Goal: Task Accomplishment & Management: Manage account settings

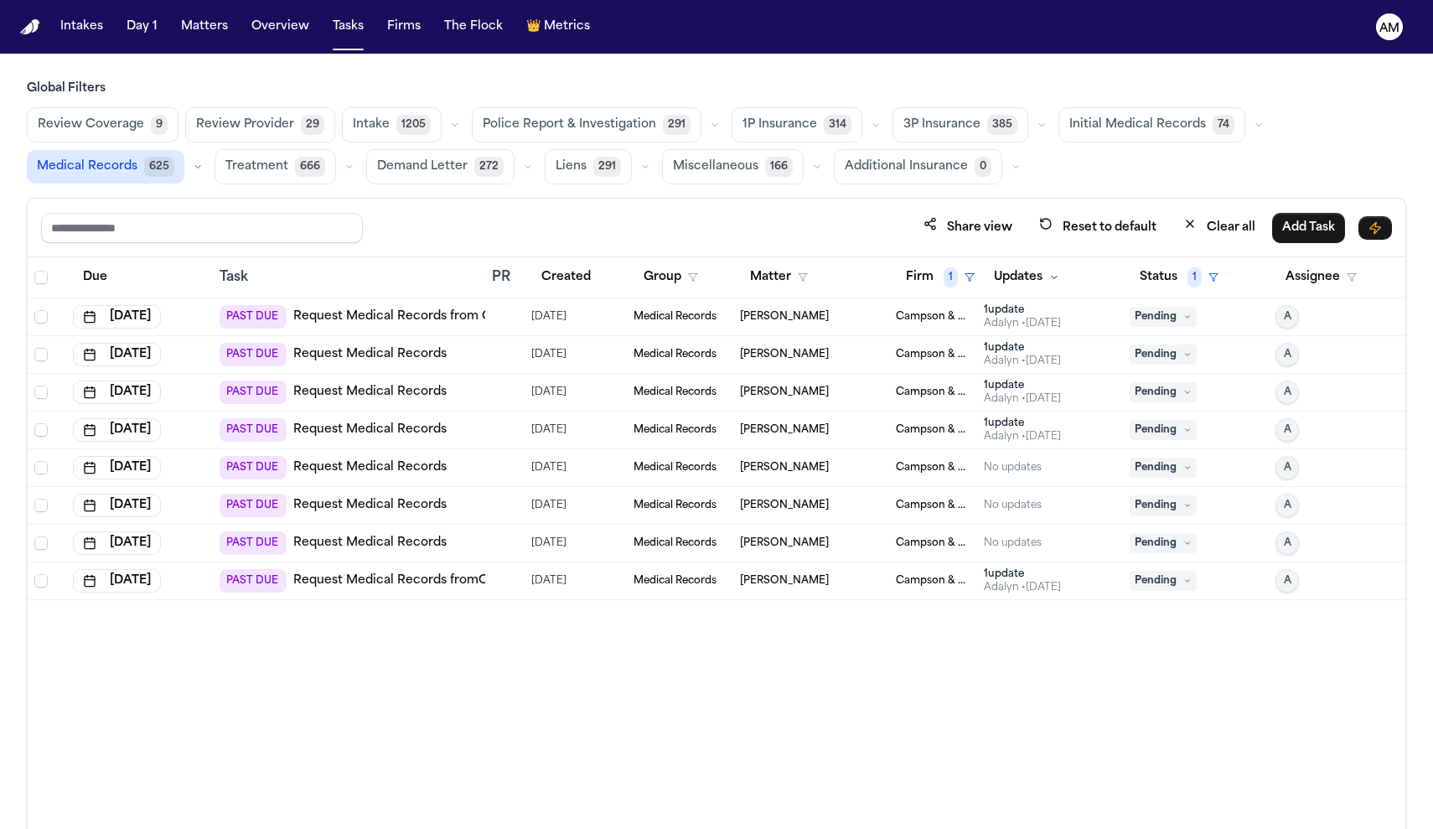
scroll to position [100, 0]
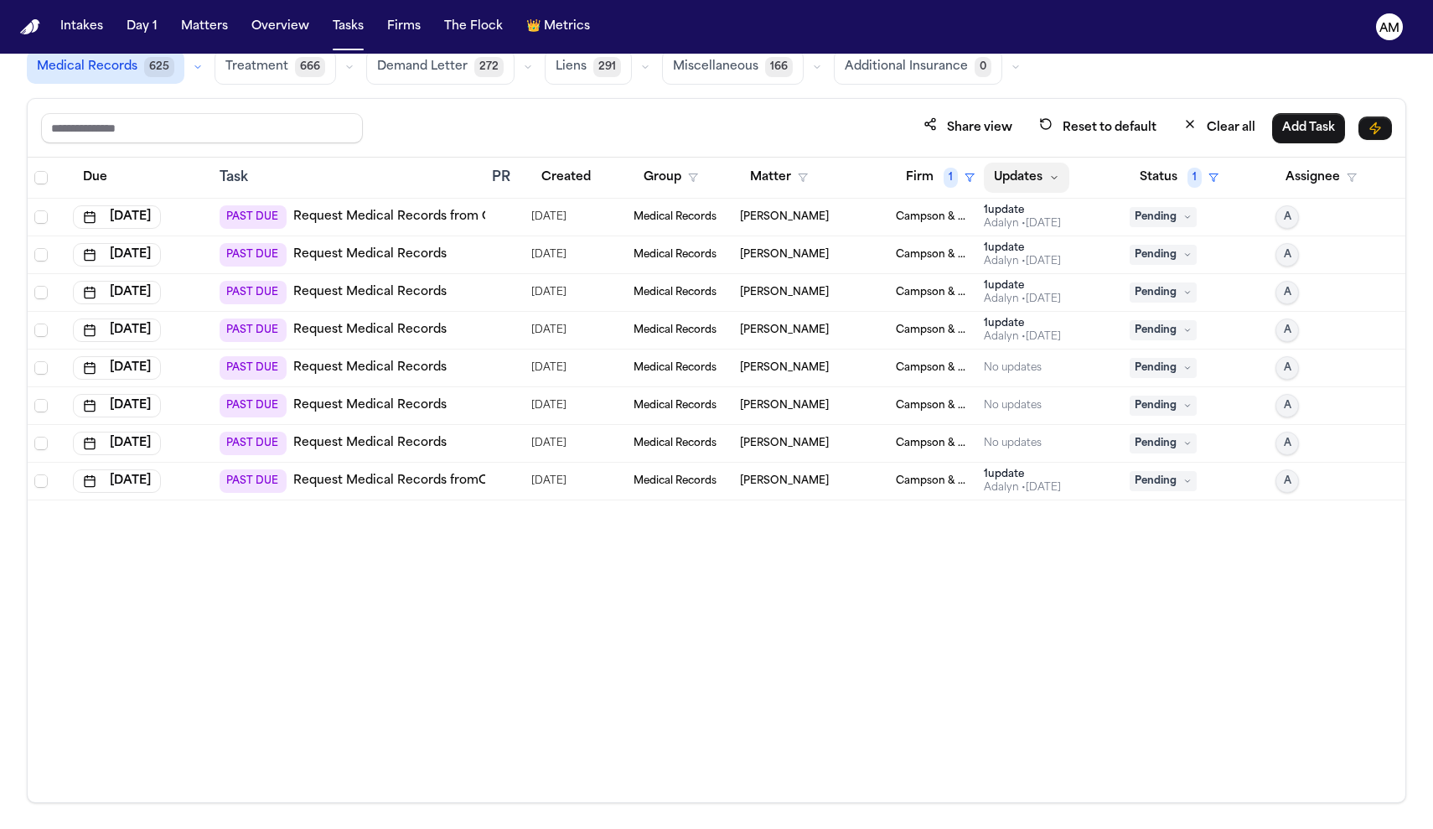
click at [1060, 177] on button "Updates" at bounding box center [1026, 178] width 85 height 30
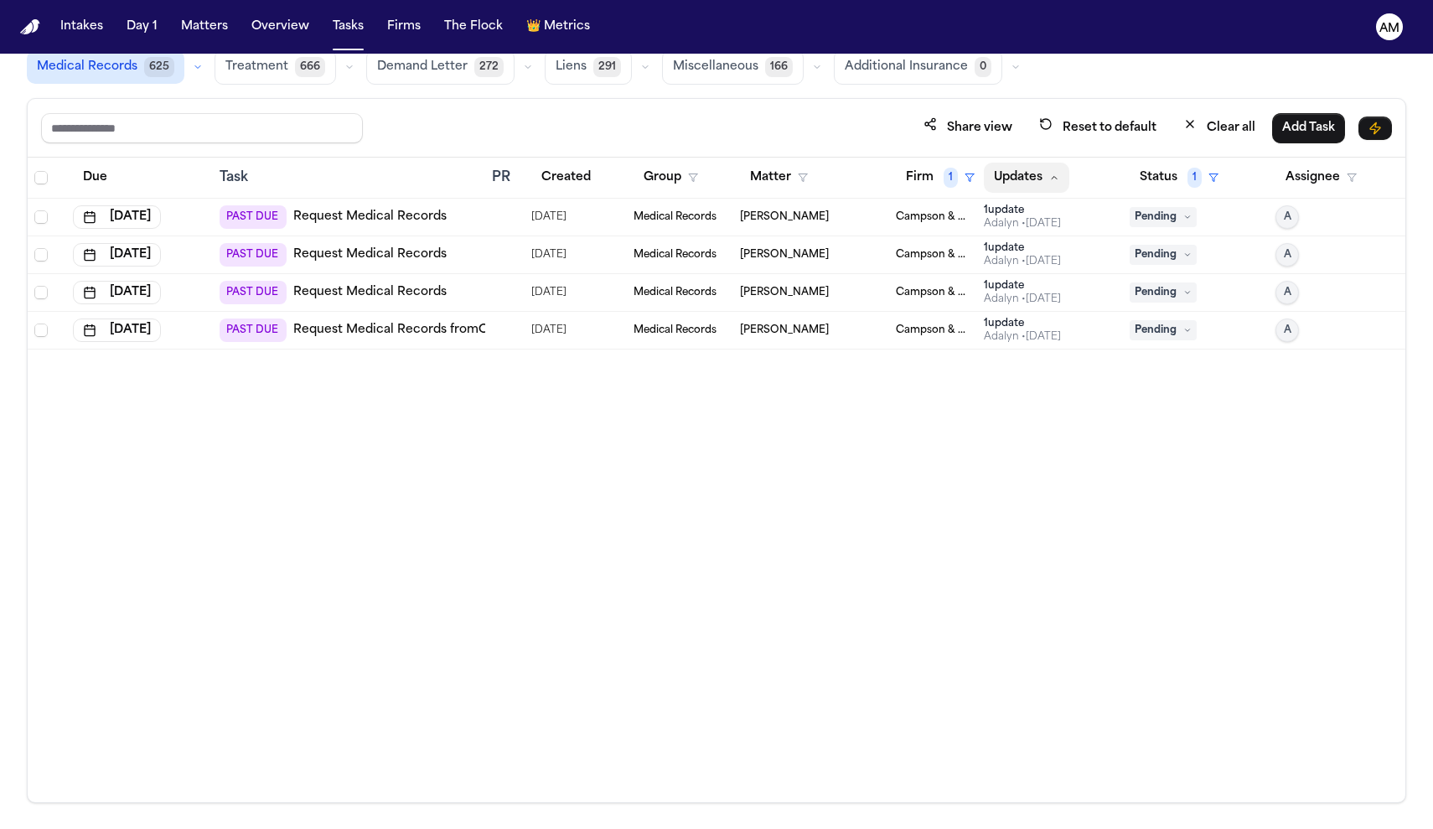
click at [1050, 178] on icon "button" at bounding box center [1054, 178] width 10 height 10
click at [962, 181] on button "Firm 1" at bounding box center [940, 178] width 89 height 30
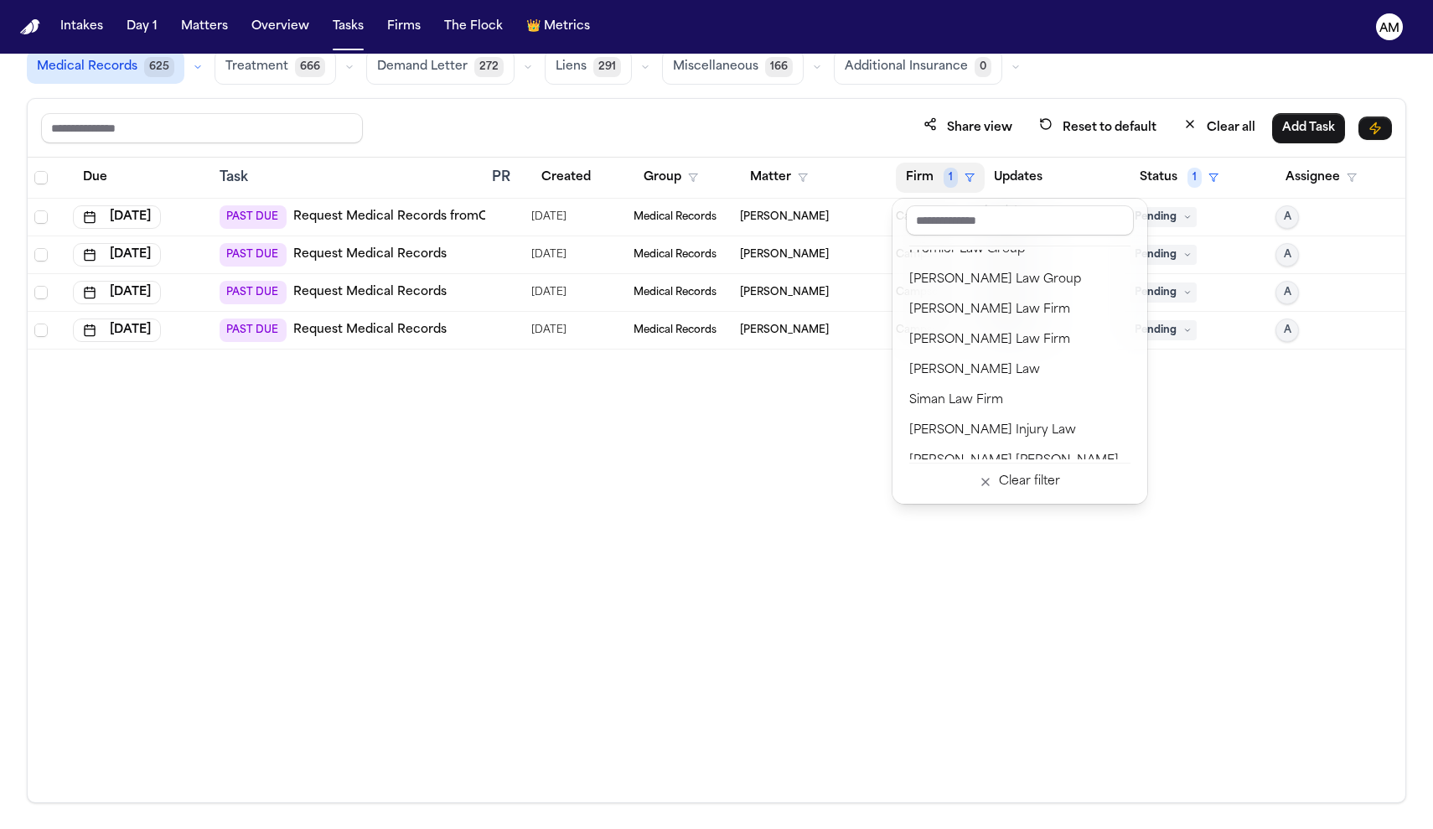
scroll to position [1585, 0]
click at [943, 325] on button "[PERSON_NAME] Law Firm" at bounding box center [1019, 338] width 241 height 30
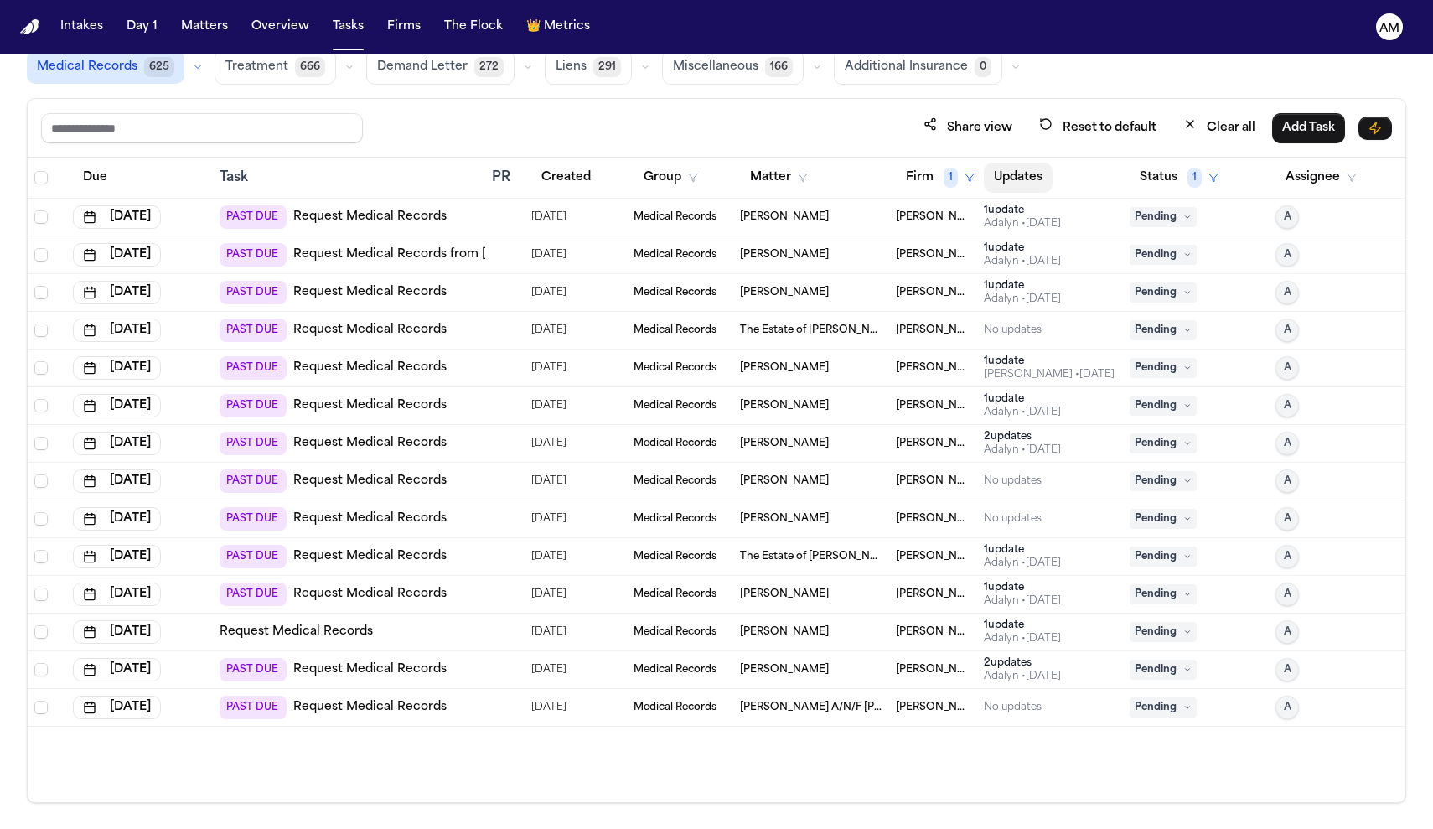
click at [1036, 173] on button "Updates" at bounding box center [1018, 178] width 69 height 30
click at [1065, 174] on button "Updates" at bounding box center [1026, 178] width 85 height 30
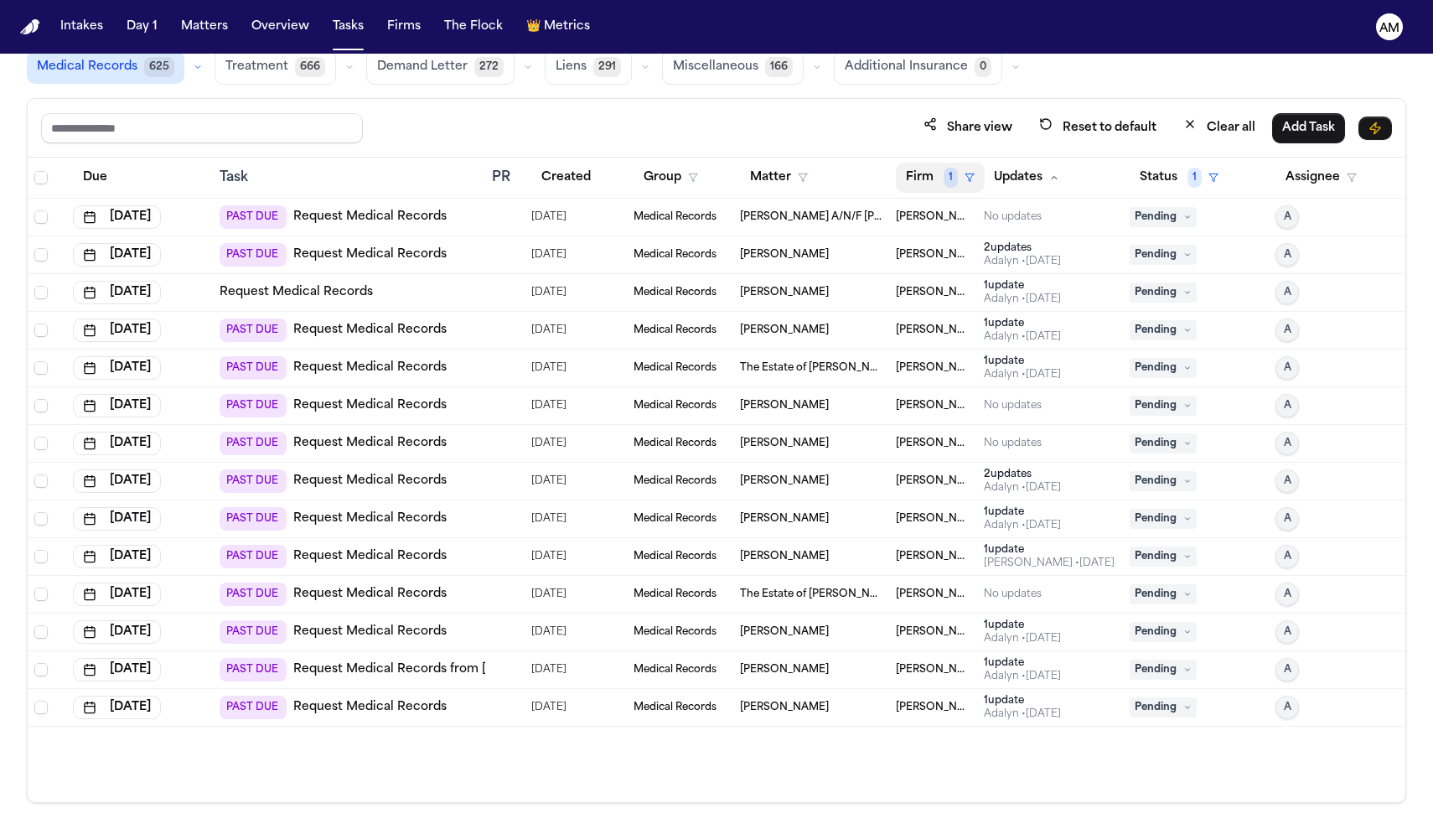
click at [955, 165] on button "Firm 1" at bounding box center [940, 178] width 89 height 30
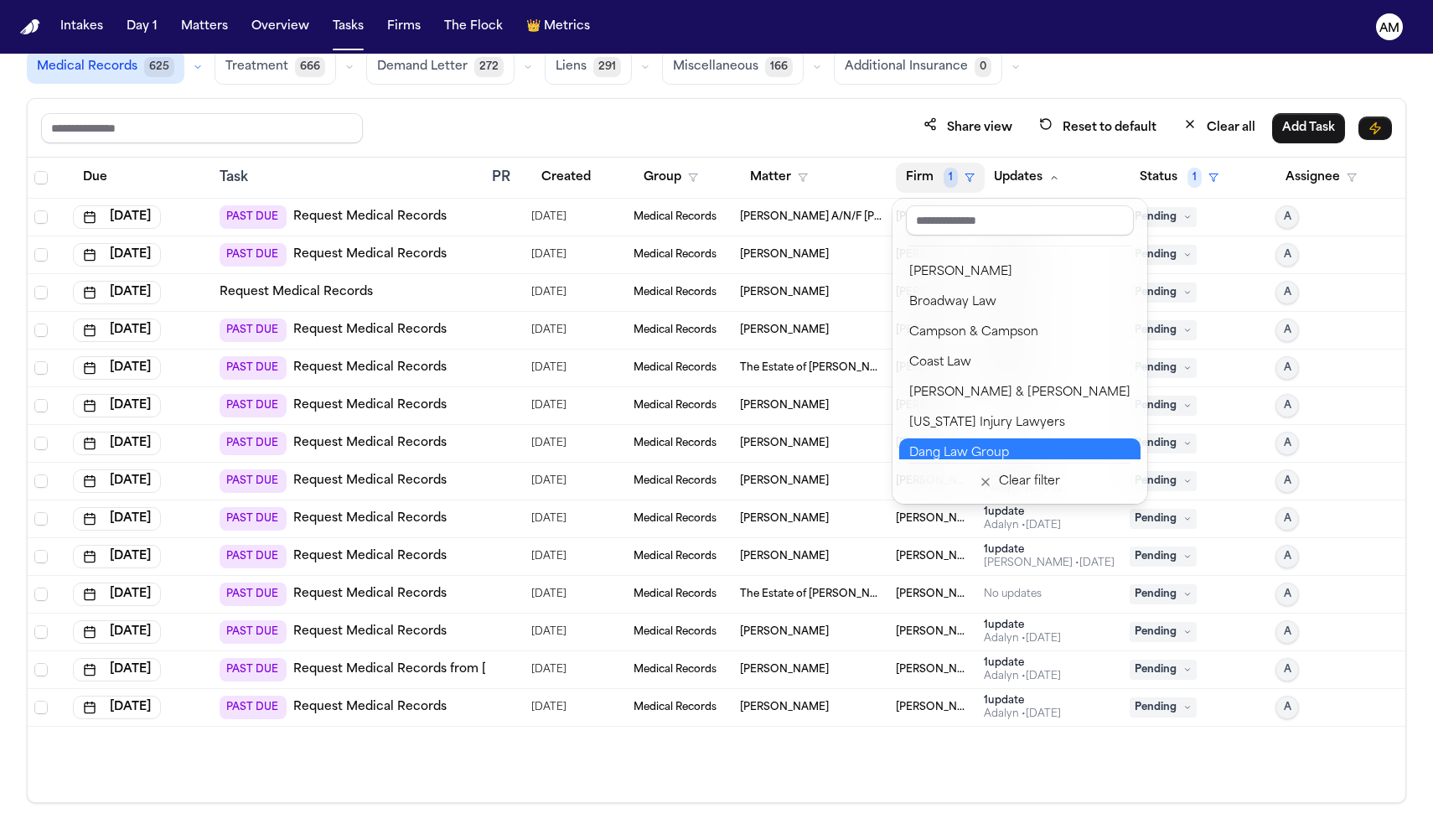
scroll to position [168, 0]
click at [956, 341] on div "Campson & Campson" at bounding box center [1019, 338] width 221 height 20
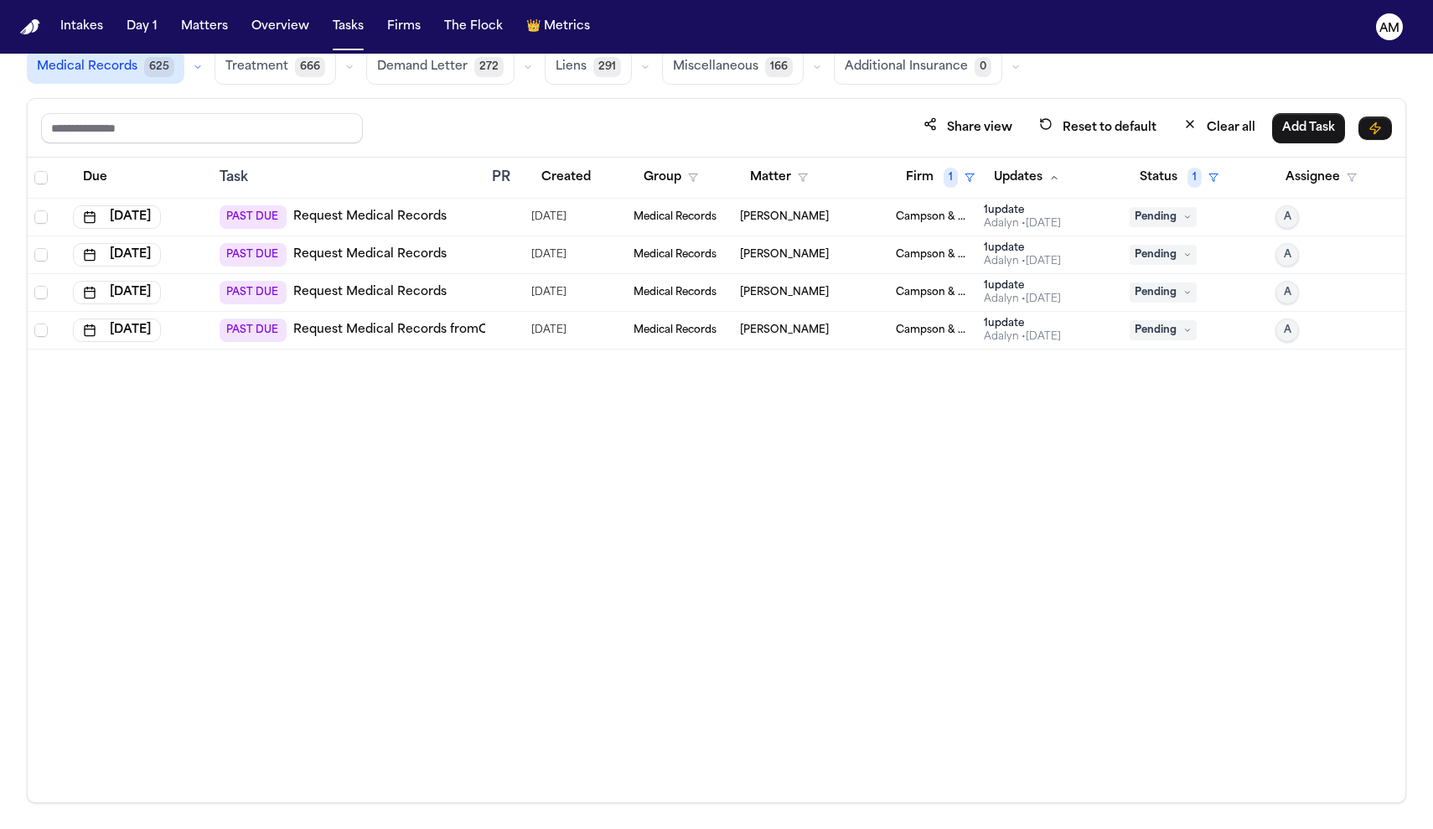
click at [386, 330] on link "Request Medical Records fromOrlando Health South Lake Hospital – Wound Care Cen…" at bounding box center [570, 330] width 555 height 17
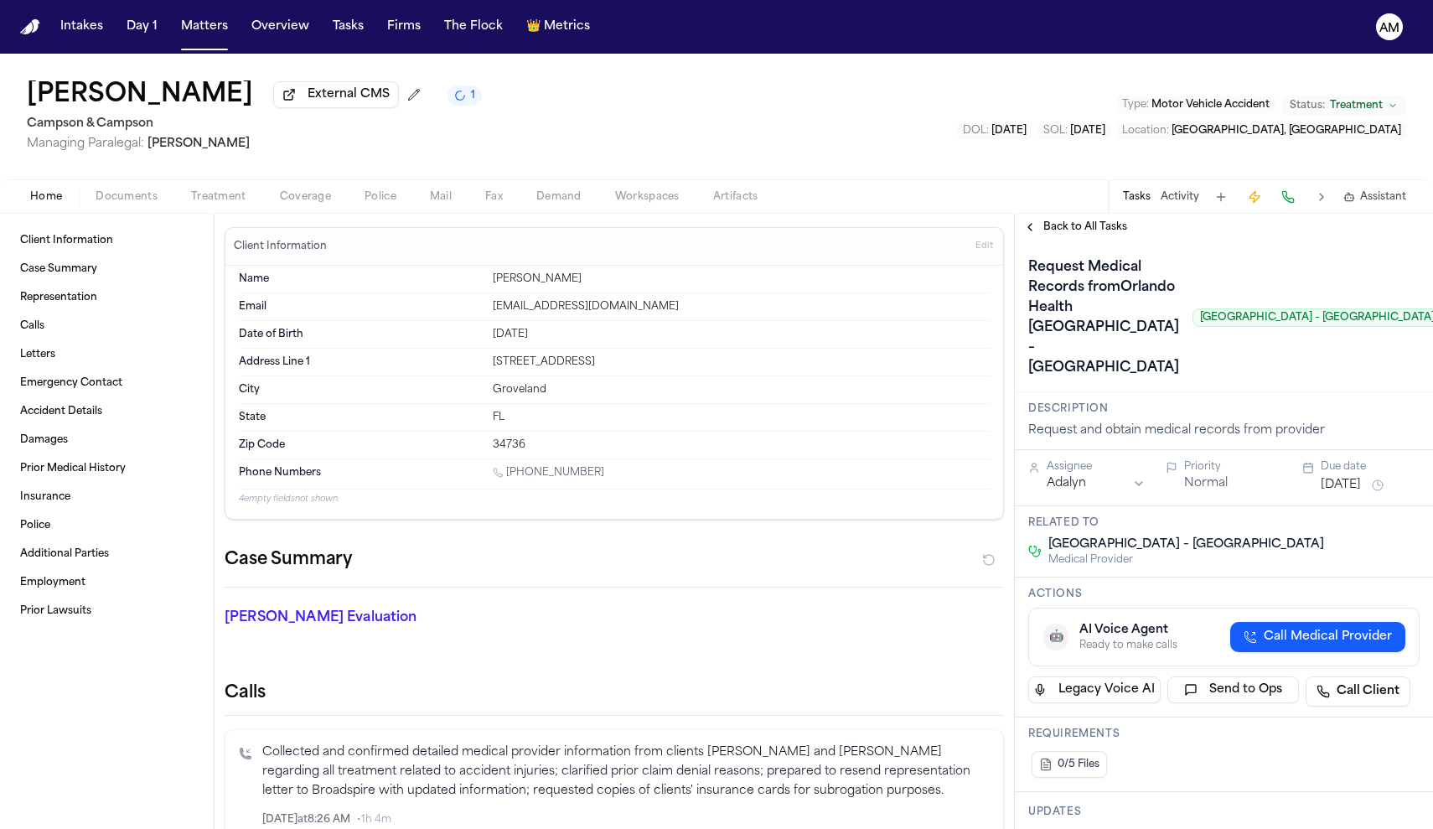
click at [211, 185] on div "Home Documents Treatment Coverage Police Mail Fax Demand Workspaces Artifacts T…" at bounding box center [716, 196] width 1433 height 34
click at [212, 192] on span "Treatment" at bounding box center [218, 196] width 55 height 13
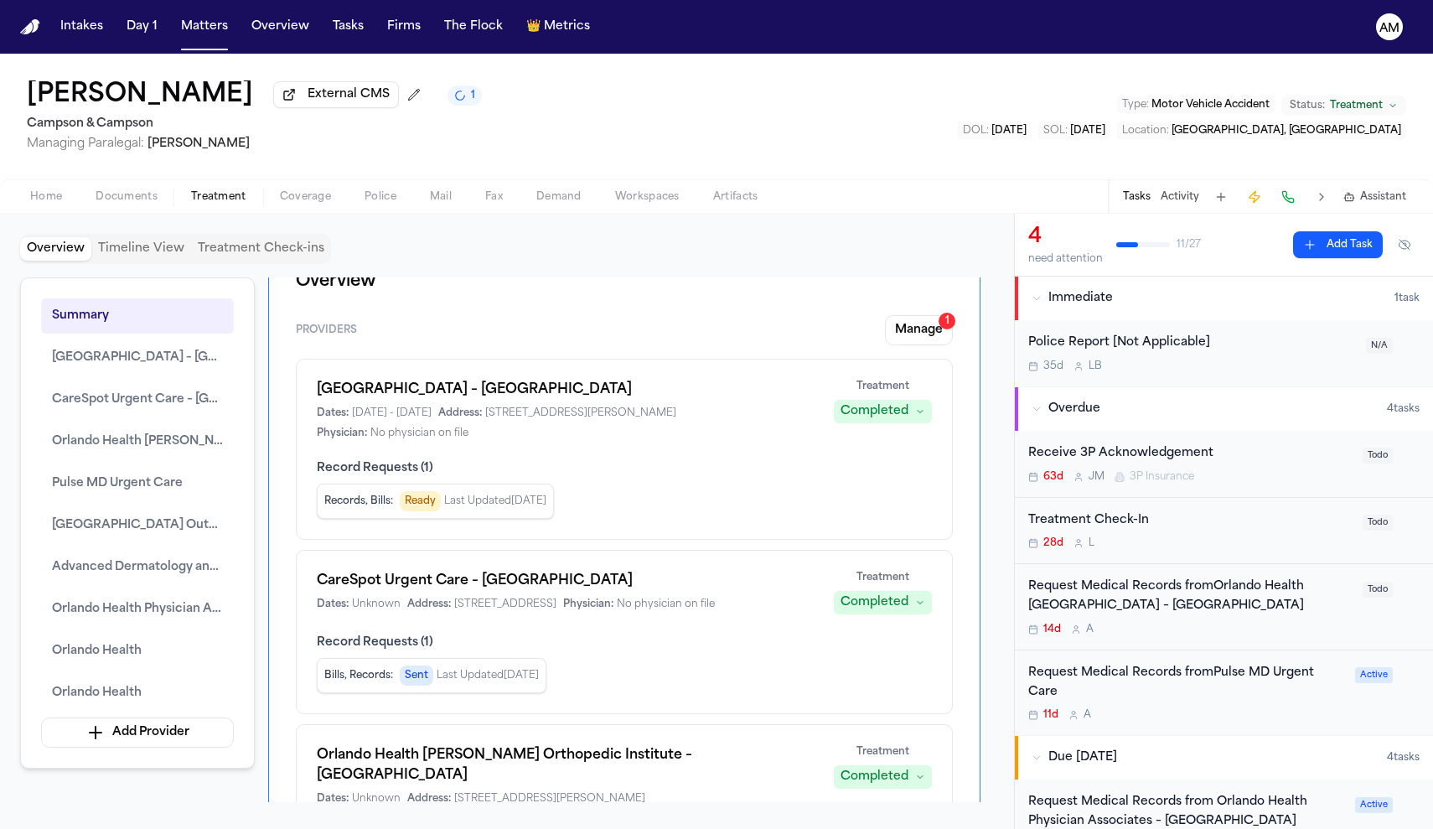
scroll to position [46, 0]
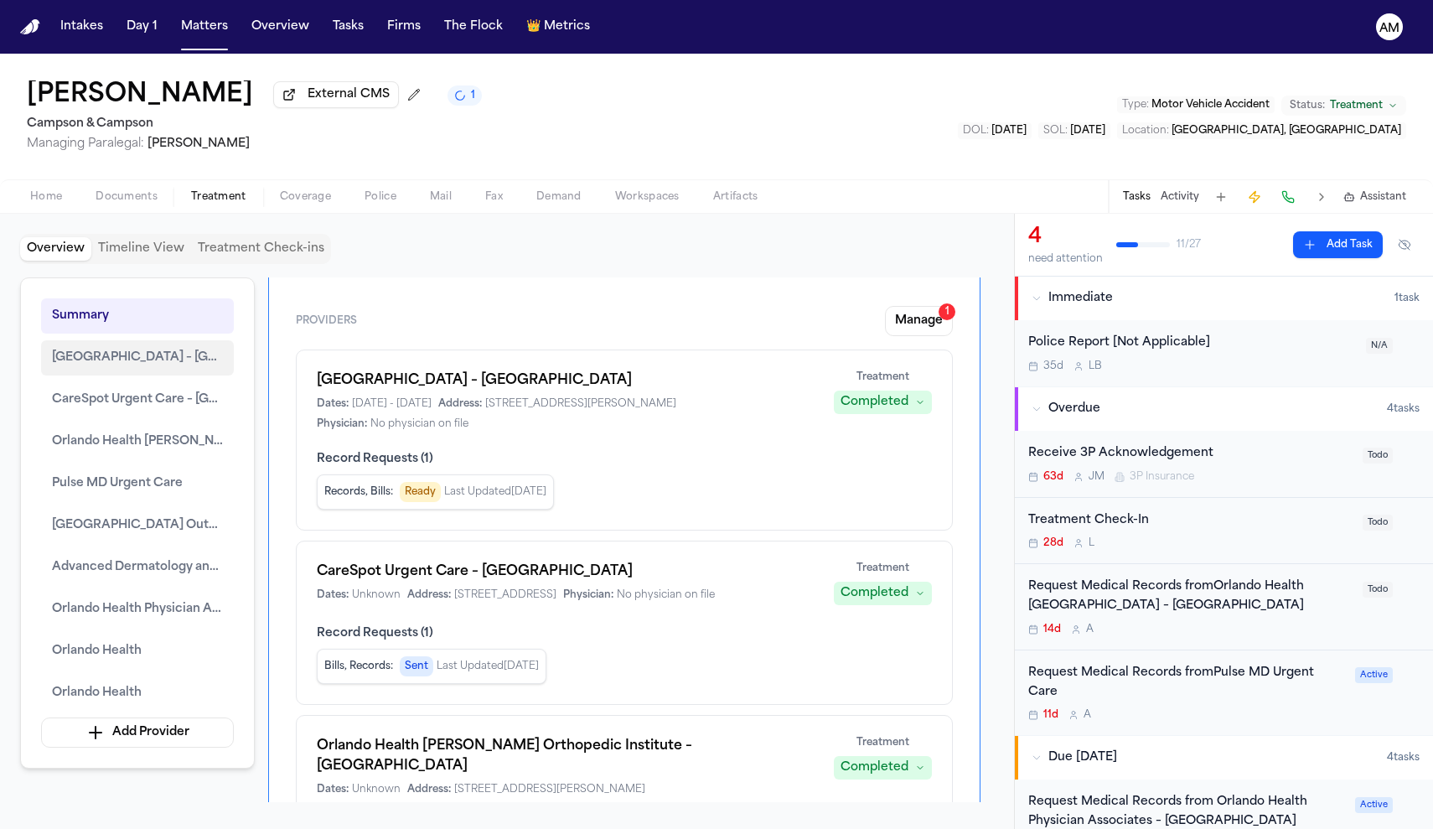
click at [146, 355] on span "Orlando Health South Lake Hospital – Wound Care Center" at bounding box center [137, 358] width 171 height 20
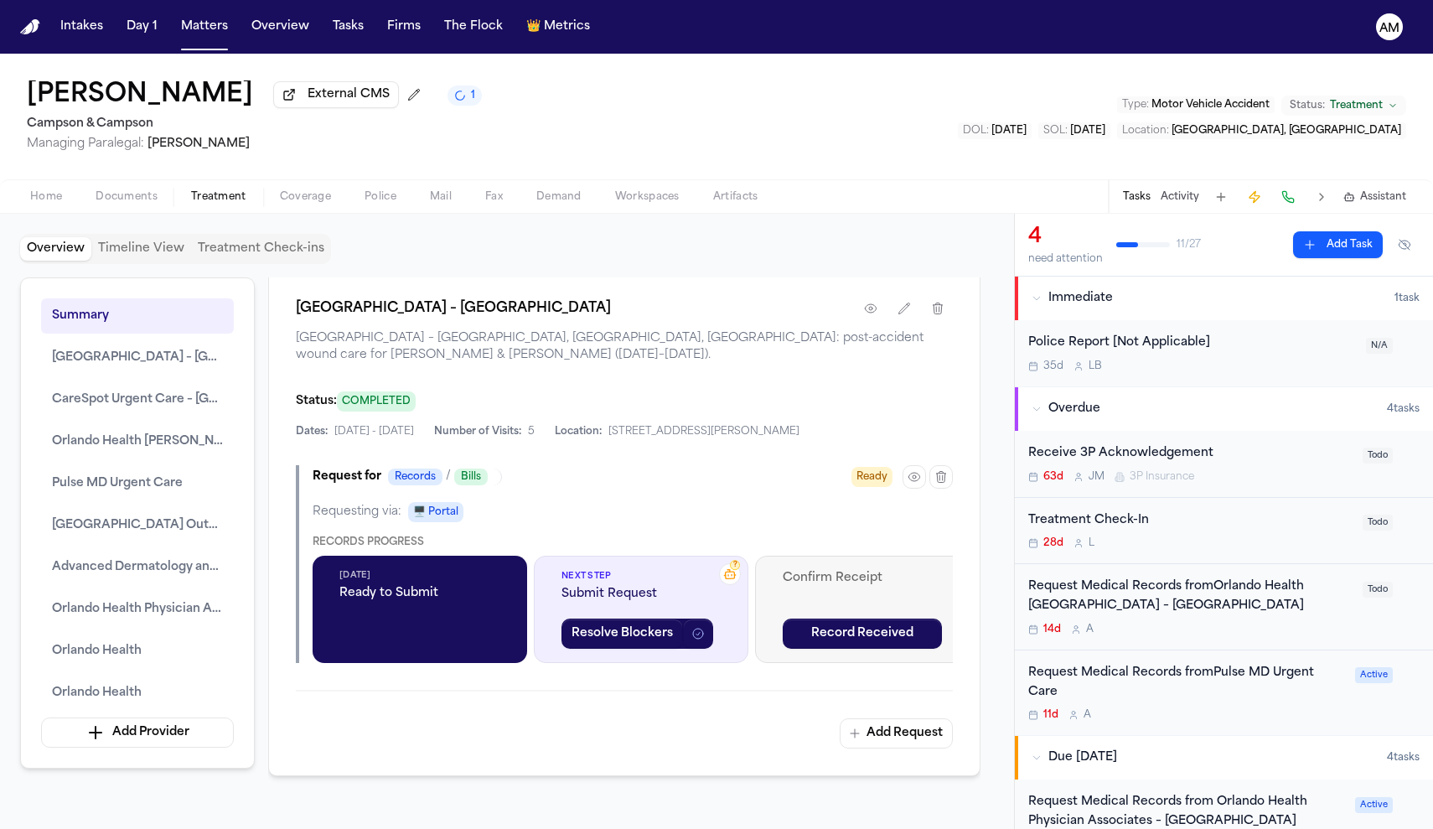
scroll to position [1808, 0]
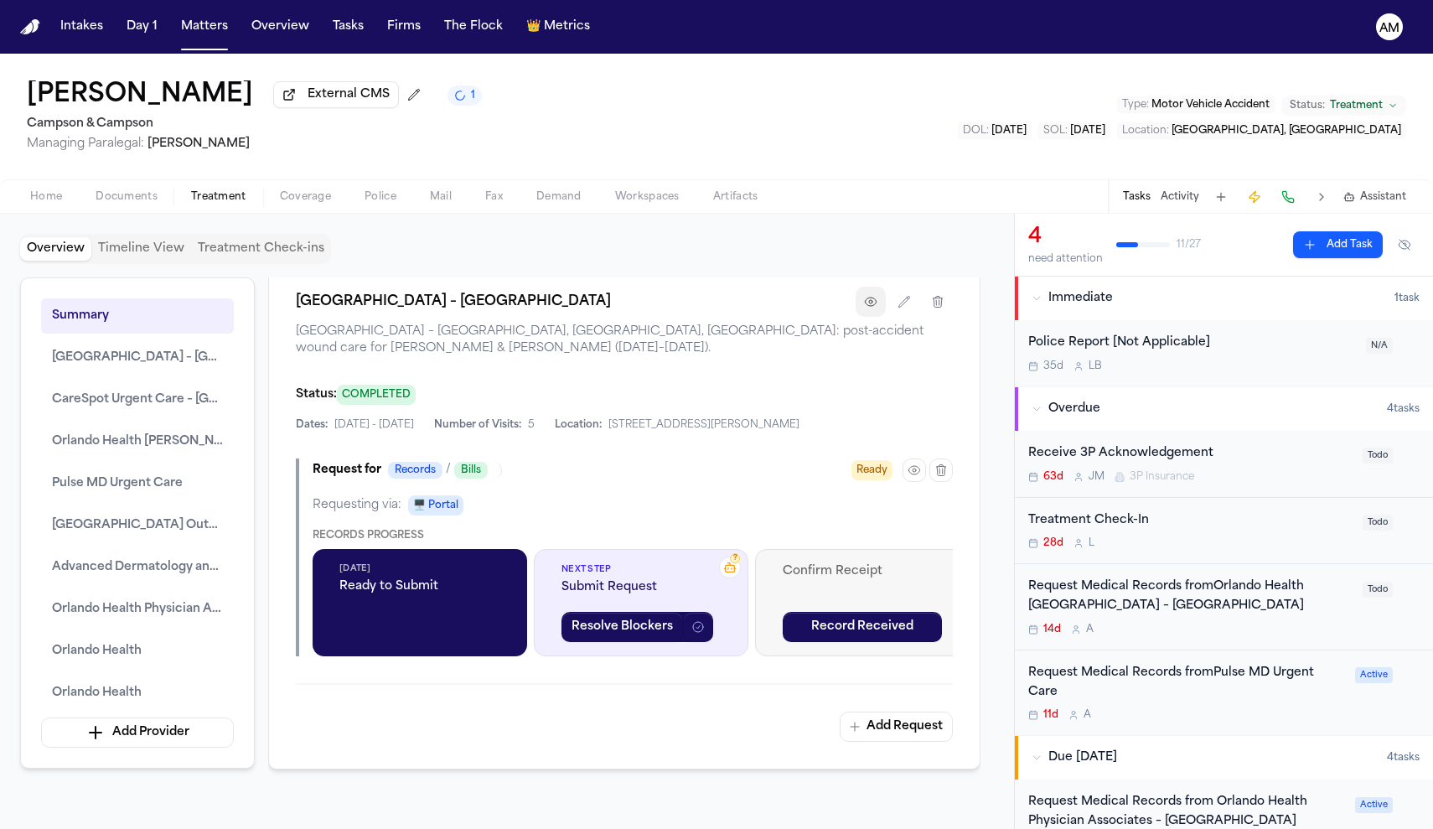
click at [873, 308] on icon "button" at bounding box center [870, 301] width 13 height 13
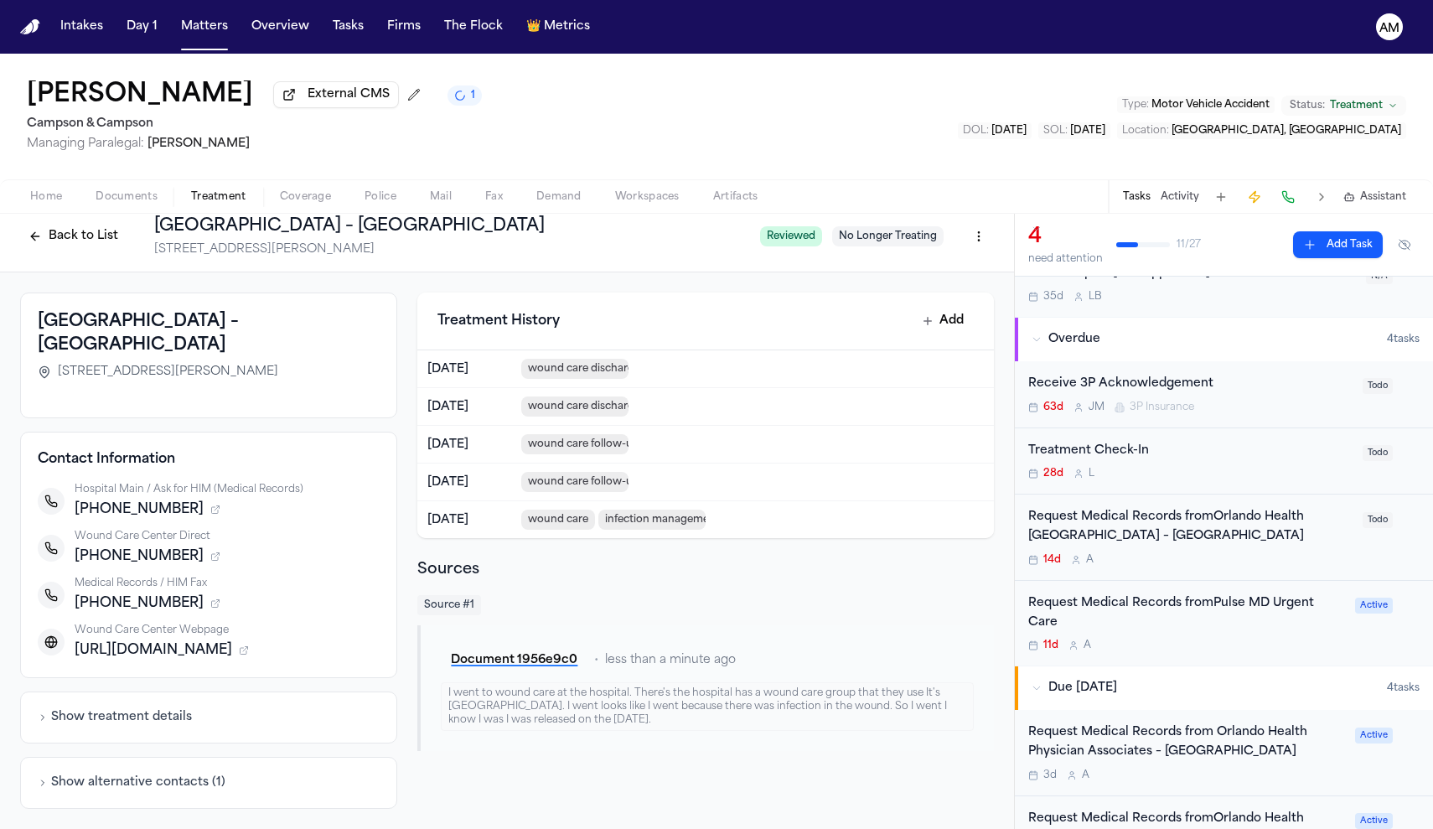
scroll to position [71, 0]
click at [1274, 565] on div "Request Medical Records fromOrlando Health South Lake Hospital – Wound Care Cen…" at bounding box center [1224, 536] width 418 height 86
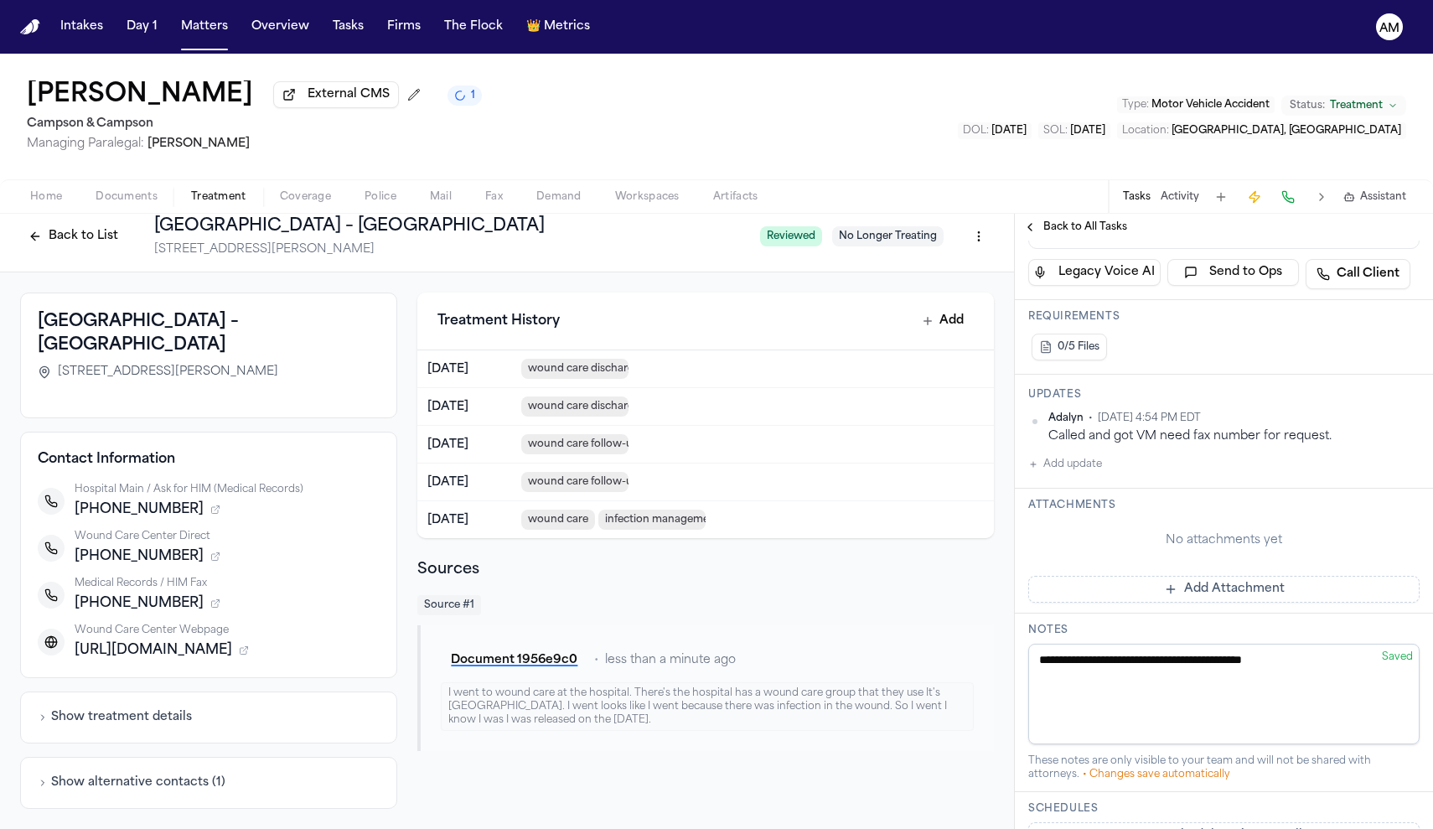
scroll to position [421, 0]
click at [1065, 484] on div "Updates Adalyn • Sep 11, 2025 4:54 PM EDT Called and got VM need fax number for…" at bounding box center [1224, 427] width 418 height 114
click at [1065, 470] on button "Add update" at bounding box center [1065, 460] width 74 height 20
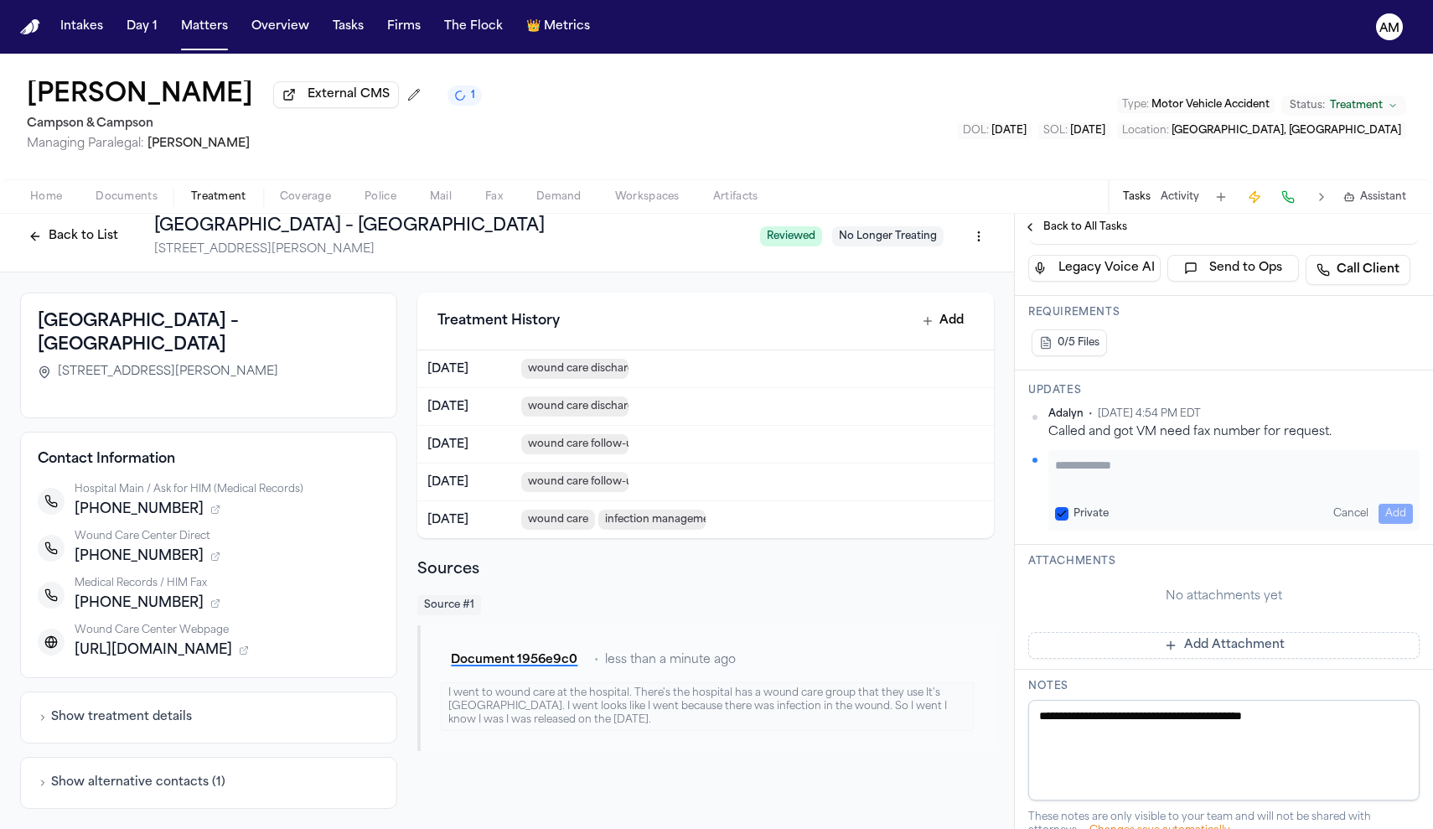
click at [1066, 520] on button "Private" at bounding box center [1061, 513] width 13 height 13
click at [1093, 490] on textarea "Add your update" at bounding box center [1234, 474] width 358 height 34
click at [1263, 490] on textarea "**********" at bounding box center [1234, 474] width 358 height 34
type textarea "**********"
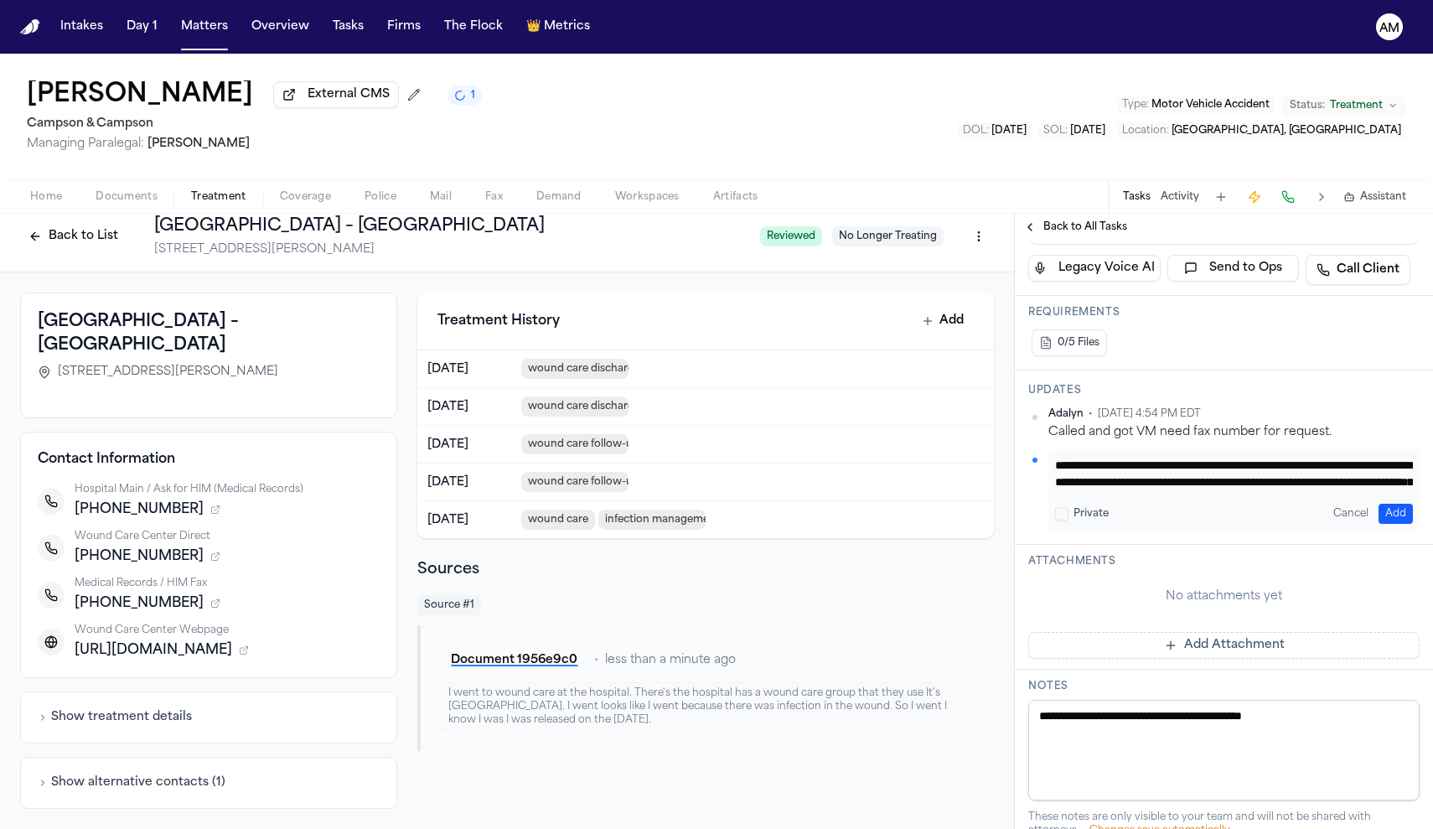
scroll to position [0, 0]
click at [1396, 524] on button "Add" at bounding box center [1395, 514] width 34 height 20
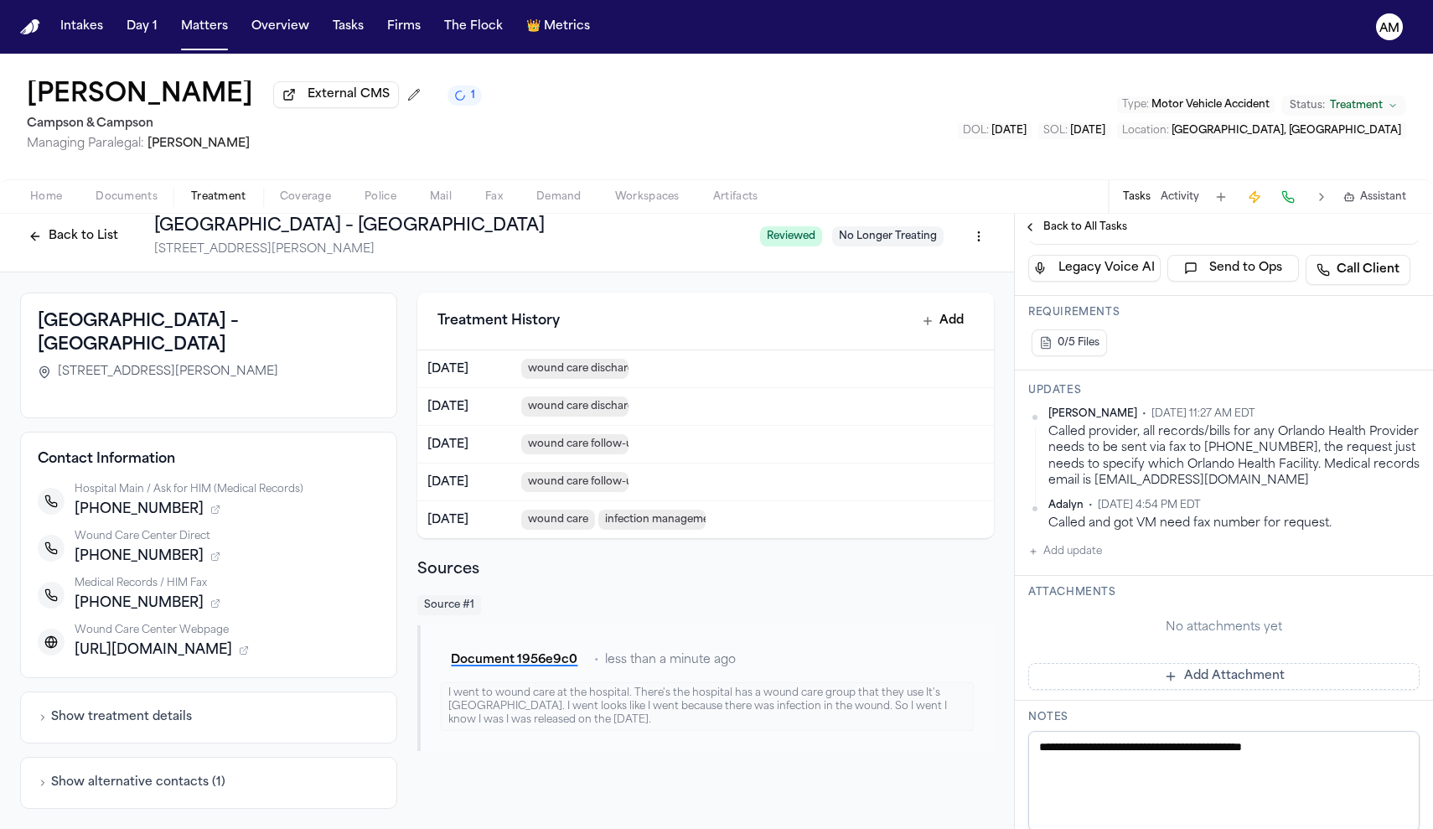
click at [213, 359] on div "Orlando Health South Lake Hospital – Wound Care Center 2040 Oakley Seaver Dr., …" at bounding box center [209, 348] width 342 height 77
drag, startPoint x: 213, startPoint y: 351, endPoint x: 39, endPoint y: 324, distance: 176.3
click at [39, 324] on h3 "Orlando Health South Lake Hospital – Wound Care Center" at bounding box center [209, 333] width 342 height 47
copy h3 "Orlando Health South Lake Hospital – Wound Care Center"
click at [209, 412] on div "Orlando Health South Lake Hospital – Wound Care Center 2040 Oakley Seaver Dr., …" at bounding box center [208, 355] width 377 height 126
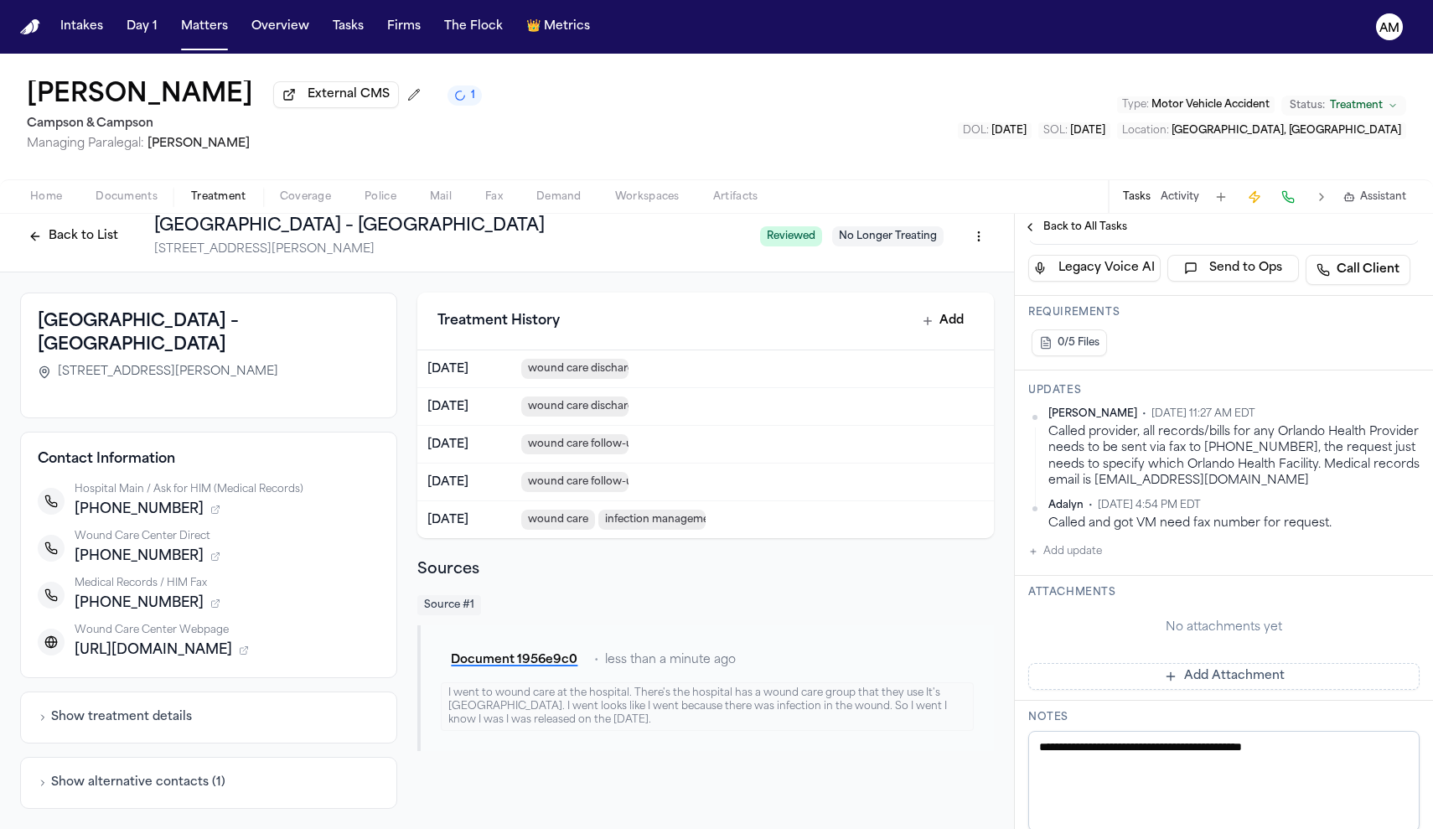
drag, startPoint x: 61, startPoint y: 376, endPoint x: 256, endPoint y: 374, distance: 195.2
click at [256, 374] on span "2040 Oakley Seaver Dr., Suite 200, Clermont, FL 34711" at bounding box center [168, 372] width 220 height 17
copy span "2040 Oakley Seaver Dr., Suite 200,"
click at [52, 192] on span "Home" at bounding box center [46, 196] width 32 height 13
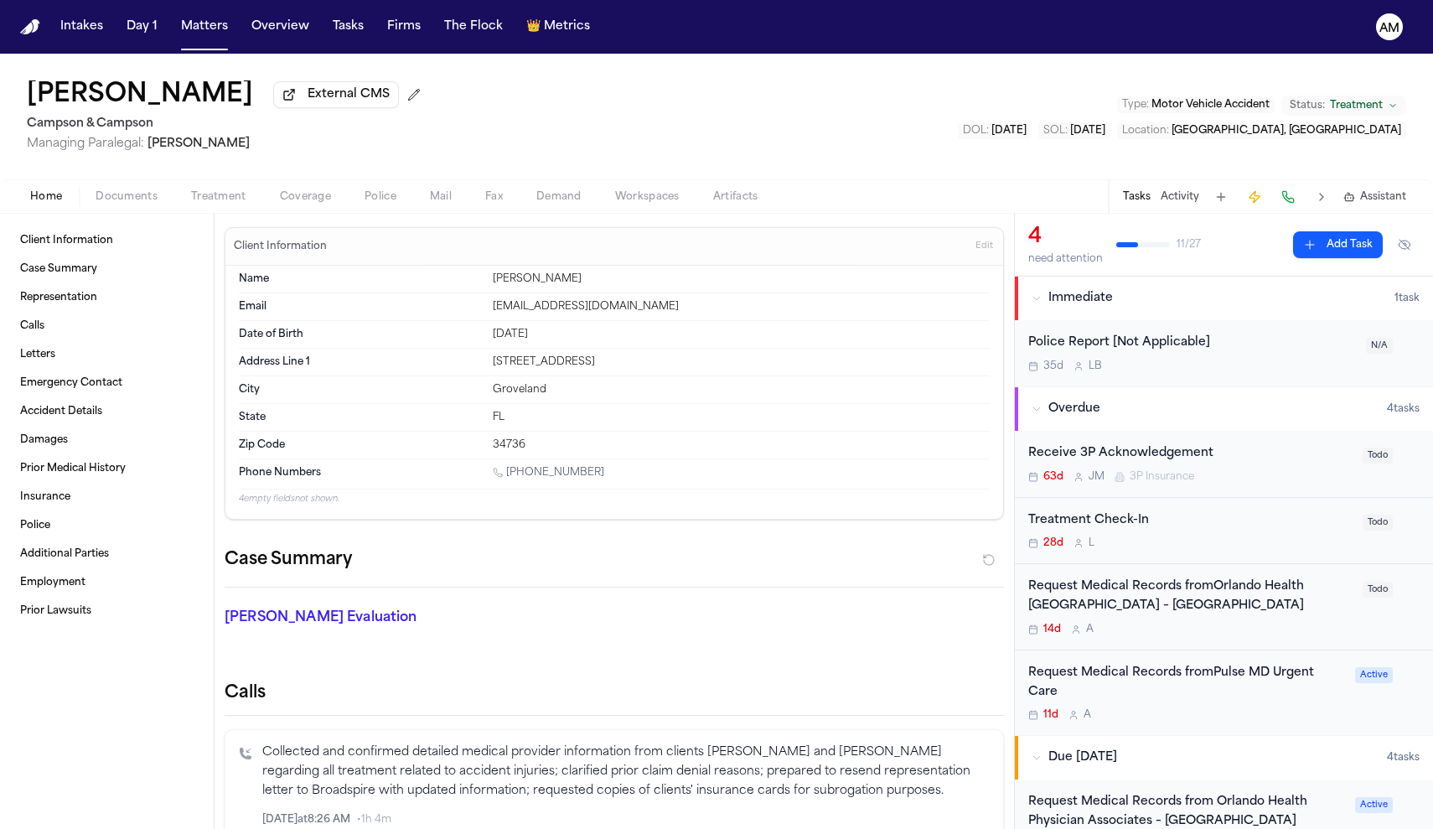
scroll to position [59, 0]
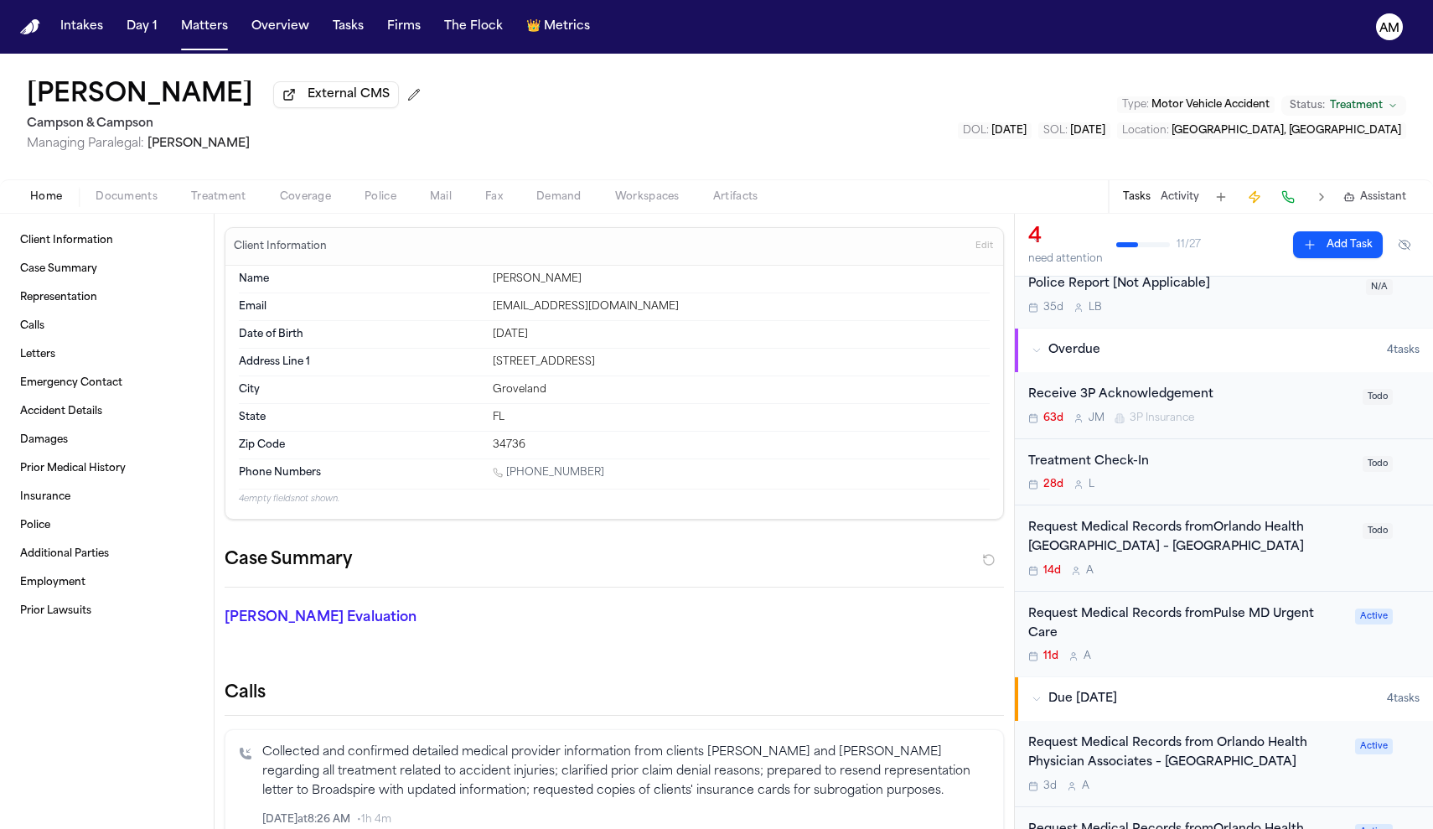
click at [1139, 550] on div "Request Medical Records fromOrlando Health [GEOGRAPHIC_DATA] – [GEOGRAPHIC_DATA]" at bounding box center [1190, 538] width 324 height 39
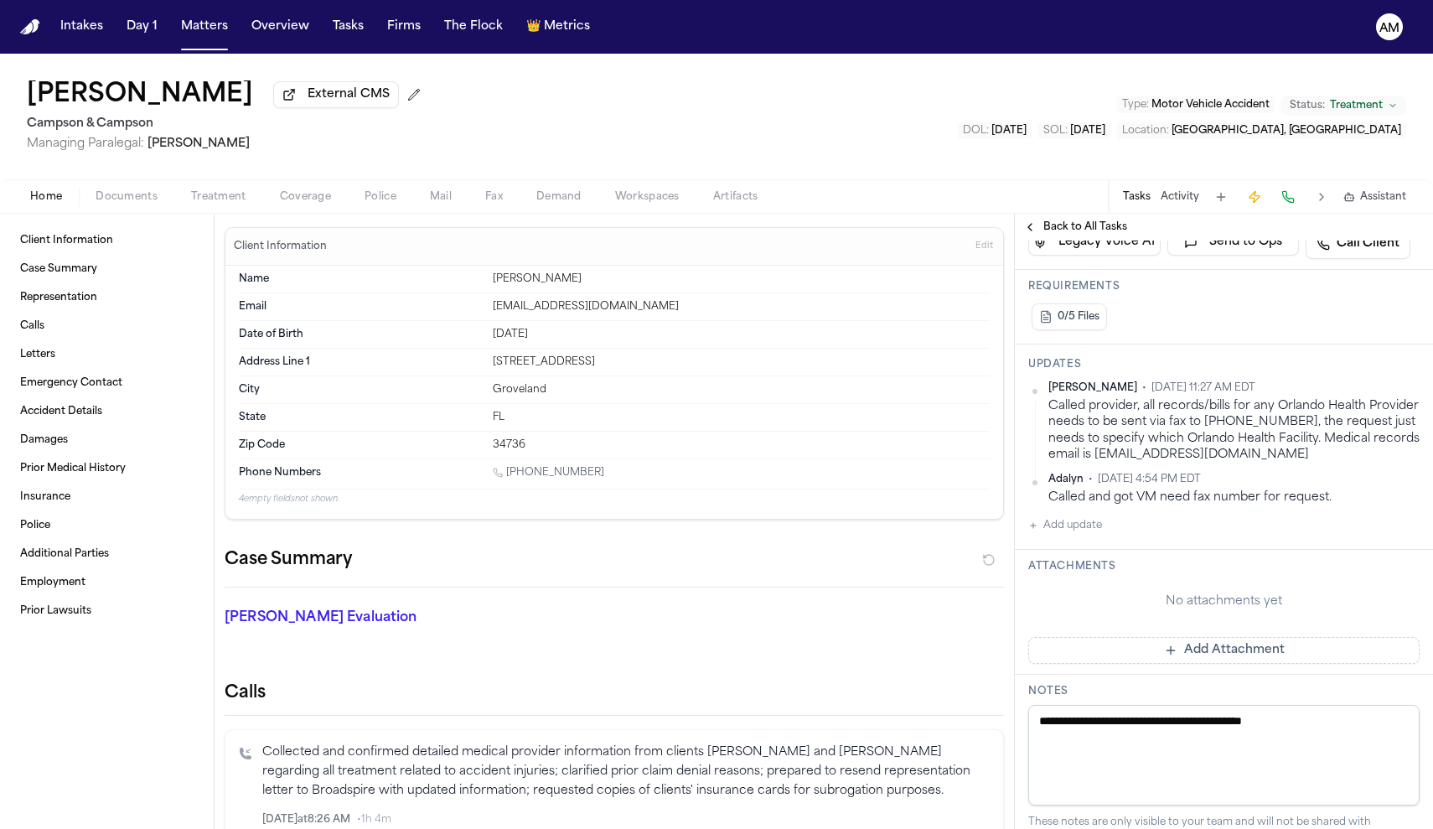
scroll to position [460, 0]
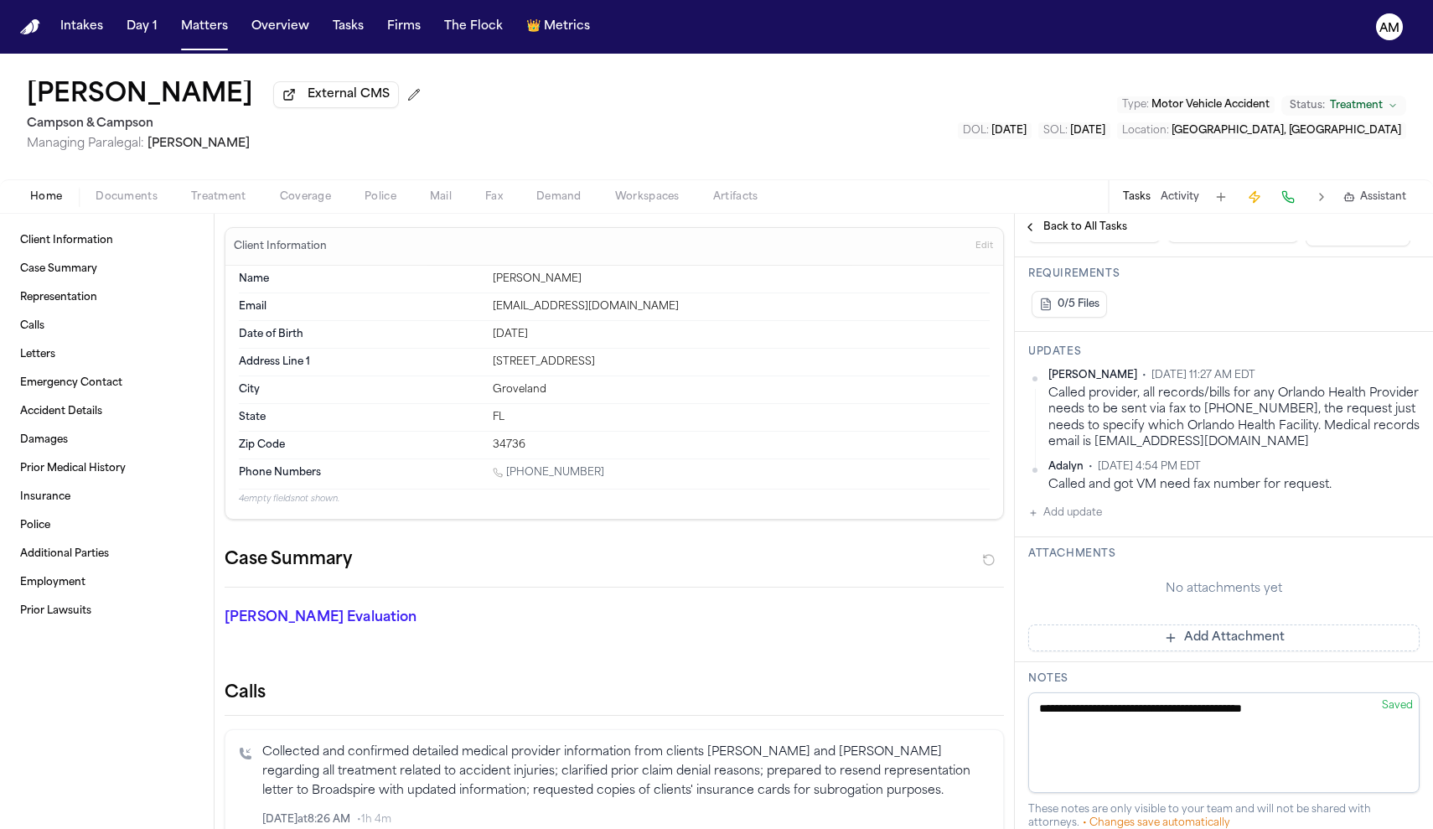
click at [1409, 359] on h3 "Updates" at bounding box center [1223, 351] width 391 height 13
click at [1411, 426] on div "Updates Ada Martinez • Sep 26, 2025 11:27 AM EDT Called provider, all records/b…" at bounding box center [1224, 434] width 418 height 205
click at [1413, 432] on html "Intakes Day 1 Matters Overview Tasks Firms The Flock 👑 Metrics AM Judith Faivre…" at bounding box center [716, 414] width 1433 height 829
click at [1358, 467] on div "Edit" at bounding box center [1365, 464] width 99 height 23
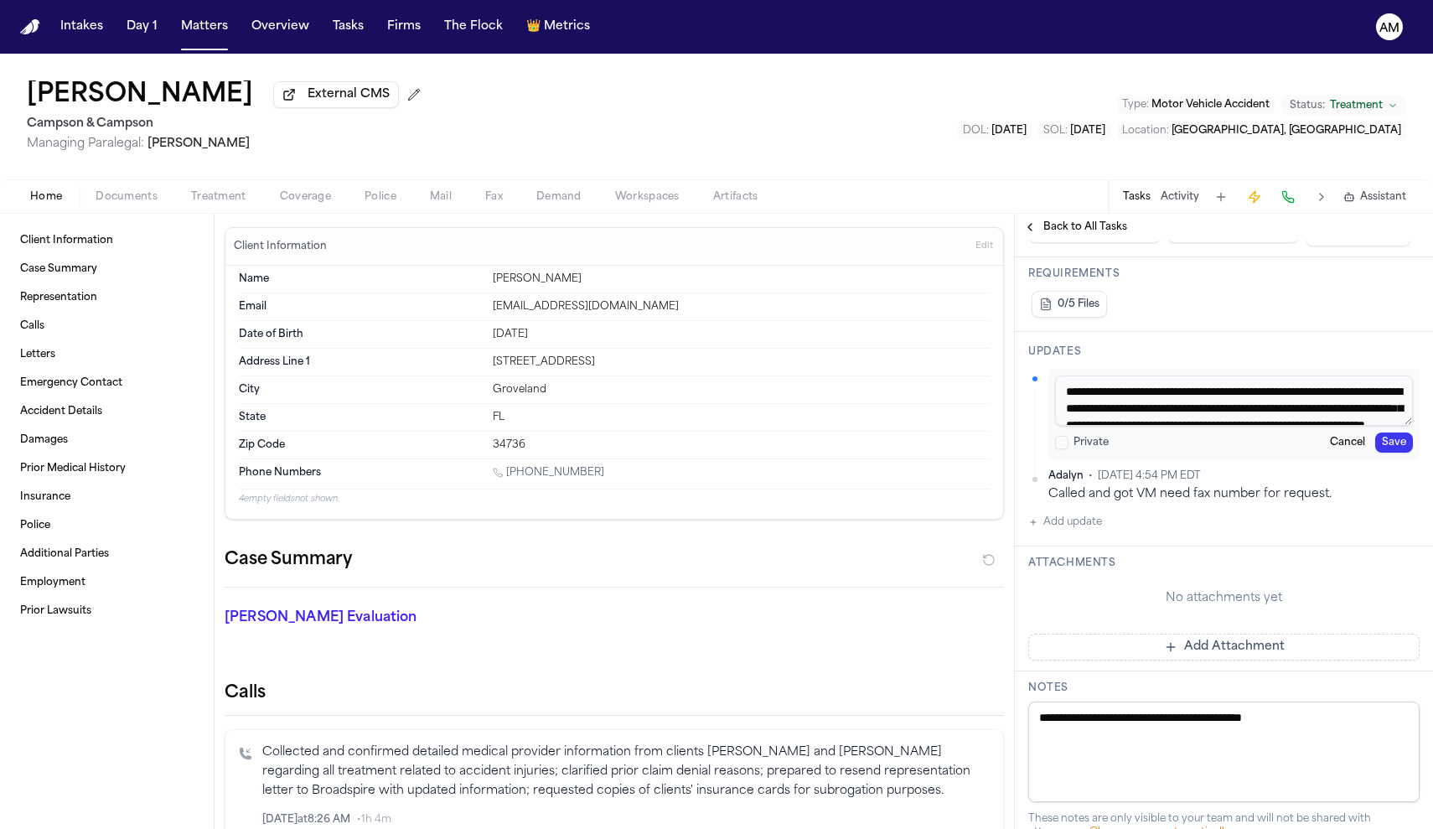
click at [1356, 452] on button "Cancel" at bounding box center [1347, 442] width 49 height 20
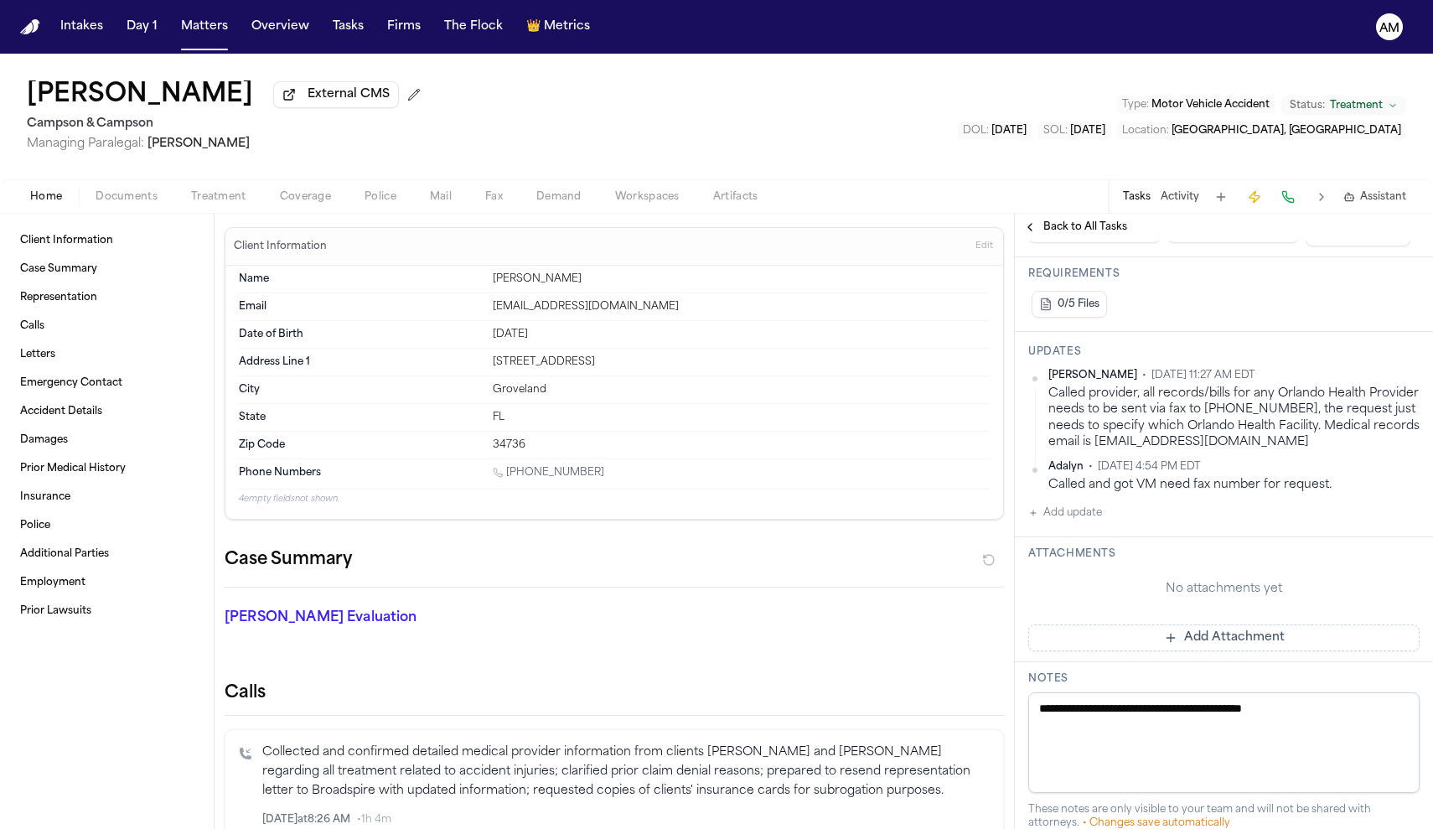
click at [1097, 523] on button "Add update" at bounding box center [1065, 513] width 74 height 20
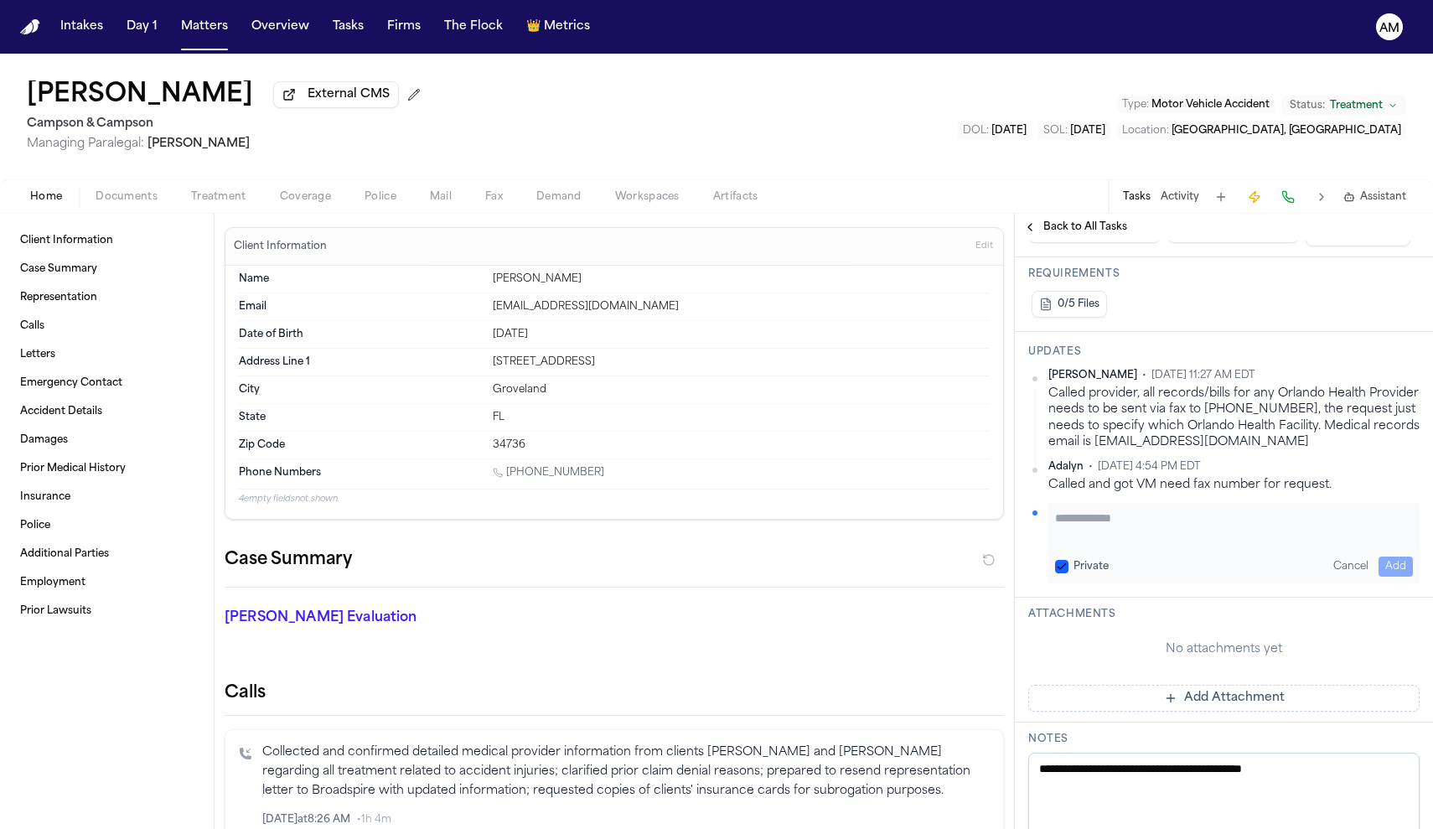
click at [1084, 576] on div "Private Cancel Add" at bounding box center [1234, 566] width 358 height 20
click at [1056, 573] on button "Private" at bounding box center [1061, 566] width 13 height 13
click at [1079, 543] on textarea "Add your update" at bounding box center [1234, 526] width 358 height 34
type textarea "*"
paste textarea "*********"
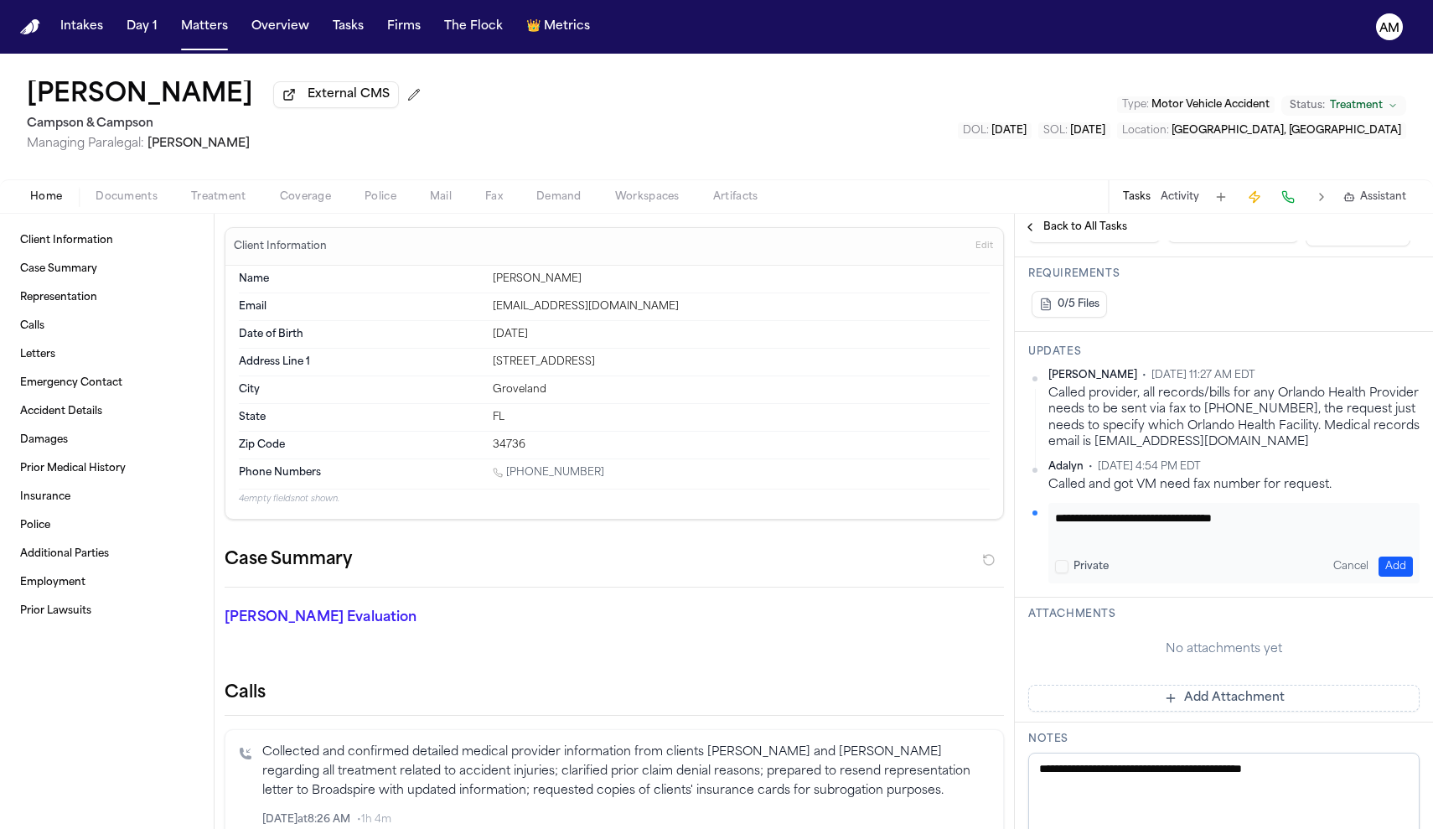
type textarea "**********"
click at [1407, 576] on button "Add" at bounding box center [1395, 566] width 34 height 20
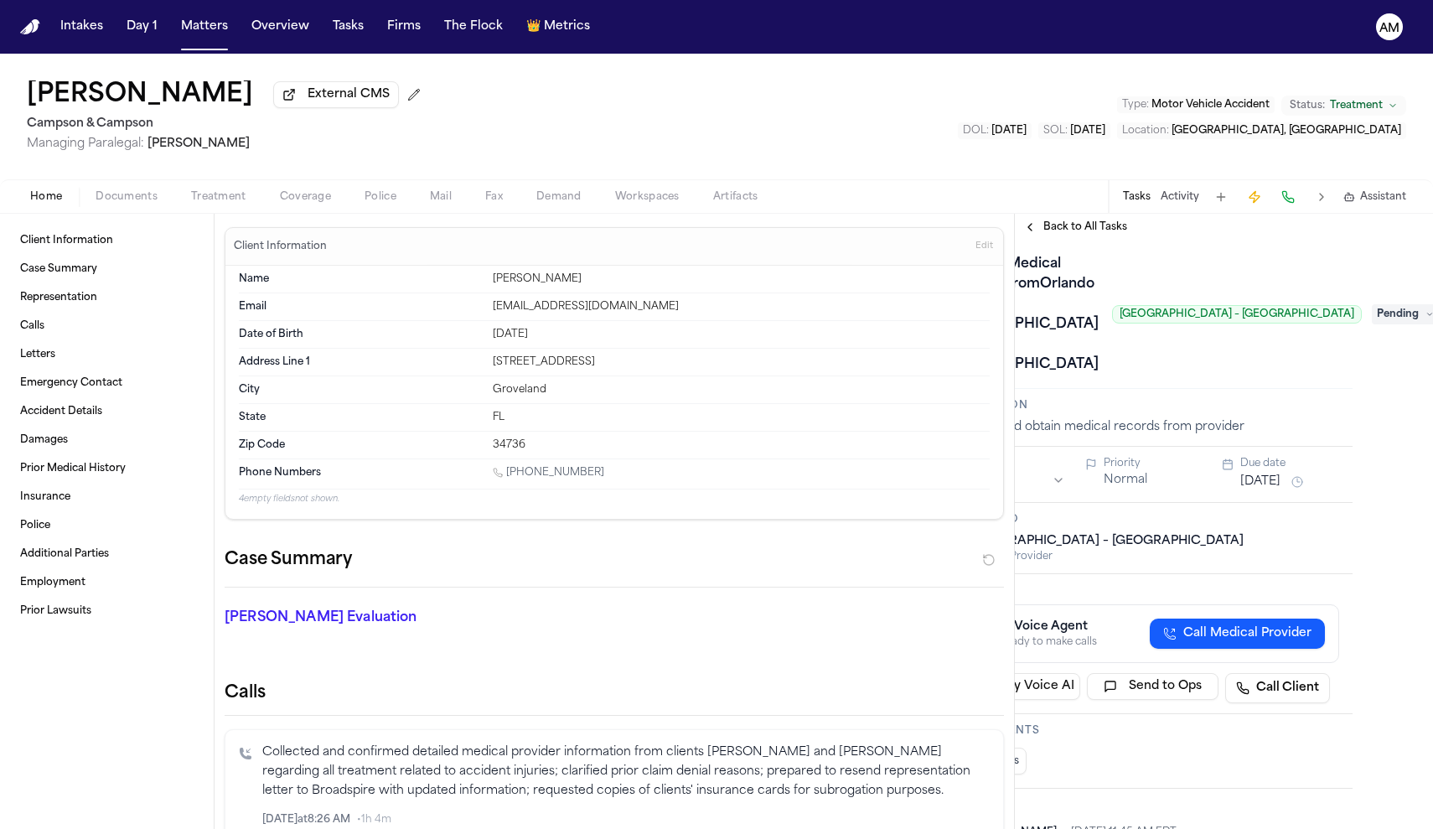
scroll to position [3, 80]
click at [1399, 324] on span "Pending" at bounding box center [1405, 314] width 67 height 20
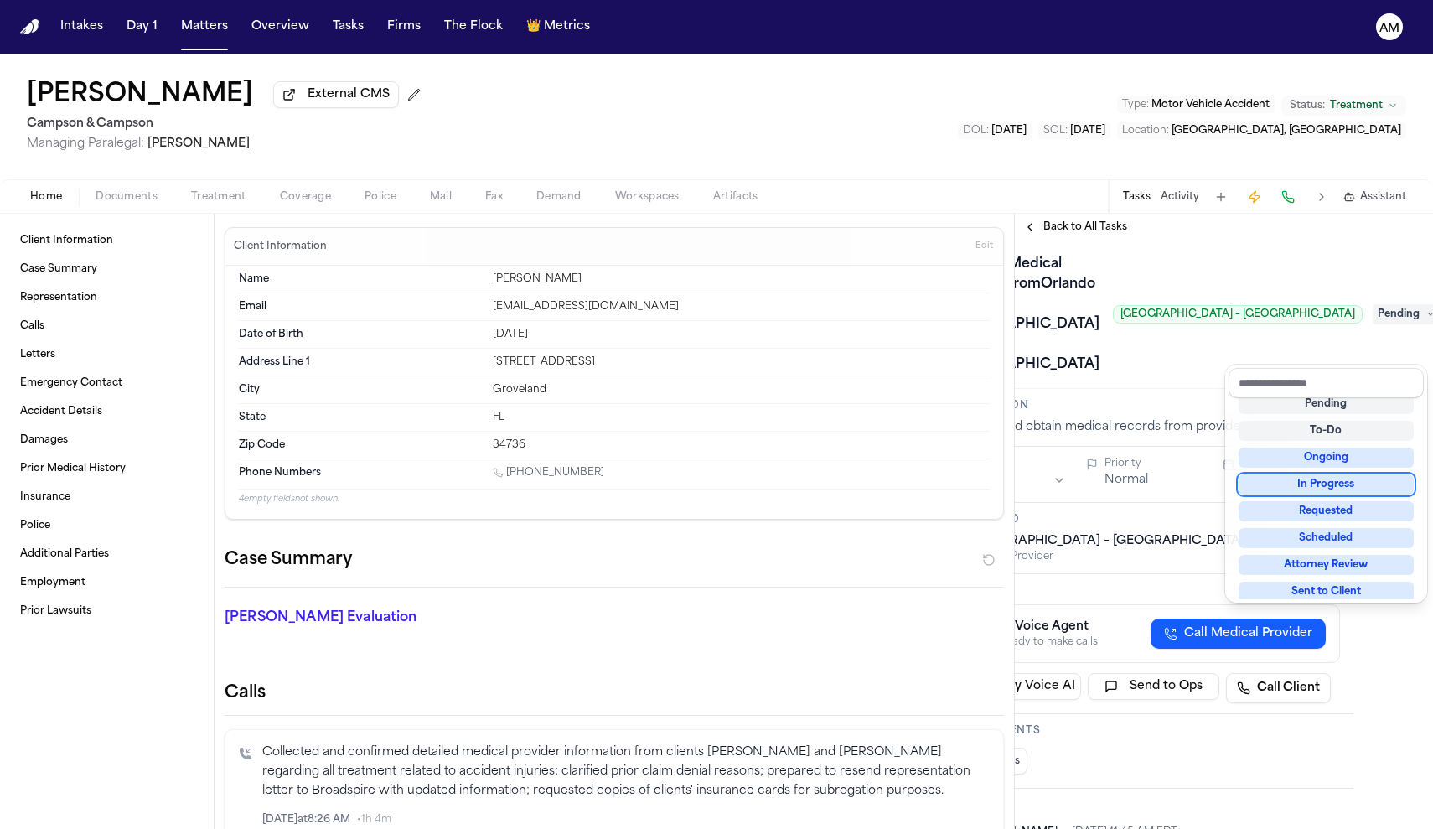
click at [1341, 509] on div "Requested" at bounding box center [1325, 511] width 175 height 20
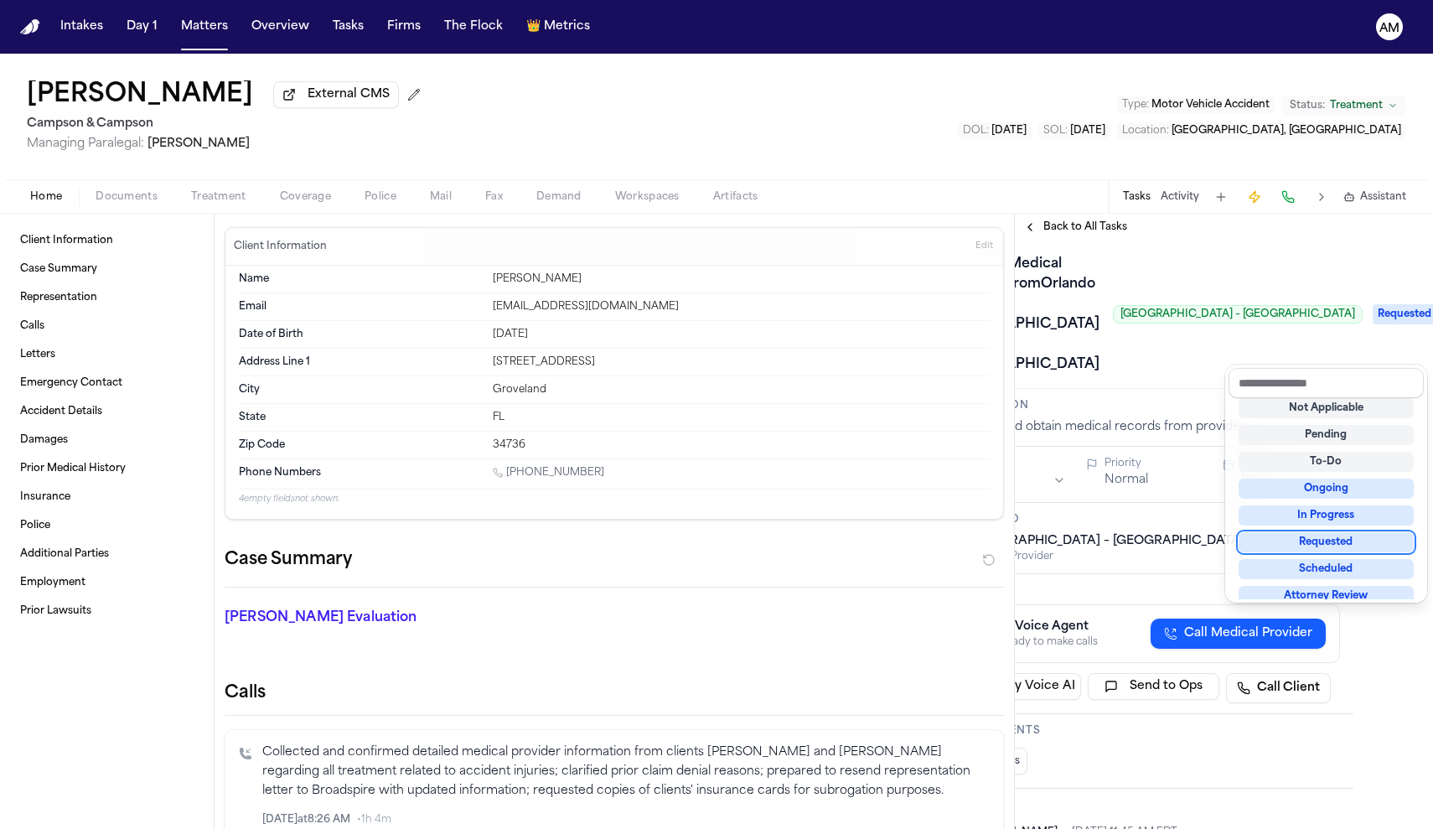
click at [1337, 545] on div "Requested" at bounding box center [1325, 542] width 175 height 20
click at [1173, 378] on div "Request Medical Records fromOrlando Health South Lake Hospital – Wound Care Cen…" at bounding box center [1143, 314] width 391 height 127
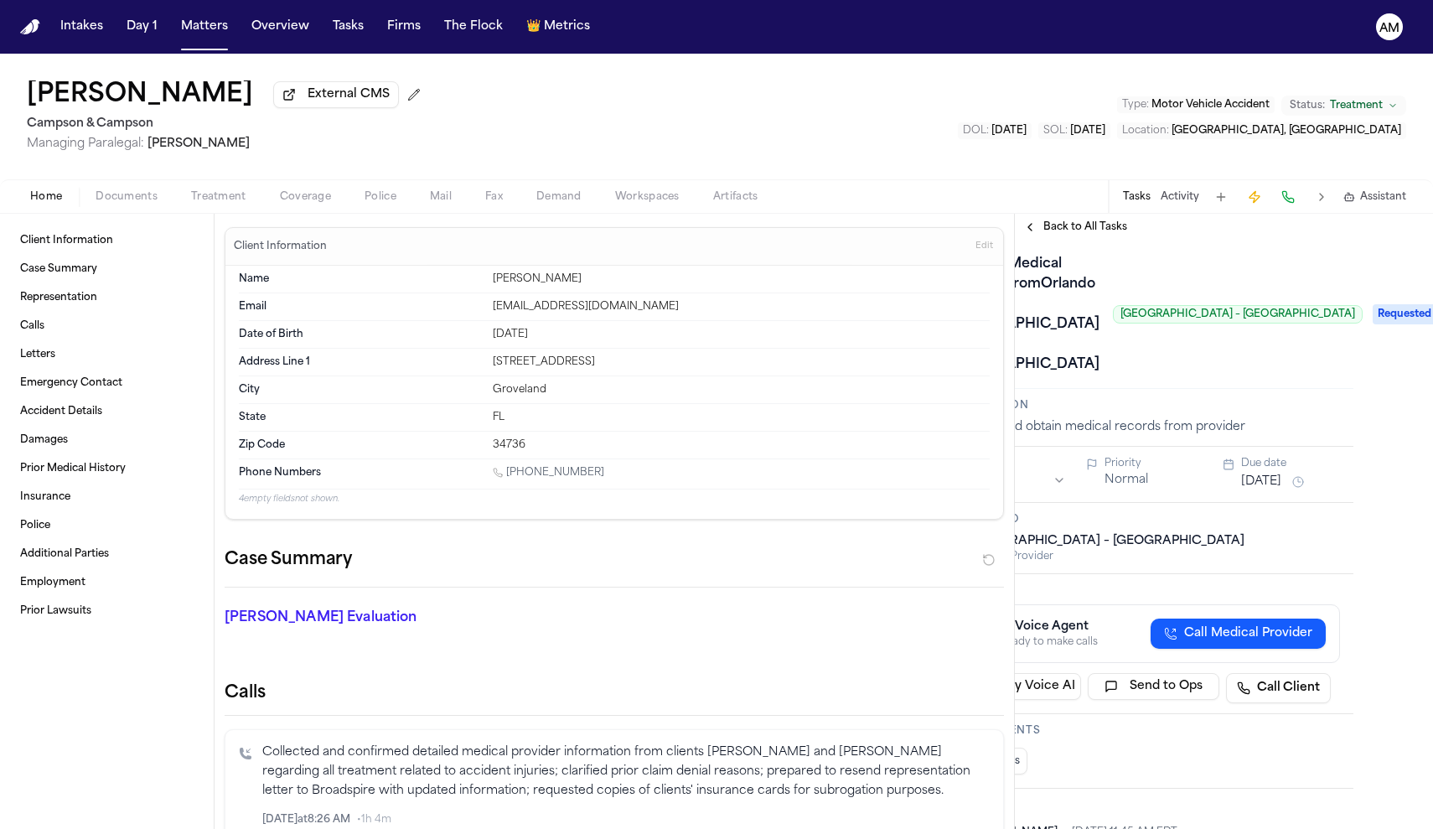
click at [1263, 503] on div "Assignee Adalyn Priority Normal Due date Sep 12, 2025" at bounding box center [1144, 475] width 418 height 56
click at [1263, 490] on button "Sep 12, 2025" at bounding box center [1261, 481] width 40 height 17
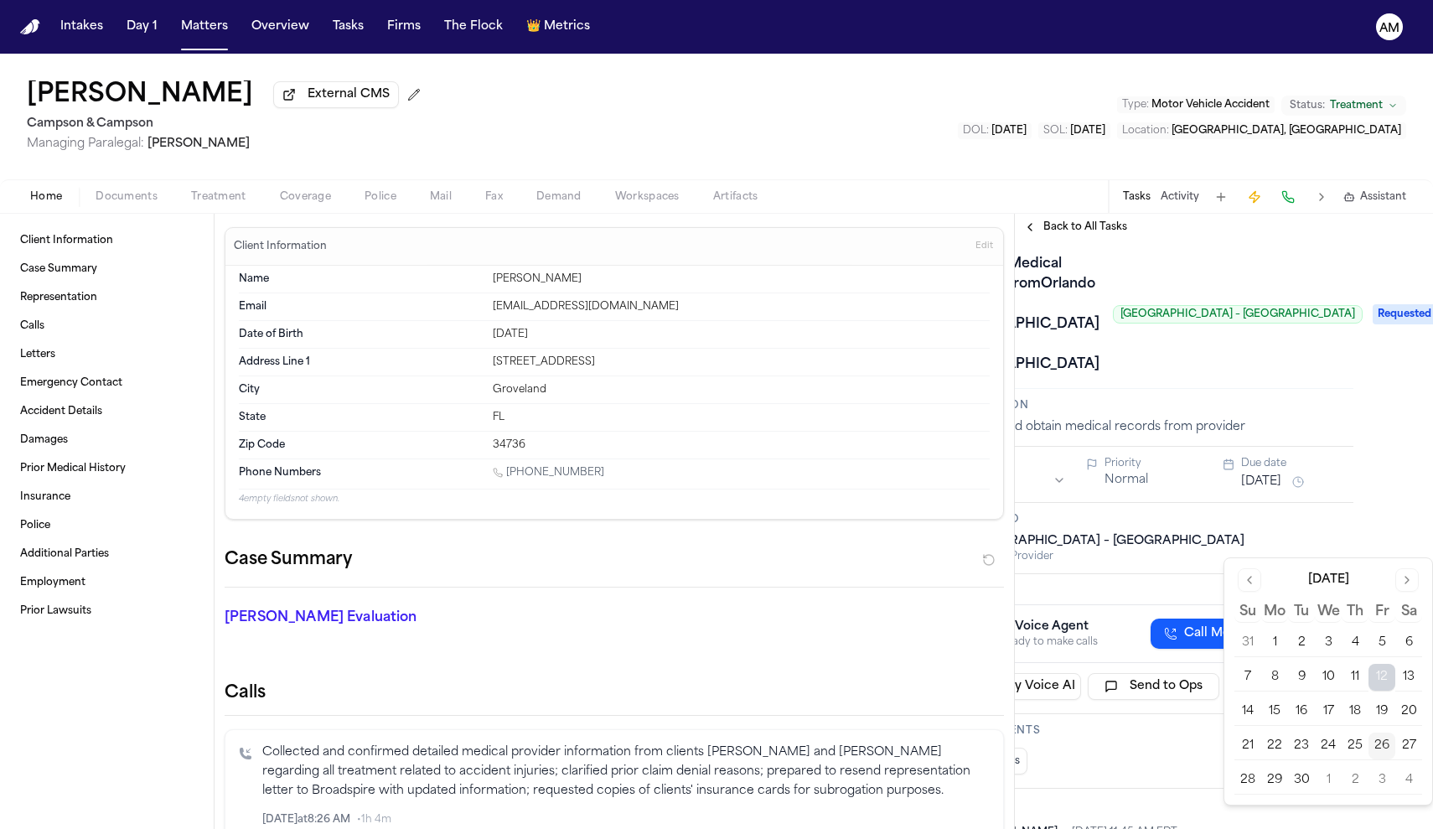
click at [1324, 786] on button "1" at bounding box center [1328, 780] width 27 height 27
click at [1332, 783] on button "1" at bounding box center [1328, 780] width 27 height 27
click at [1320, 412] on h3 "Description" at bounding box center [1143, 405] width 391 height 13
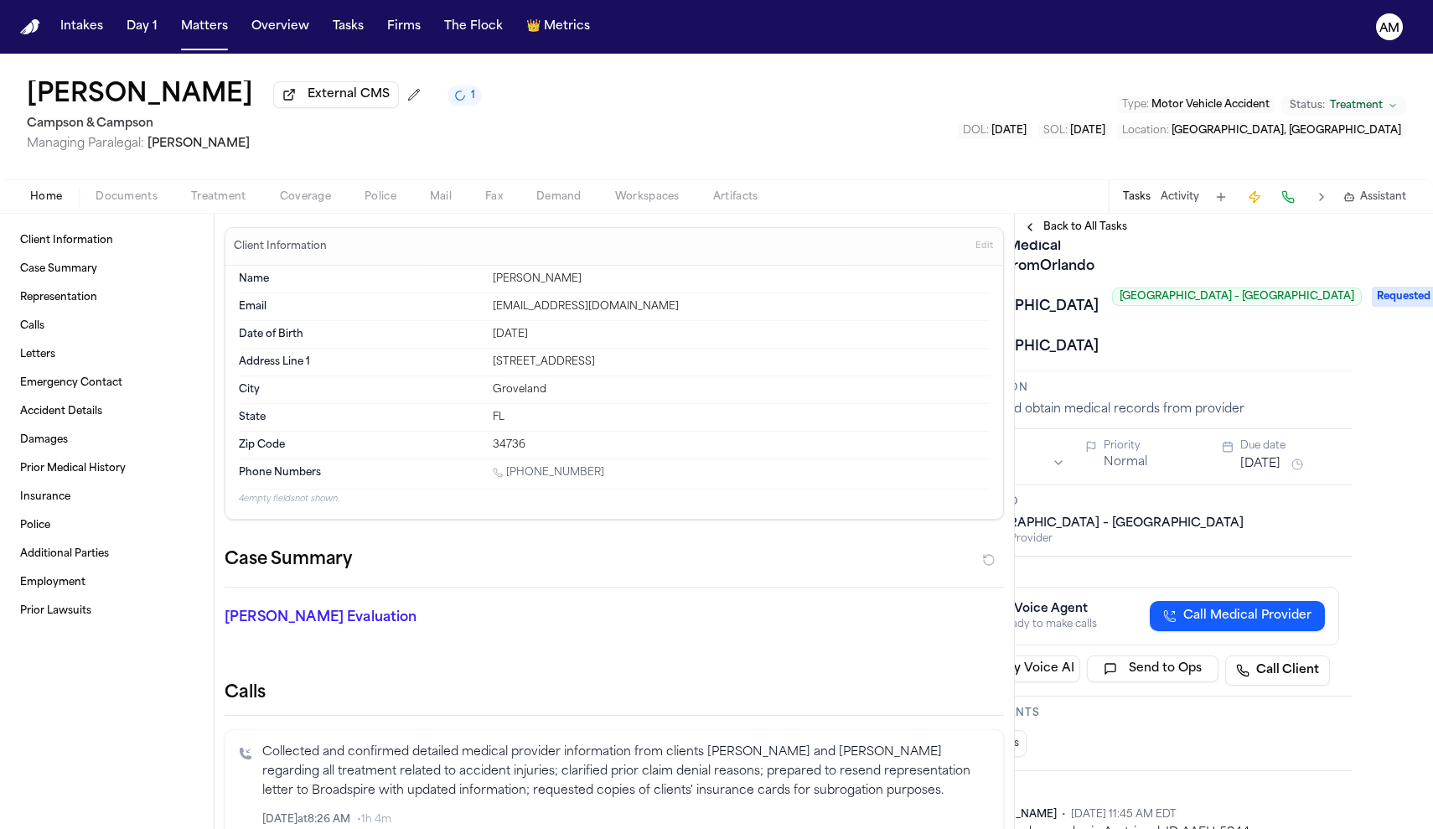
scroll to position [21, 80]
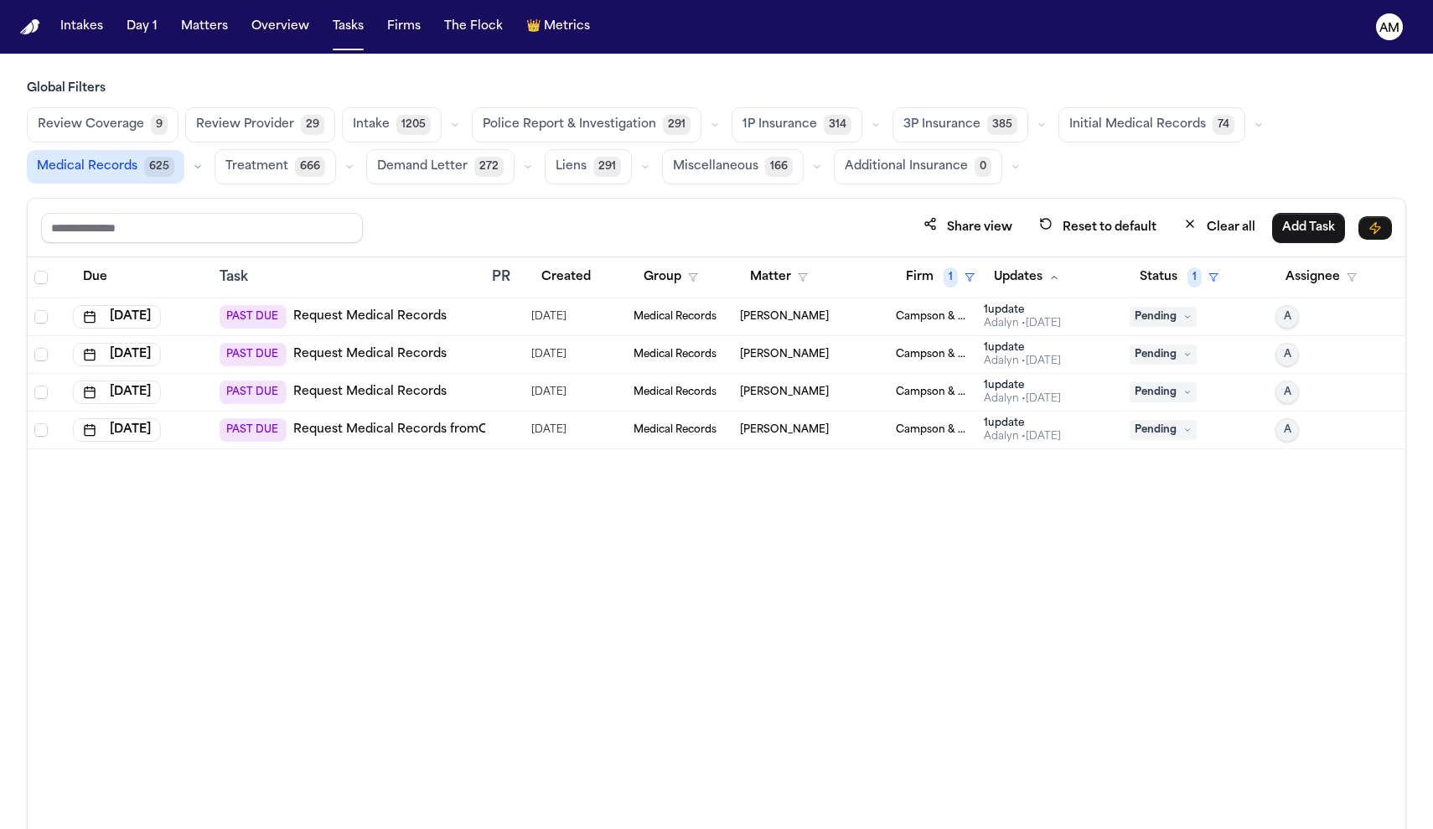
scroll to position [100, 0]
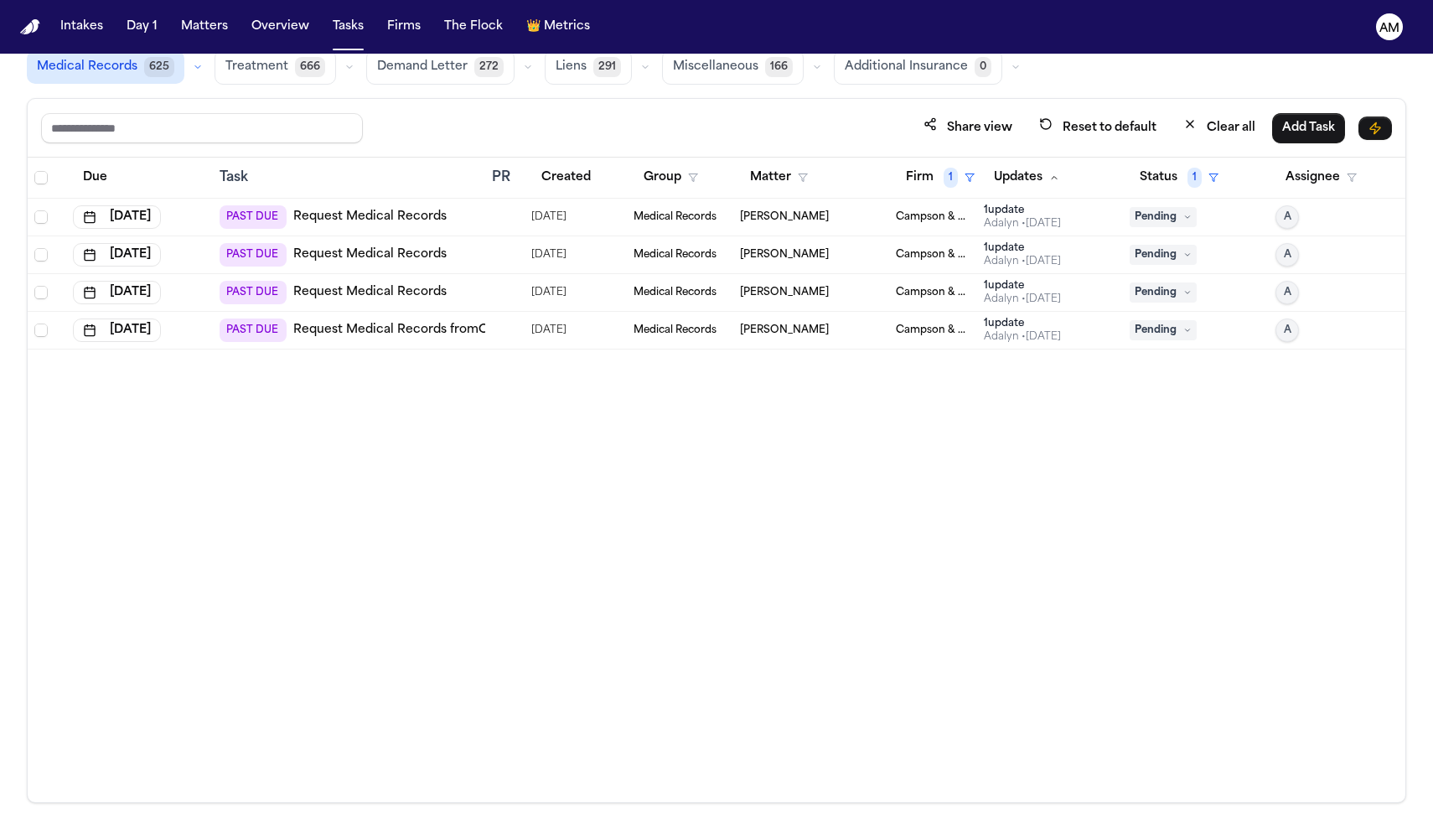
click at [400, 289] on link "Request Medical Records" at bounding box center [369, 292] width 153 height 17
click at [393, 248] on link "Request Medical Records" at bounding box center [369, 254] width 153 height 17
click at [726, 211] on div "Medical Records" at bounding box center [680, 216] width 94 height 13
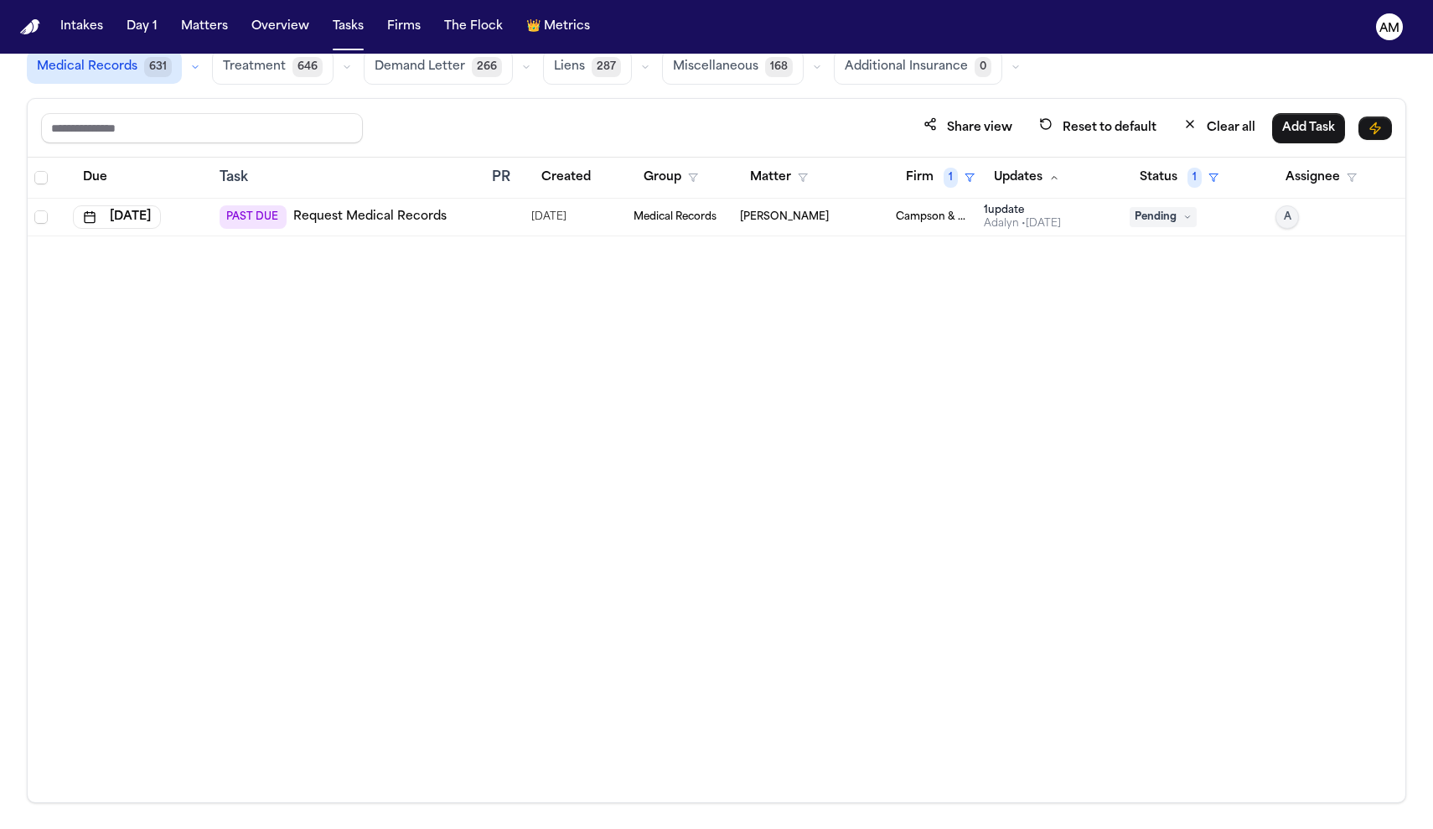
click at [398, 218] on link "Request Medical Records" at bounding box center [369, 217] width 153 height 17
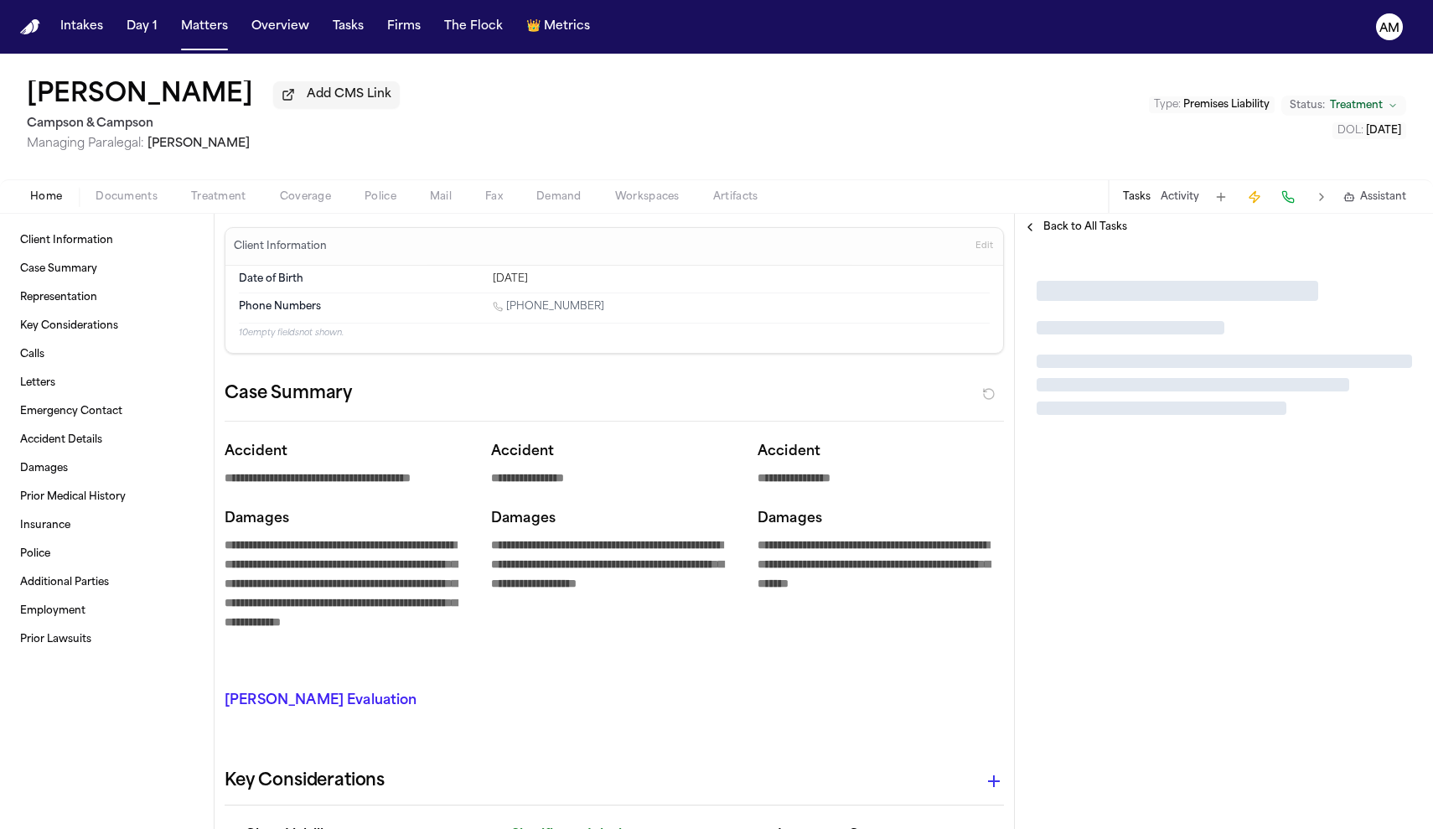
type textarea "*"
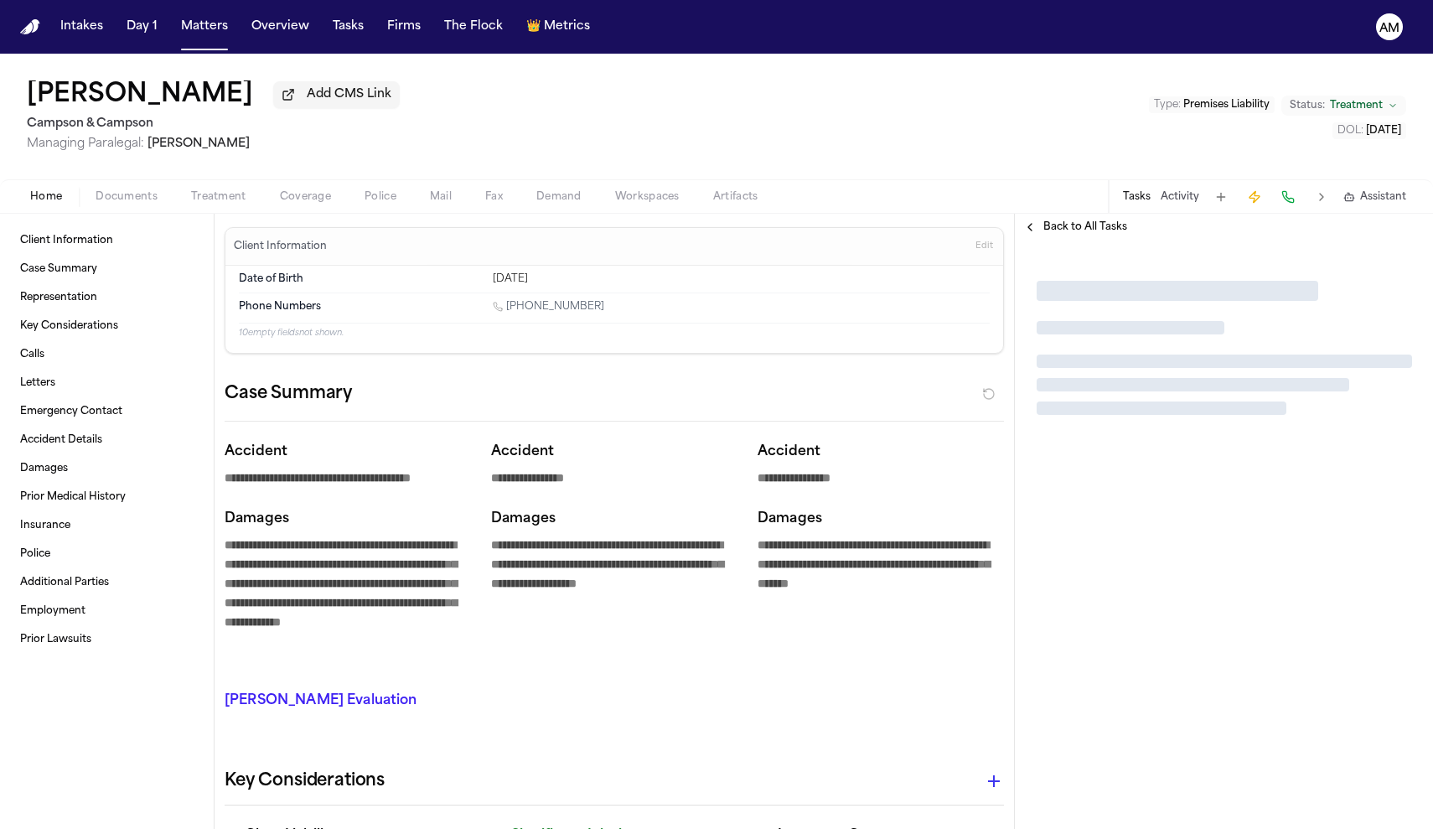
type textarea "*"
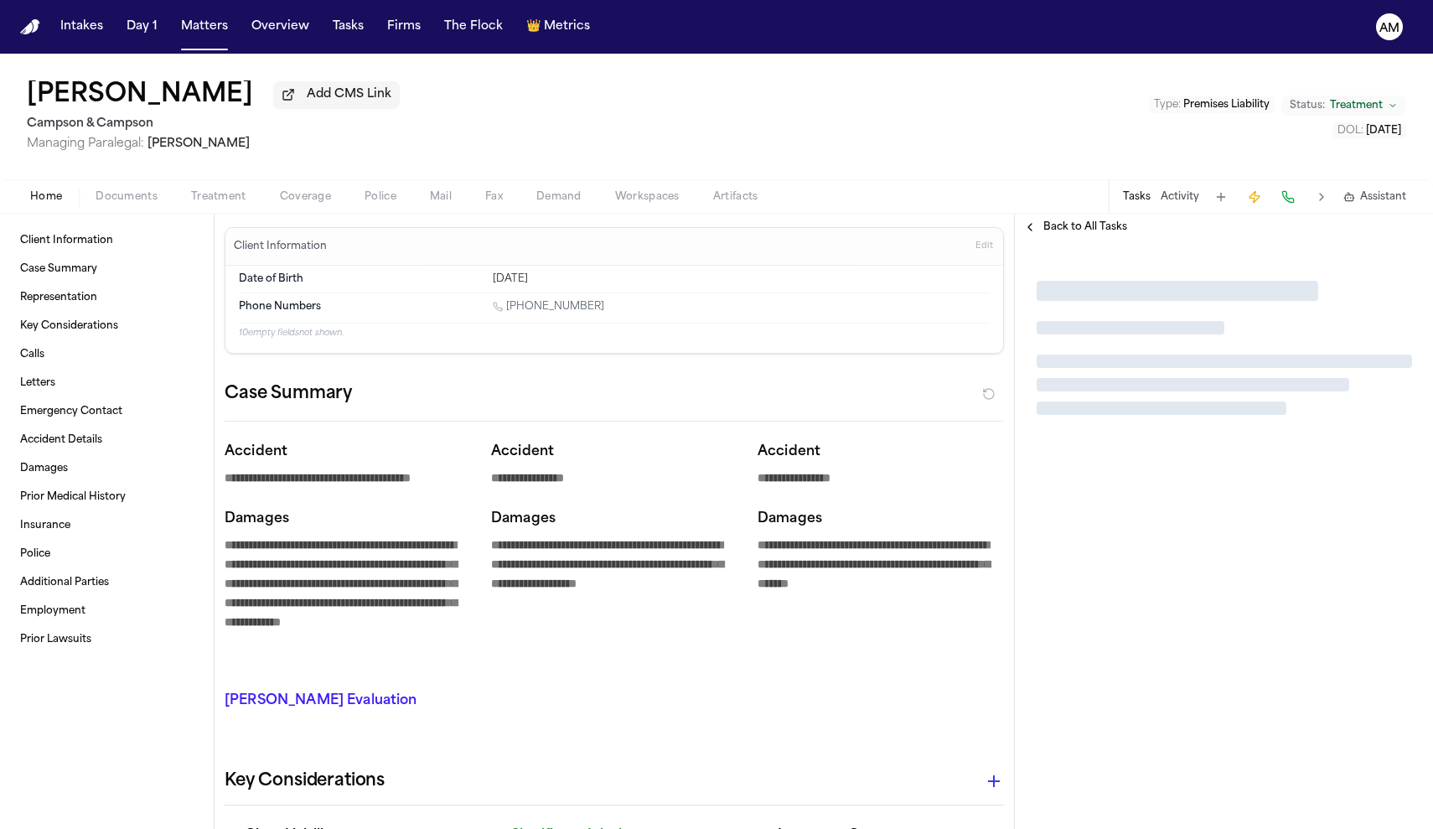
type textarea "*"
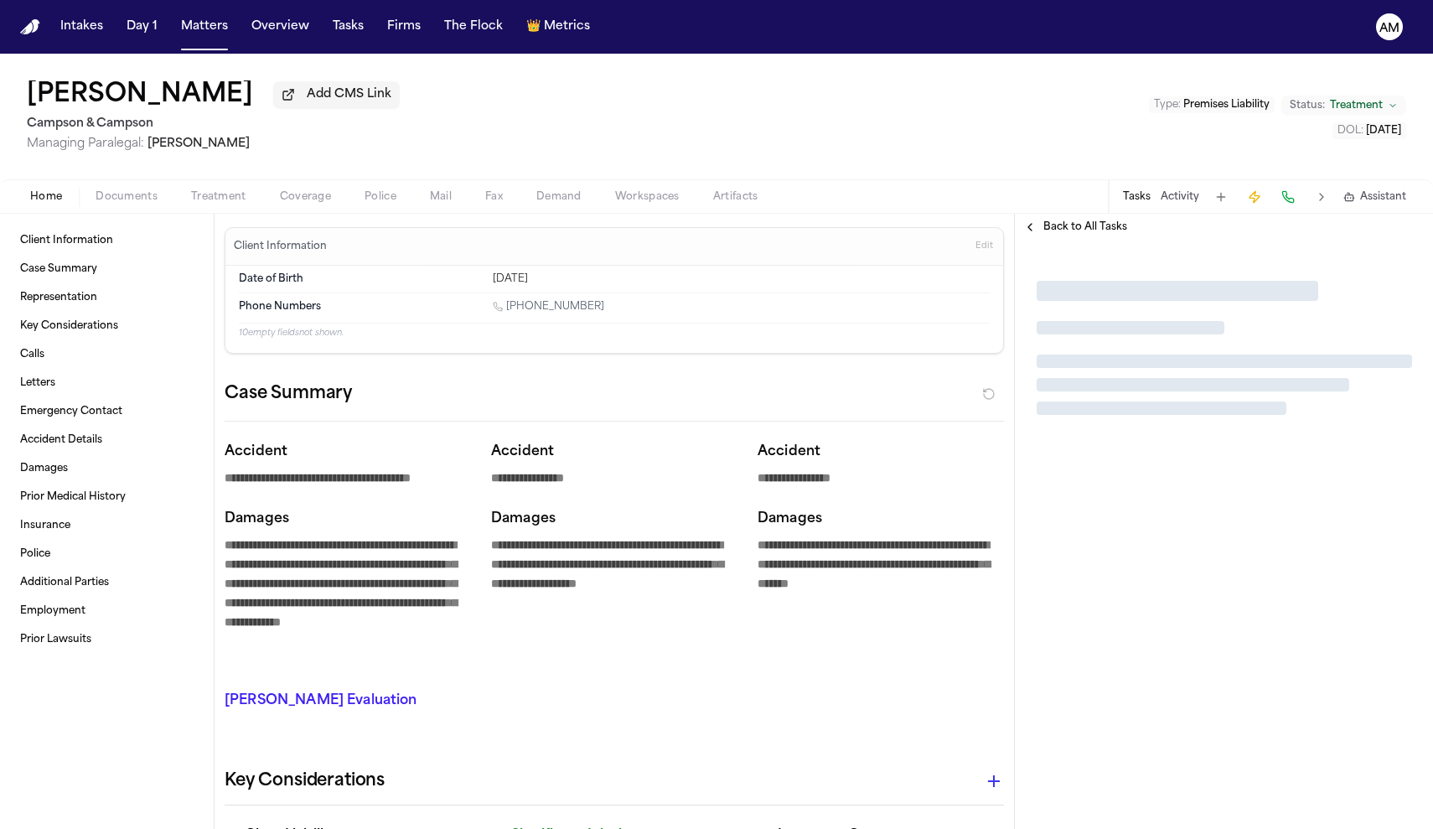
type textarea "*"
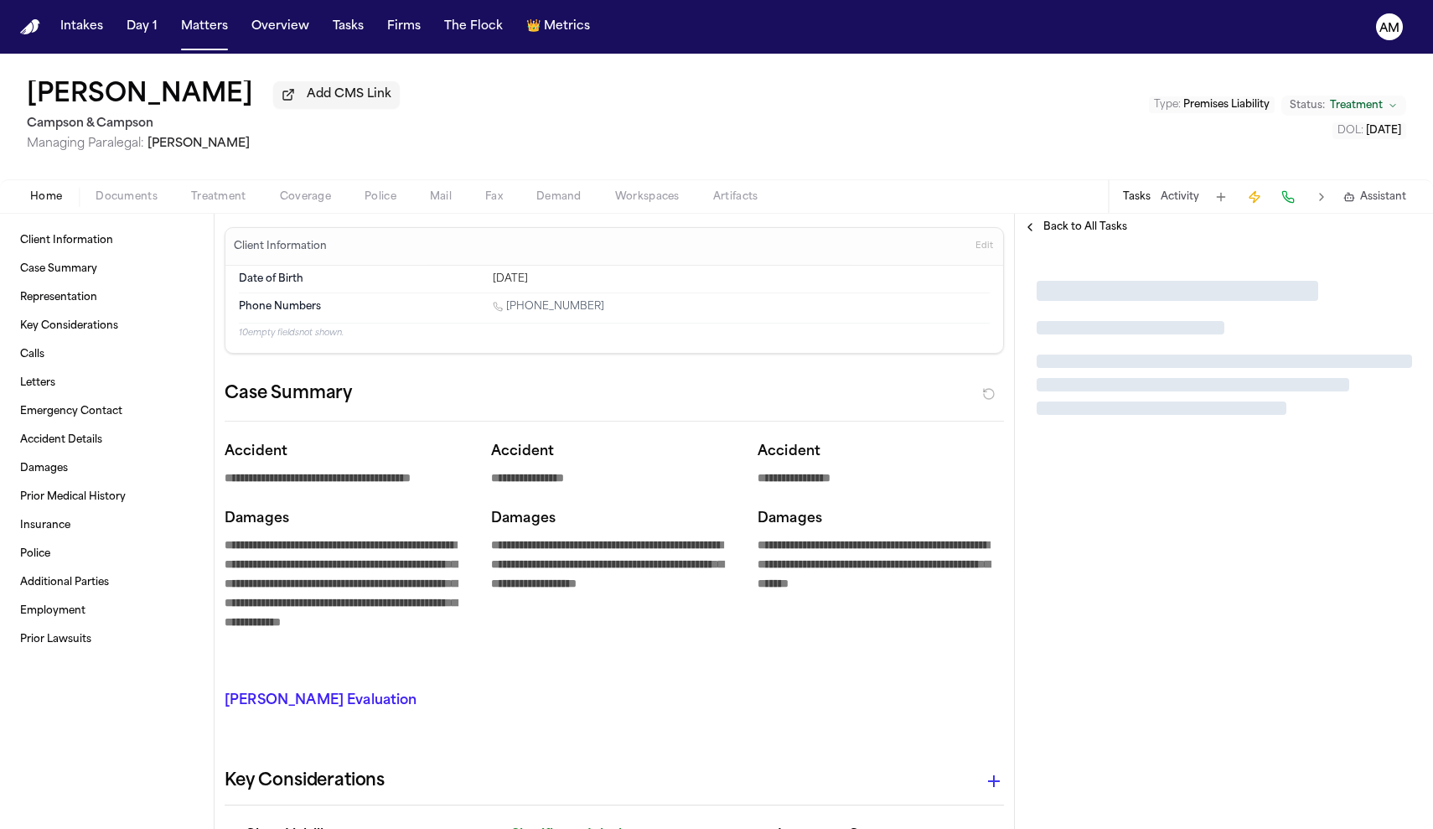
type textarea "*"
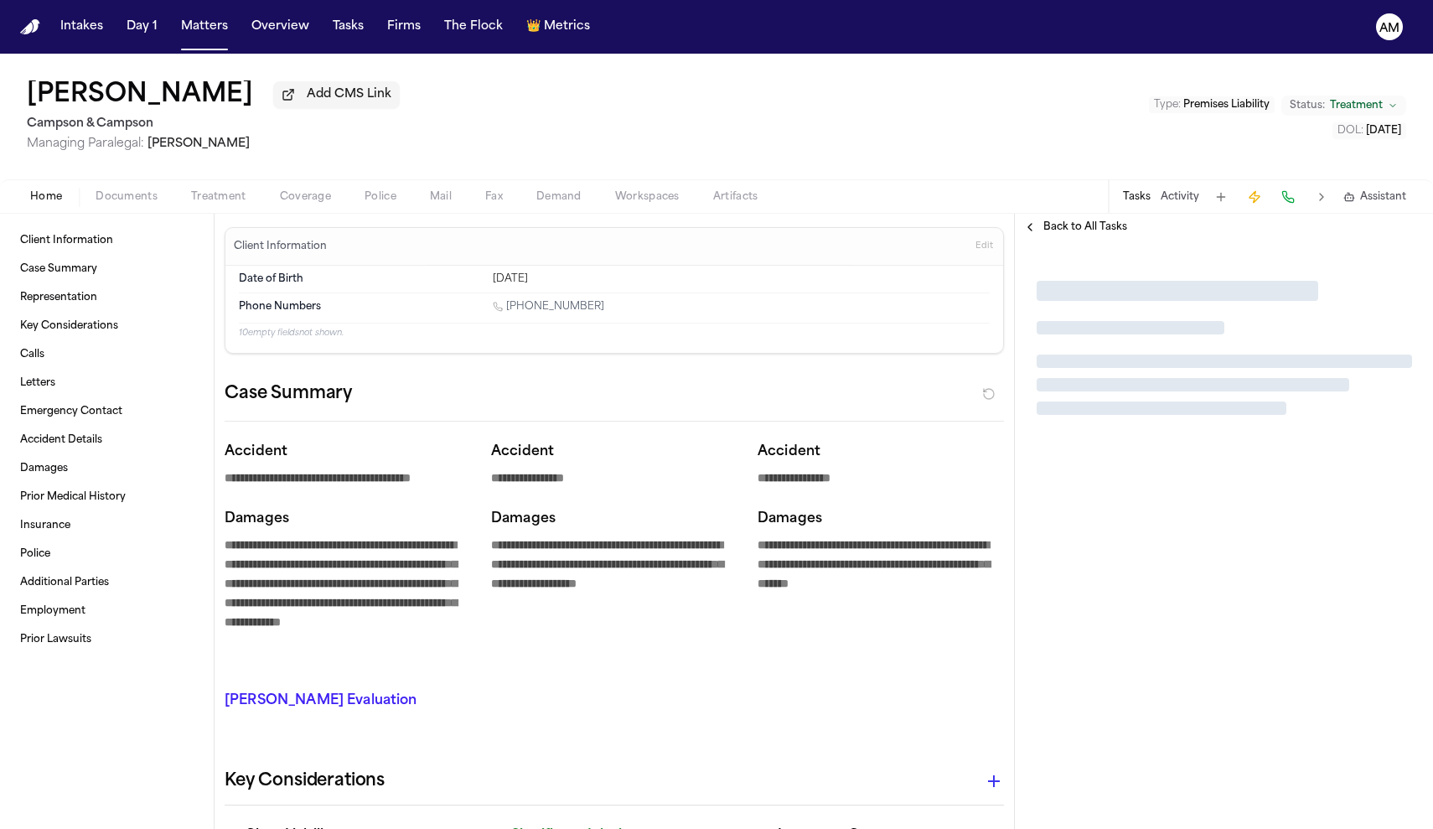
type textarea "*"
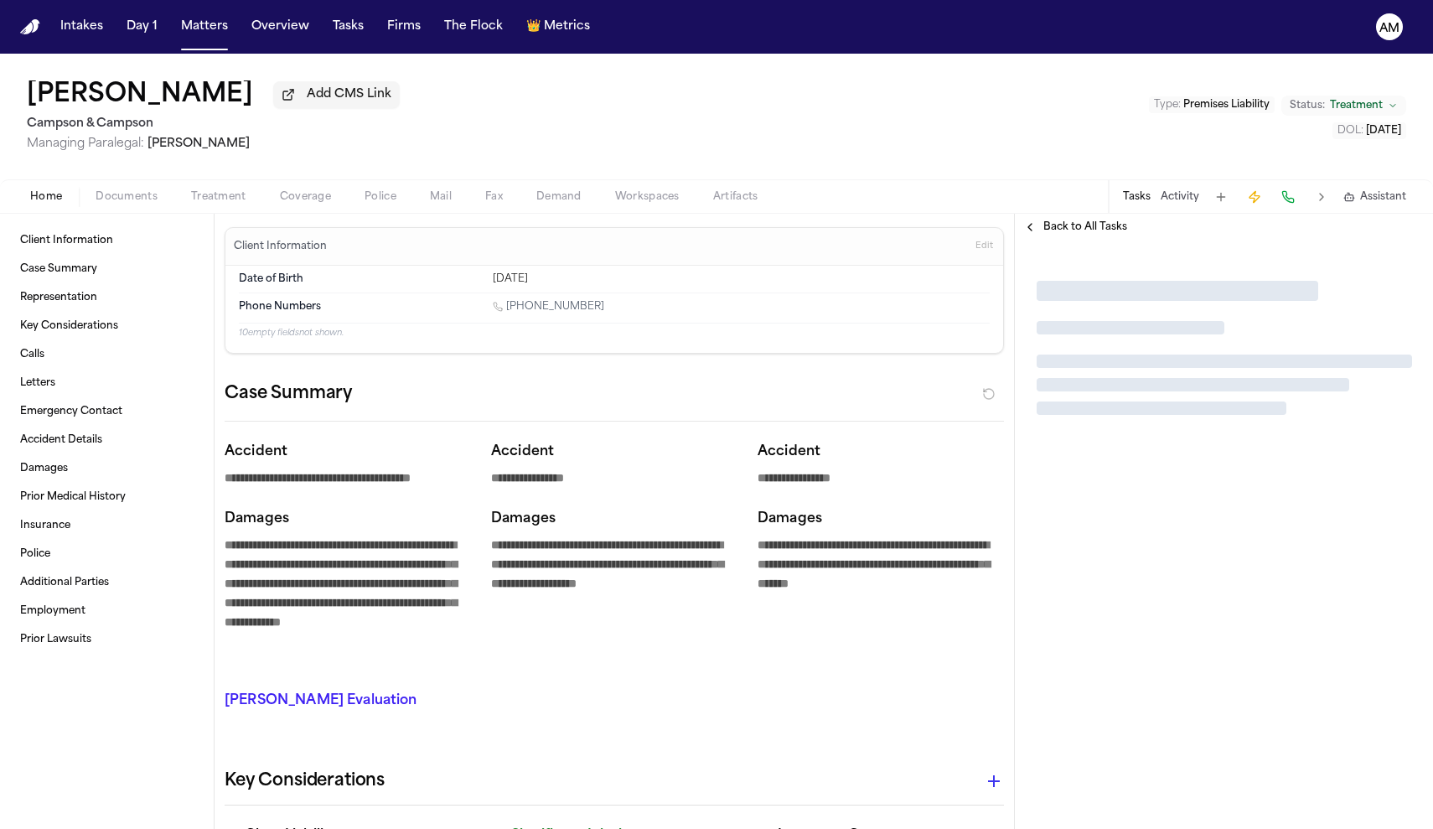
type textarea "*"
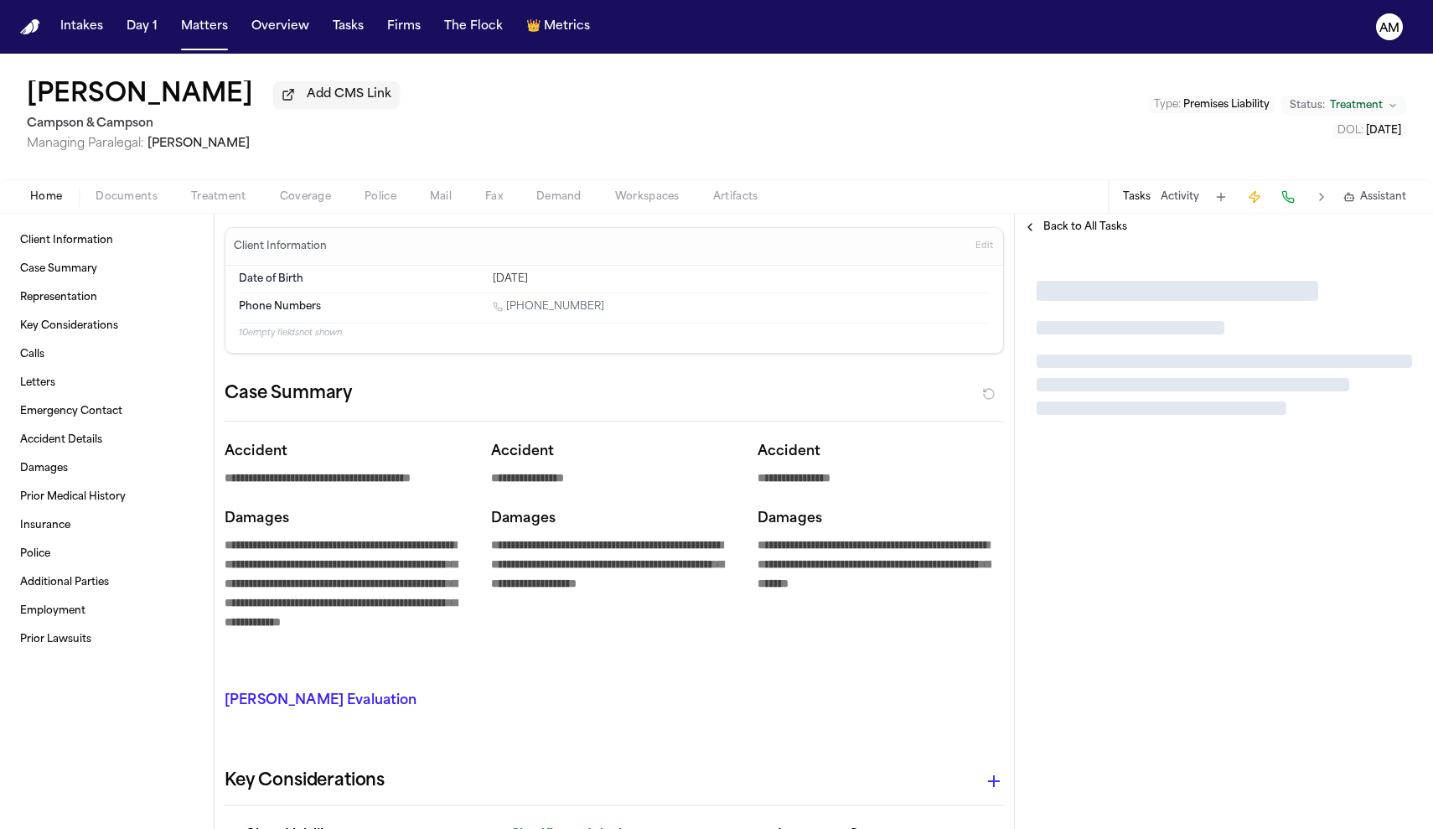
type textarea "*"
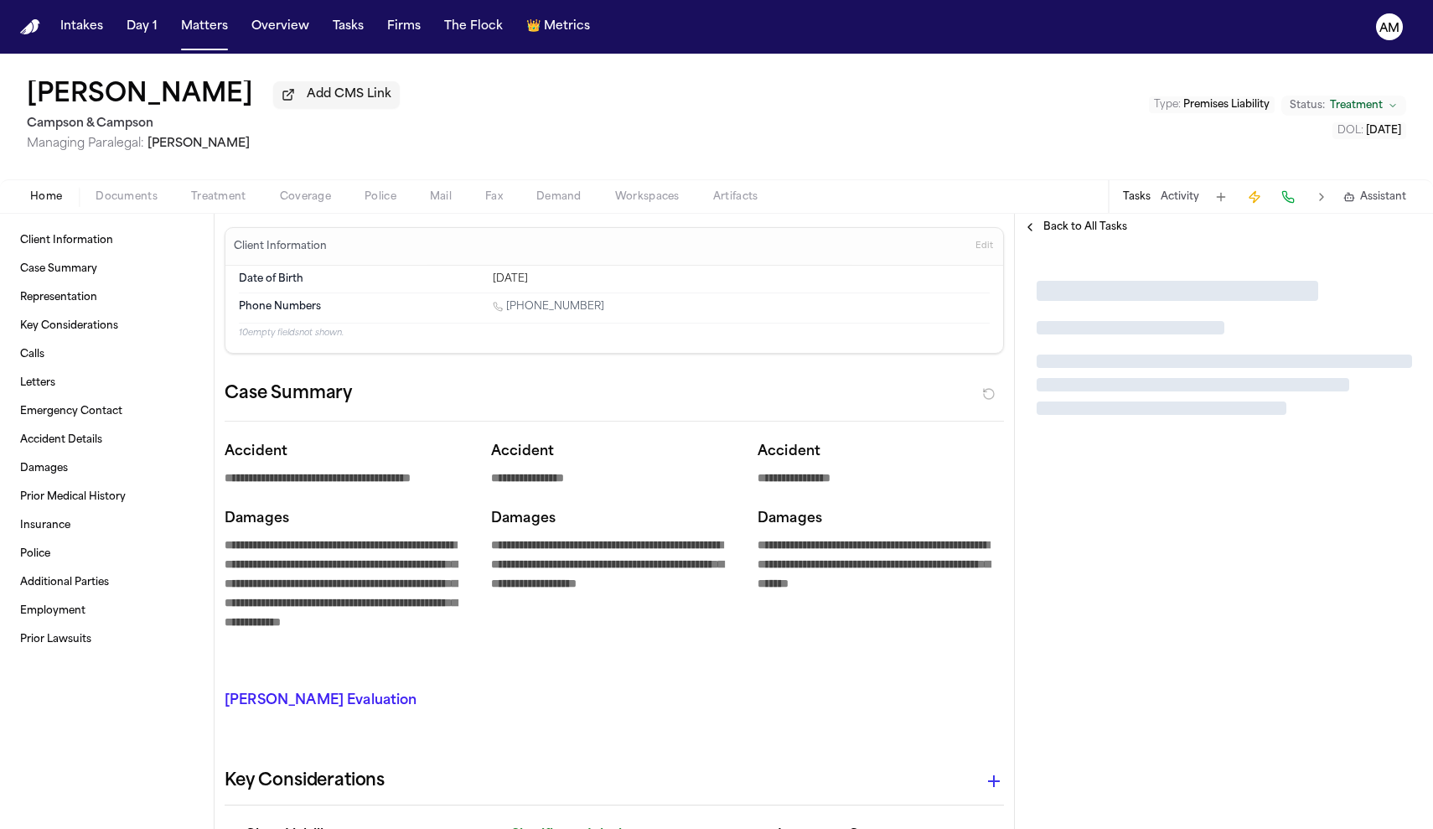
type textarea "*"
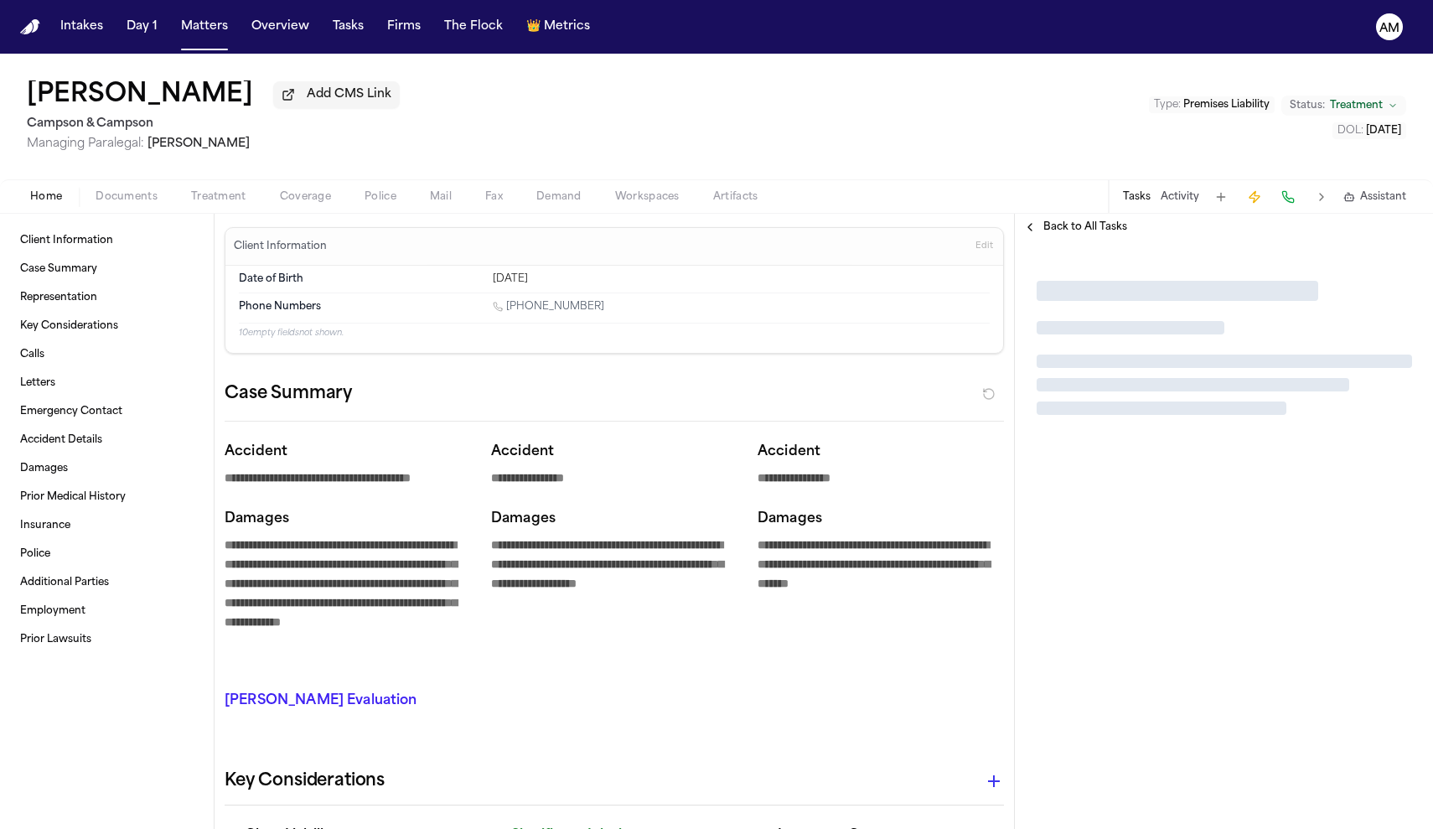
type textarea "*"
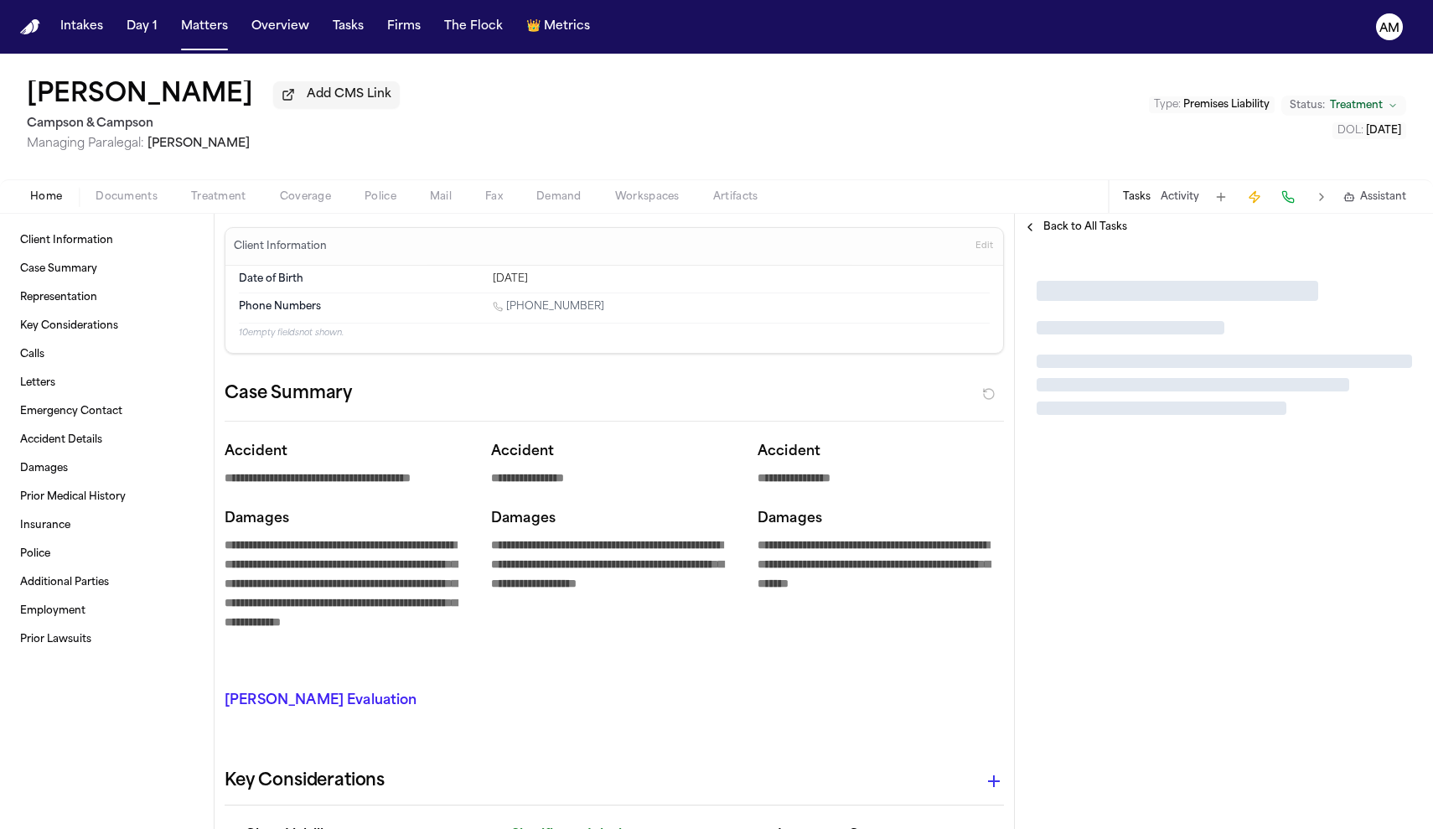
type textarea "*"
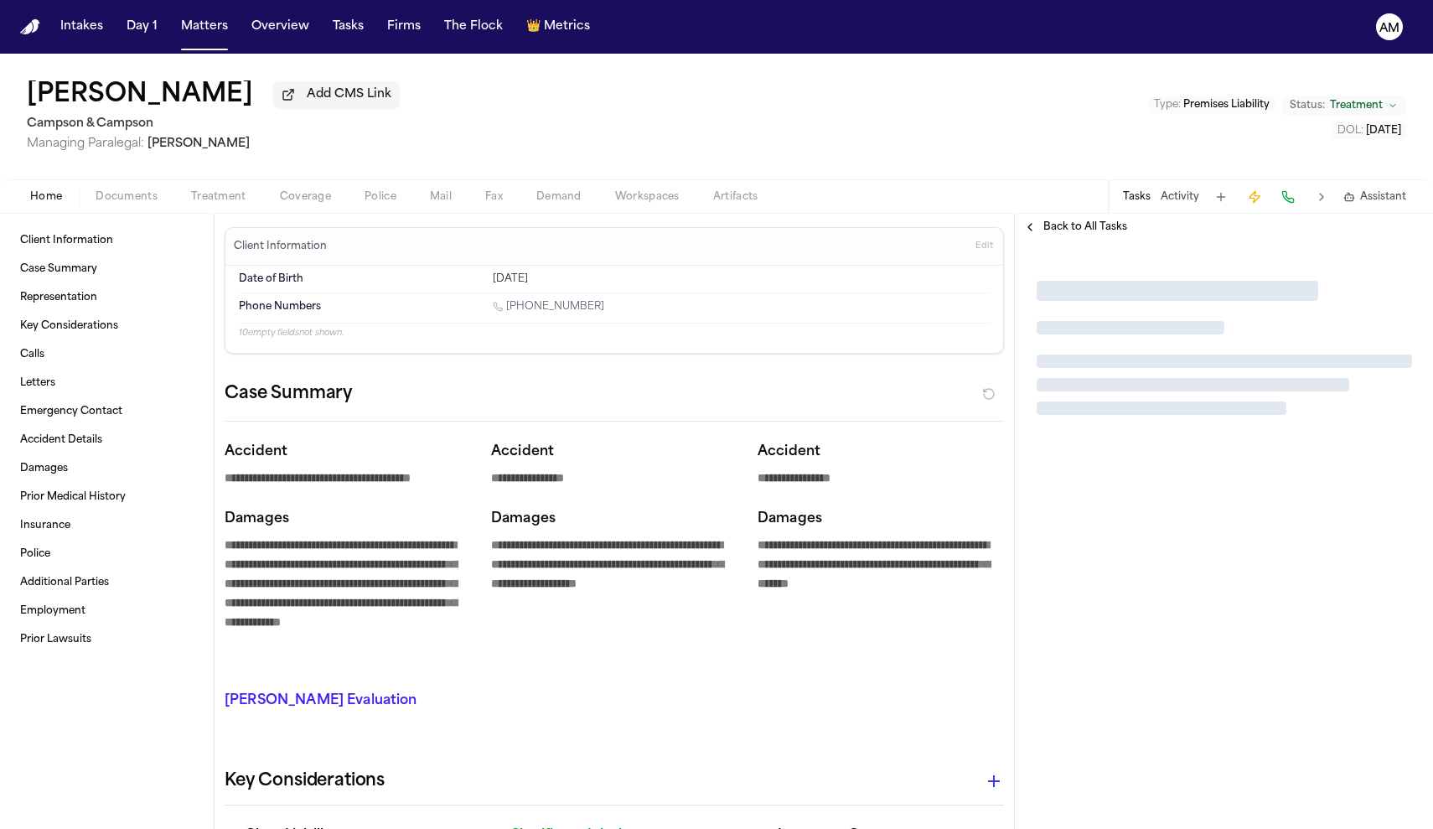
type textarea "*"
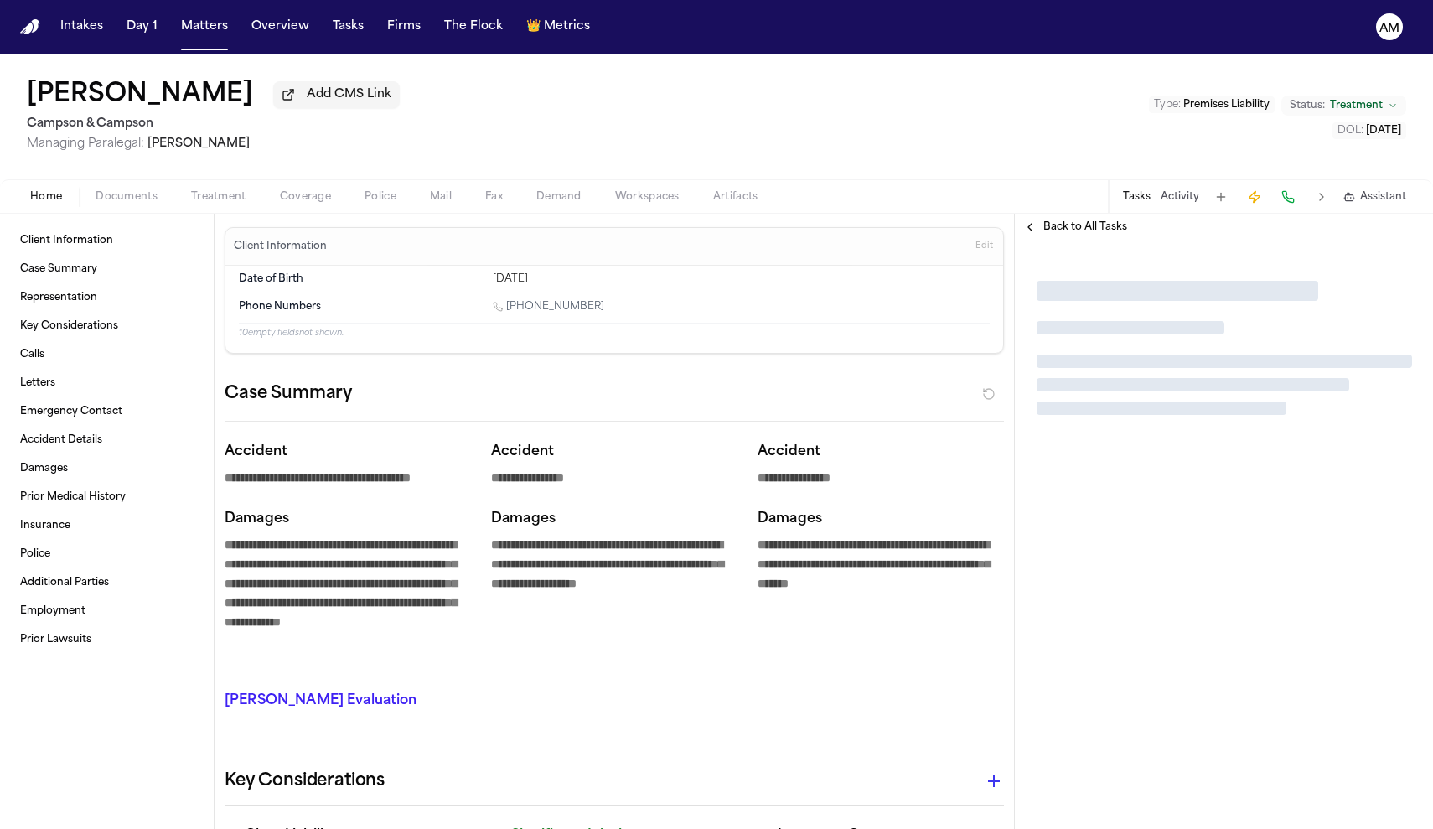
type textarea "*"
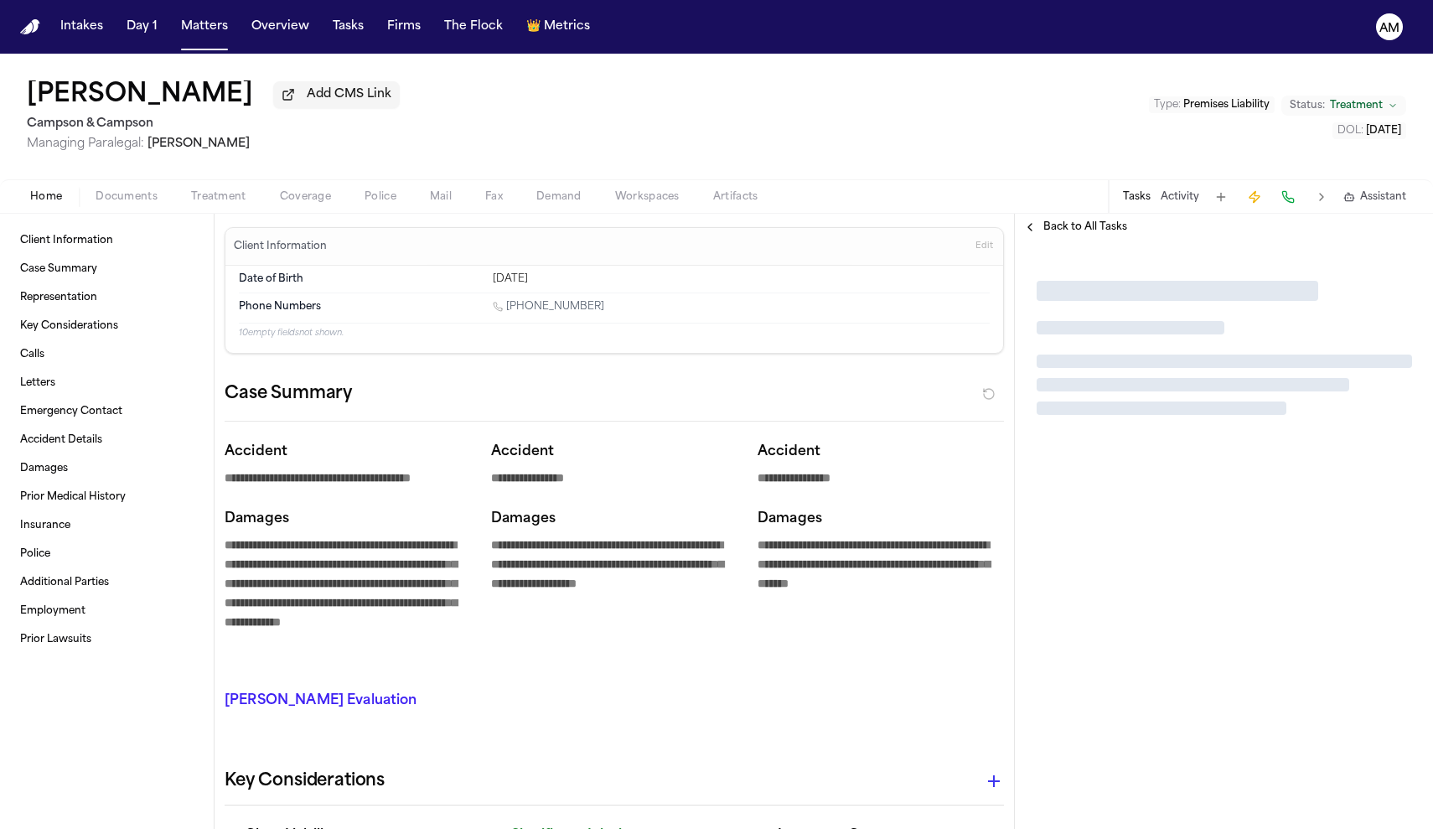
type textarea "*"
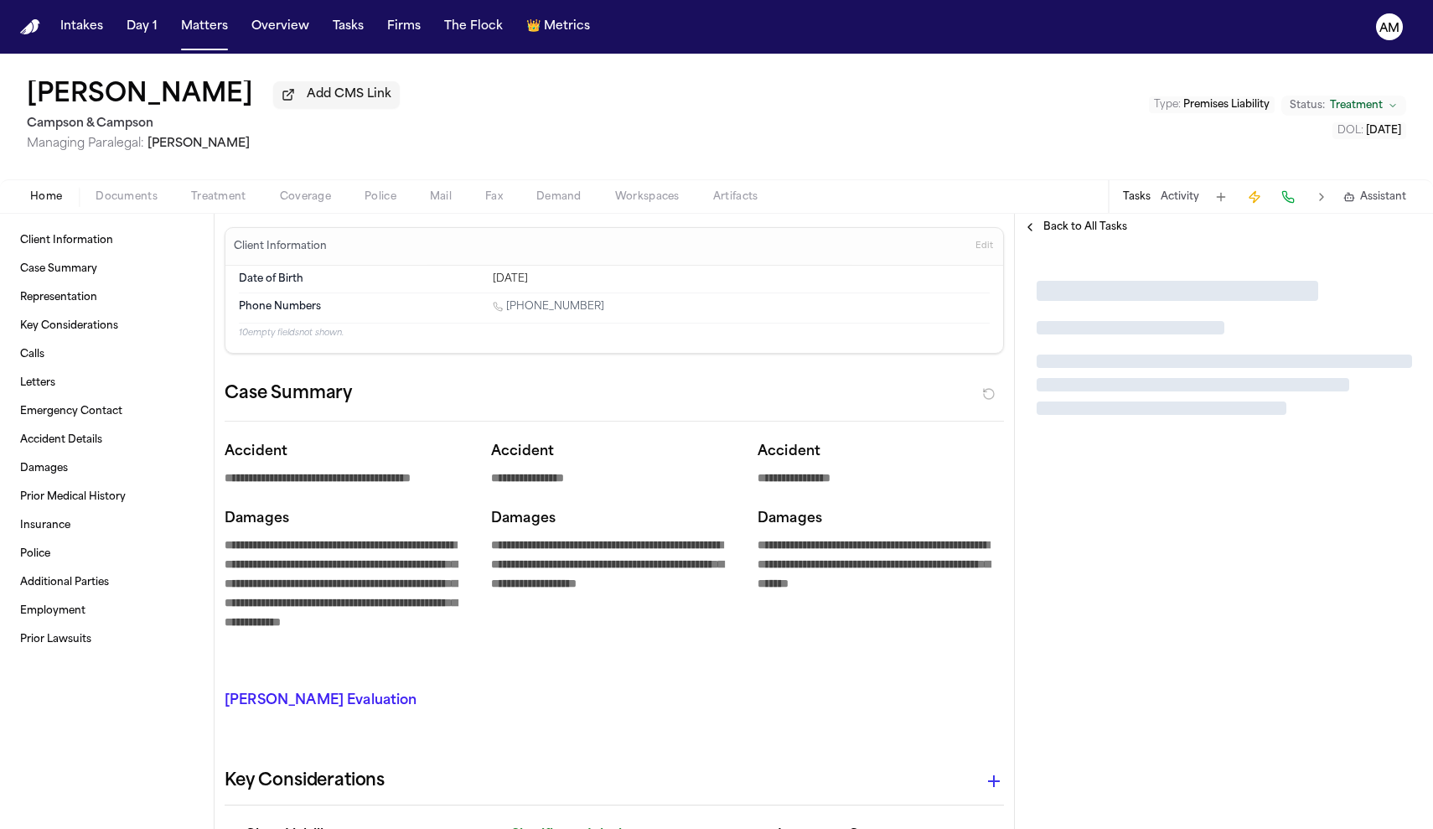
type textarea "*"
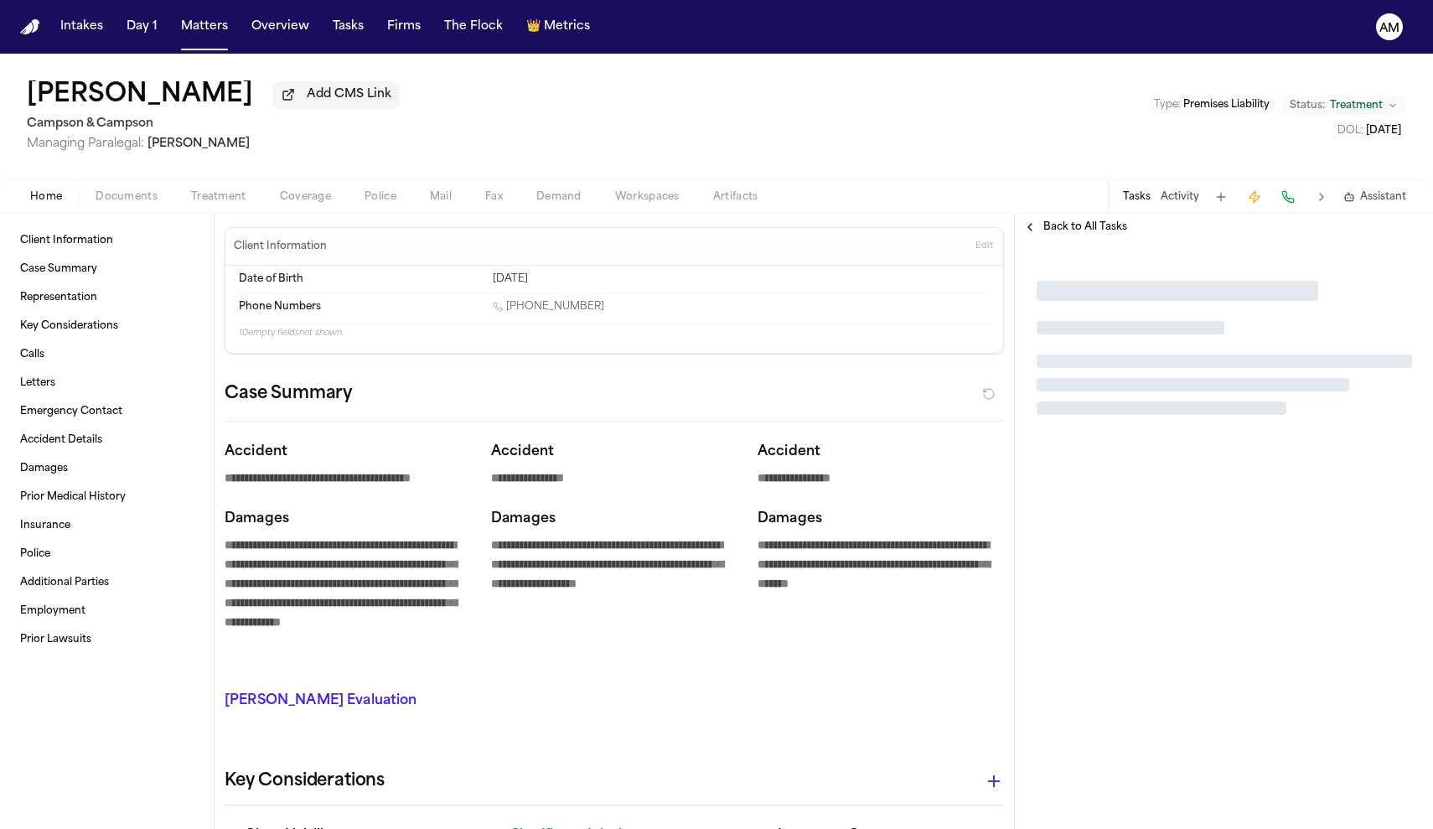
type textarea "*"
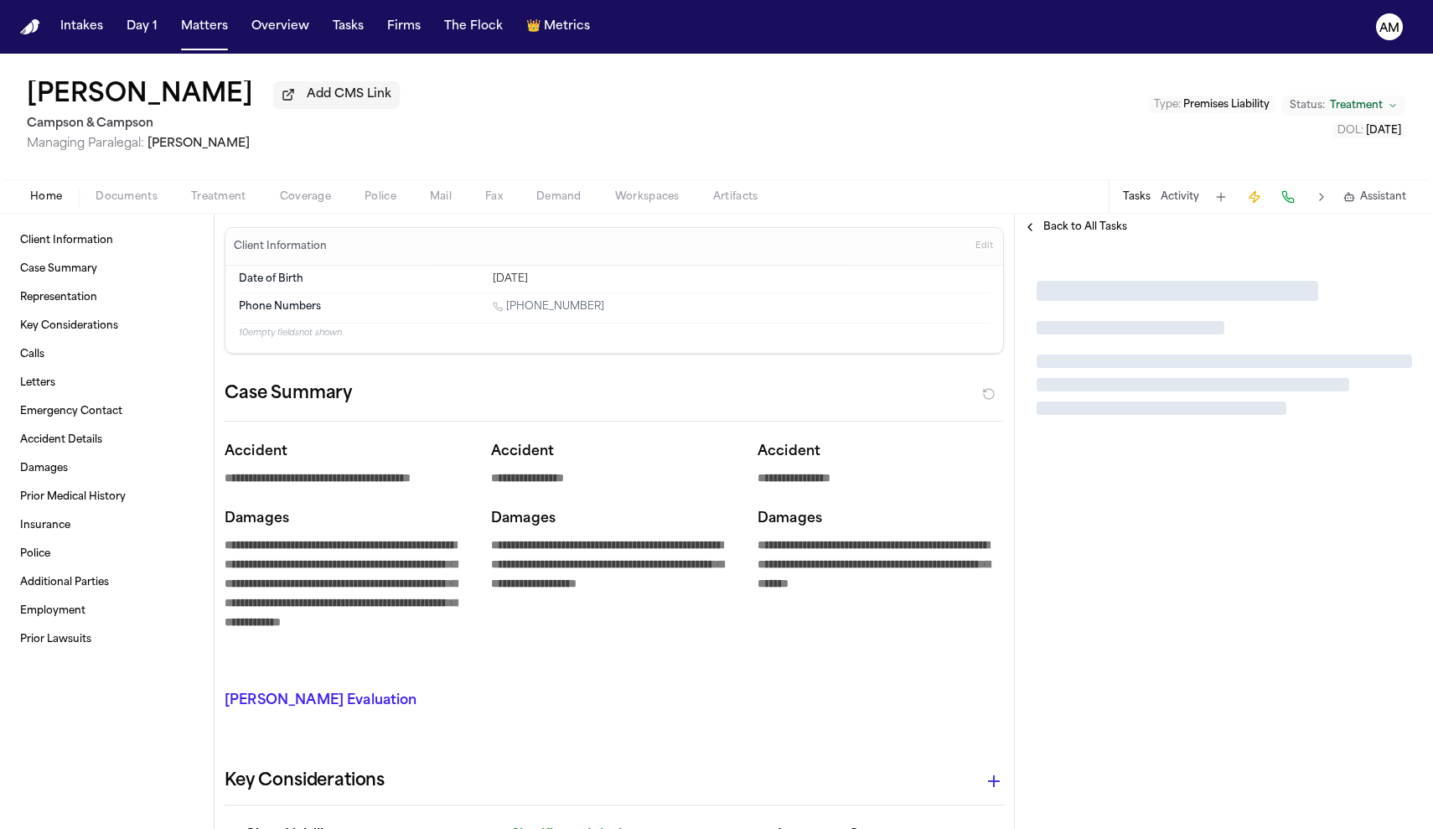
type textarea "*"
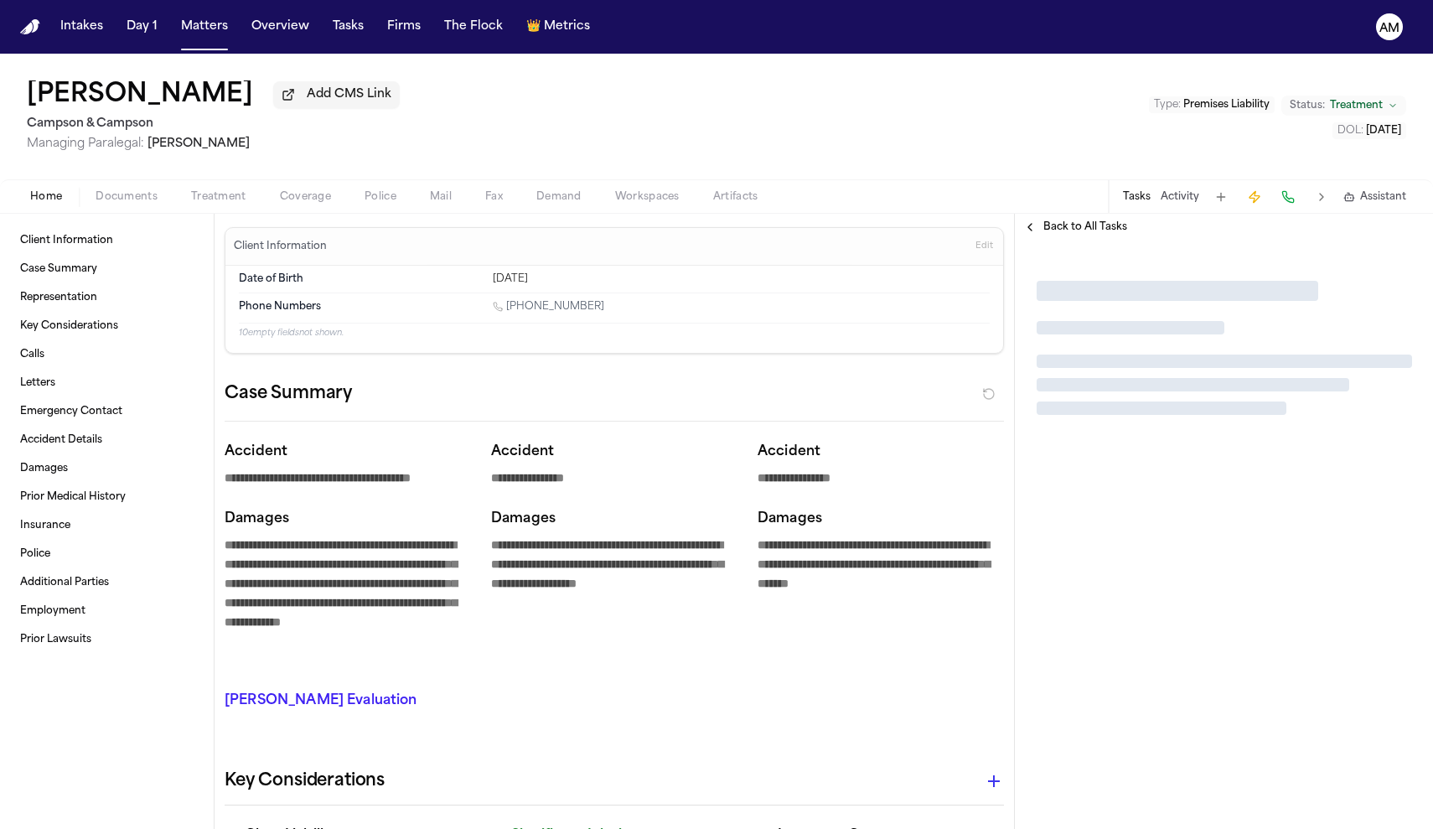
type textarea "*"
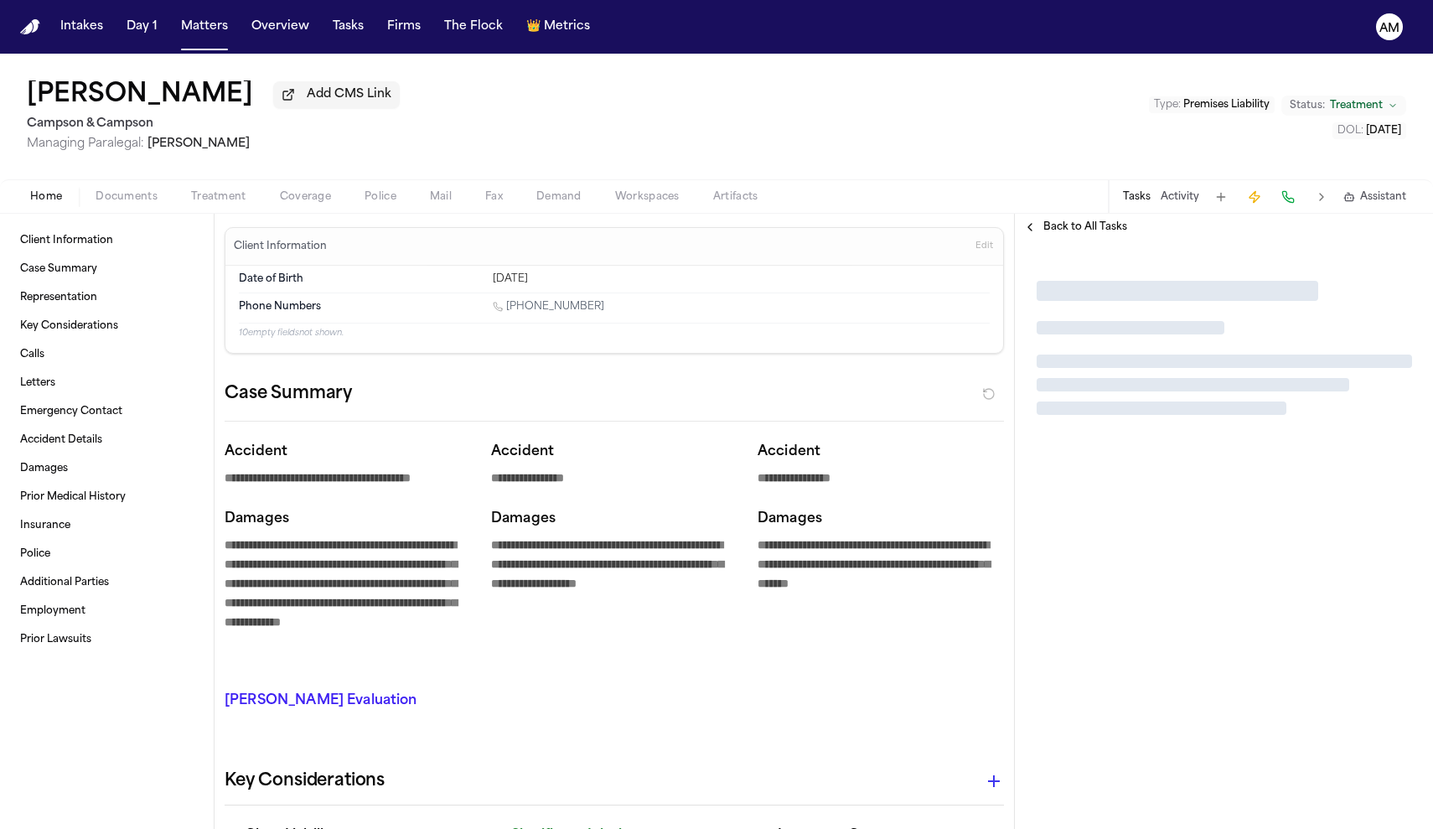
type textarea "*"
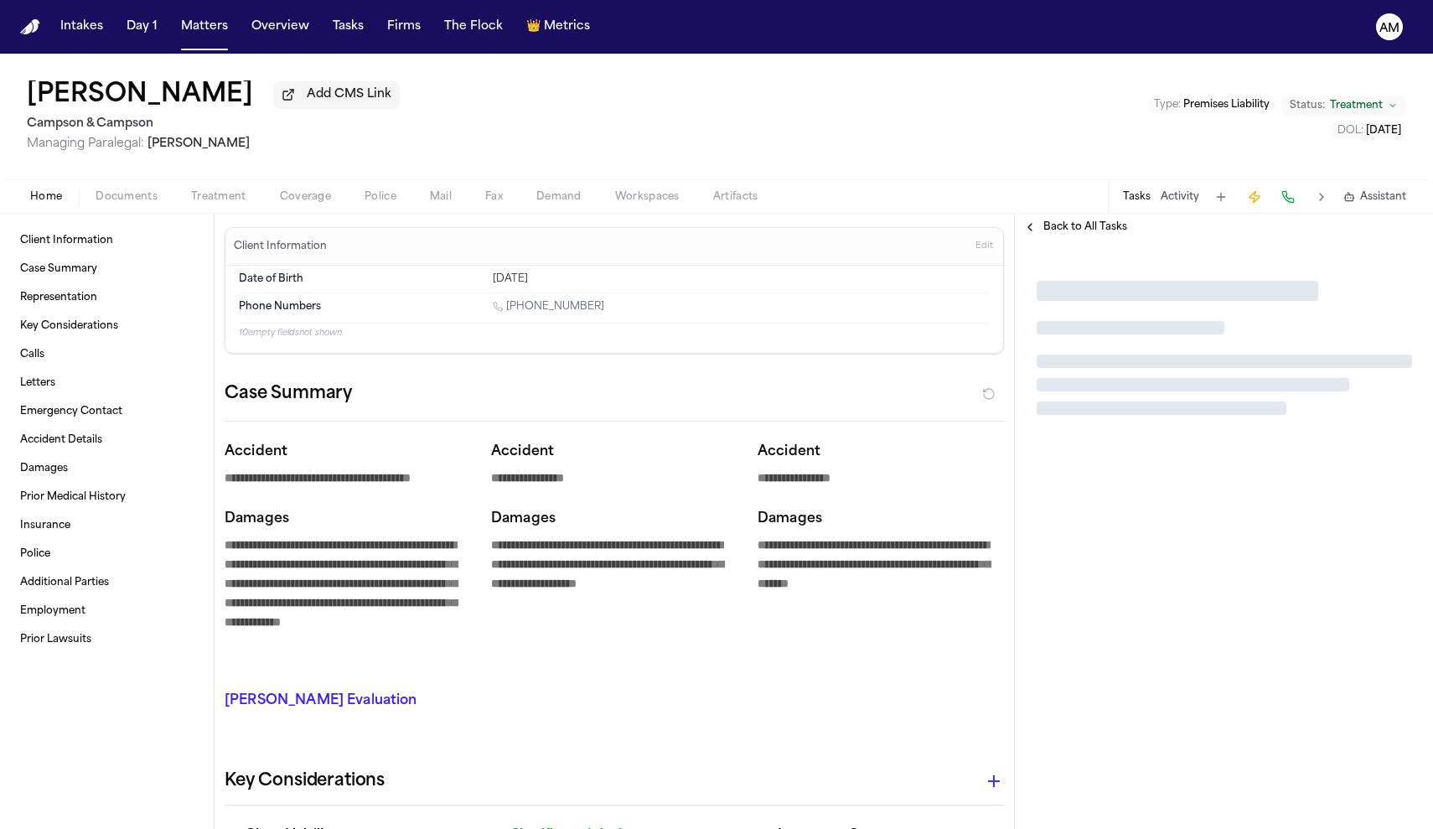
type textarea "*"
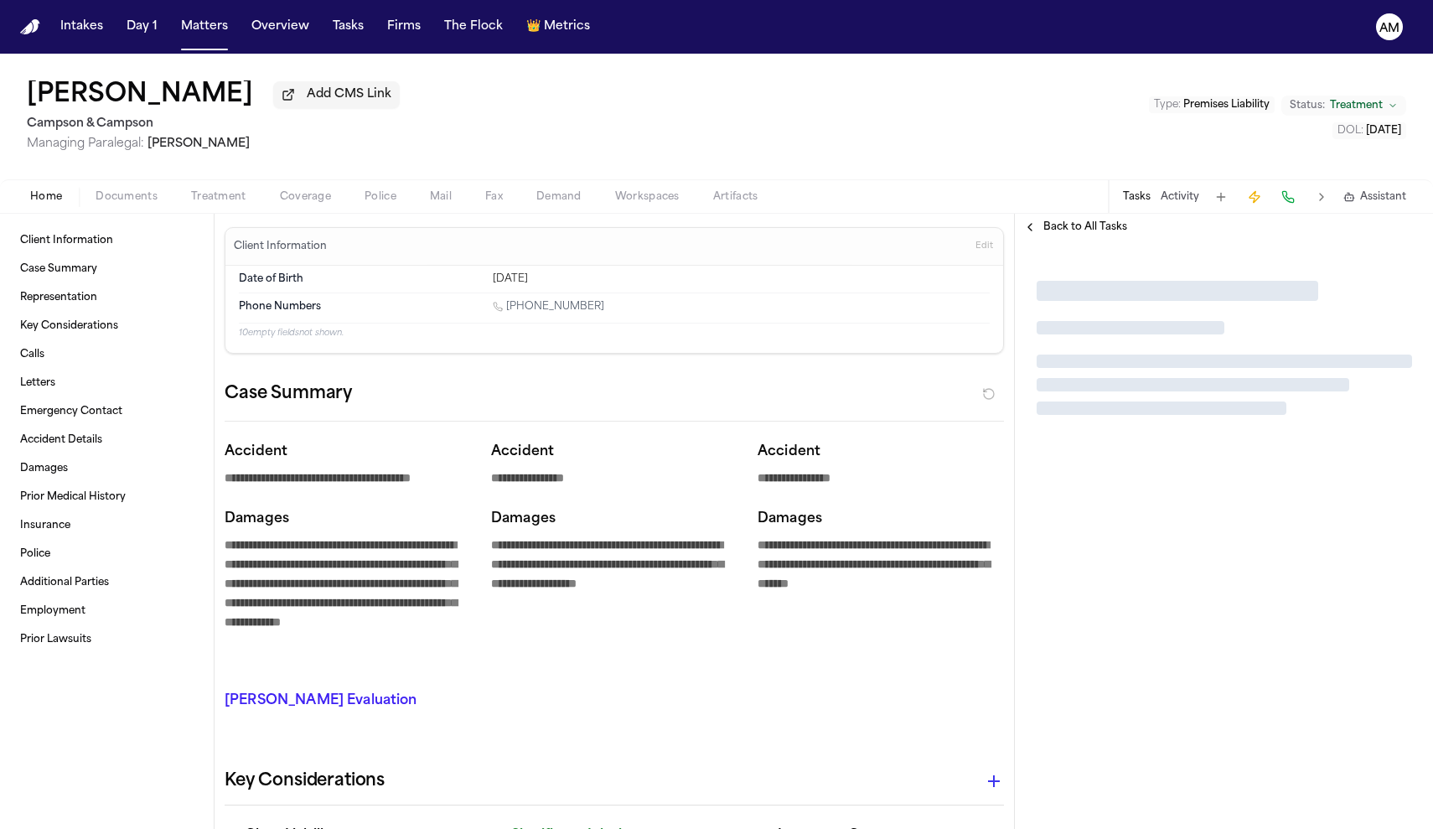
type textarea "*"
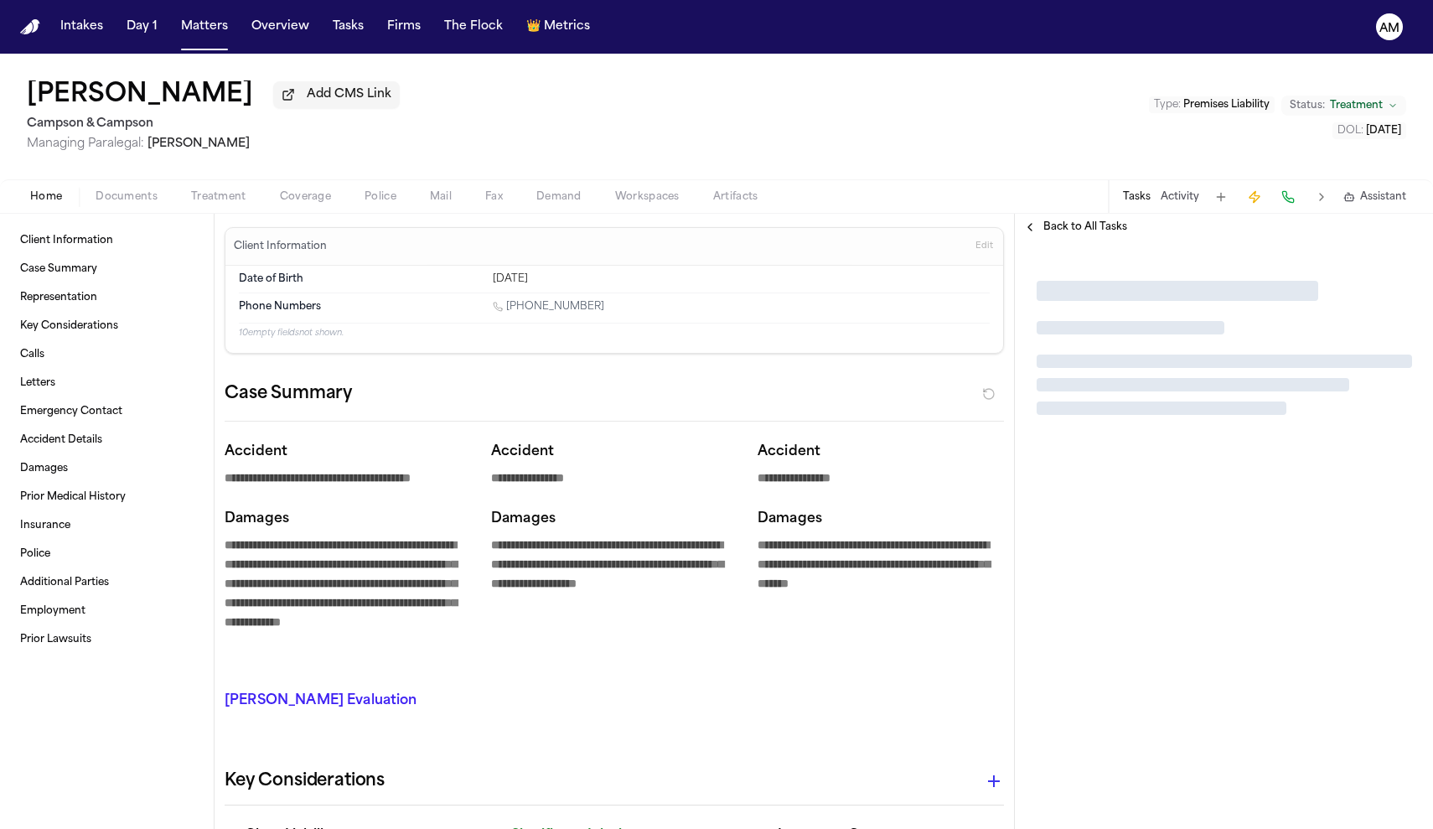
type textarea "*"
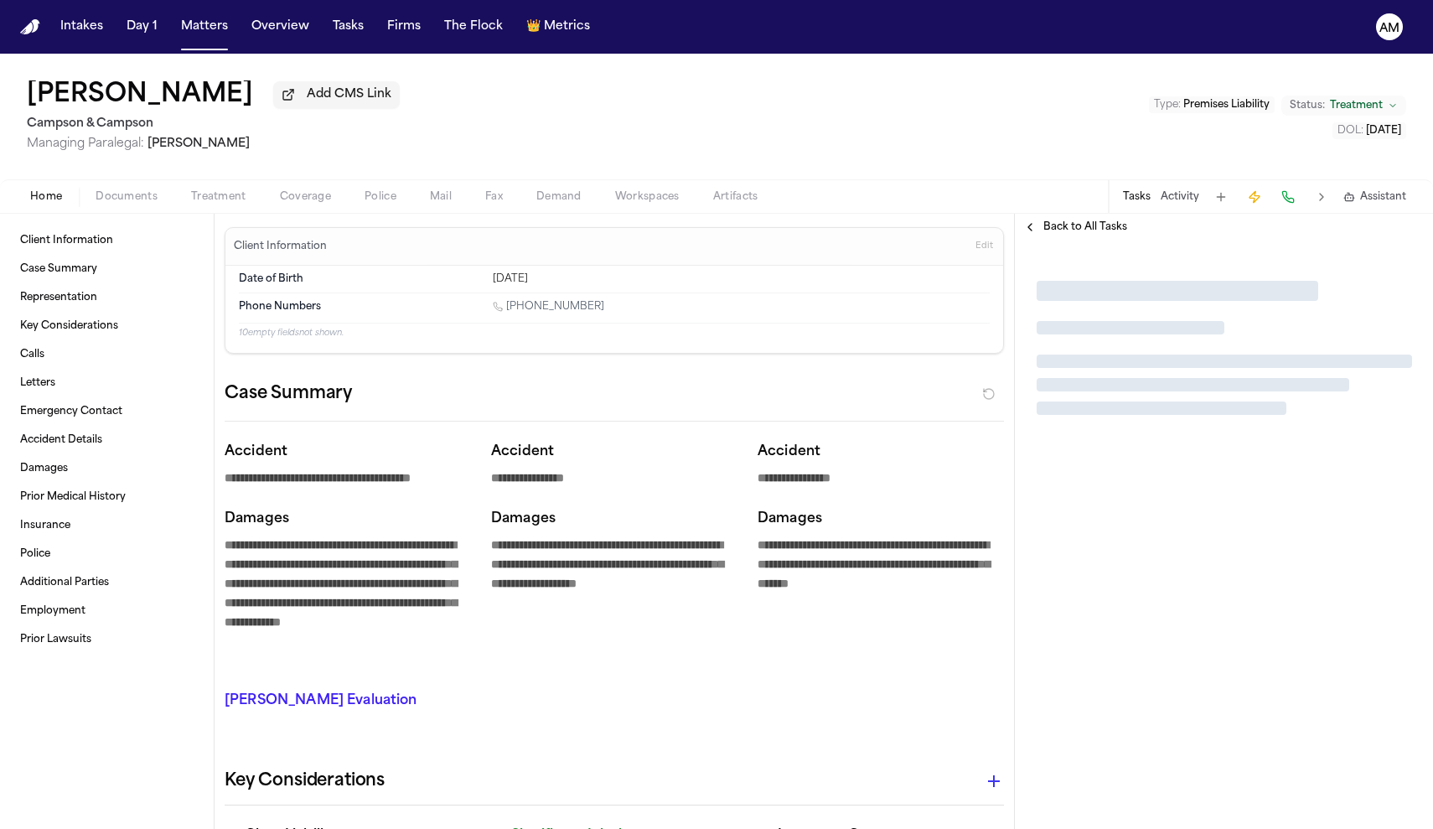
type textarea "*"
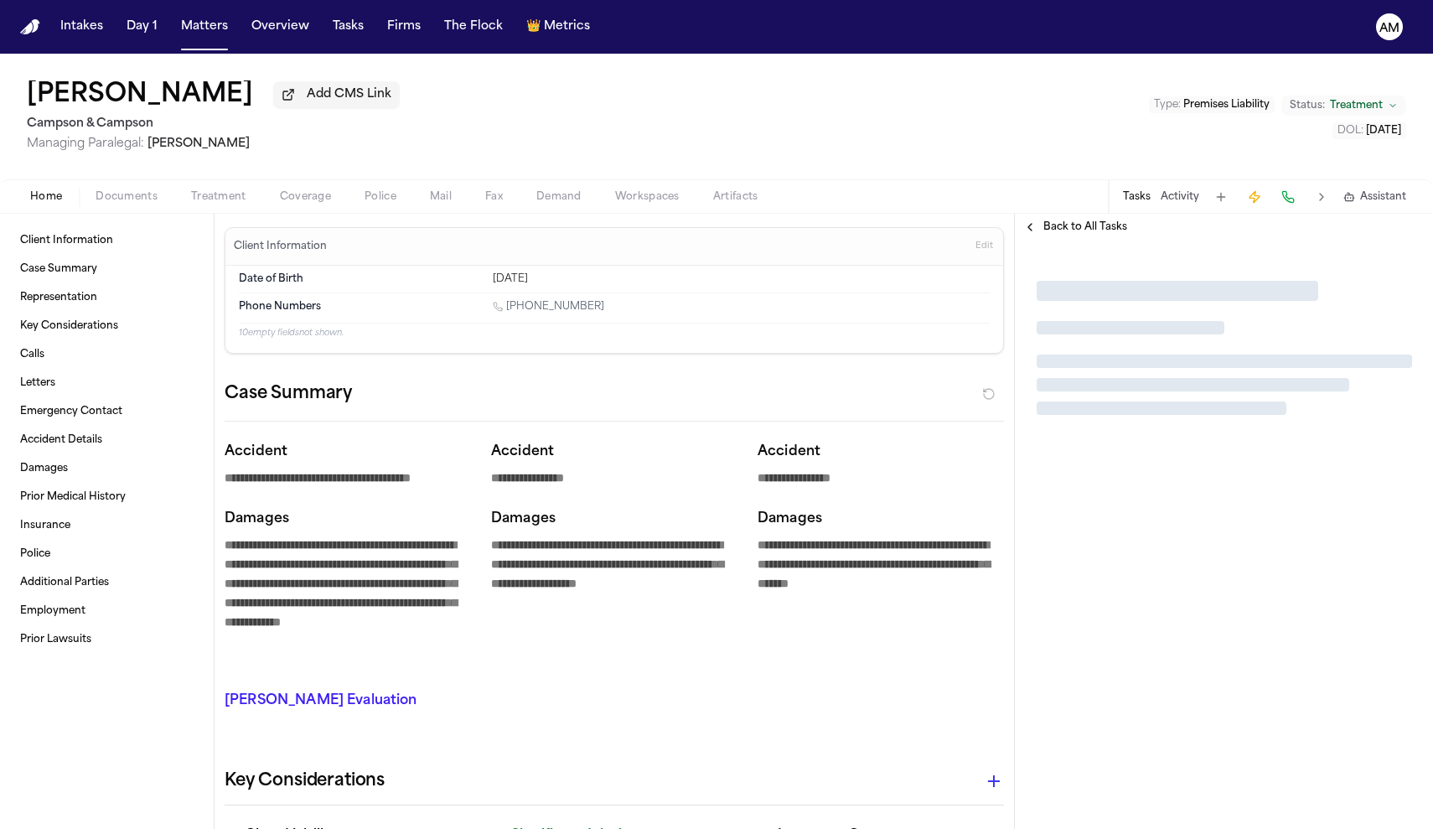
type textarea "*"
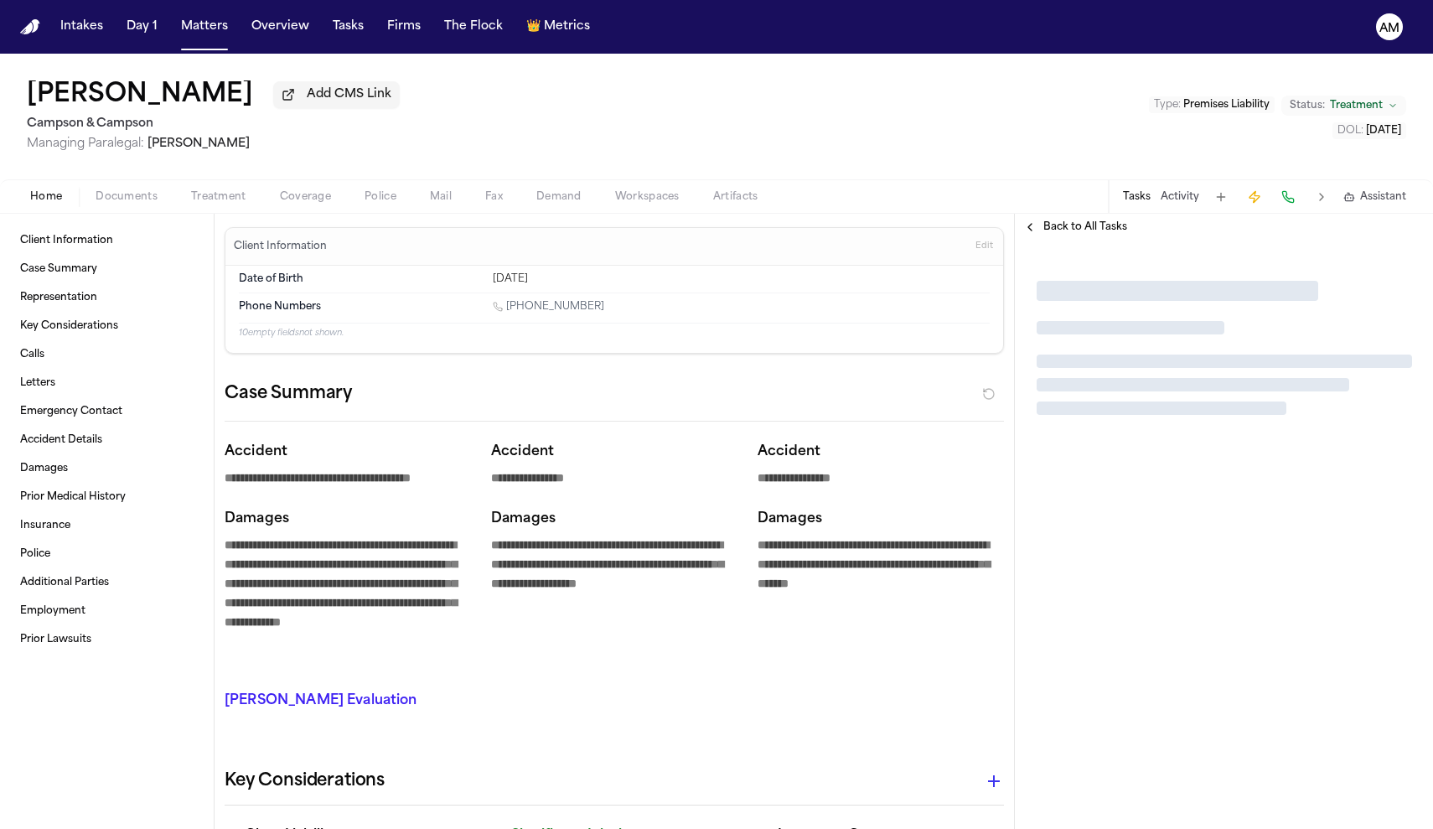
type textarea "*"
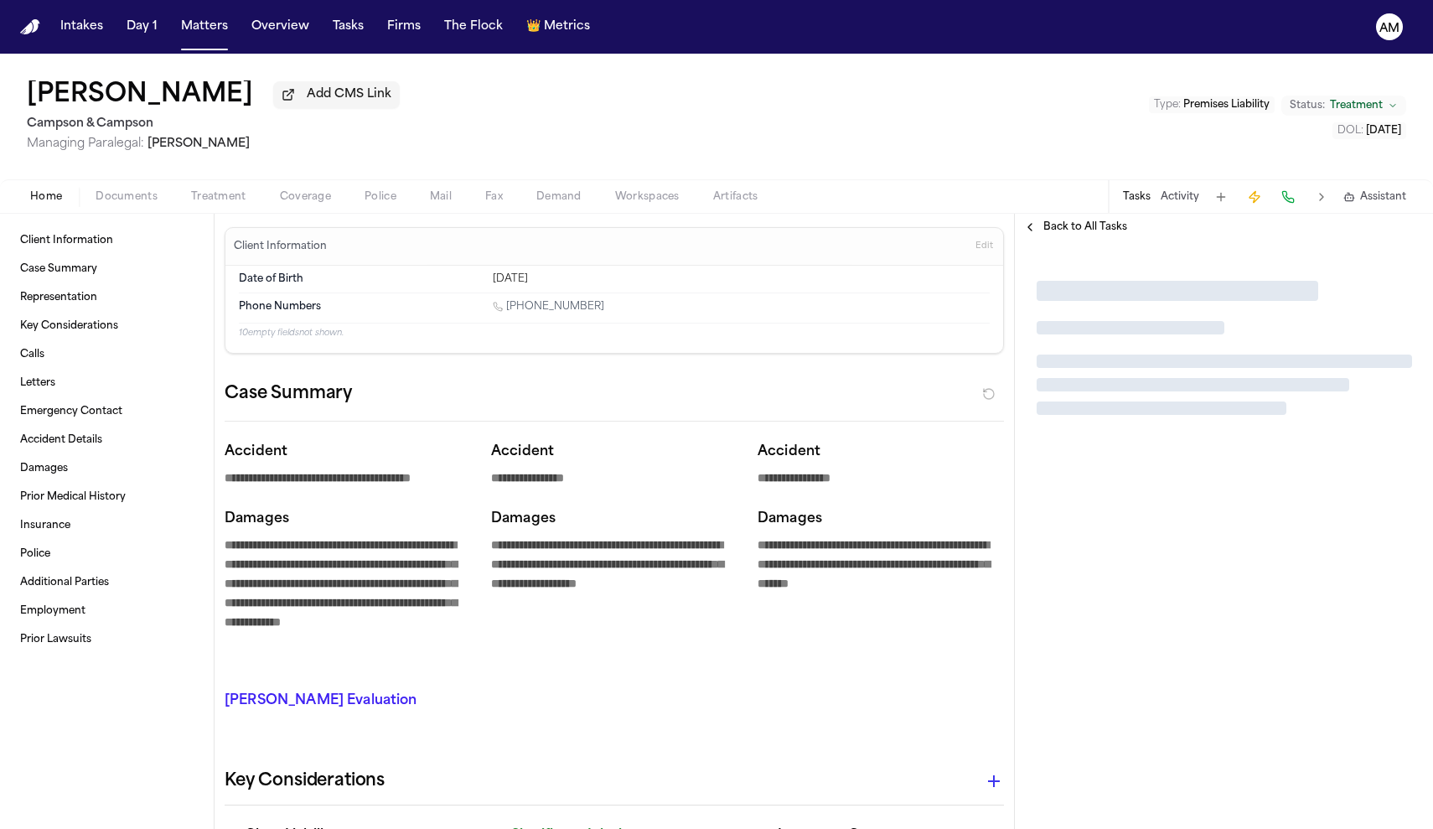
type textarea "*"
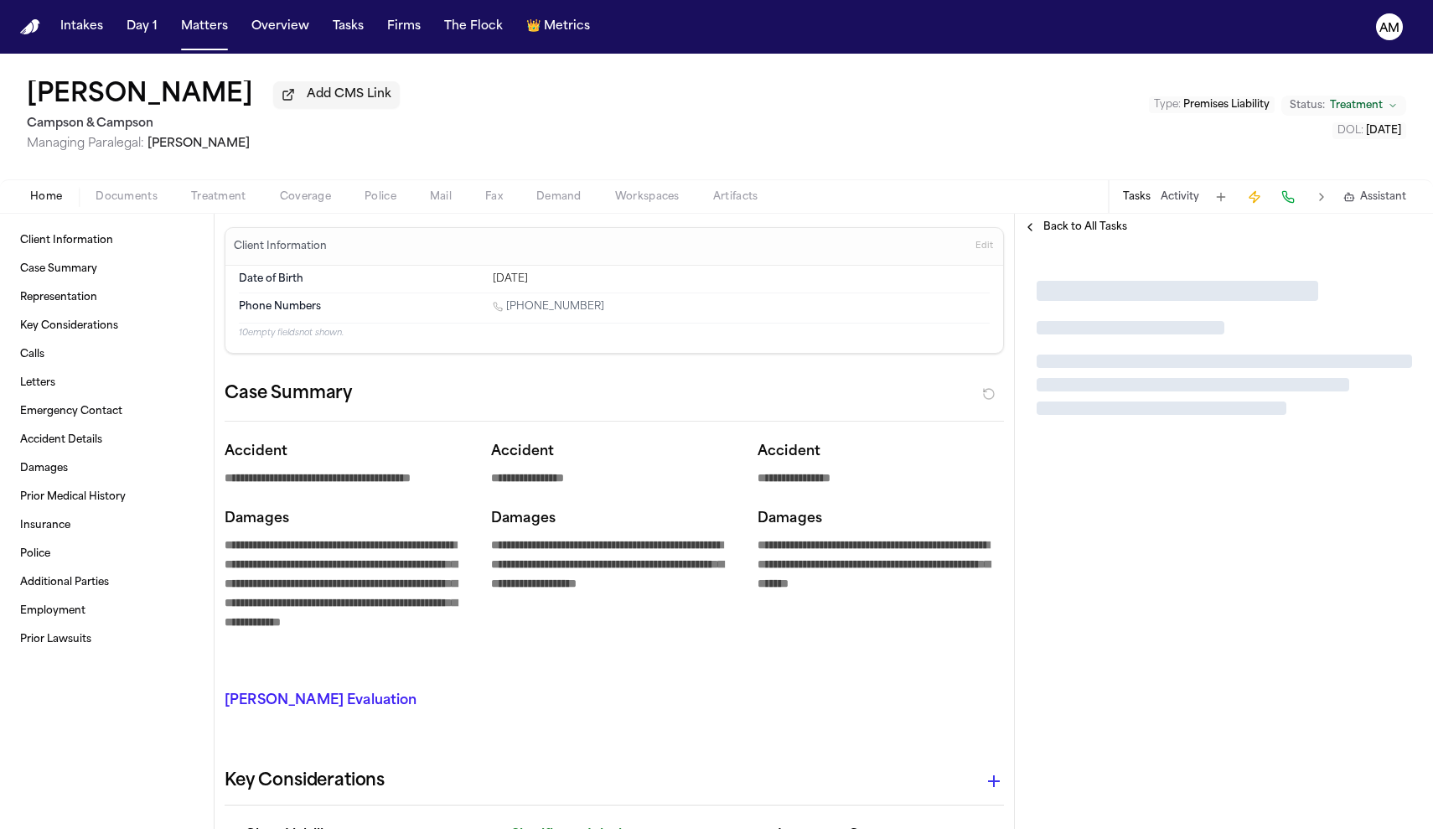
type textarea "*"
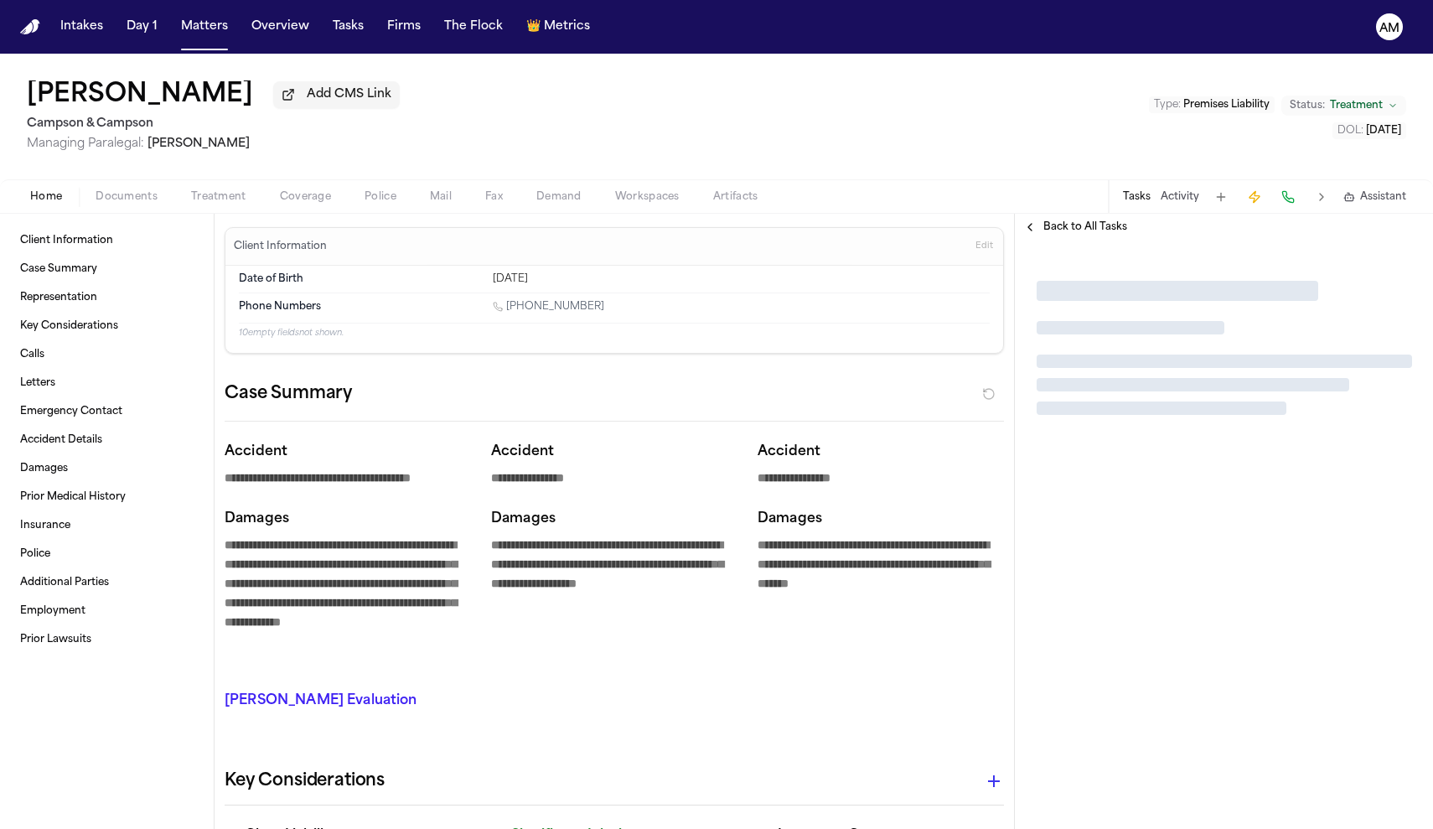
type textarea "*"
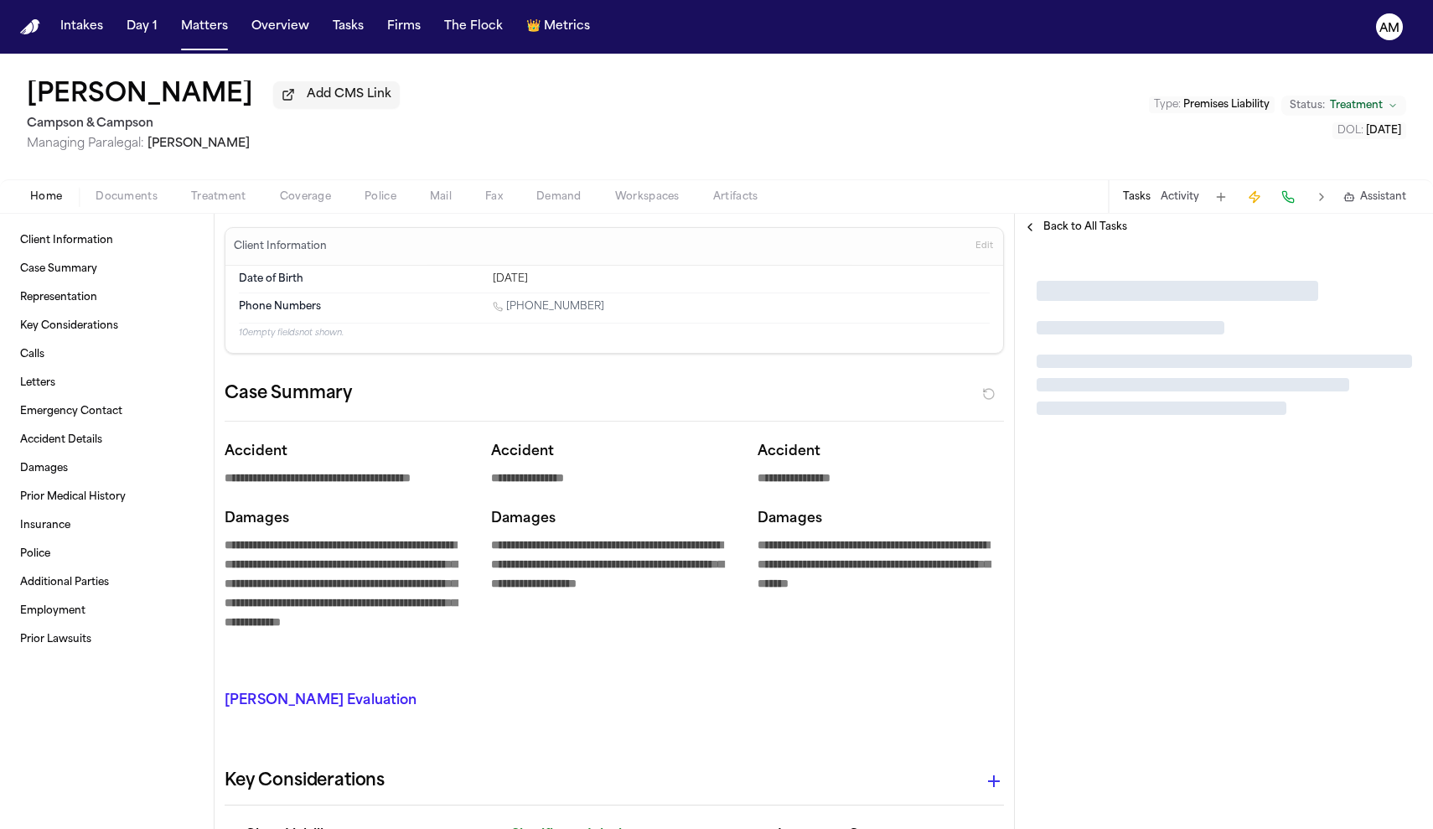
type textarea "*"
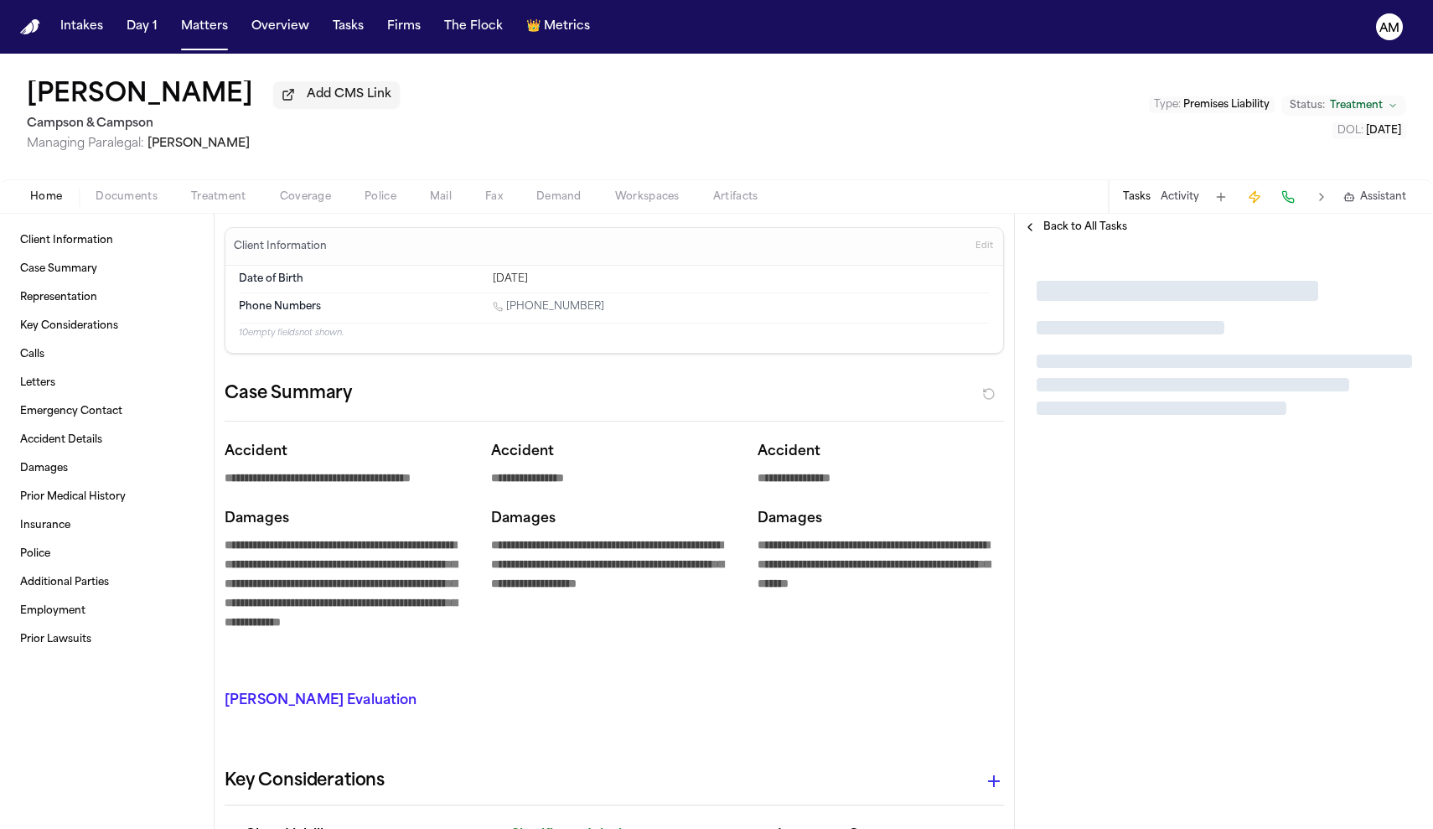
type textarea "*"
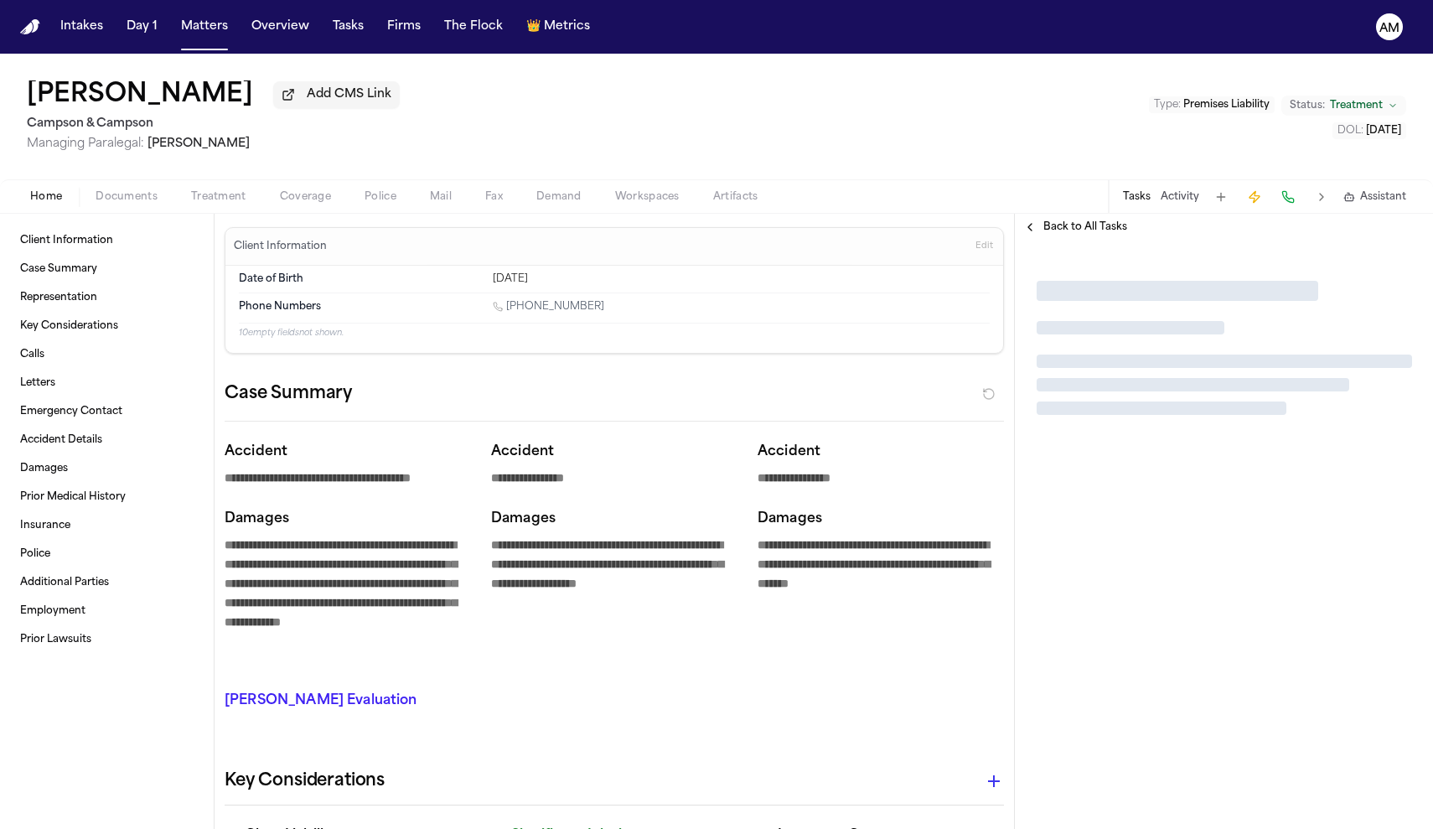
type textarea "*"
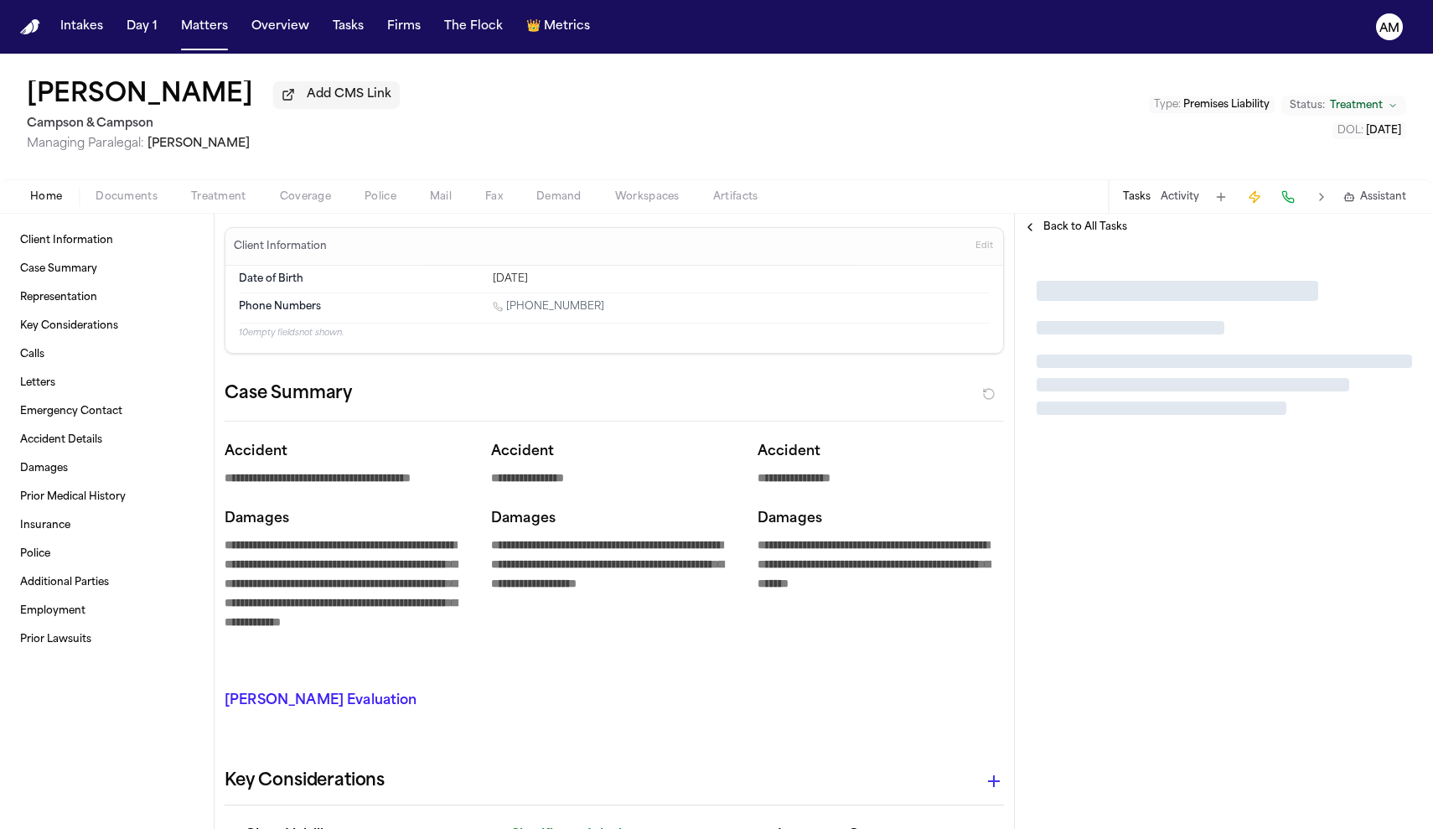
type textarea "*"
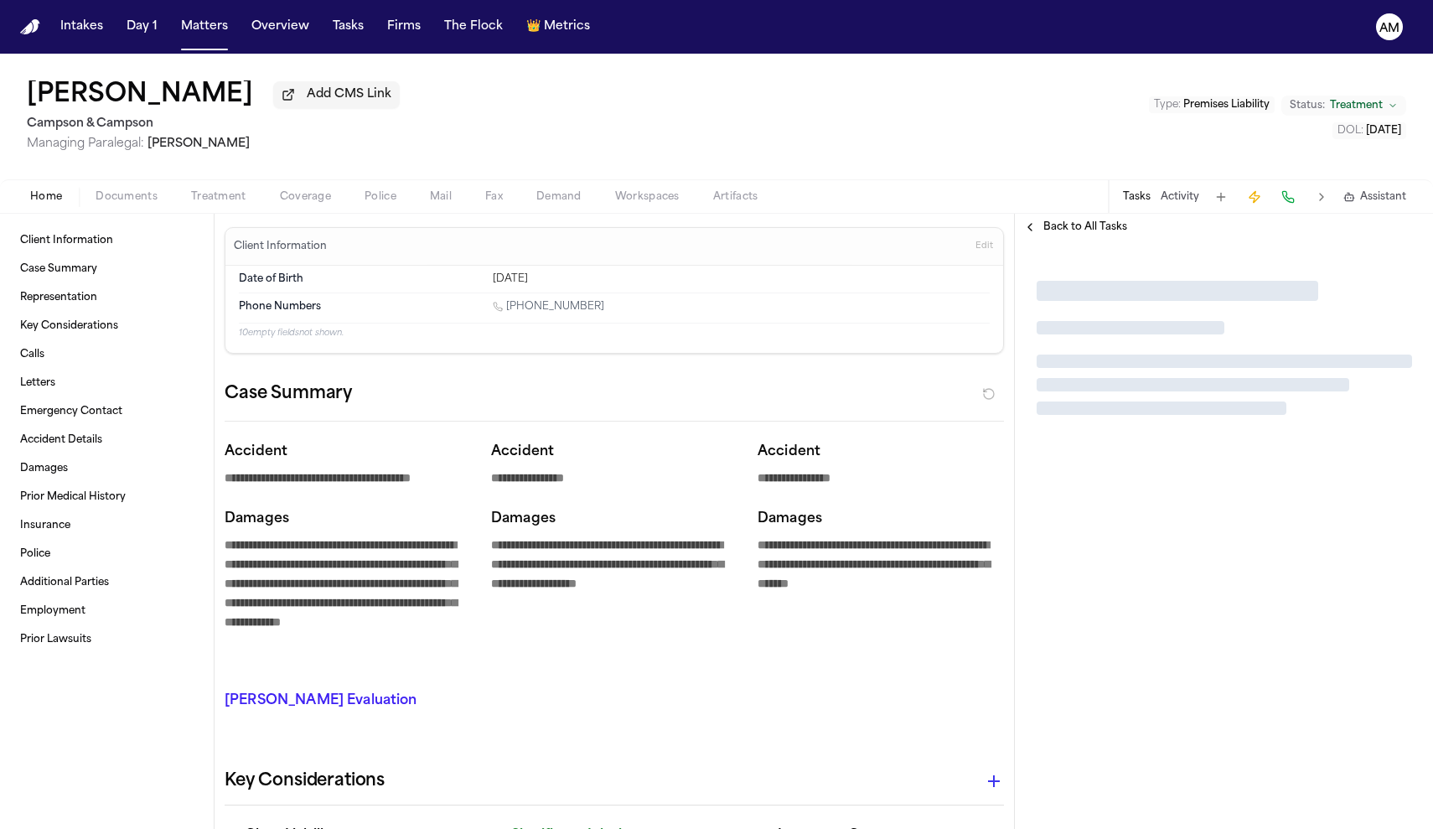
type textarea "*"
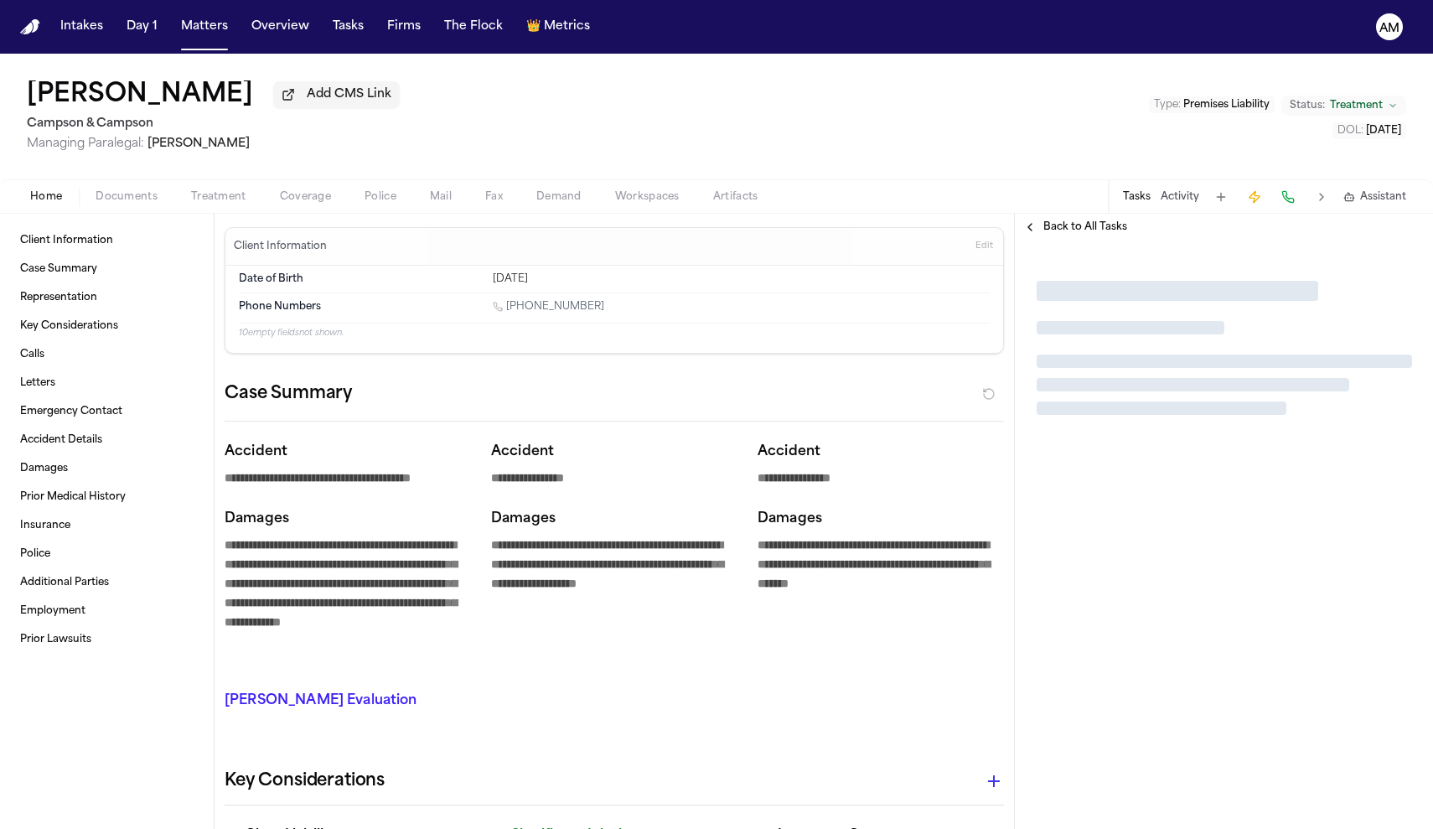
type textarea "*"
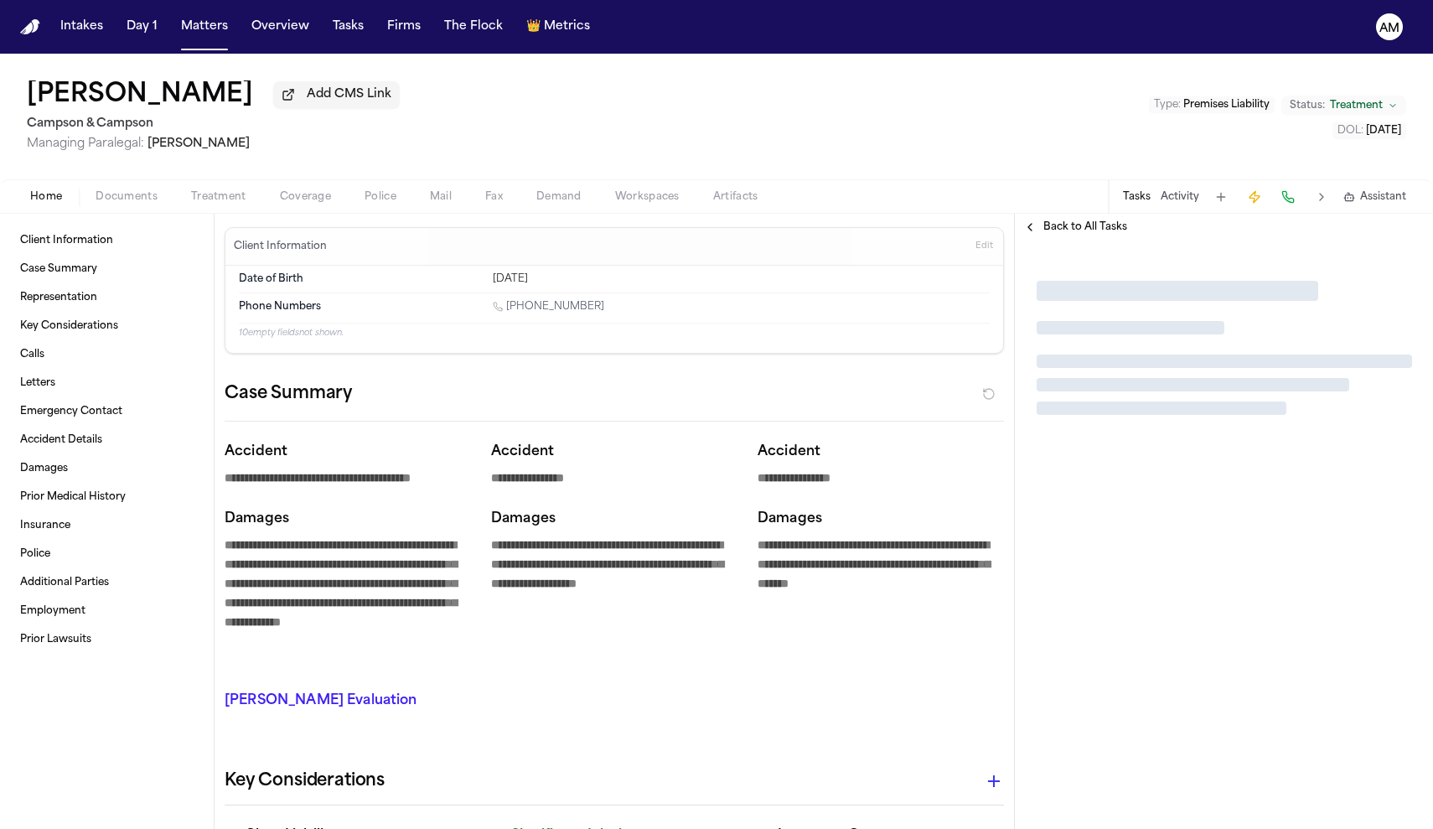
type textarea "*"
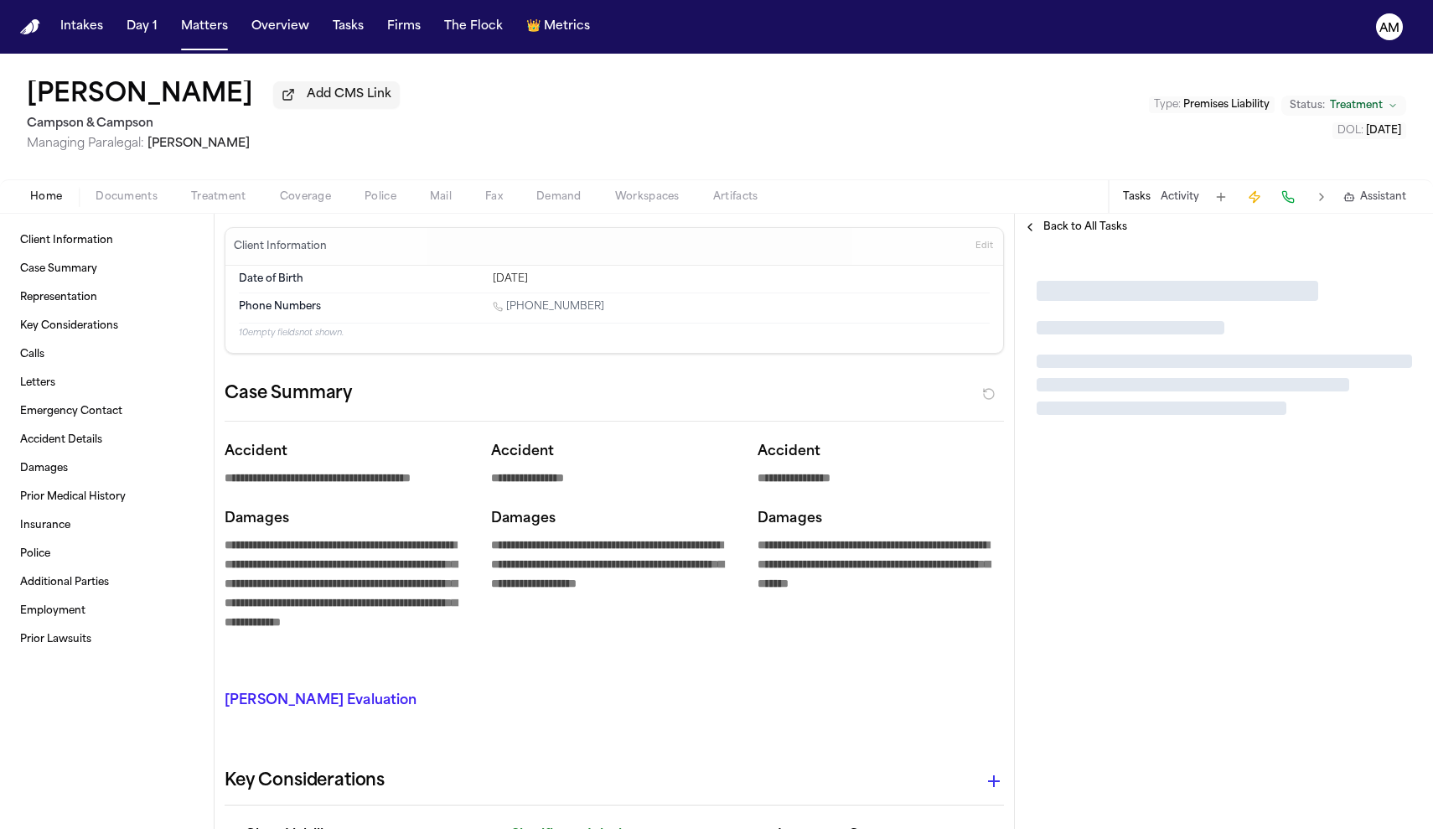
type textarea "*"
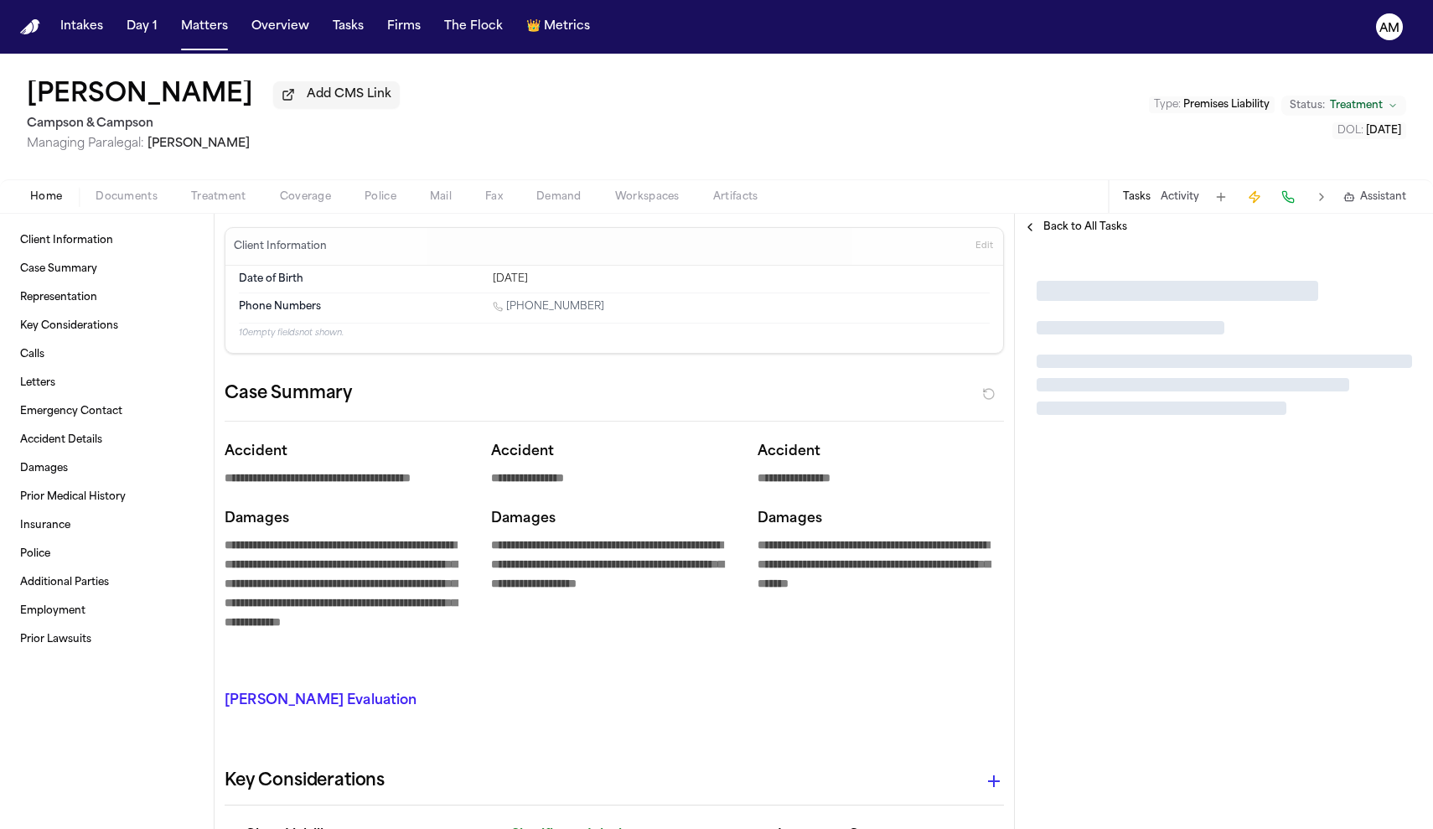
type textarea "*"
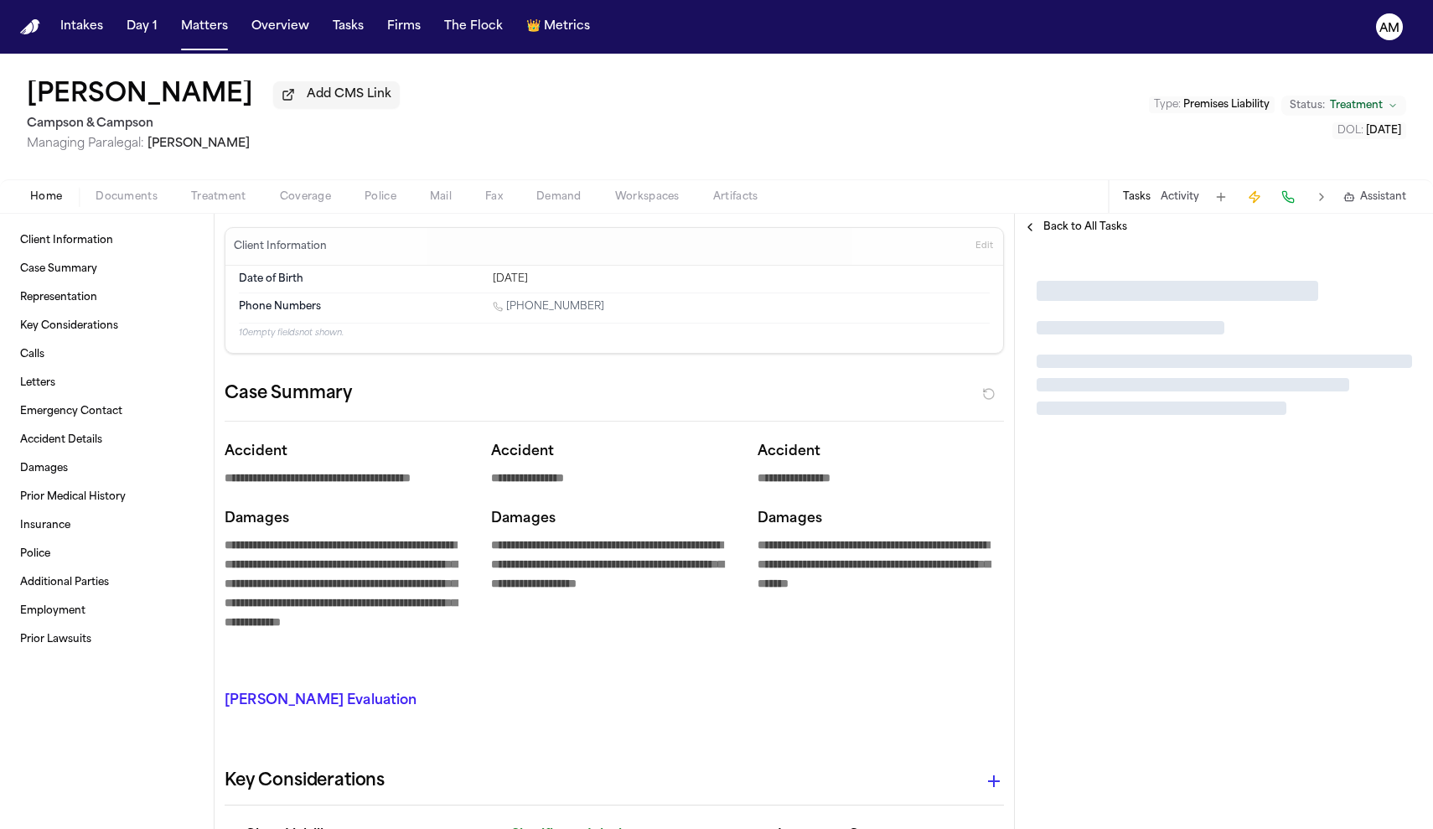
type textarea "*"
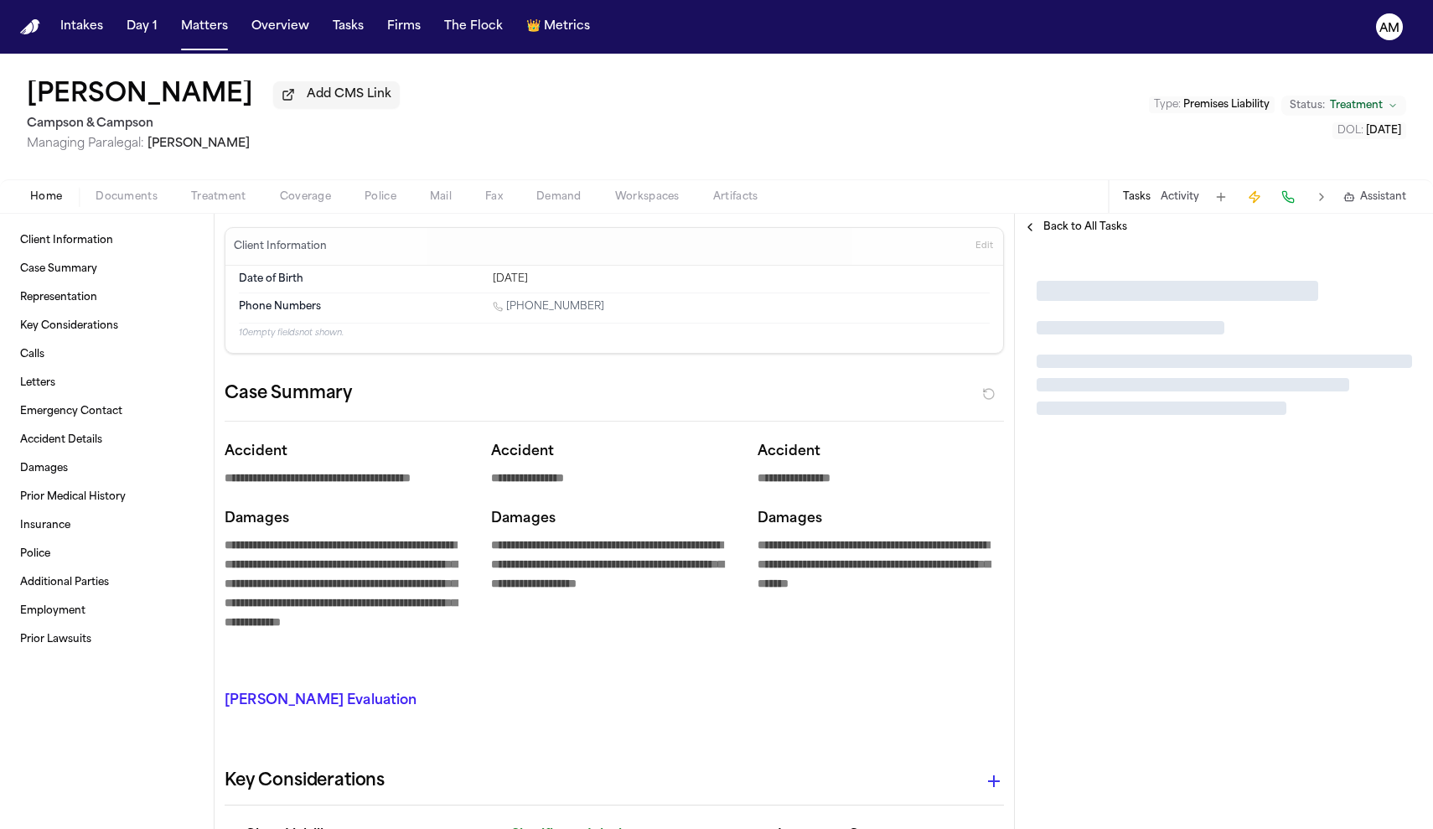
type textarea "*"
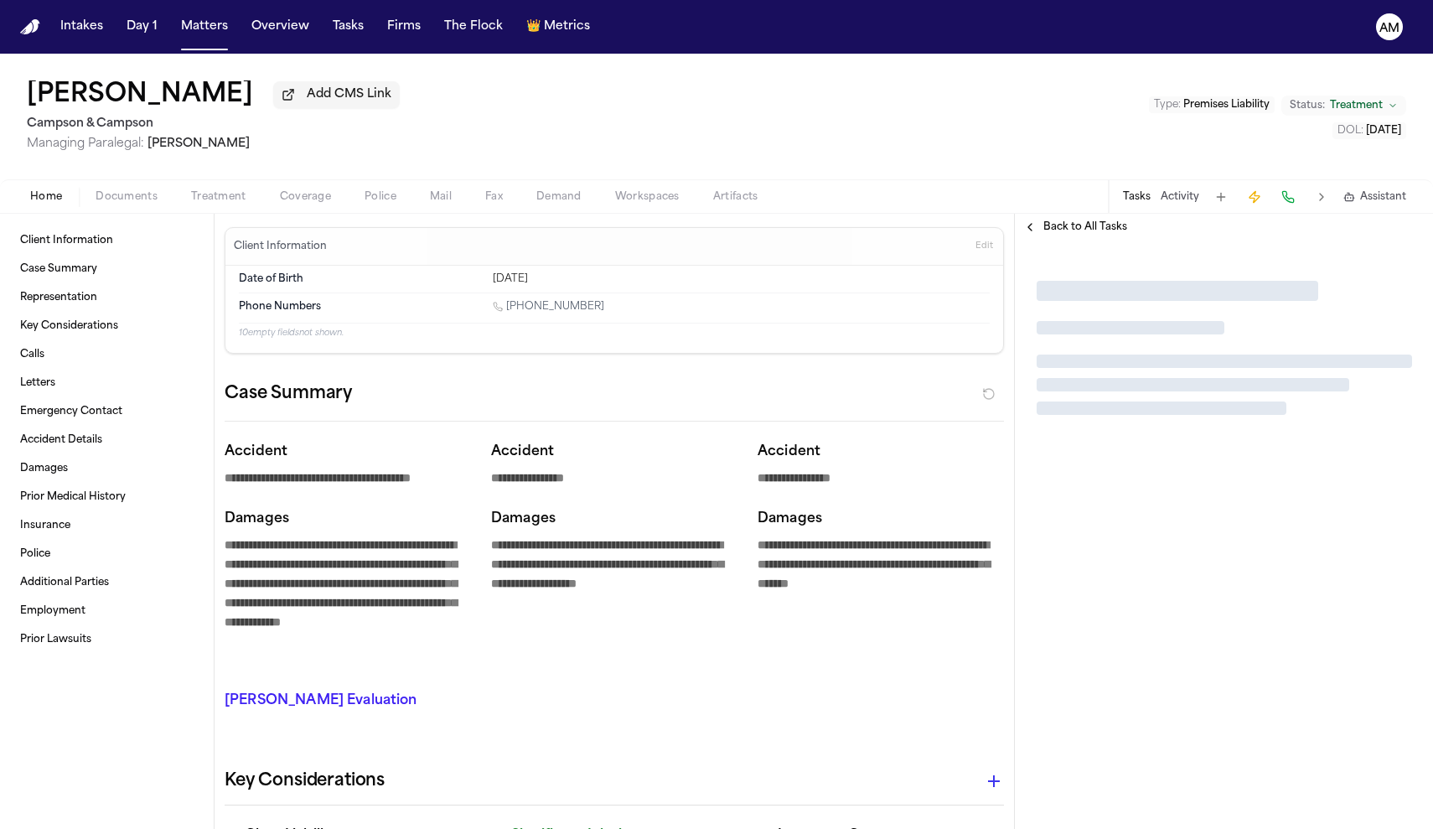
type textarea "*"
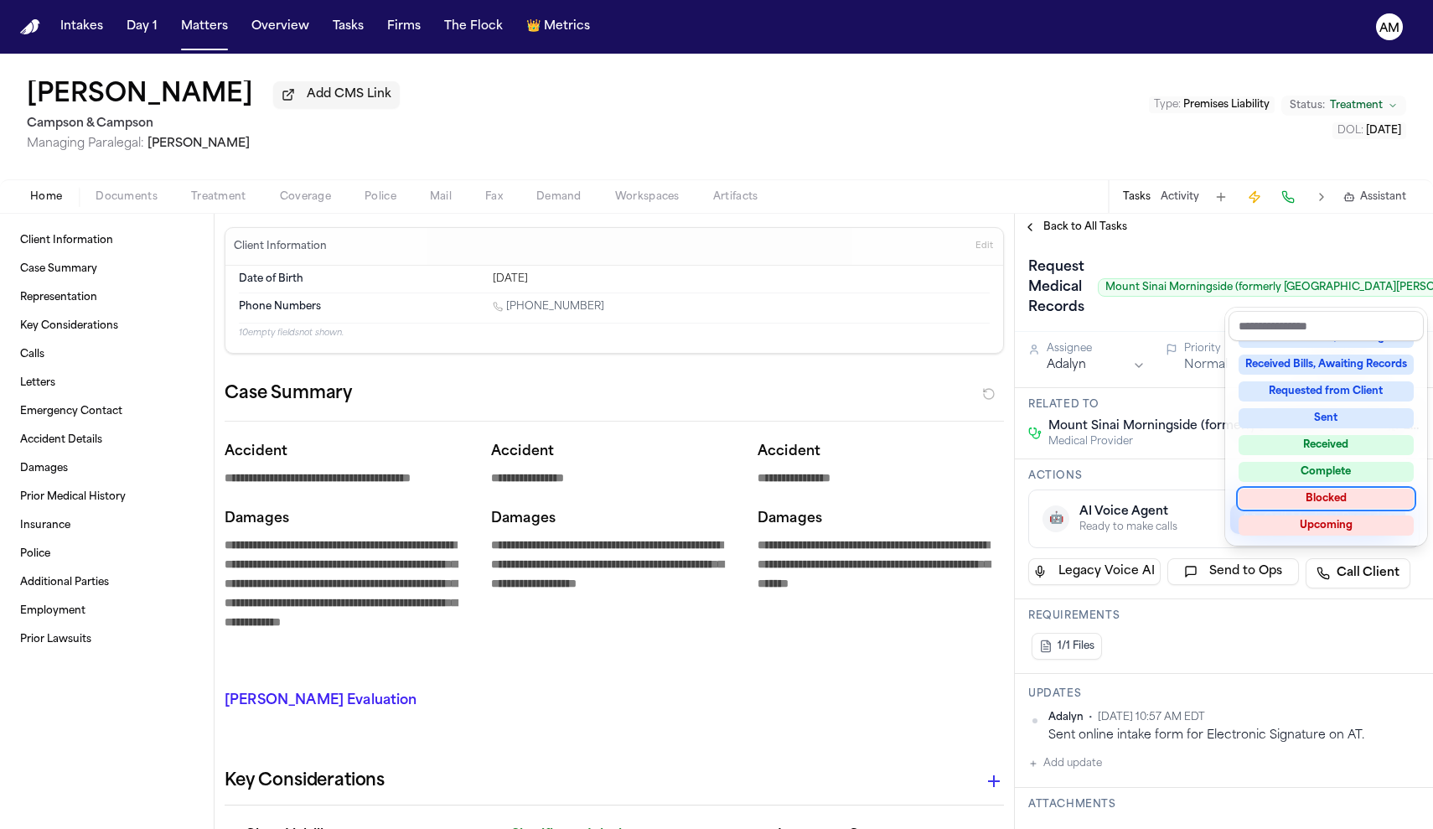
click at [1282, 498] on div "Blocked" at bounding box center [1325, 498] width 175 height 20
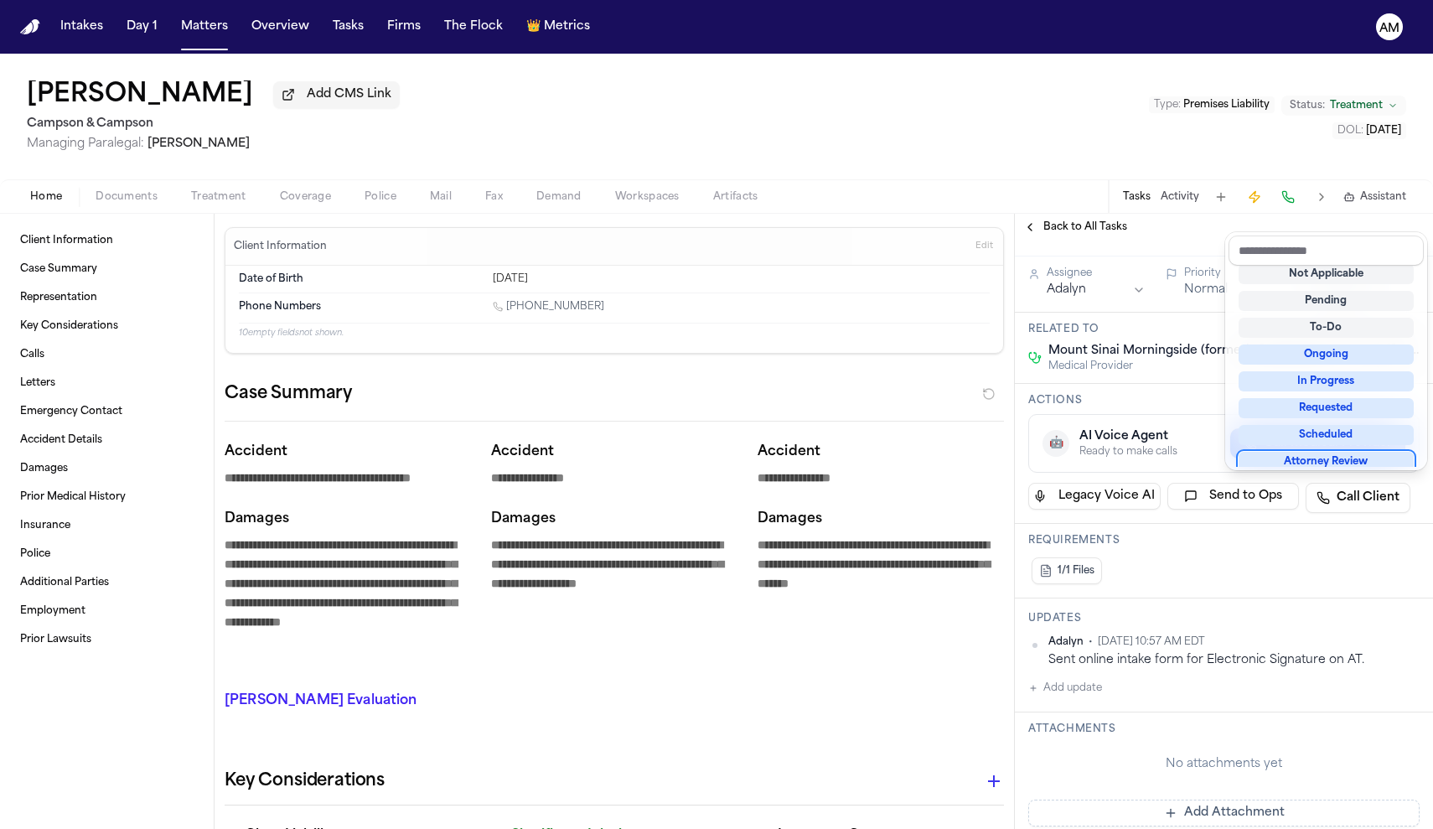
scroll to position [113, 0]
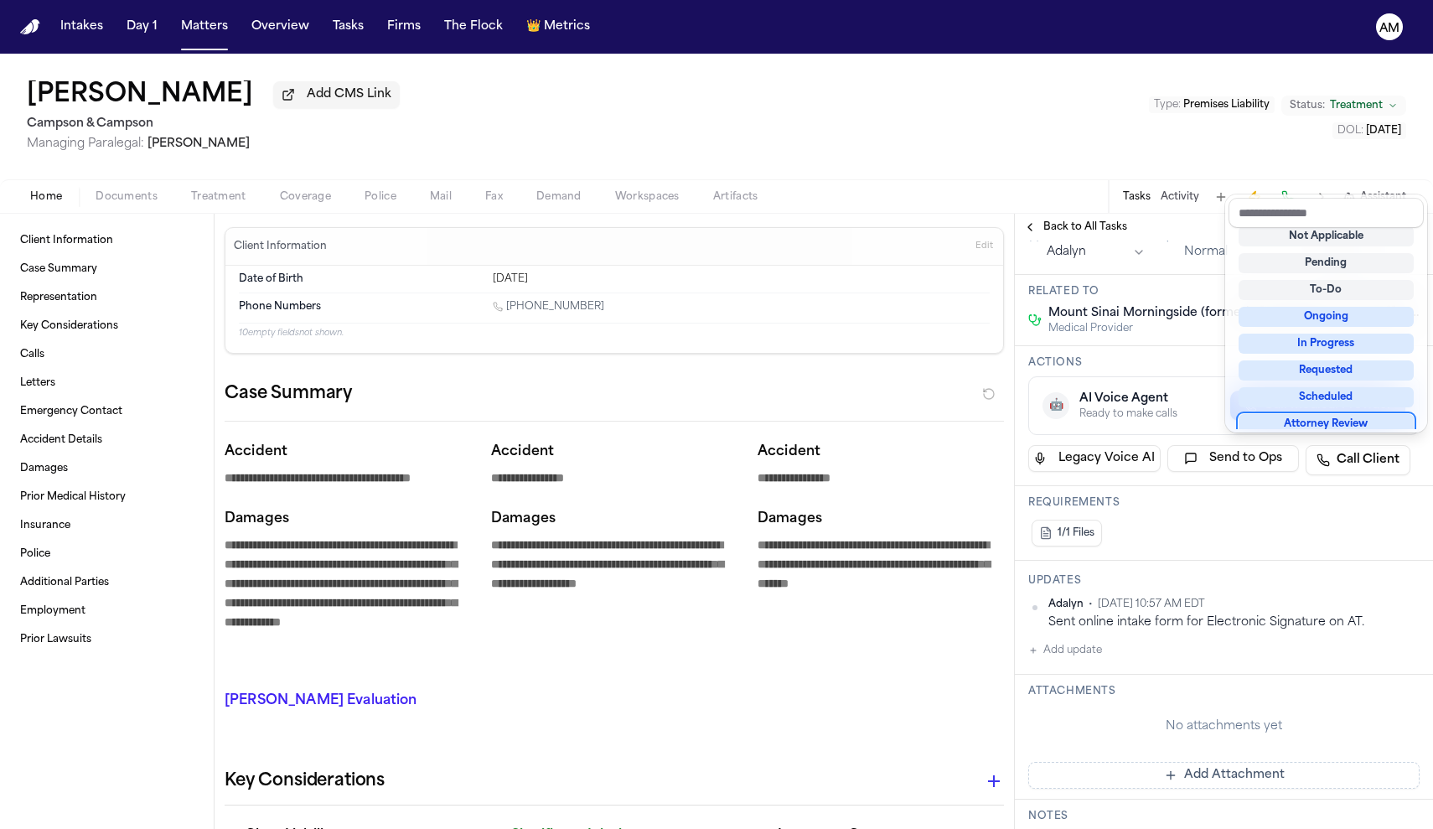
click at [1087, 647] on div "Request Medical Records Mount Sinai Morningside (formerly Mount Sinai St. Luke’…" at bounding box center [1224, 717] width 418 height 1181
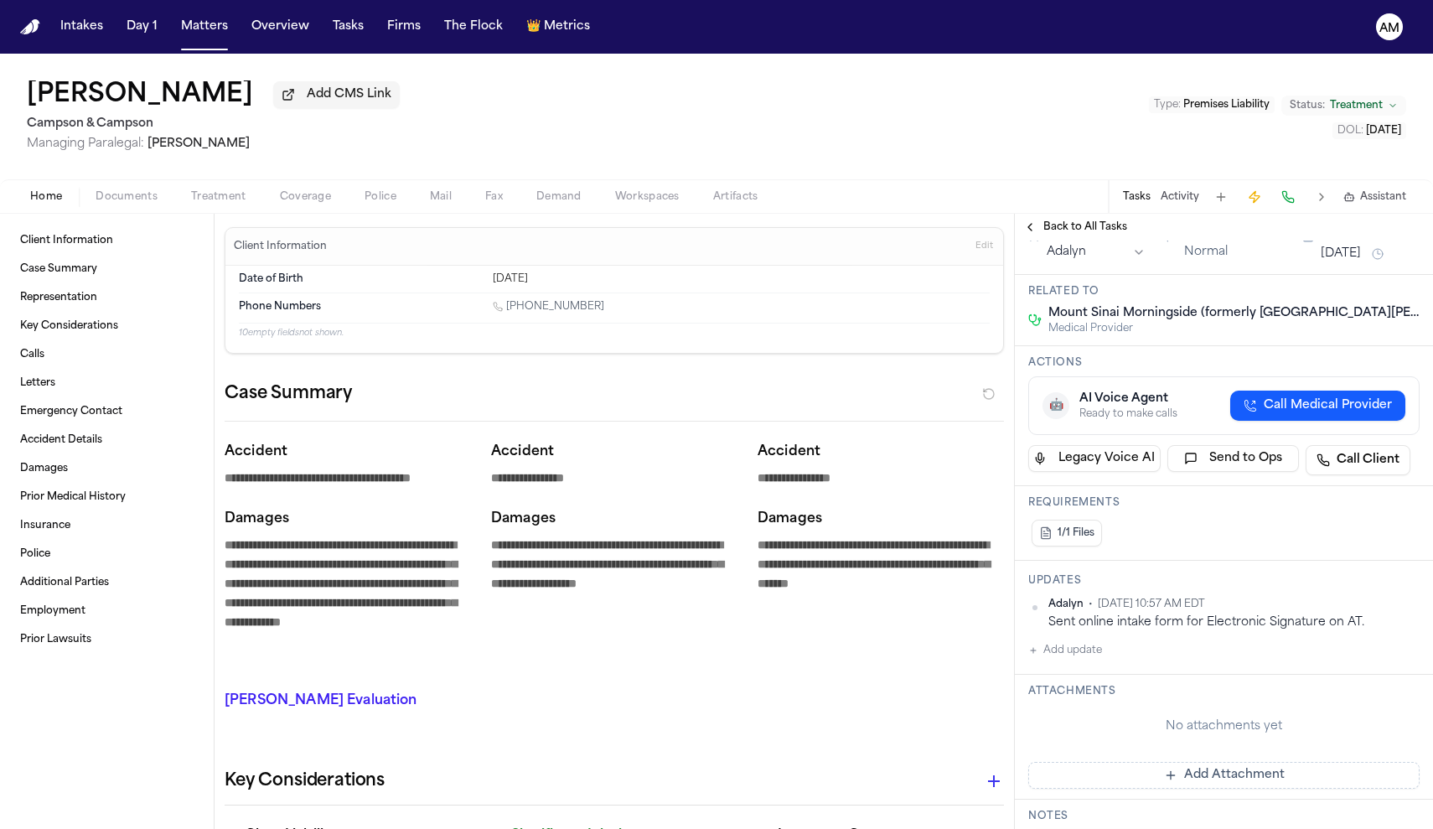
click at [1087, 660] on button "Add update" at bounding box center [1065, 650] width 74 height 20
click at [1064, 702] on button "Private" at bounding box center [1061, 703] width 13 height 13
click at [1083, 680] on textarea "Add your update" at bounding box center [1234, 664] width 358 height 34
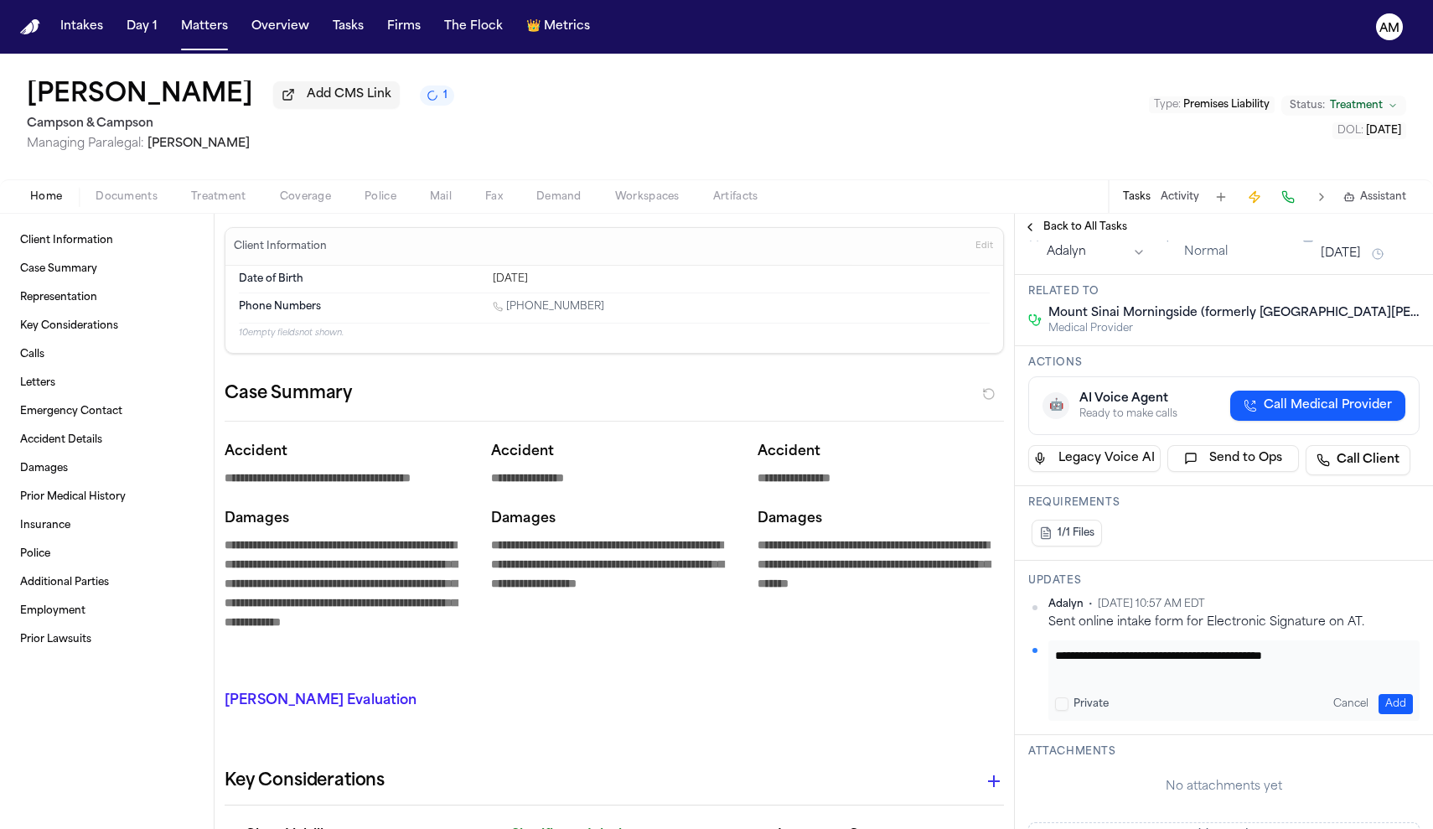
click at [1191, 659] on textarea "**********" at bounding box center [1234, 664] width 358 height 34
click at [1398, 701] on button "Add" at bounding box center [1395, 704] width 34 height 20
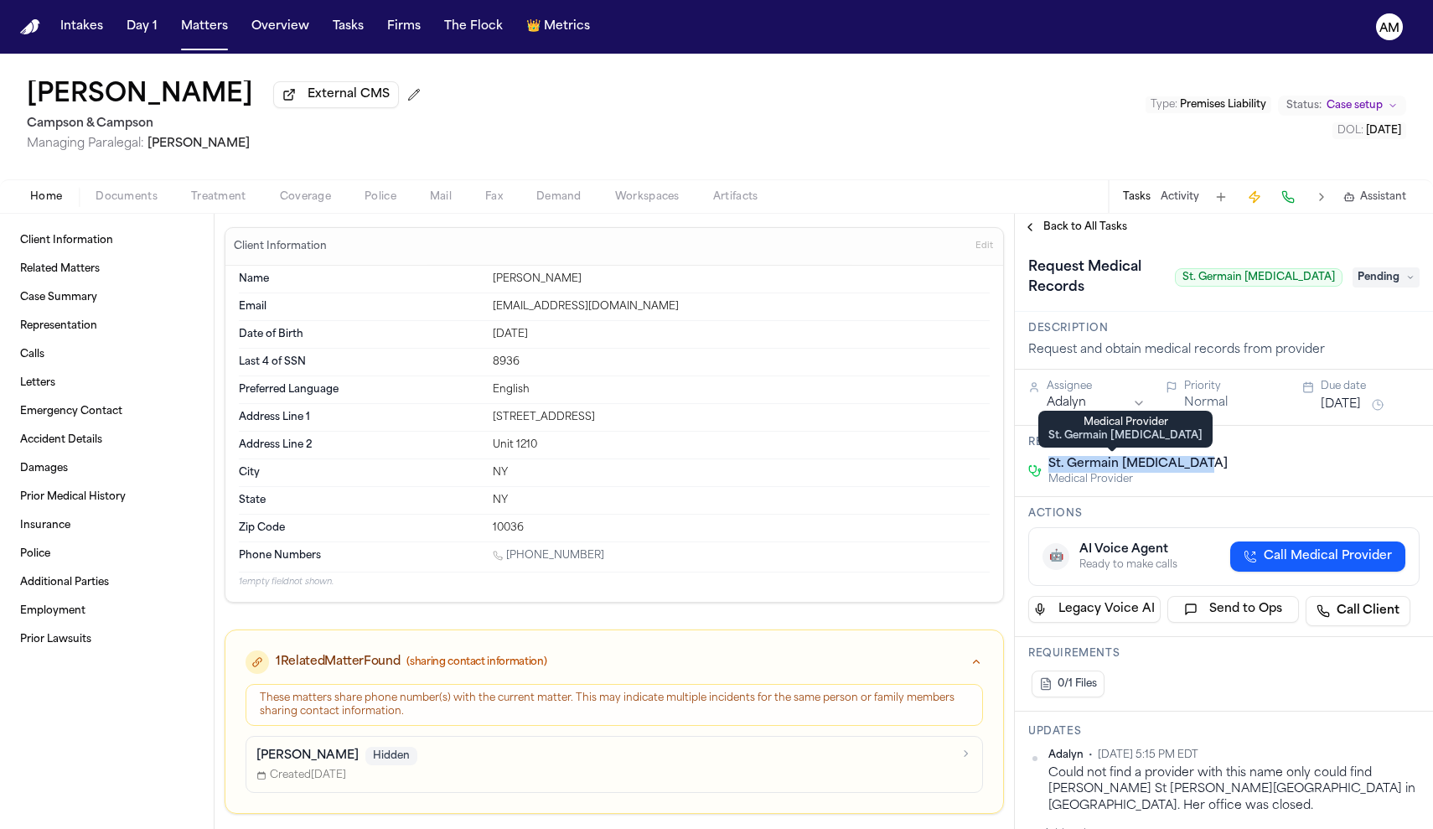
drag, startPoint x: 1196, startPoint y: 465, endPoint x: 1050, endPoint y: 468, distance: 145.8
click at [1050, 468] on div "St. Germain [MEDICAL_DATA] Medical Provider" at bounding box center [1223, 471] width 391 height 30
copy span "St. Germain [MEDICAL_DATA]"
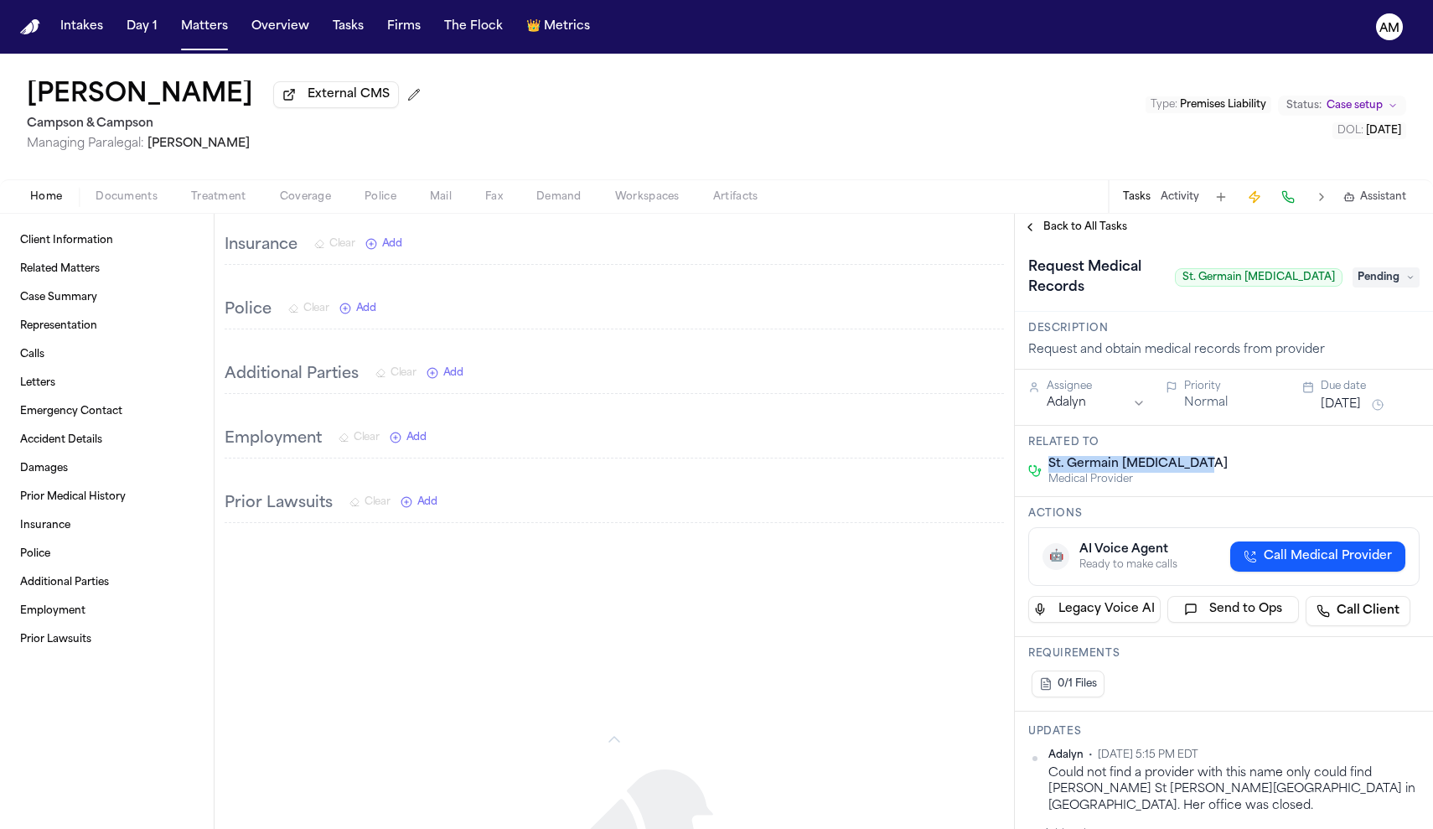
scroll to position [1776, 0]
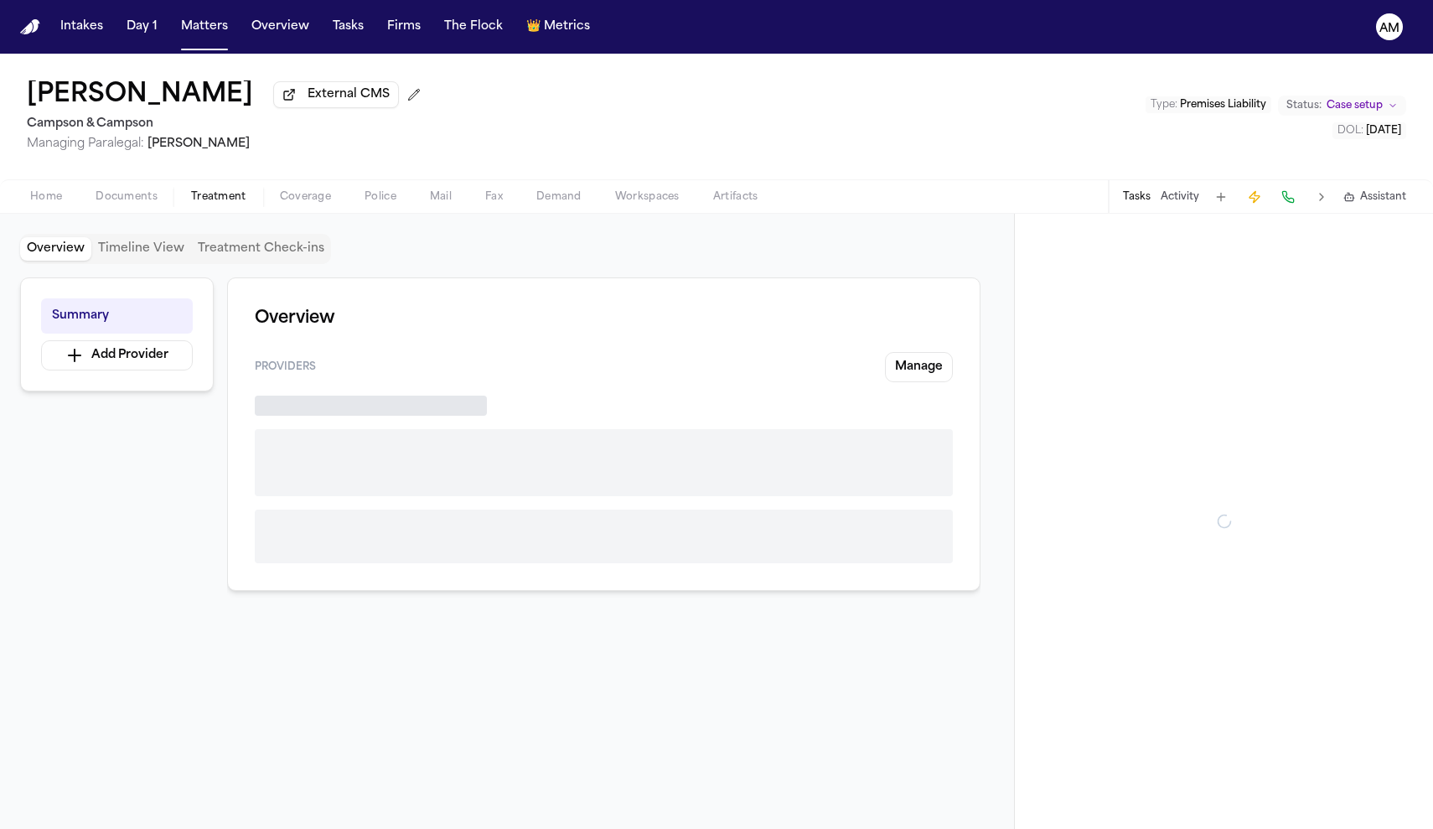
click at [235, 194] on span "Treatment" at bounding box center [218, 196] width 55 height 13
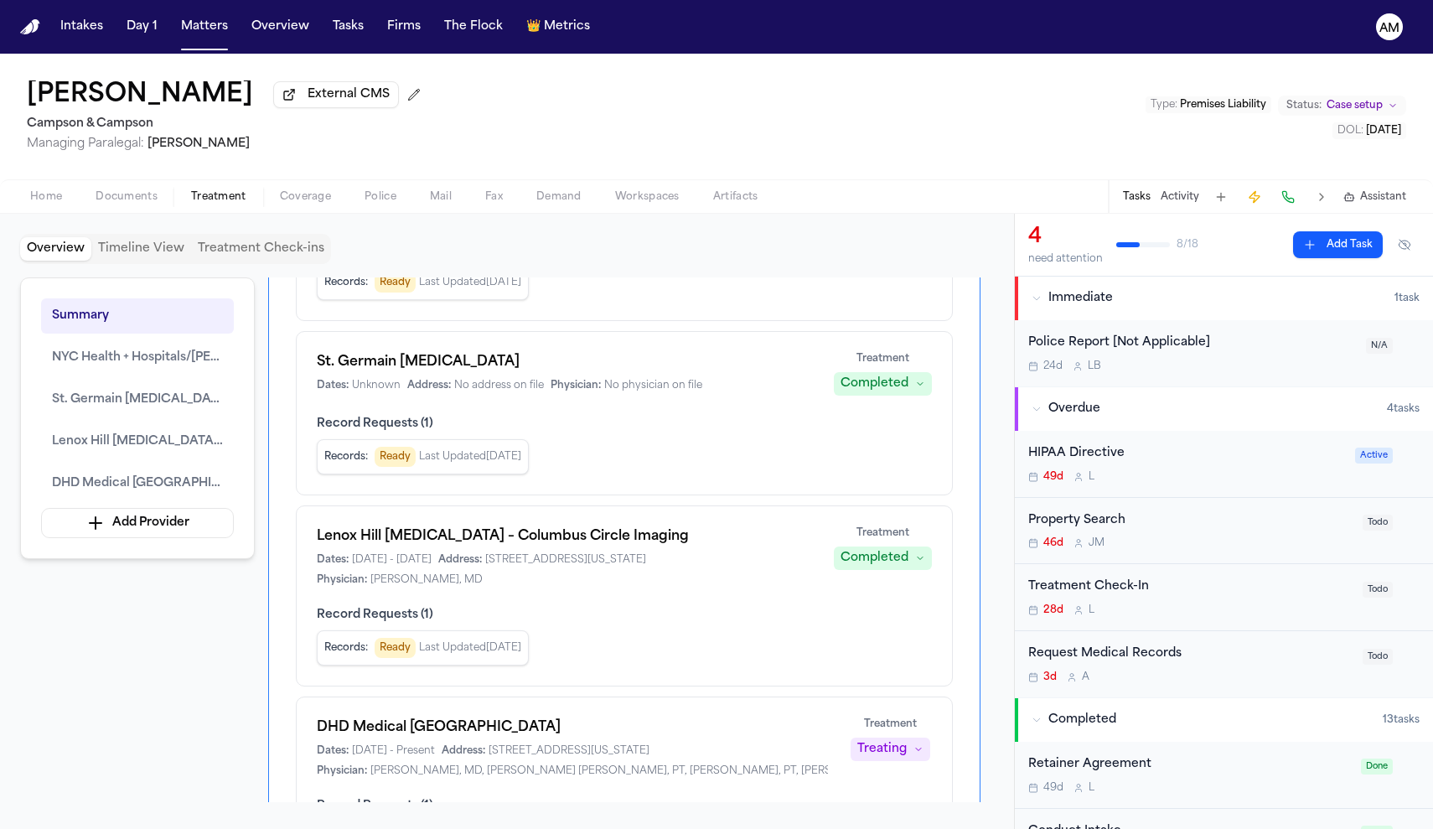
scroll to position [265, 0]
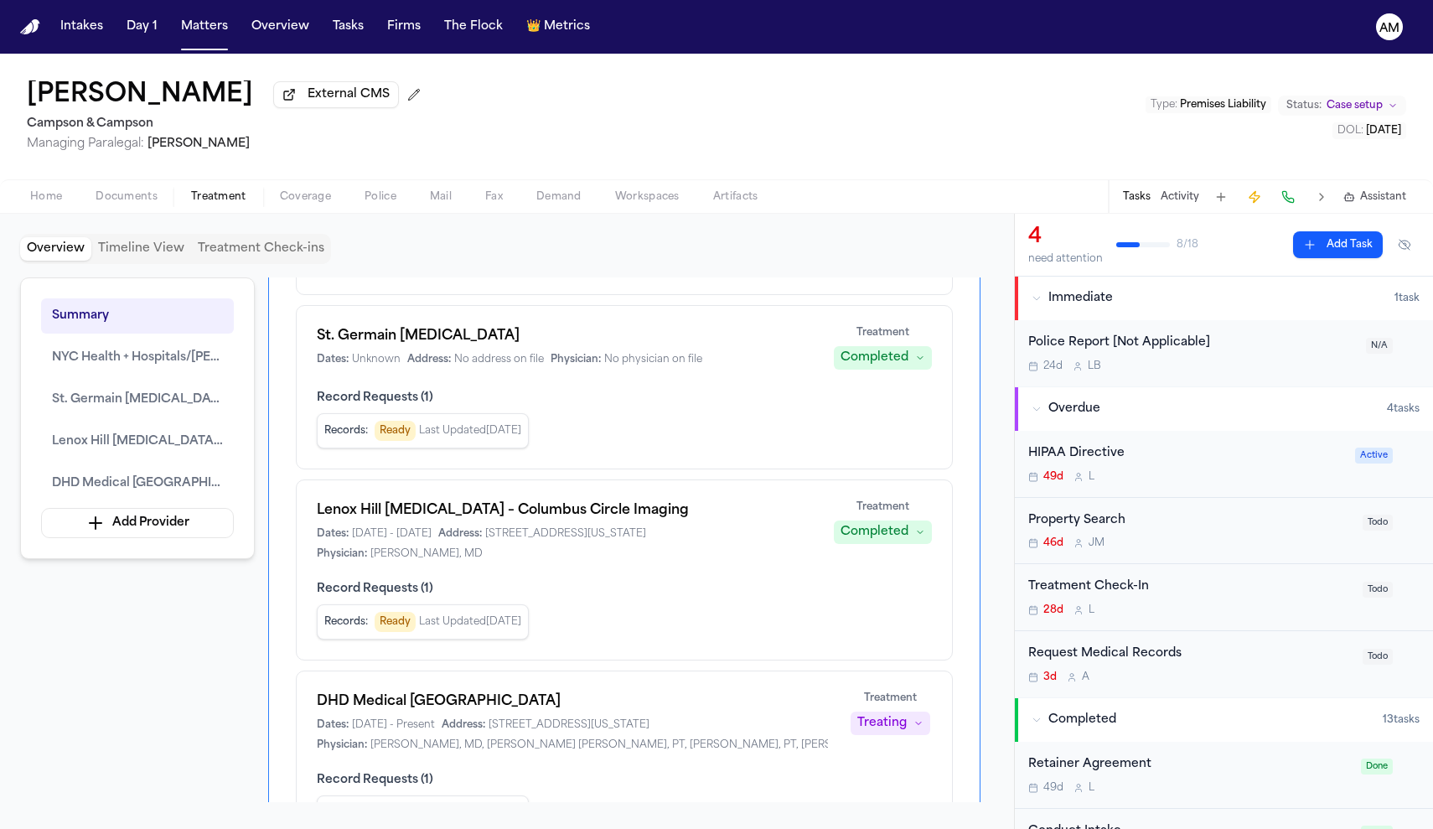
click at [47, 199] on span "Home" at bounding box center [46, 196] width 32 height 13
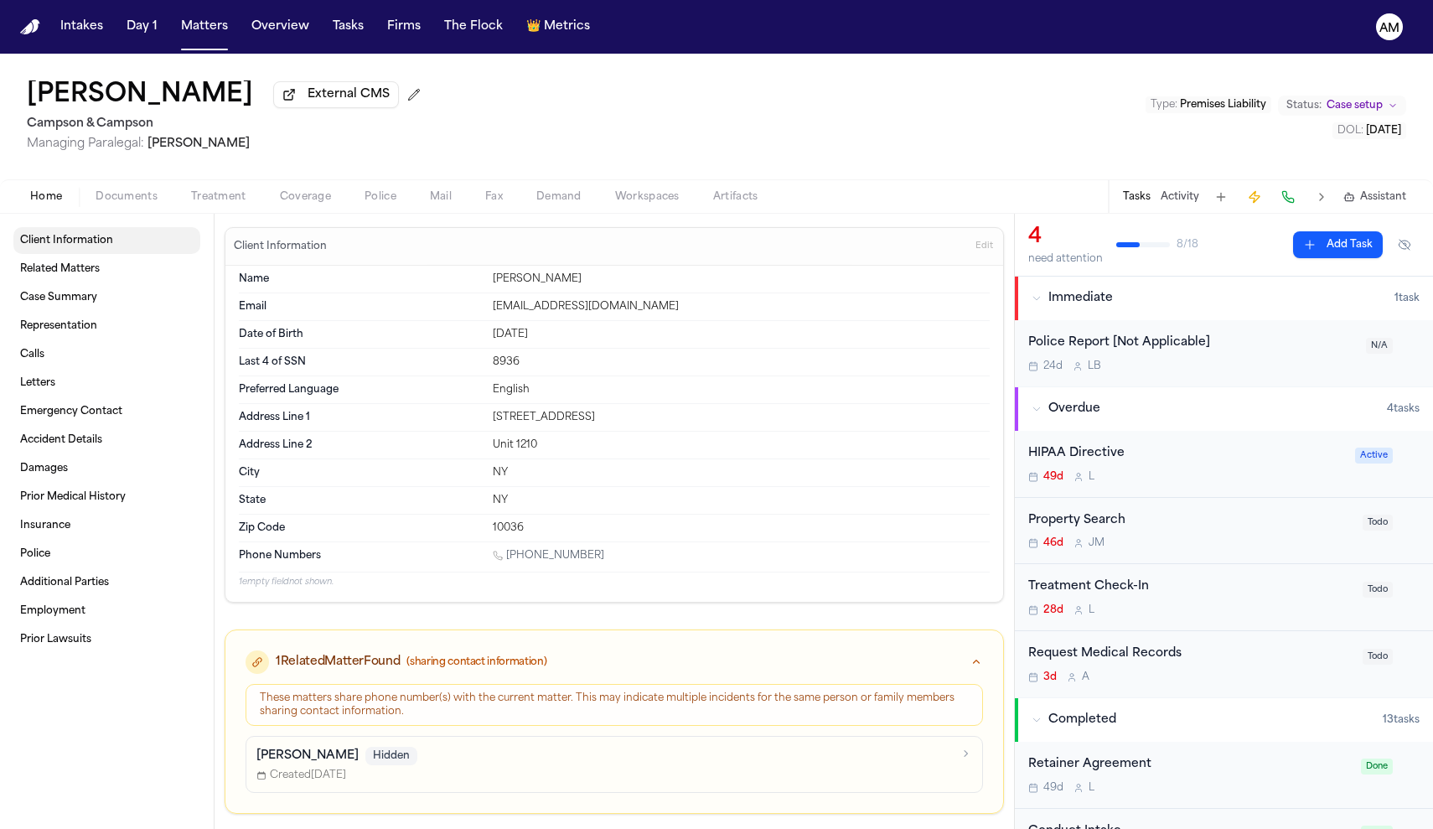
click at [75, 234] on link "Client Information" at bounding box center [106, 240] width 187 height 27
click at [89, 253] on link "Client Information" at bounding box center [106, 240] width 187 height 27
click at [1206, 662] on div "Request Medical Records" at bounding box center [1190, 653] width 324 height 19
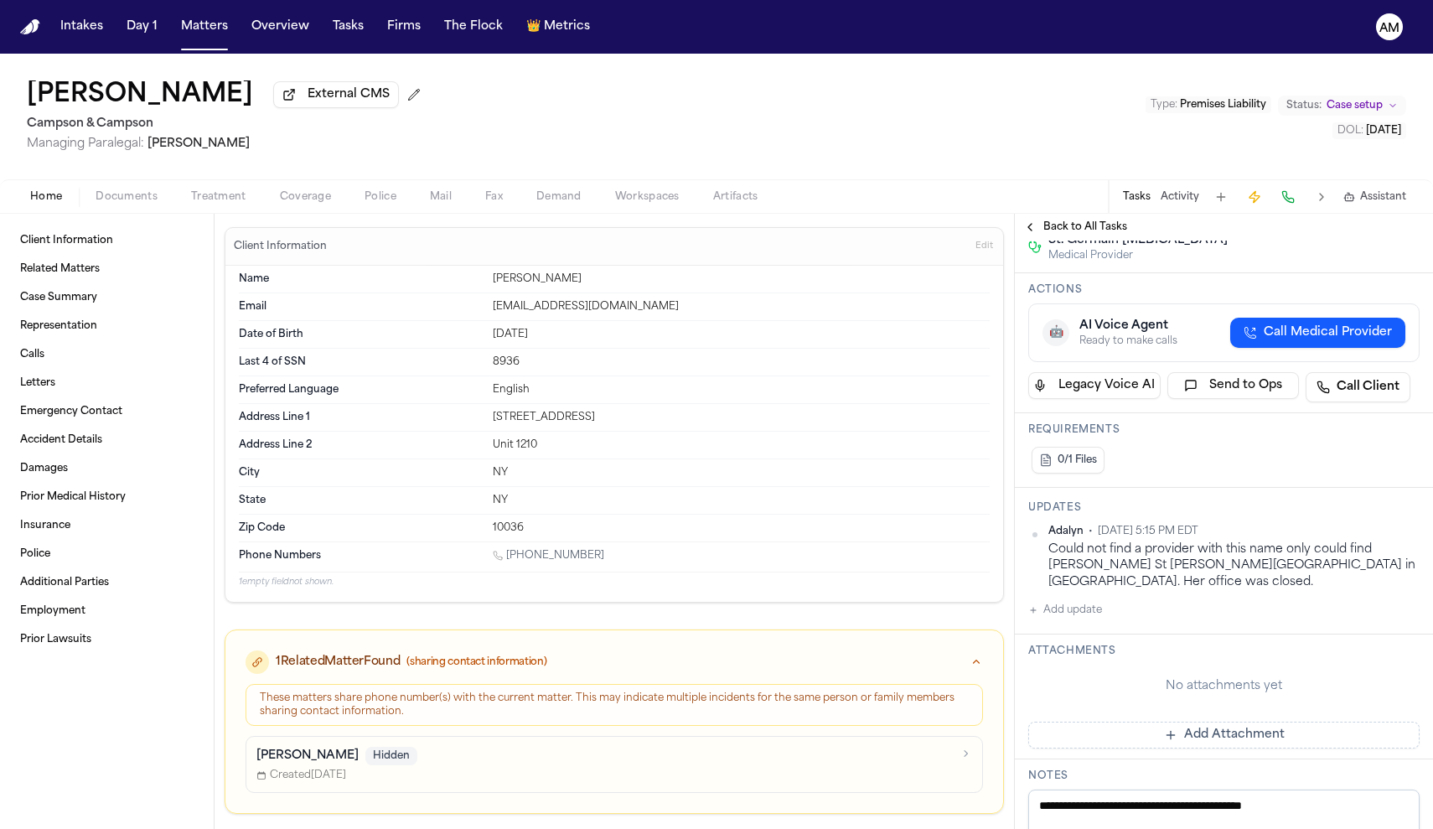
click at [1066, 602] on button "Add update" at bounding box center [1065, 610] width 74 height 20
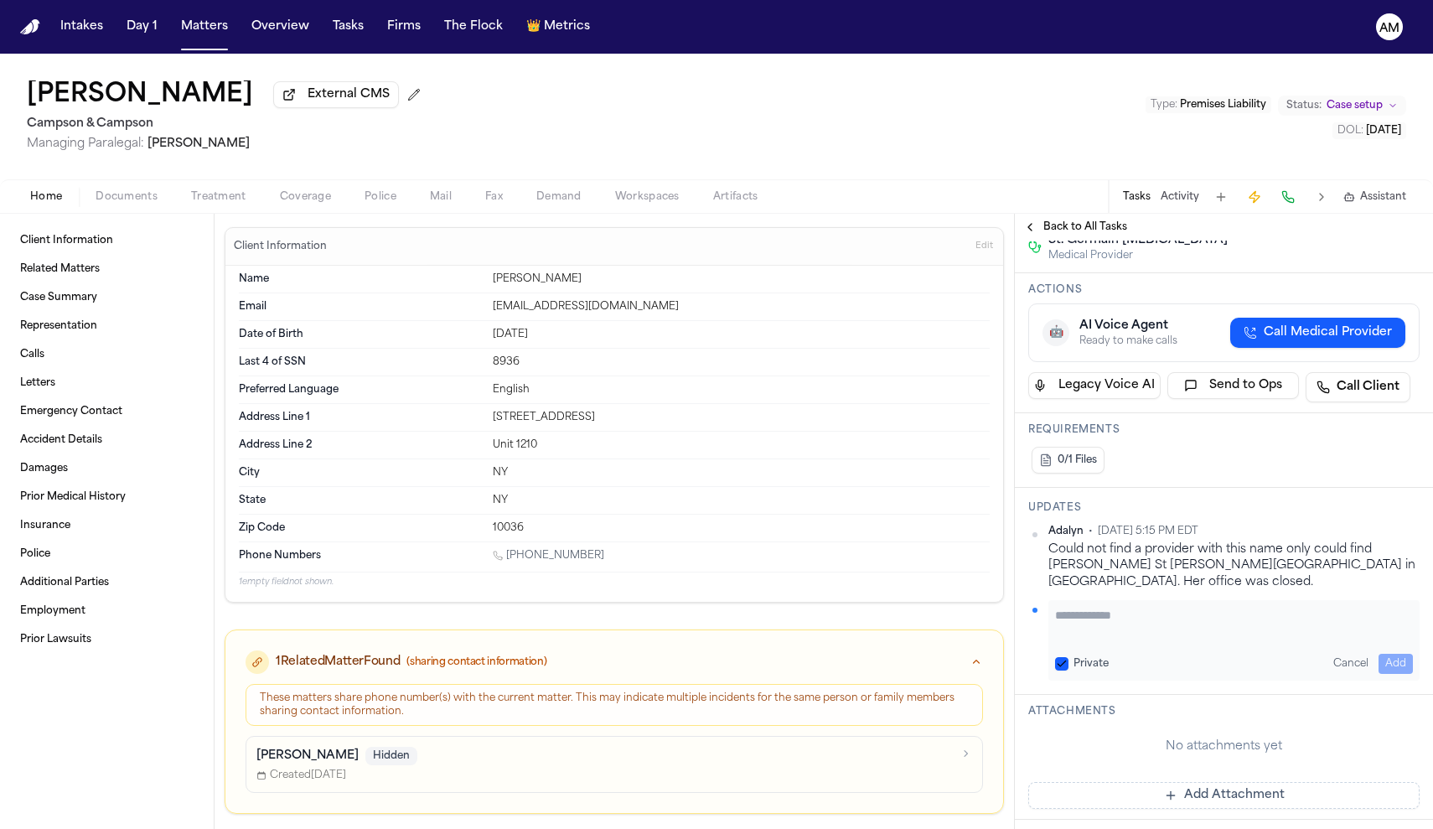
click at [1062, 657] on button "Private" at bounding box center [1061, 663] width 13 height 13
click at [1059, 615] on textarea "Add your update" at bounding box center [1234, 624] width 358 height 34
type textarea "**********"
click at [1399, 654] on button "Add" at bounding box center [1395, 664] width 34 height 20
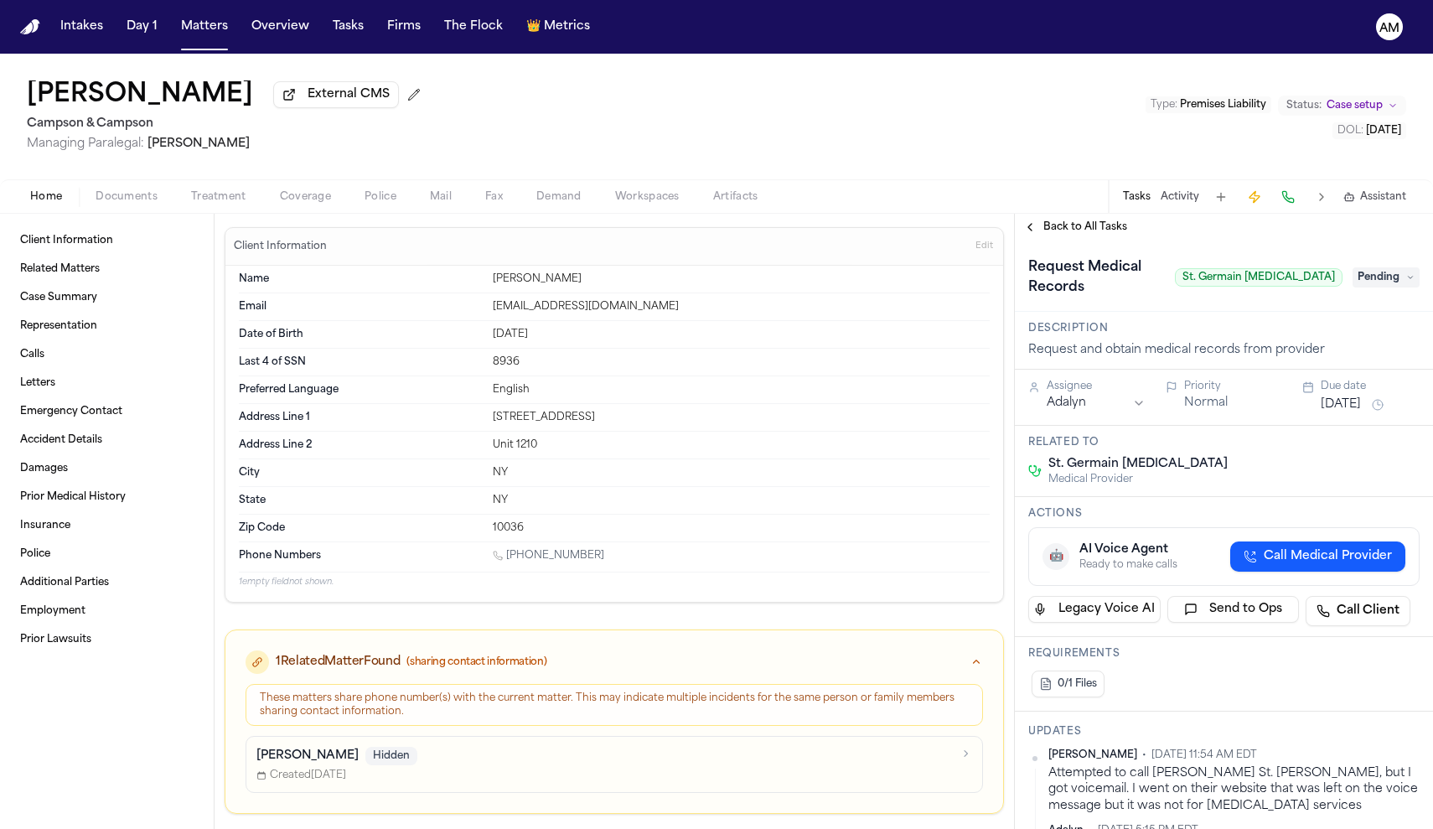
scroll to position [0, 0]
click at [1389, 272] on span "Pending" at bounding box center [1385, 277] width 67 height 20
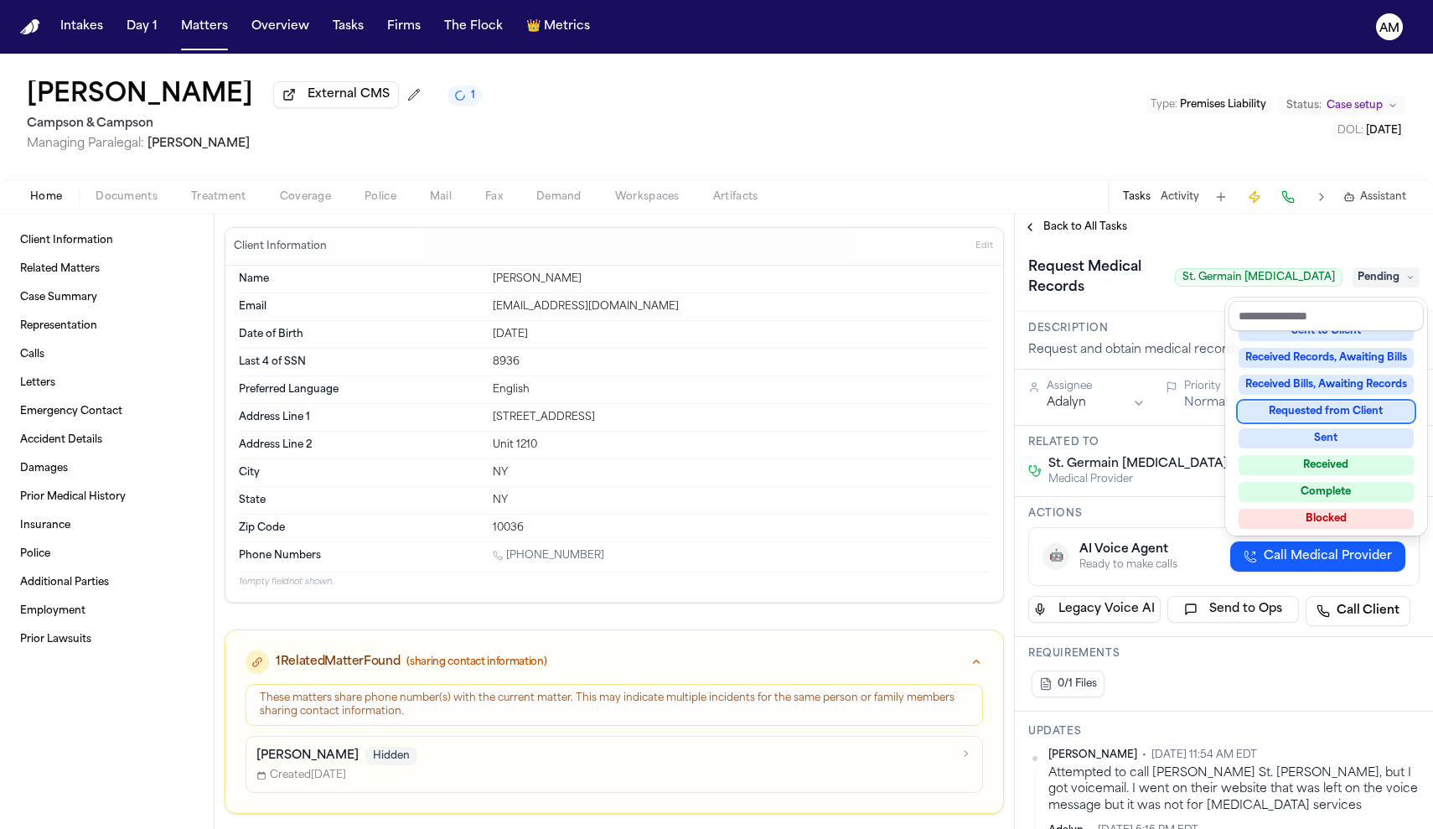
scroll to position [232, 0]
click at [1320, 509] on div "Blocked" at bounding box center [1325, 518] width 175 height 20
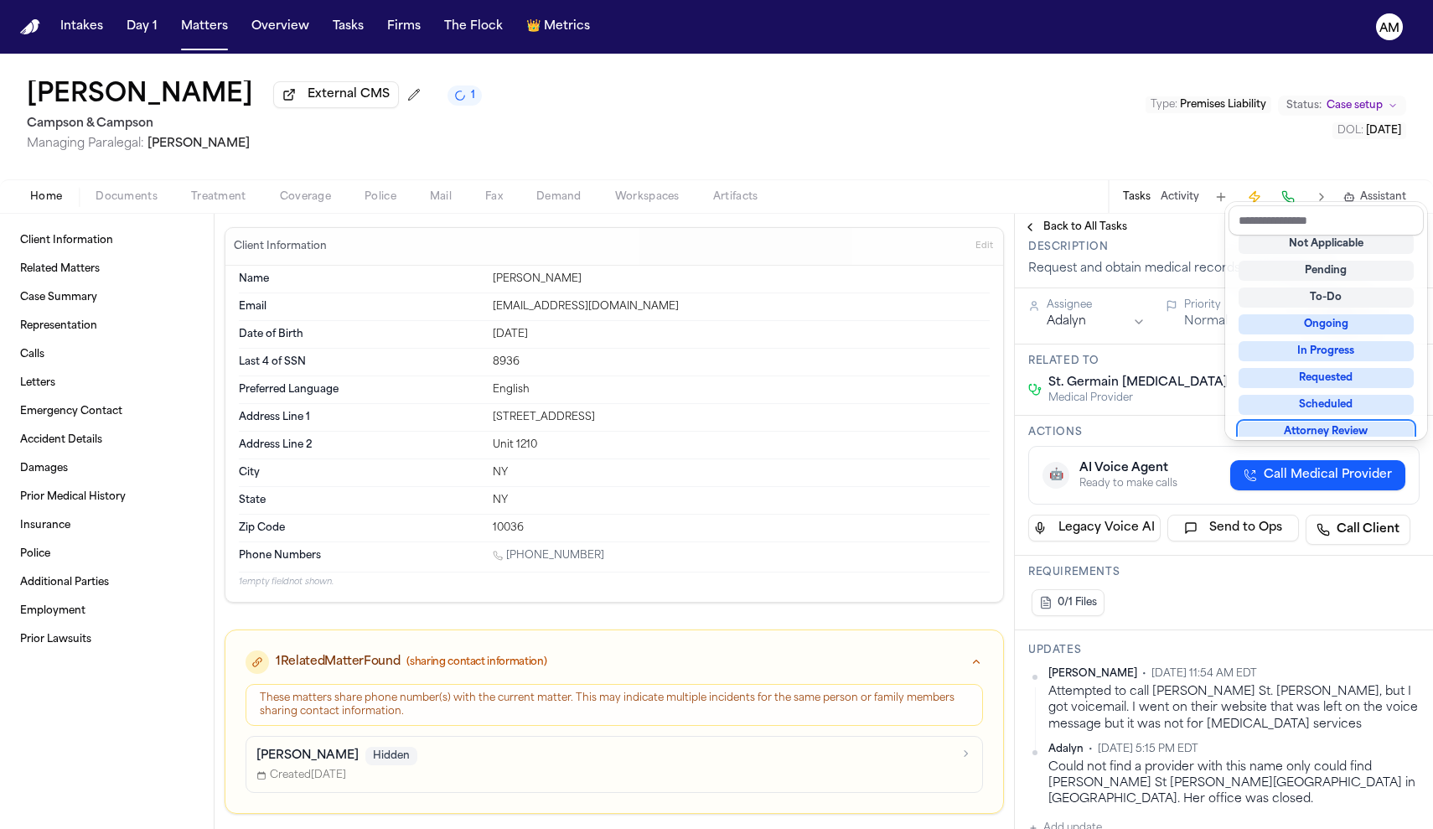
scroll to position [98, 0]
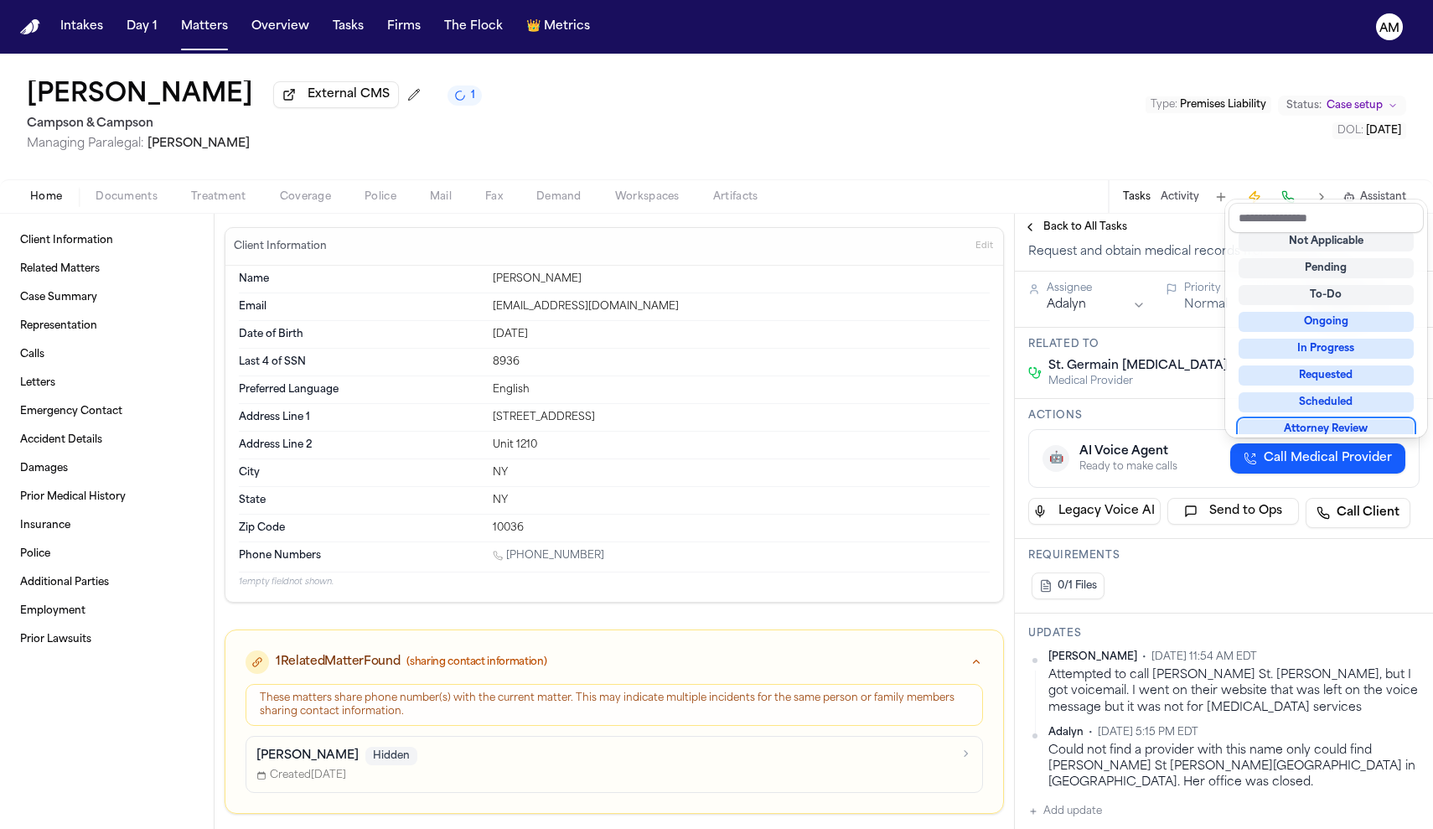
click at [1401, 656] on div "**********" at bounding box center [1224, 805] width 418 height 1327
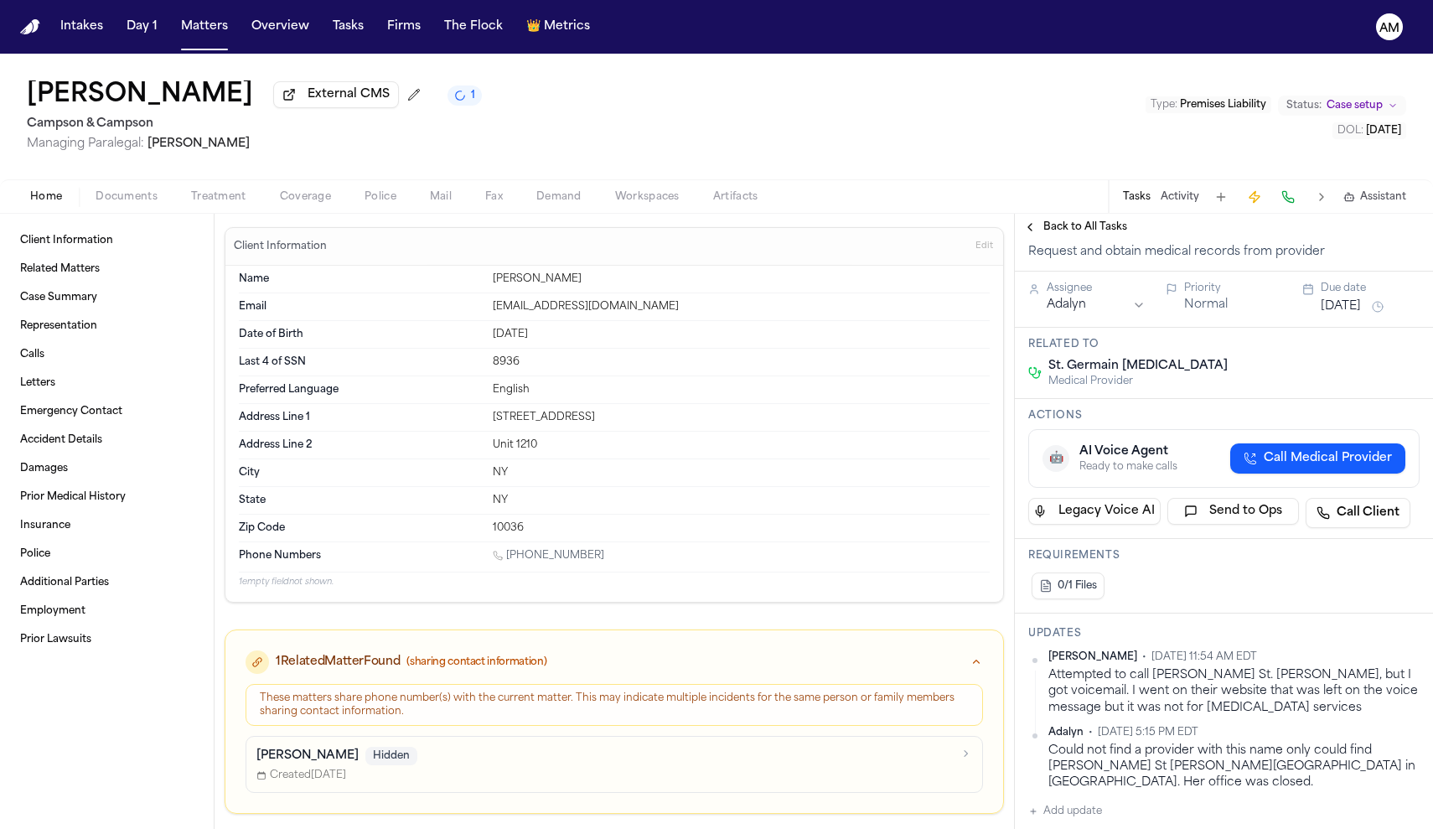
click at [1411, 655] on html "Intakes Day 1 Matters Overview Tasks Firms The Flock 👑 Metrics AM Jacqueline Po…" at bounding box center [716, 414] width 1433 height 829
click at [1357, 695] on div "Edit" at bounding box center [1365, 685] width 99 height 23
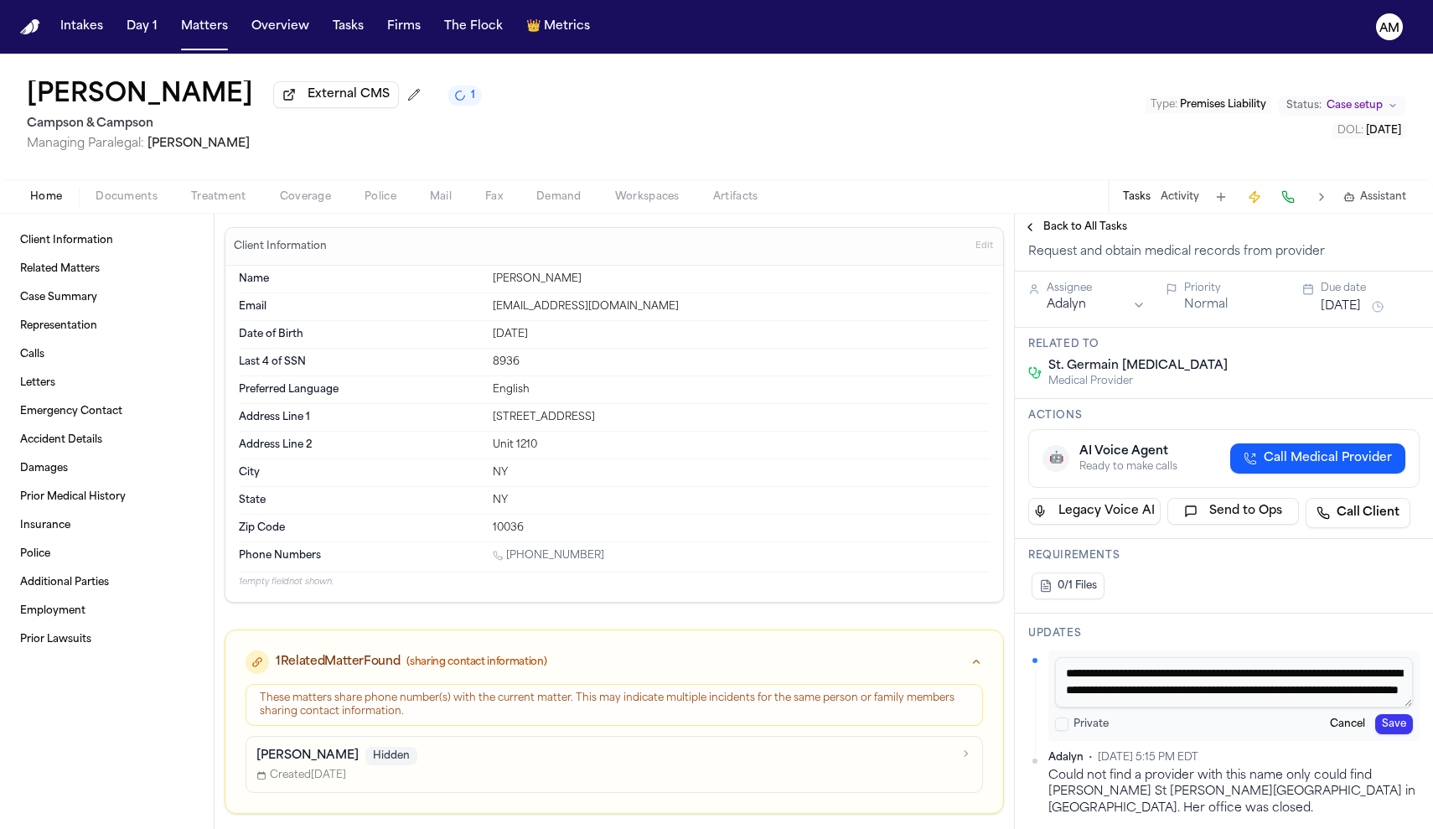
scroll to position [15, 0]
click at [1357, 695] on textarea "**********" at bounding box center [1234, 682] width 358 height 50
type textarea "**********"
click at [1388, 731] on button "Save" at bounding box center [1394, 724] width 38 height 20
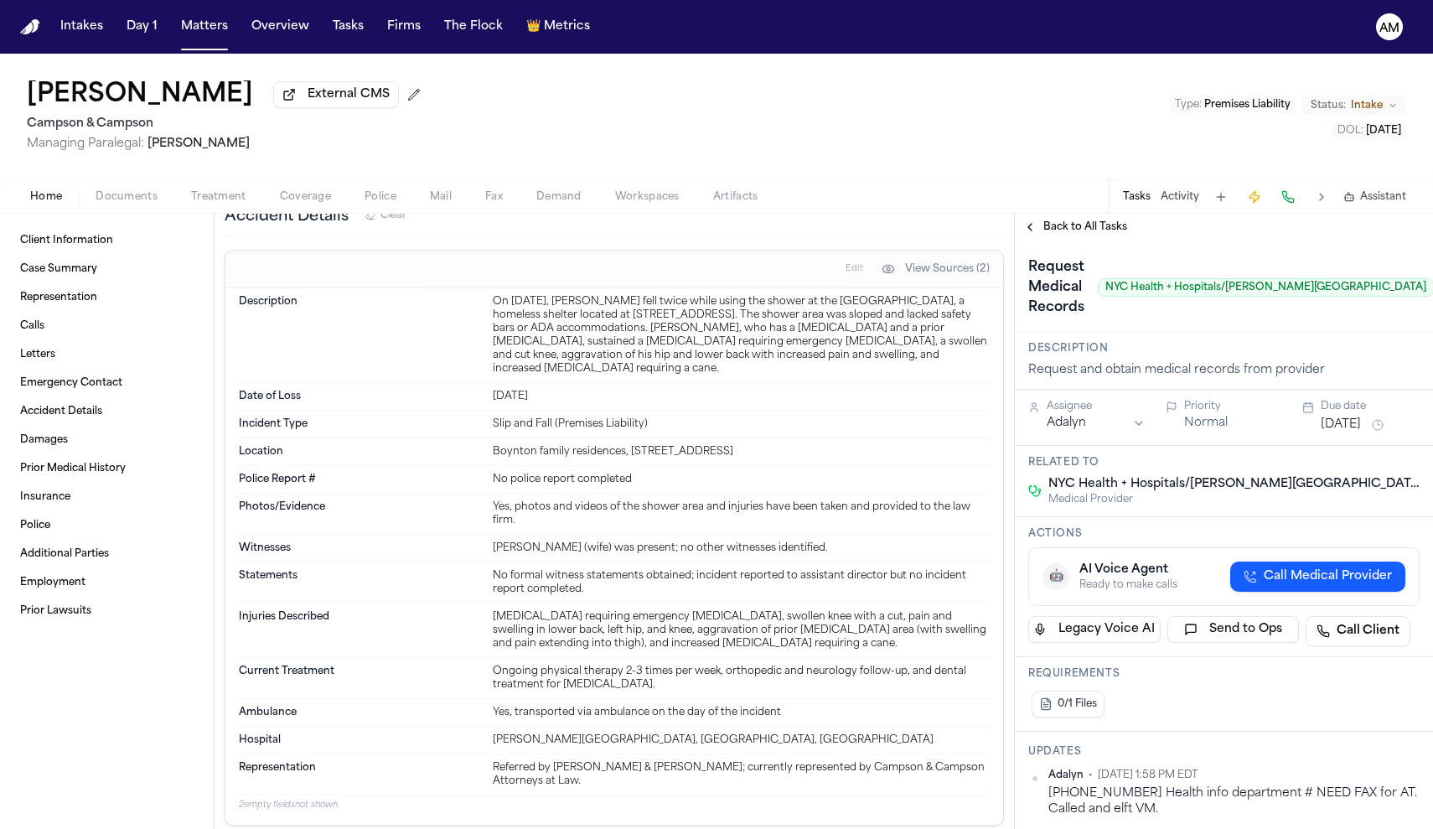
click at [1056, 227] on span "Back to All Tasks" at bounding box center [1085, 226] width 84 height 13
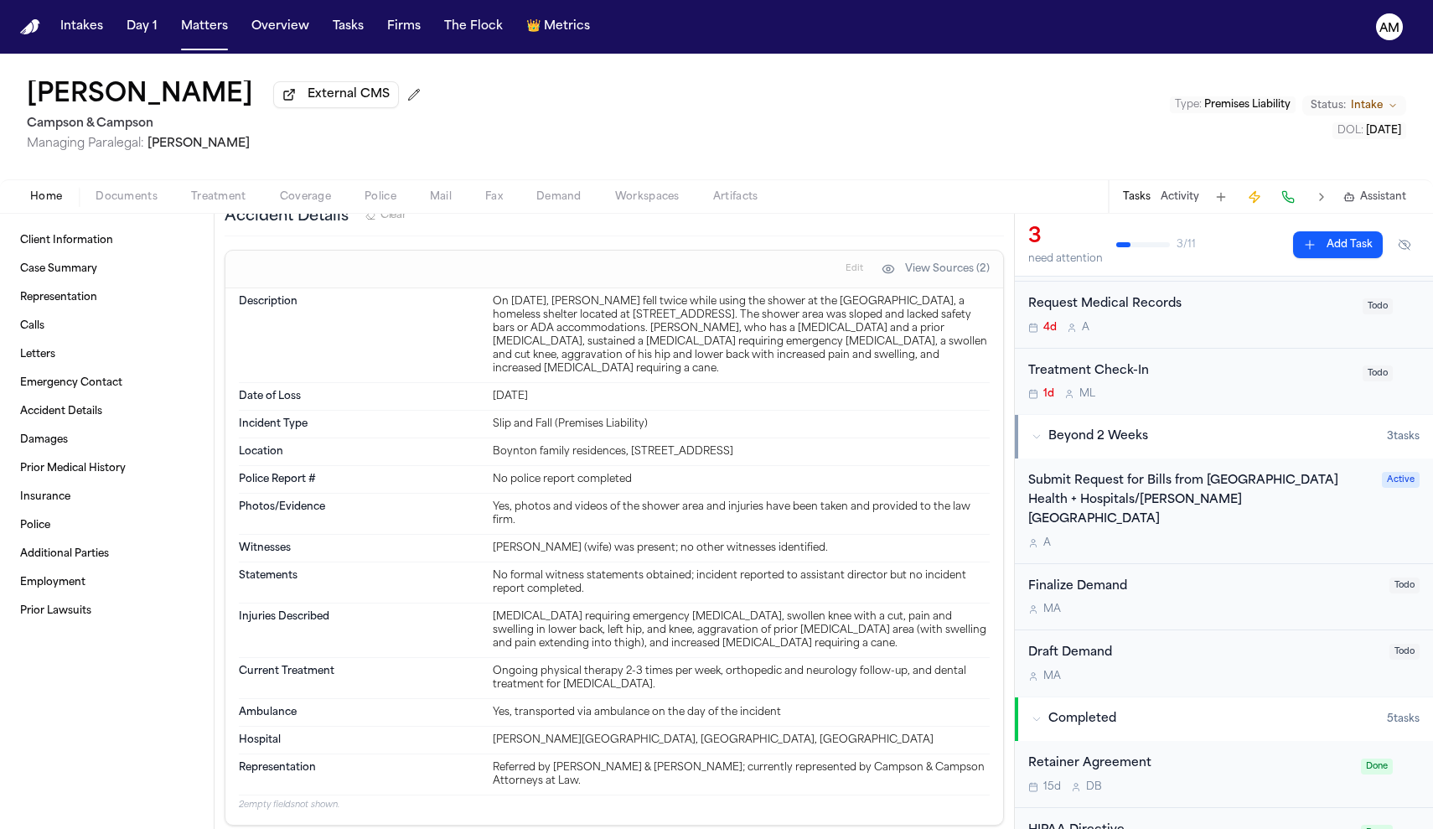
scroll to position [109, 0]
click at [1187, 498] on div "Submit Request for Bills from [GEOGRAPHIC_DATA] Health + Hospitals/[PERSON_NAME…" at bounding box center [1200, 496] width 344 height 57
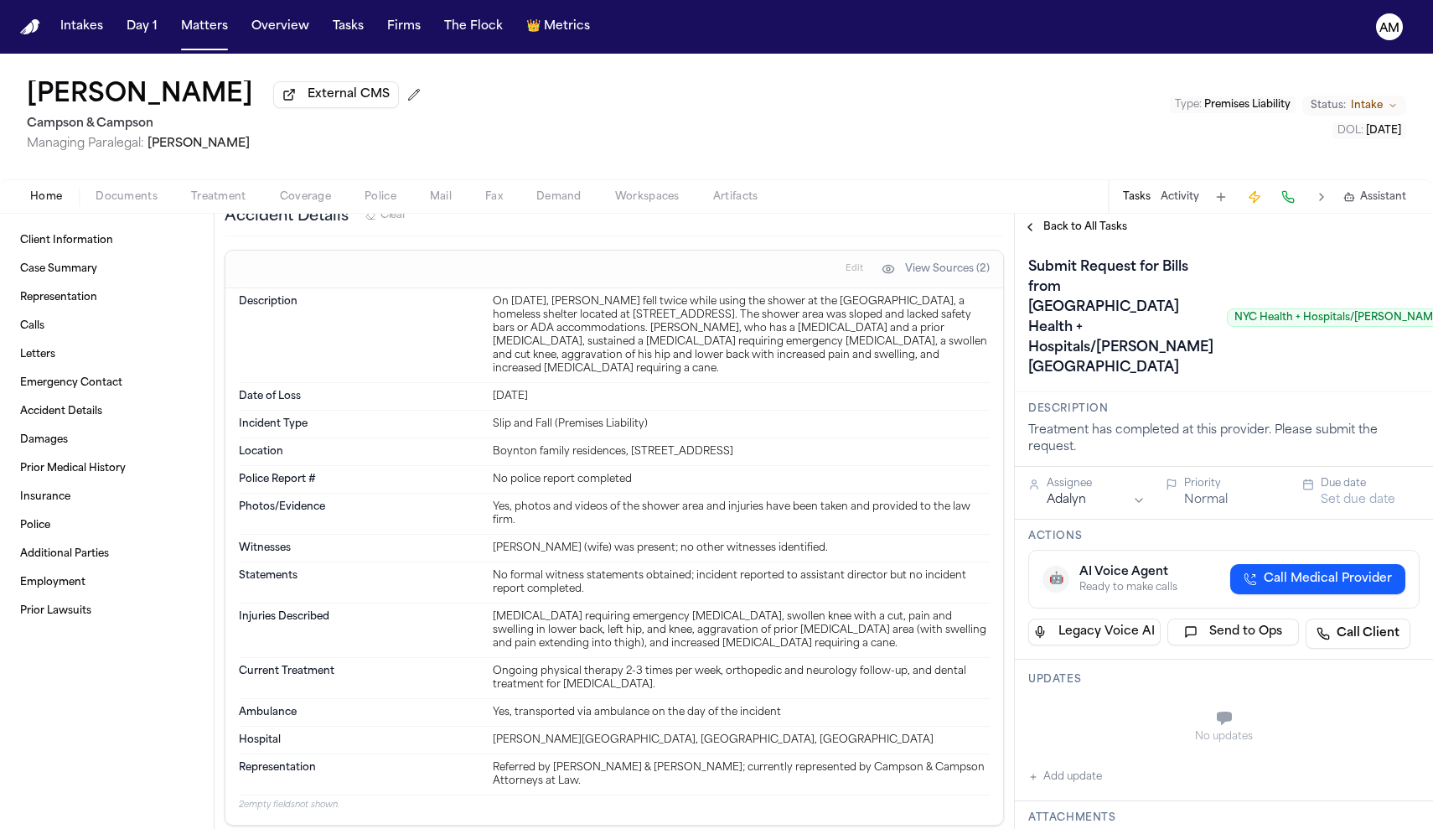
click at [1079, 230] on span "Back to All Tasks" at bounding box center [1085, 226] width 84 height 13
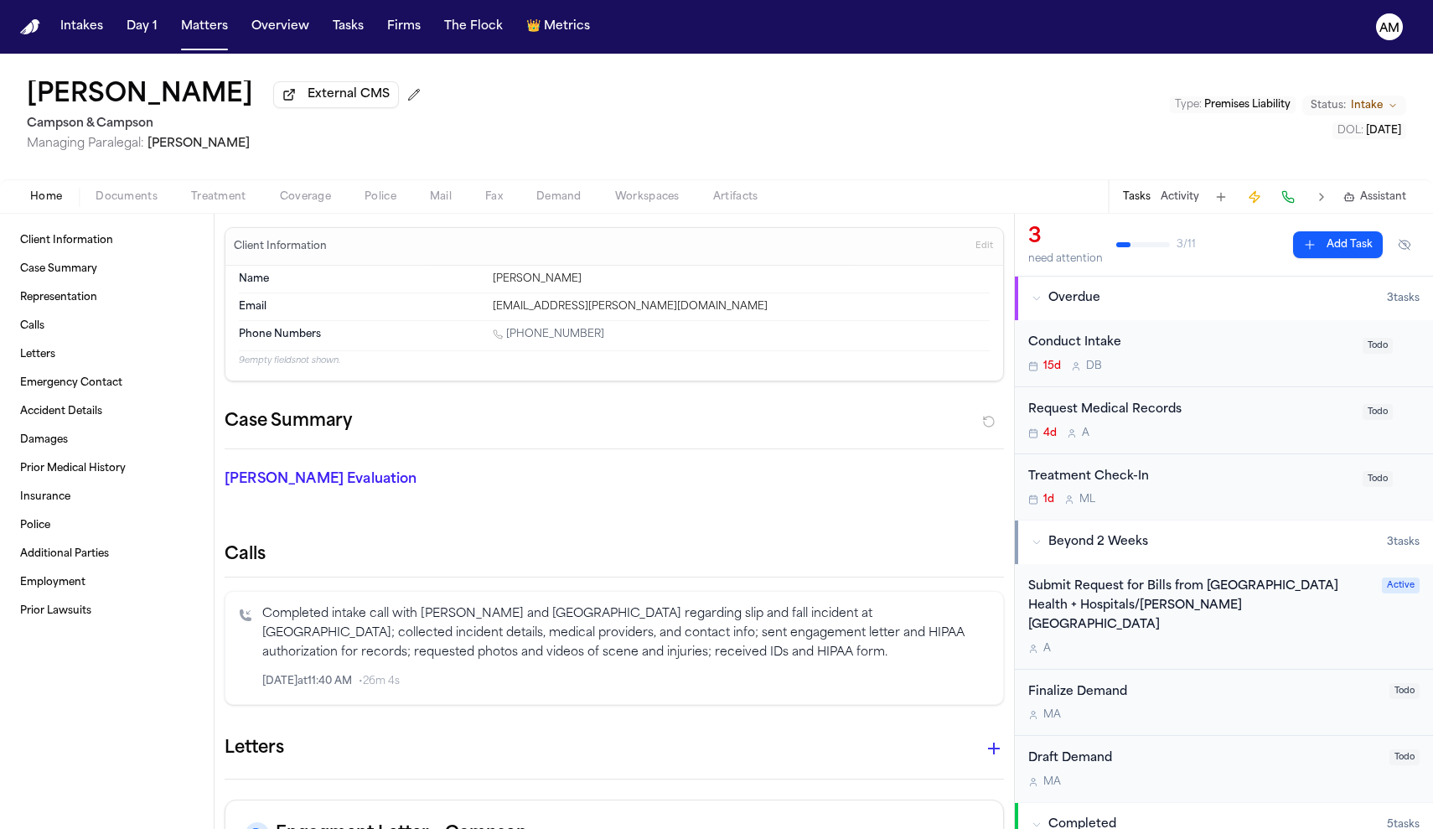
click at [1266, 457] on div "Treatment Check-In 1d M L Todo" at bounding box center [1224, 487] width 418 height 66
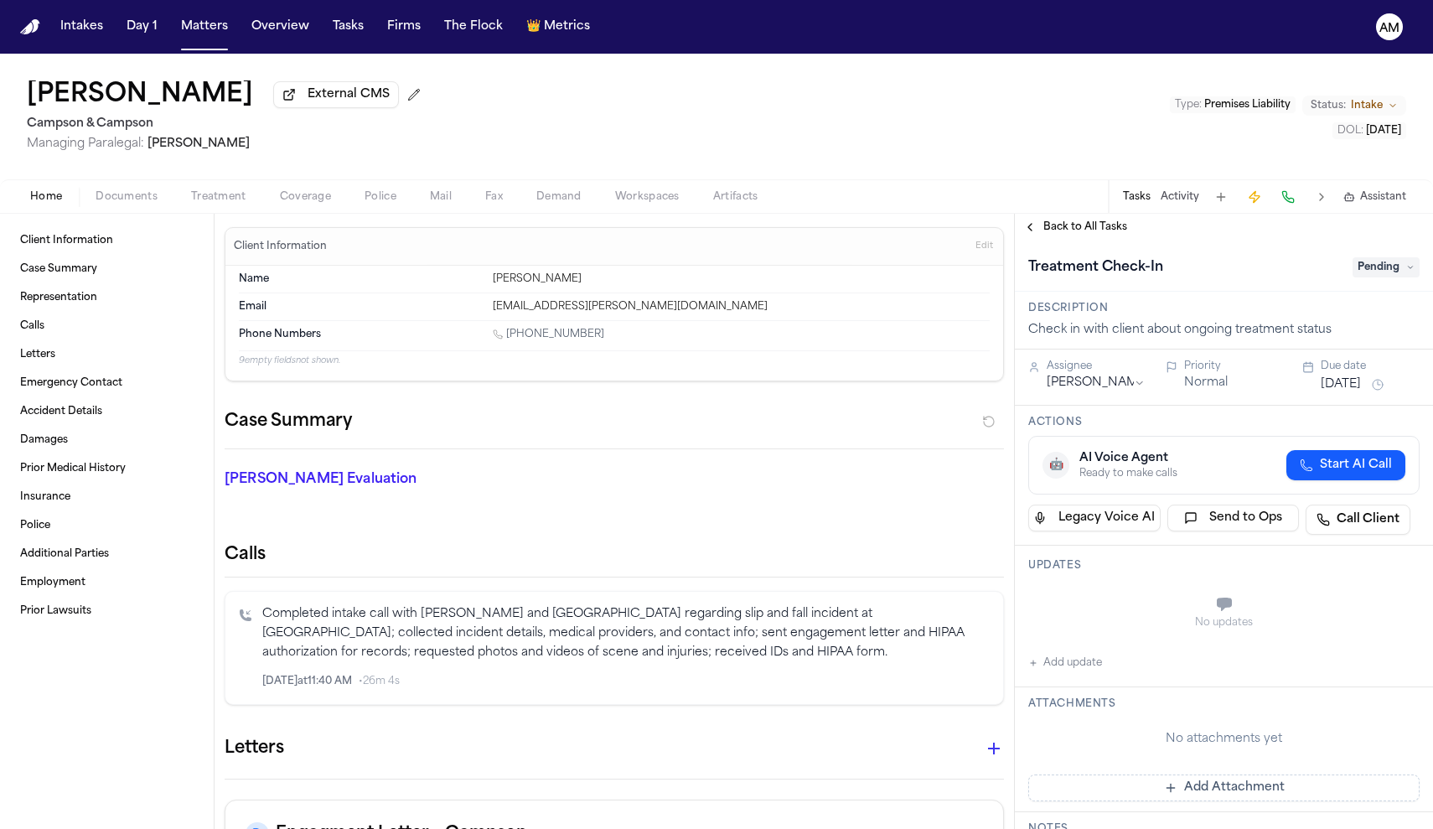
click at [1064, 233] on span "Back to All Tasks" at bounding box center [1085, 226] width 84 height 13
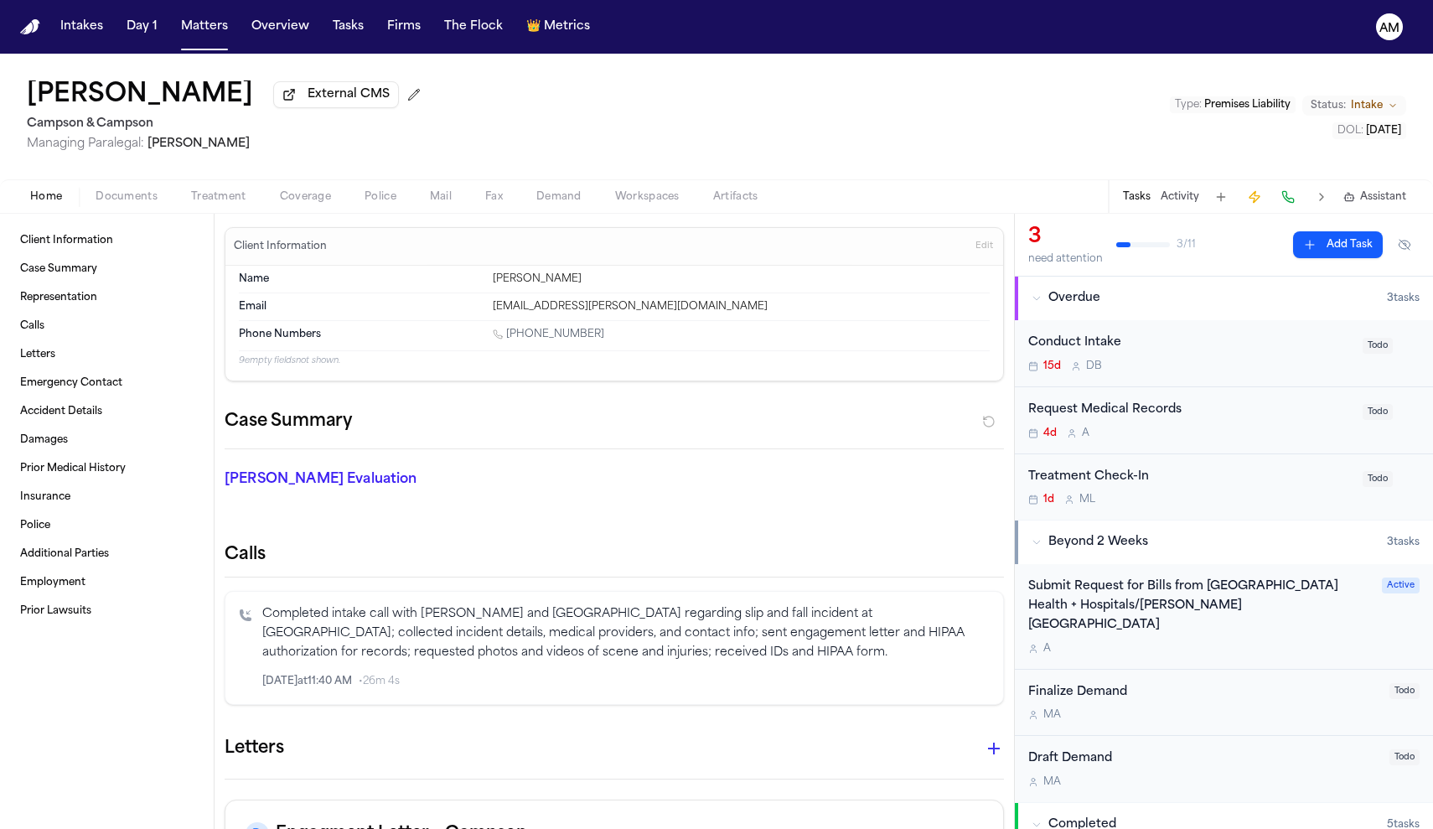
click at [1237, 450] on div "Request Medical Records 4d A Todo" at bounding box center [1224, 420] width 418 height 67
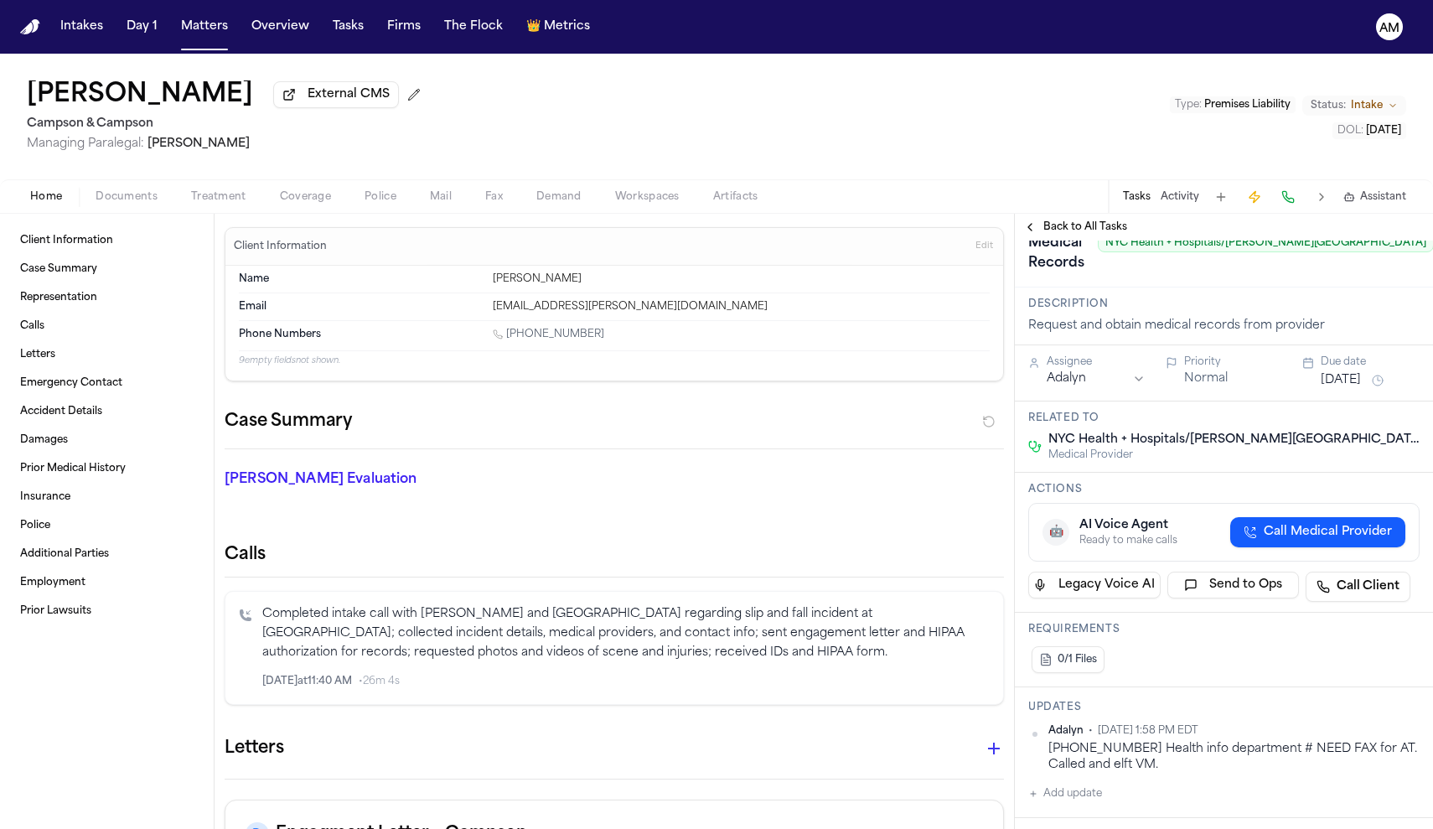
scroll to position [62, 0]
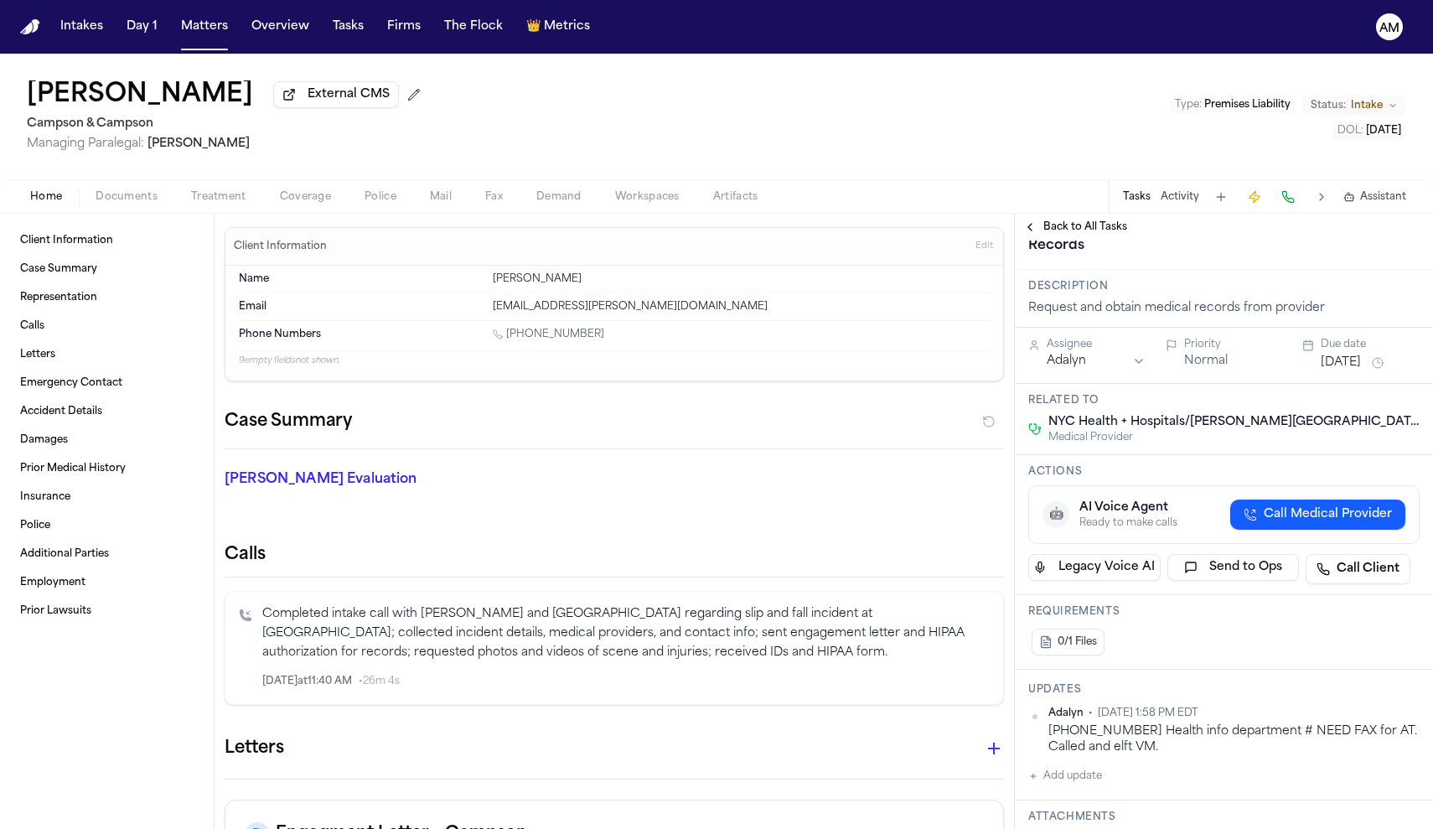
click at [1072, 780] on button "Add update" at bounding box center [1065, 776] width 74 height 20
click at [1072, 780] on textarea "Add your update" at bounding box center [1234, 790] width 358 height 34
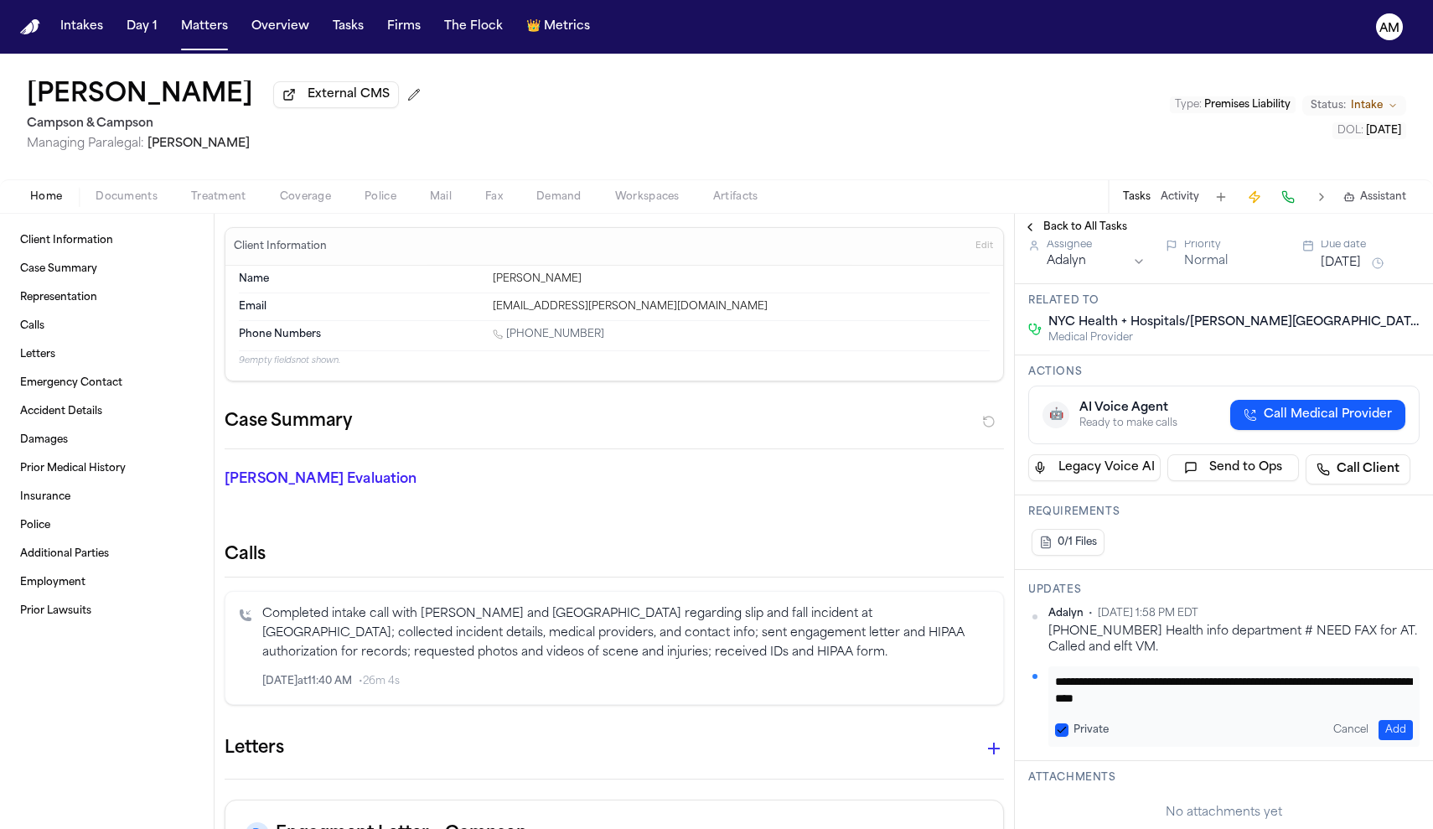
scroll to position [201, 0]
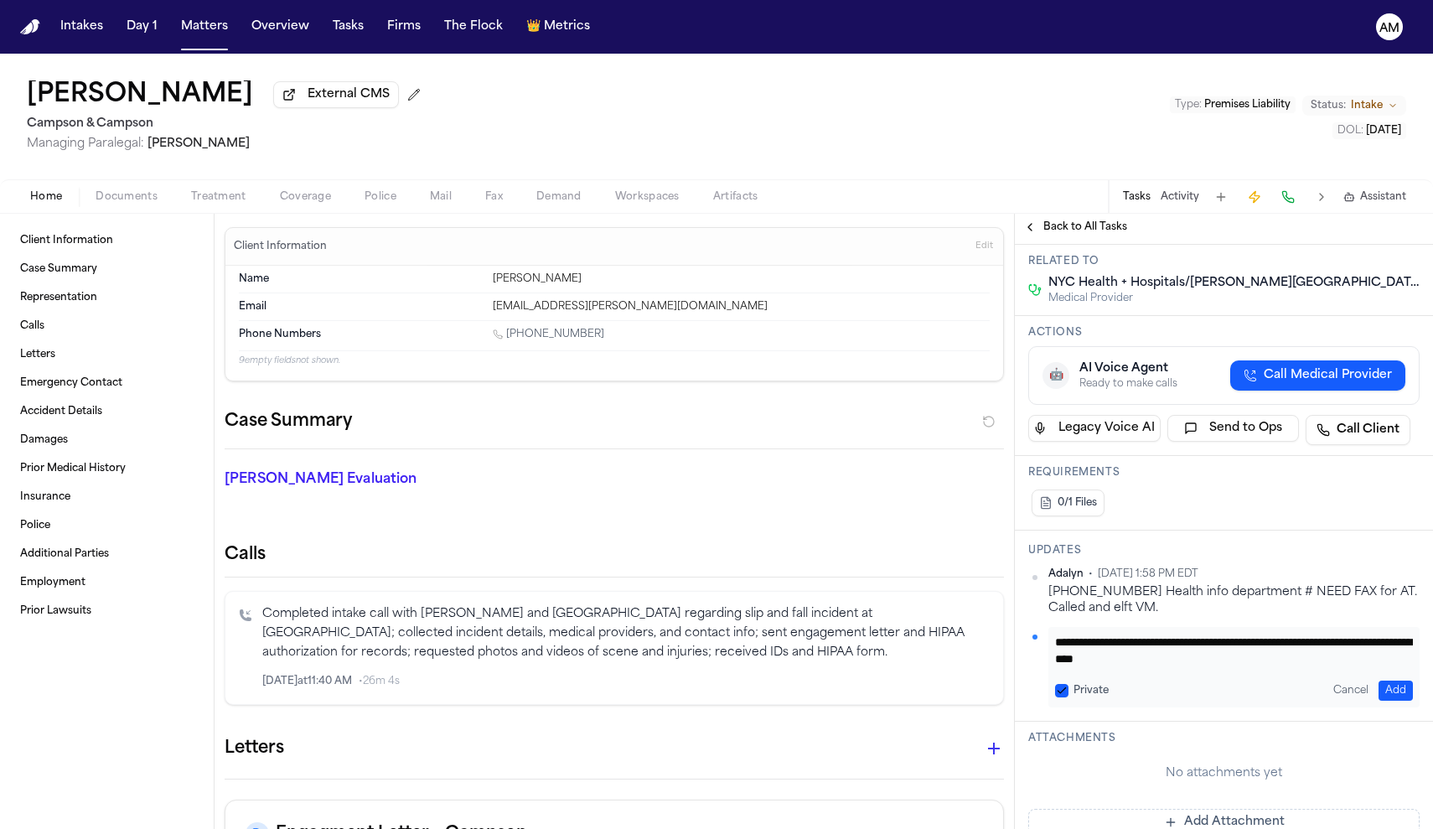
type textarea "**********"
click at [1096, 694] on label "Private" at bounding box center [1090, 690] width 35 height 13
click at [1068, 694] on button "Private" at bounding box center [1061, 690] width 13 height 13
click at [1398, 689] on button "Add" at bounding box center [1395, 690] width 34 height 20
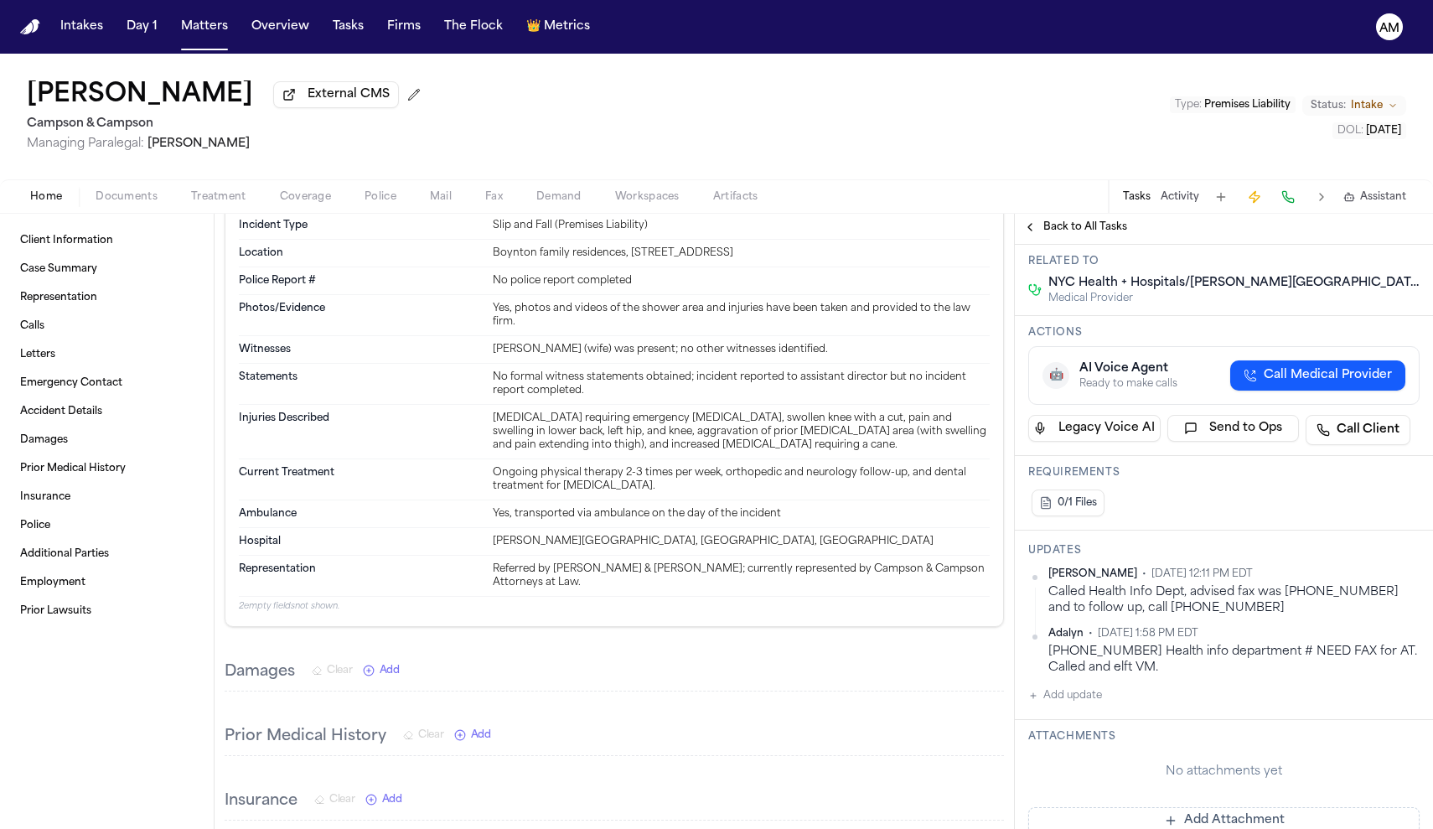
scroll to position [1171, 0]
drag, startPoint x: 664, startPoint y: 535, endPoint x: 494, endPoint y: 542, distance: 170.2
click at [494, 542] on div "Jacobi Medical Center, Bronx, NY" at bounding box center [741, 537] width 497 height 13
click at [539, 541] on div "Jacobi Medical Center, Bronx, NY" at bounding box center [741, 537] width 497 height 13
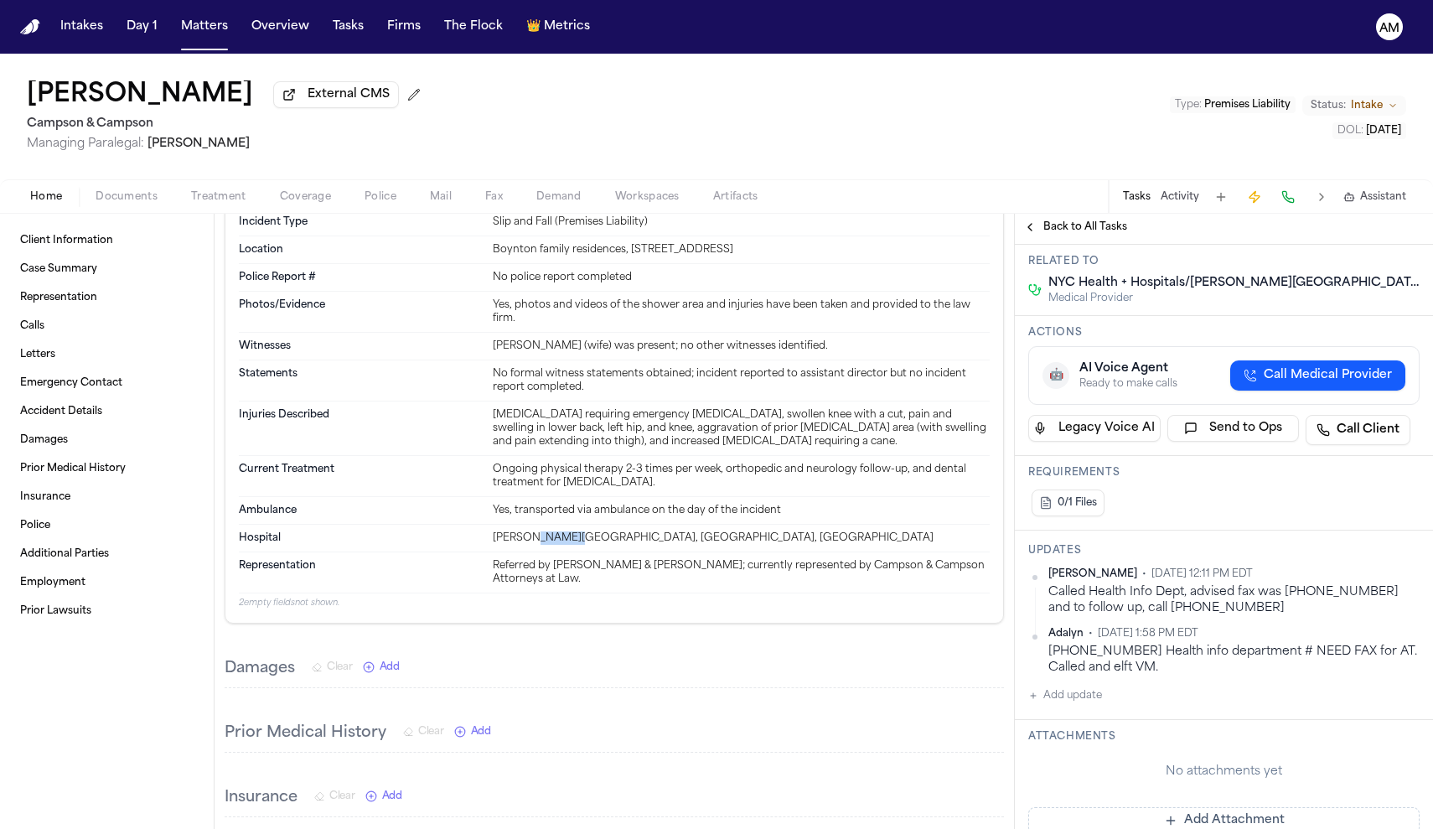
click at [539, 541] on div "Jacobi Medical Center, Bronx, NY" at bounding box center [741, 537] width 497 height 13
drag, startPoint x: 668, startPoint y: 535, endPoint x: 546, endPoint y: 556, distance: 123.3
click at [546, 556] on dl "Description On August 1, 2025, Rodney Watkins fell twice while using the shower…" at bounding box center [614, 339] width 751 height 506
drag, startPoint x: 490, startPoint y: 539, endPoint x: 606, endPoint y: 535, distance: 115.7
click at [606, 535] on div "Hospital Jacobi Medical Center, Bronx, NY" at bounding box center [614, 538] width 751 height 28
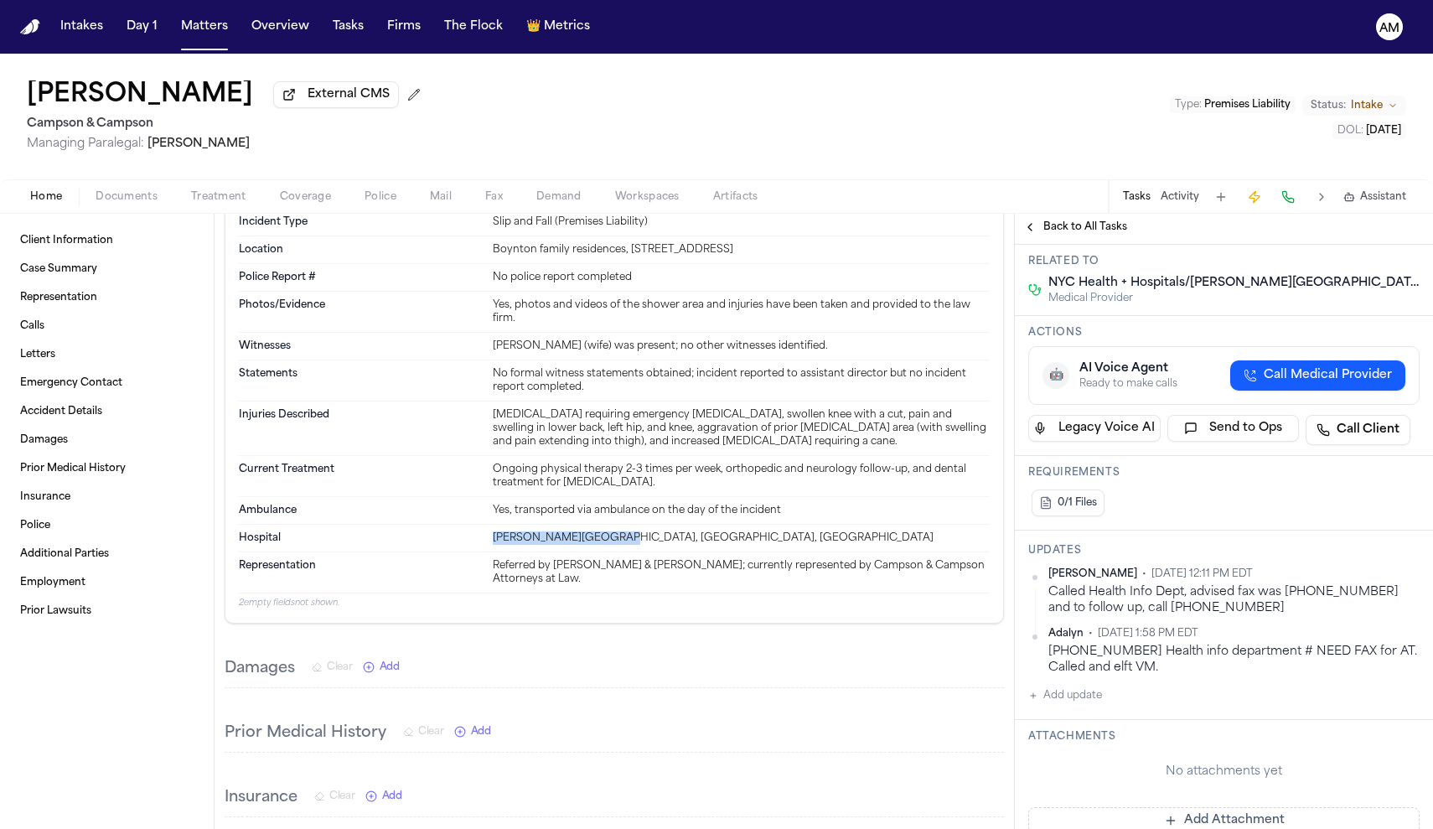
copy div "Jacobi Medical Center"
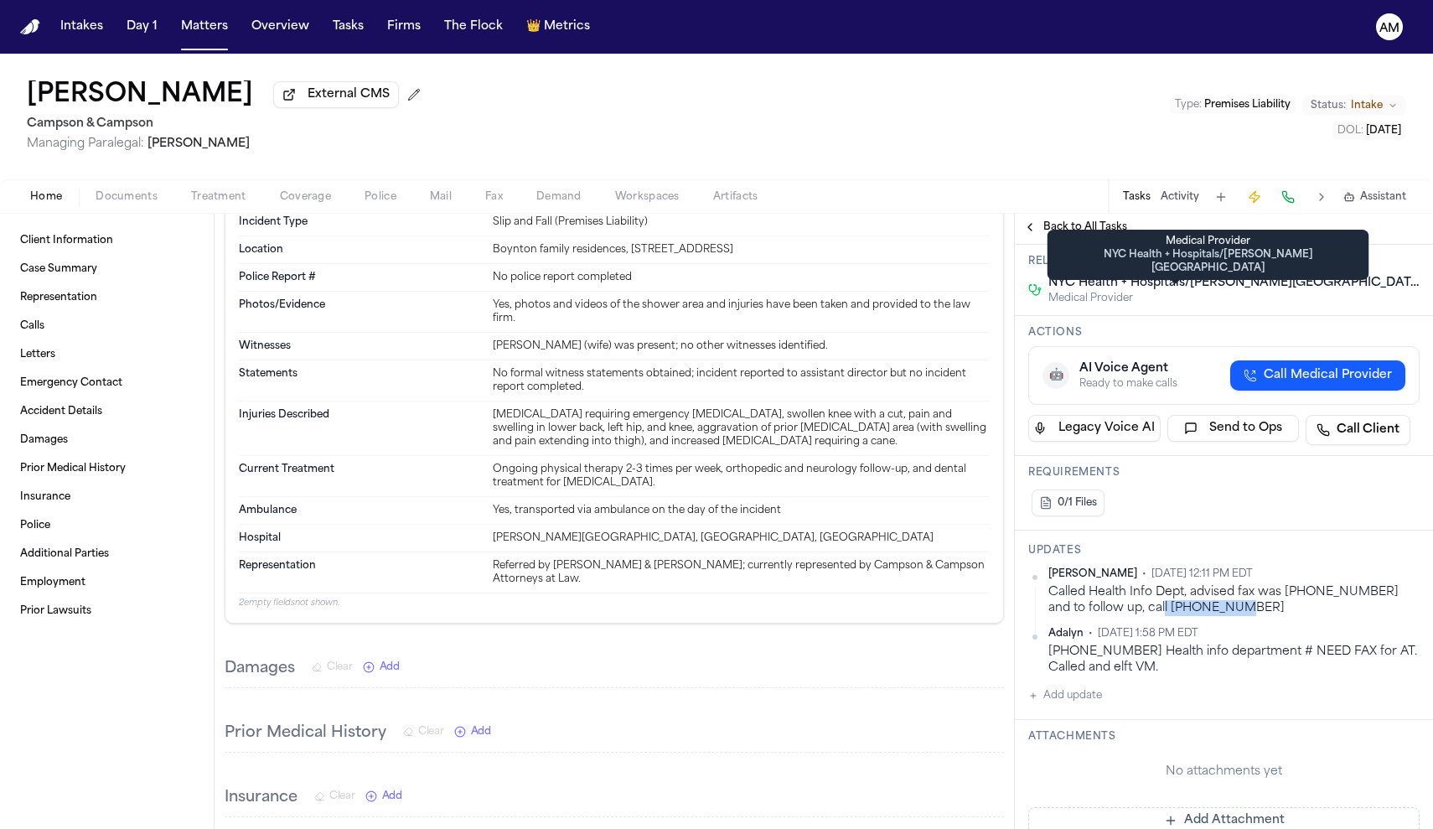
drag, startPoint x: 1207, startPoint y: 615, endPoint x: 1133, endPoint y: 618, distance: 74.6
click at [1133, 617] on div "Called Health Info Dept, advised fax was 646-351-0269 and to follow up, call 86…" at bounding box center [1233, 600] width 371 height 33
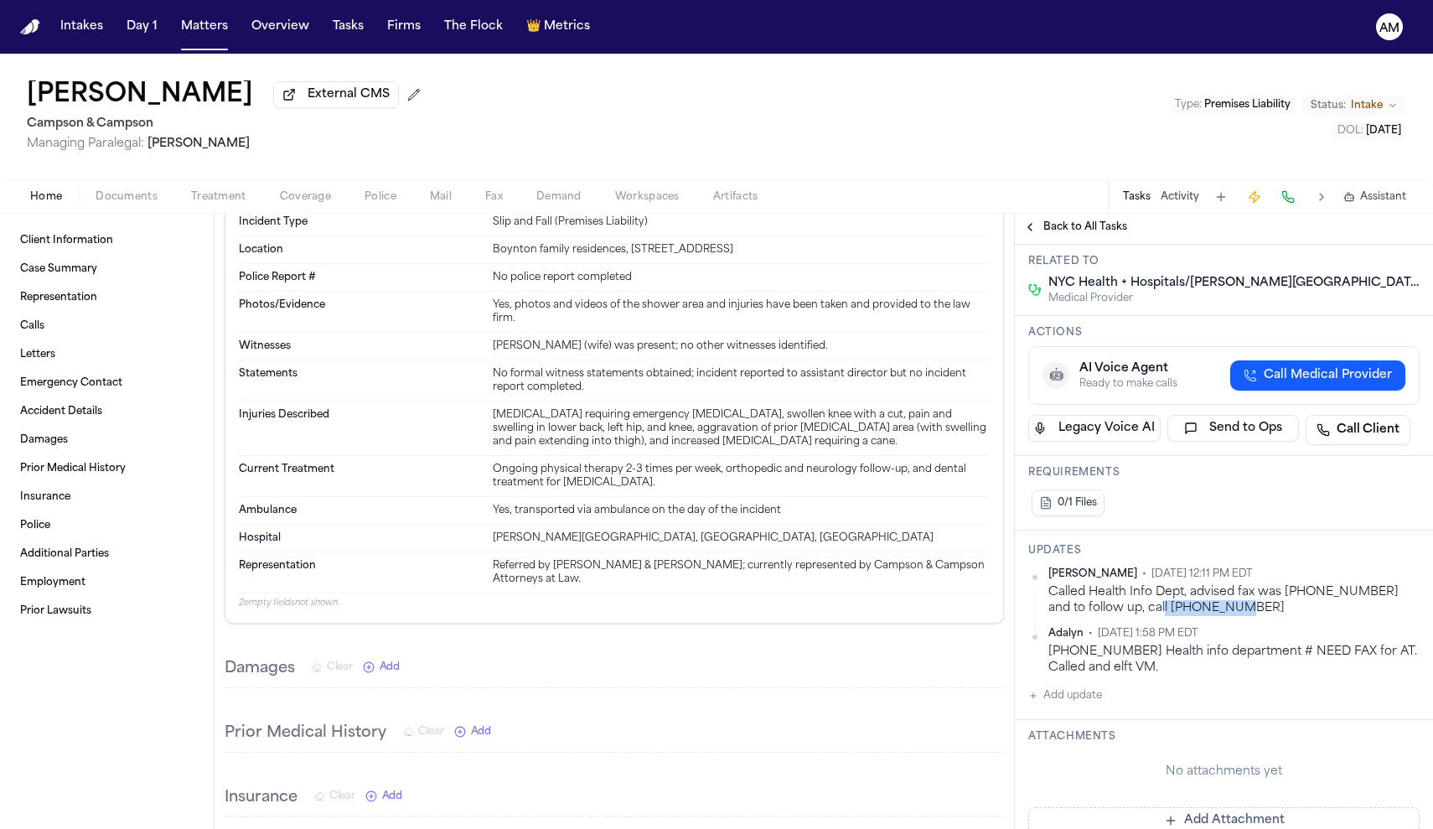
copy div "866-786-2194"
drag, startPoint x: 1287, startPoint y: 596, endPoint x: 1367, endPoint y: 598, distance: 80.5
click at [1367, 598] on div "Called Health Info Dept, advised fax was 646-351-0269 and to follow up, call 86…" at bounding box center [1233, 600] width 371 height 33
click at [1348, 628] on div "Ada Martinez • Sep 26, 2025 12:11 PM EDT Called Health Info Dept, advised fax w…" at bounding box center [1223, 621] width 391 height 108
drag, startPoint x: 1287, startPoint y: 593, endPoint x: 1365, endPoint y: 594, distance: 77.9
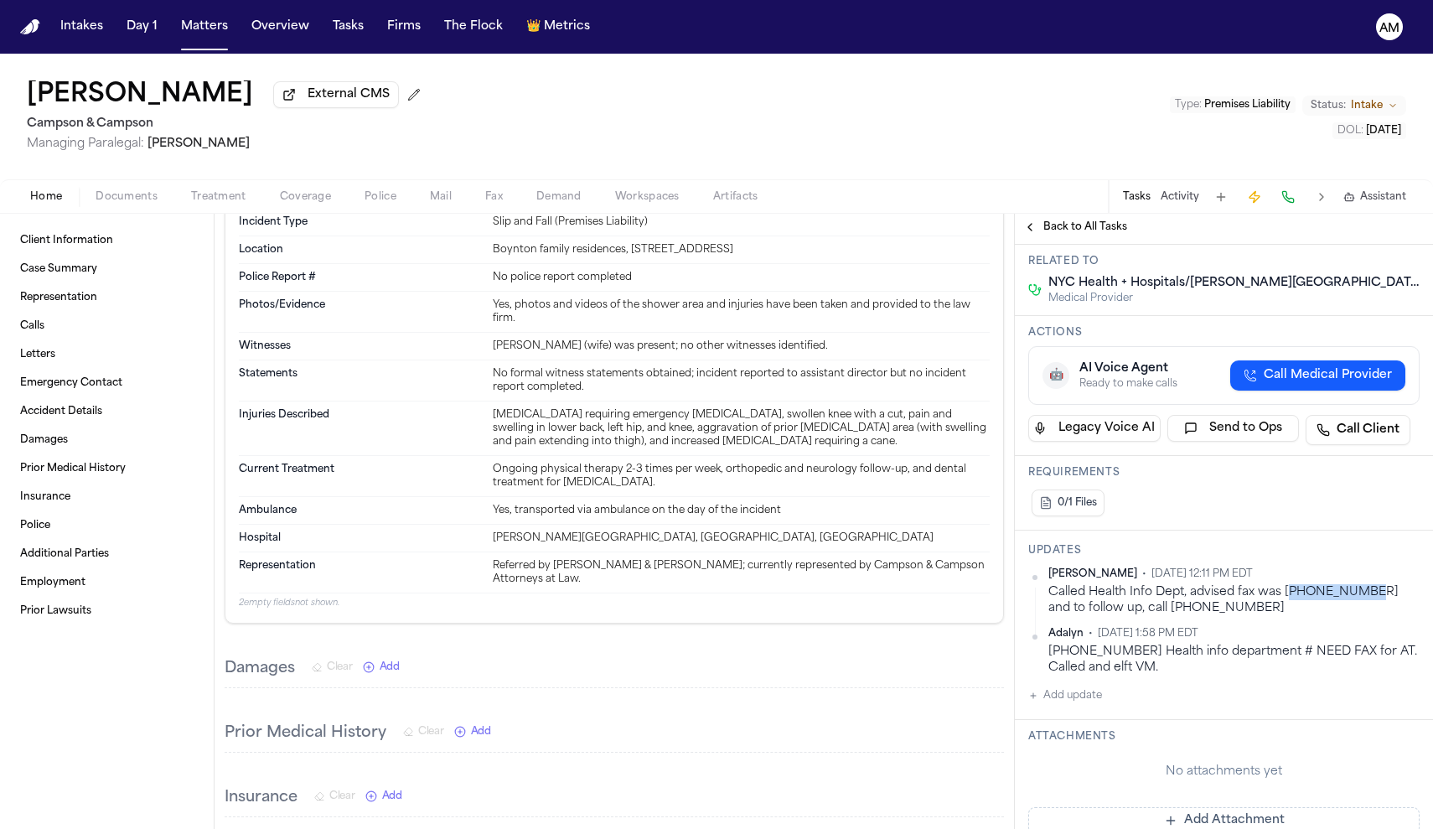
click at [1365, 594] on div "Called Health Info Dept, advised fax was 646-351-0269 and to follow up, call 86…" at bounding box center [1233, 600] width 371 height 33
copy div "46-351-0269"
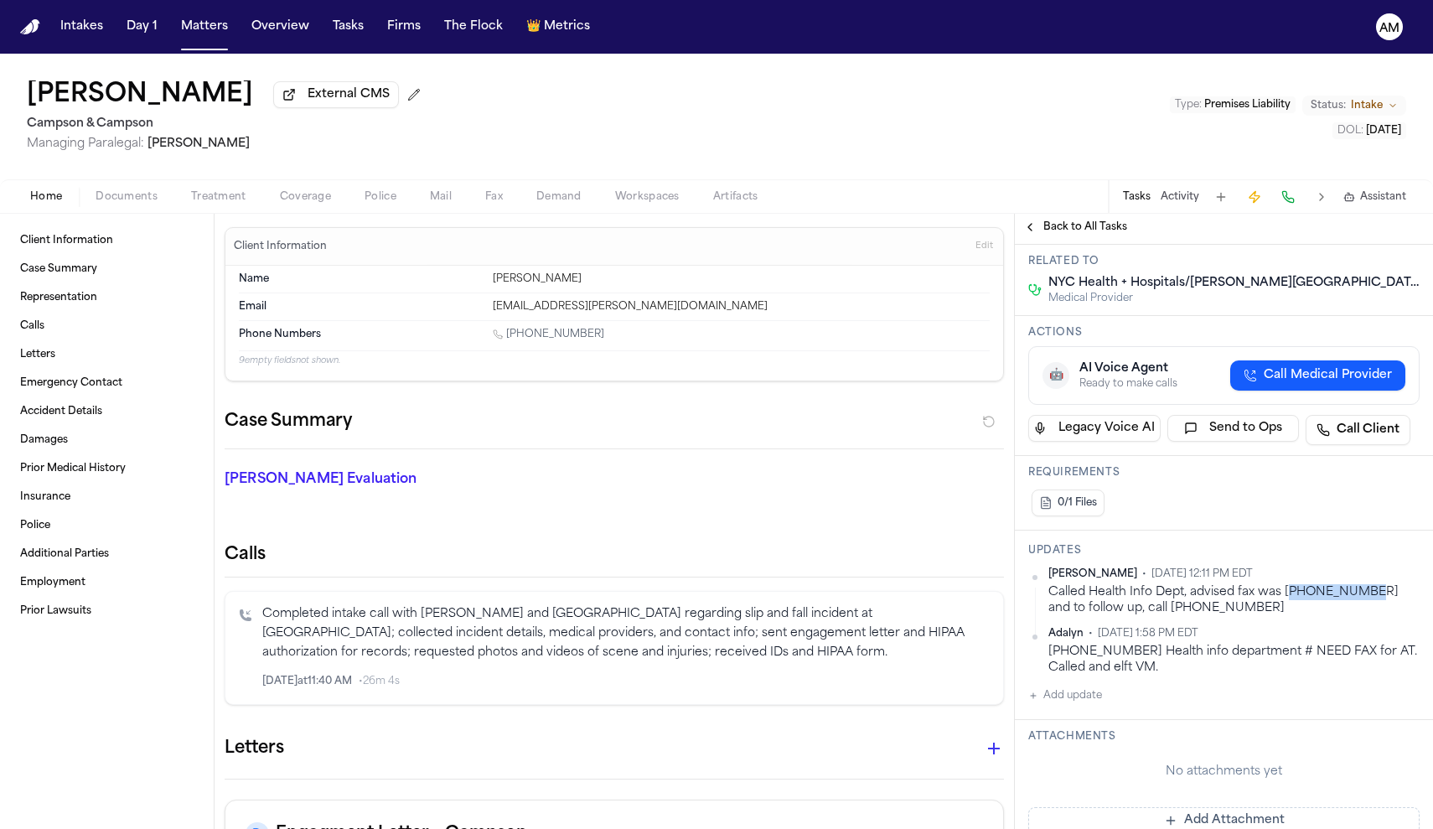
scroll to position [0, 0]
click at [1086, 703] on button "Add update" at bounding box center [1065, 695] width 74 height 20
click at [1169, 700] on textarea "Add your update" at bounding box center [1234, 709] width 358 height 34
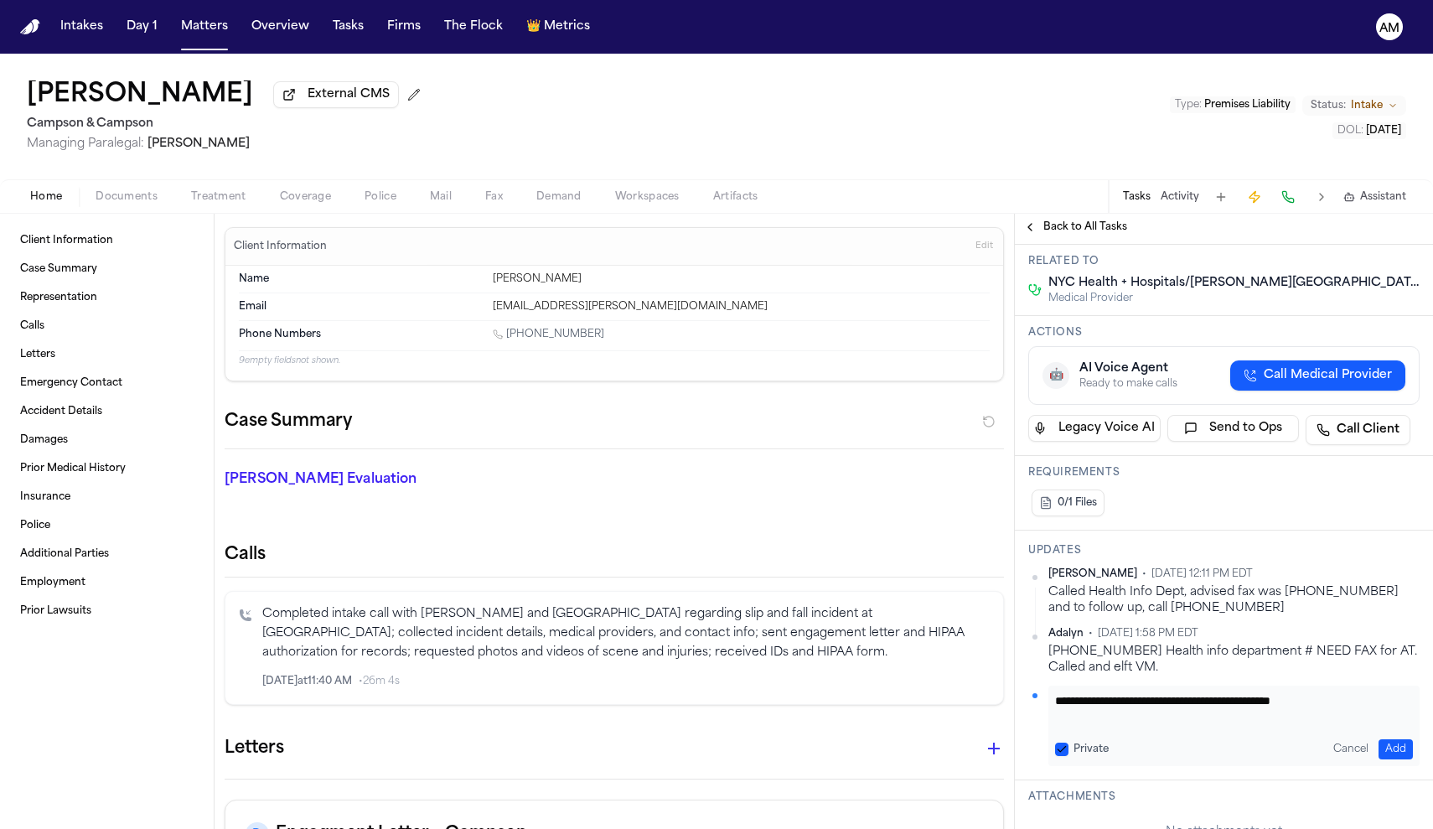
paste textarea "*********"
type textarea "**********"
click at [1103, 747] on label "Private" at bounding box center [1090, 748] width 35 height 13
click at [1068, 747] on button "Private" at bounding box center [1061, 748] width 13 height 13
click at [1404, 757] on button "Add" at bounding box center [1395, 749] width 34 height 20
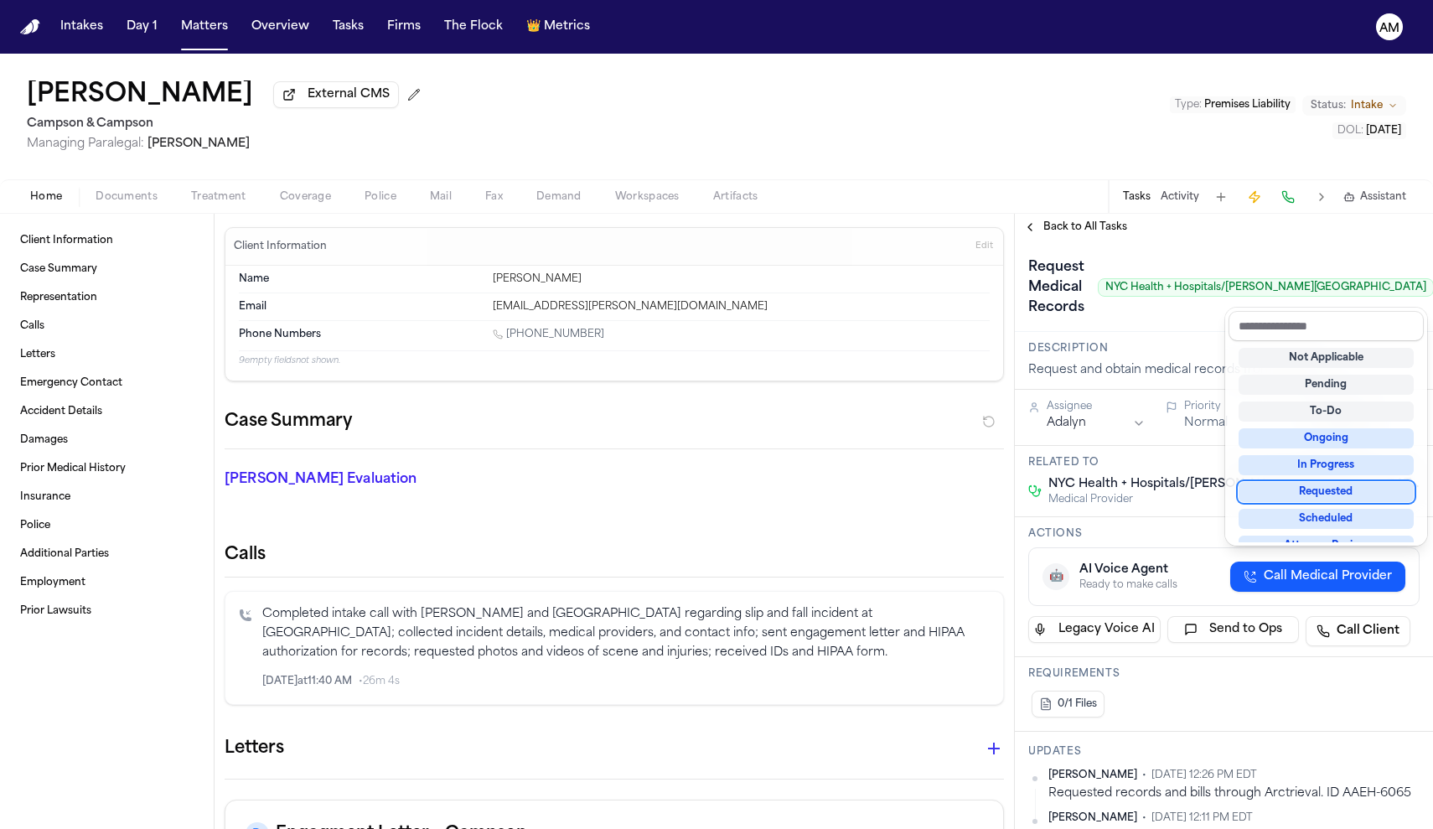
click at [1352, 492] on div "Requested" at bounding box center [1325, 492] width 175 height 20
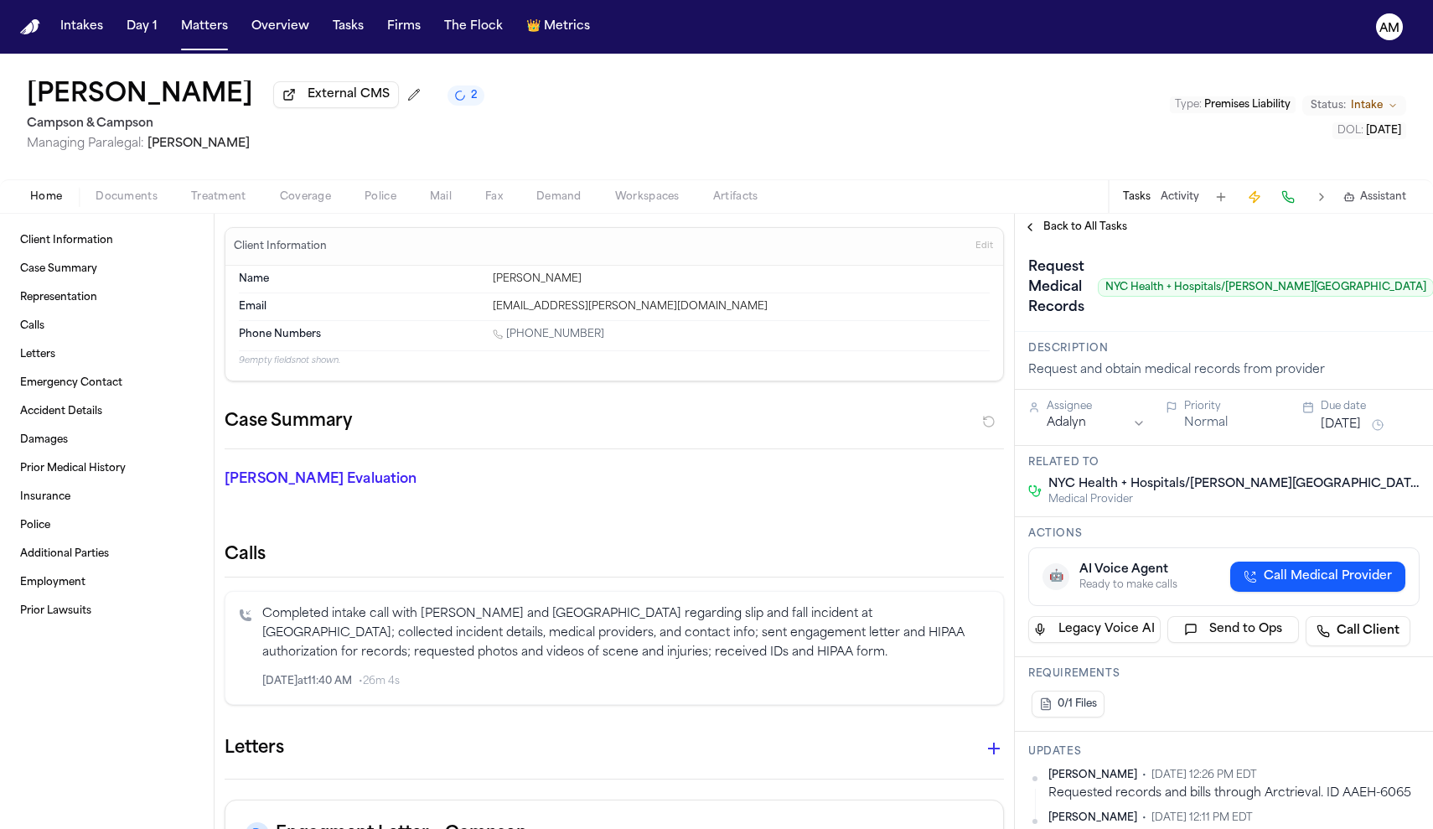
click at [1358, 420] on button "Sep 22, 2025" at bounding box center [1340, 424] width 40 height 17
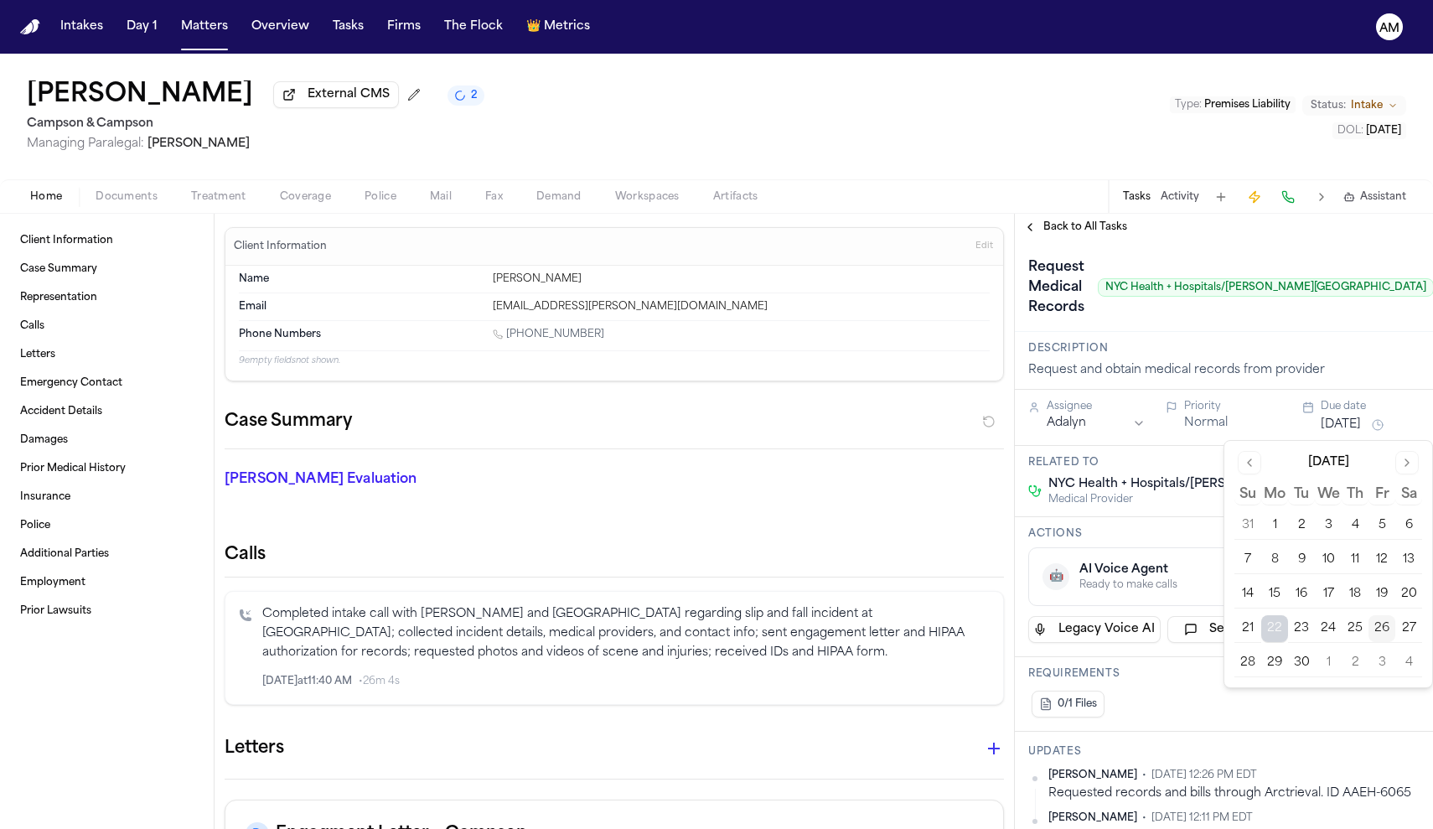
click at [1322, 671] on button "1" at bounding box center [1328, 662] width 27 height 27
click at [1325, 659] on button "1" at bounding box center [1328, 662] width 27 height 27
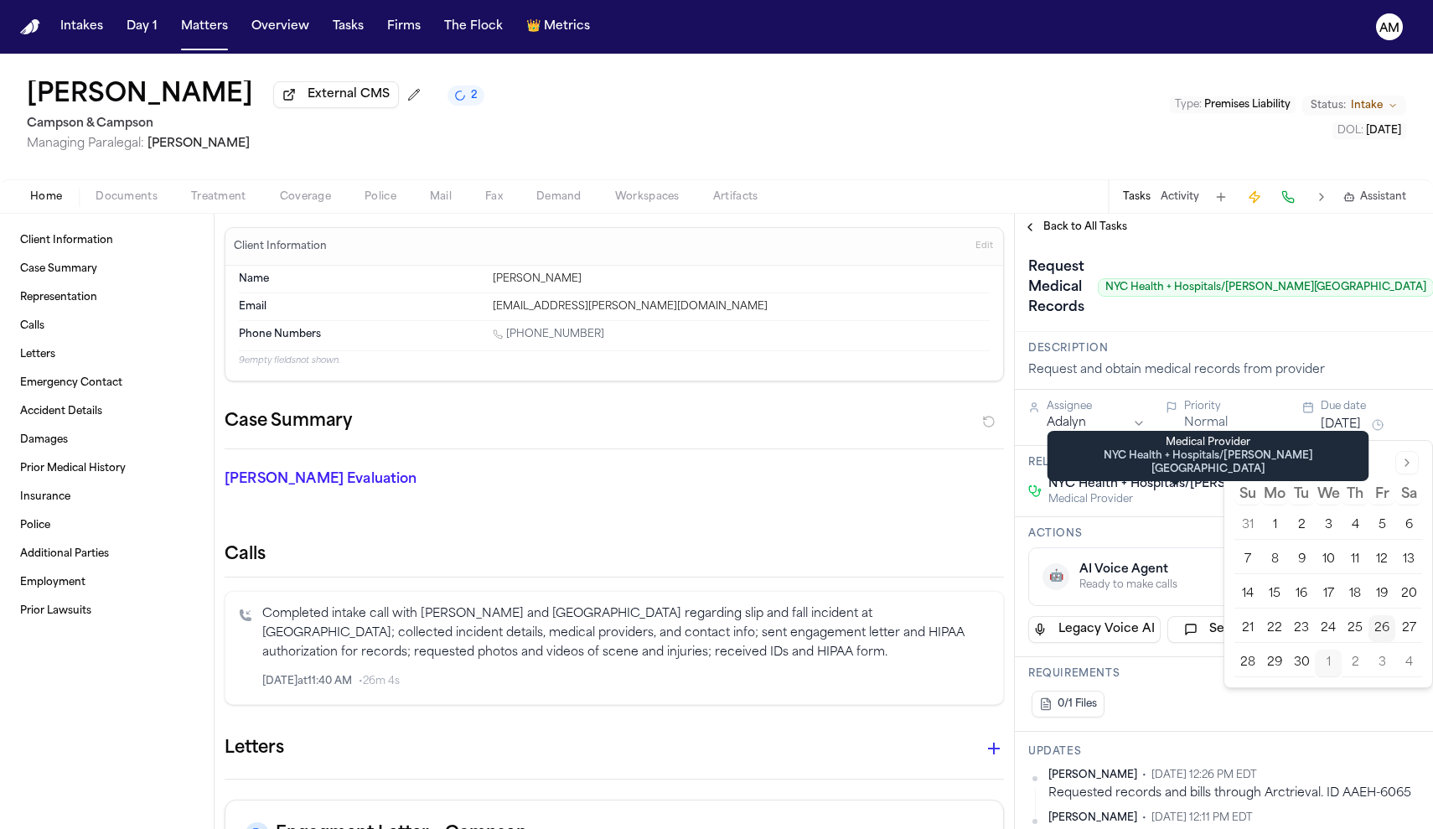
click at [1069, 426] on html "Intakes Day 1 Matters Overview Tasks Firms The Flock 👑 Metrics AM Rodney Watkin…" at bounding box center [716, 414] width 1433 height 829
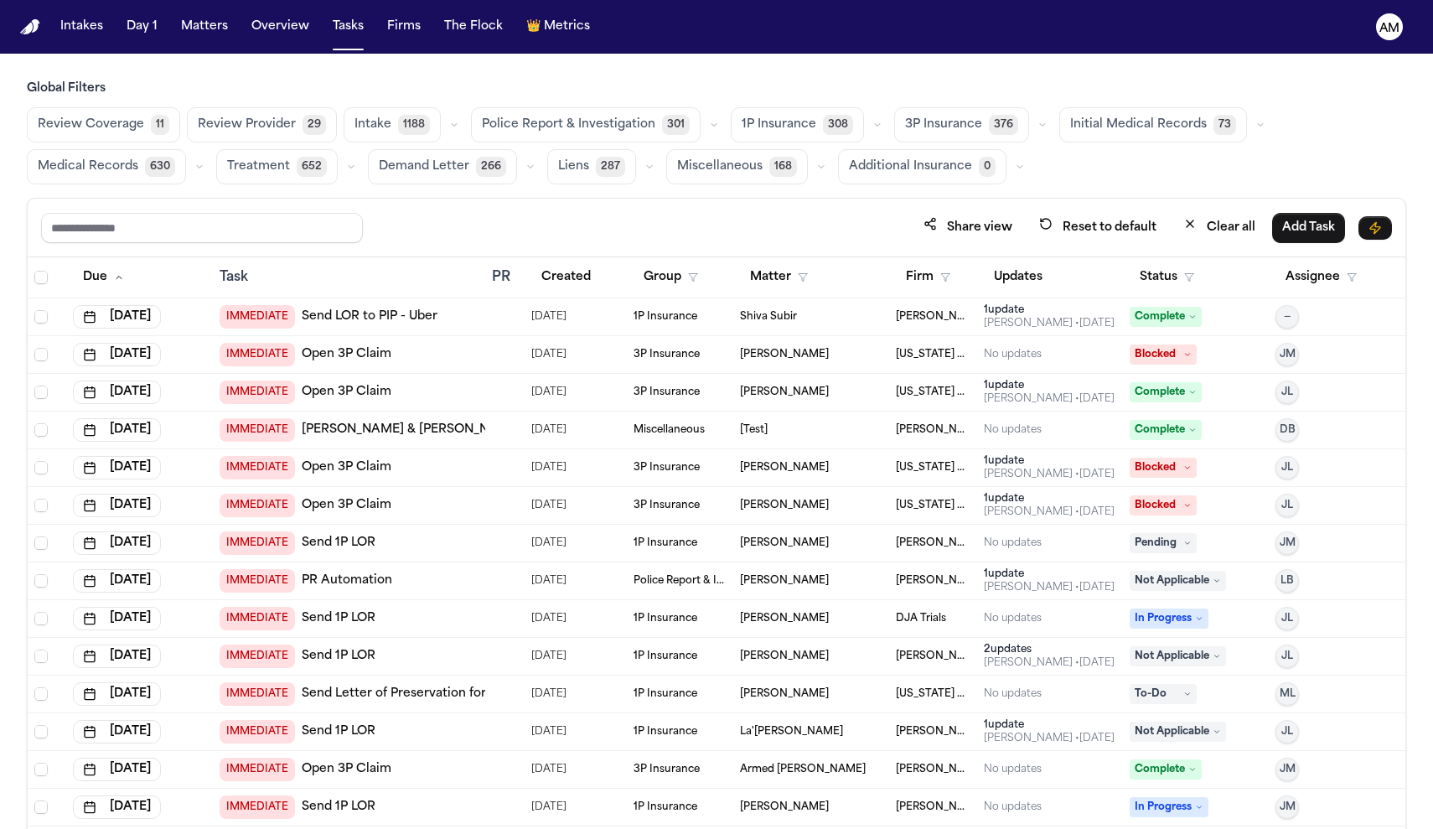
click at [79, 158] on span "Medical Records" at bounding box center [88, 166] width 101 height 17
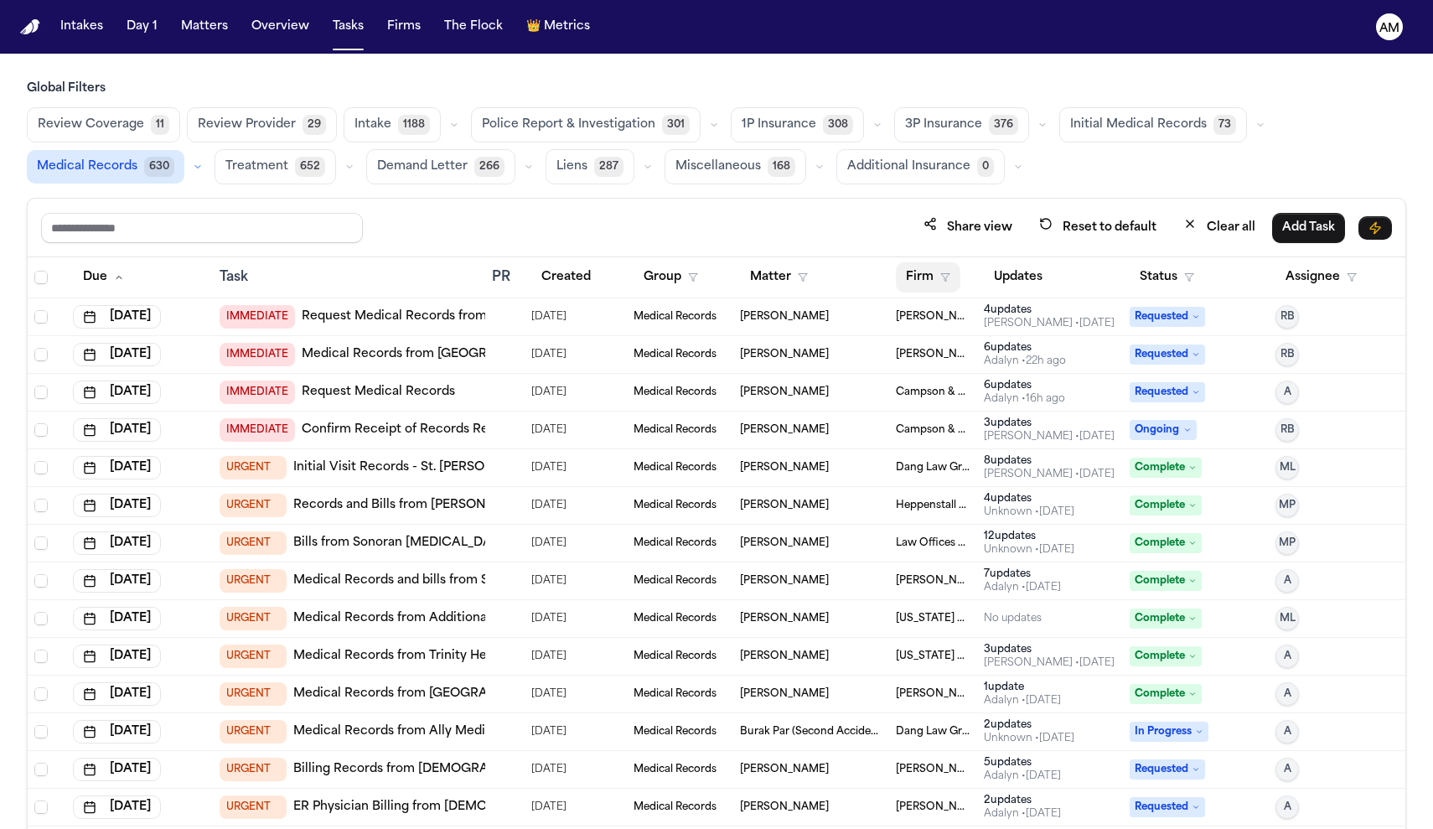
click at [942, 287] on button "Firm" at bounding box center [928, 277] width 65 height 30
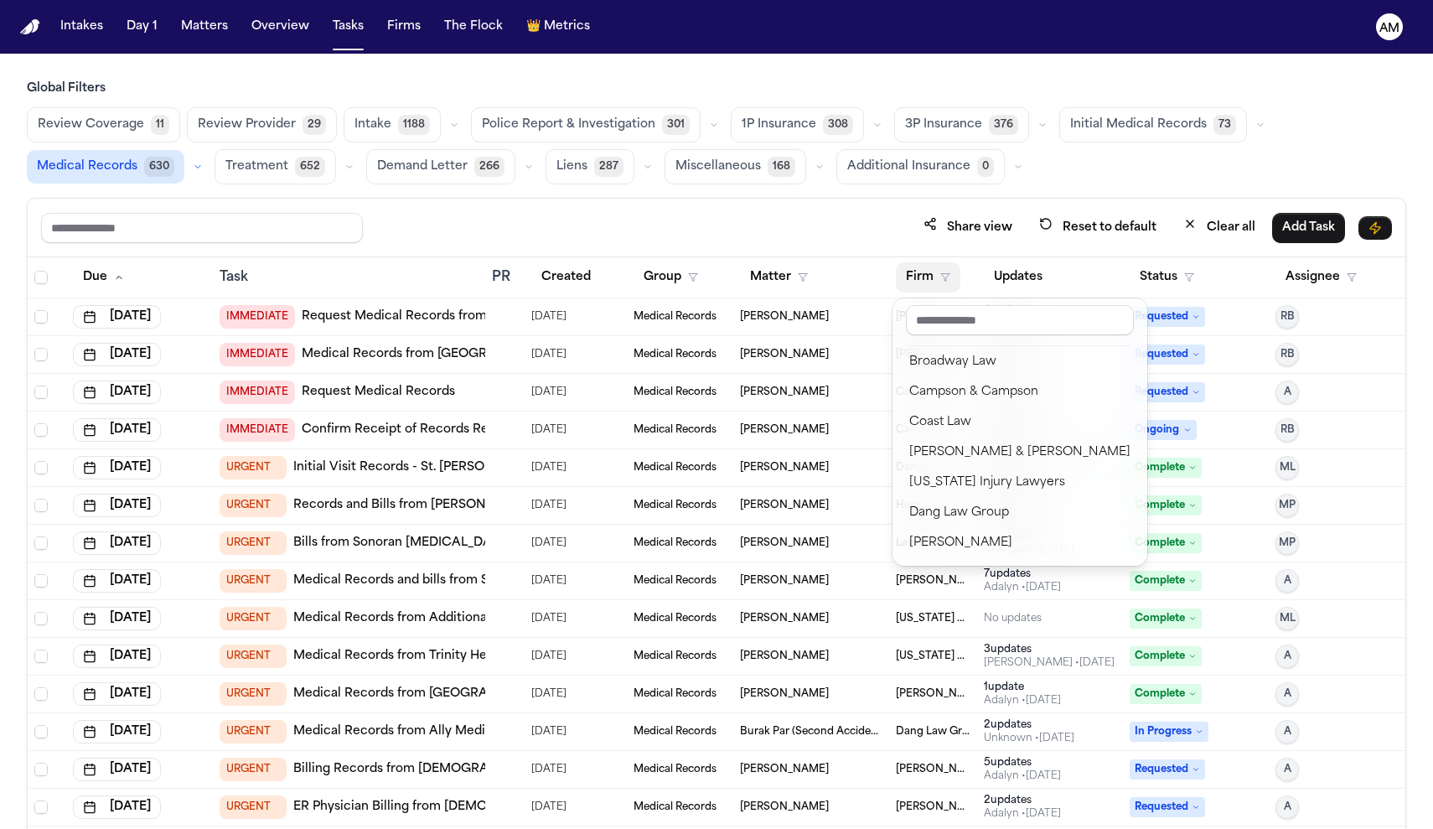
scroll to position [216, 0]
click at [1010, 386] on div "Campson & Campson" at bounding box center [1019, 390] width 221 height 20
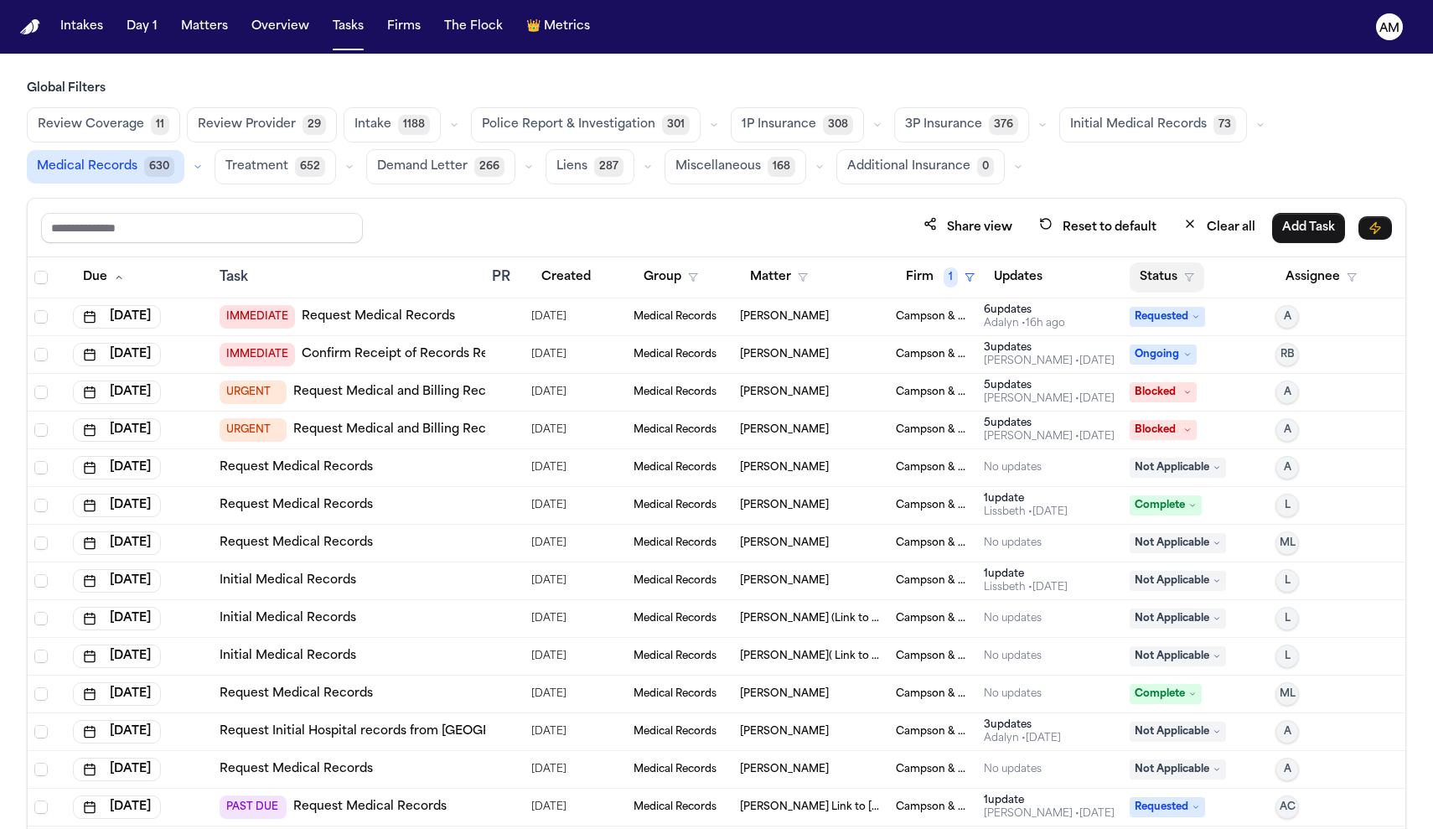
click at [1165, 281] on button "Status" at bounding box center [1166, 277] width 75 height 30
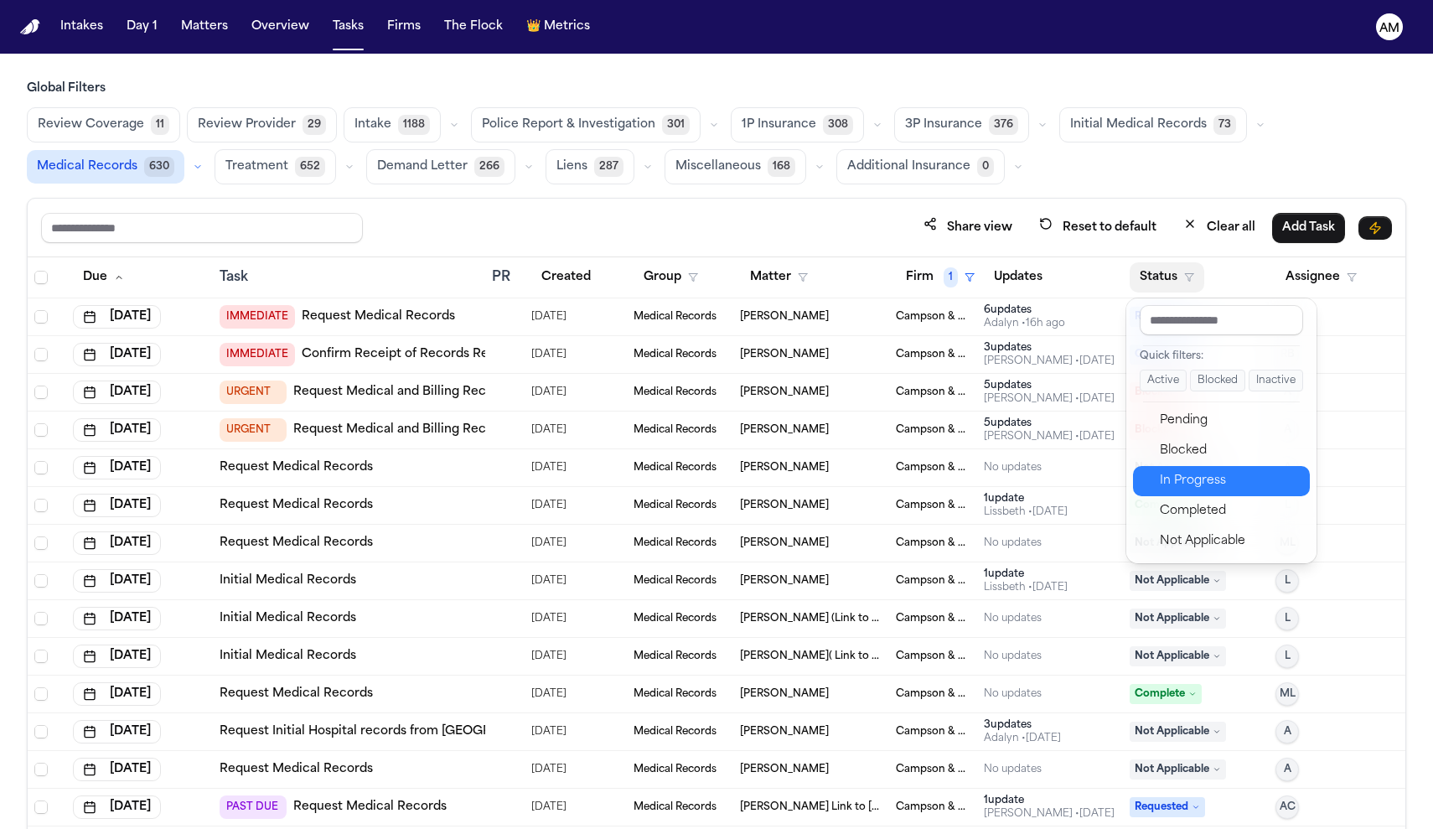
click at [1202, 487] on div "In Progress" at bounding box center [1230, 481] width 140 height 20
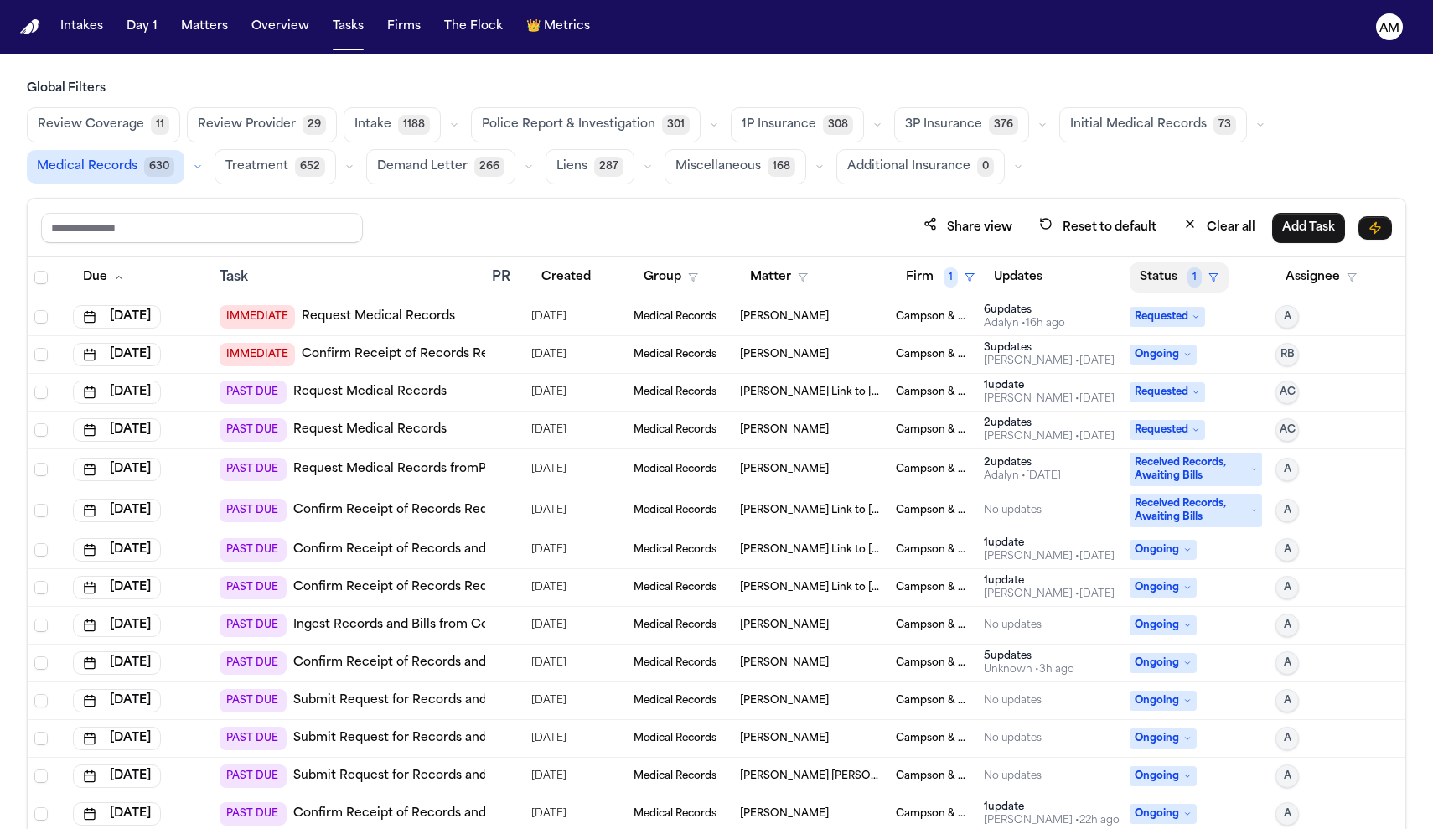
click at [1184, 271] on button "Status 1" at bounding box center [1178, 277] width 99 height 30
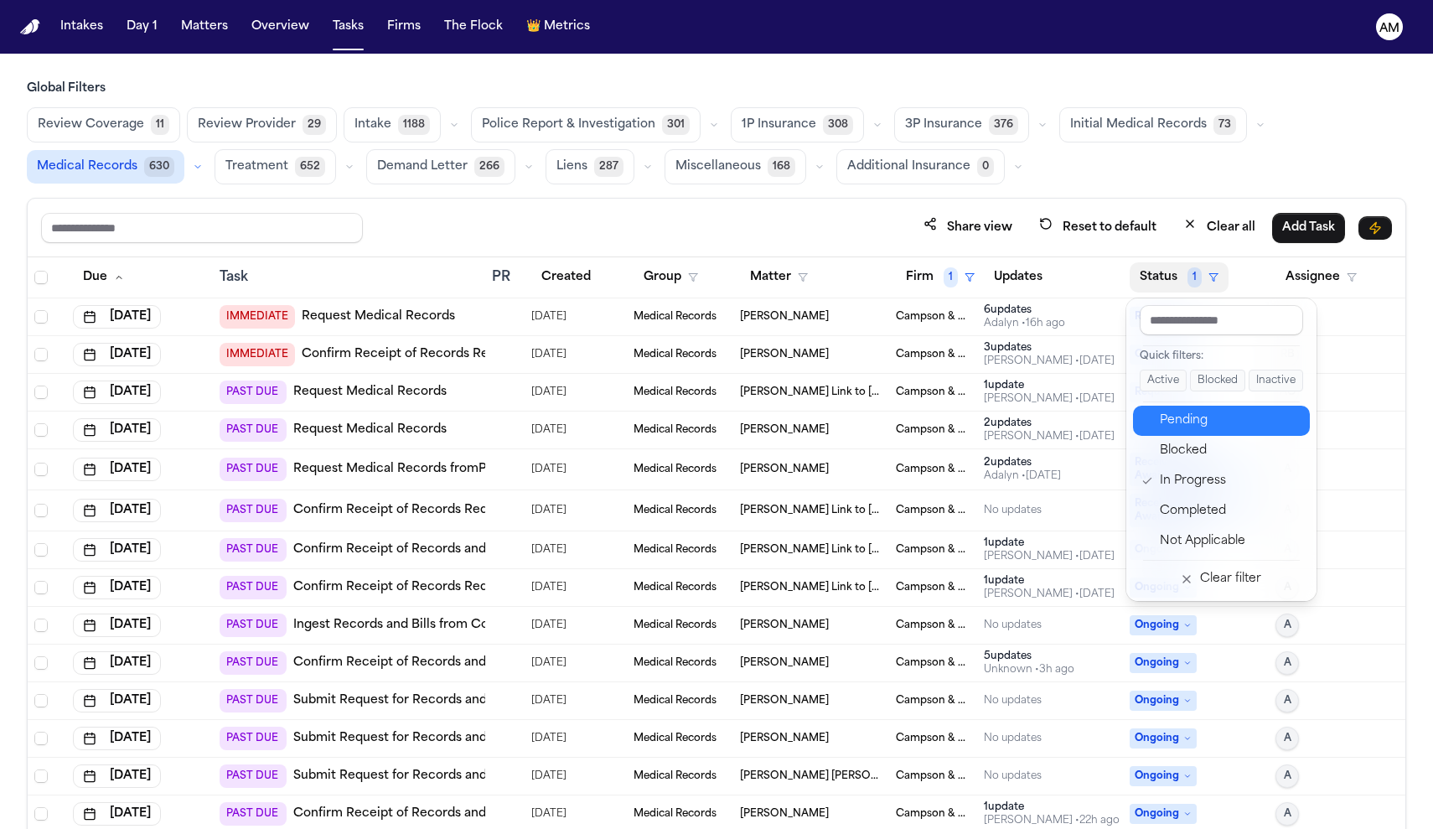
click at [1186, 424] on div "Pending" at bounding box center [1230, 421] width 140 height 20
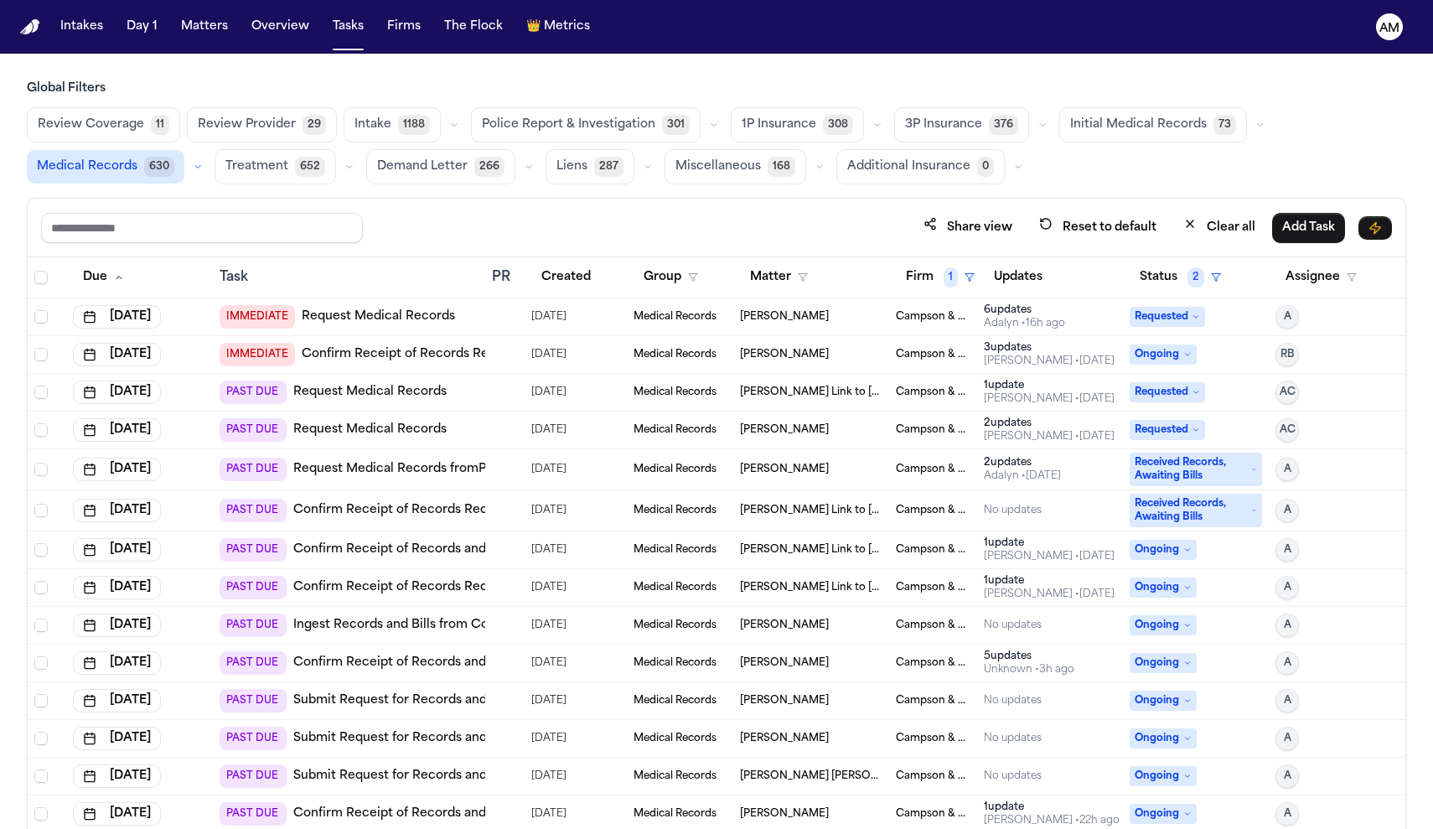
click at [1191, 311] on span "Requested" at bounding box center [1166, 317] width 75 height 20
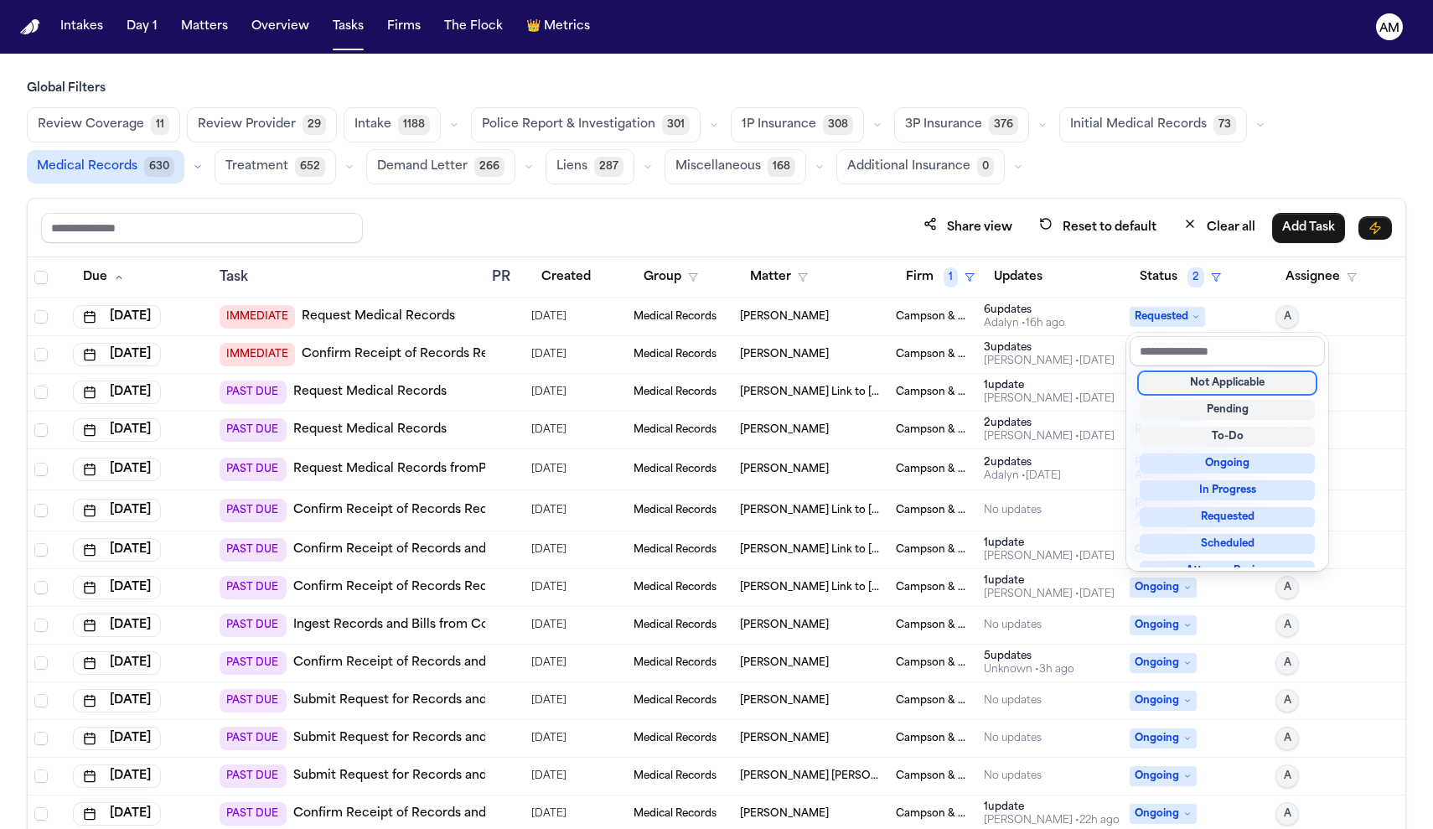
click at [1203, 273] on table "Due Task PR Created Group Matter Firm 1 Updates Status 2 Assignee [DATE] IMMEDI…" at bounding box center [716, 810] width 1377 height 1107
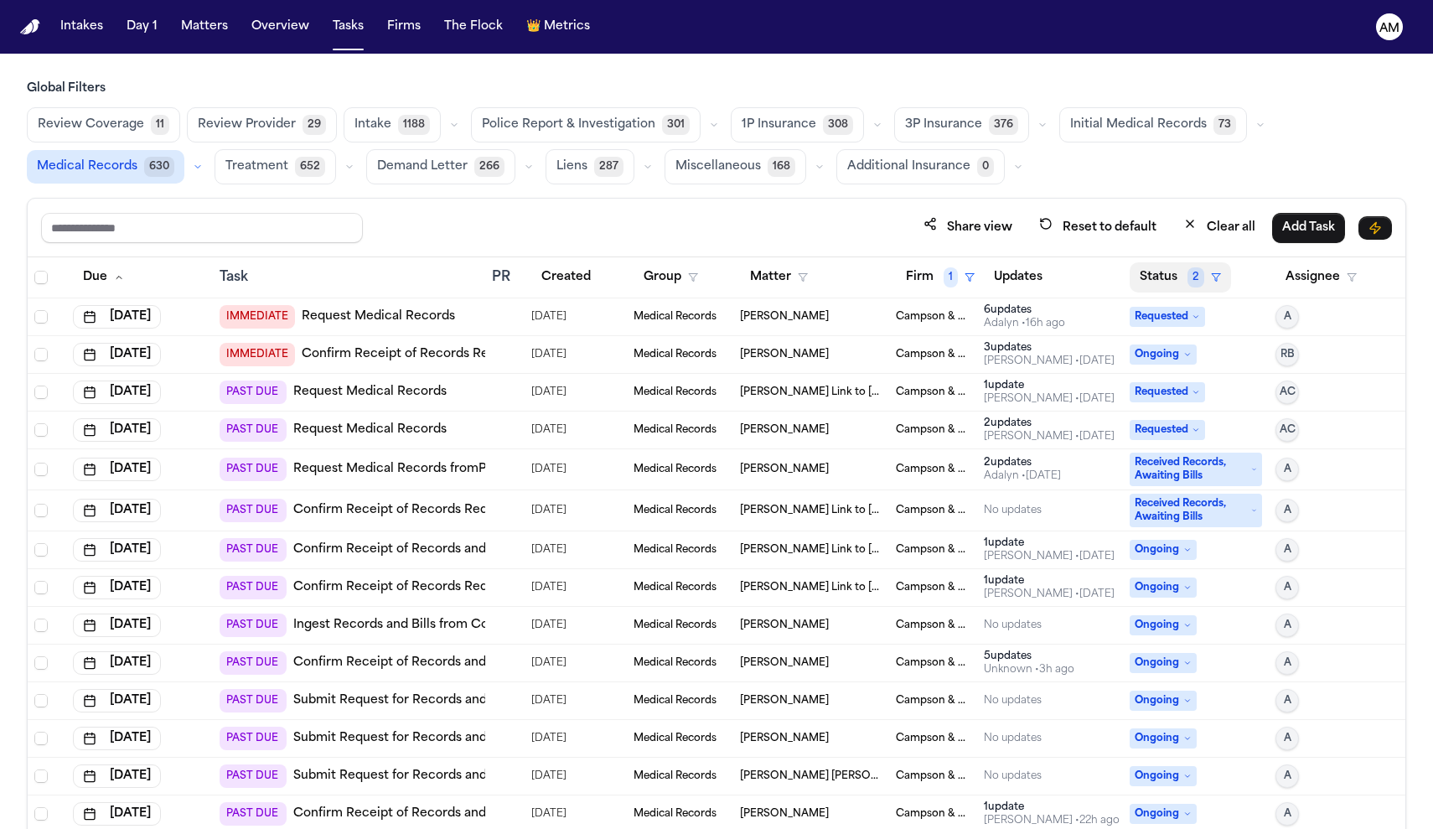
click at [1217, 276] on icon "button" at bounding box center [1216, 277] width 10 height 10
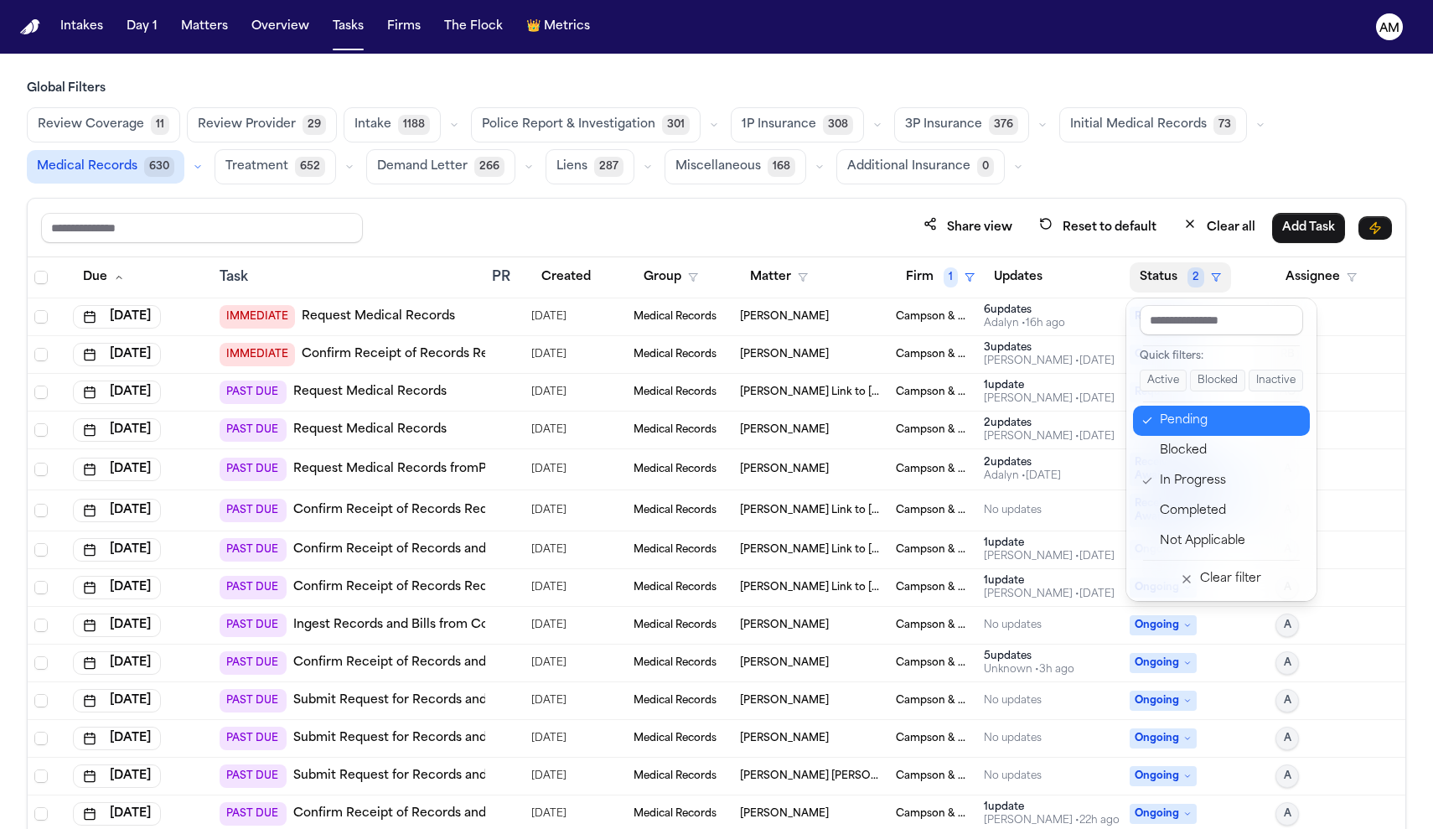
click at [1186, 414] on div "Pending" at bounding box center [1230, 421] width 140 height 20
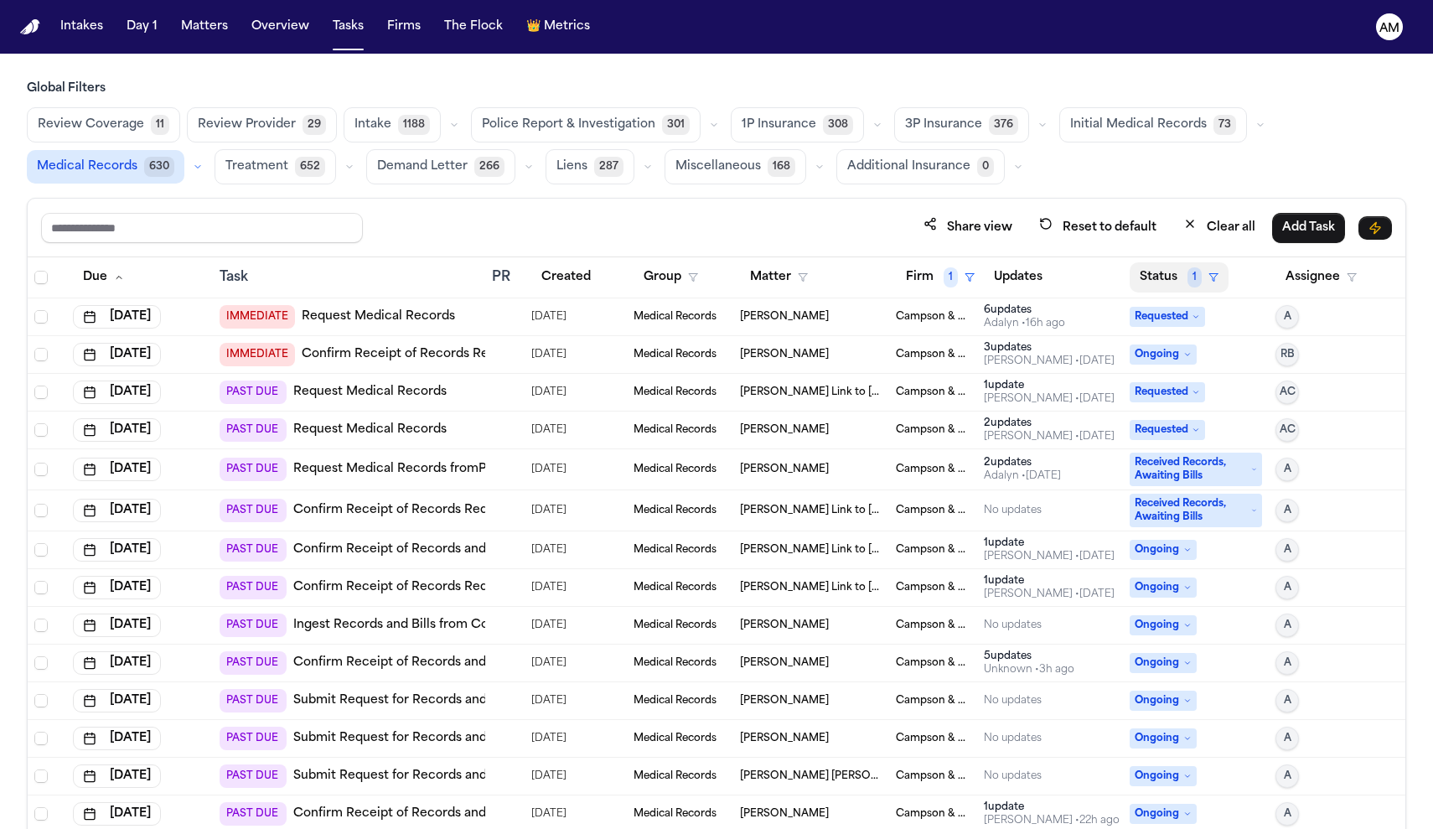
click at [1211, 270] on button "Status 1" at bounding box center [1178, 277] width 99 height 30
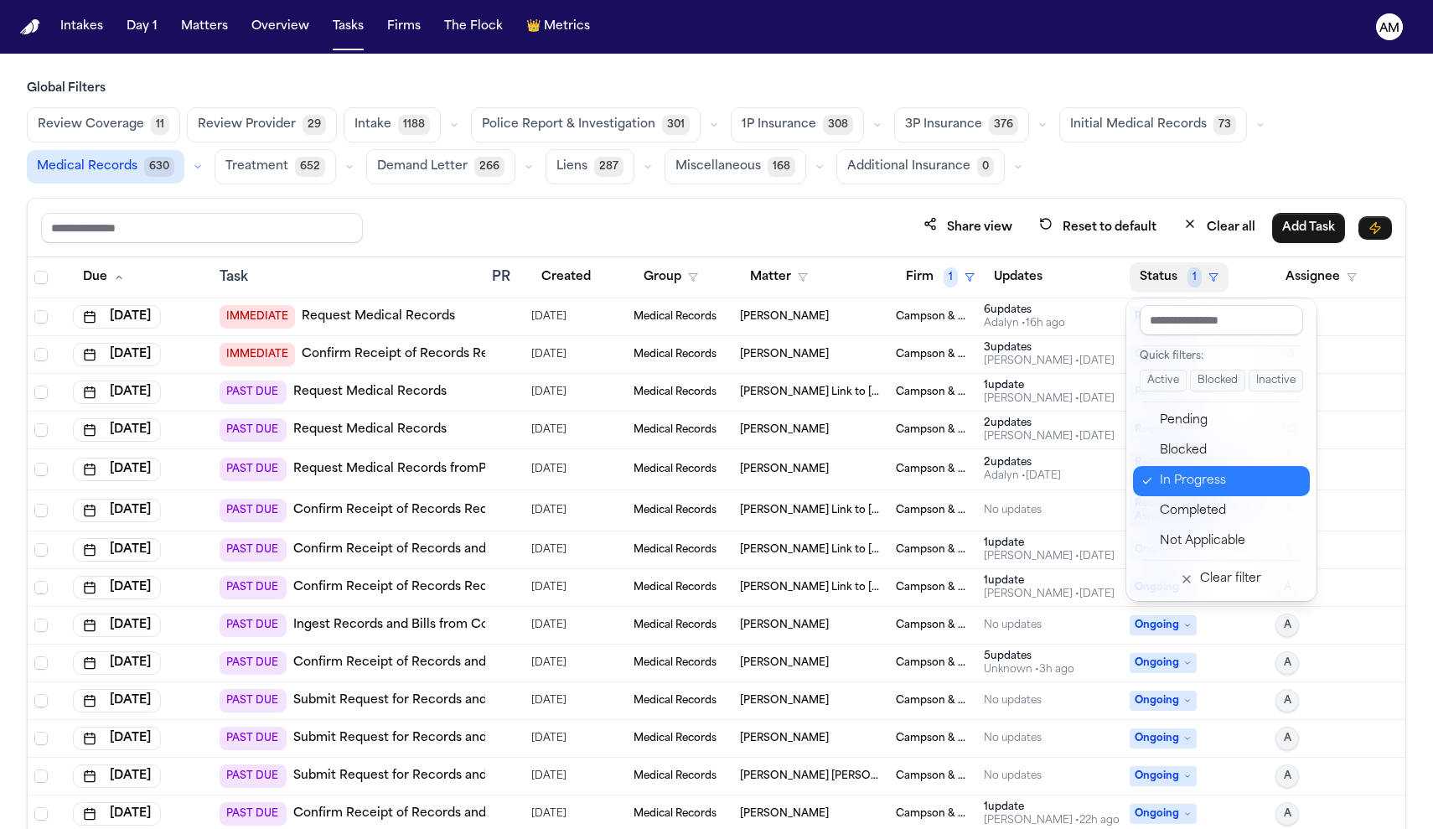
click at [1195, 467] on button "In Progress" at bounding box center [1221, 481] width 177 height 30
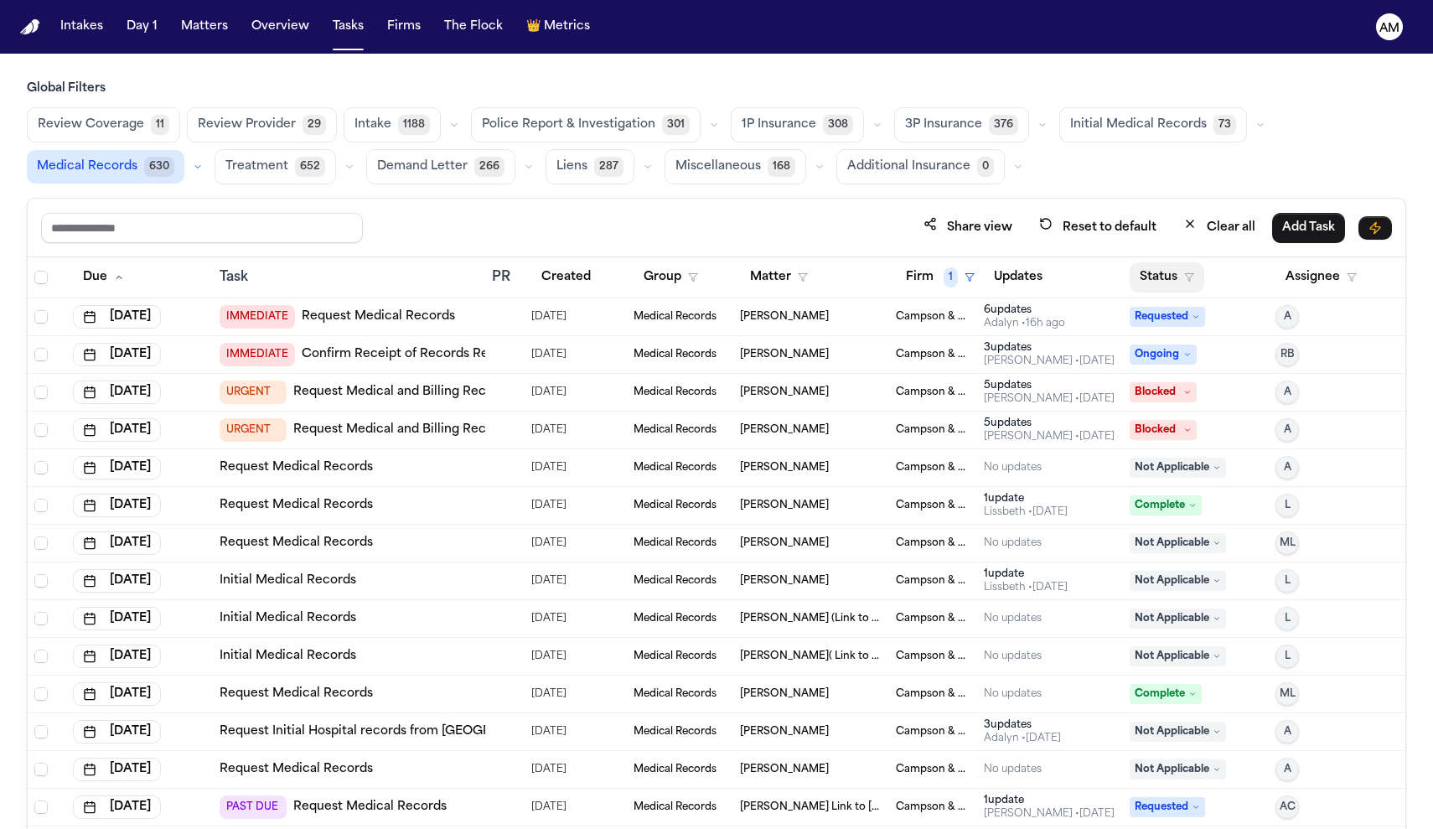
click at [1182, 273] on button "Status" at bounding box center [1166, 277] width 75 height 30
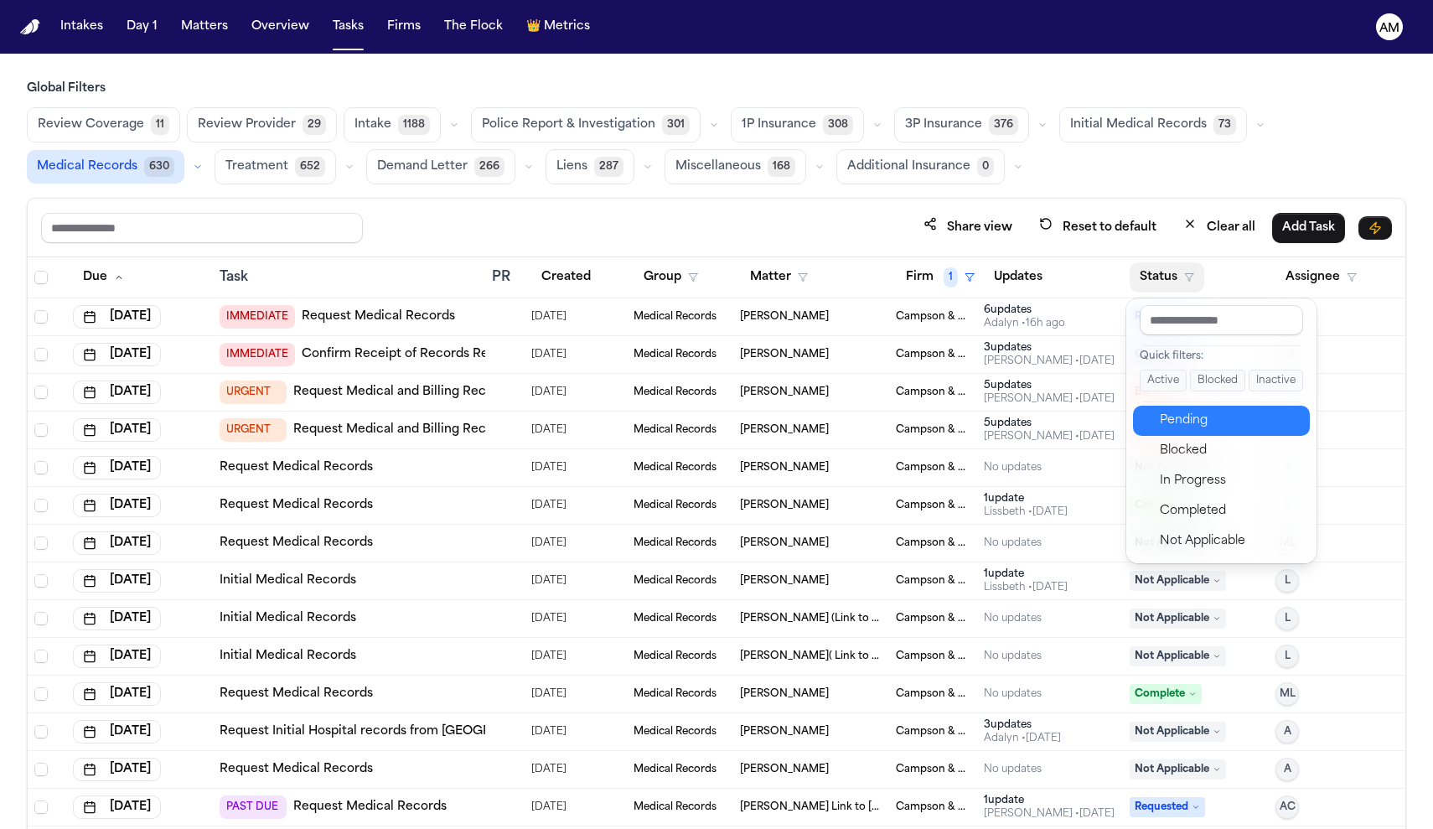
click at [1198, 425] on div "Pending" at bounding box center [1230, 421] width 140 height 20
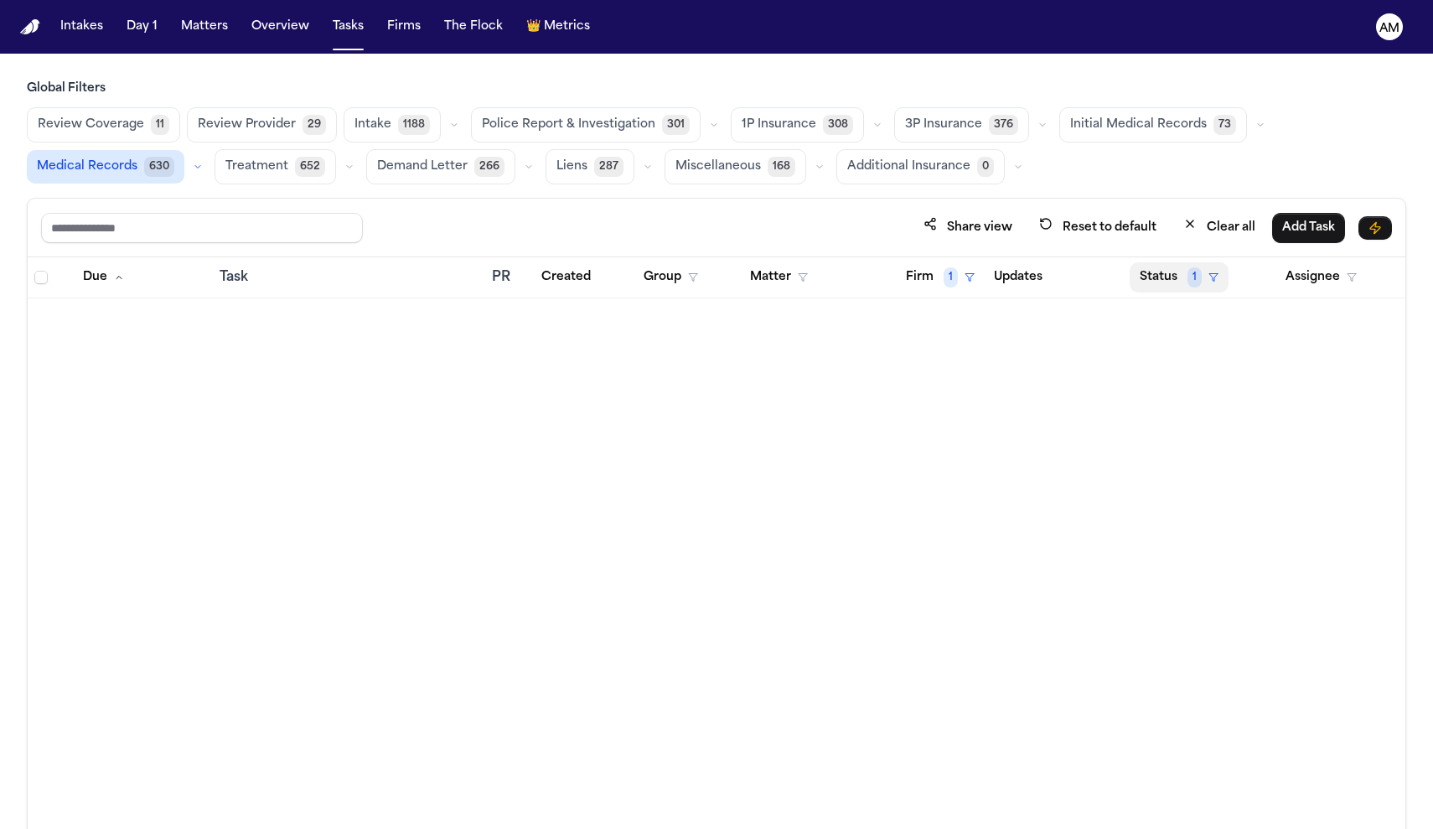
click at [1211, 287] on button "Status 1" at bounding box center [1178, 277] width 99 height 30
click at [943, 273] on table "Due Task PR Created Group Matter Firm 1 Updates Status 1 Assignee" at bounding box center [716, 277] width 1377 height 41
click at [943, 273] on span "1" at bounding box center [950, 277] width 14 height 20
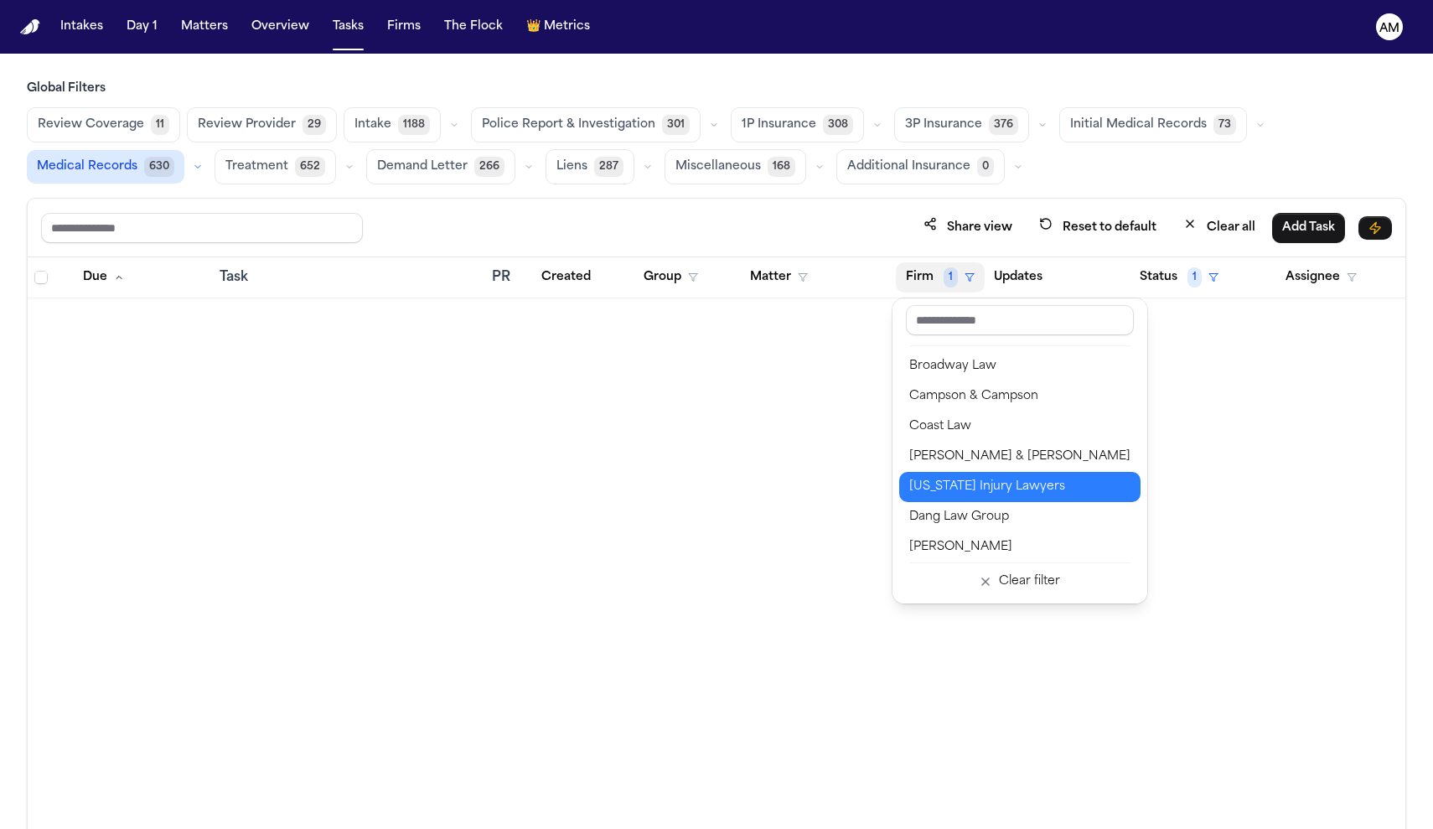
scroll to position [183, 0]
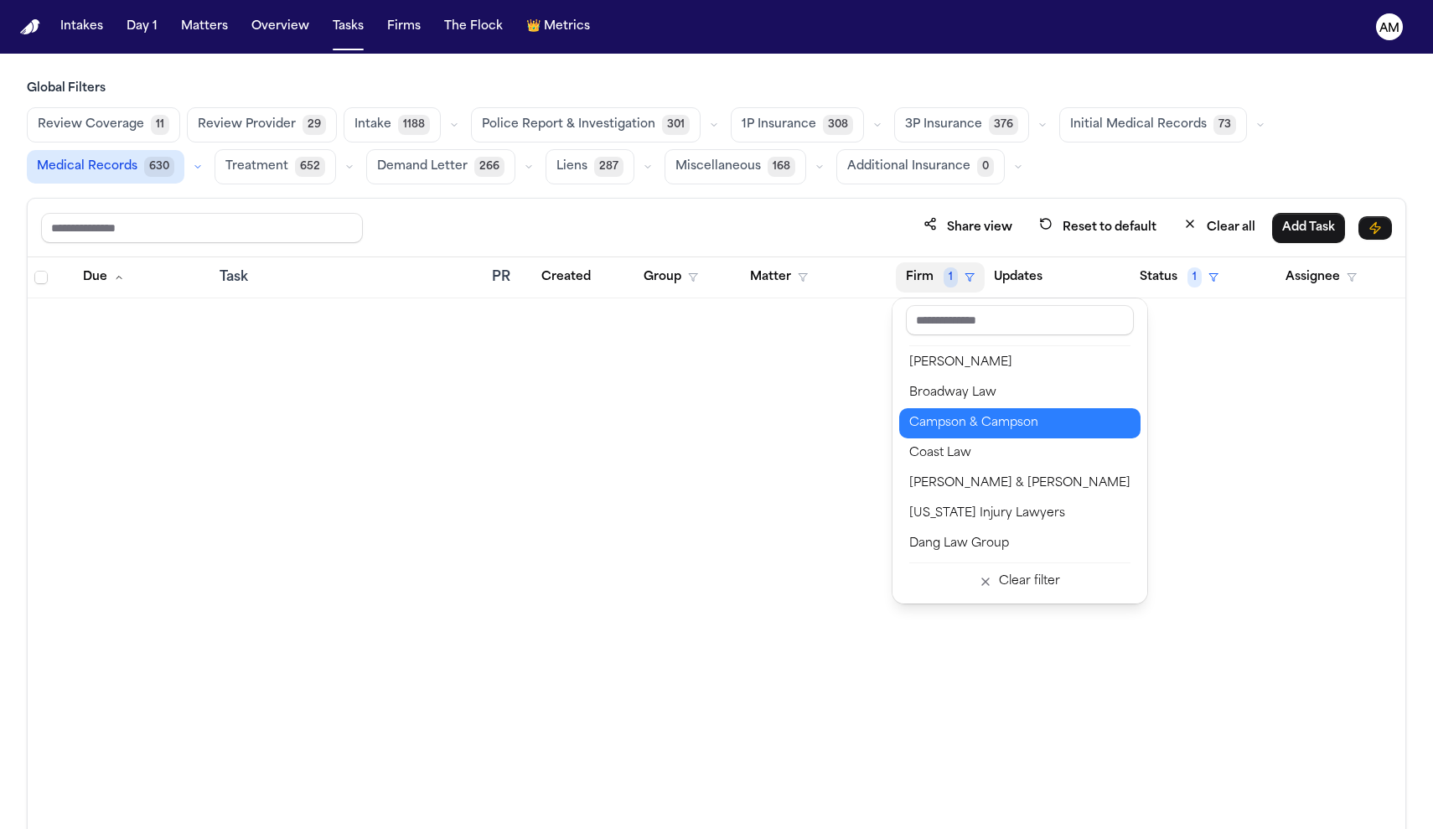
click at [966, 424] on div "Campson & Campson" at bounding box center [1019, 423] width 221 height 20
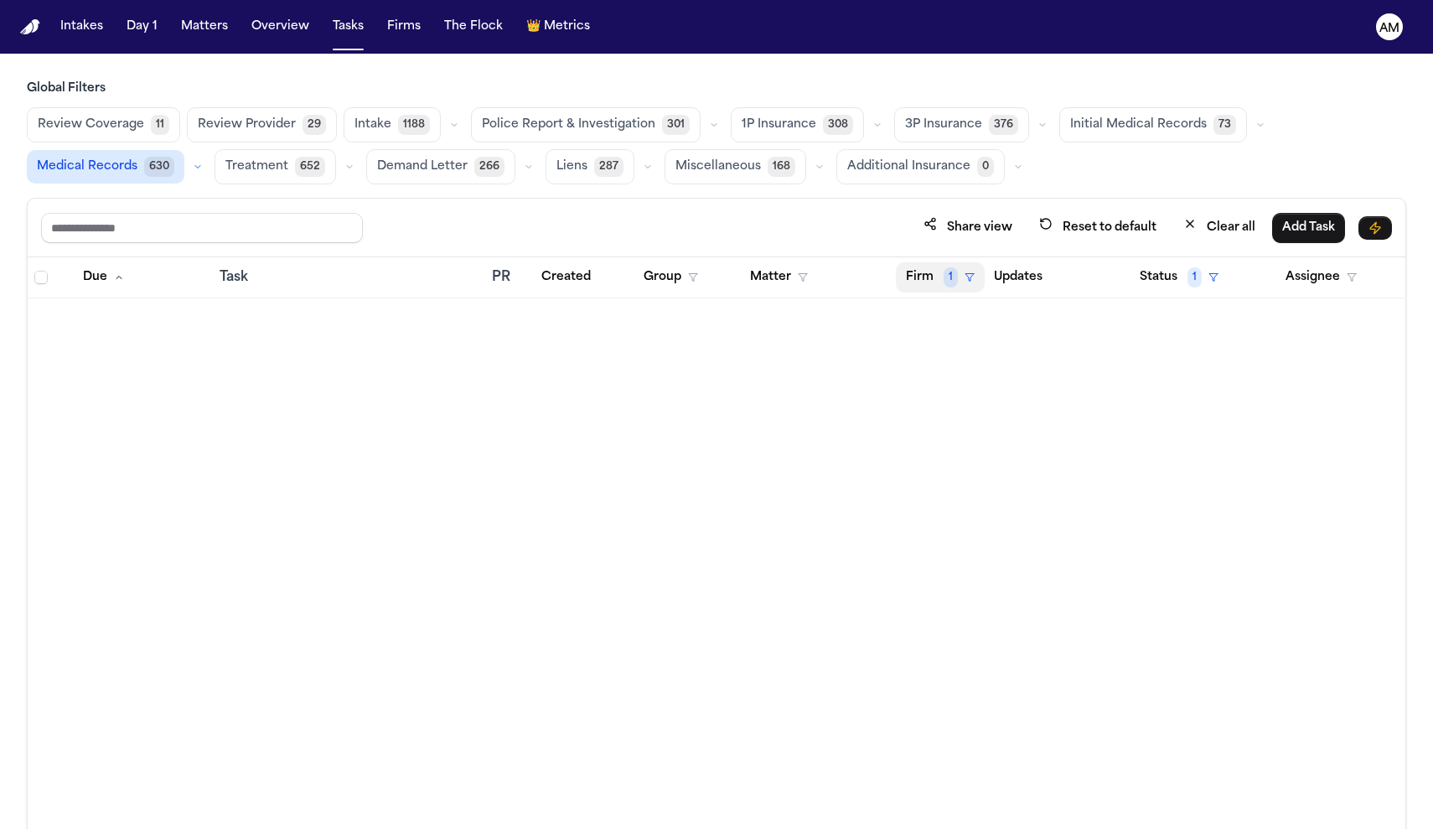
click at [940, 279] on button "Firm 1" at bounding box center [940, 277] width 89 height 30
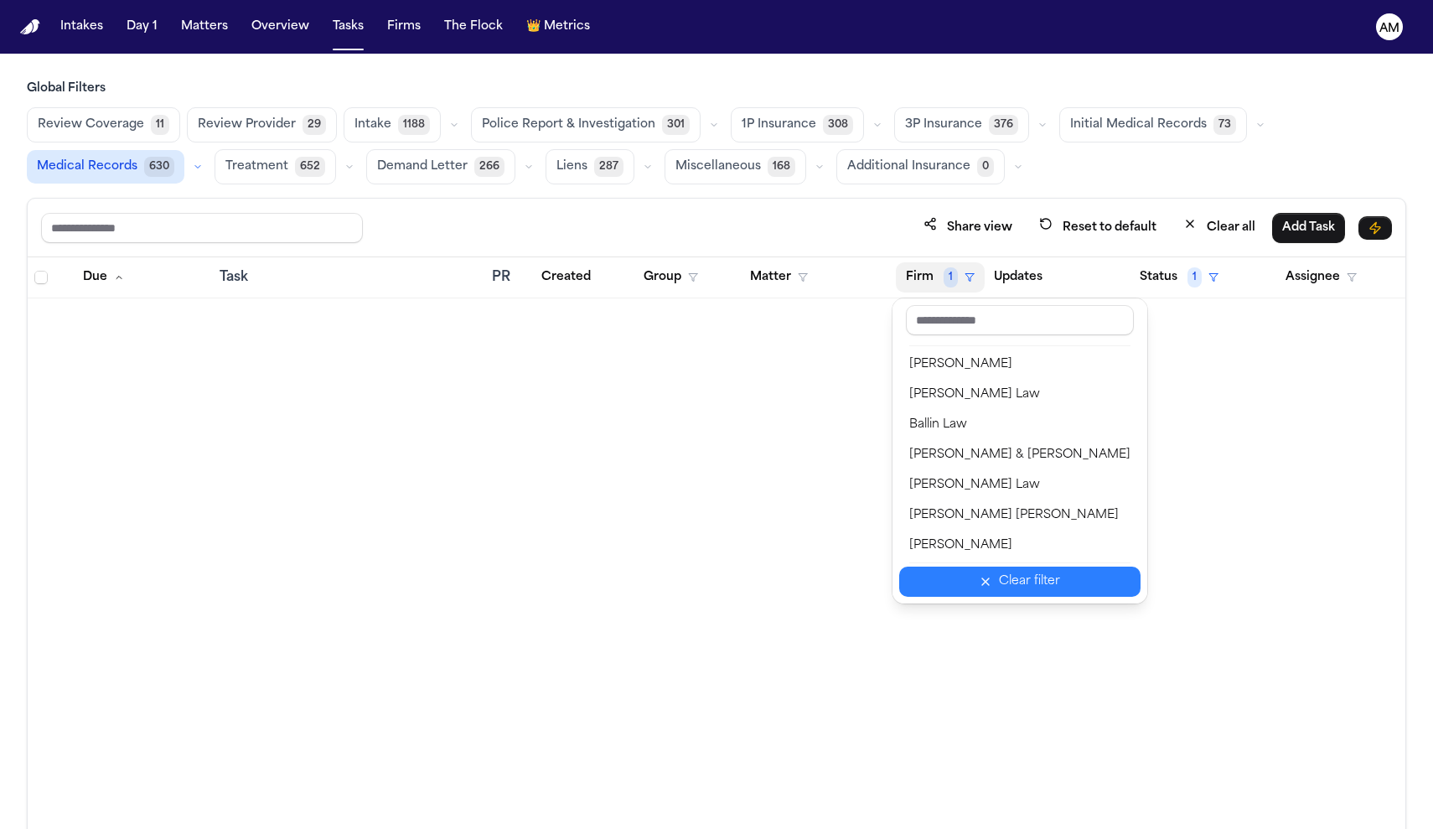
click at [999, 568] on button "Clear filter" at bounding box center [1019, 581] width 241 height 30
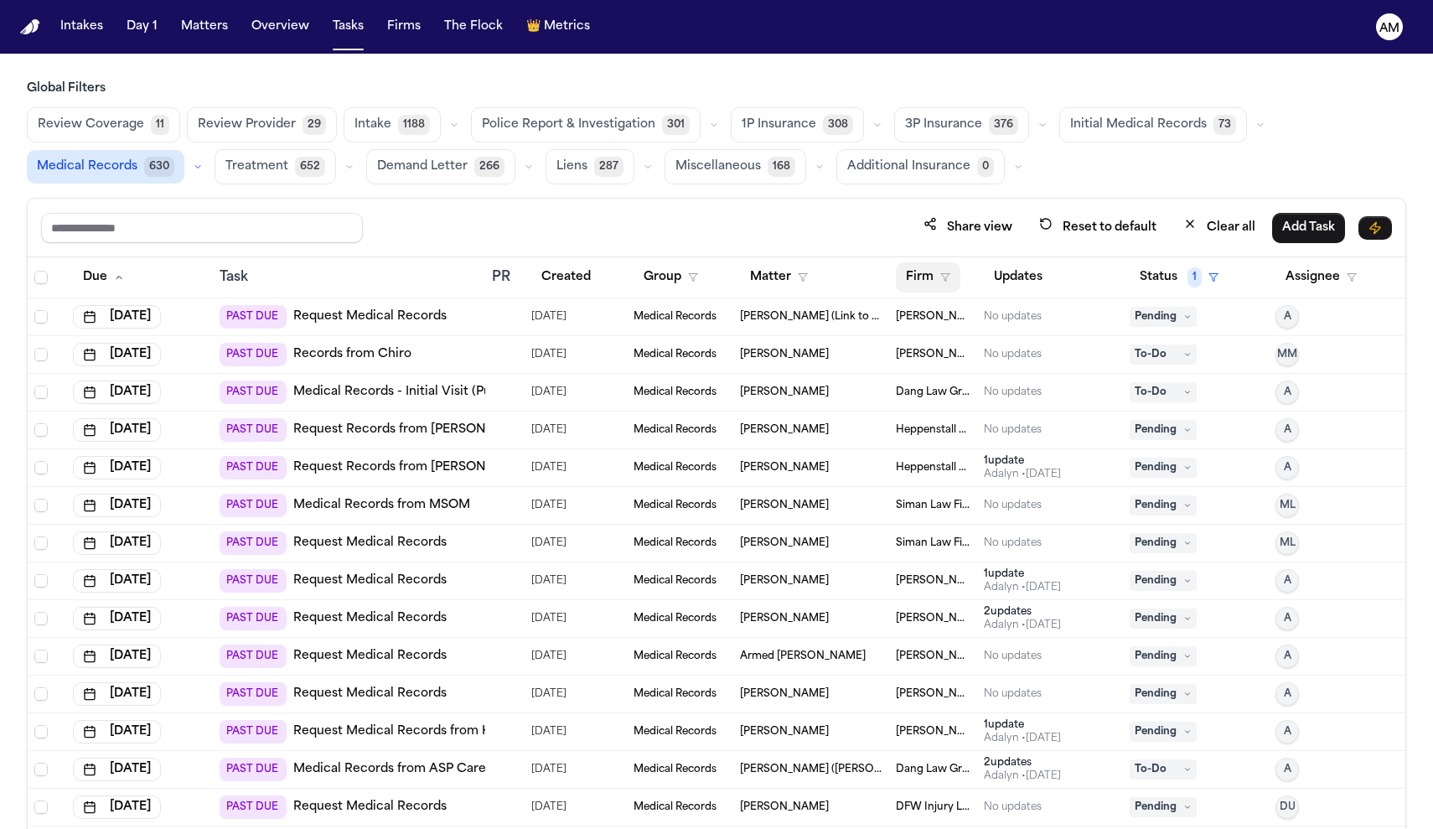
click at [949, 276] on icon "button" at bounding box center [945, 277] width 10 height 10
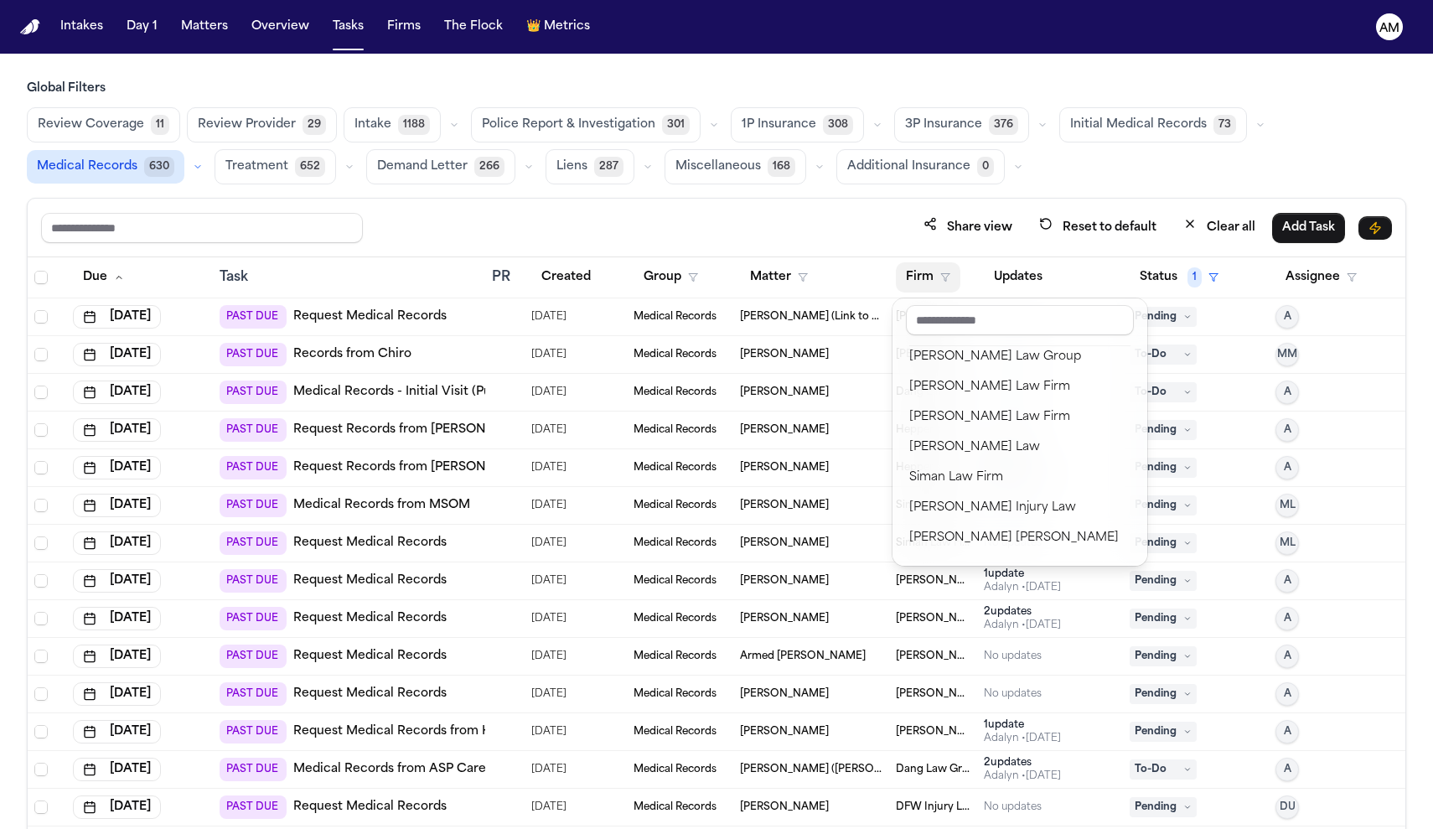
scroll to position [1607, 0]
click at [969, 407] on div "[PERSON_NAME] Law Firm" at bounding box center [1019, 416] width 221 height 20
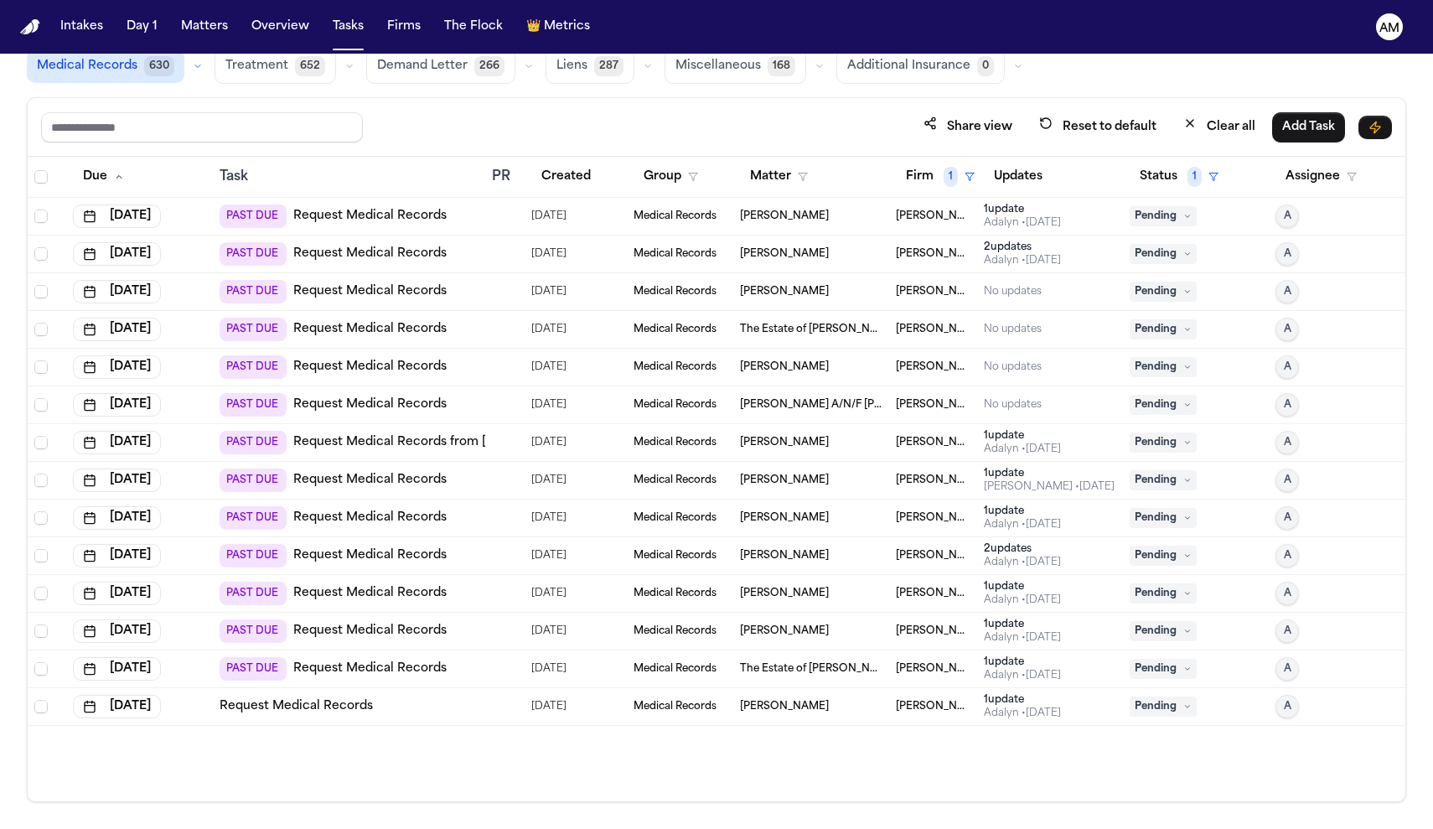
scroll to position [100, 0]
click at [390, 225] on div "PAST DUE Request Medical Records" at bounding box center [333, 216] width 227 height 23
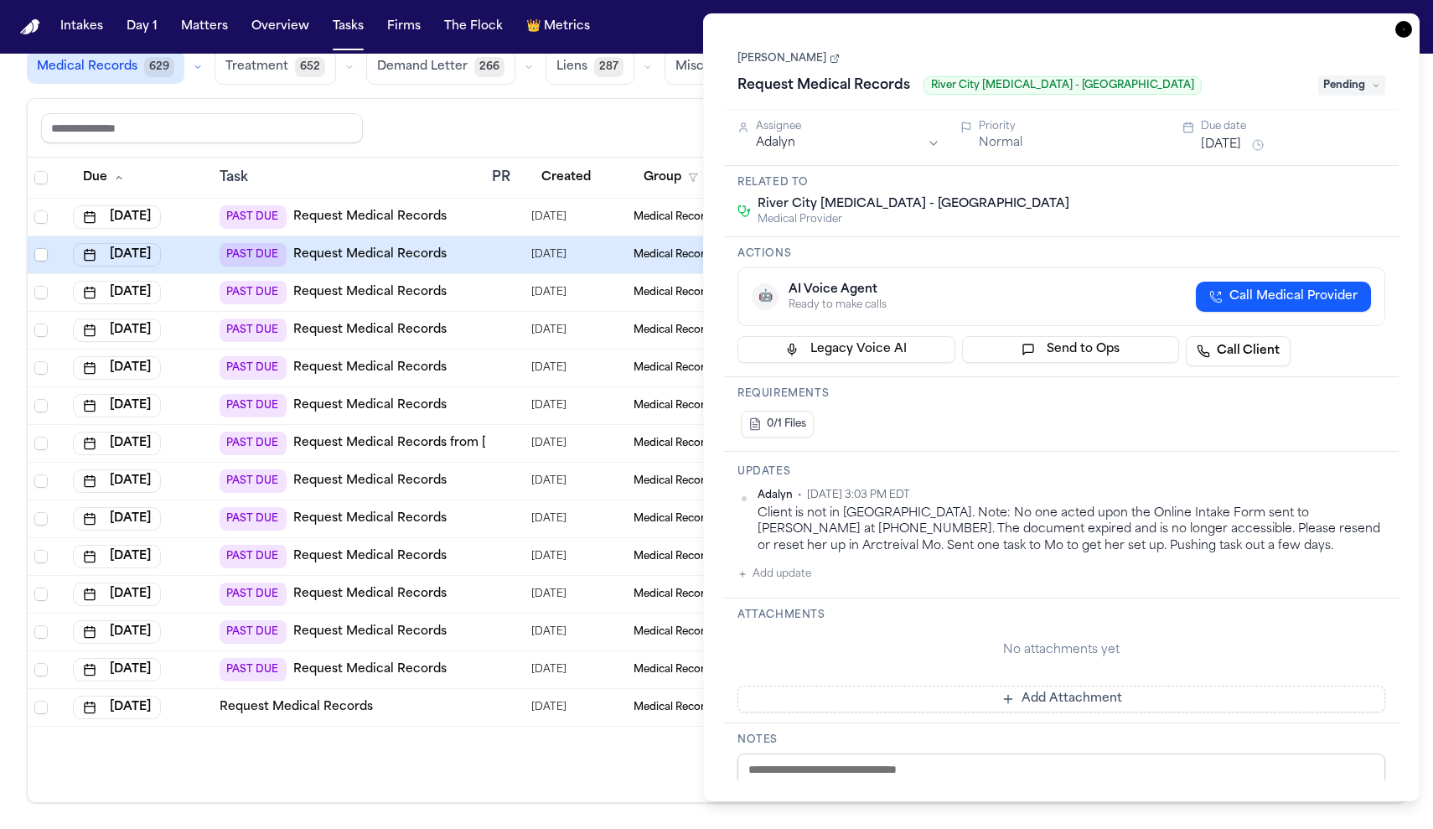
click at [603, 132] on div "Share view Reset to default Clear all Add Task" at bounding box center [716, 127] width 1351 height 31
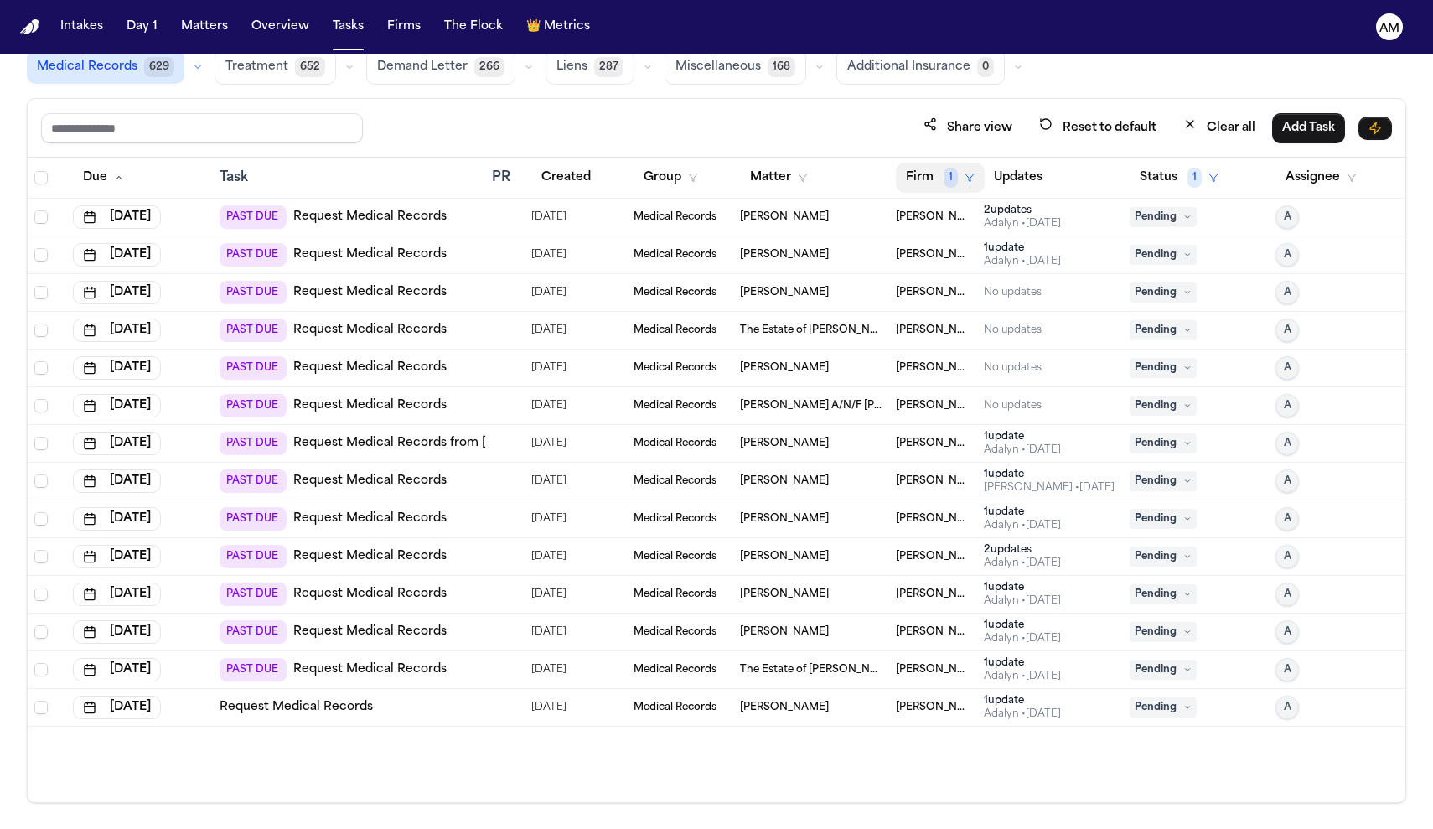
click at [963, 190] on button "Firm 1" at bounding box center [940, 178] width 89 height 30
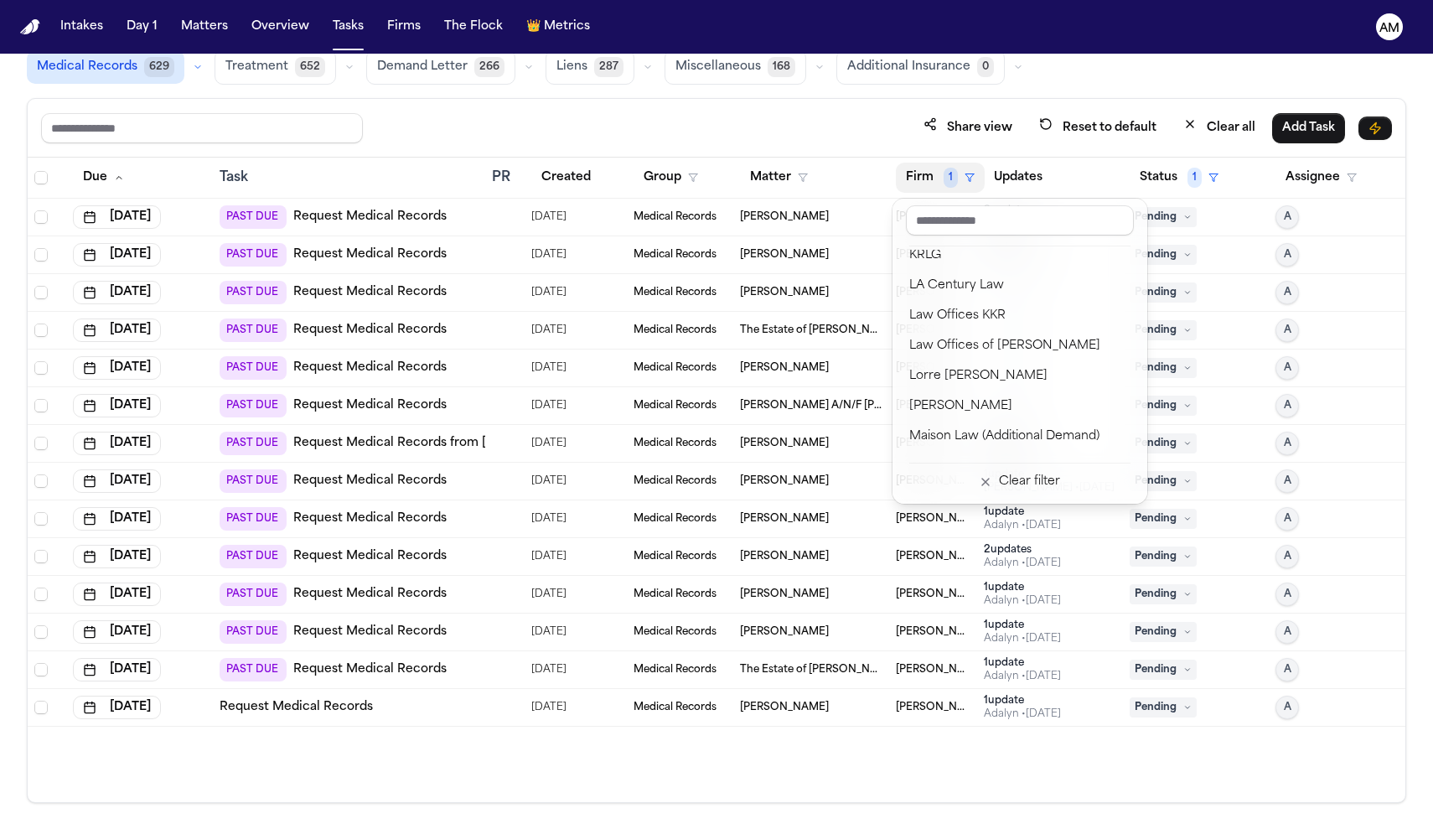
scroll to position [1094, 0]
click at [295, 127] on div "Share view Reset to default Clear all Add Task Due Task PR Created Group Matter…" at bounding box center [716, 450] width 1379 height 705
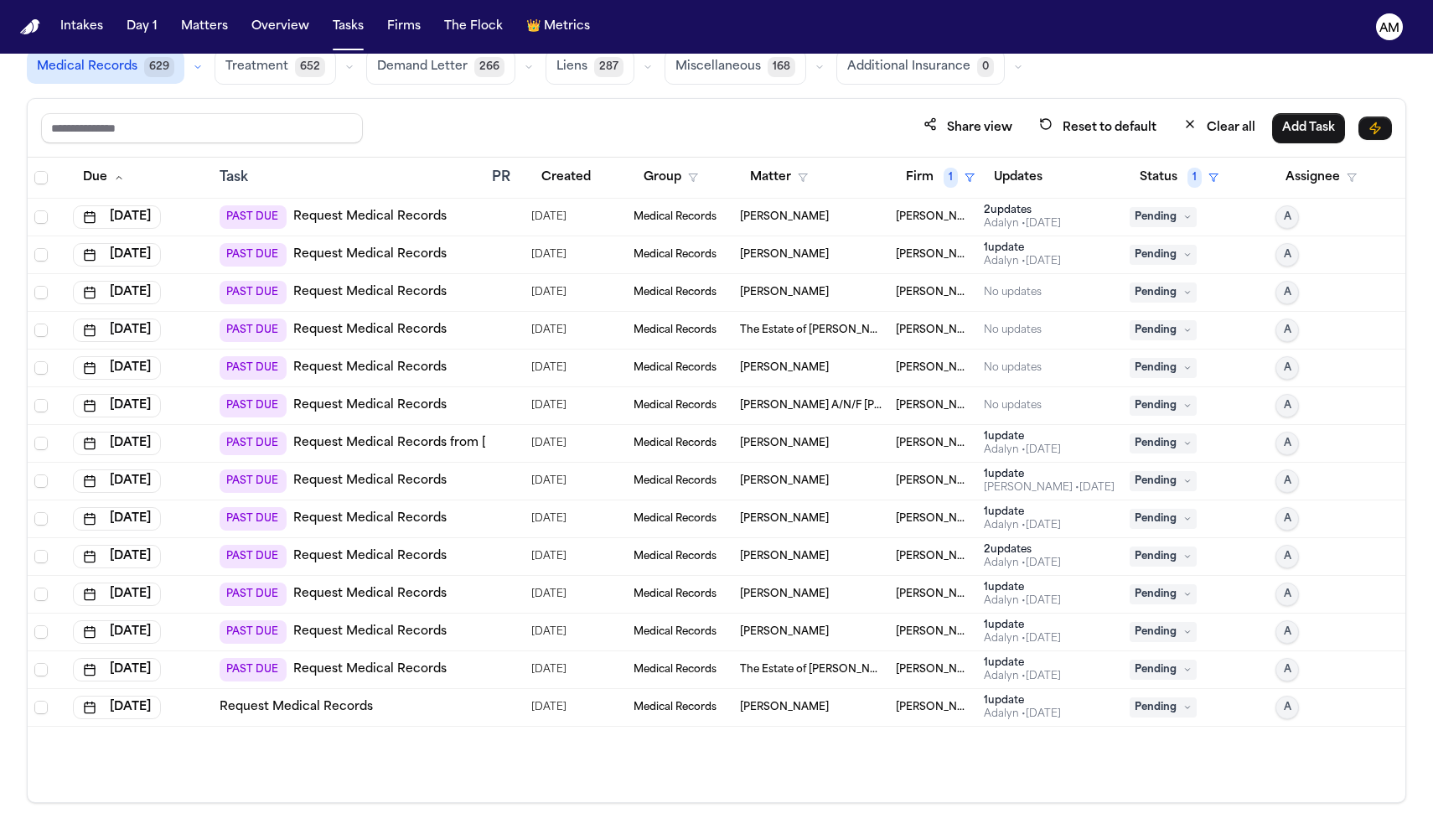
click at [295, 127] on input "text" at bounding box center [202, 128] width 322 height 30
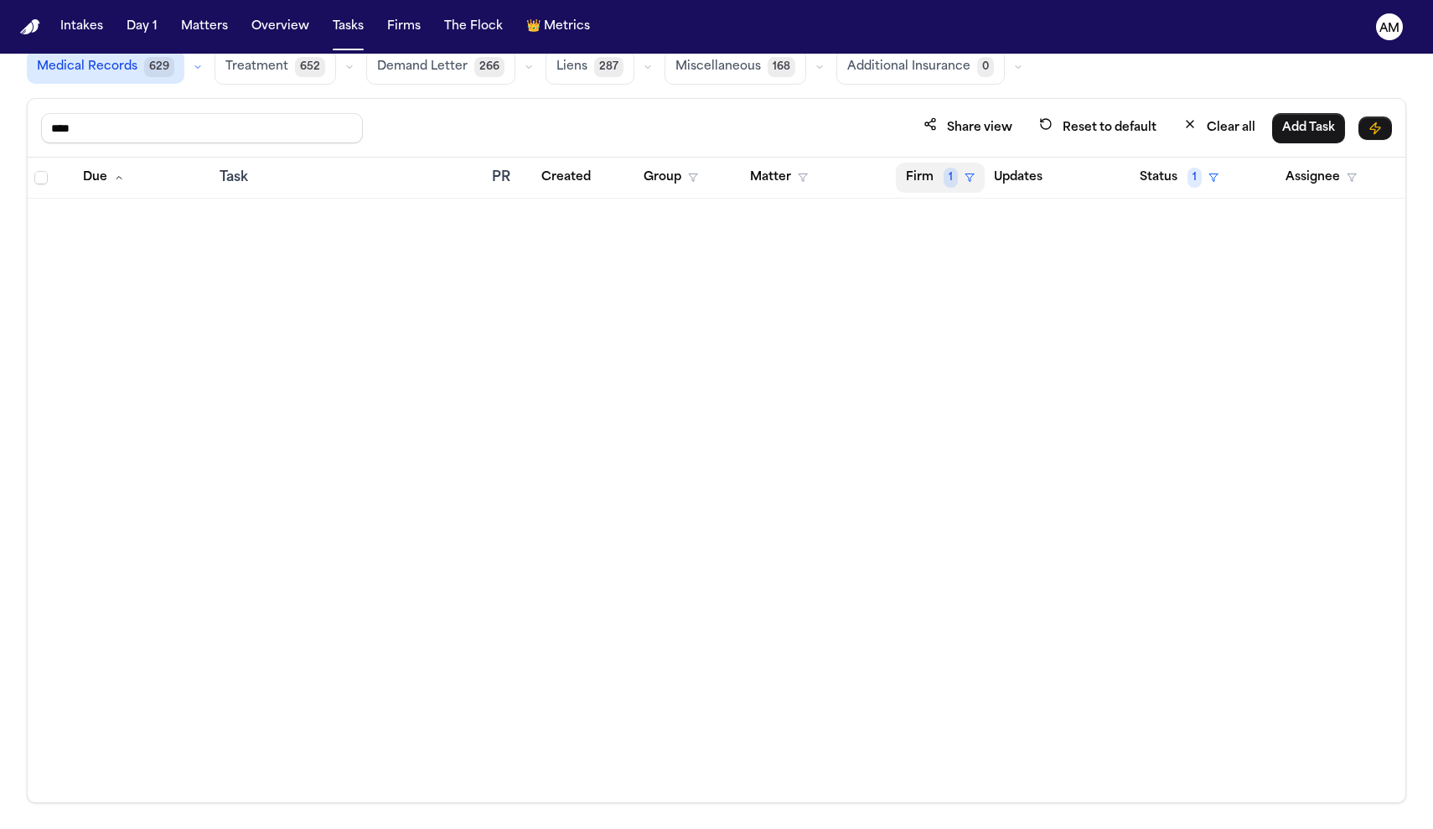
click at [959, 168] on button "Firm 1" at bounding box center [940, 178] width 89 height 30
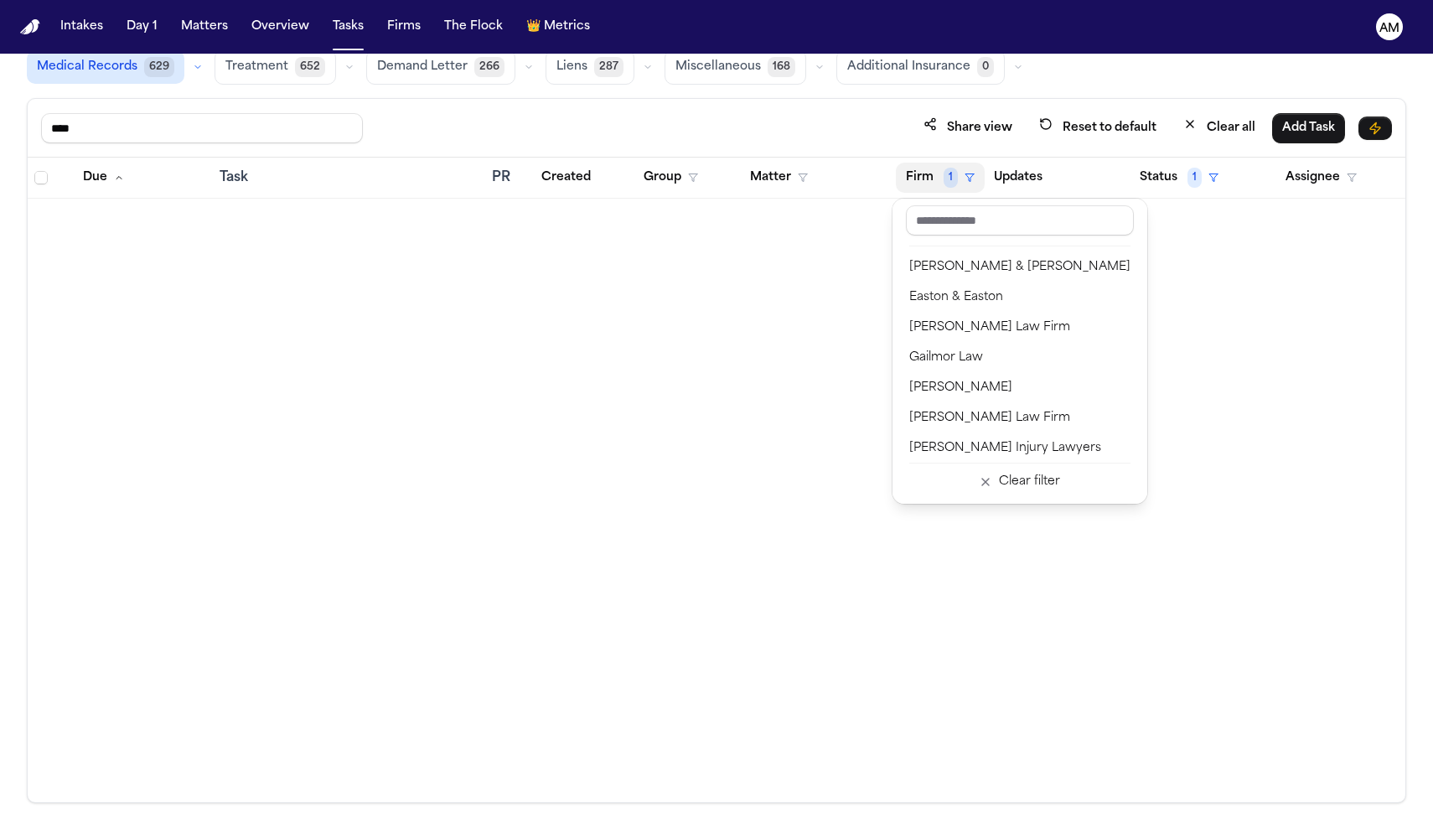
scroll to position [512, 0]
click at [999, 474] on div "Clear filter" at bounding box center [1029, 482] width 61 height 20
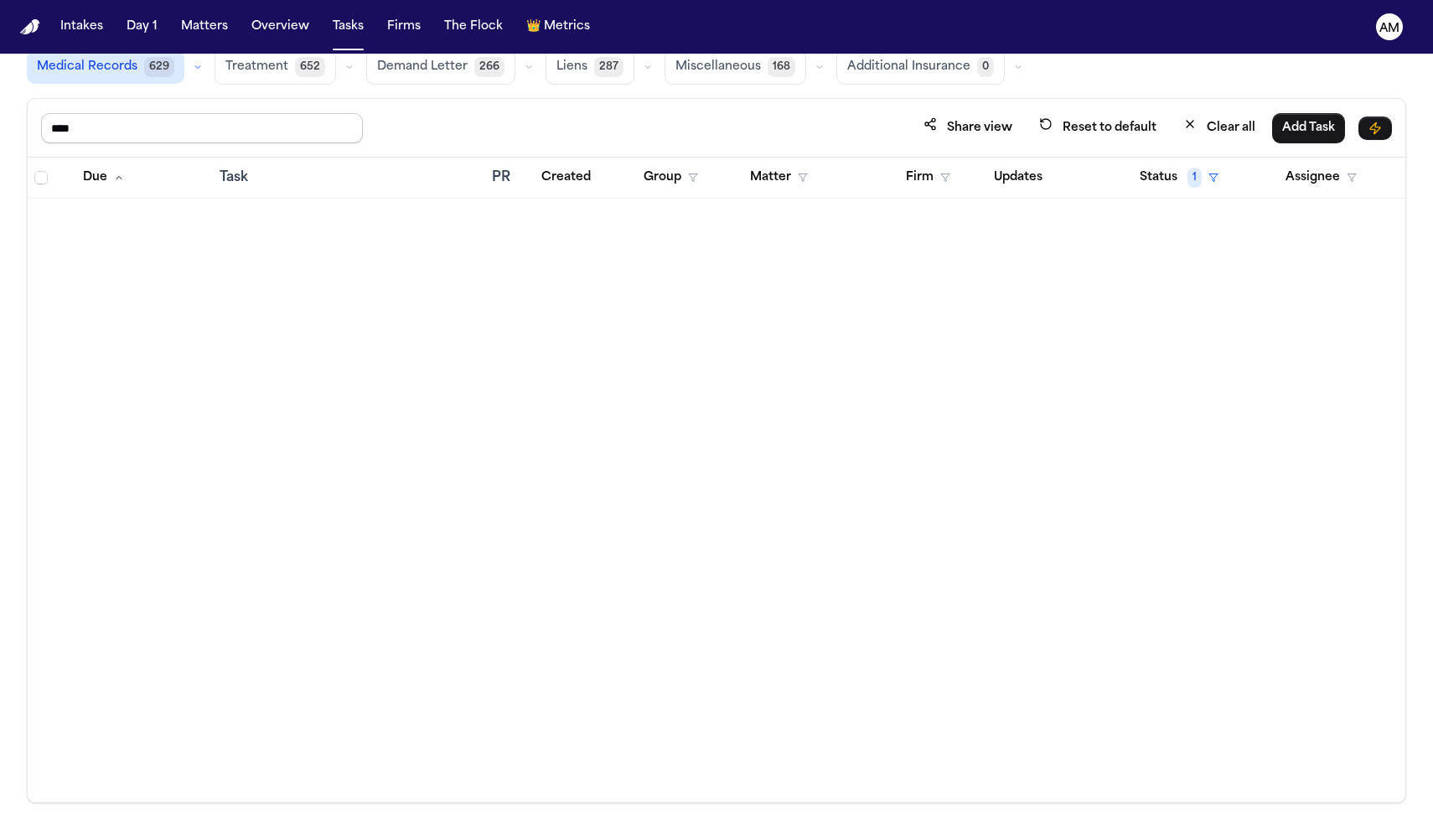
click at [258, 128] on input "****" at bounding box center [202, 128] width 322 height 30
drag, startPoint x: 109, startPoint y: 118, endPoint x: 28, endPoint y: 119, distance: 80.4
click at [28, 119] on div "******* Share view Reset to default Clear all Add Task" at bounding box center [716, 128] width 1377 height 59
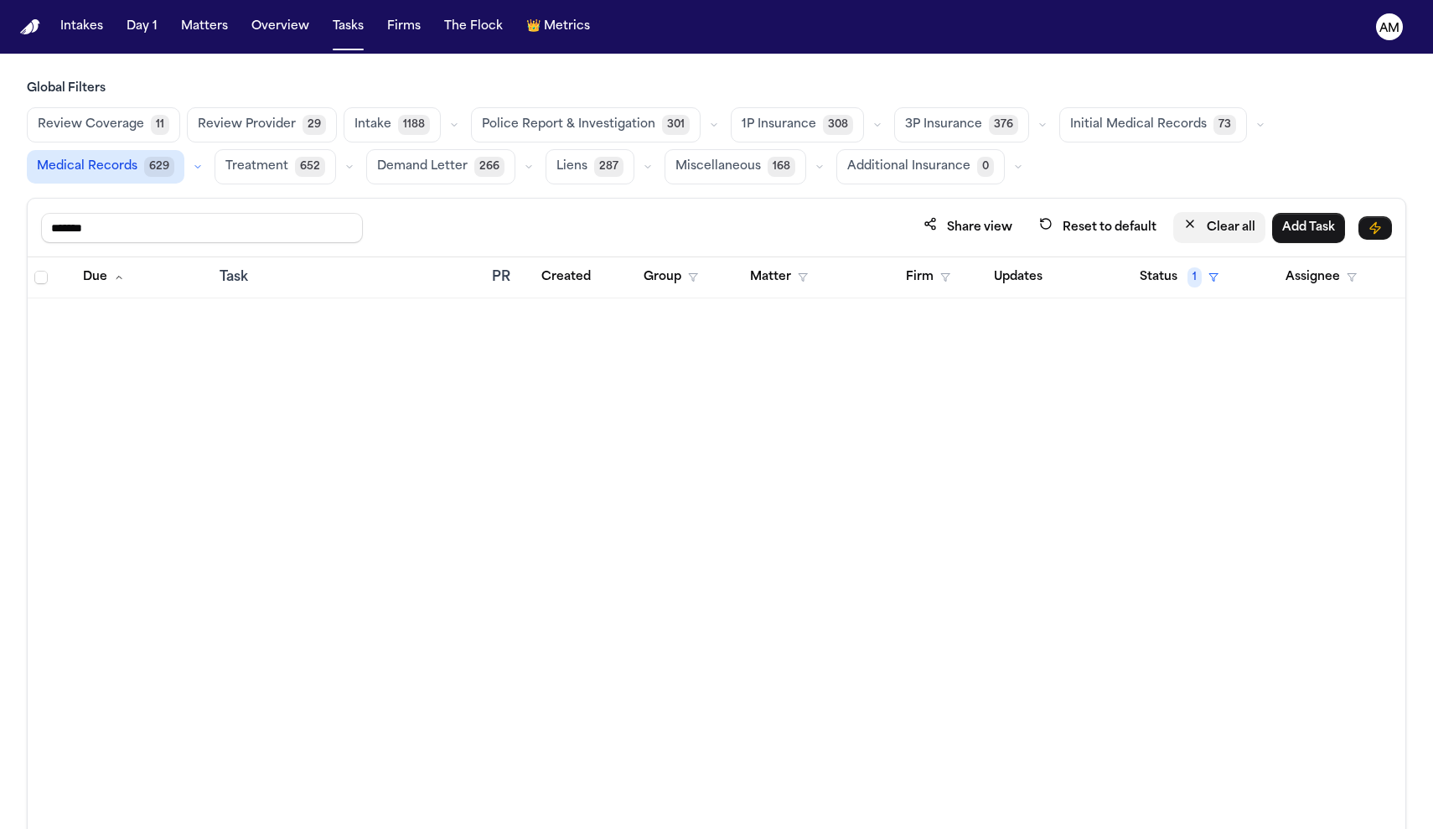
type input "*******"
click at [1200, 221] on button "Clear all" at bounding box center [1219, 227] width 92 height 31
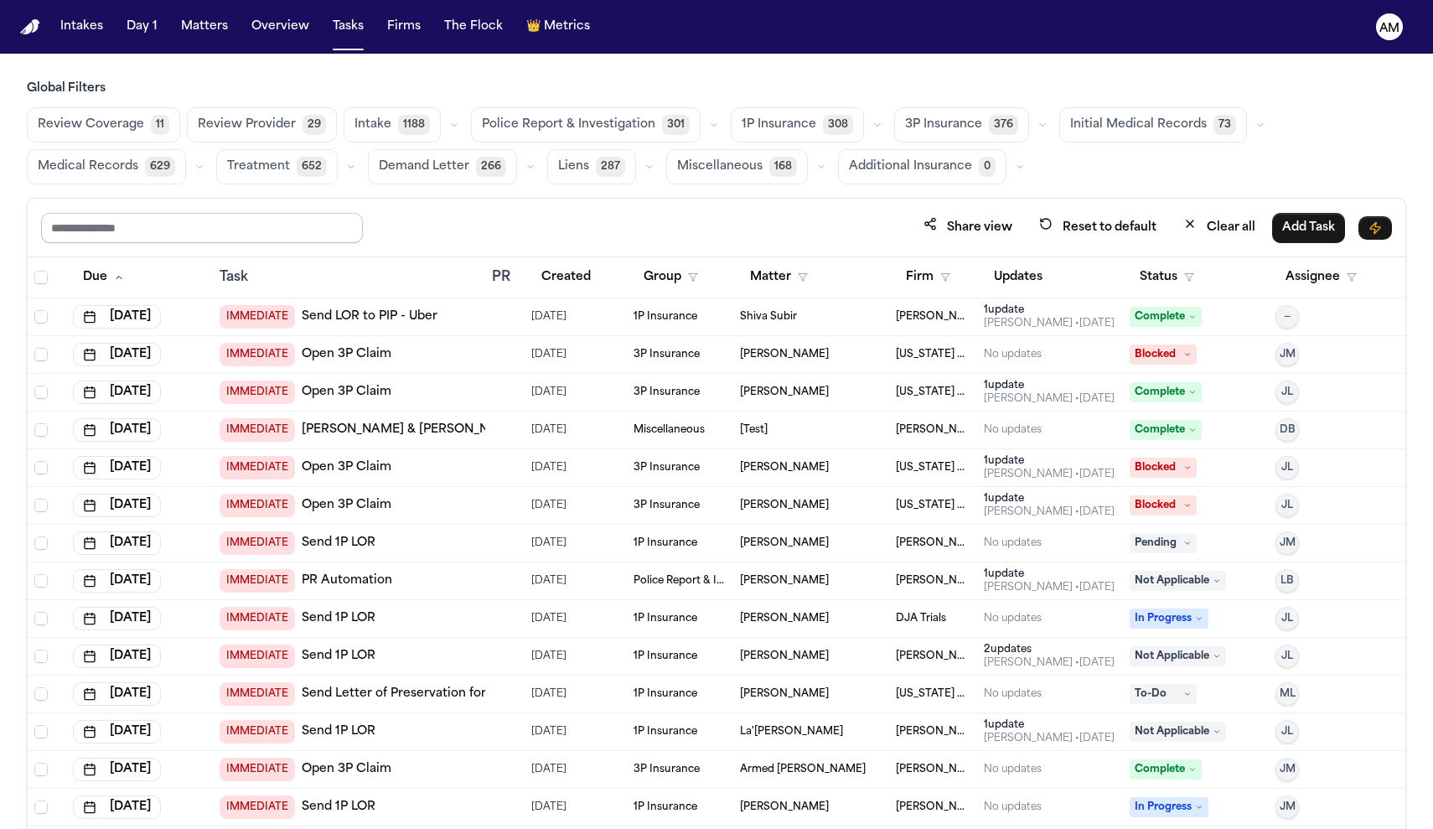
click at [214, 230] on input "text" at bounding box center [202, 228] width 322 height 30
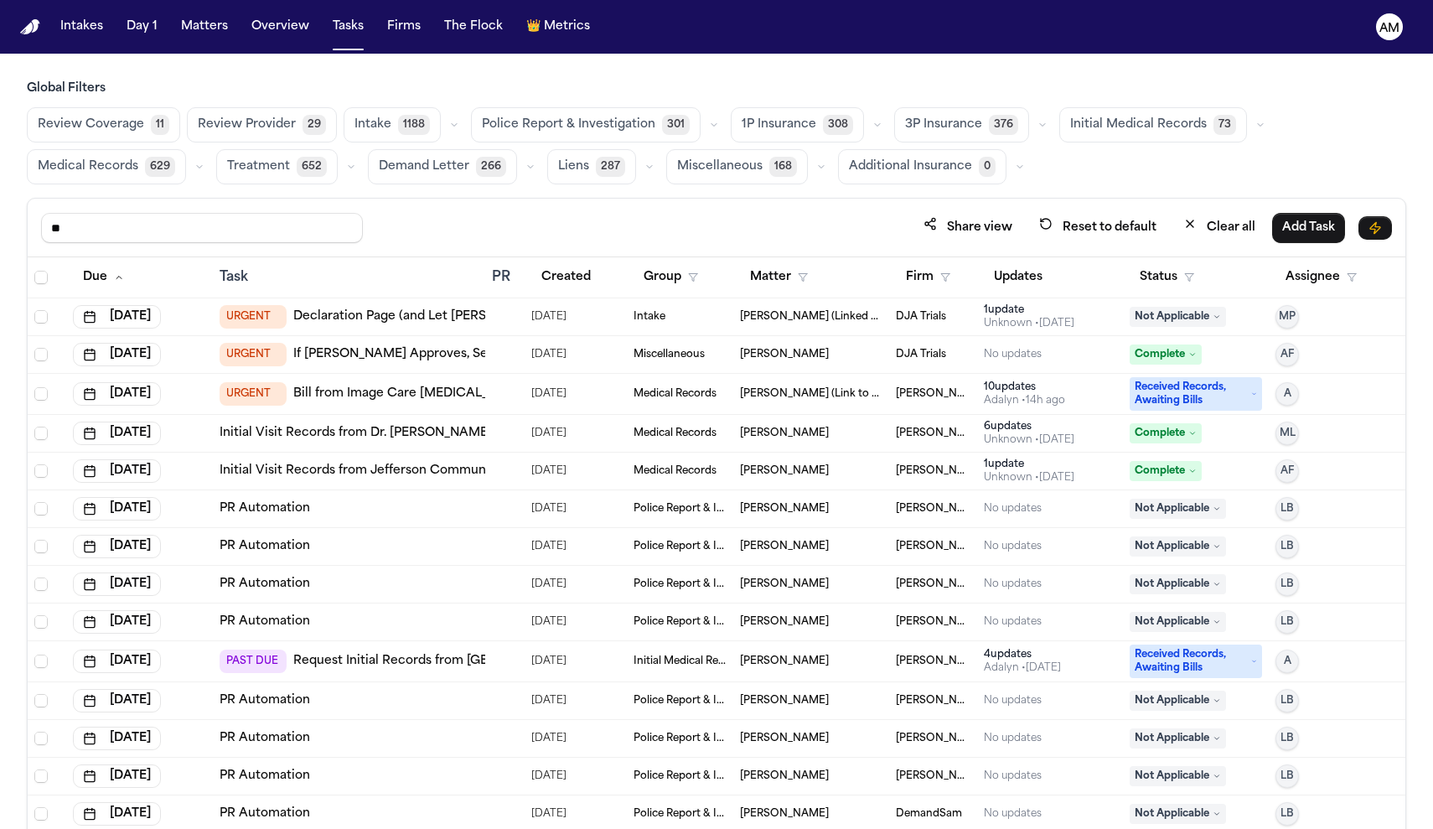
type input "*"
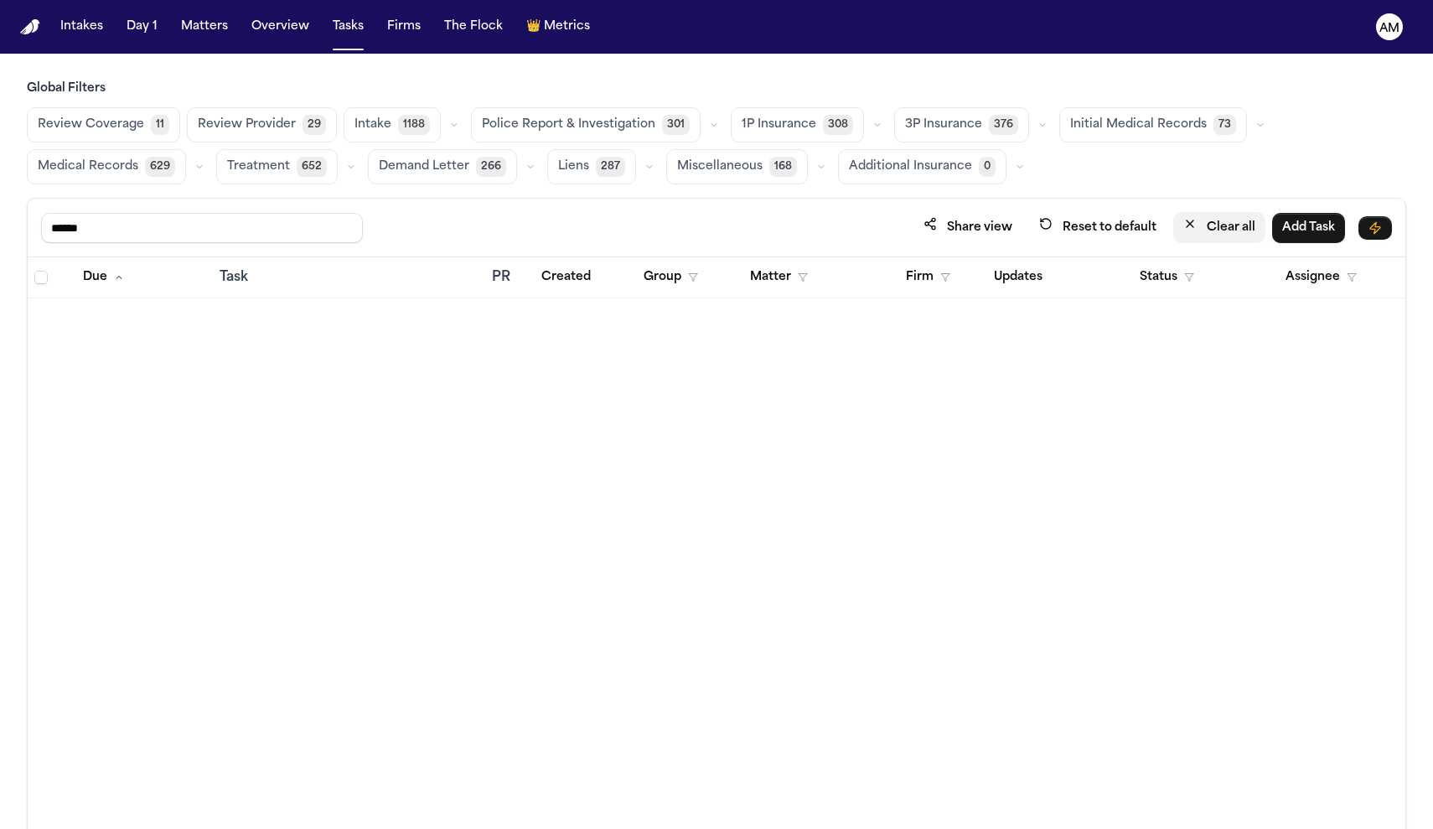
type input "******"
click at [1217, 230] on button "Clear all" at bounding box center [1219, 227] width 92 height 31
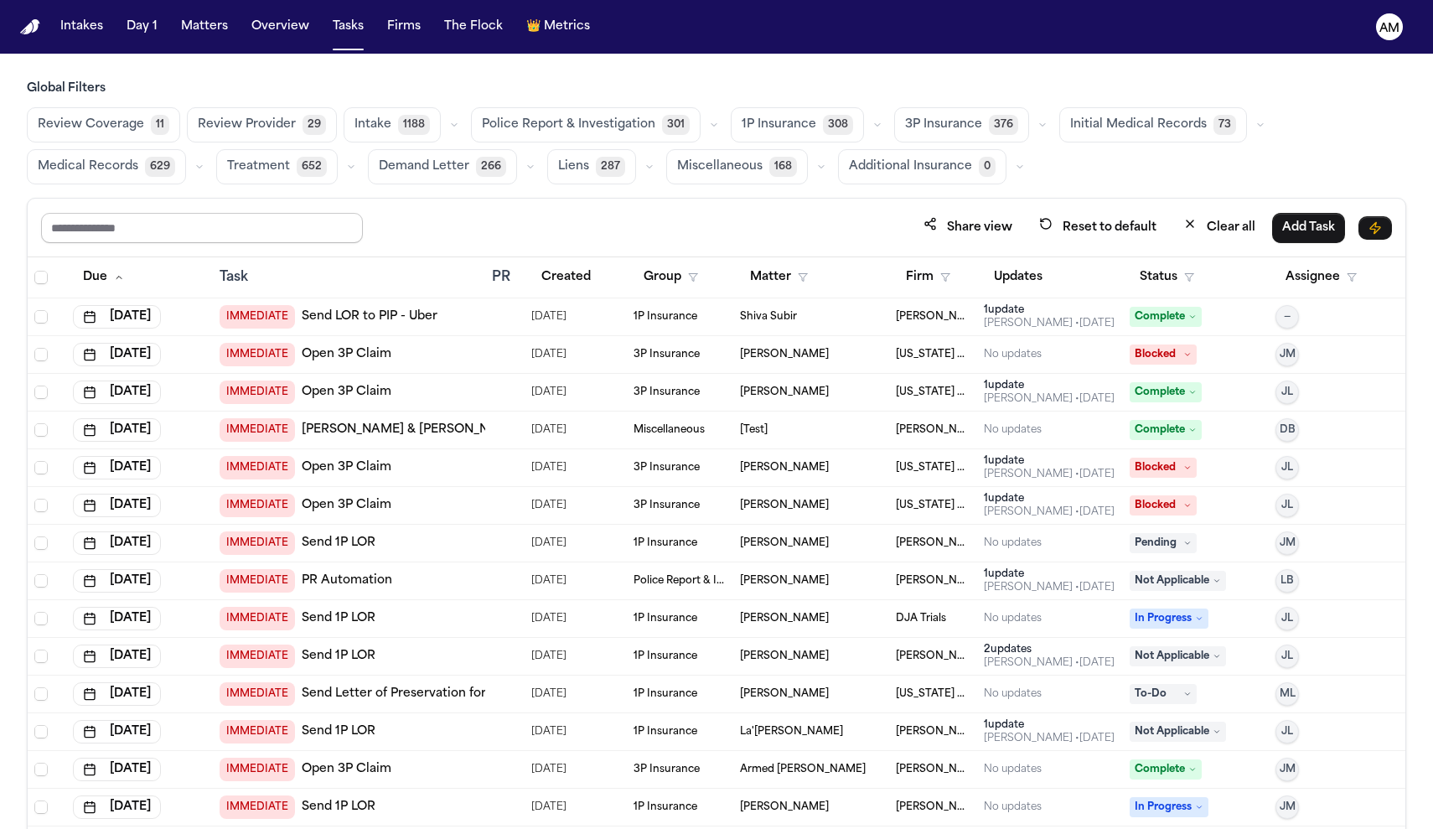
click at [261, 235] on input "text" at bounding box center [202, 228] width 322 height 30
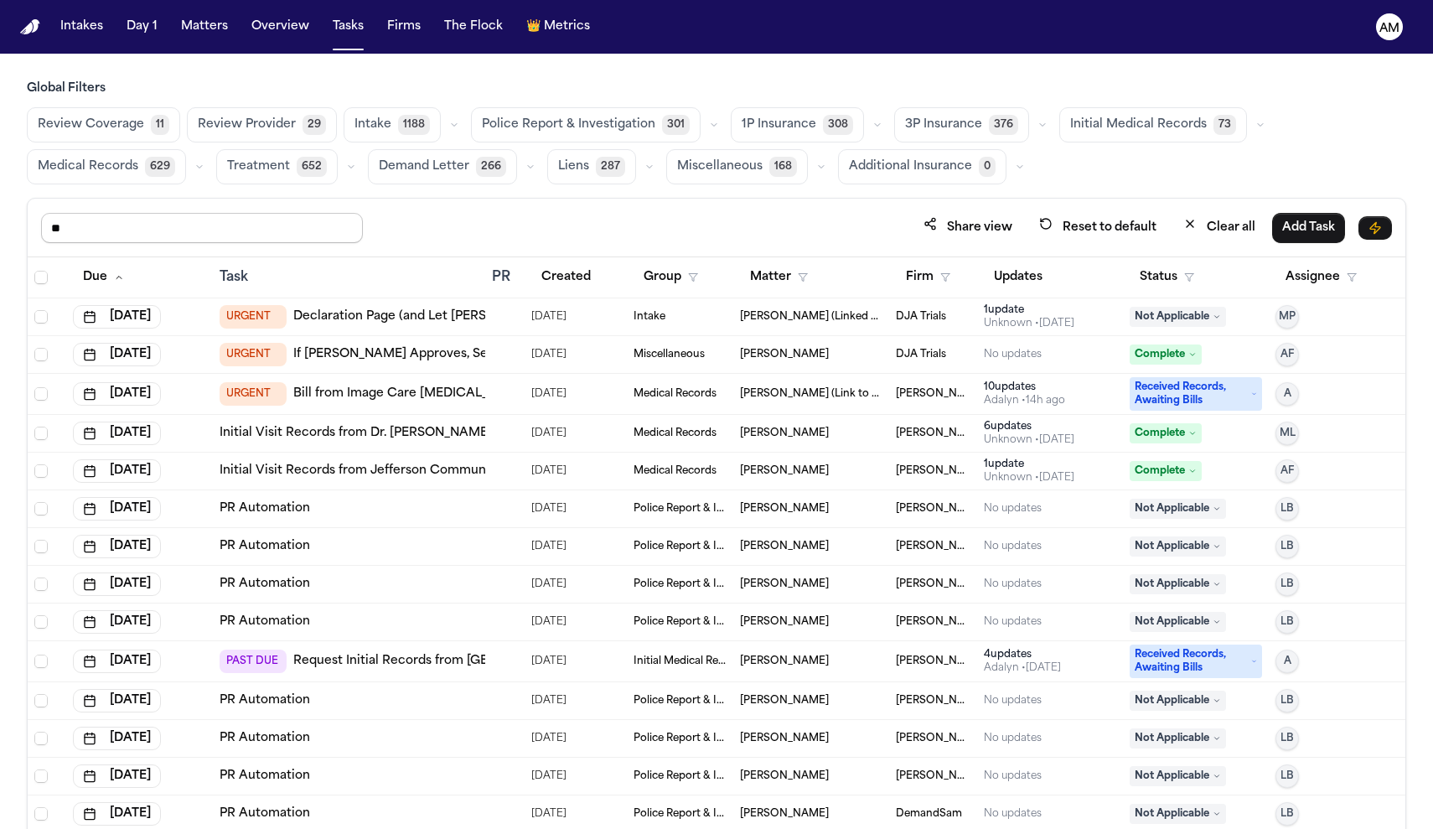
type input "*"
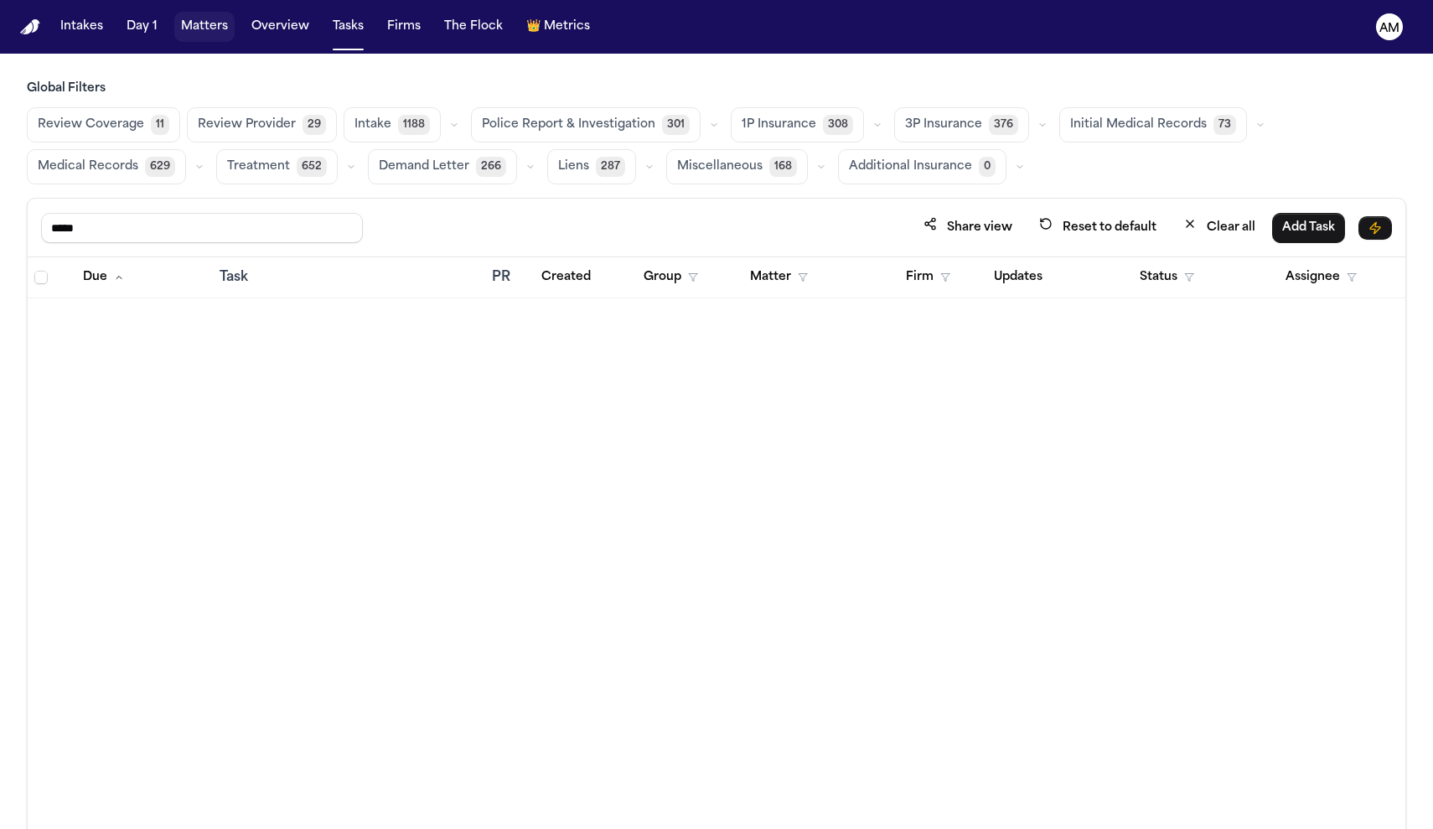
type input "*****"
click at [209, 39] on button "Matters" at bounding box center [204, 27] width 60 height 30
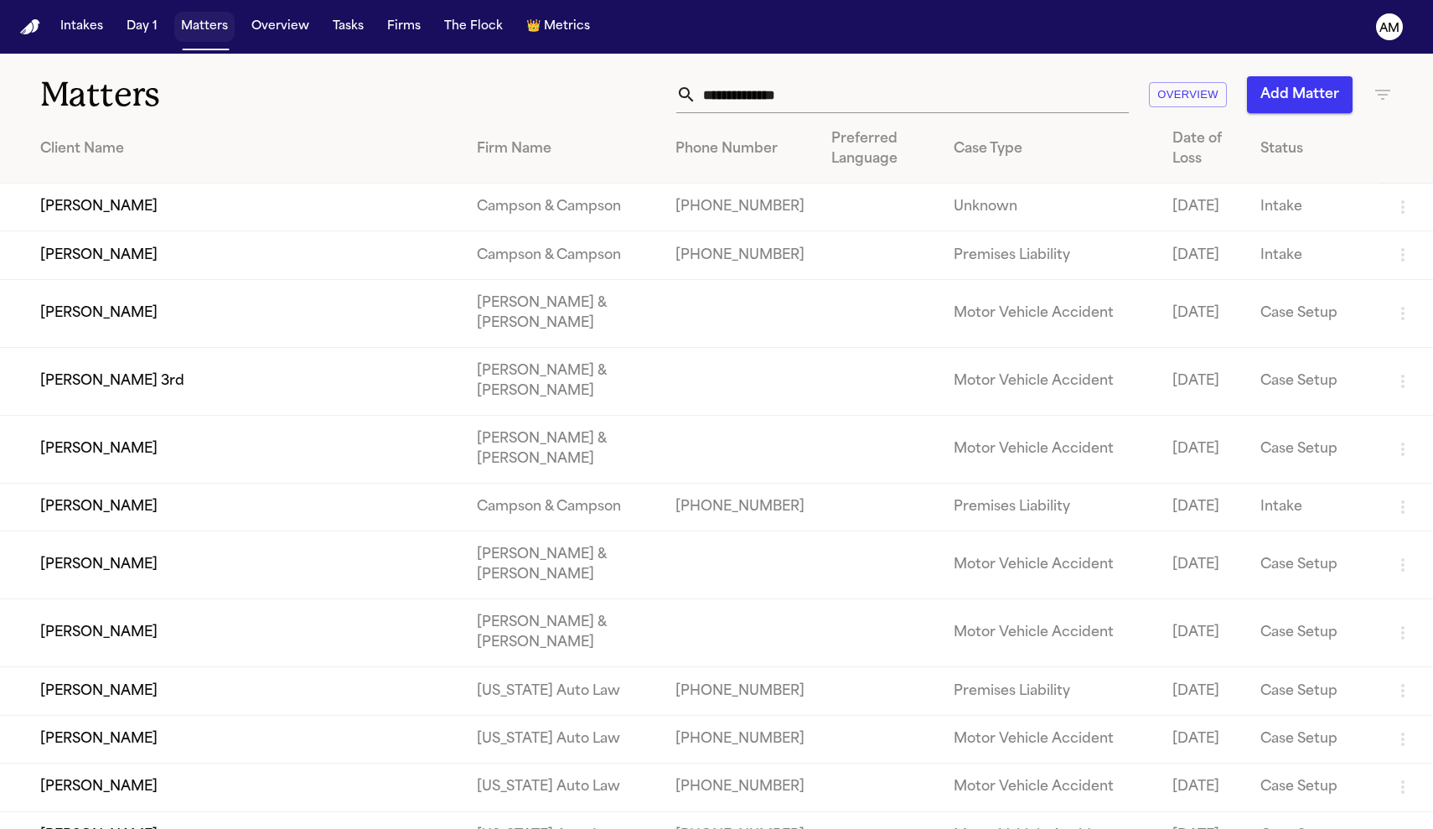
click at [209, 39] on button "Matters" at bounding box center [204, 27] width 60 height 30
click at [830, 87] on input "text" at bounding box center [912, 94] width 432 height 37
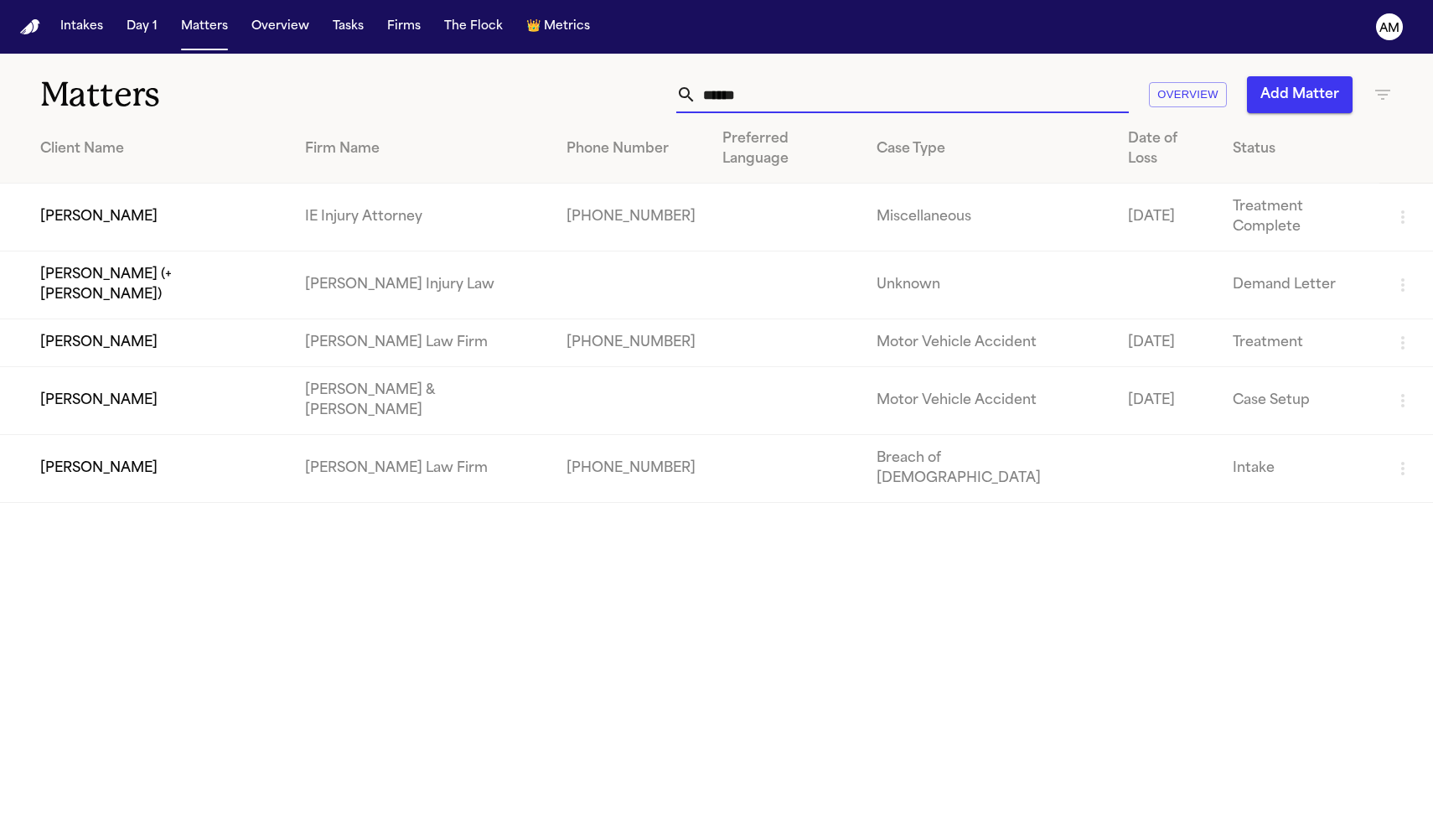
type input "******"
click at [749, 200] on td at bounding box center [786, 217] width 154 height 68
click at [121, 183] on td "Jeffrey Powell" at bounding box center [146, 217] width 292 height 68
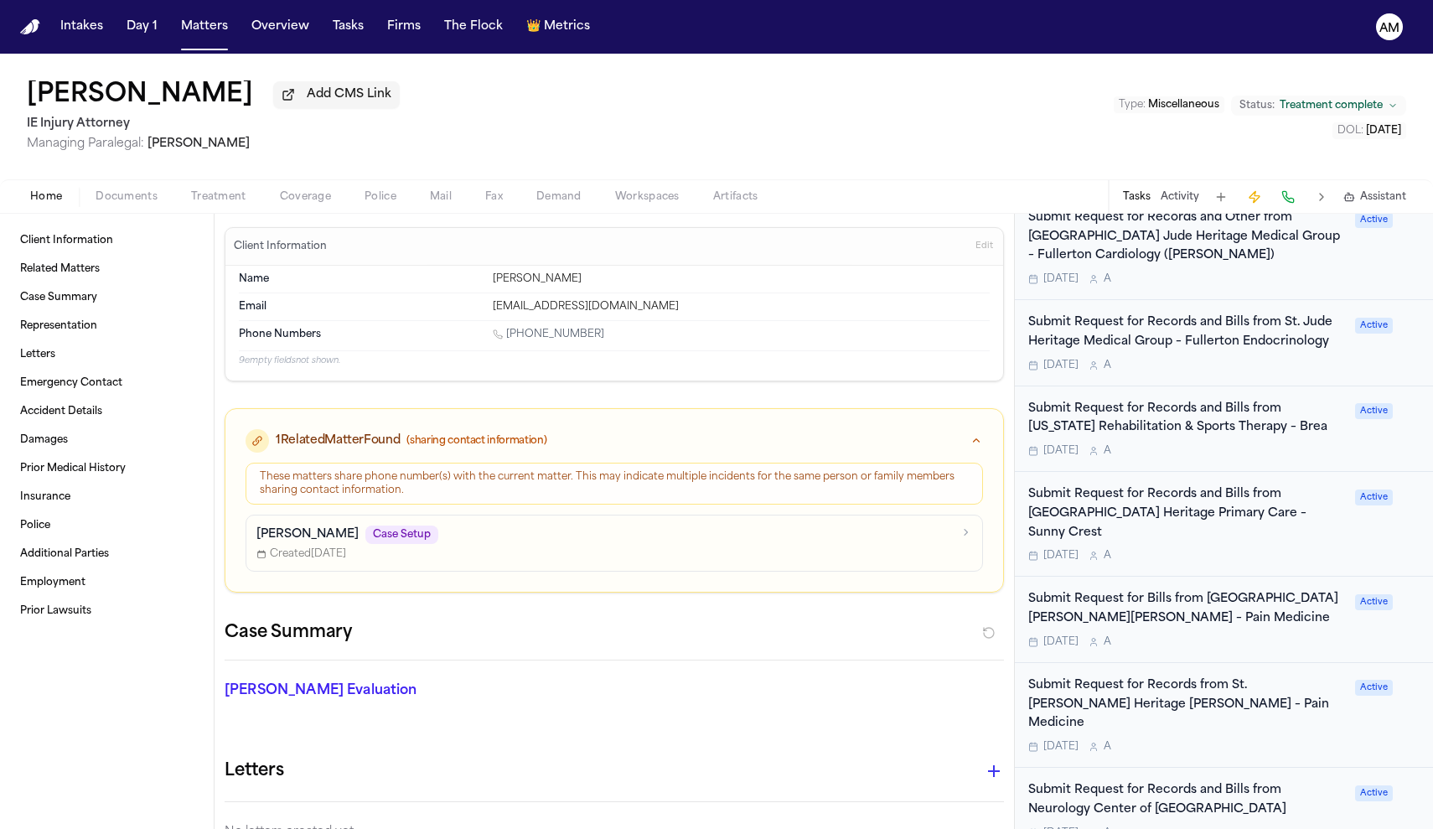
scroll to position [790, 0]
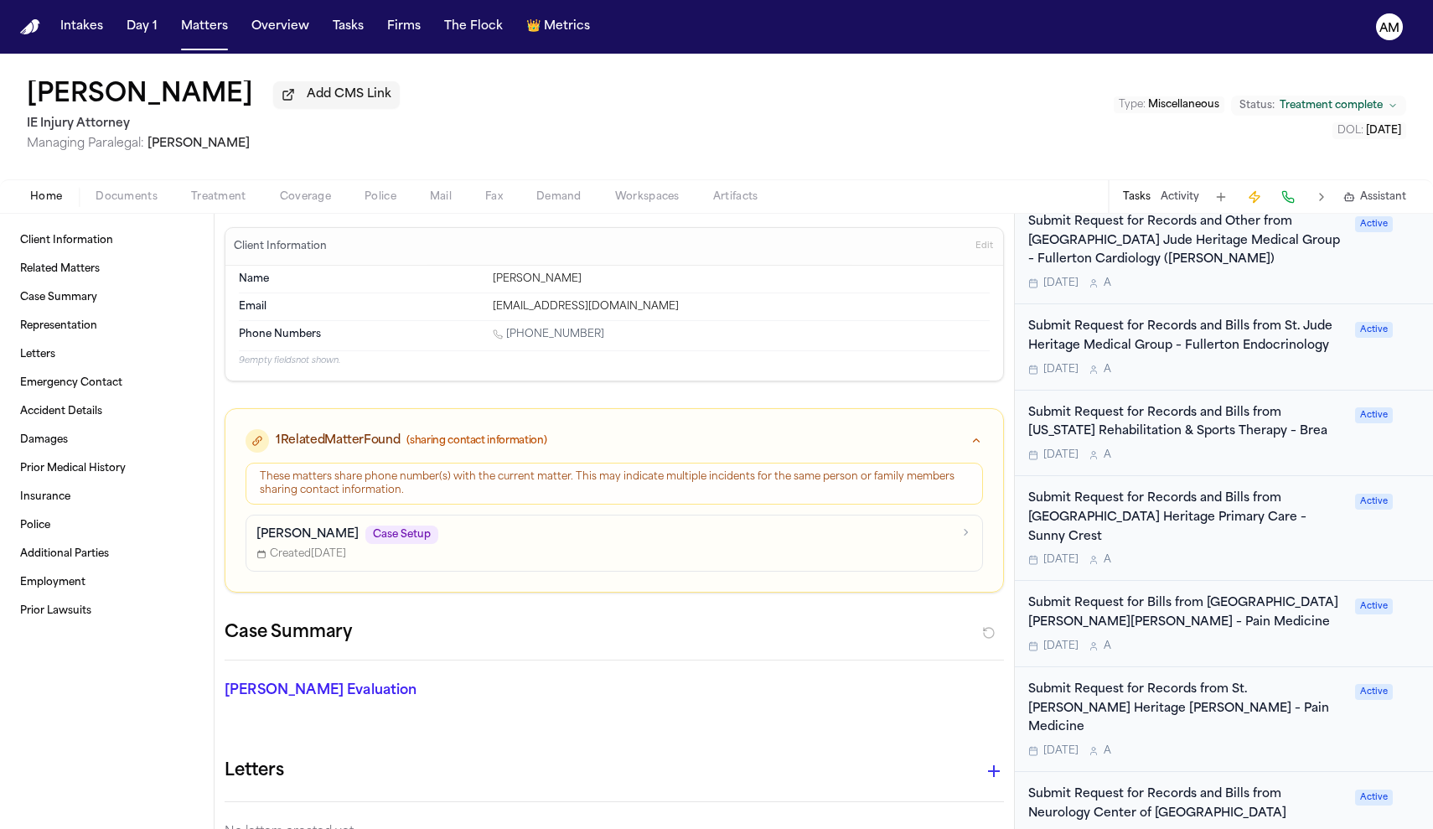
click at [1282, 426] on div "Submit Request for Records and Bills from California Rehabilitation & Sports Th…" at bounding box center [1186, 423] width 317 height 39
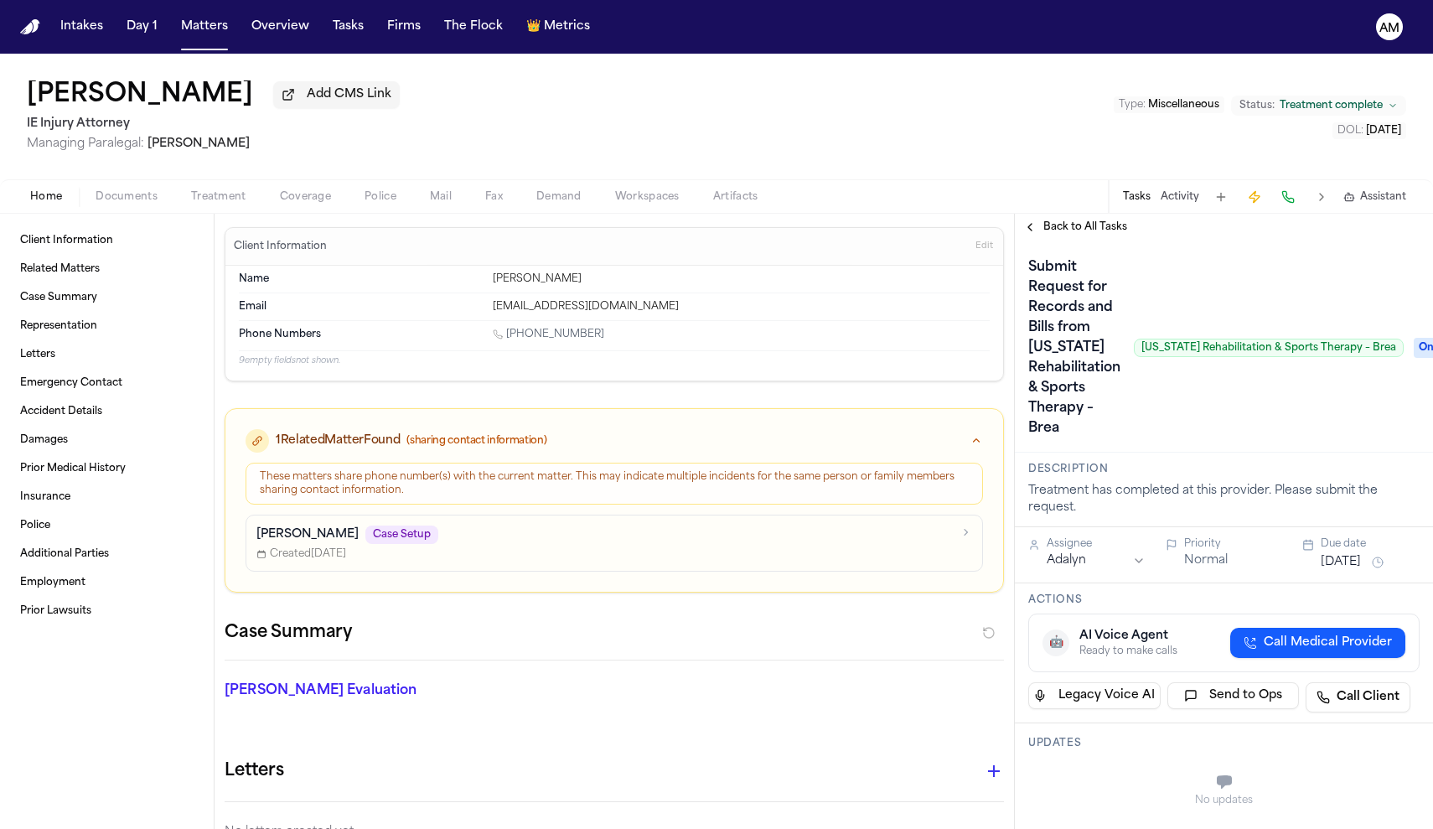
click at [1030, 232] on button "Back to All Tasks" at bounding box center [1075, 226] width 121 height 13
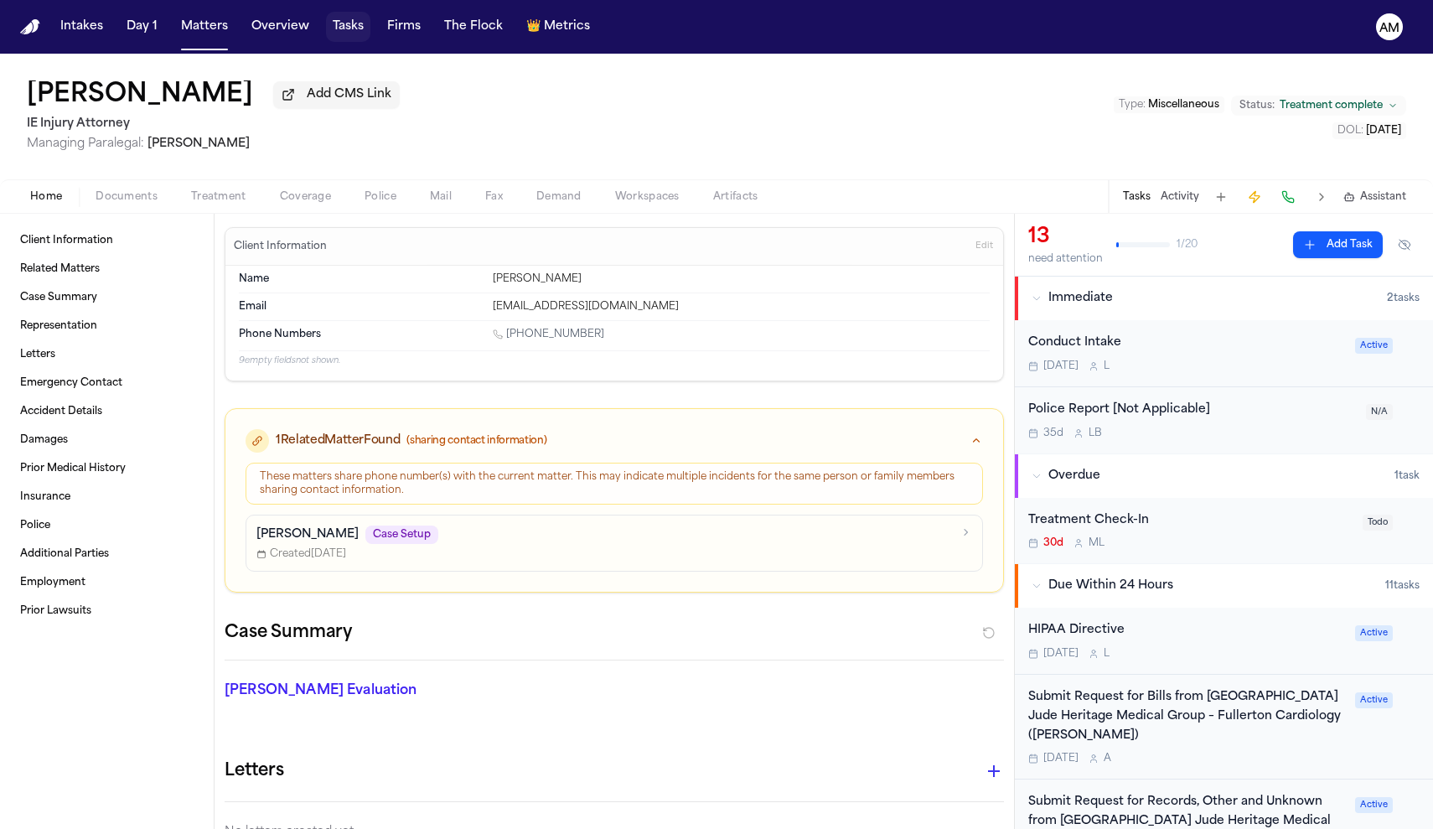
click at [365, 25] on button "Tasks" at bounding box center [348, 27] width 44 height 30
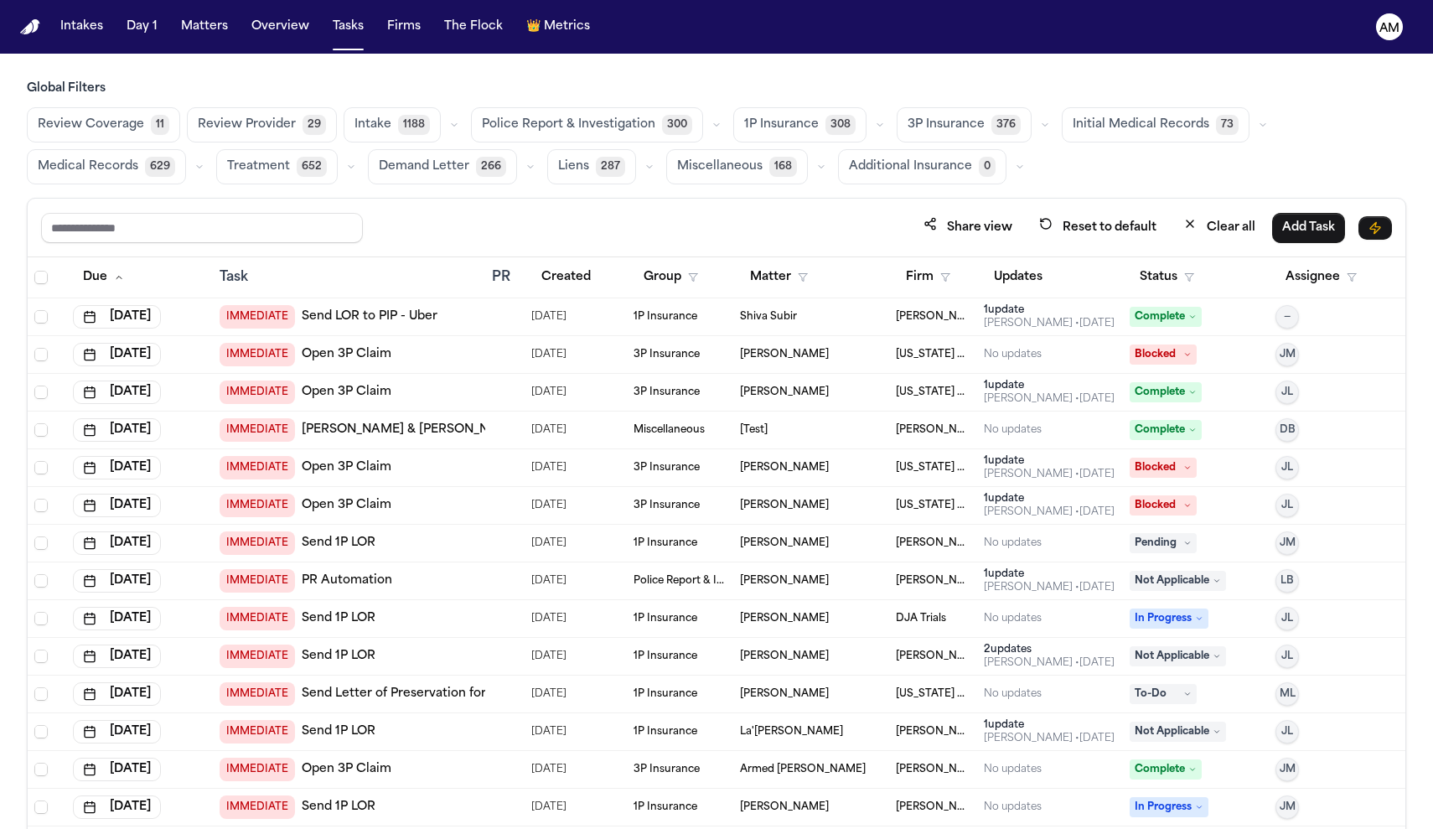
click at [111, 181] on button "Medical Records 629" at bounding box center [106, 166] width 159 height 35
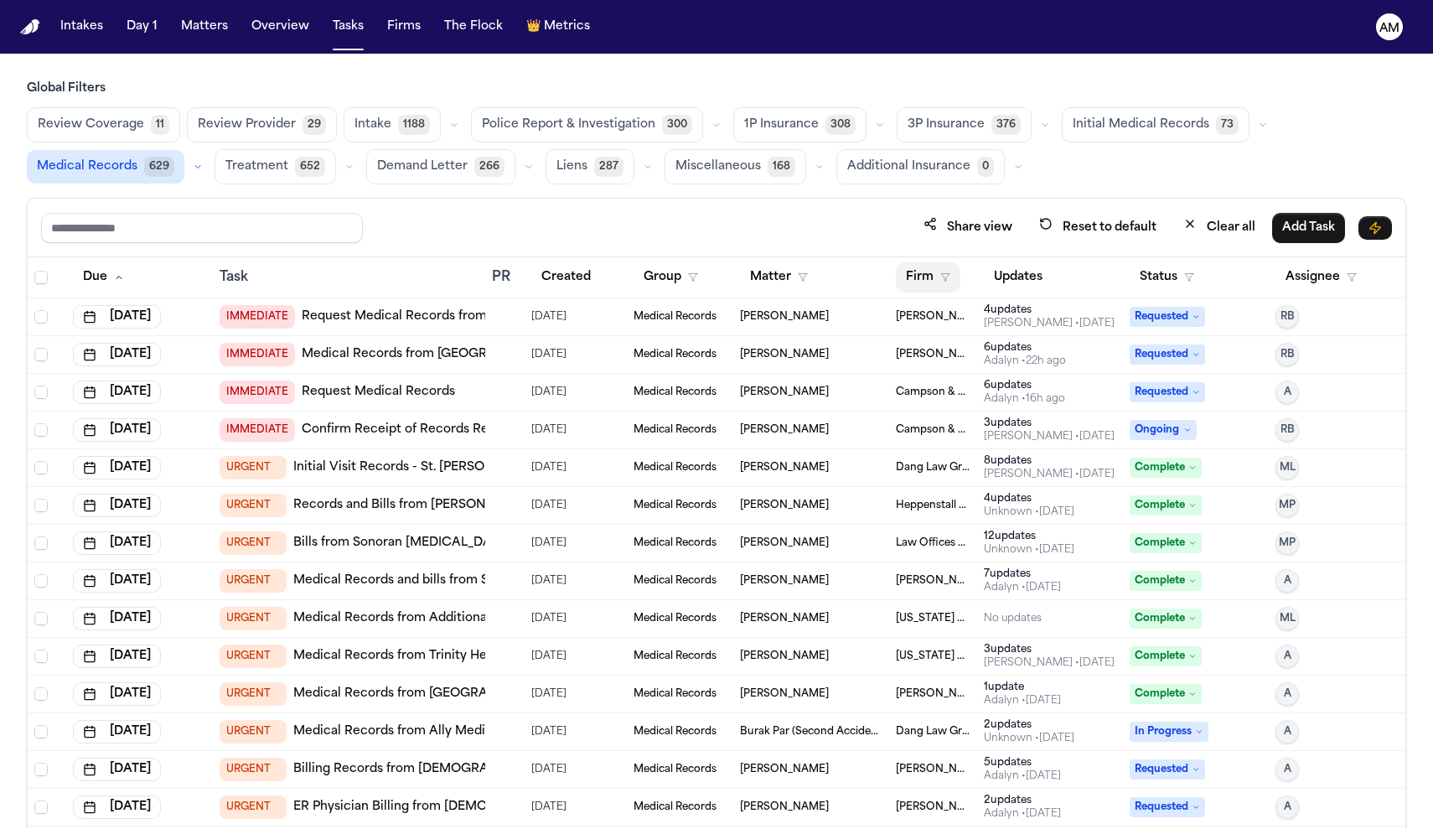
click at [944, 282] on button "Firm" at bounding box center [928, 277] width 65 height 30
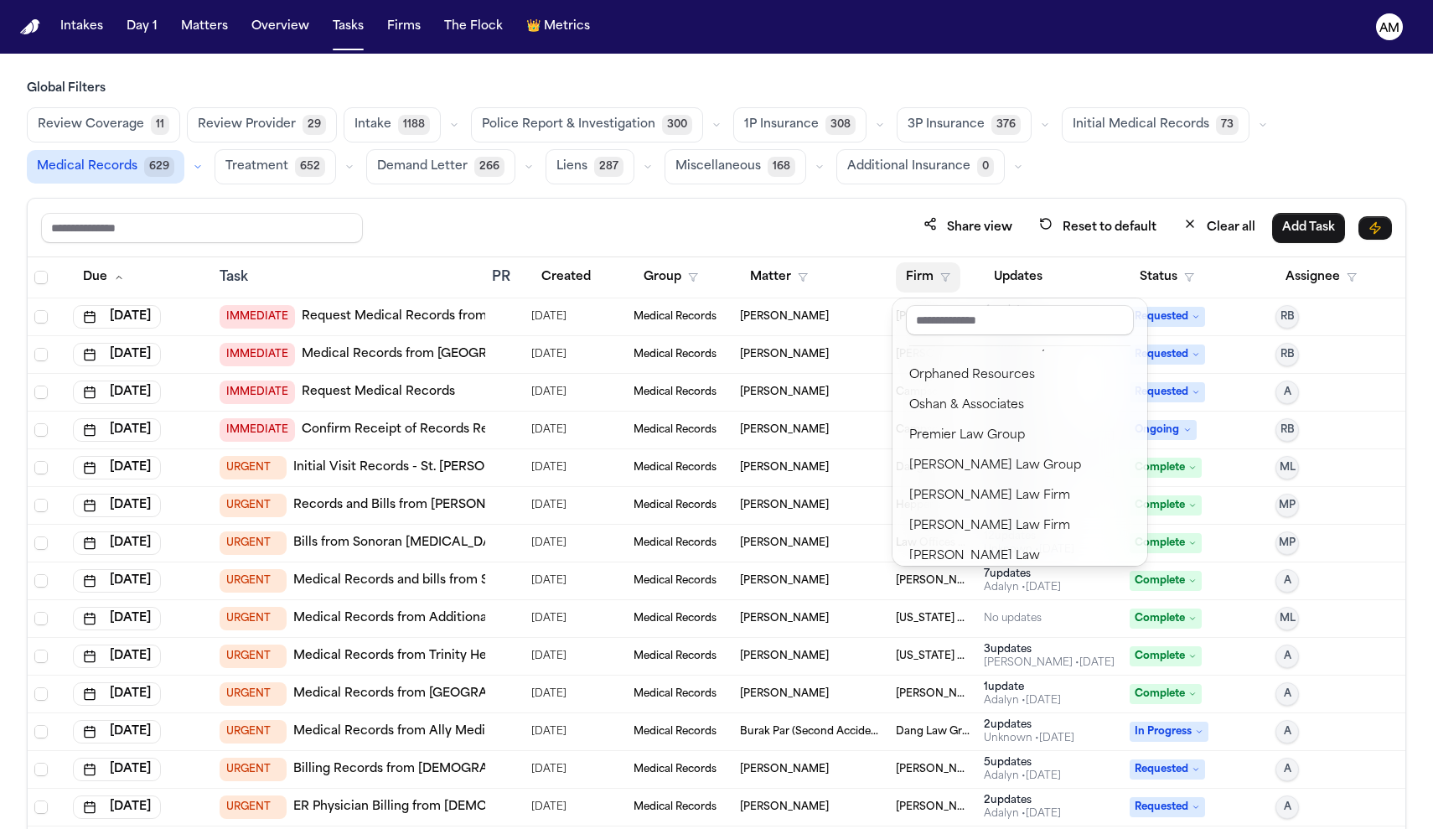
scroll to position [1522, 0]
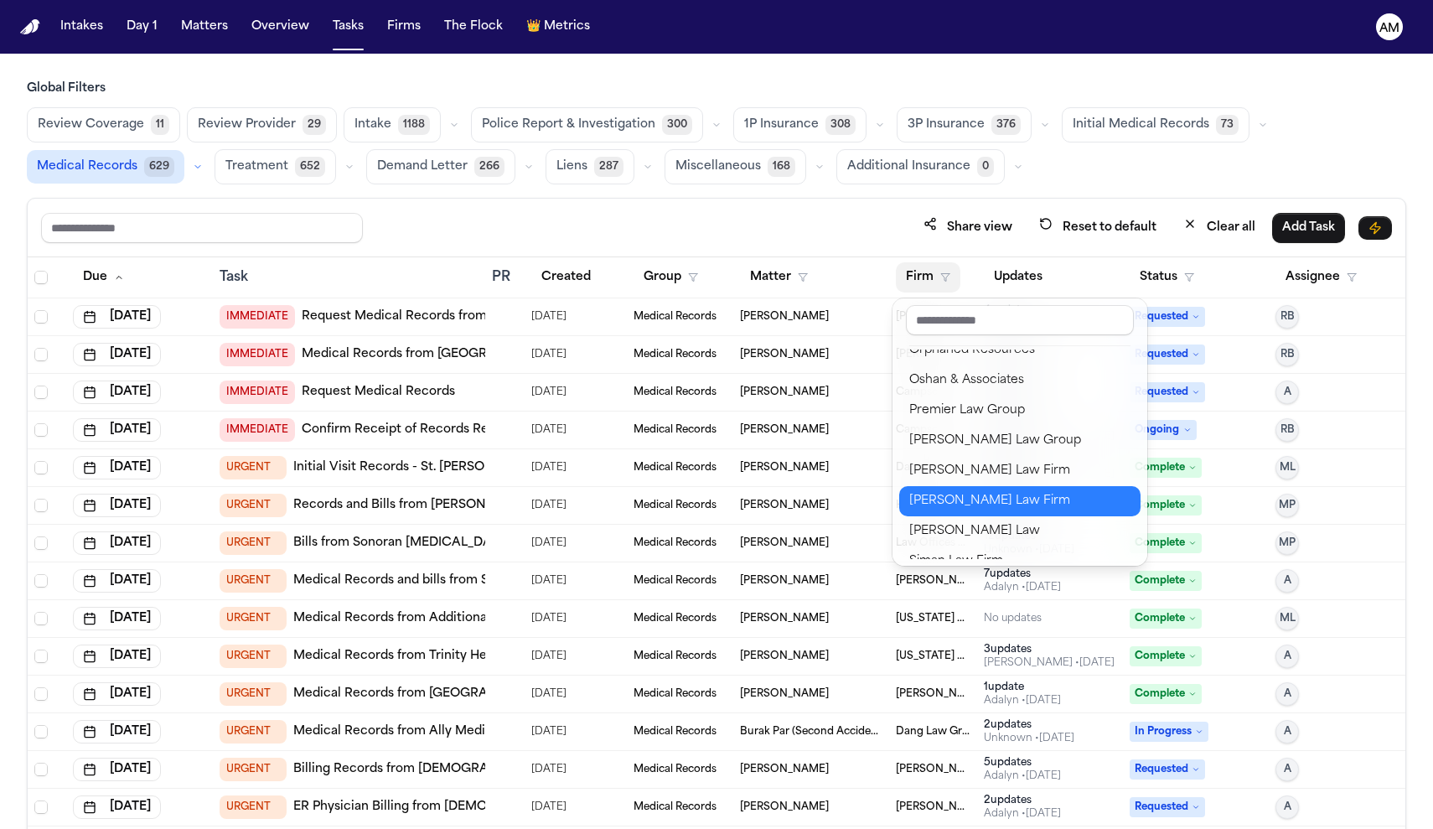
click at [1040, 499] on div "[PERSON_NAME] Law Firm" at bounding box center [1019, 501] width 221 height 20
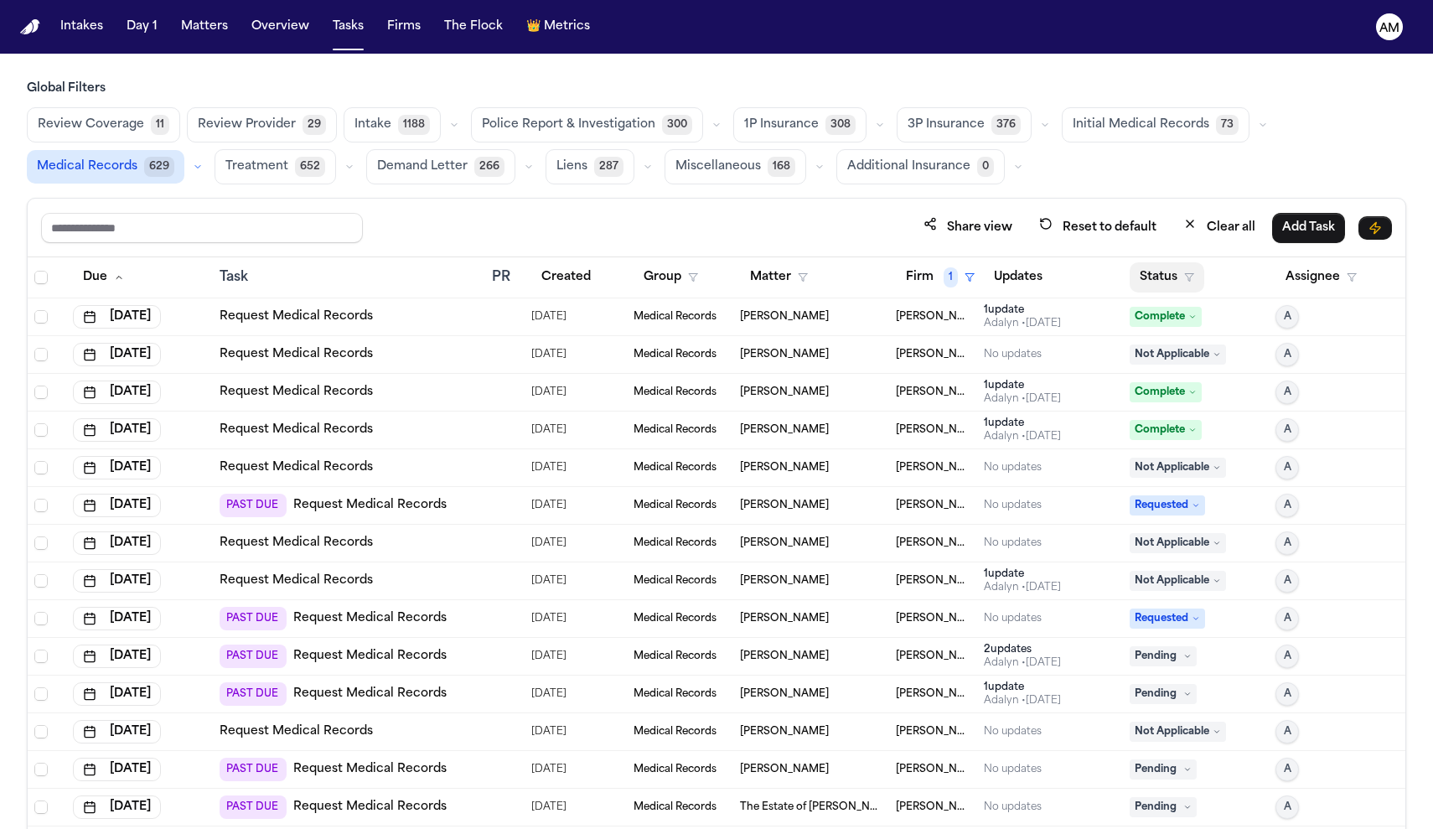
click at [1174, 276] on button "Status" at bounding box center [1166, 277] width 75 height 30
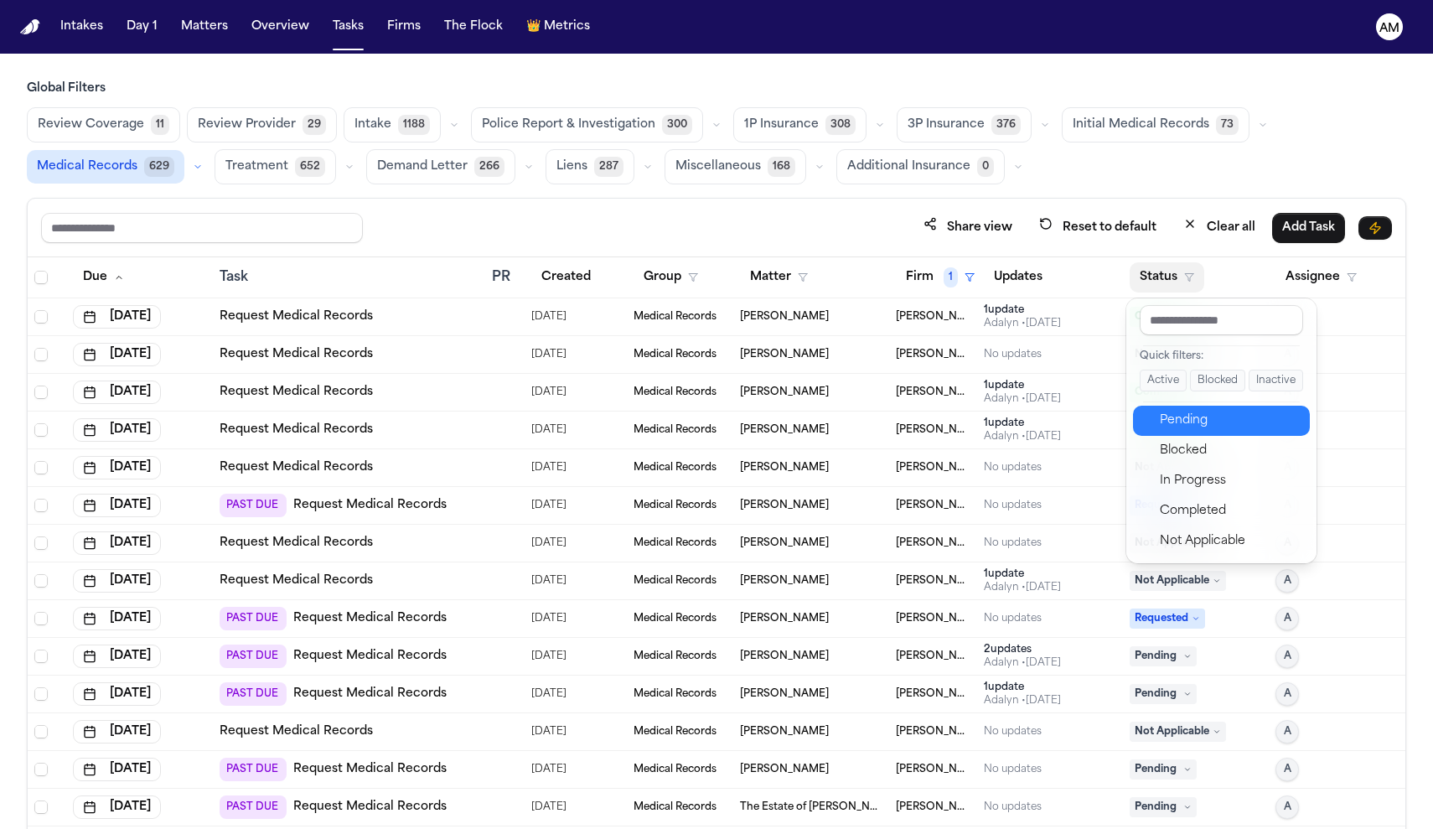
click at [1202, 426] on div "Pending" at bounding box center [1230, 421] width 140 height 20
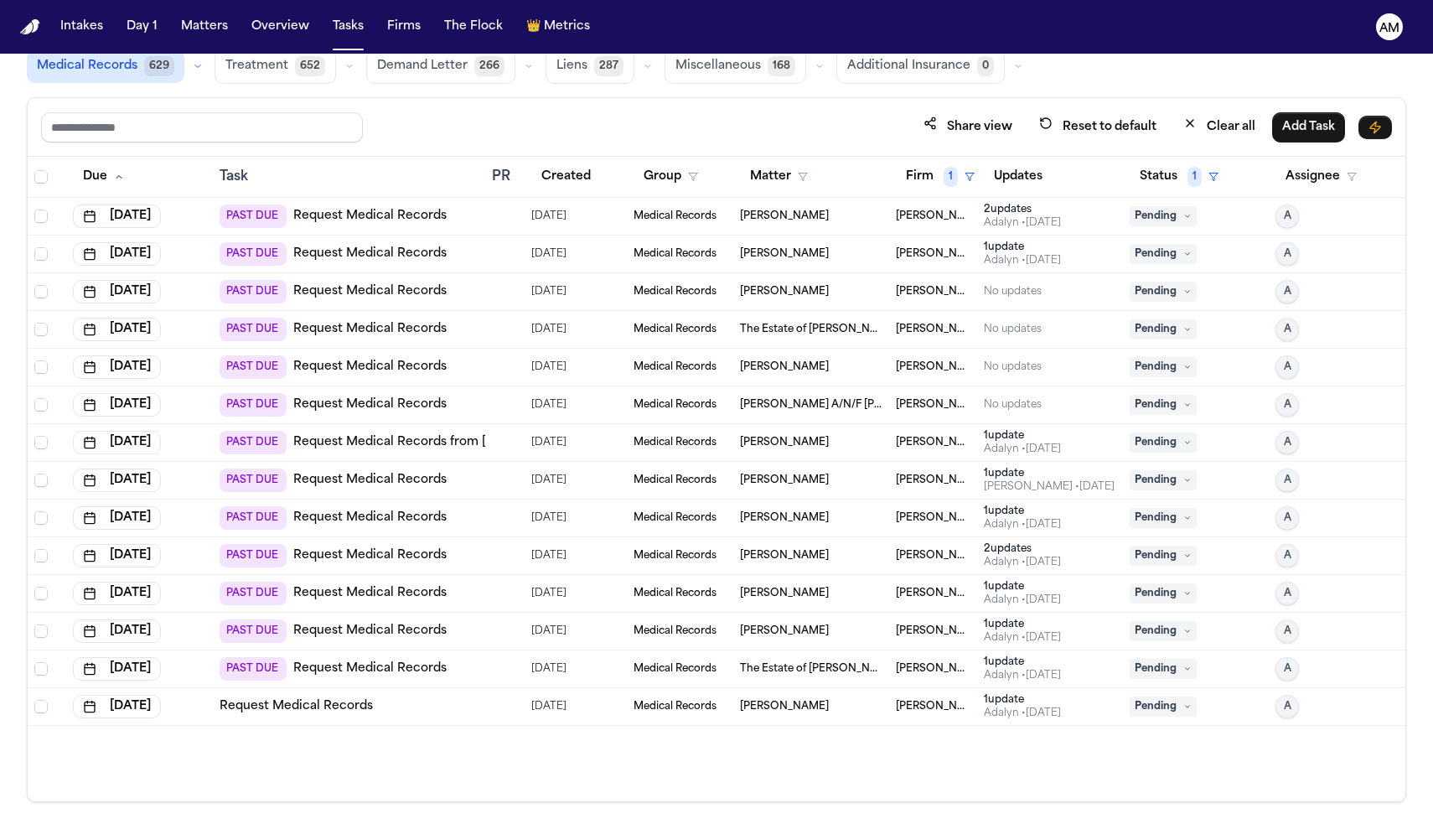
scroll to position [100, 0]
click at [920, 218] on span "[PERSON_NAME] Law Firm" at bounding box center [933, 216] width 75 height 13
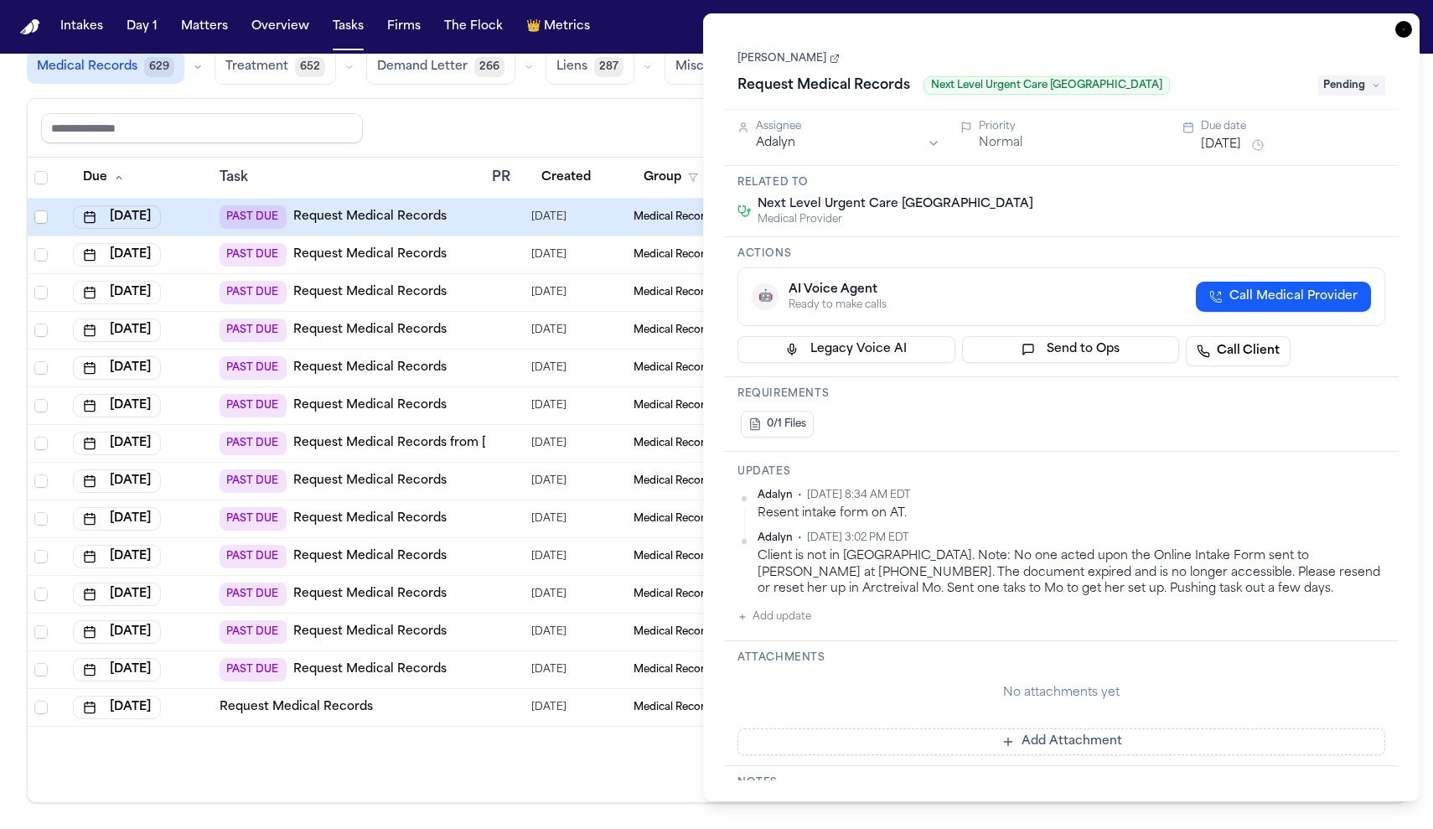
click at [372, 225] on div "PAST DUE Request Medical Records" at bounding box center [333, 216] width 227 height 23
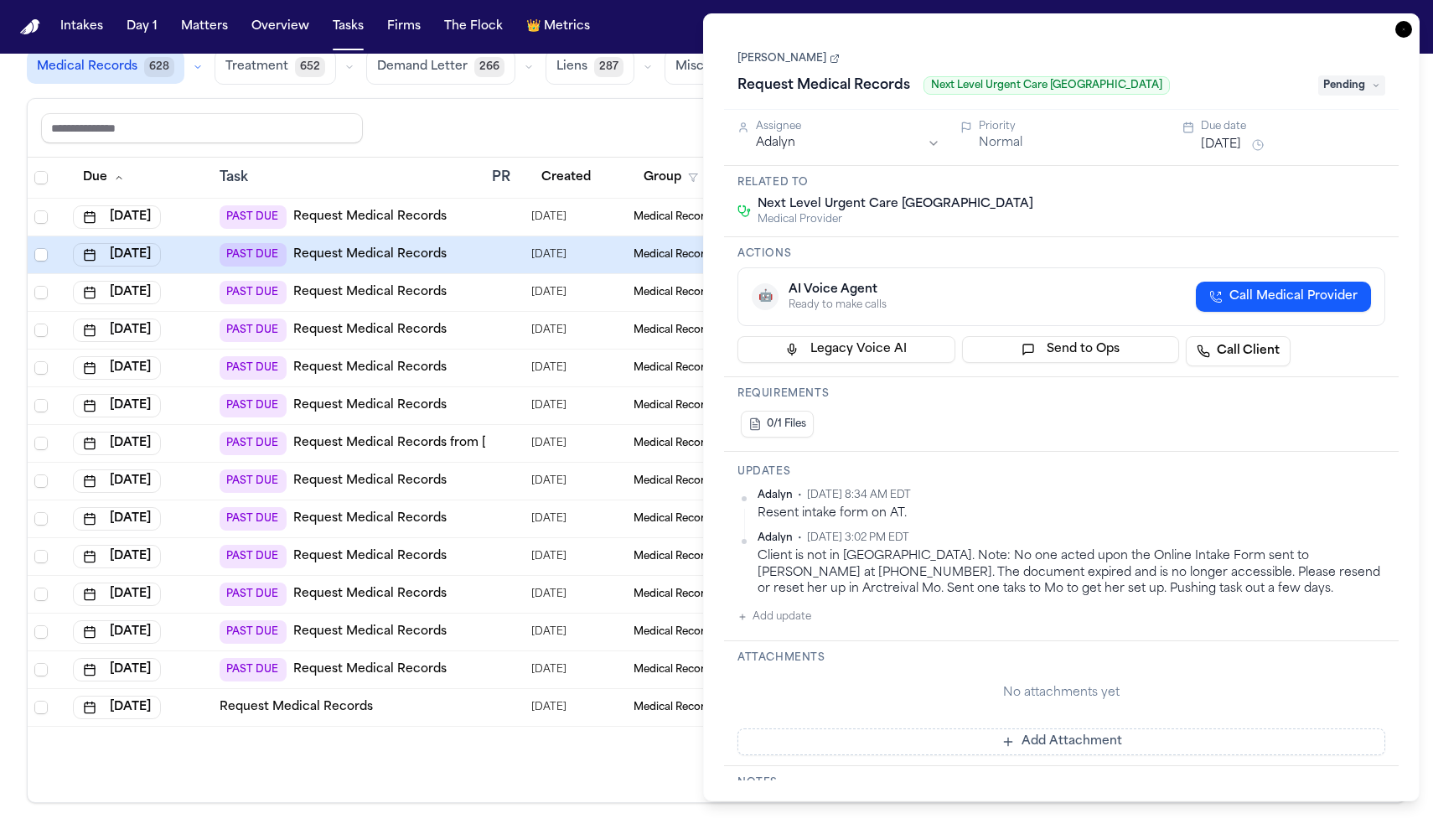
click at [415, 220] on link "Request Medical Records" at bounding box center [369, 217] width 153 height 17
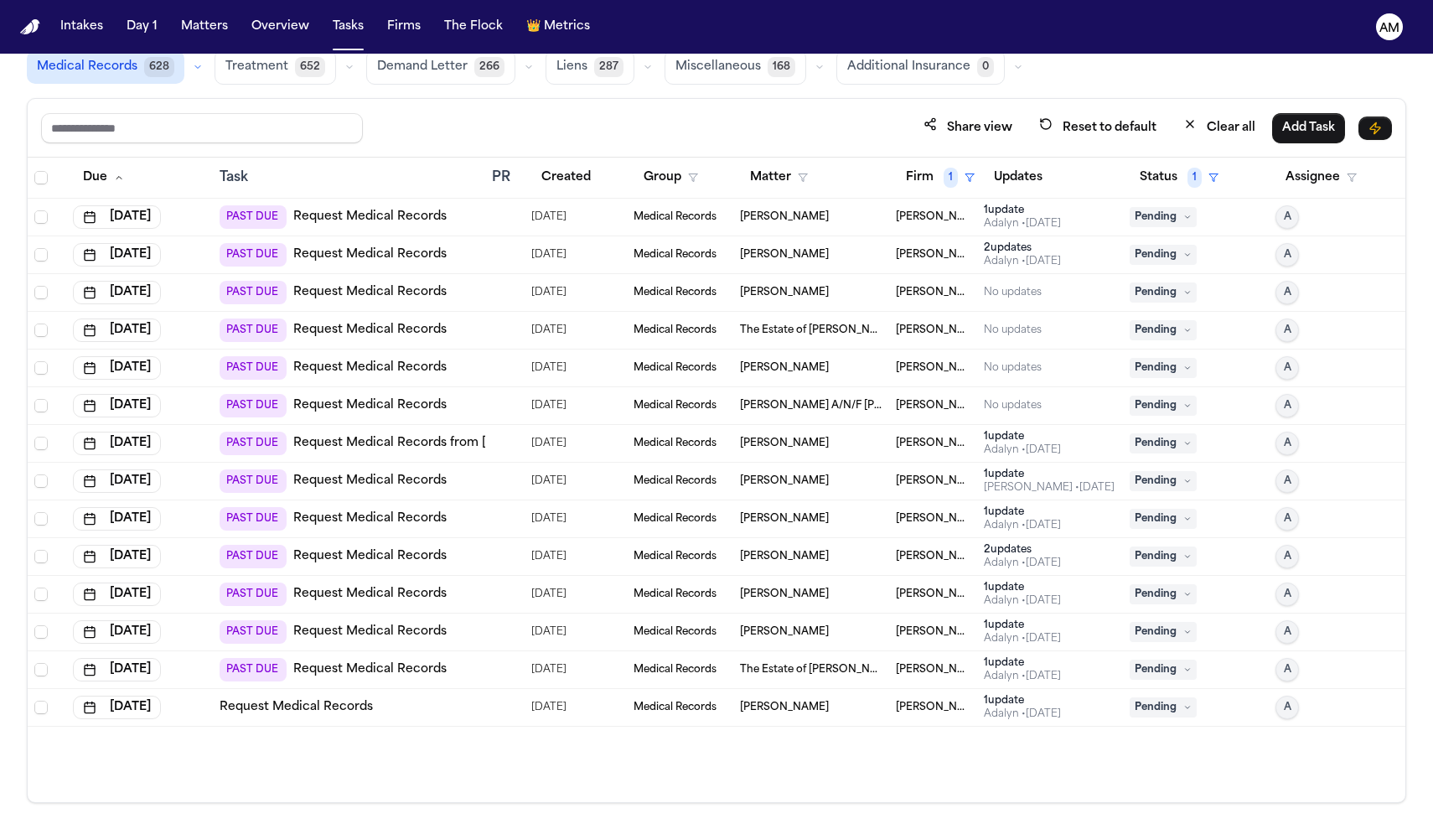
click at [372, 254] on link "Request Medical Records" at bounding box center [369, 254] width 153 height 17
click at [386, 295] on link "Request Medical Records" at bounding box center [369, 292] width 153 height 17
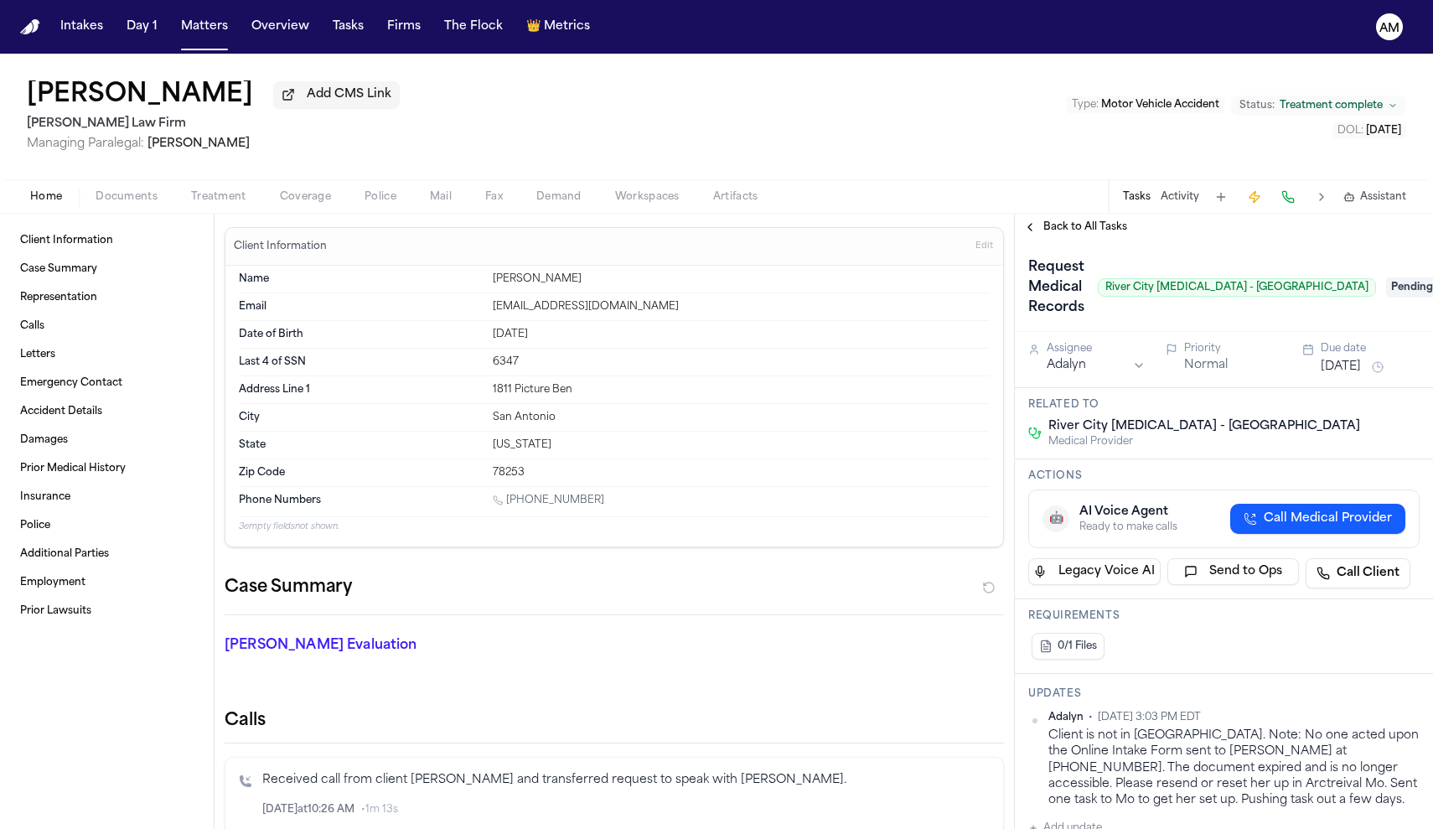
click at [1124, 429] on span "River City [MEDICAL_DATA] - [GEOGRAPHIC_DATA]" at bounding box center [1204, 426] width 312 height 17
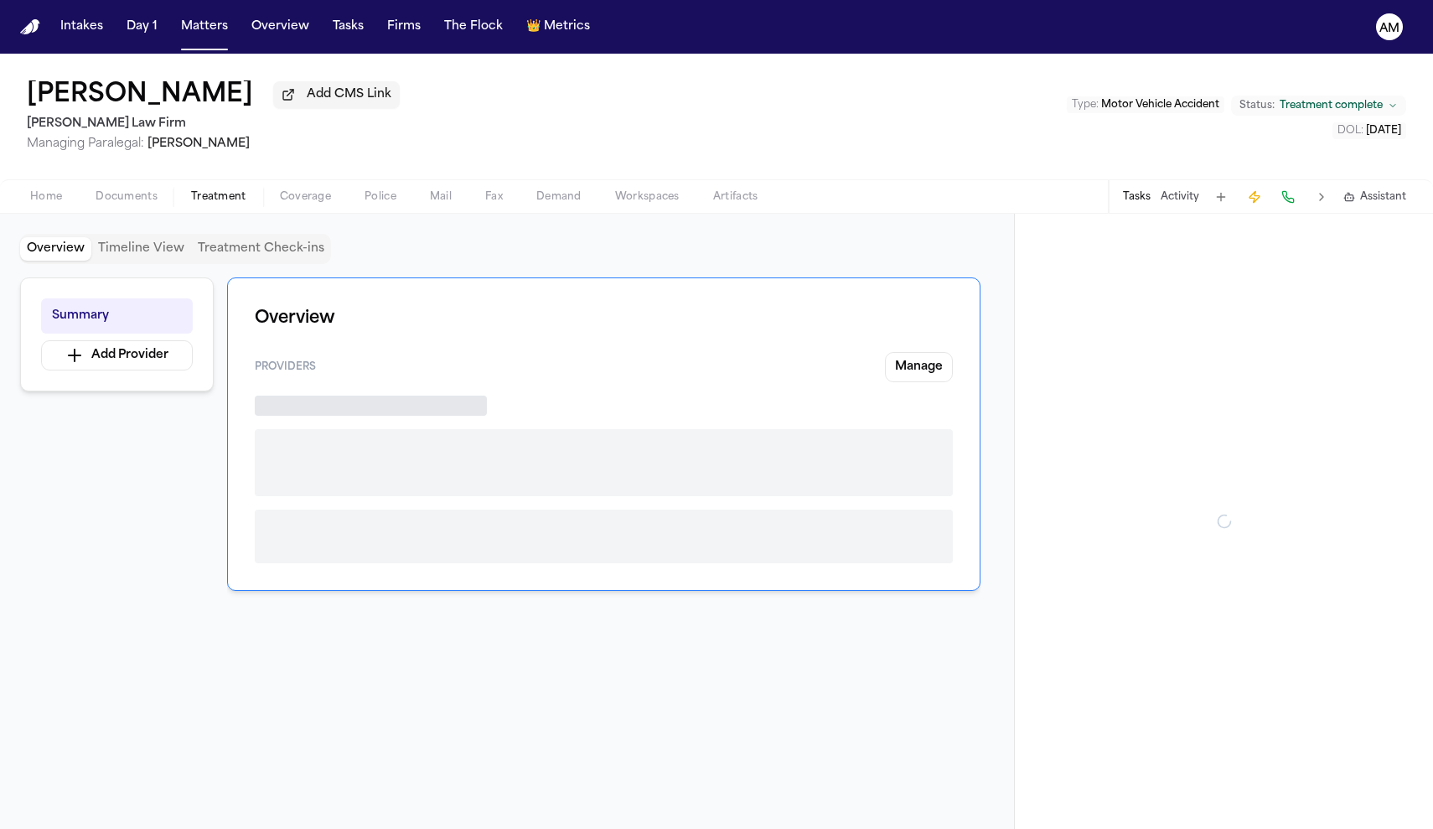
click at [241, 199] on span "Treatment" at bounding box center [218, 196] width 55 height 13
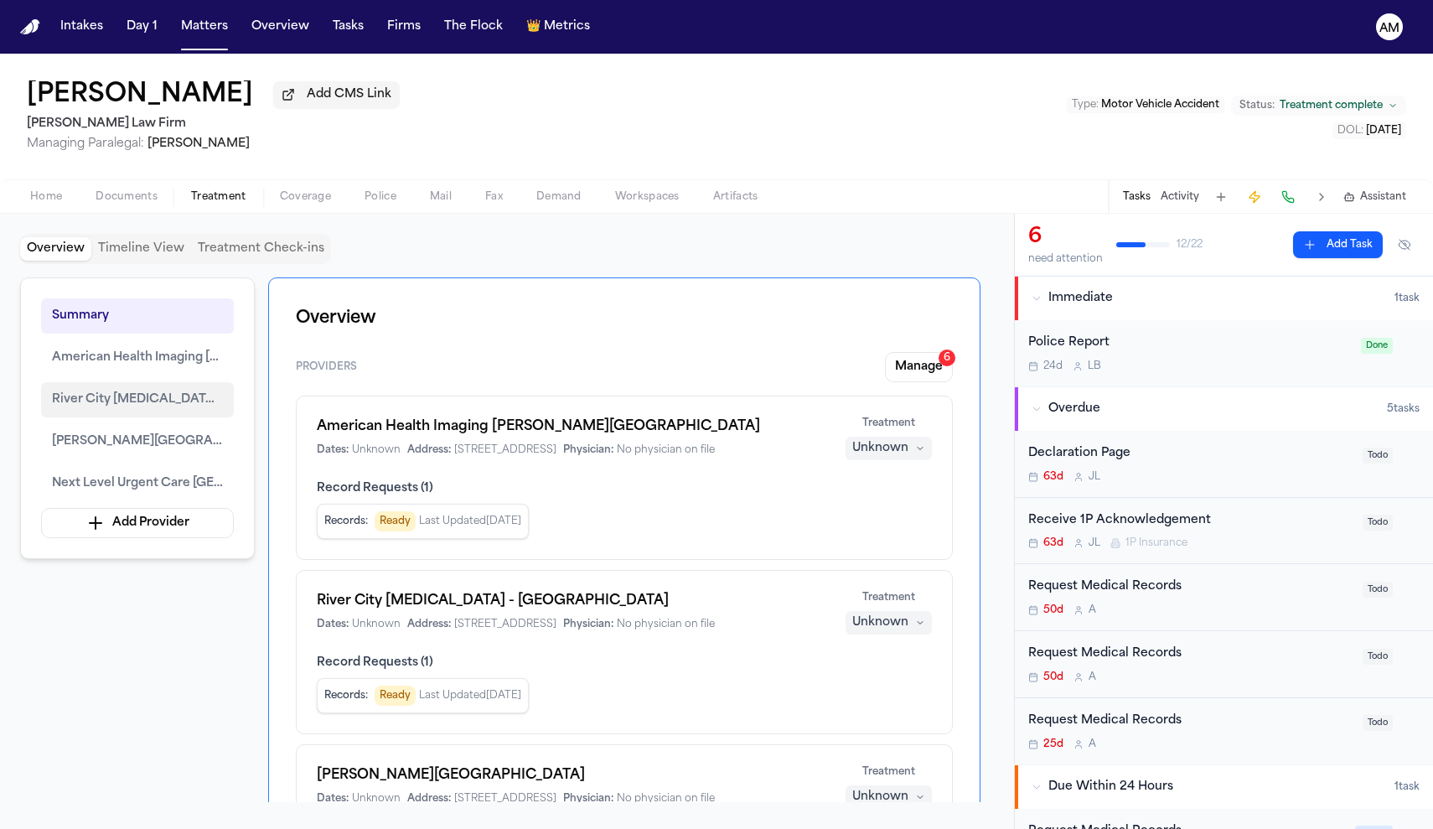
click at [137, 400] on span "River City [MEDICAL_DATA] - [GEOGRAPHIC_DATA]" at bounding box center [137, 400] width 171 height 20
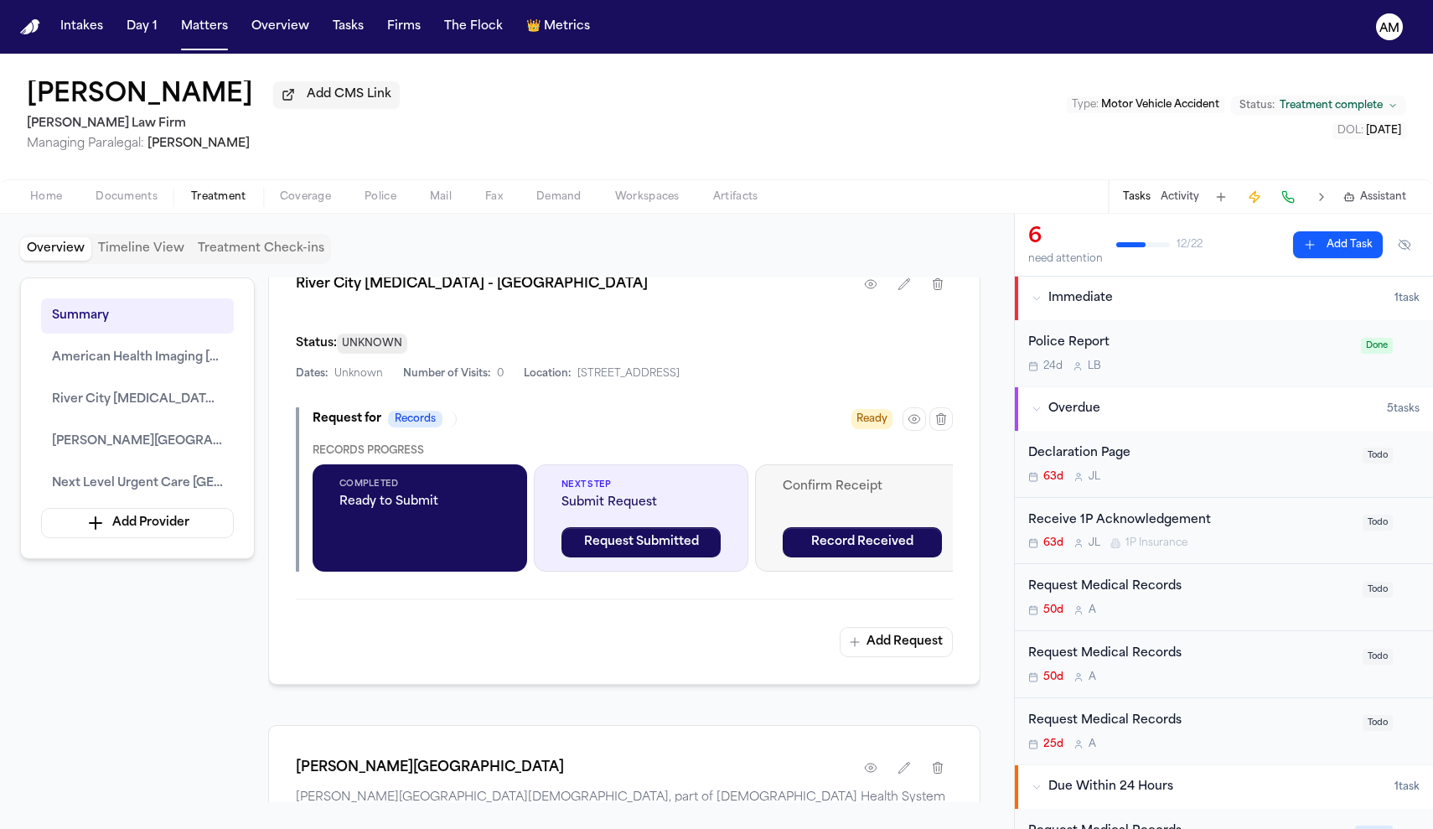
scroll to position [1442, 0]
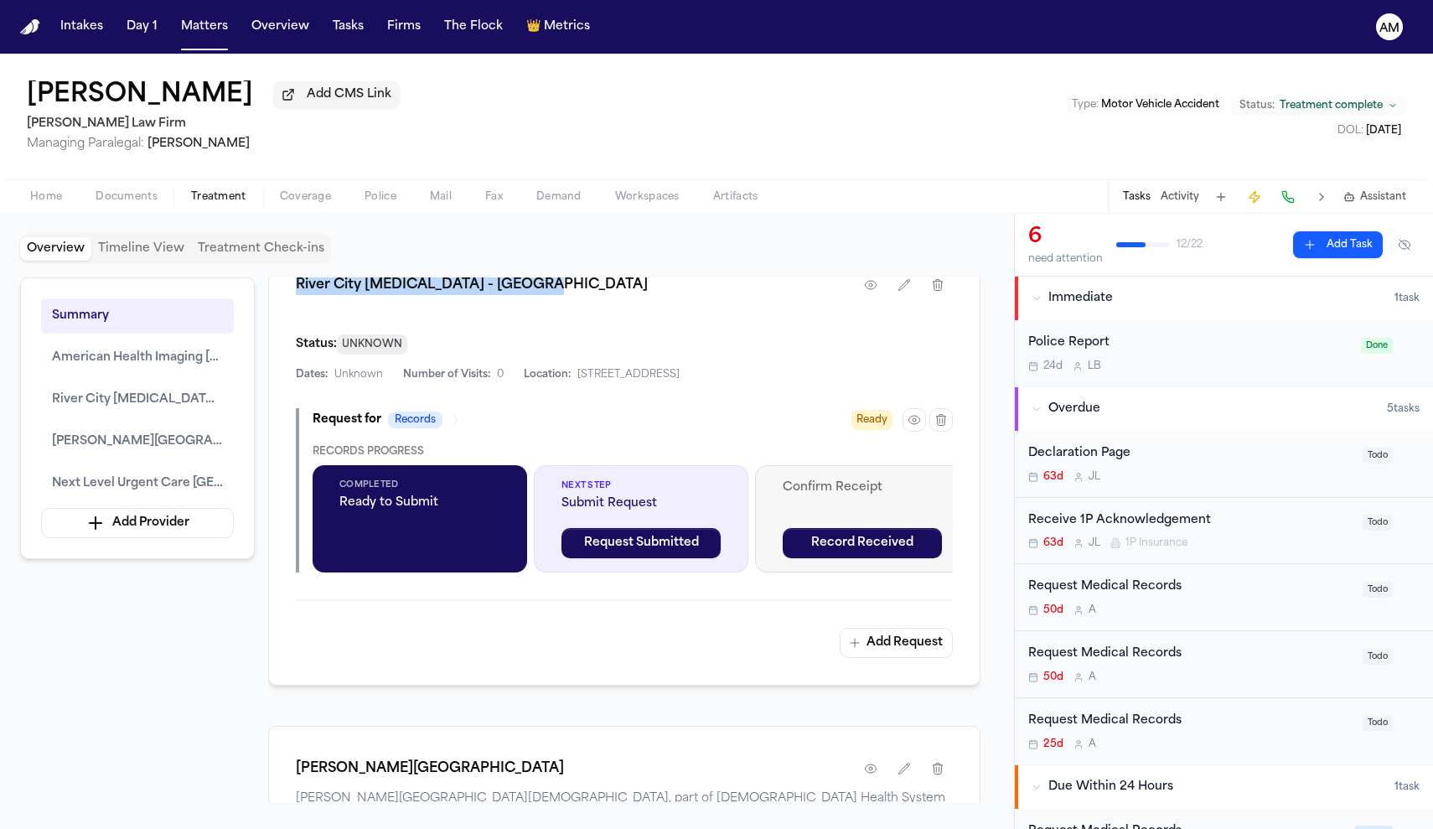
drag, startPoint x: 535, startPoint y: 344, endPoint x: 287, endPoint y: 333, distance: 248.2
click at [287, 333] on div "River City [MEDICAL_DATA] - [GEOGRAPHIC_DATA] Status: UNKNOWN Dates: Unknown Nu…" at bounding box center [624, 463] width 712 height 443
copy h1 "River City [MEDICAL_DATA] - [GEOGRAPHIC_DATA]"
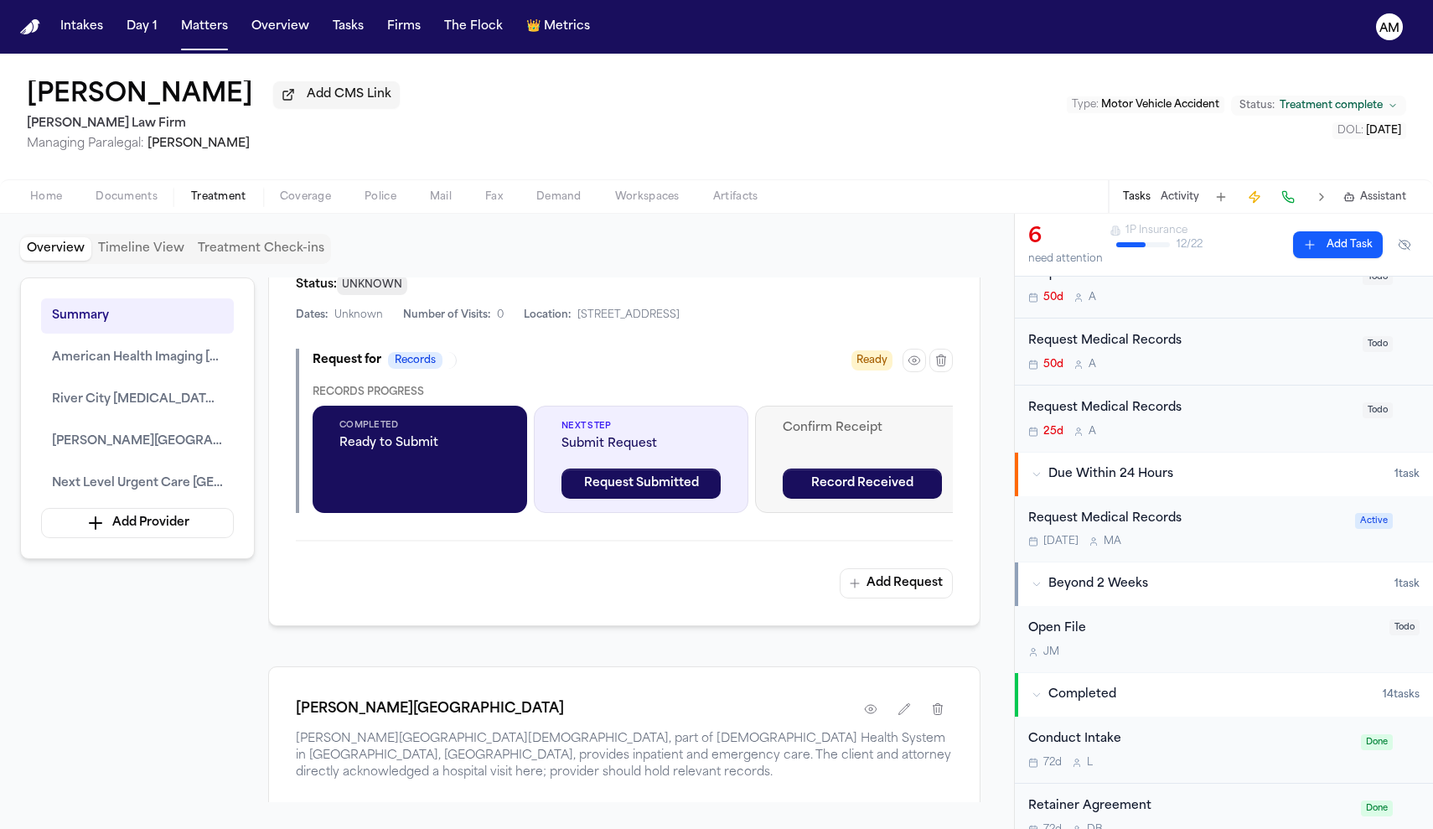
scroll to position [316, 0]
click at [1137, 424] on div "25d A" at bounding box center [1190, 427] width 324 height 13
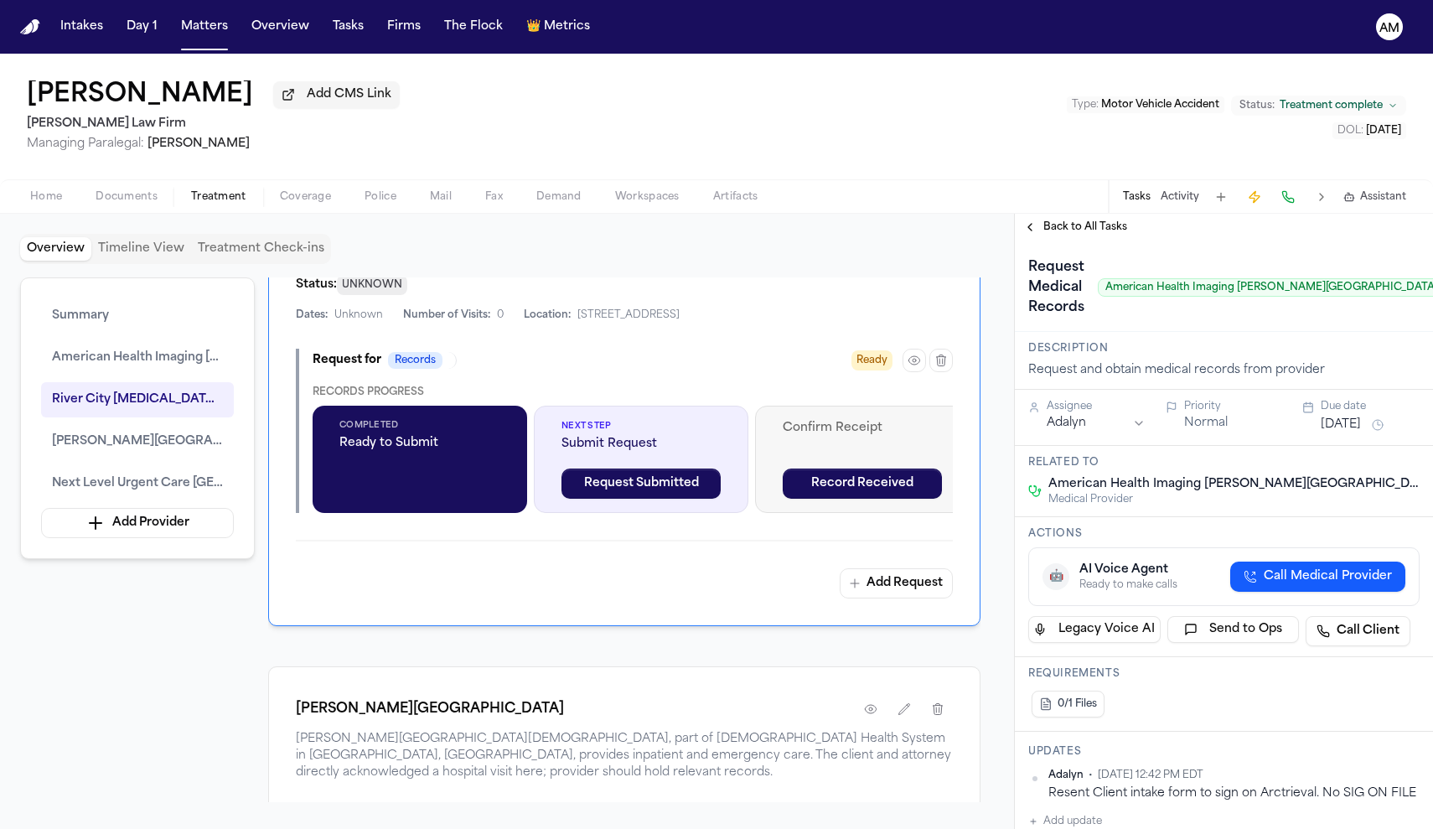
click at [1033, 231] on button "Back to All Tasks" at bounding box center [1075, 226] width 121 height 13
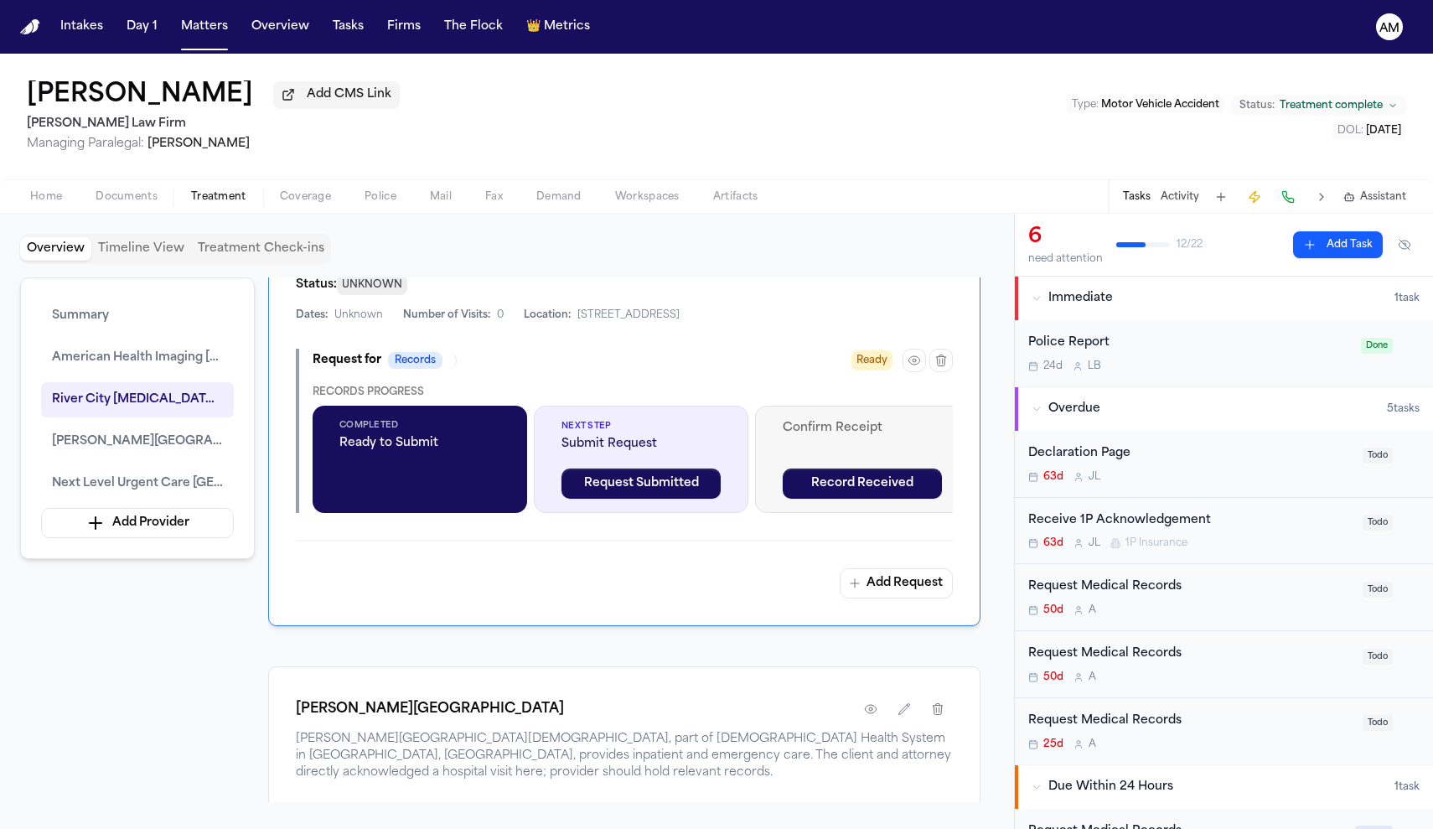
click at [1111, 596] on div "Request Medical Records" at bounding box center [1190, 586] width 324 height 19
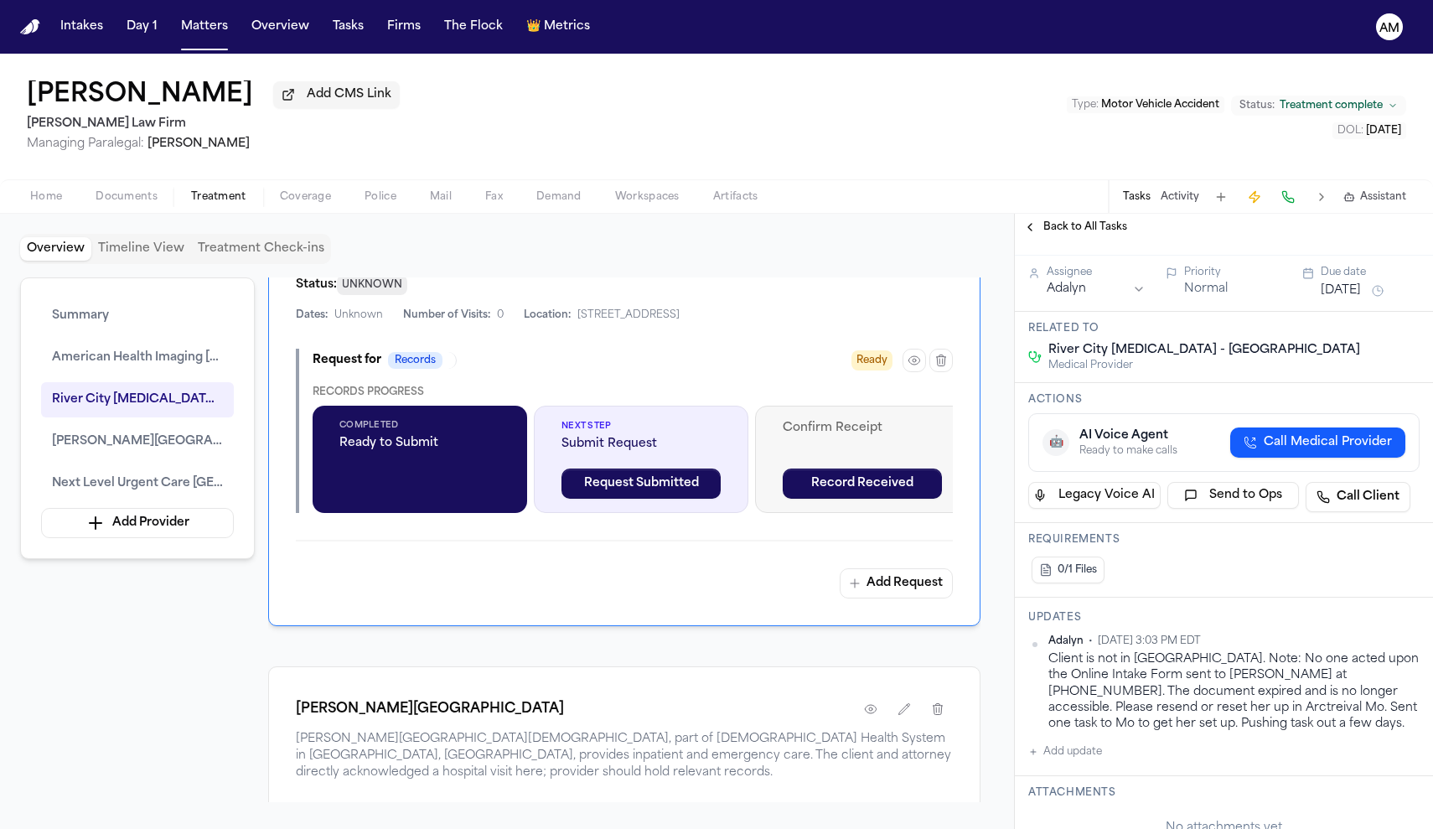
scroll to position [125, 0]
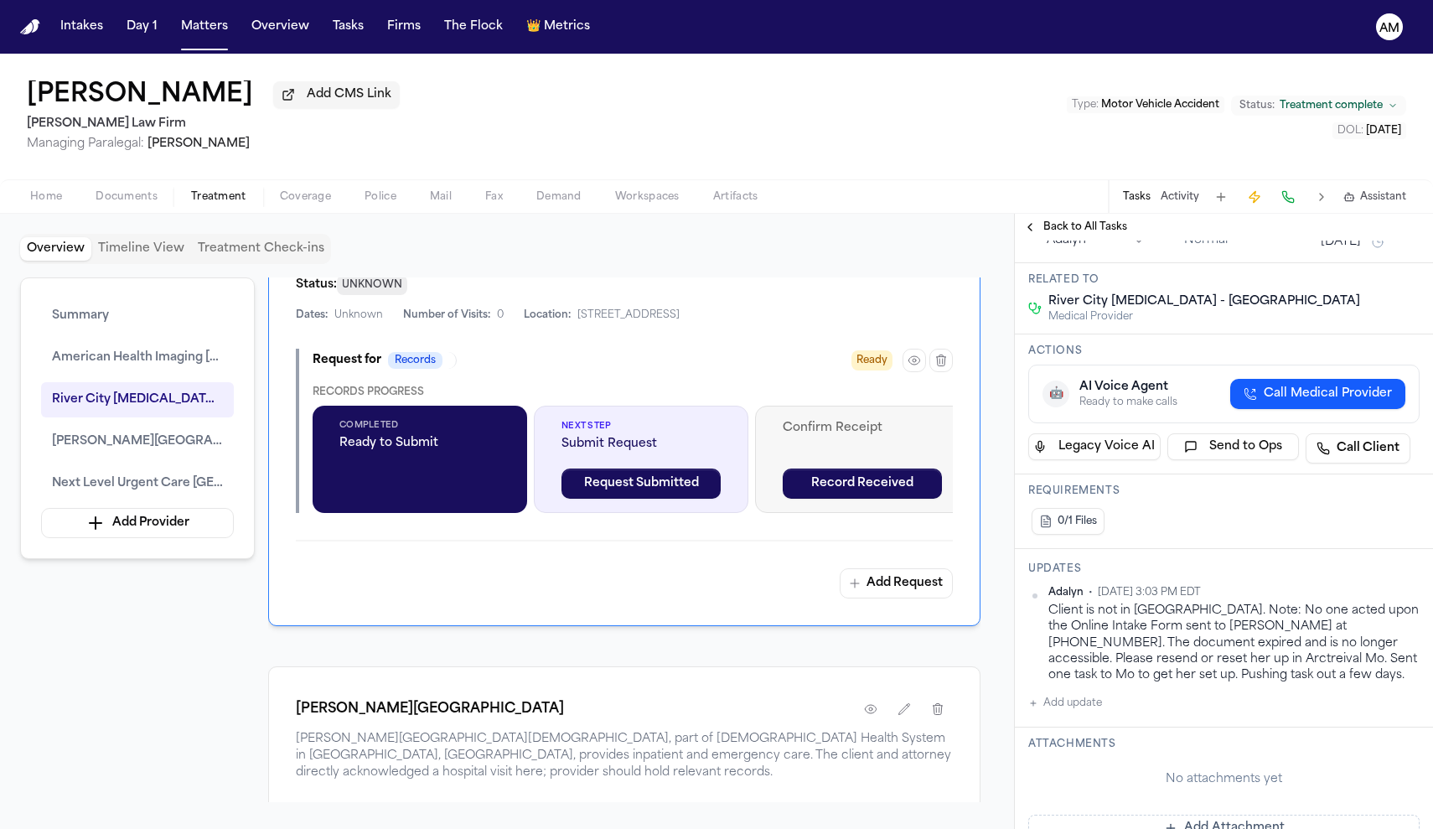
click at [1073, 709] on button "Add update" at bounding box center [1065, 703] width 74 height 20
click at [1068, 745] on div "Private Cancel Add" at bounding box center [1233, 733] width 371 height 80
click at [1065, 751] on button "Private" at bounding box center [1061, 756] width 13 height 13
click at [1084, 726] on textarea "Add your update" at bounding box center [1234, 717] width 358 height 34
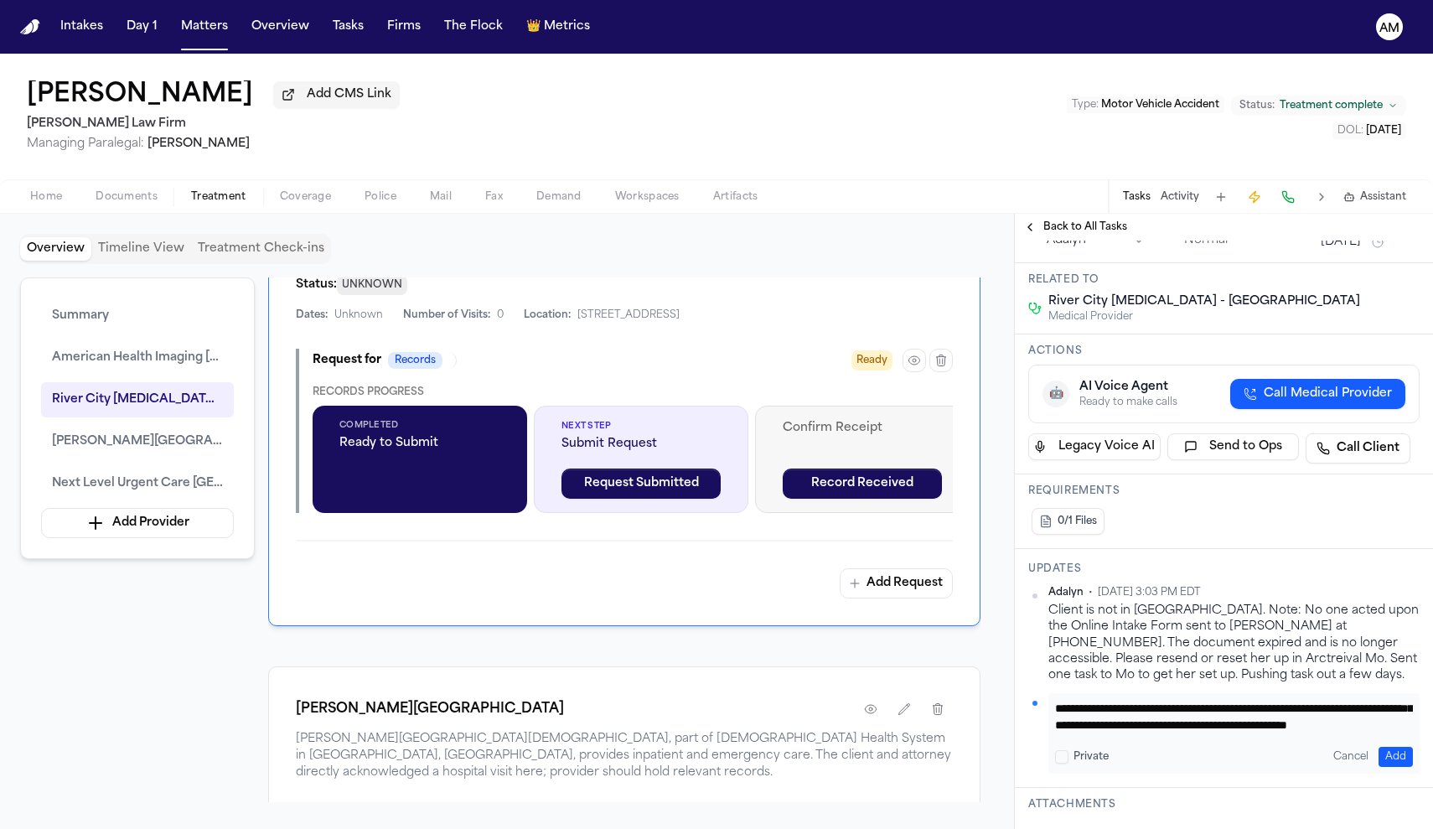
scroll to position [50, 0]
type textarea "**********"
click at [1398, 756] on button "Add" at bounding box center [1395, 757] width 34 height 20
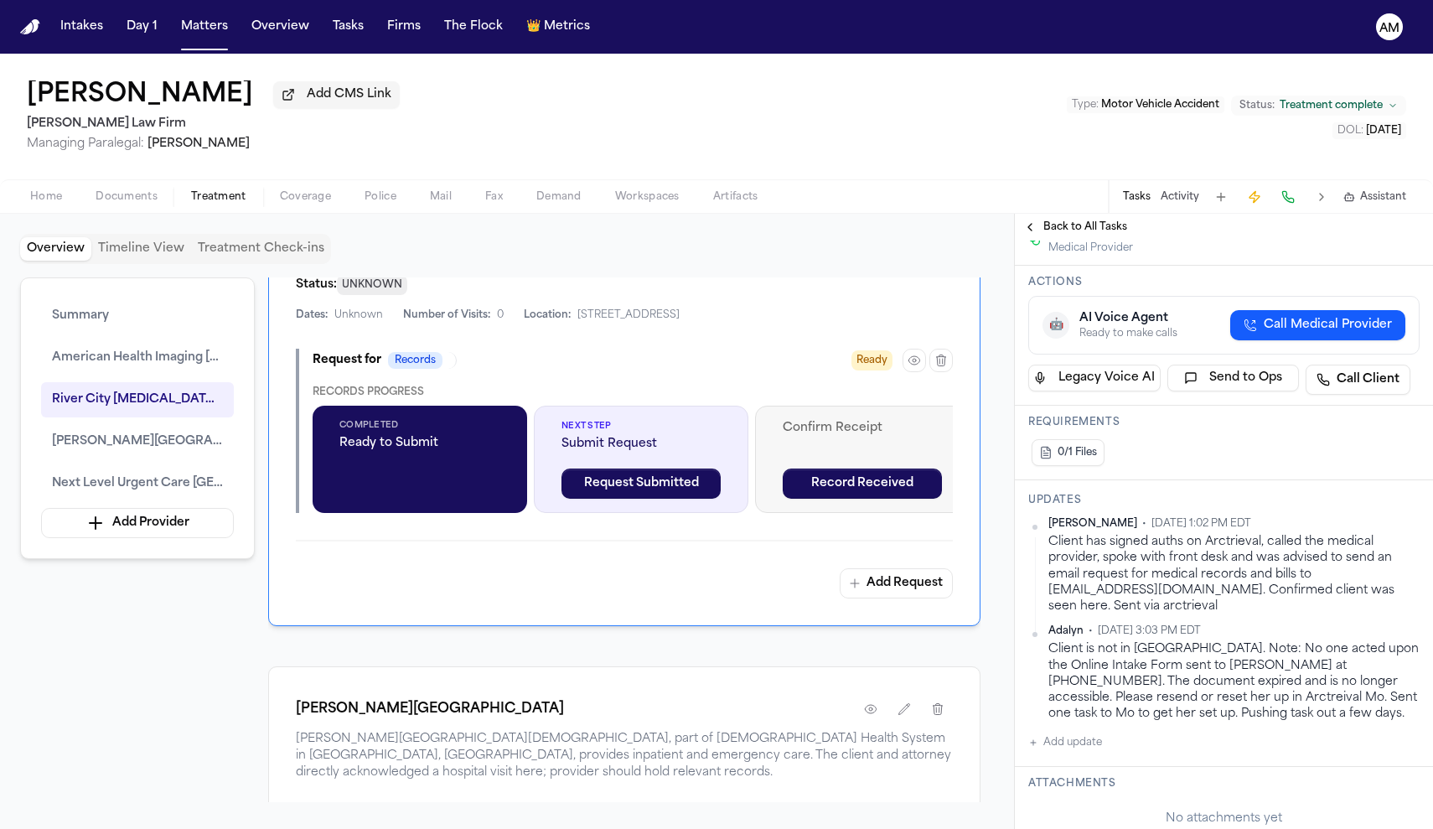
scroll to position [296, 0]
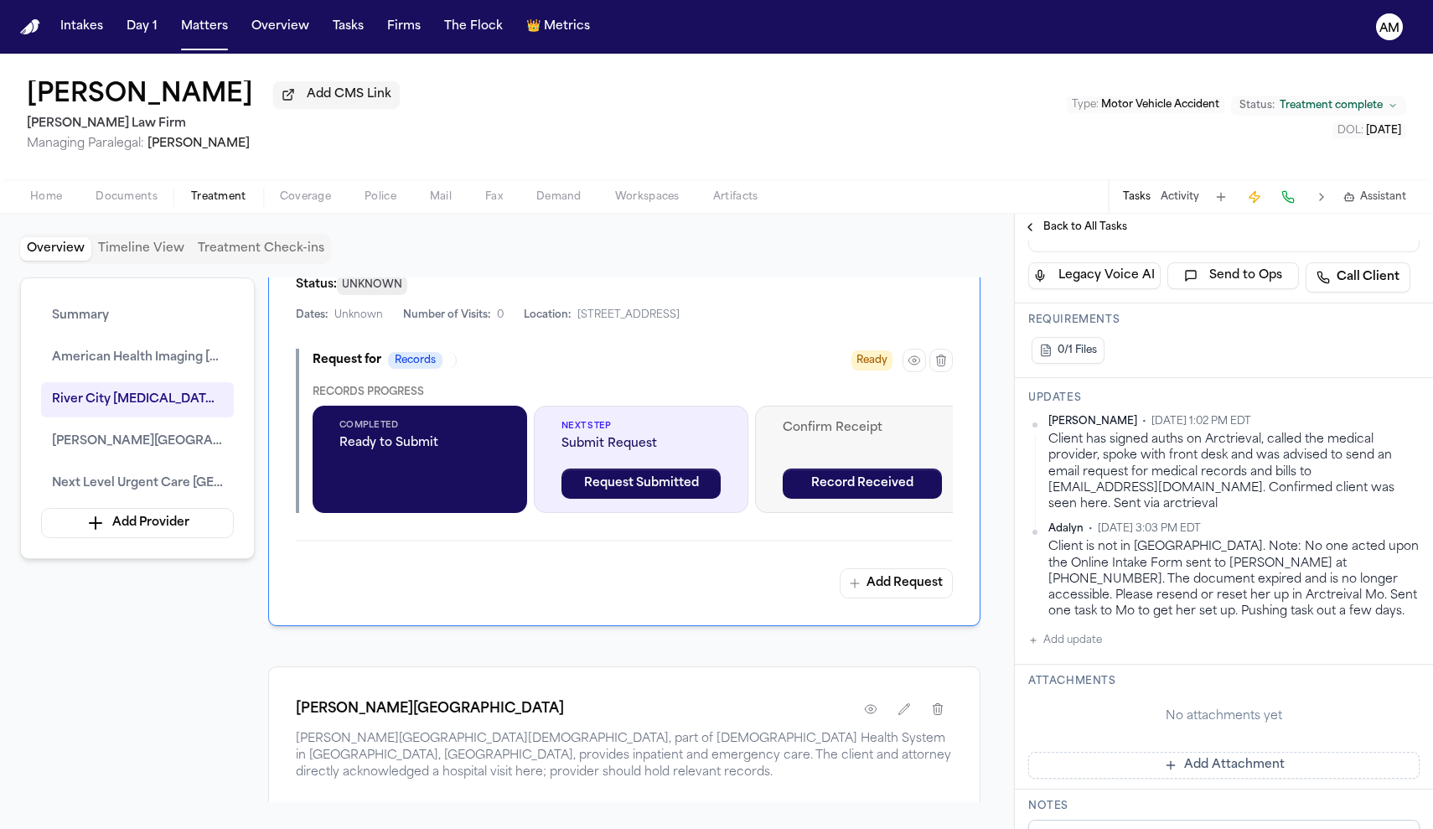
click at [1408, 425] on html "Intakes Day 1 Matters Overview Tasks Firms The Flock 👑 Metrics AM [PERSON_NAME]…" at bounding box center [716, 414] width 1433 height 829
click at [1351, 447] on div "Edit" at bounding box center [1365, 450] width 99 height 23
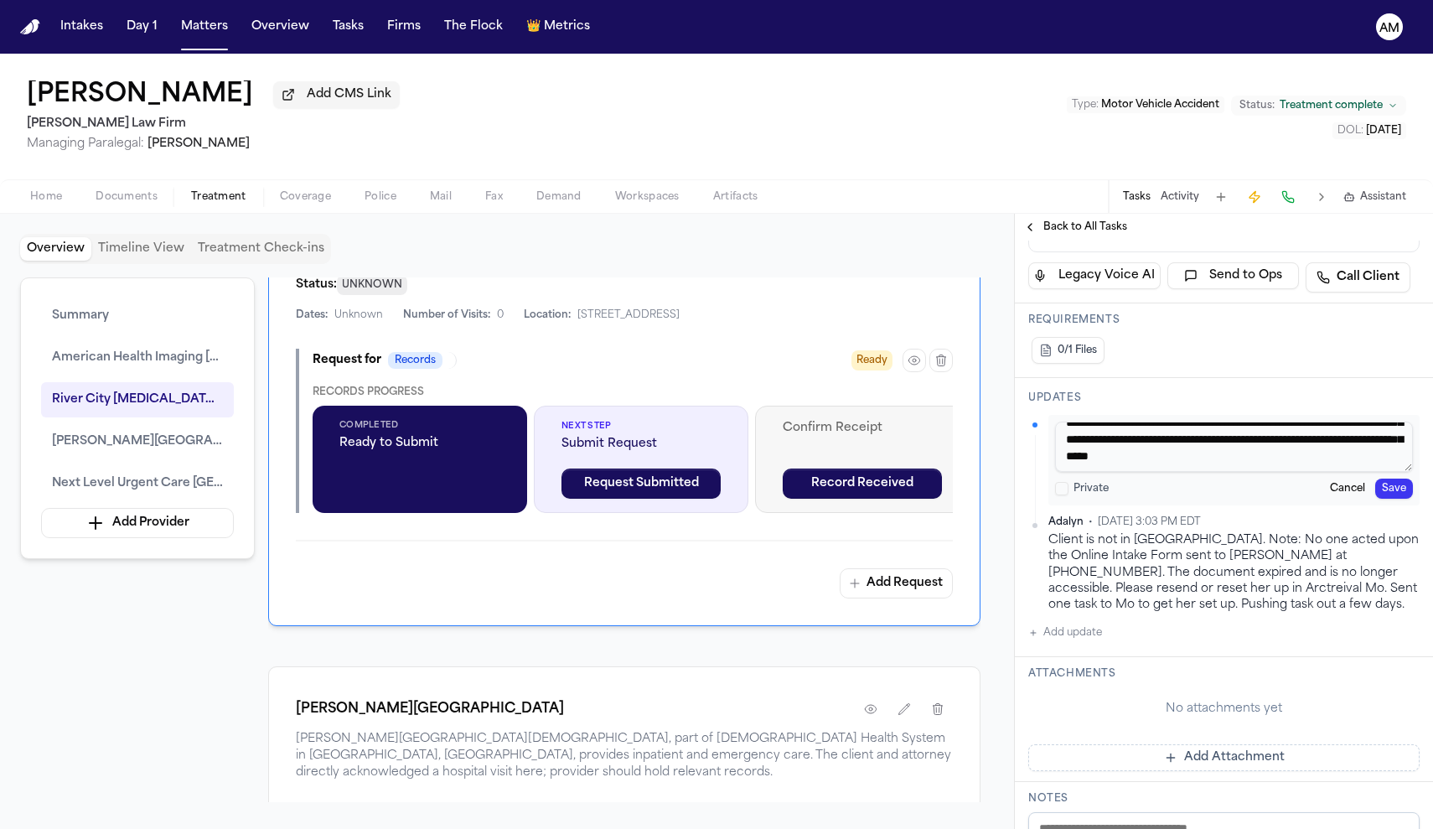
scroll to position [49, 0]
click at [1234, 470] on textarea "**********" at bounding box center [1234, 446] width 358 height 50
paste textarea "*********"
type textarea "**********"
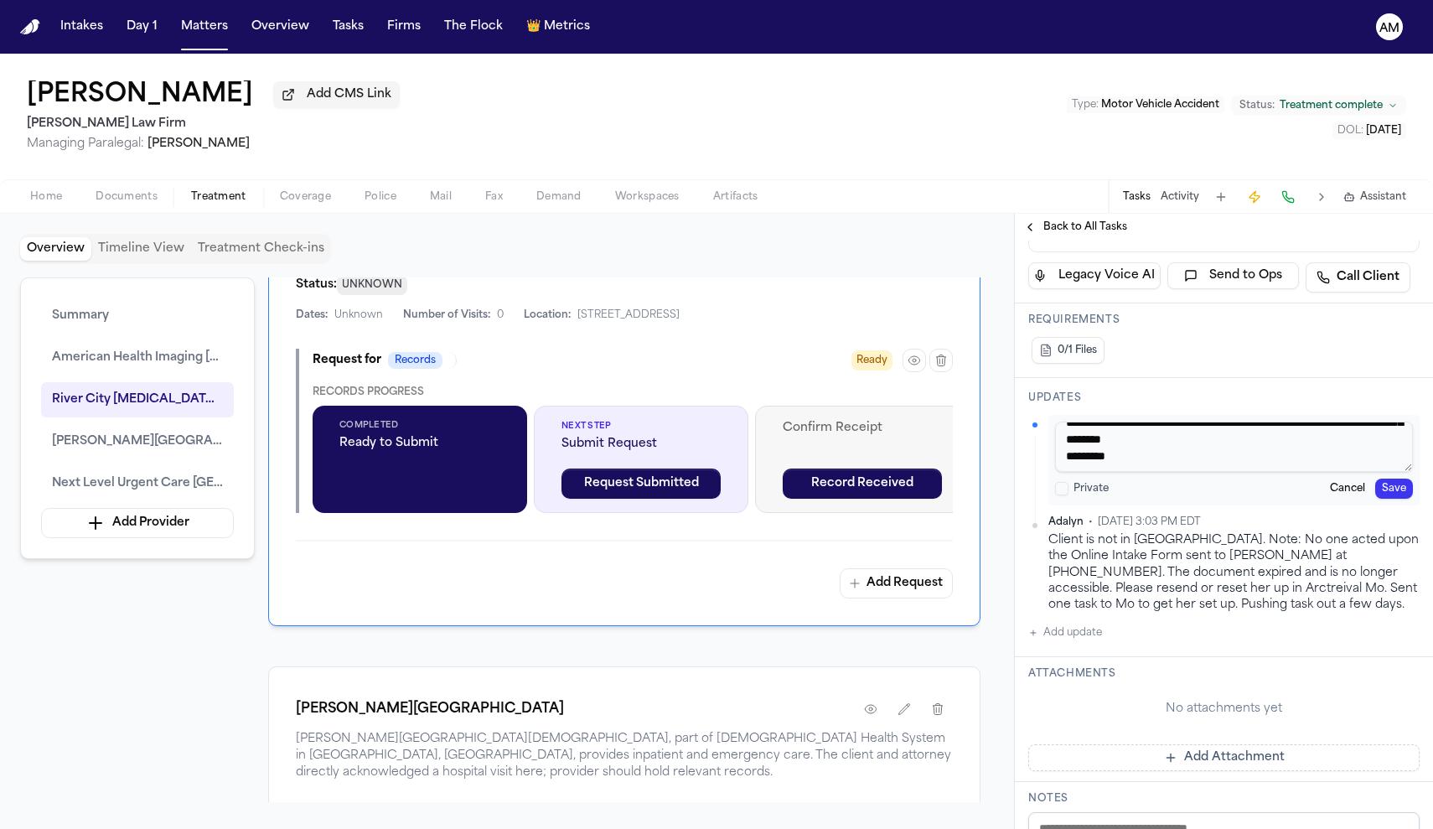
click at [1399, 502] on div "**********" at bounding box center [1233, 460] width 371 height 90
click at [1397, 489] on button "Save" at bounding box center [1394, 488] width 38 height 20
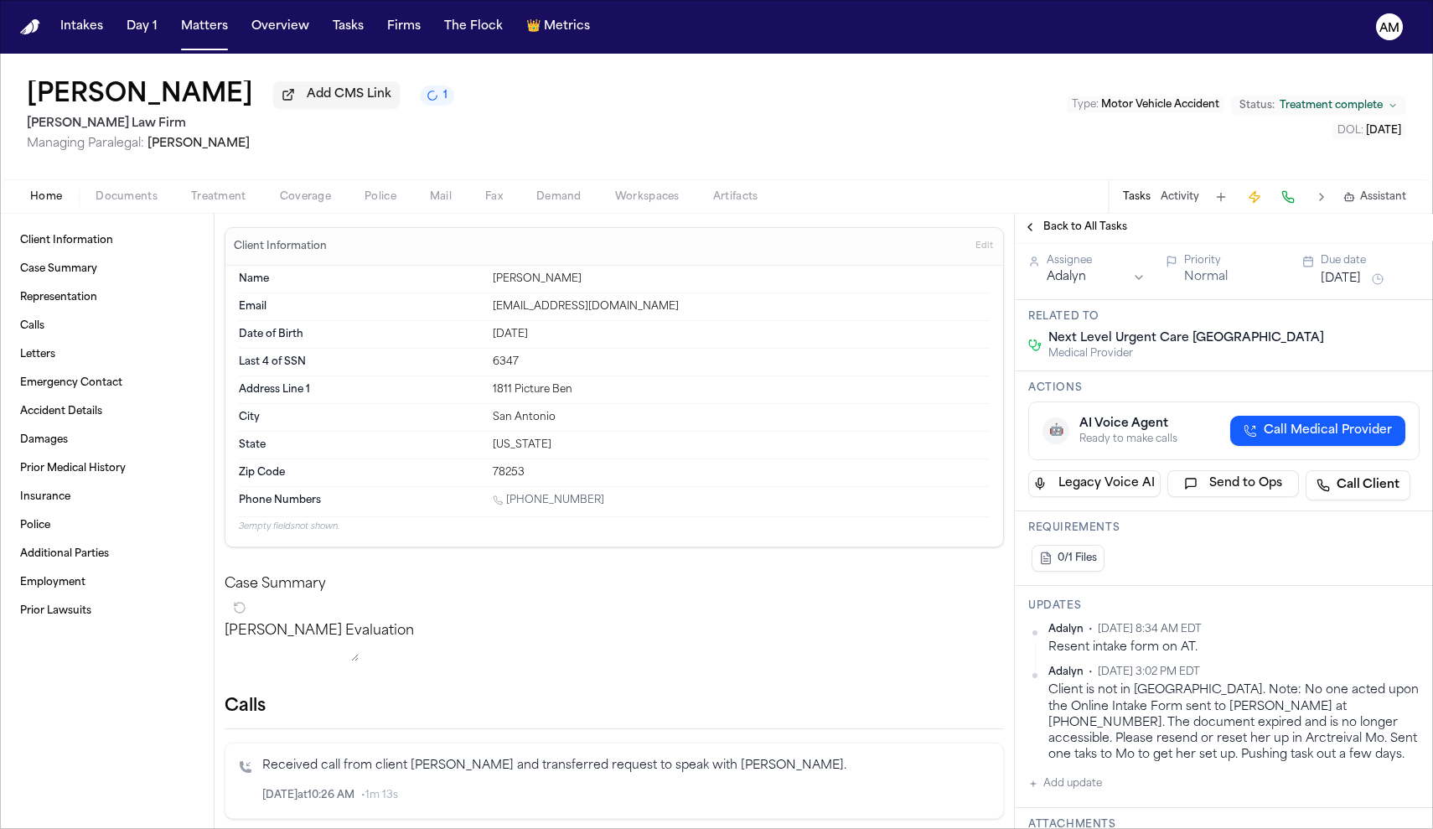
scroll to position [90, 0]
click at [220, 204] on span "Treatment" at bounding box center [218, 196] width 55 height 13
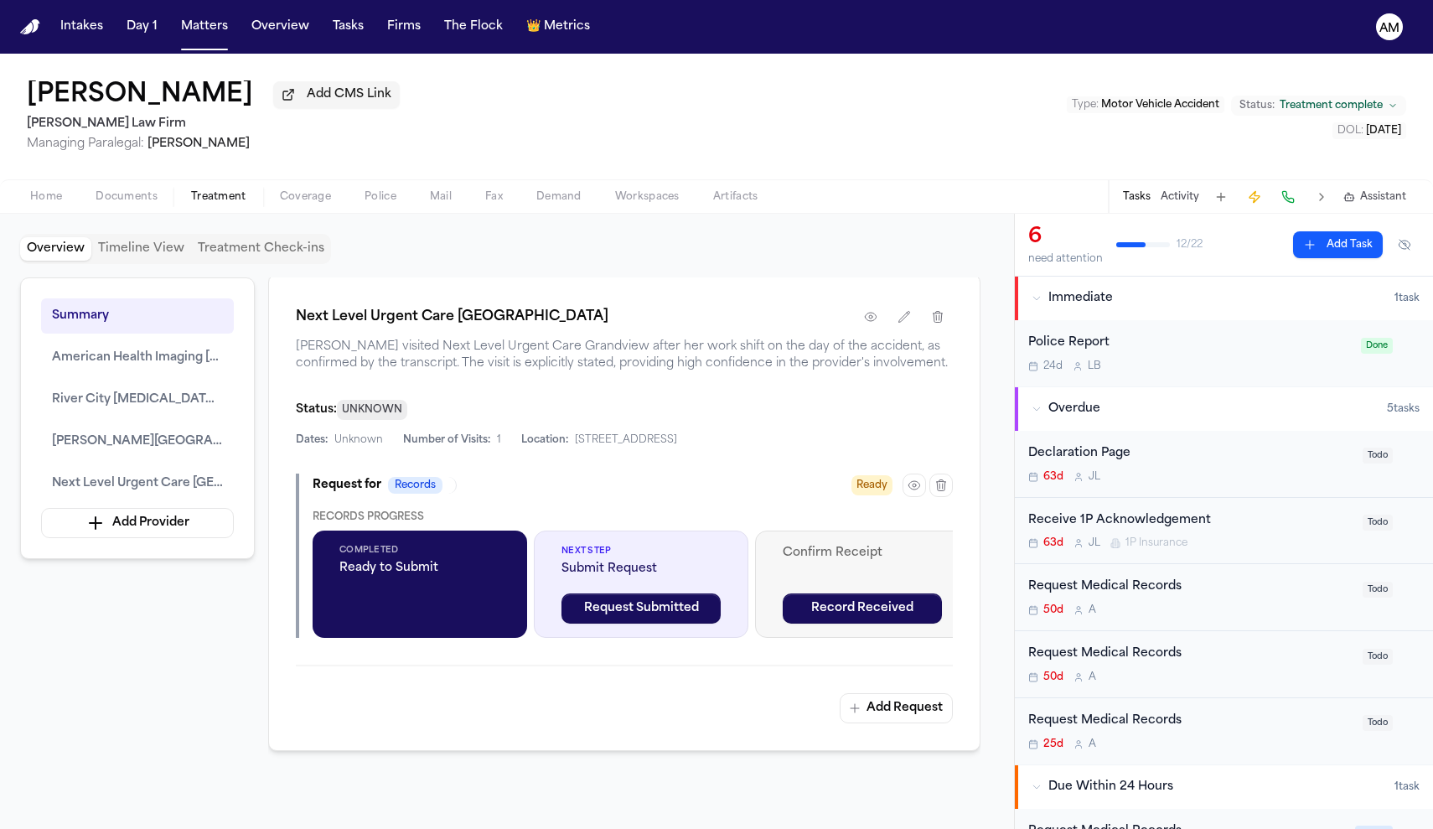
scroll to position [2433, 0]
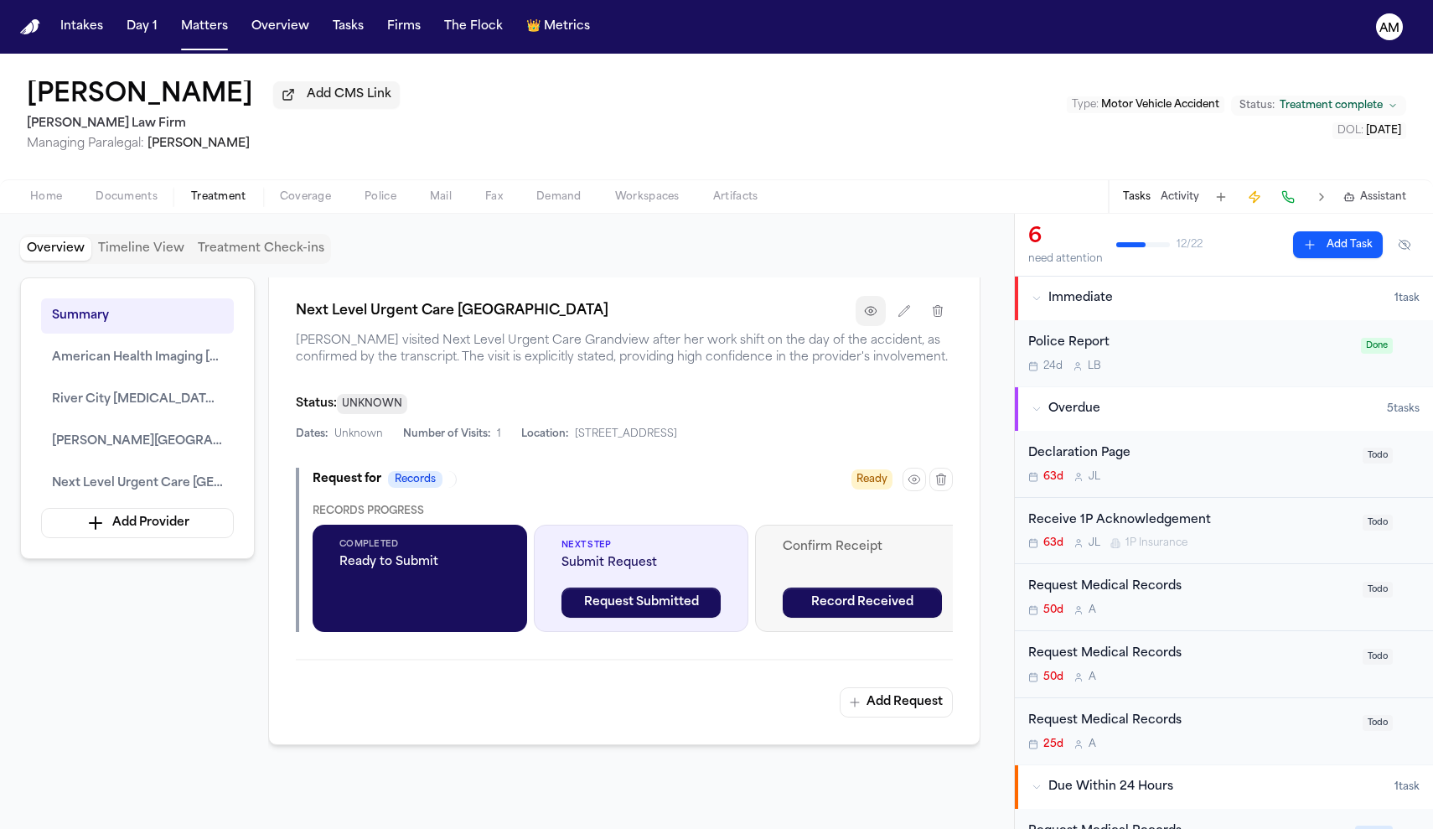
click at [865, 326] on button "button" at bounding box center [870, 311] width 30 height 30
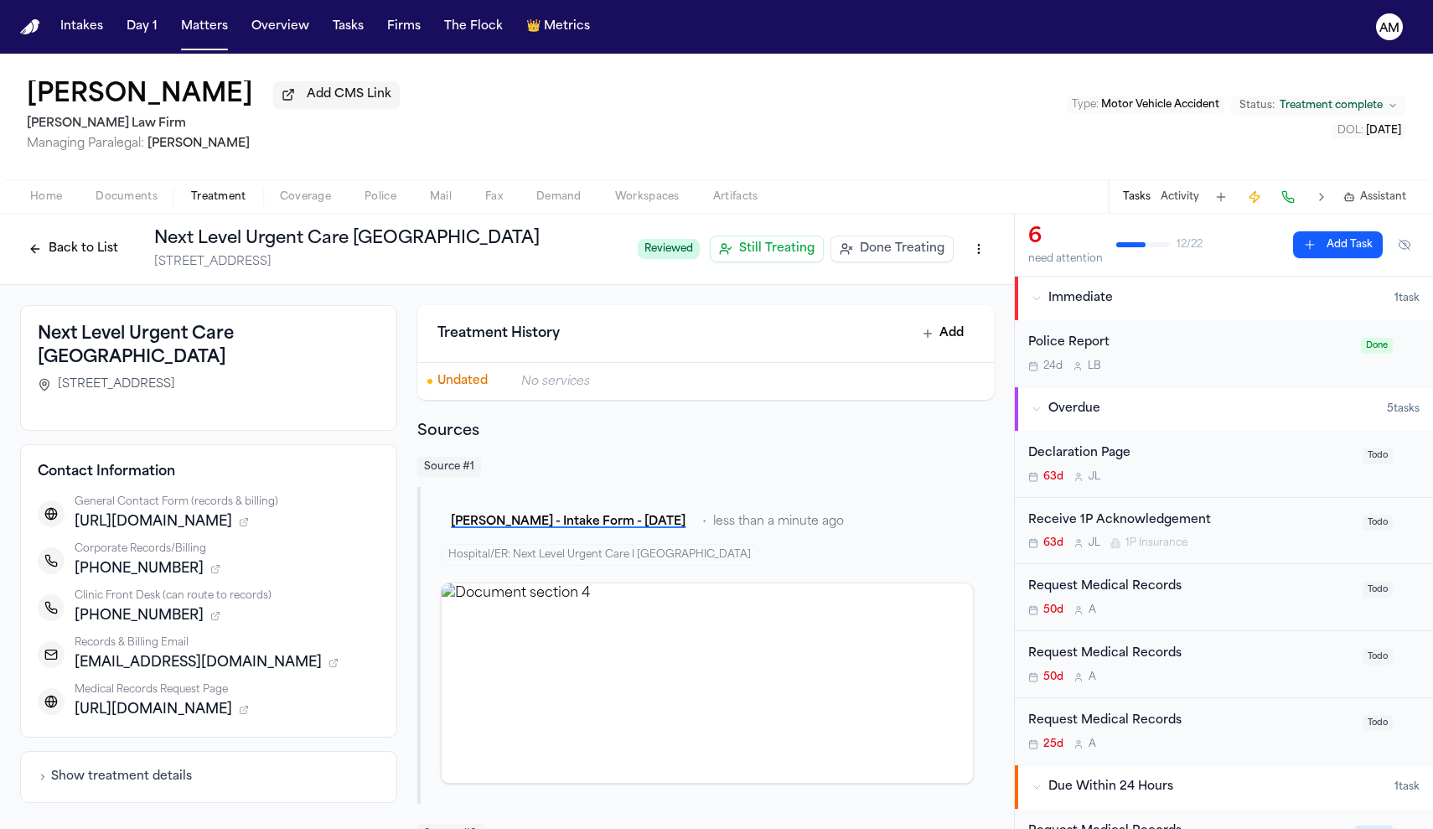
click at [147, 275] on div "Back to List Next Level Urgent Care Grandview [STREET_ADDRESS] Reviewed Still T…" at bounding box center [507, 249] width 1014 height 71
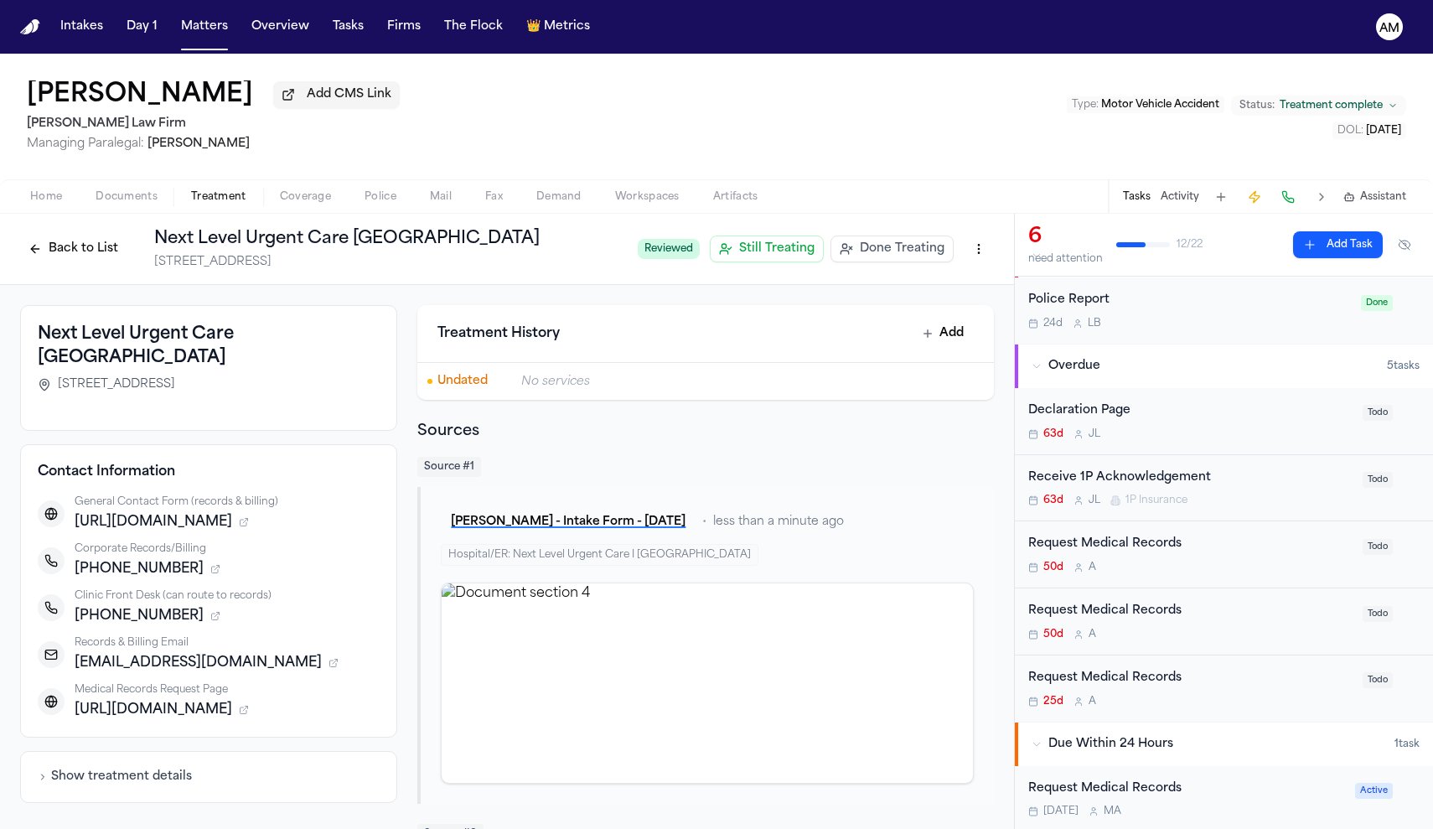
scroll to position [46, 0]
click at [1233, 523] on div "Request Medical Records 50d A Todo" at bounding box center [1224, 551] width 418 height 67
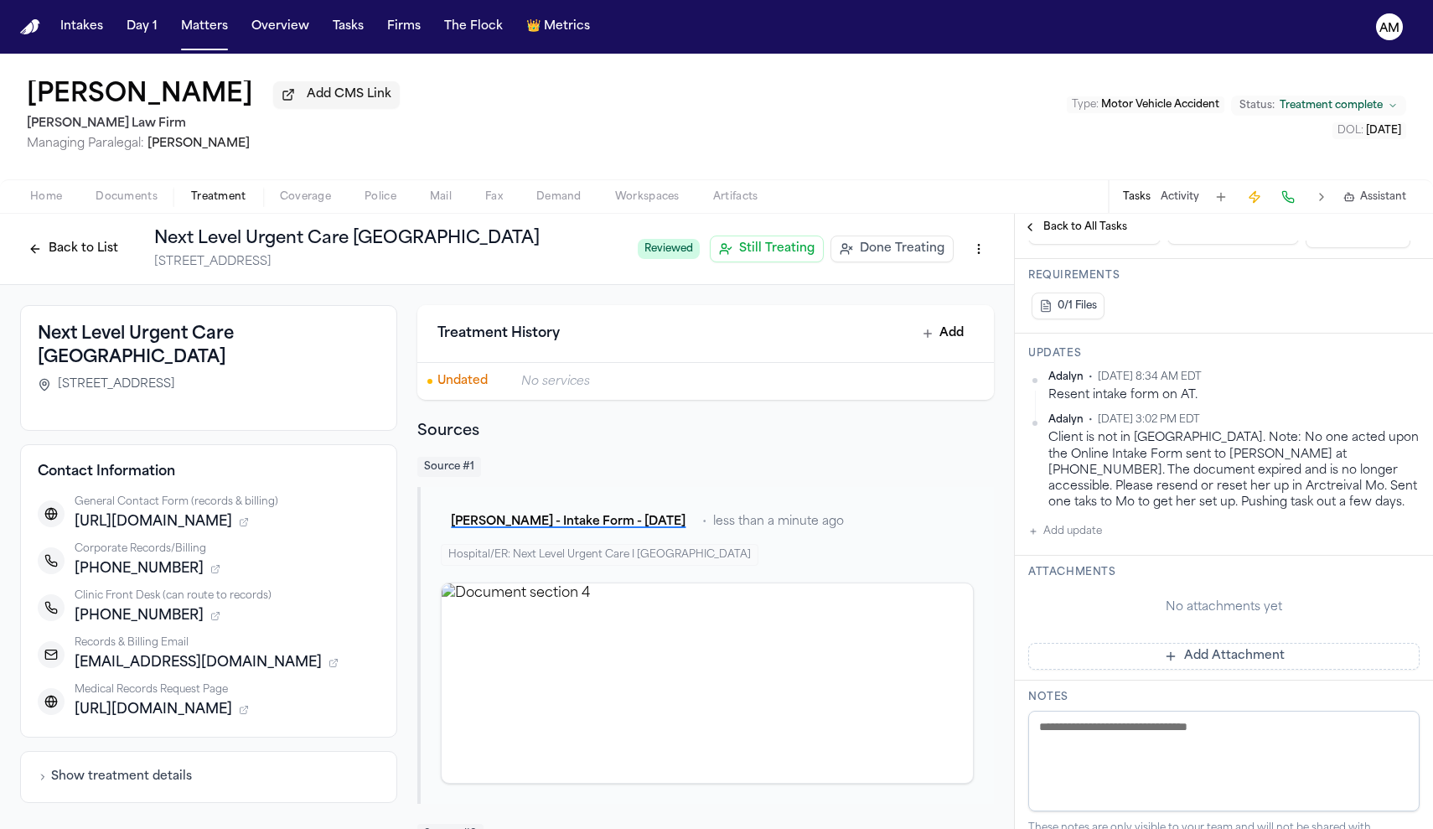
scroll to position [359, 0]
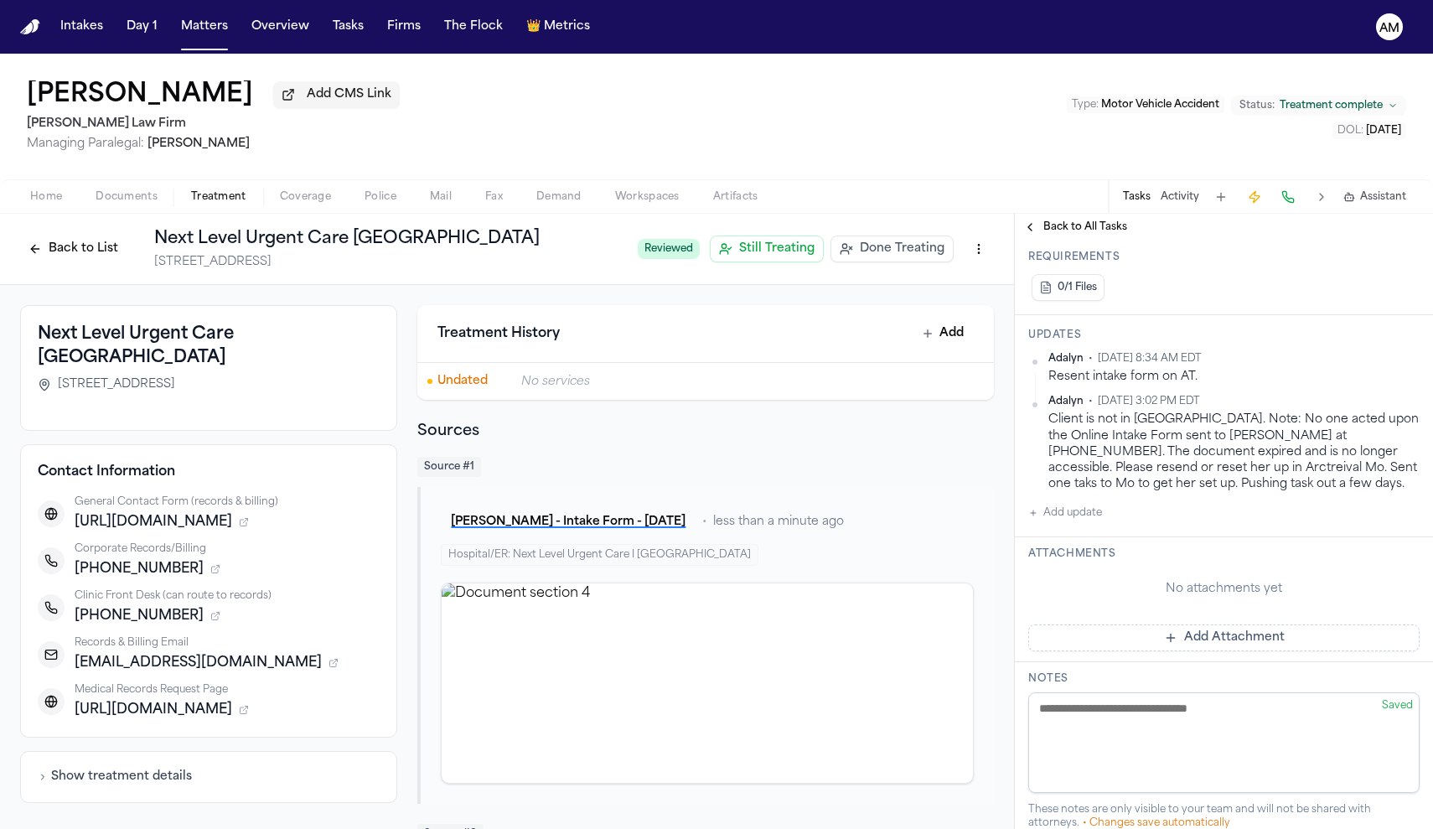
click at [1098, 523] on button "Add update" at bounding box center [1065, 513] width 74 height 20
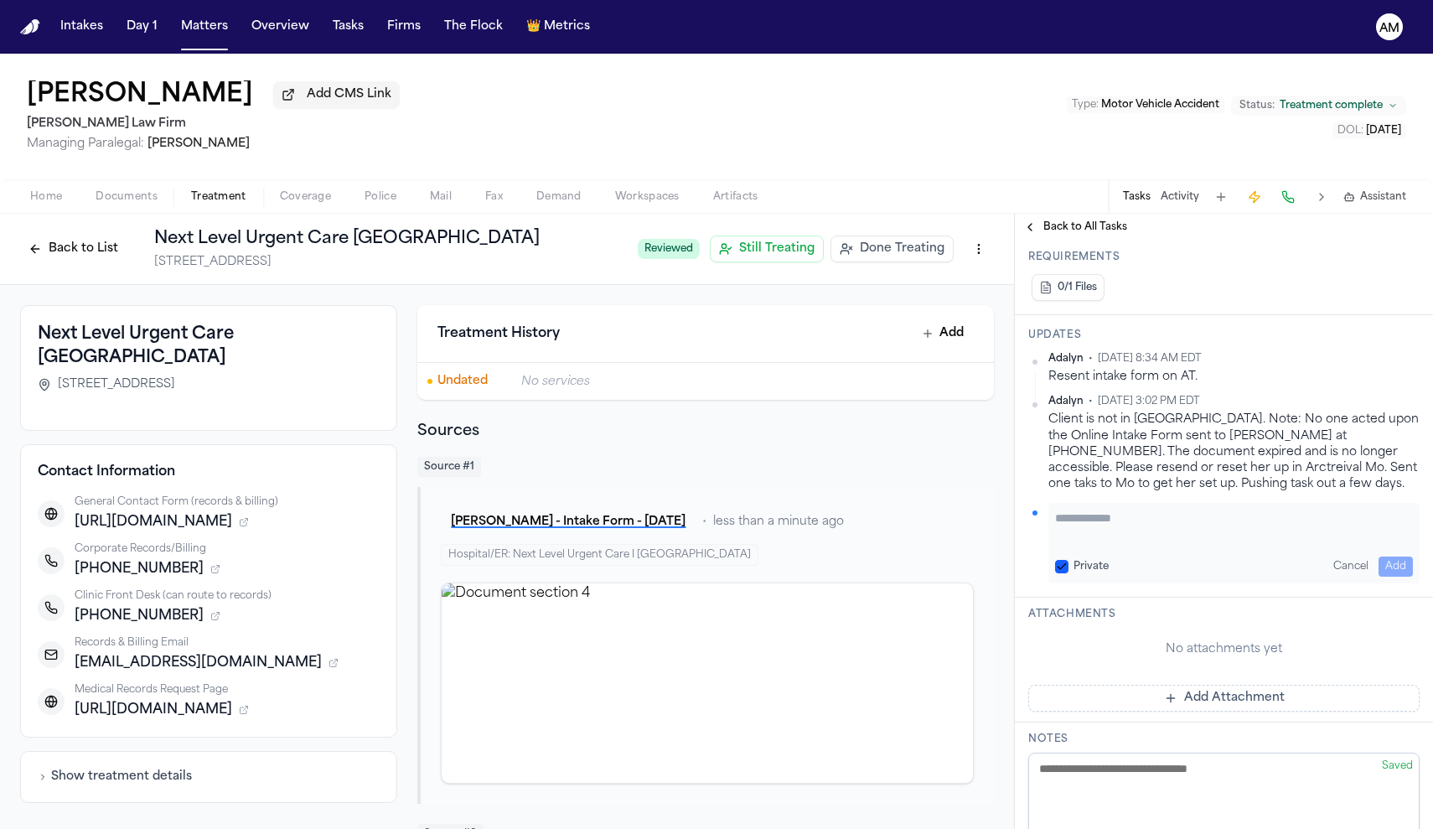
click at [1098, 523] on textarea "Add your update" at bounding box center [1234, 526] width 358 height 34
click at [1067, 561] on button "Private" at bounding box center [1061, 566] width 13 height 13
click at [1113, 542] on textarea "Add your update" at bounding box center [1234, 526] width 358 height 34
type textarea "**********"
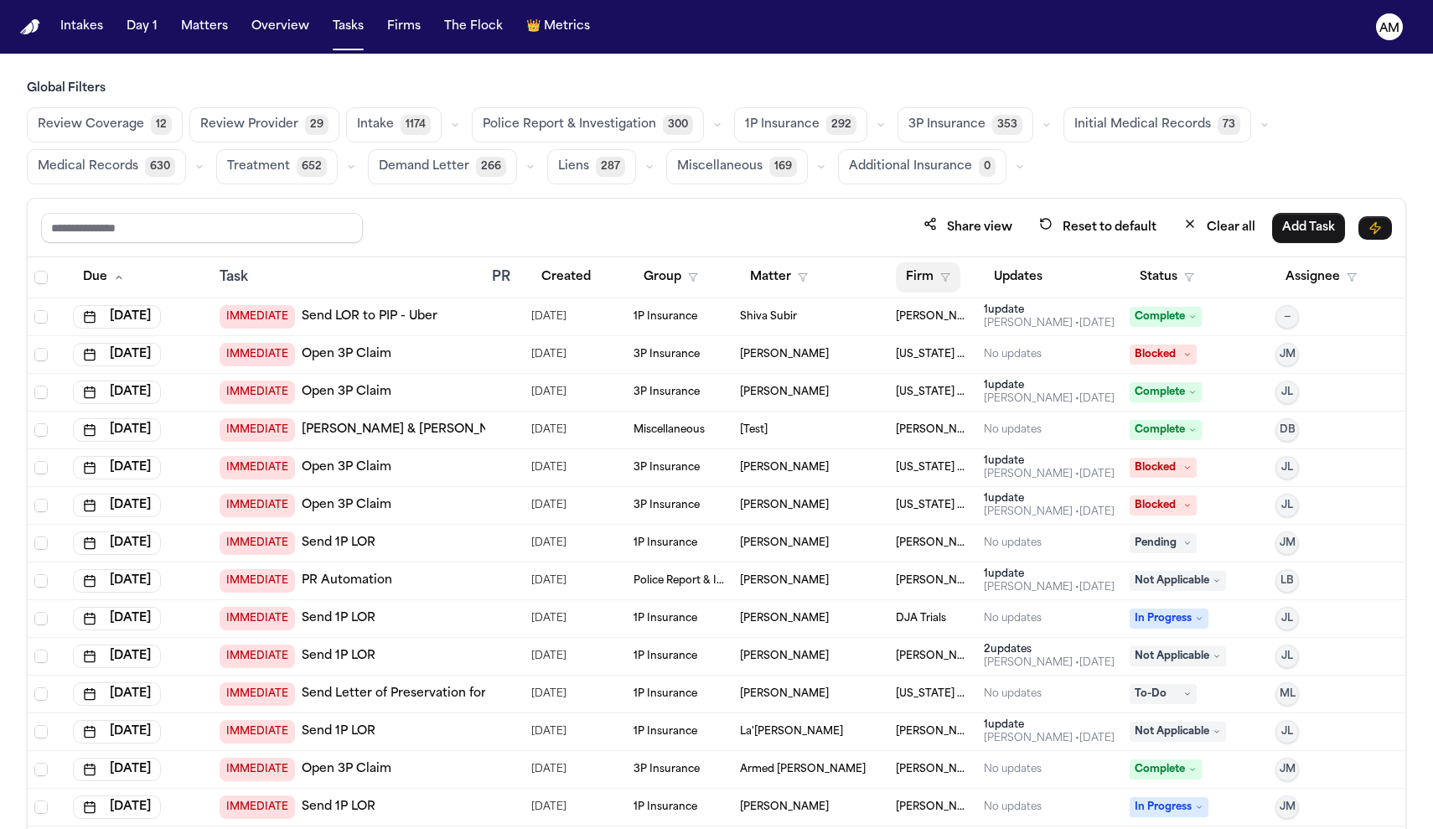
click at [952, 279] on button "Firm" at bounding box center [928, 277] width 65 height 30
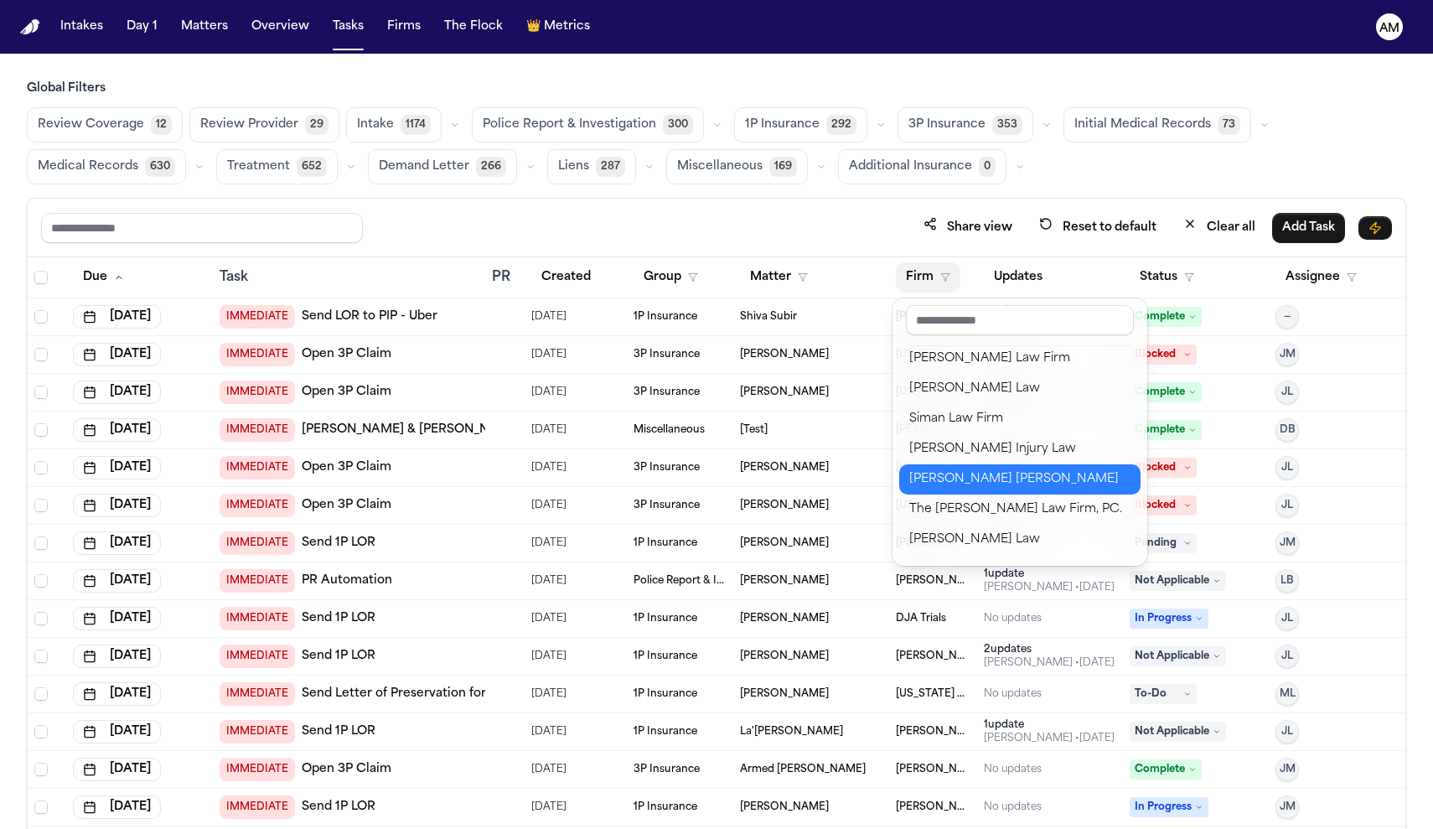
scroll to position [1630, 0]
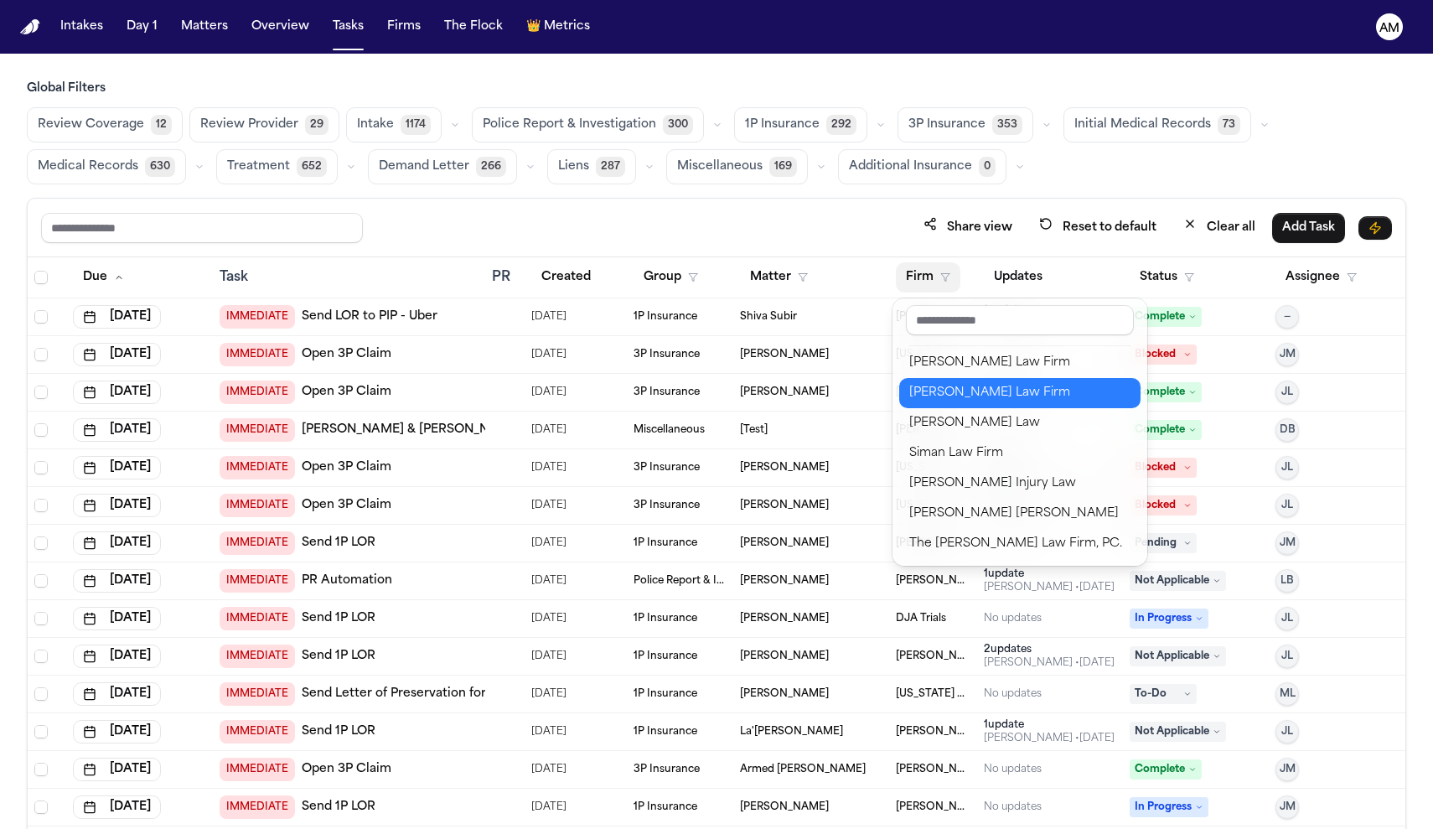
click at [1000, 398] on div "[PERSON_NAME] Law Firm" at bounding box center [1019, 393] width 221 height 20
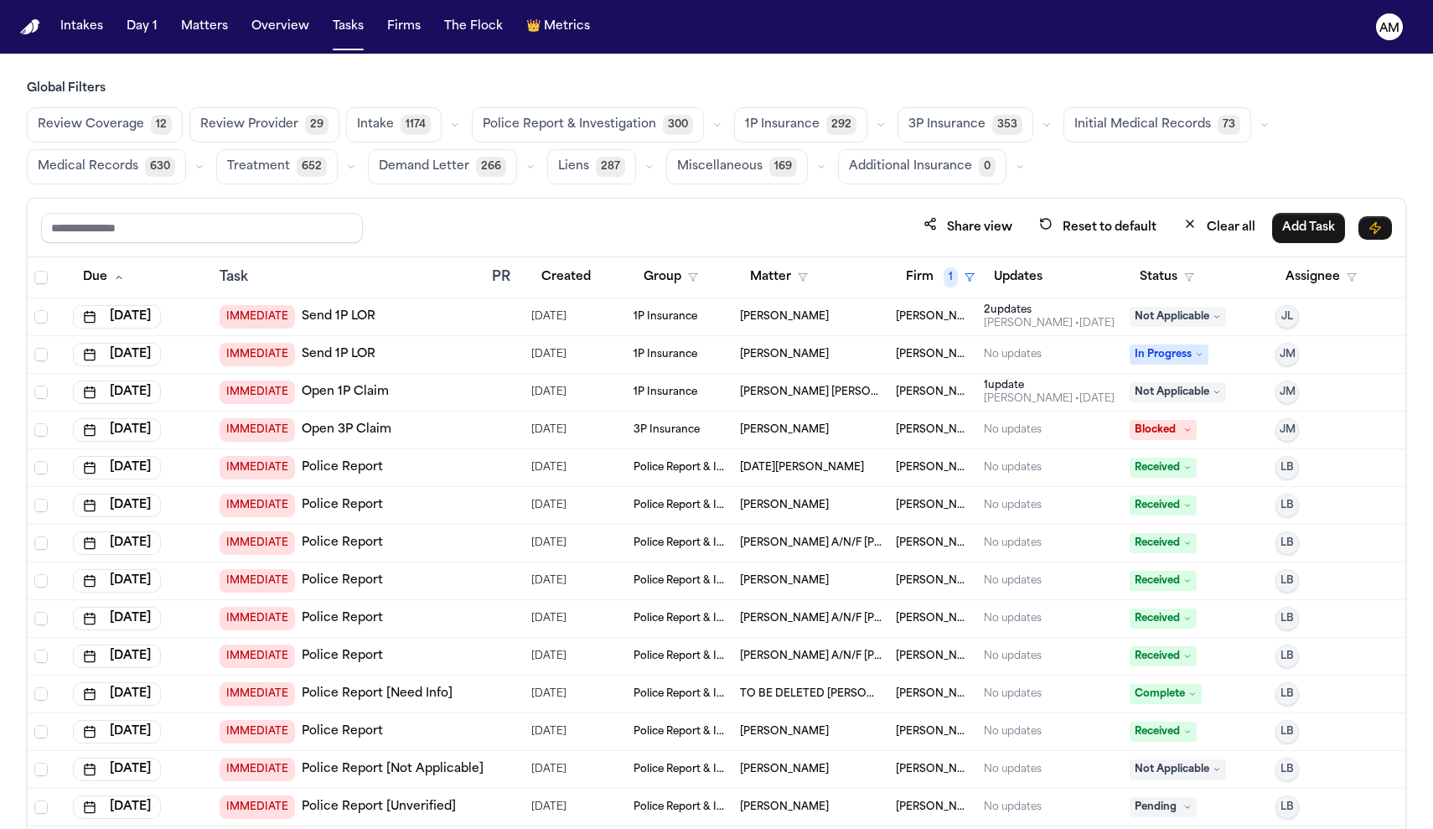
click at [1185, 283] on button "Status" at bounding box center [1166, 277] width 75 height 30
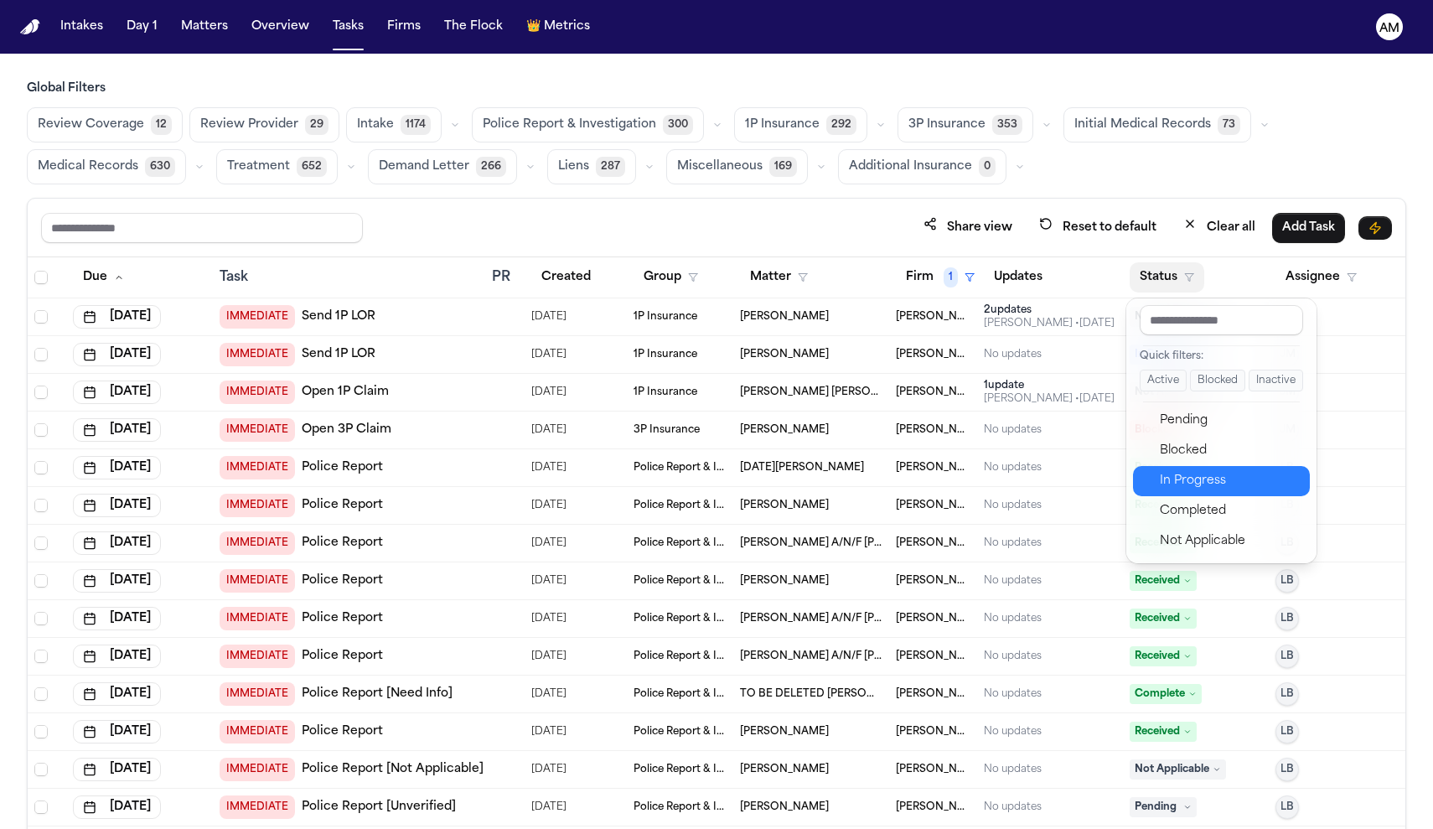
click at [1181, 486] on div "In Progress" at bounding box center [1230, 481] width 140 height 20
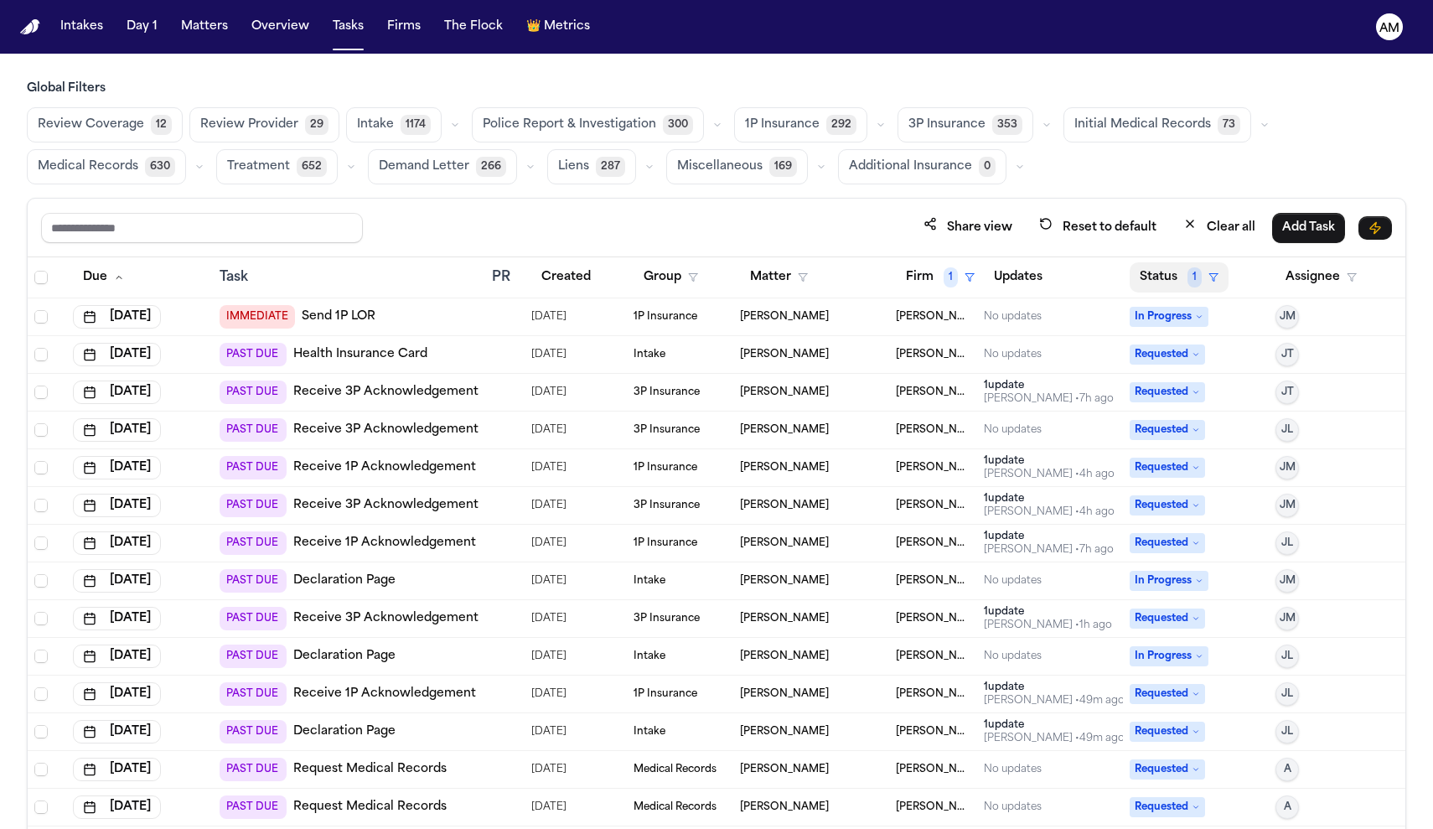
click at [1212, 276] on icon "button" at bounding box center [1213, 277] width 10 height 10
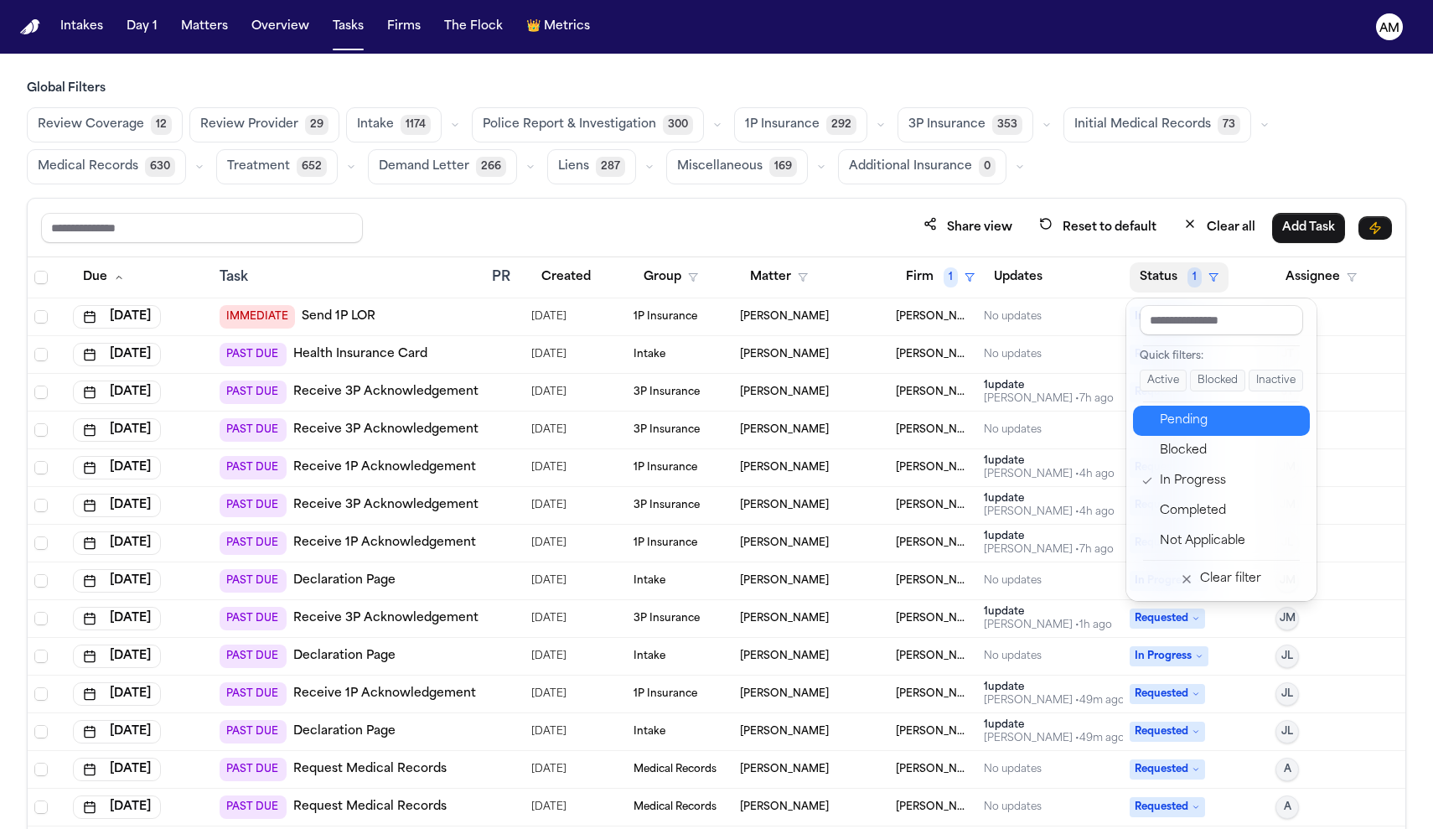
click at [1174, 430] on div "Pending" at bounding box center [1230, 421] width 140 height 20
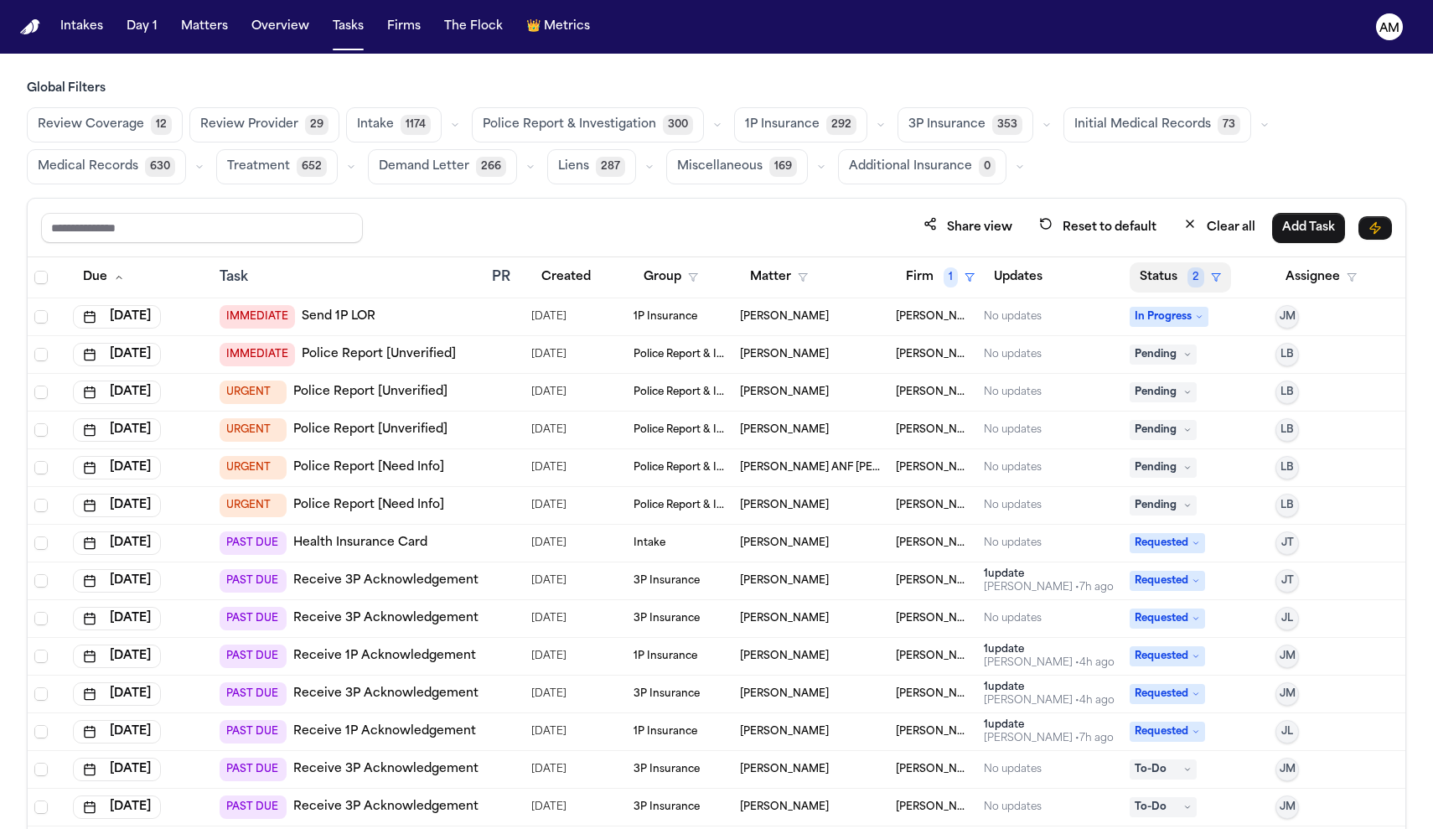
click at [1213, 276] on icon "button" at bounding box center [1216, 277] width 10 height 10
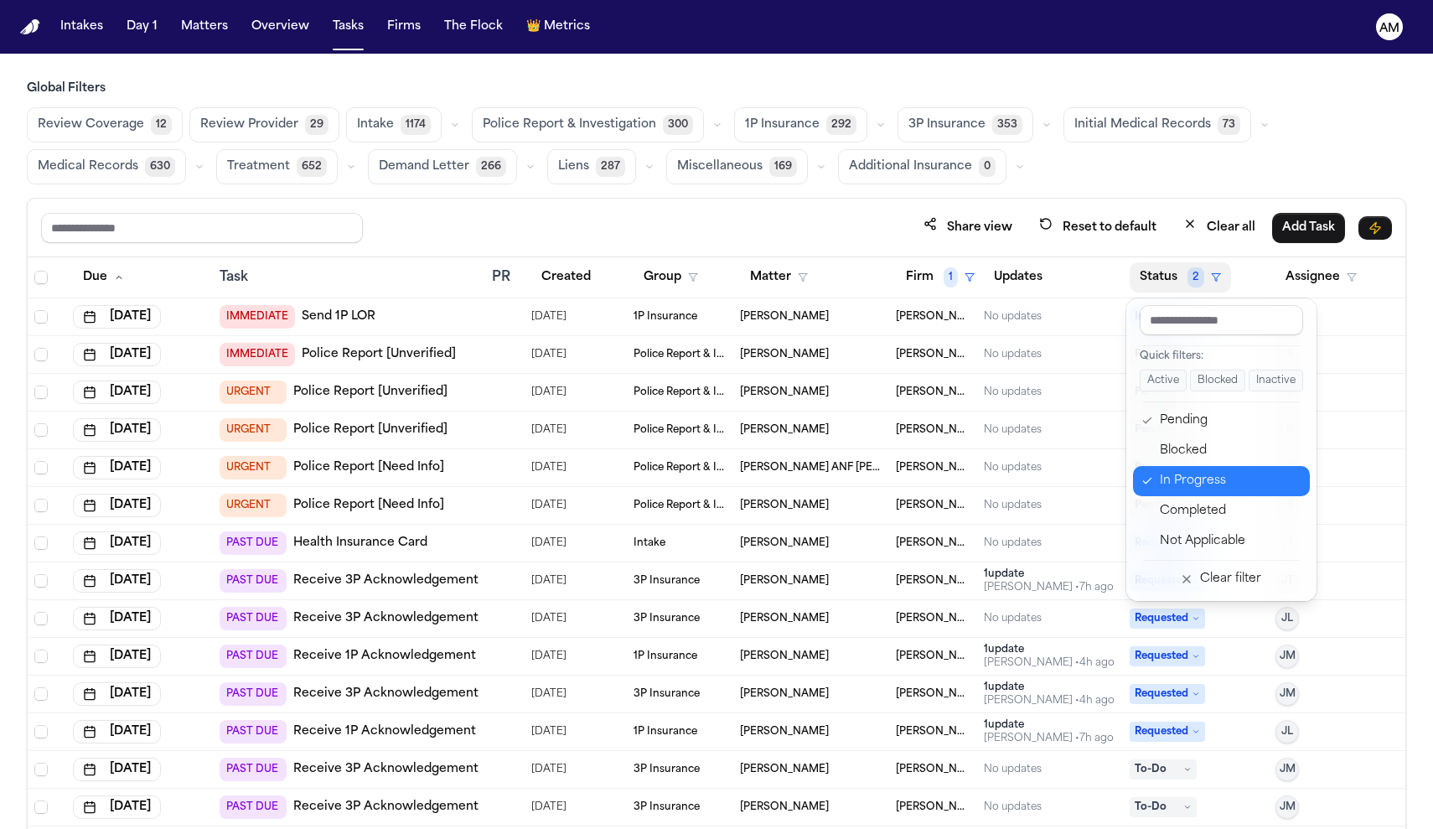
click at [1211, 488] on div "In Progress" at bounding box center [1230, 481] width 140 height 20
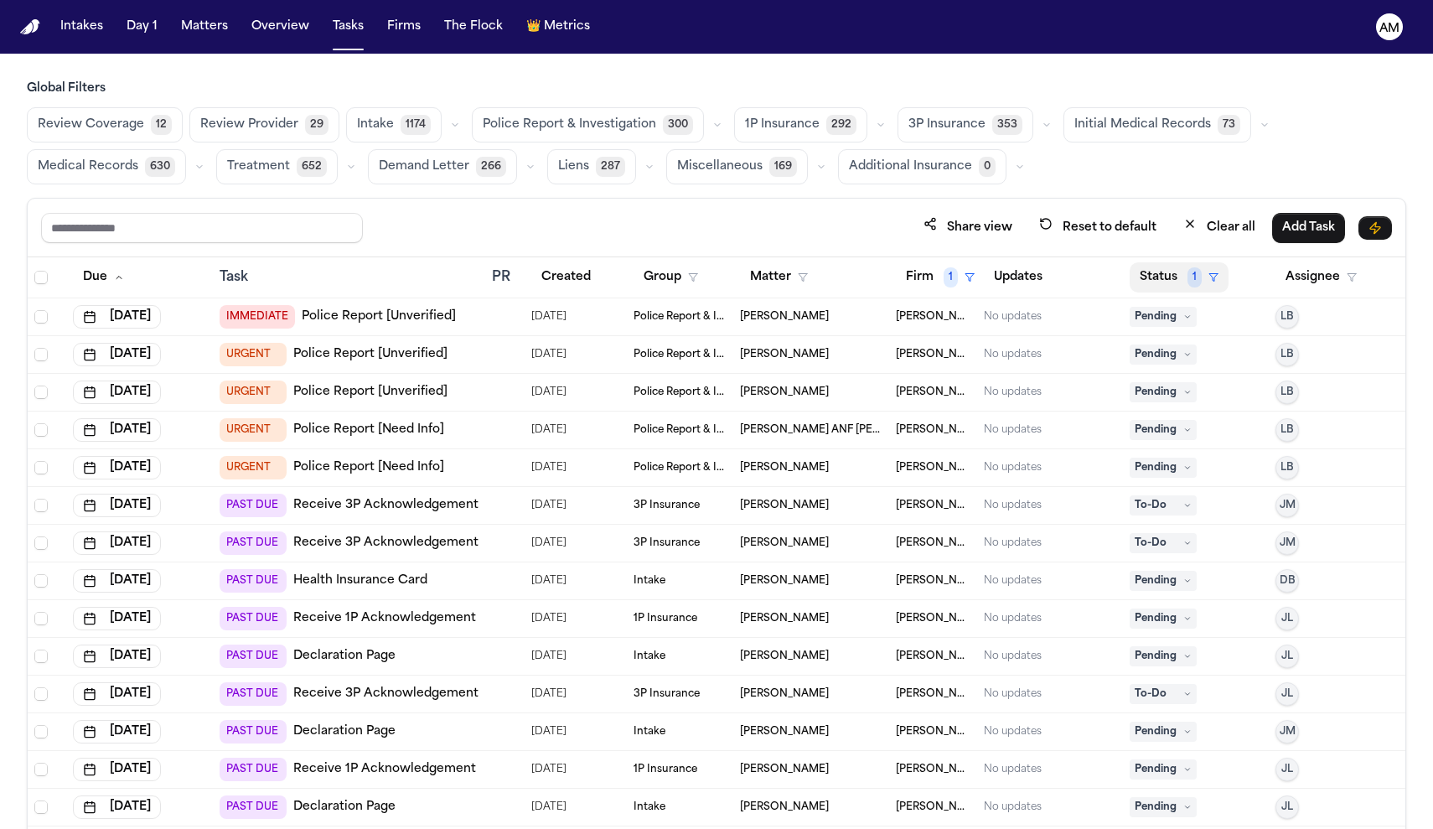
click at [1182, 281] on button "Status 1" at bounding box center [1178, 277] width 99 height 30
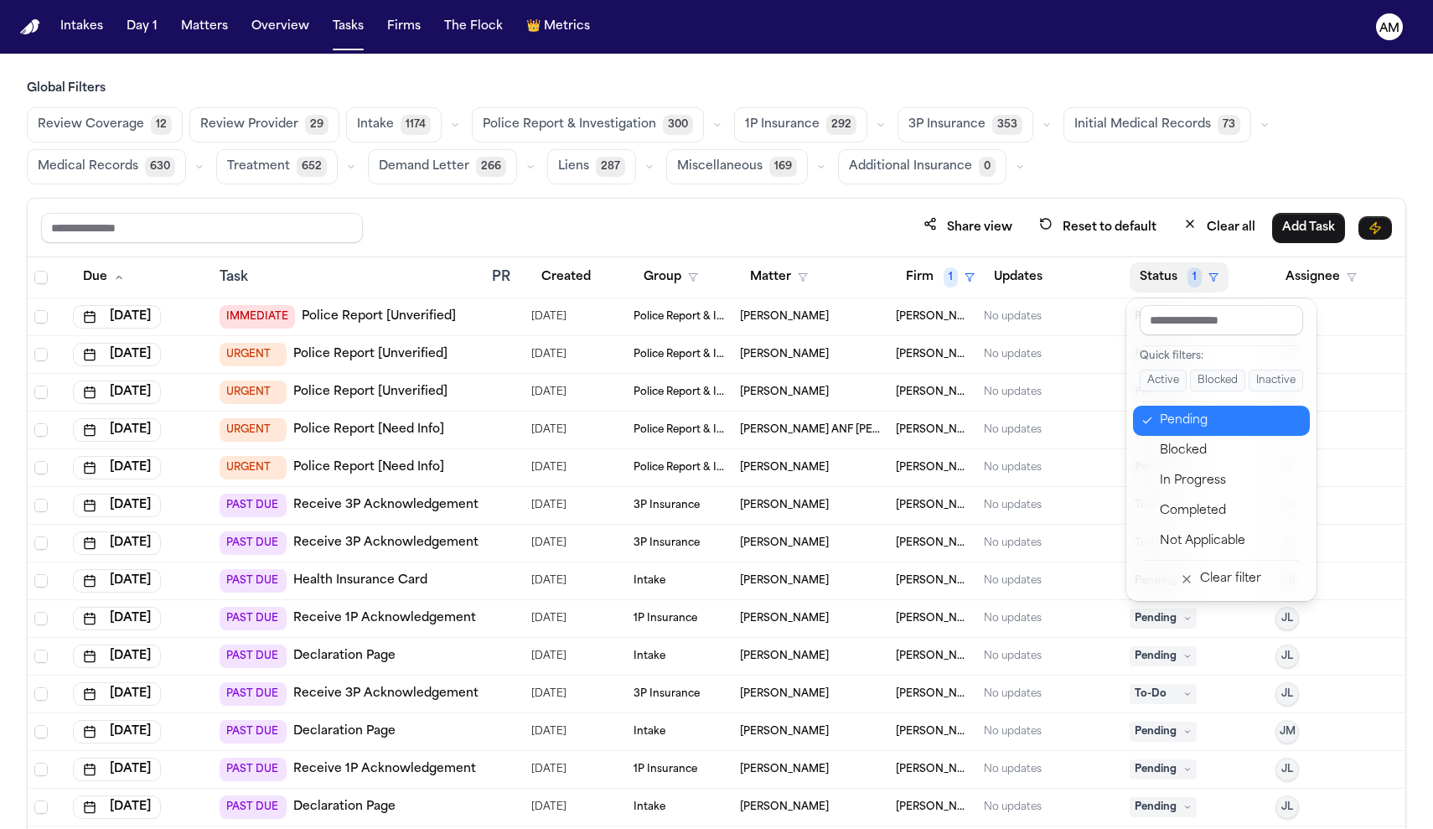
click at [1176, 428] on div "Pending" at bounding box center [1230, 421] width 140 height 20
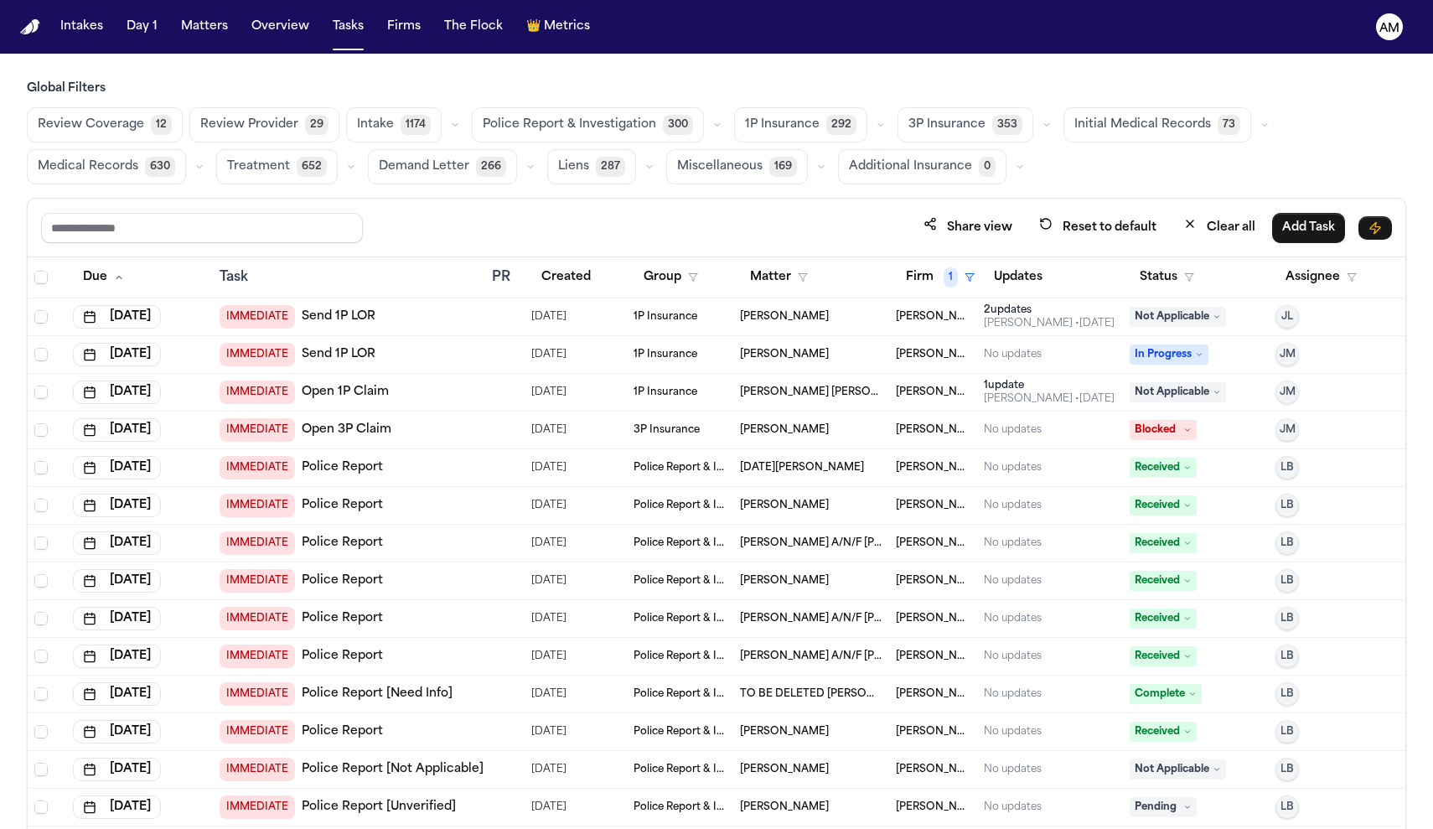
click at [97, 158] on span "Medical Records" at bounding box center [88, 166] width 101 height 17
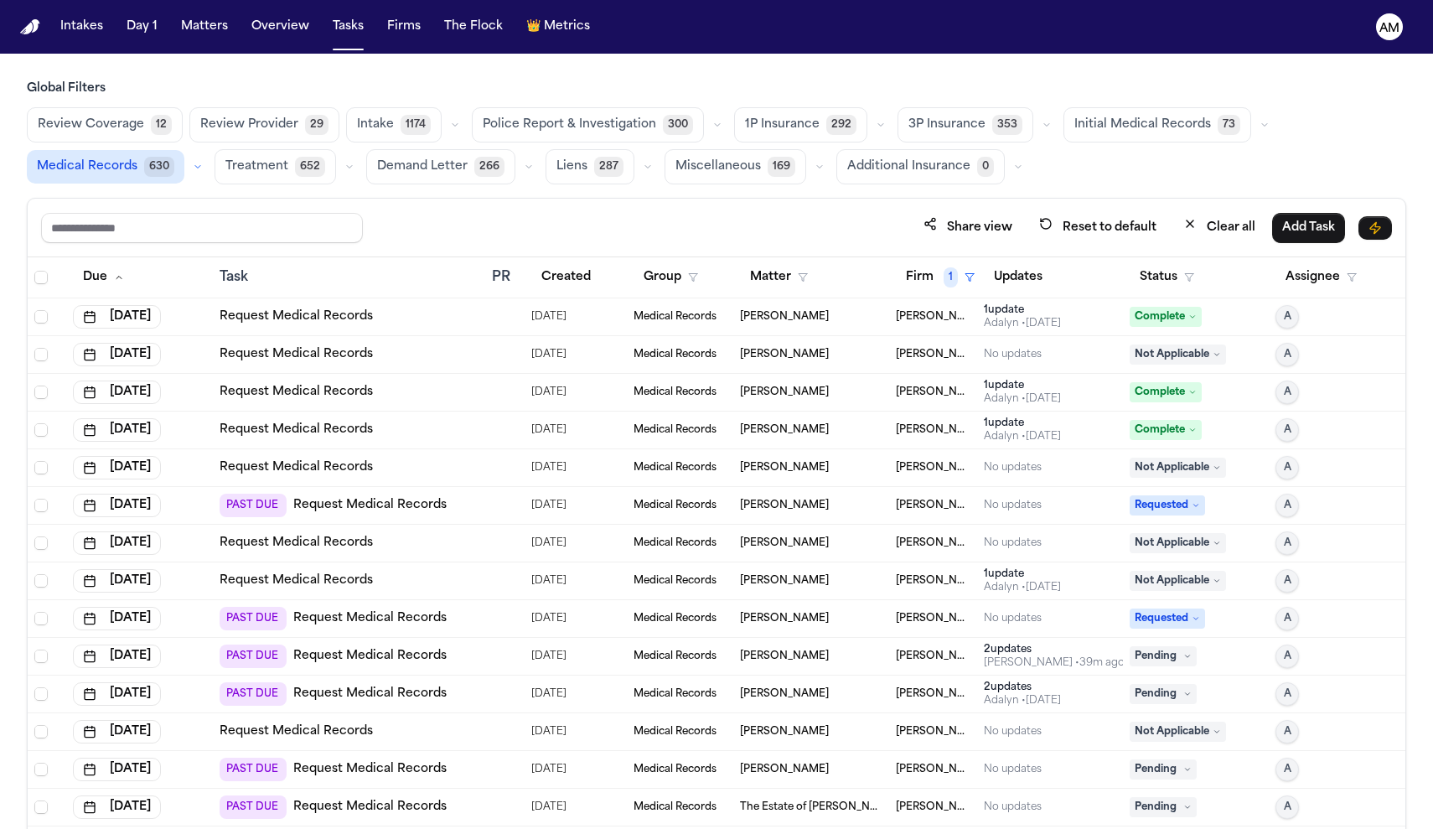
click at [1115, 274] on div "Updates" at bounding box center [1050, 277] width 132 height 30
click at [1172, 277] on button "Status" at bounding box center [1166, 277] width 75 height 30
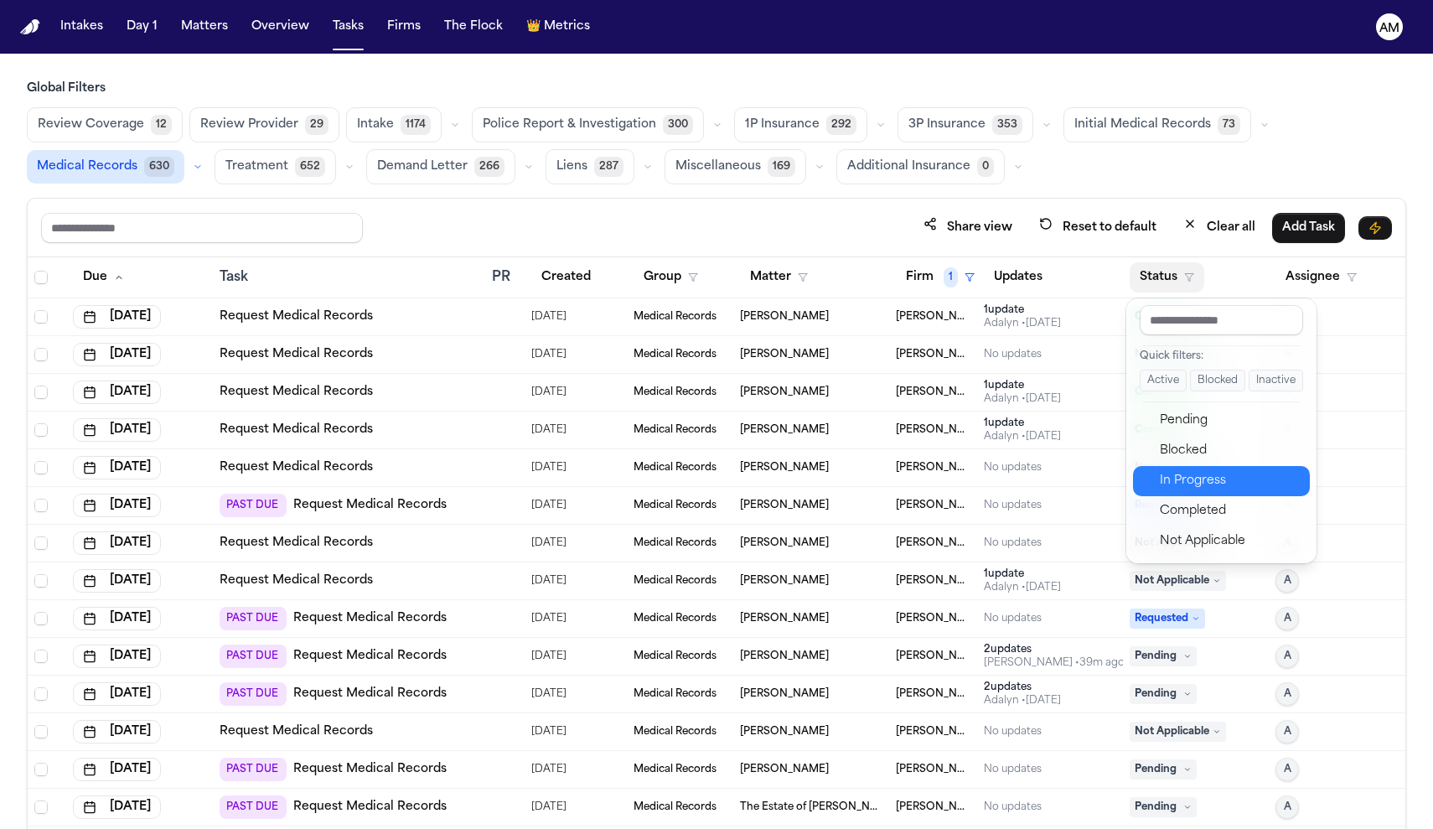
click at [1174, 479] on div "In Progress" at bounding box center [1230, 481] width 140 height 20
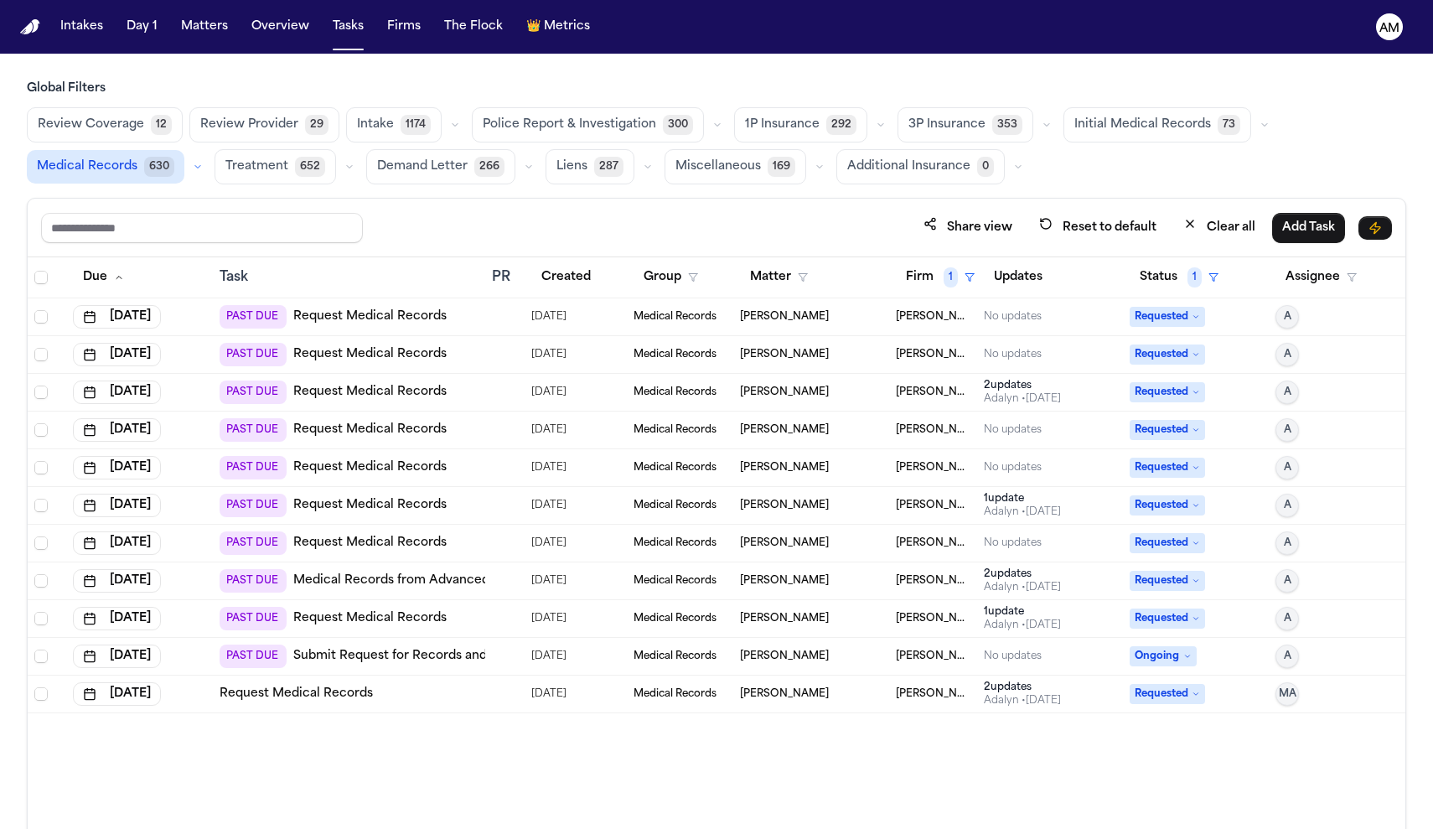
click at [390, 314] on link "Request Medical Records" at bounding box center [369, 316] width 153 height 17
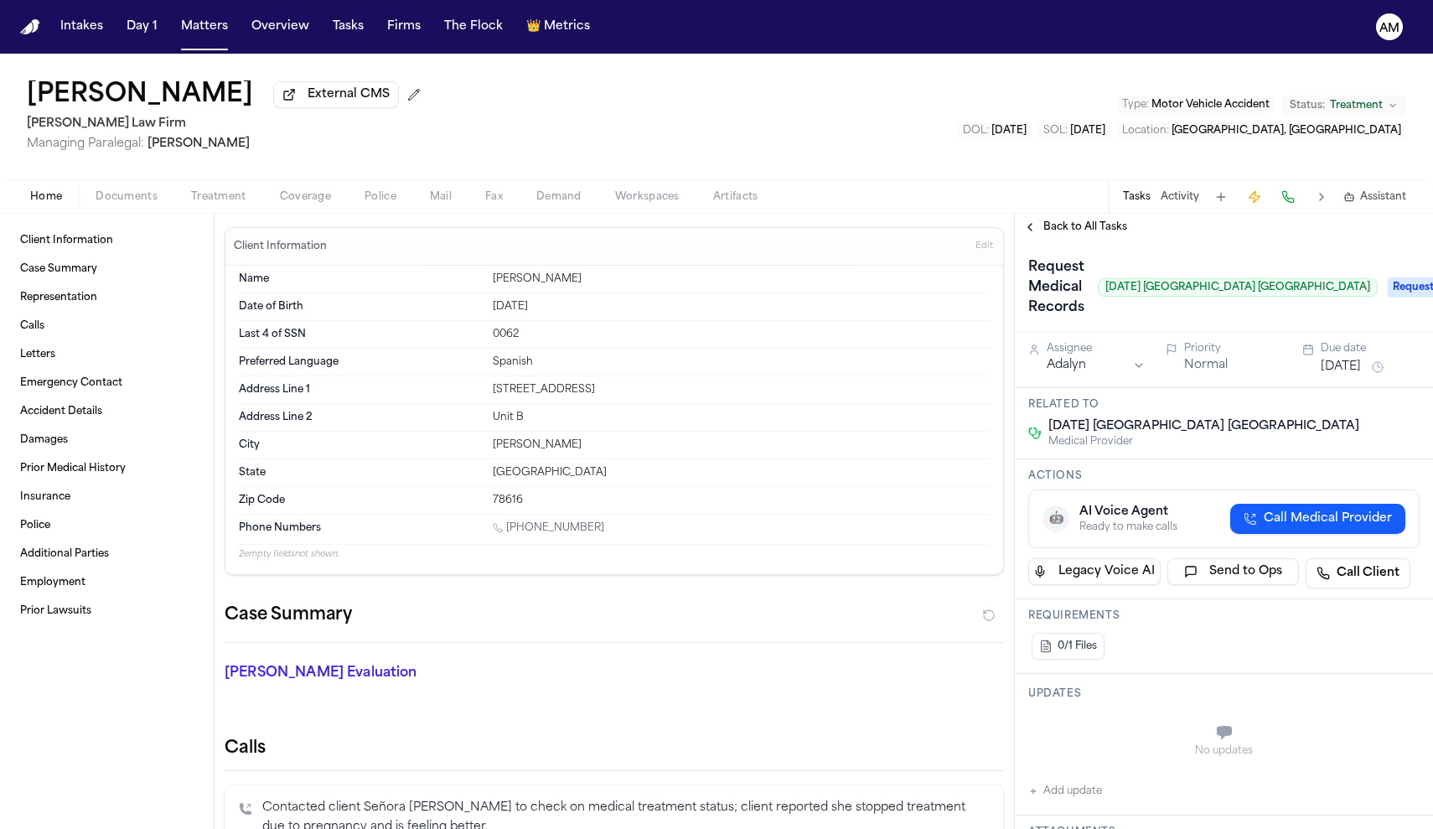
click at [214, 213] on div "Home Documents Treatment Coverage Police Mail Fax Demand Workspaces Artifacts T…" at bounding box center [716, 196] width 1433 height 34
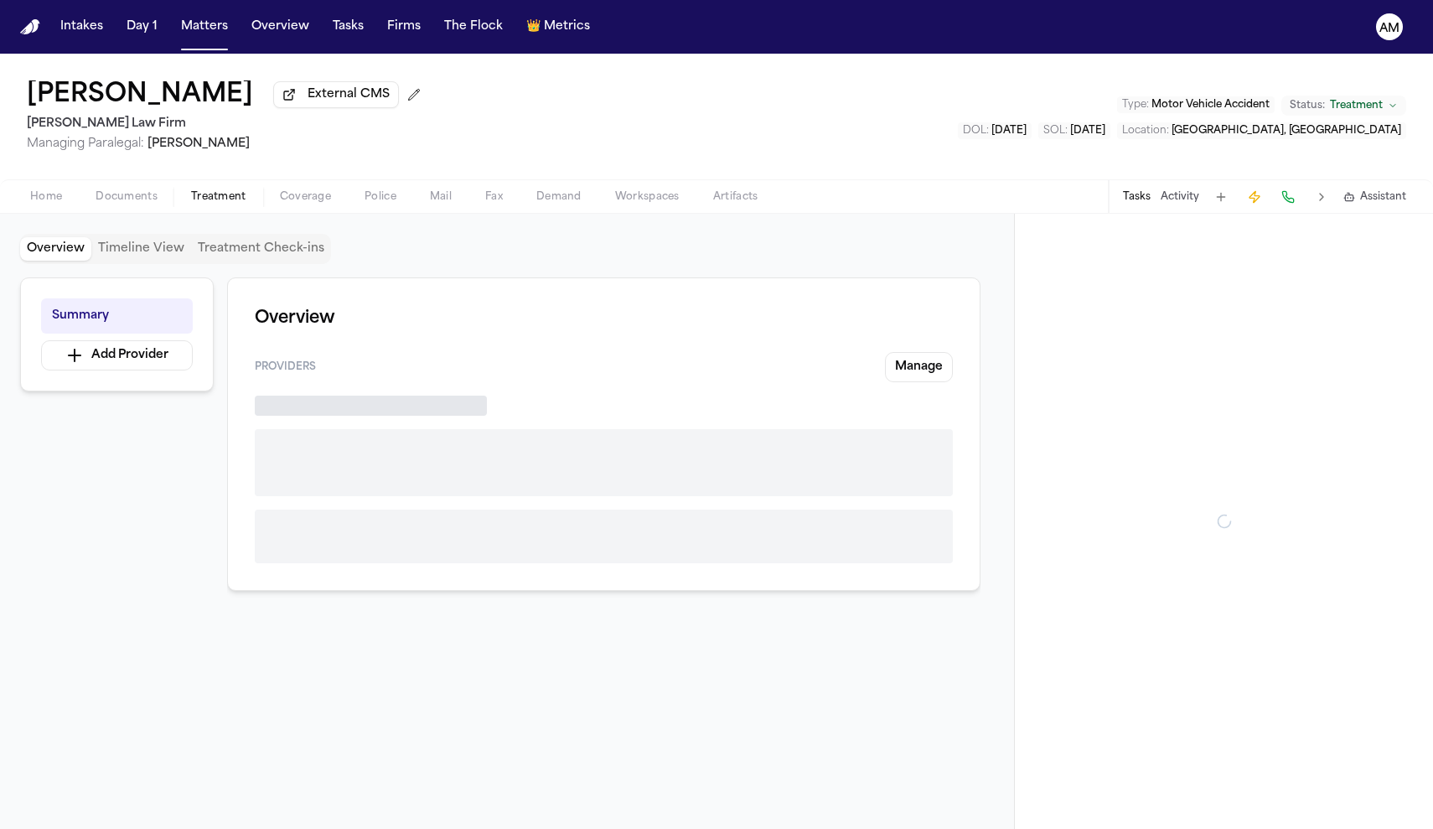
click at [222, 195] on span "Treatment" at bounding box center [218, 196] width 55 height 13
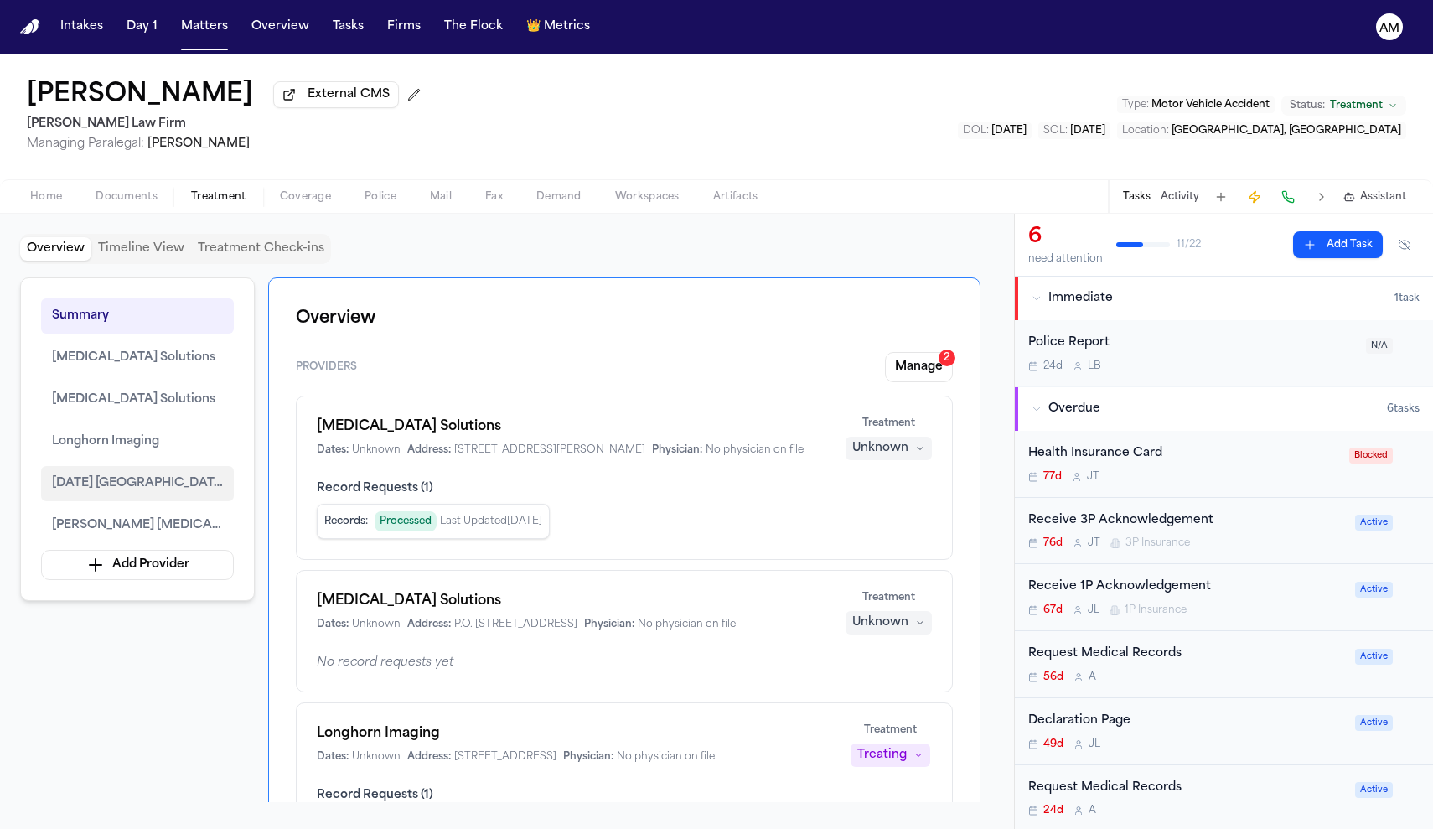
click at [174, 491] on span "[DATE] [GEOGRAPHIC_DATA] [GEOGRAPHIC_DATA]" at bounding box center [137, 483] width 171 height 20
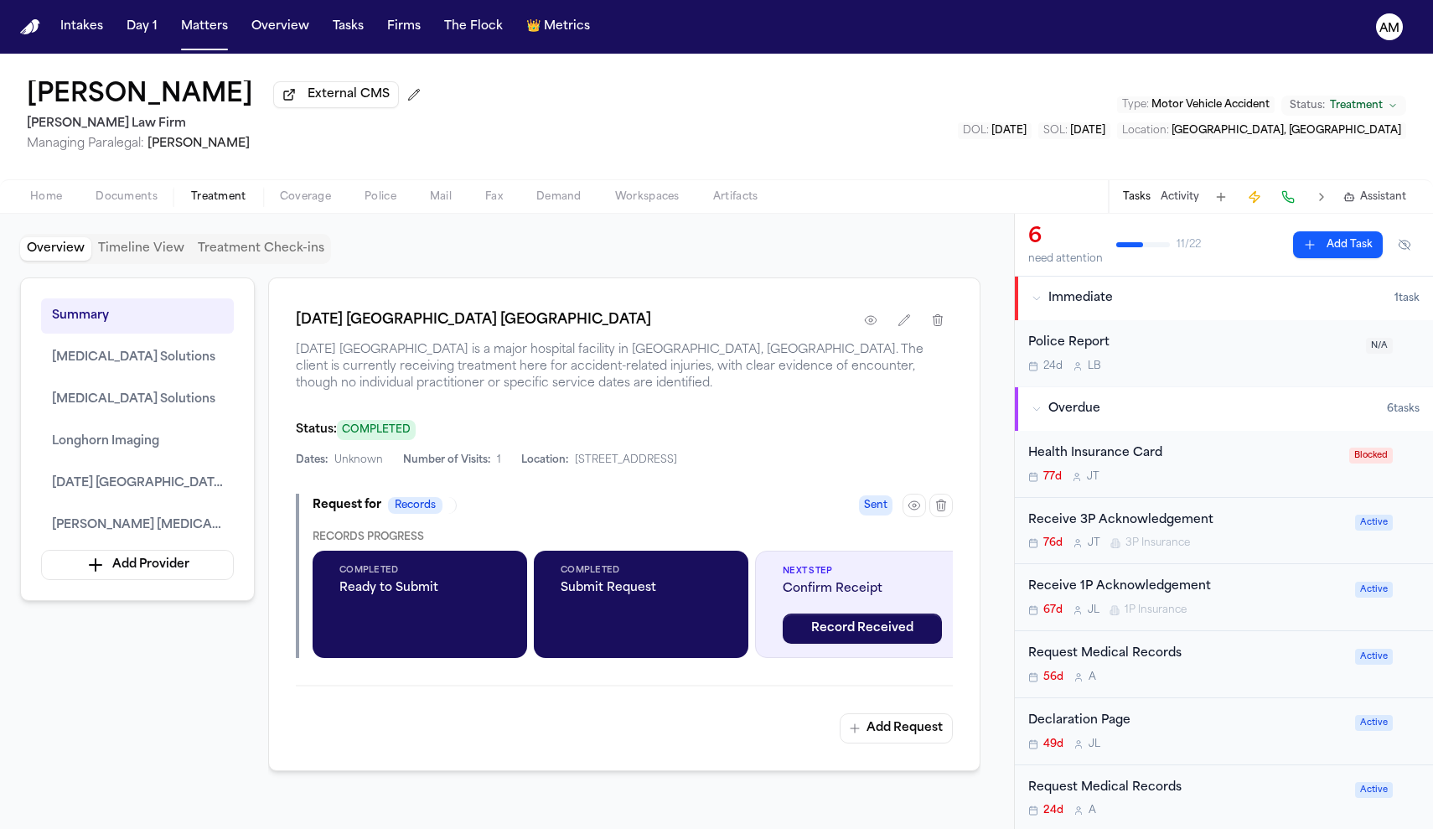
scroll to position [2411, 0]
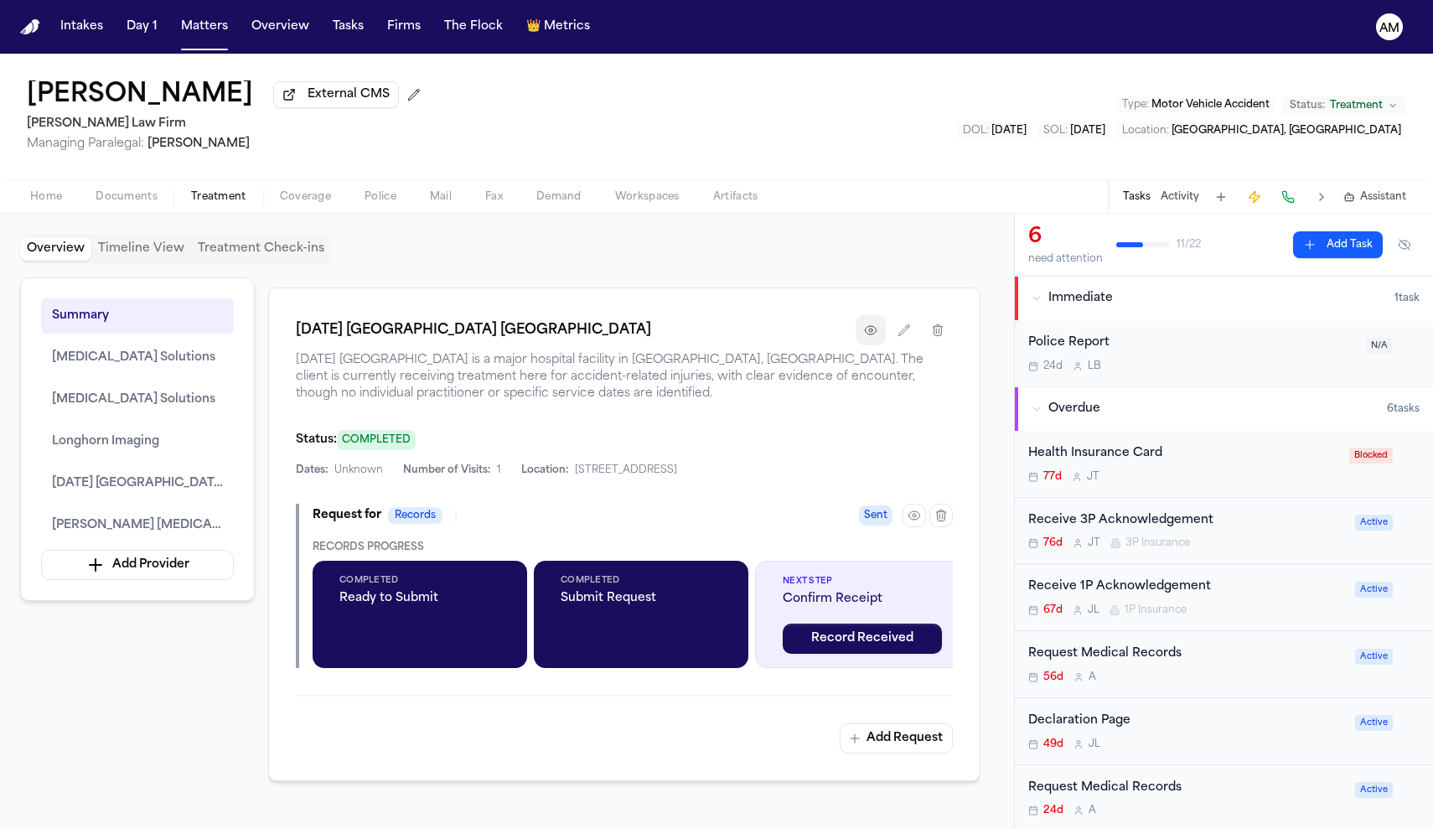
click at [866, 328] on icon "button" at bounding box center [870, 329] width 13 height 13
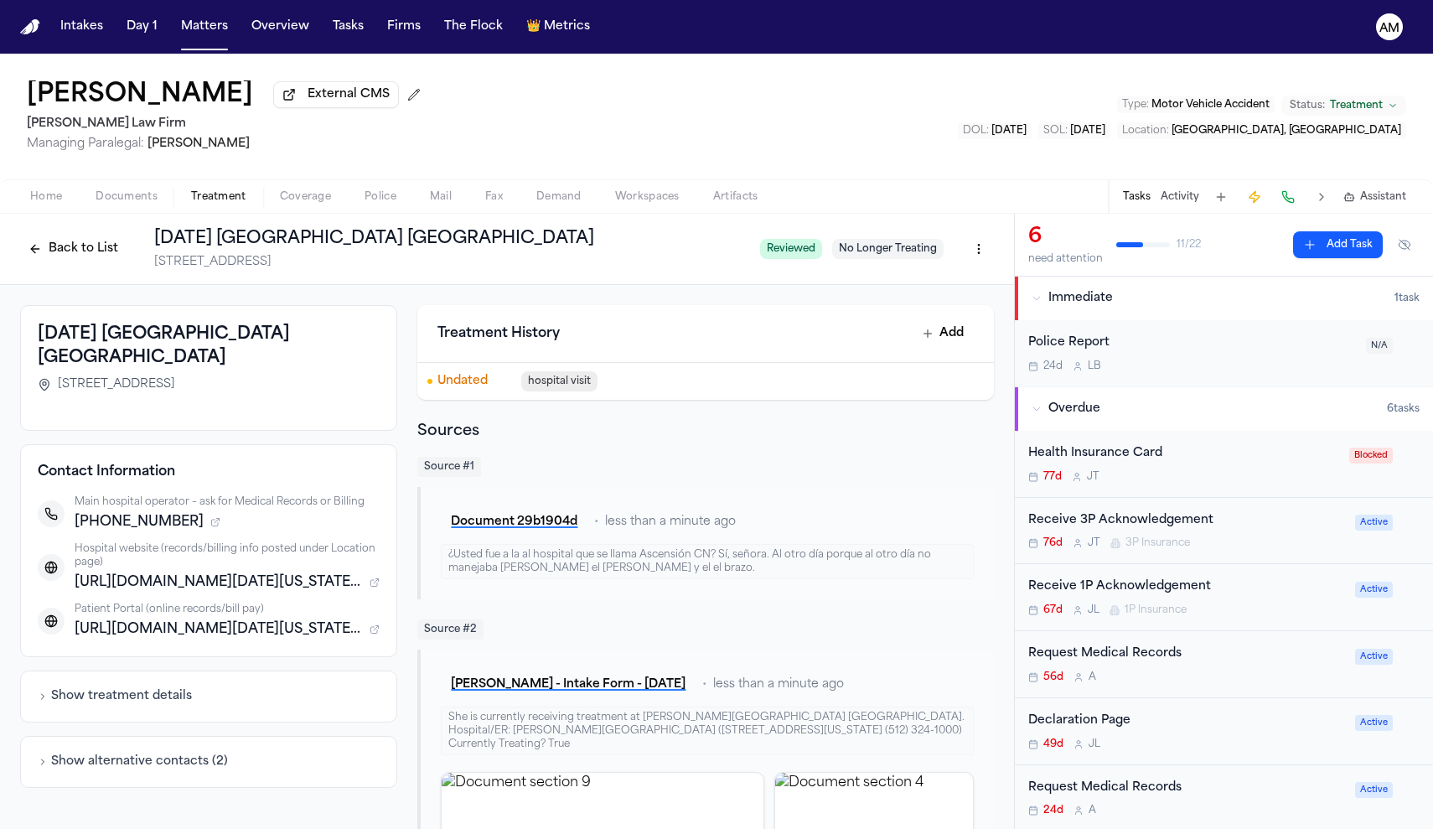
click at [1284, 693] on div "Request Medical Records 56d A Active" at bounding box center [1224, 664] width 418 height 67
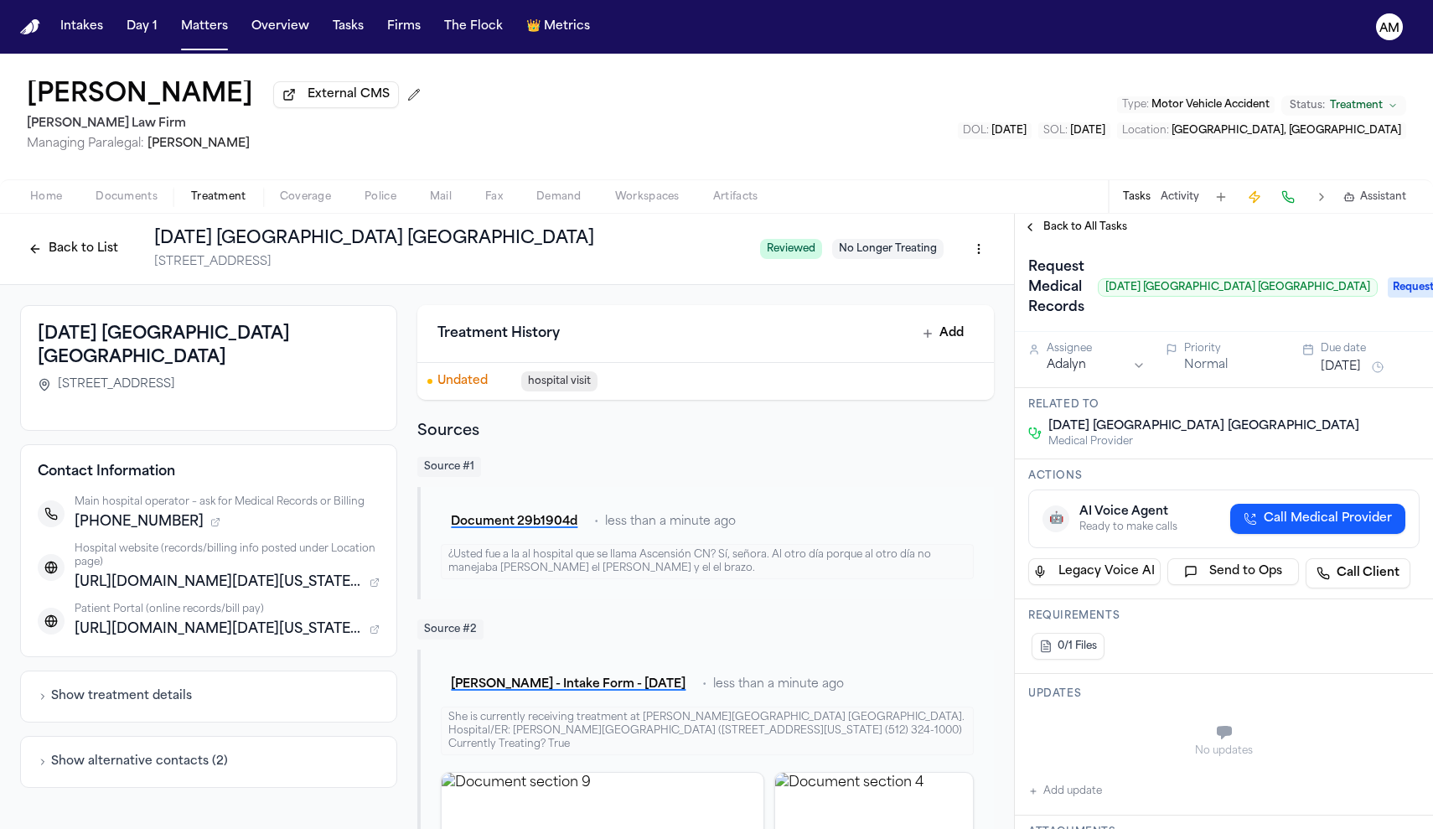
scroll to position [63, 0]
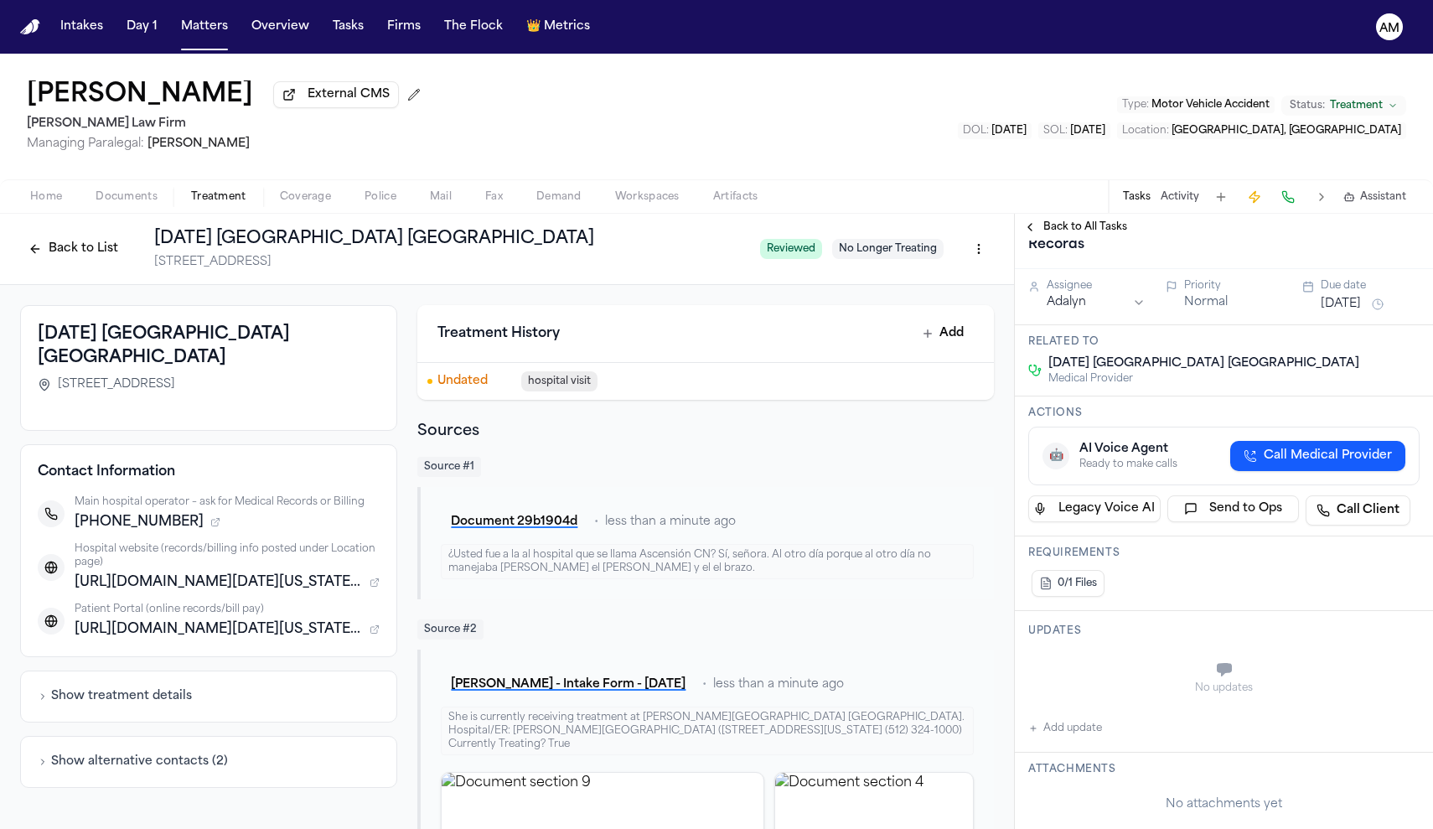
click at [1072, 731] on button "Add update" at bounding box center [1065, 728] width 74 height 20
click at [1085, 687] on textarea "Add your update" at bounding box center [1234, 671] width 358 height 34
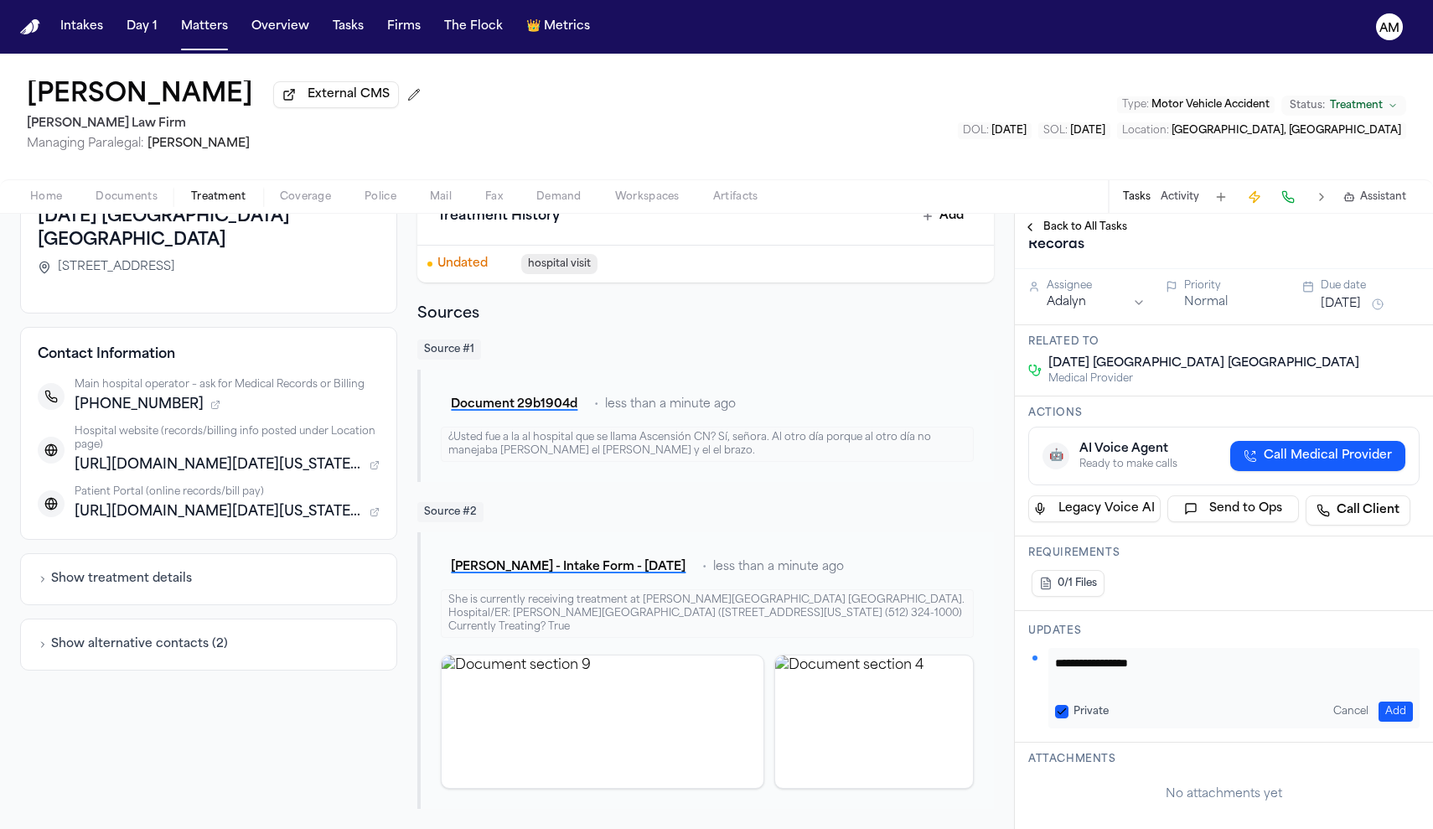
scroll to position [121, 0]
click at [1060, 712] on button "Private" at bounding box center [1061, 711] width 13 height 13
click at [1176, 692] on div "**********" at bounding box center [1233, 688] width 371 height 80
click at [1174, 675] on textarea "**********" at bounding box center [1234, 671] width 358 height 34
click at [1119, 684] on textarea "**********" at bounding box center [1234, 671] width 358 height 34
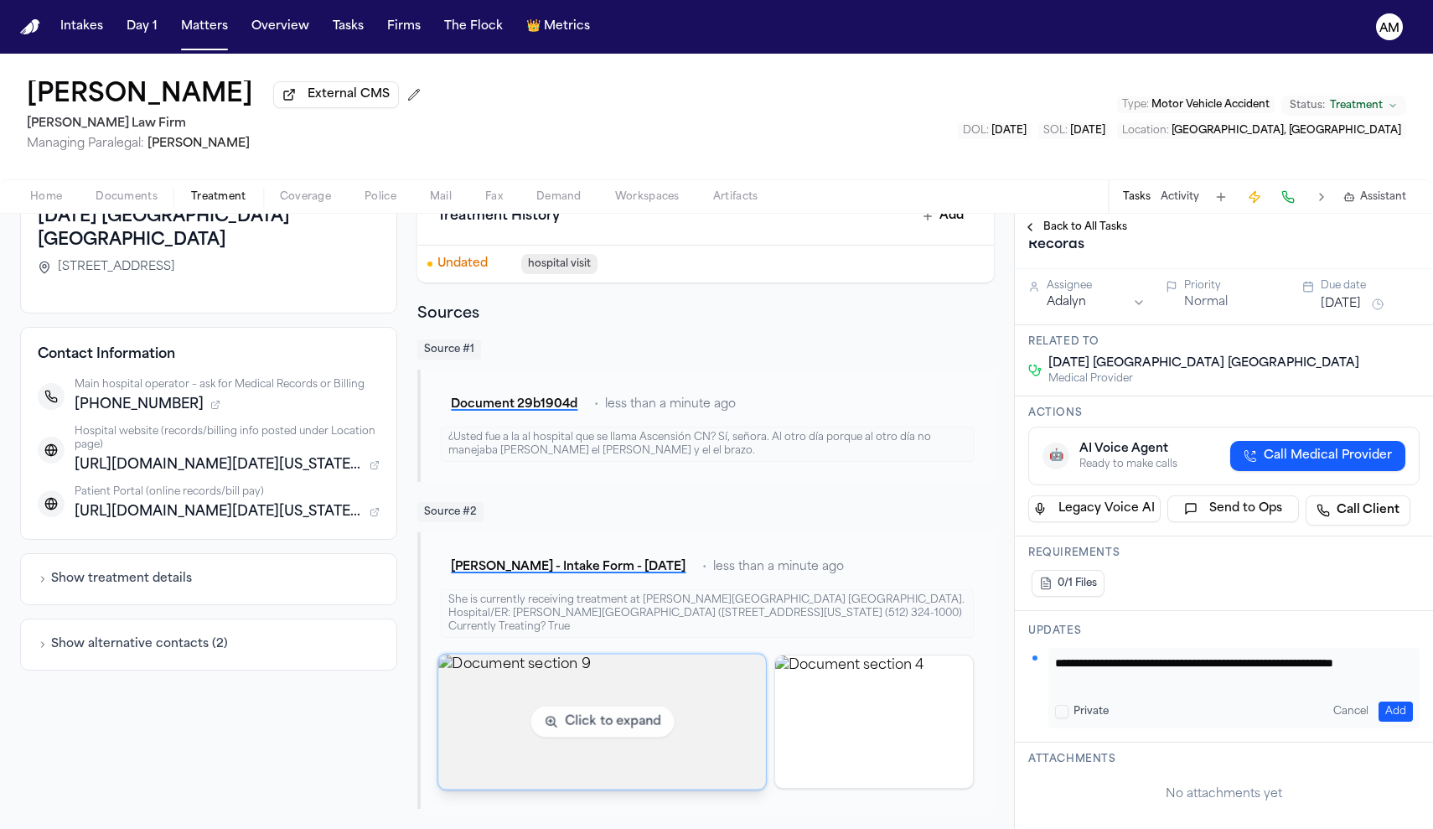
type textarea "**********"
click at [751, 715] on img "View document section 9" at bounding box center [603, 721] width 328 height 135
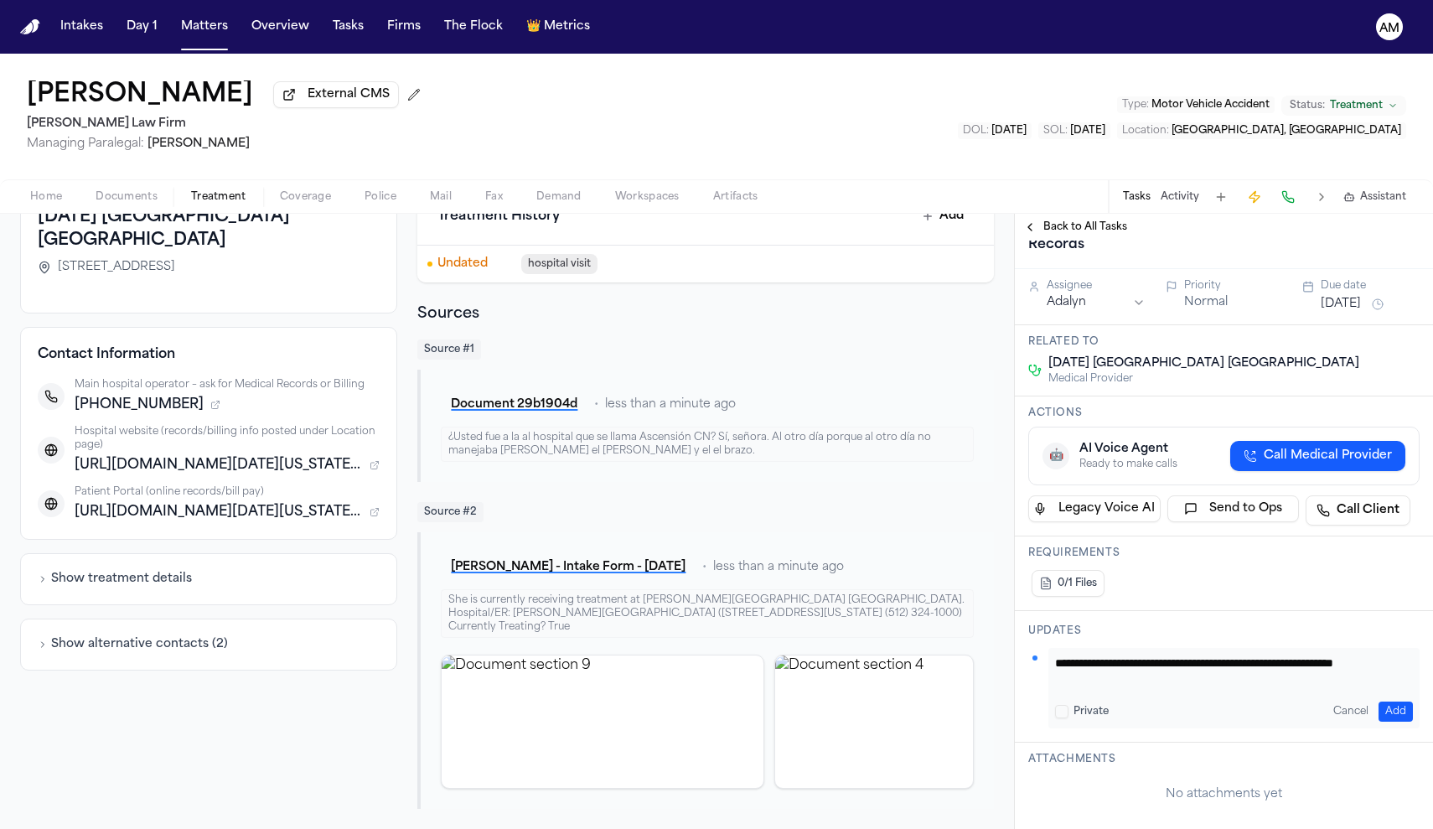
click at [1105, 682] on textarea "**********" at bounding box center [1234, 671] width 358 height 34
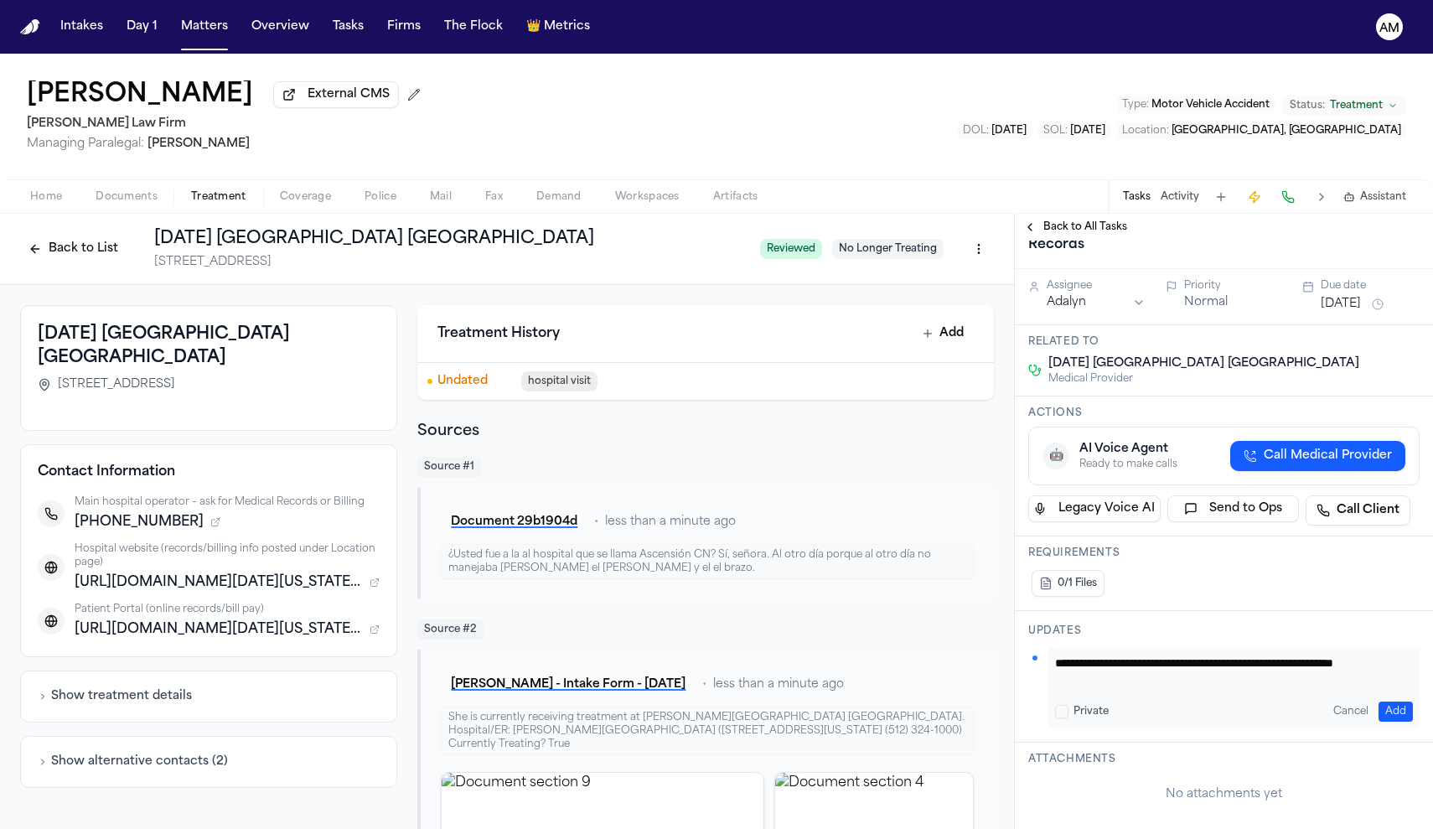
scroll to position [0, 0]
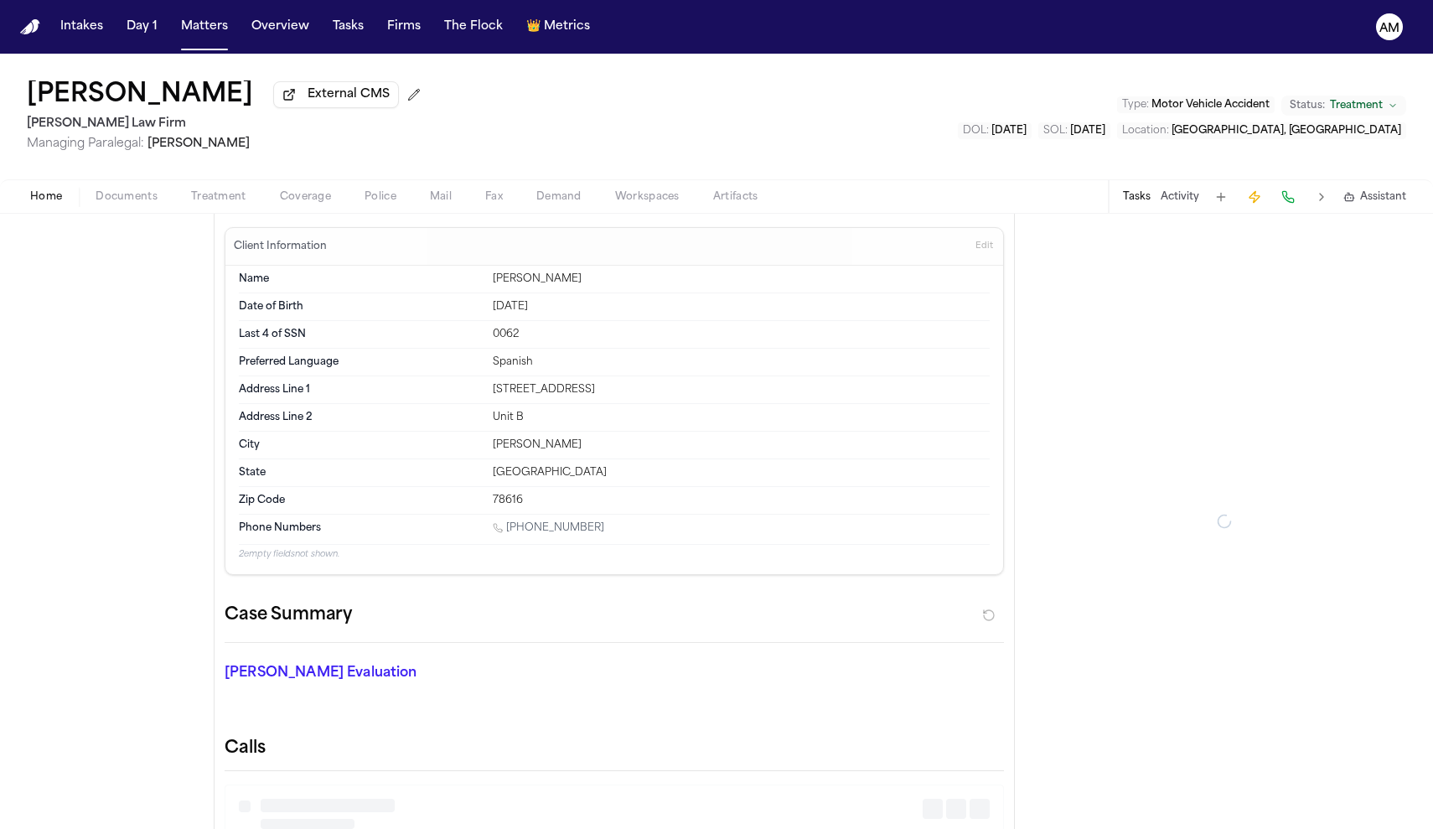
click at [61, 207] on span "button" at bounding box center [46, 206] width 52 height 2
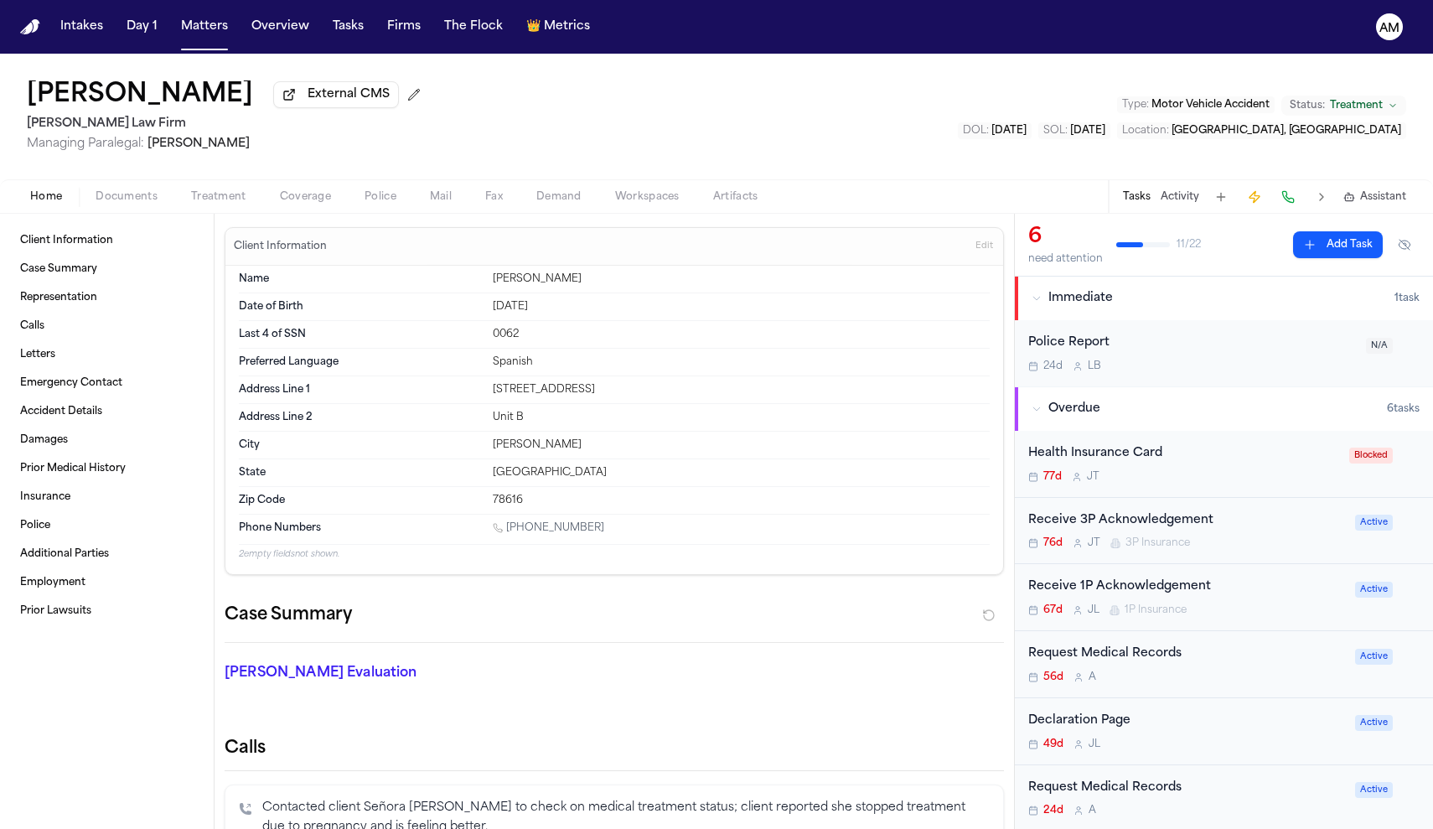
click at [1146, 691] on div "Request Medical Records 56d A Active" at bounding box center [1224, 664] width 418 height 67
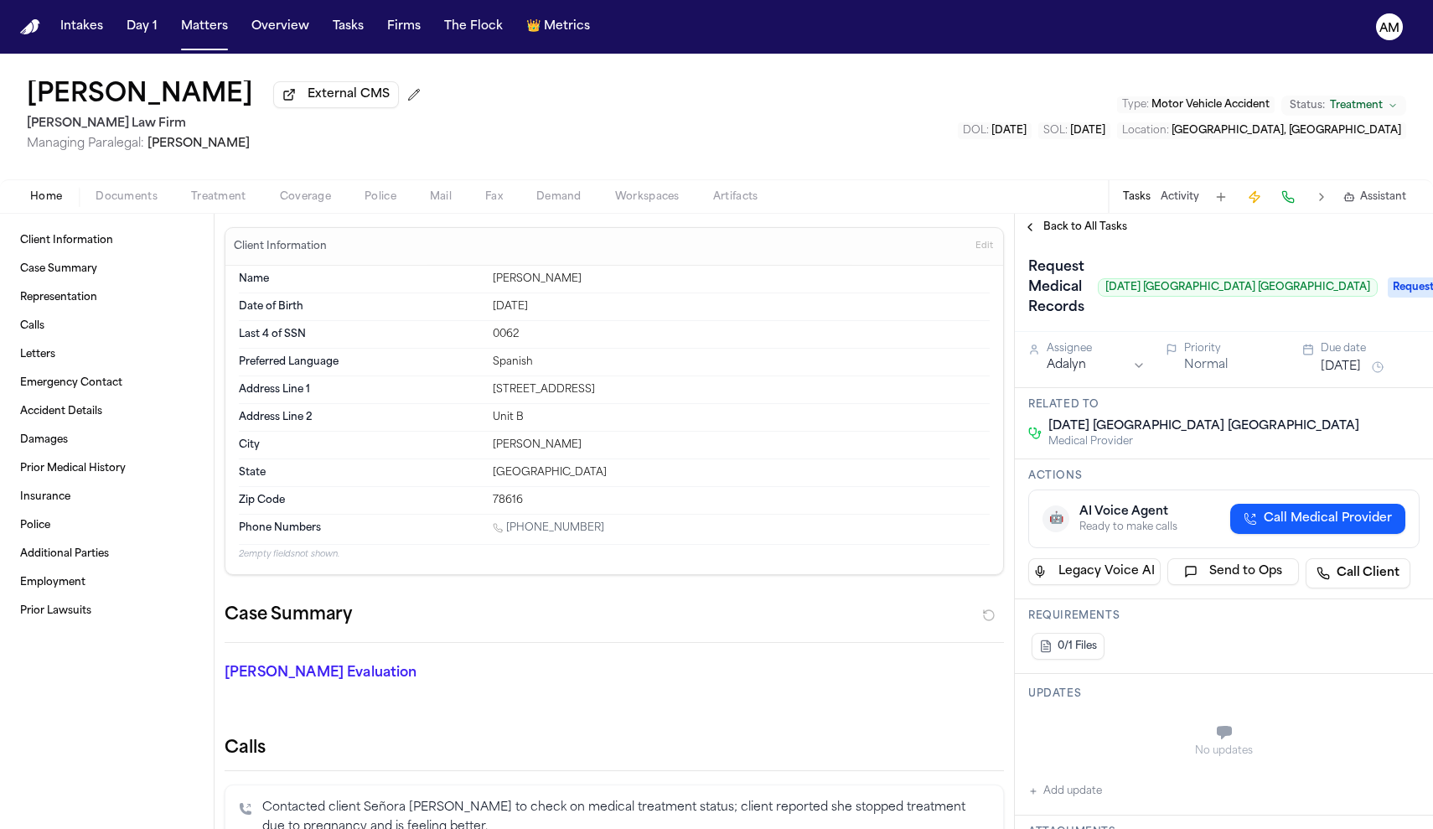
click at [1075, 795] on button "Add update" at bounding box center [1065, 791] width 74 height 20
click at [1066, 771] on button "Private" at bounding box center [1061, 773] width 13 height 13
click at [1082, 728] on textarea "Add your update" at bounding box center [1234, 734] width 358 height 34
click at [1060, 729] on textarea "**********" at bounding box center [1234, 734] width 358 height 34
click at [1176, 739] on textarea "**********" at bounding box center [1234, 734] width 358 height 34
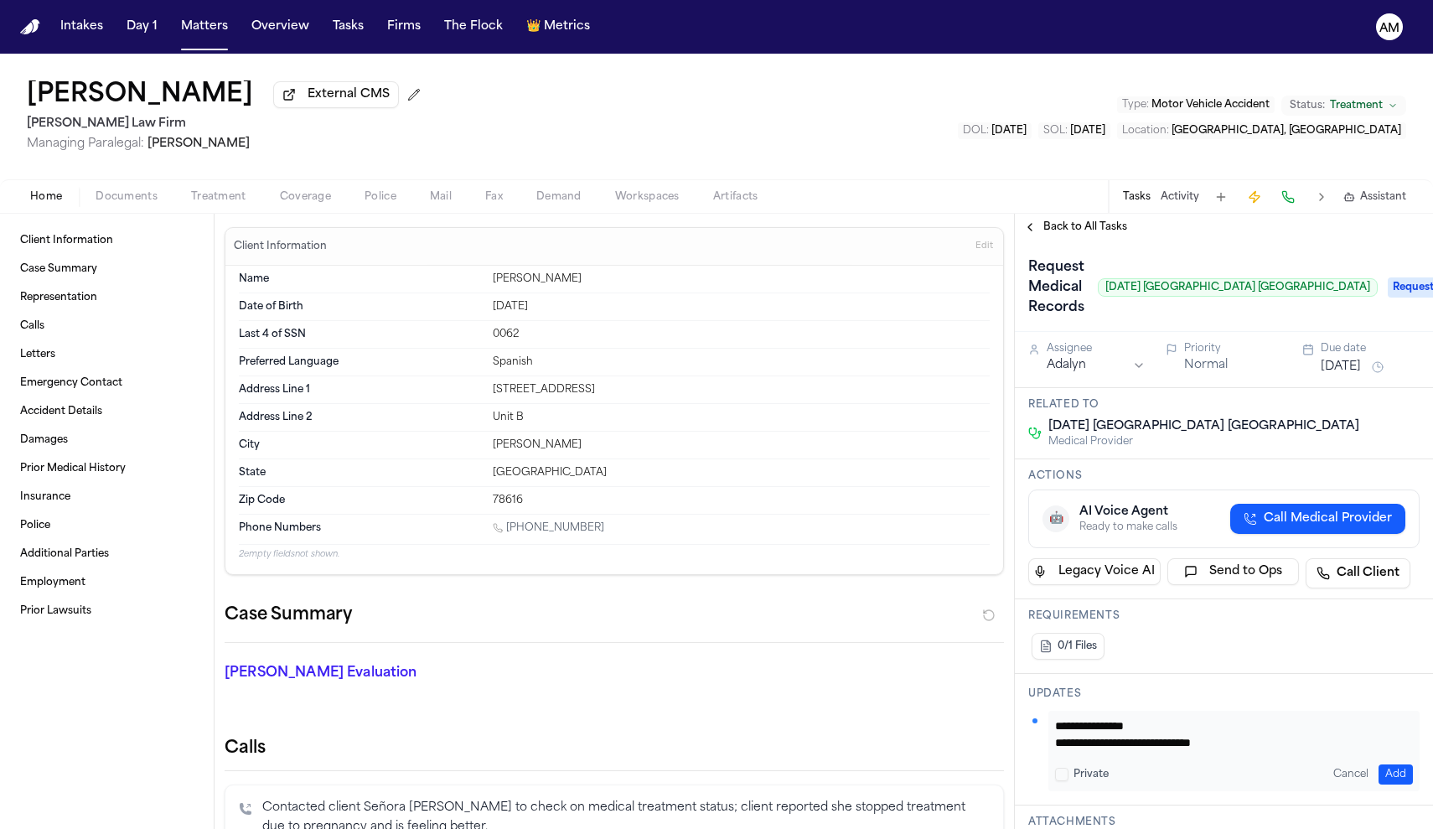
click at [1176, 744] on textarea "**********" at bounding box center [1234, 734] width 358 height 34
click at [1285, 736] on textarea "**********" at bounding box center [1234, 734] width 358 height 34
click at [1309, 751] on textarea "**********" at bounding box center [1234, 734] width 358 height 34
click at [1197, 726] on textarea "**********" at bounding box center [1234, 734] width 358 height 34
click at [1057, 728] on textarea "**********" at bounding box center [1234, 734] width 358 height 34
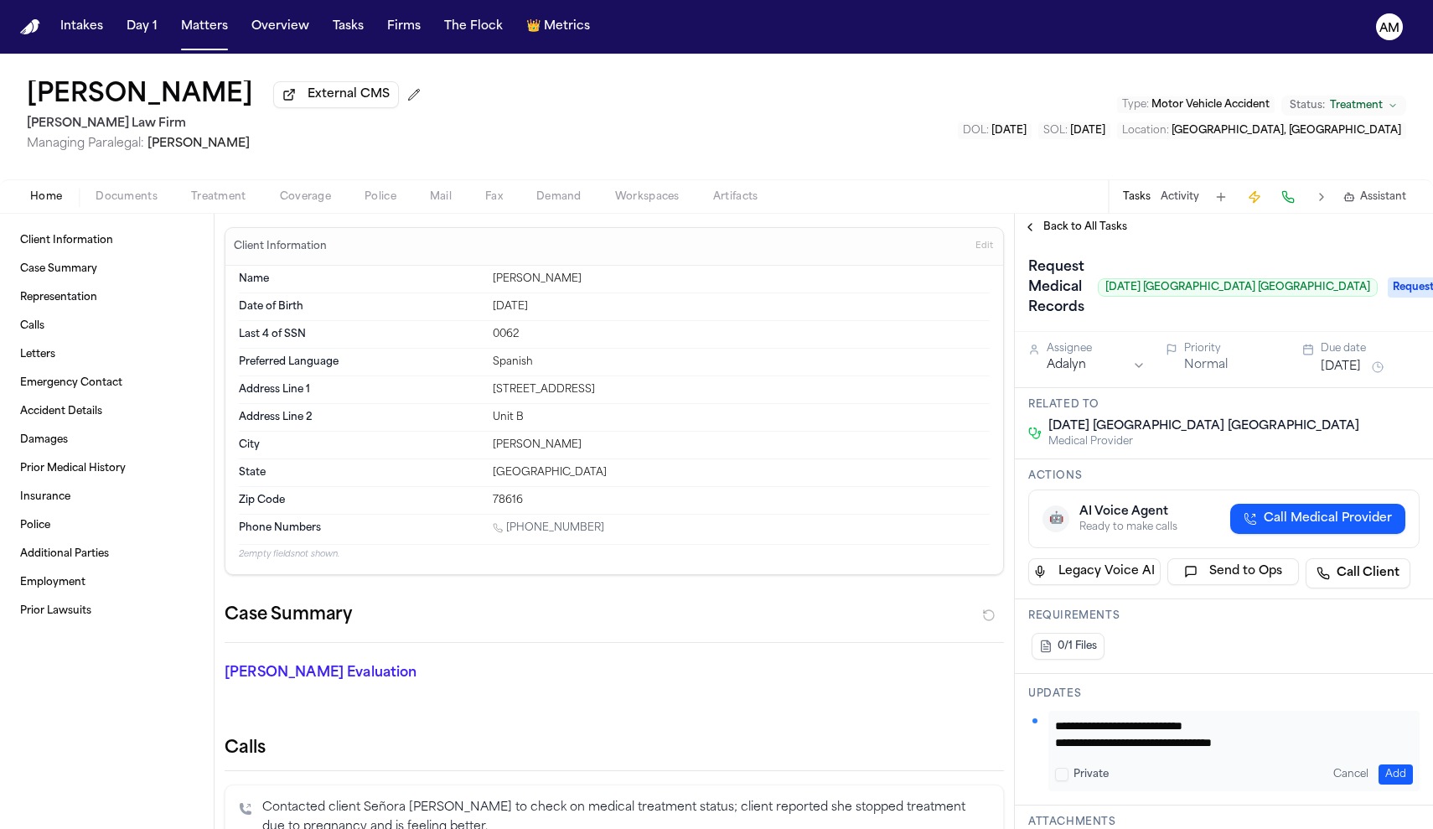
click at [1057, 728] on textarea "**********" at bounding box center [1234, 734] width 358 height 34
click at [1177, 729] on textarea "**********" at bounding box center [1234, 734] width 358 height 34
click at [1328, 732] on textarea "**********" at bounding box center [1234, 734] width 358 height 34
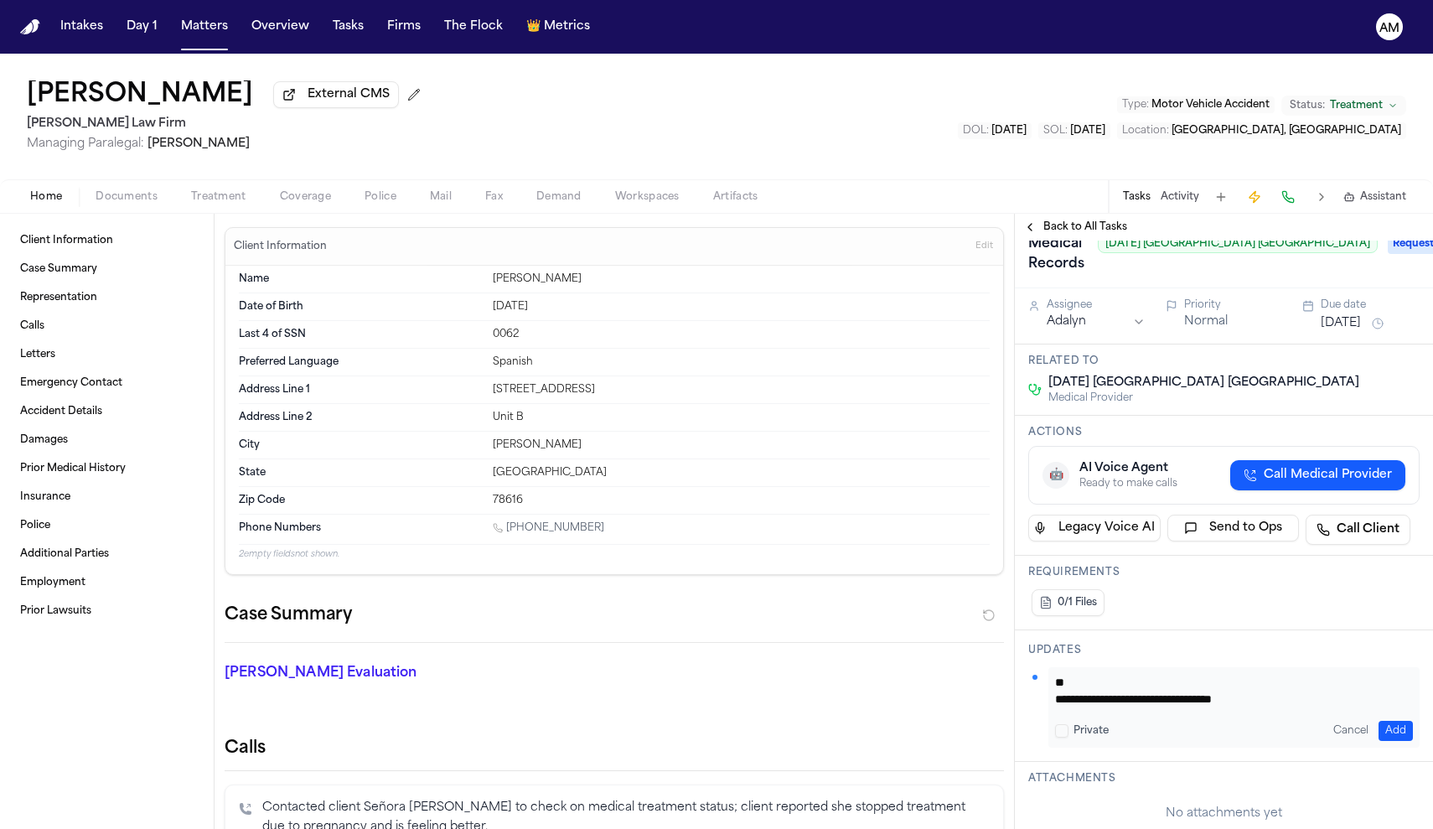
scroll to position [17, 0]
drag, startPoint x: 1304, startPoint y: 700, endPoint x: 1217, endPoint y: 700, distance: 87.1
click at [1217, 700] on textarea "**********" at bounding box center [1234, 691] width 358 height 34
click at [1302, 706] on textarea "**********" at bounding box center [1234, 691] width 358 height 34
drag, startPoint x: 1302, startPoint y: 706, endPoint x: 1072, endPoint y: 703, distance: 230.4
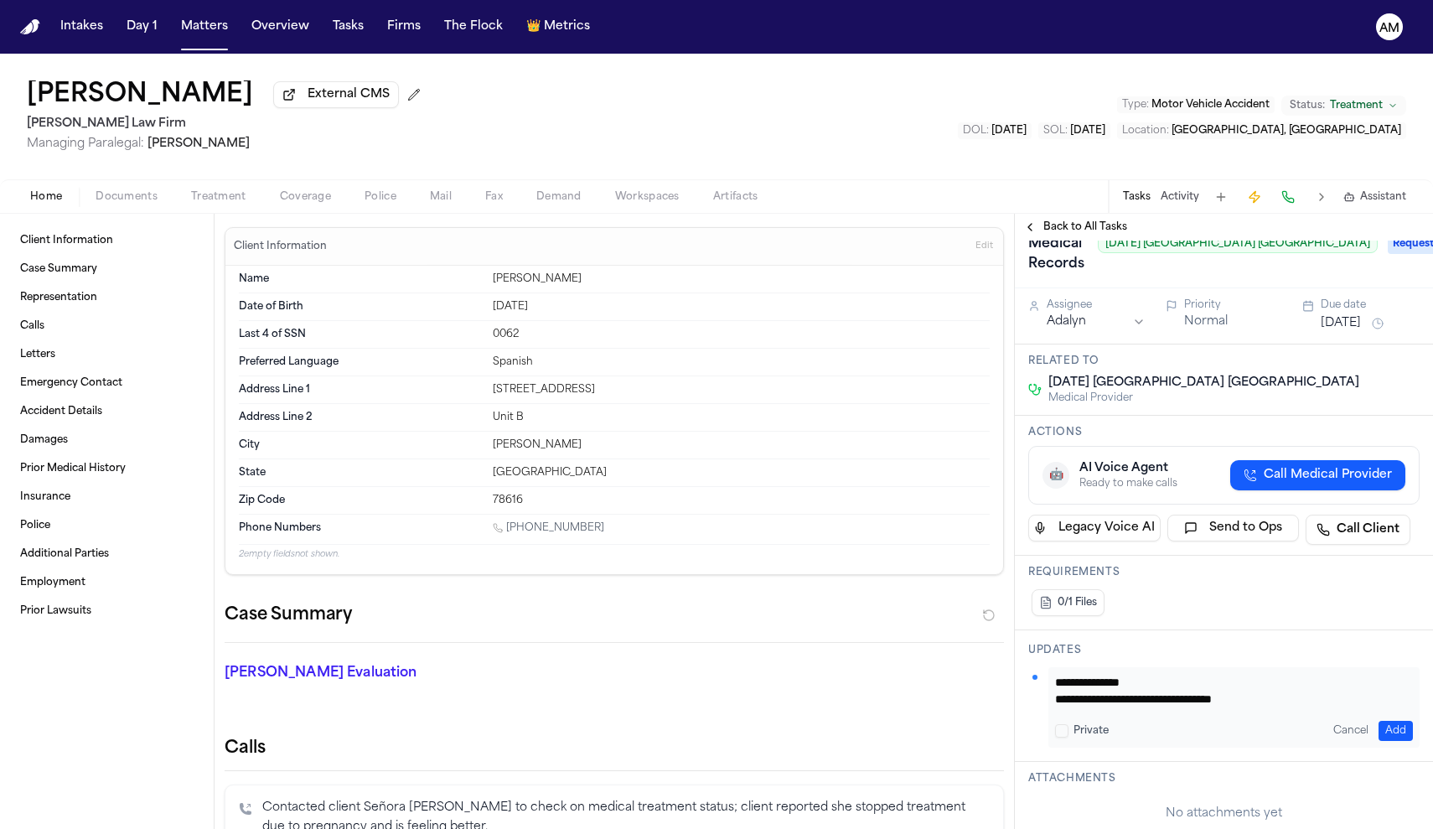
click at [1072, 703] on textarea "**********" at bounding box center [1234, 691] width 358 height 34
click at [1150, 703] on textarea "**********" at bounding box center [1234, 691] width 358 height 34
click at [1348, 680] on textarea "**********" at bounding box center [1234, 691] width 358 height 34
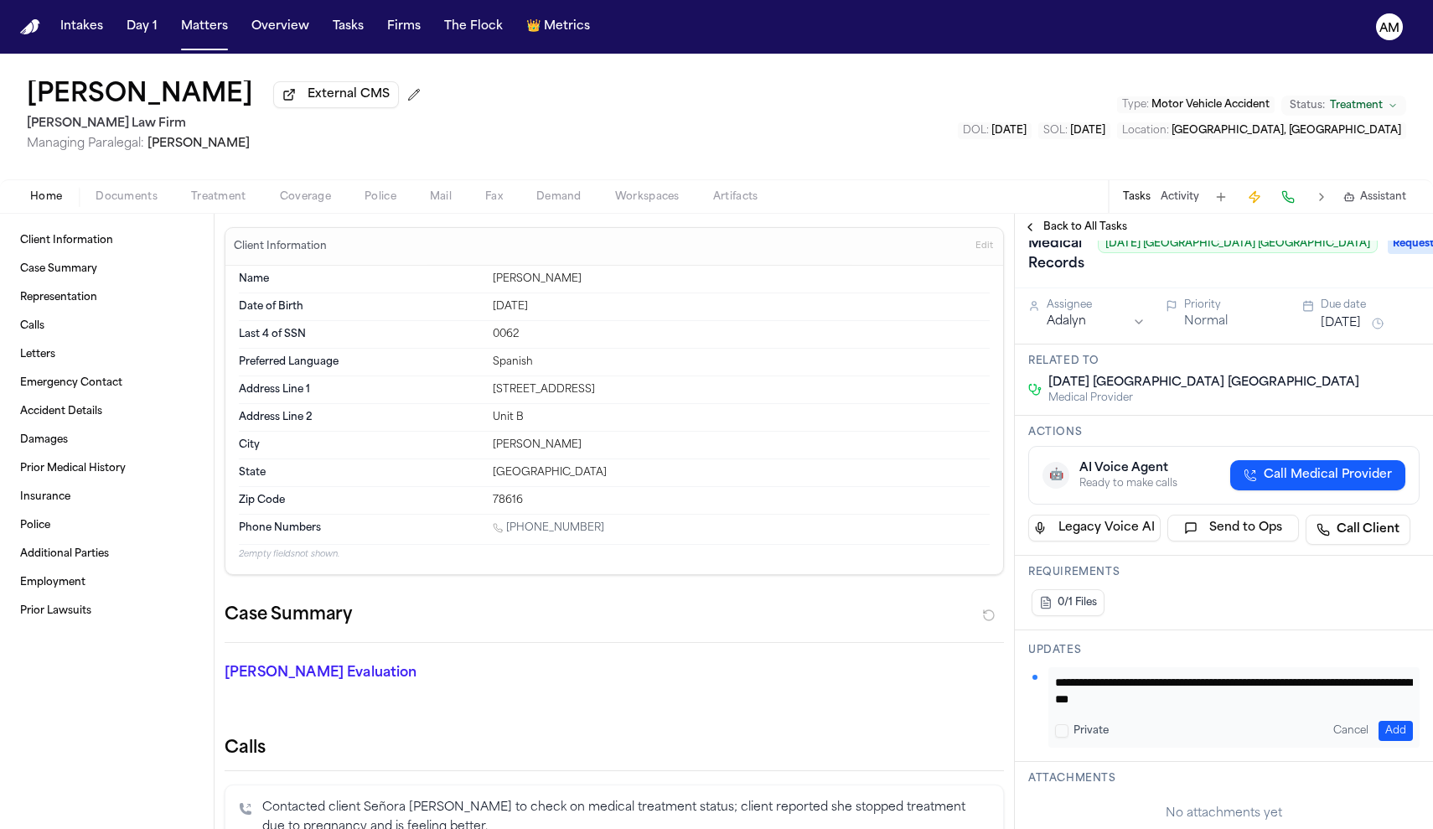
click at [1170, 685] on textarea "**********" at bounding box center [1234, 691] width 358 height 34
type textarea "**********"
click at [1170, 685] on textarea "**********" at bounding box center [1234, 691] width 358 height 34
click at [1193, 705] on textarea "**********" at bounding box center [1234, 691] width 358 height 34
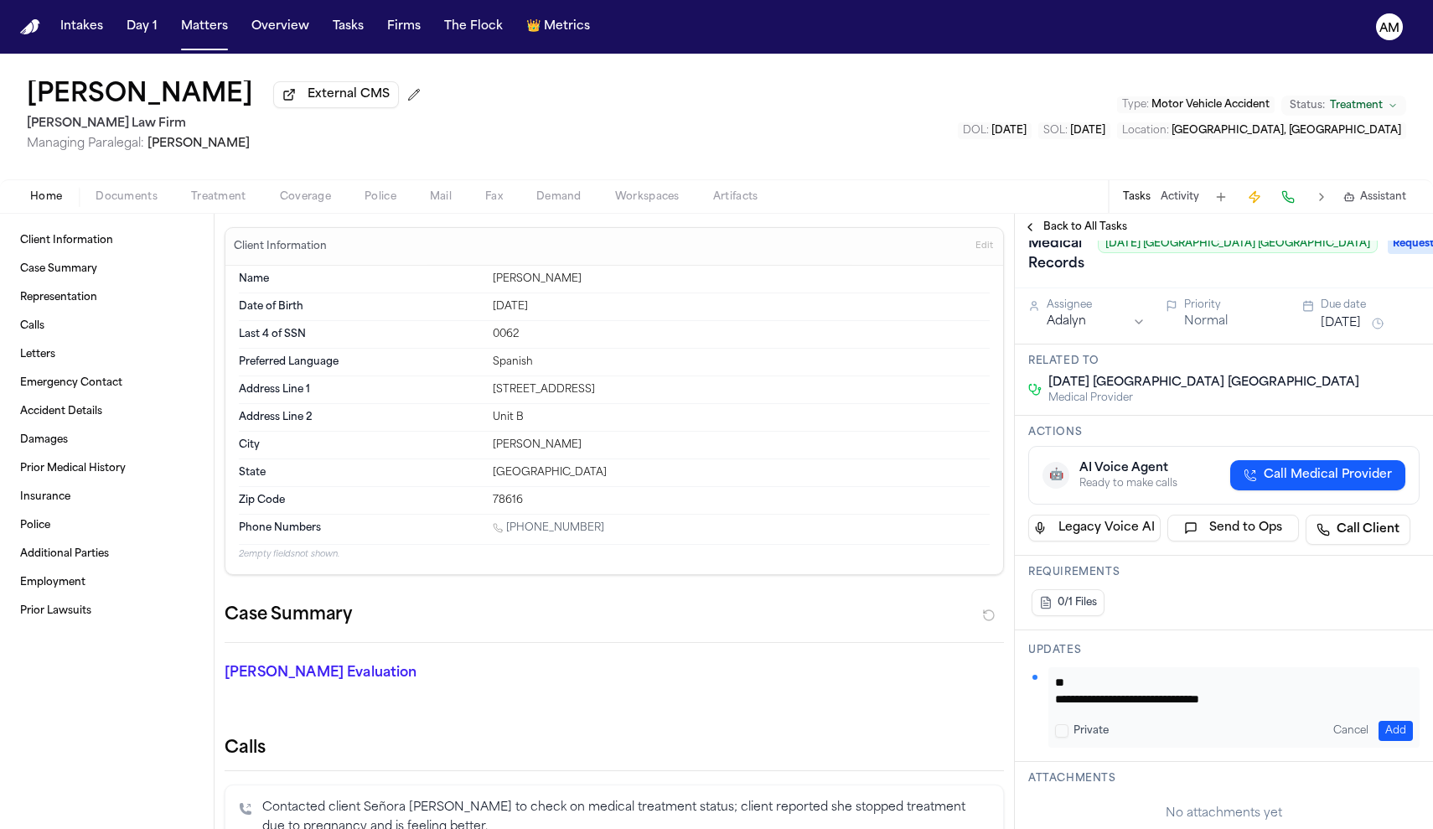
click at [1402, 738] on button "Add" at bounding box center [1395, 731] width 34 height 20
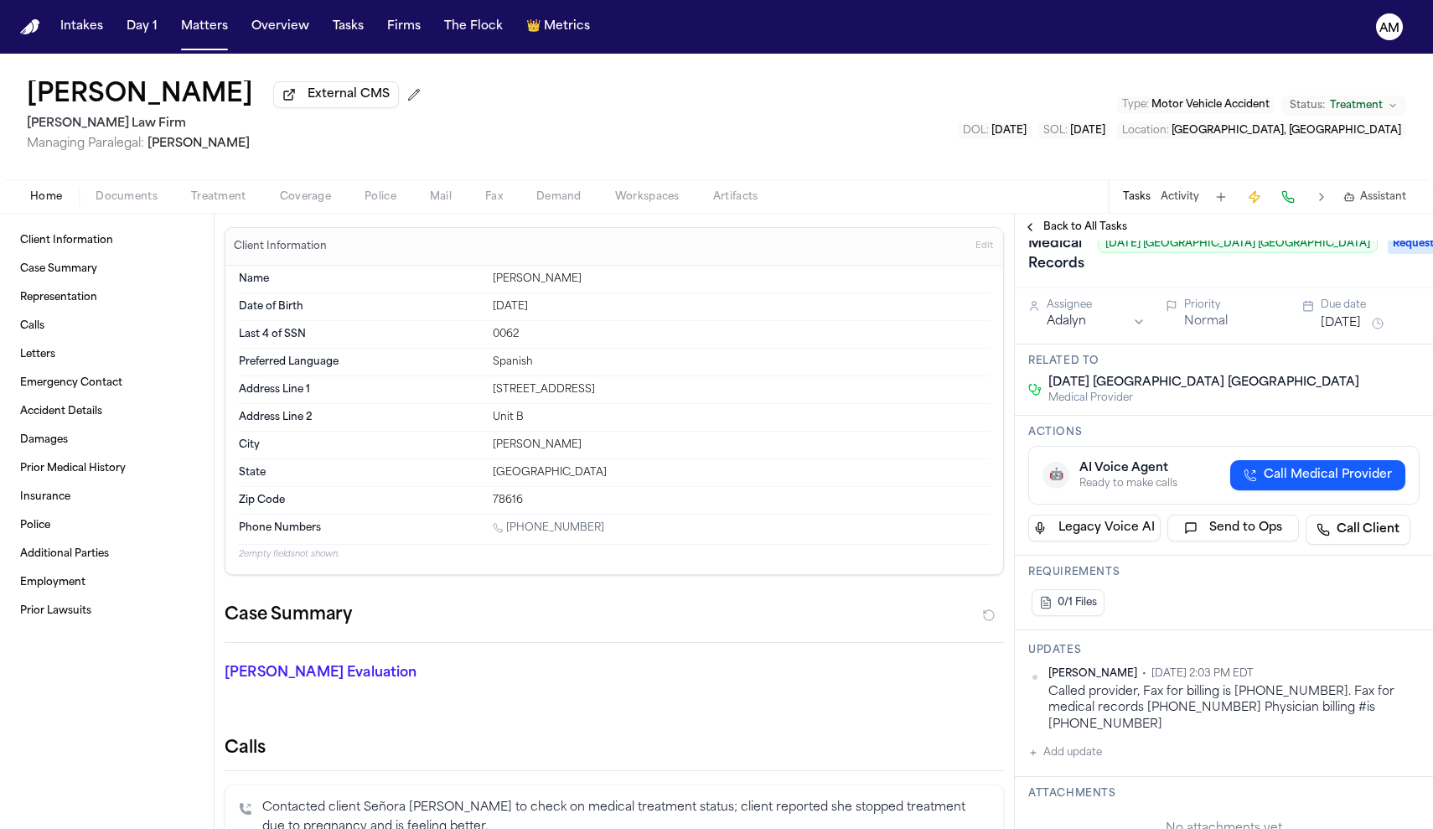
click at [1083, 742] on button "Add update" at bounding box center [1065, 752] width 74 height 20
click at [1387, 711] on div "Called provider, Fax for billing is [PHONE_NUMBER]. Fax for medical records [PH…" at bounding box center [1233, 708] width 371 height 49
click at [1372, 706] on div "Called provider, Fax for billing is [PHONE_NUMBER]. Fax for medical records [PH…" at bounding box center [1233, 708] width 371 height 49
click at [1416, 674] on html "Intakes Day 1 Matters Overview Tasks Firms The Flock 👑 Metrics AM [PERSON_NAME]…" at bounding box center [716, 414] width 1433 height 829
click at [1352, 705] on div "Edit" at bounding box center [1365, 702] width 99 height 23
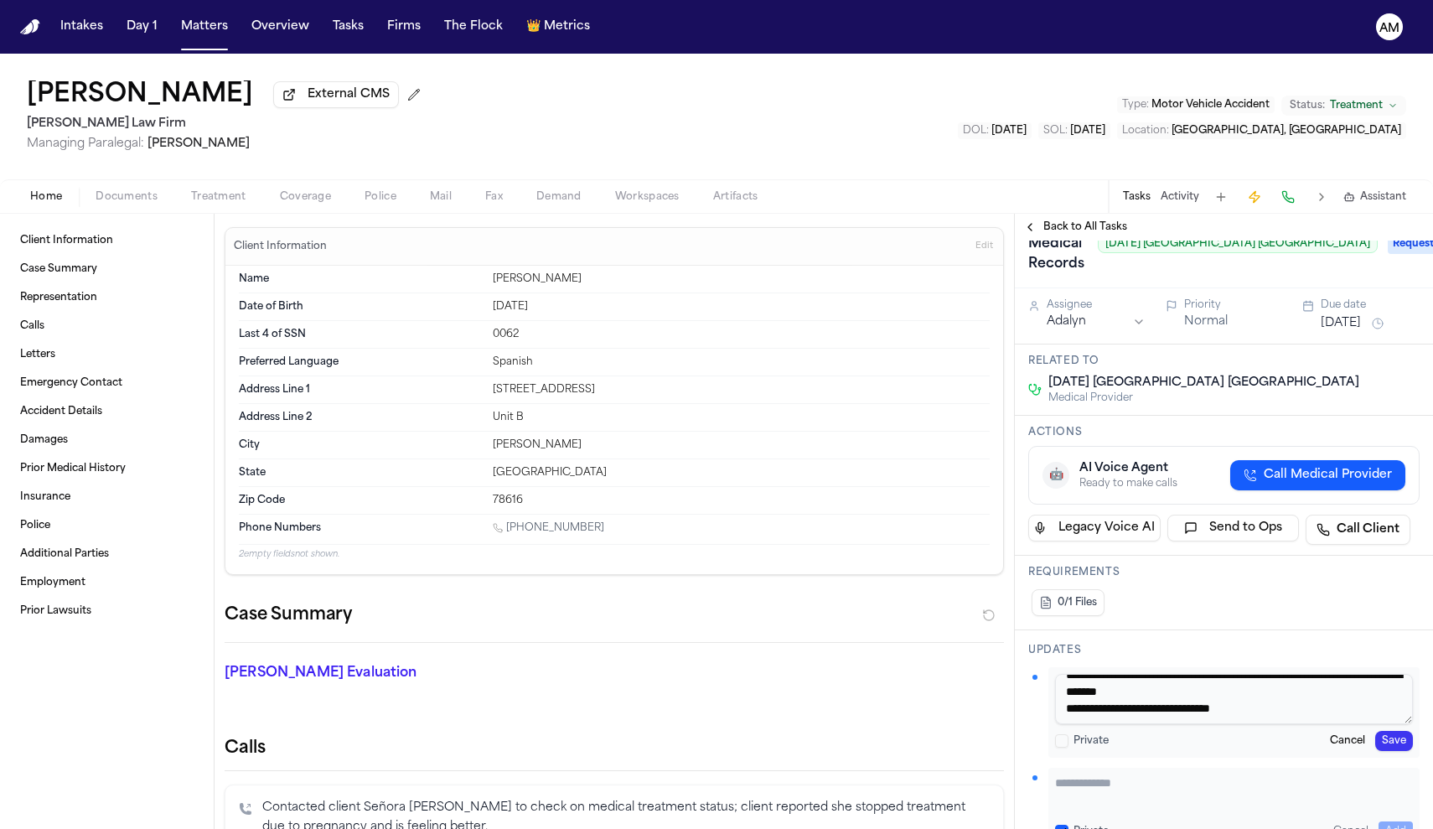
scroll to position [15, 0]
click at [1352, 705] on textarea "**********" at bounding box center [1234, 699] width 358 height 50
type textarea "**********"
